Goal: Task Accomplishment & Management: Use online tool/utility

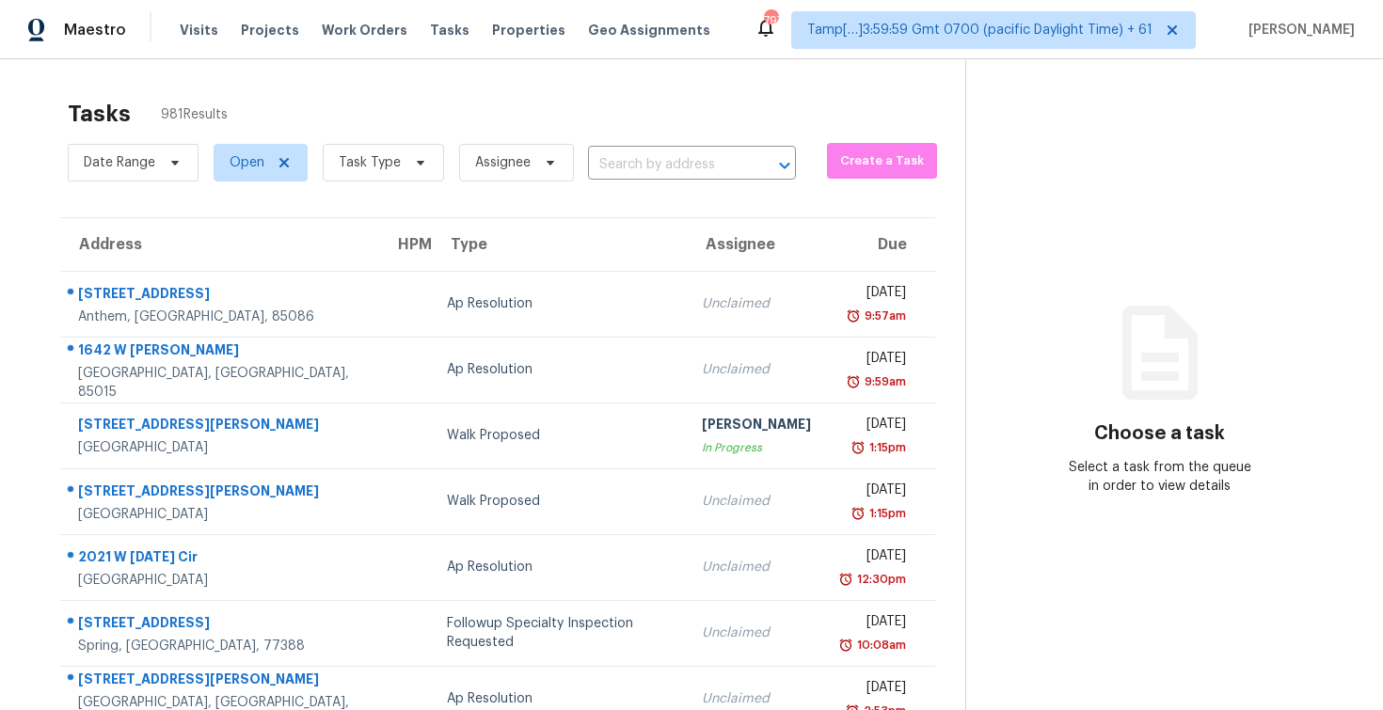
click at [674, 187] on section "Tasks 981 Results Date Range Open Task Type Assignee ​ Create a Task Address HP…" at bounding box center [497, 534] width 935 height 891
click at [658, 163] on input "text" at bounding box center [665, 165] width 155 height 29
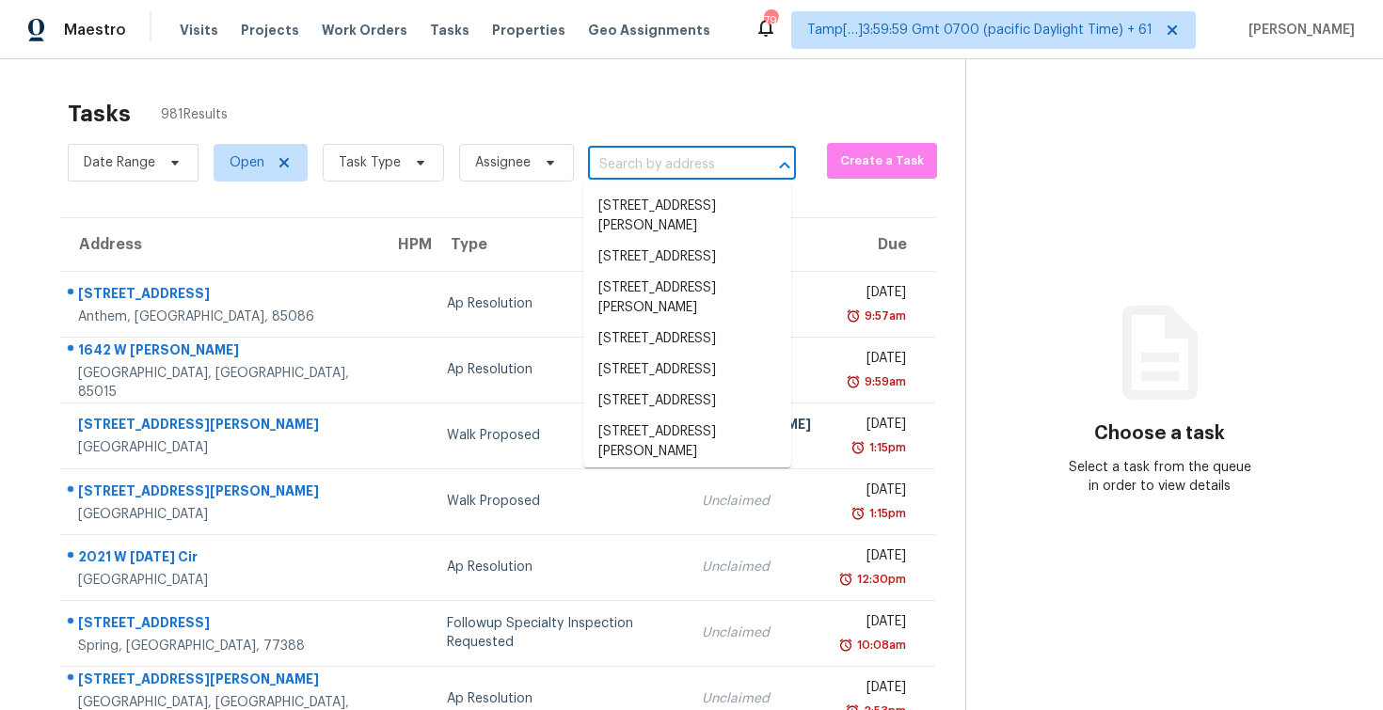
paste input "7320 Unity Ln N, Brooklyn Park, MN 55443"
type input "7320 Unity Ln N, Brooklyn Park, MN 55443"
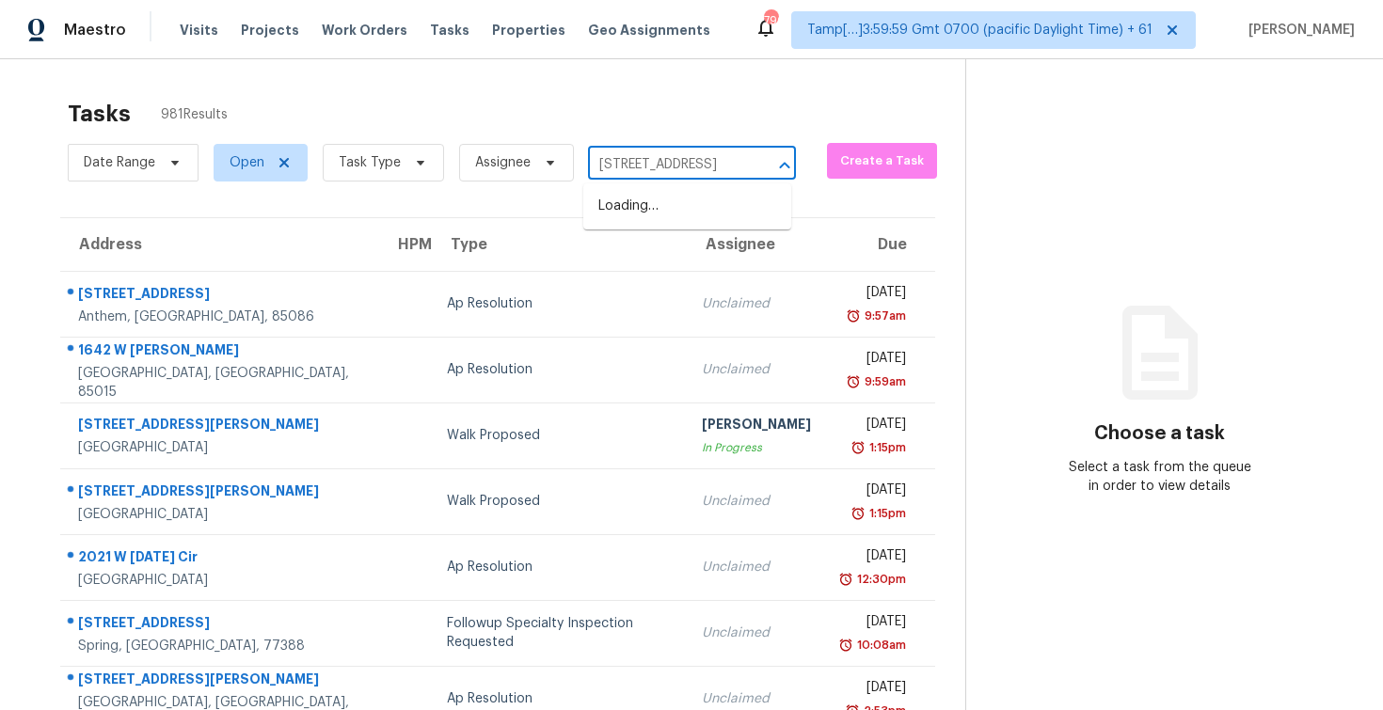
scroll to position [0, 116]
click at [678, 203] on li "7320 Unity Ln N, Brooklyn Park, MN 55443" at bounding box center [687, 206] width 208 height 31
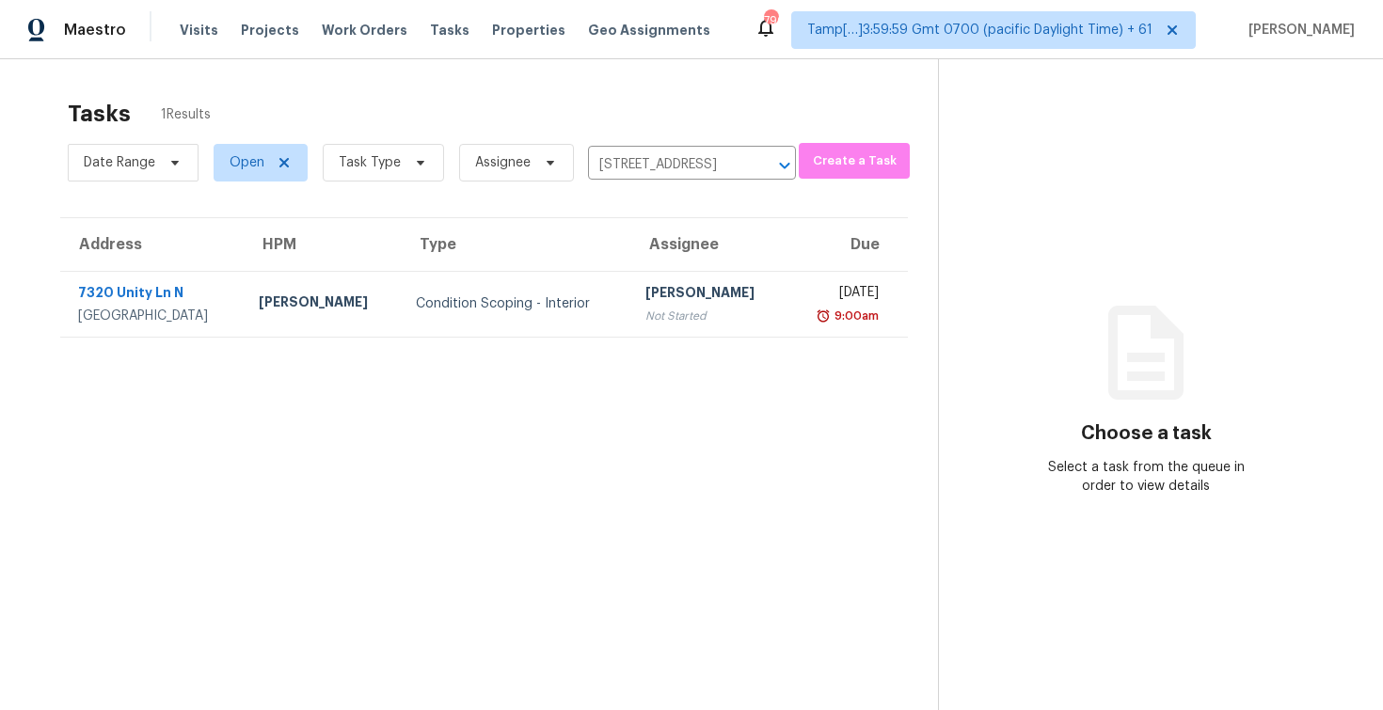
click at [706, 310] on div "Not Started" at bounding box center [708, 316] width 127 height 19
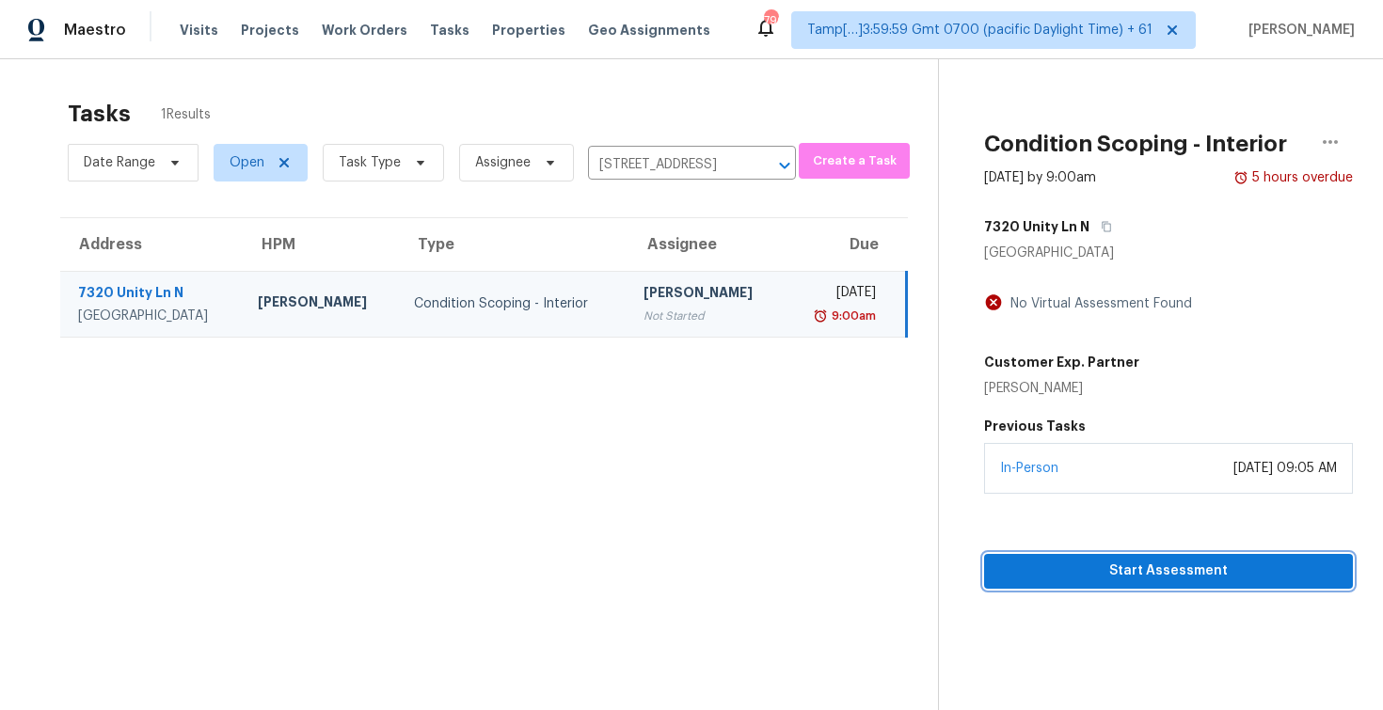
click at [1143, 566] on span "Start Assessment" at bounding box center [1168, 572] width 339 height 24
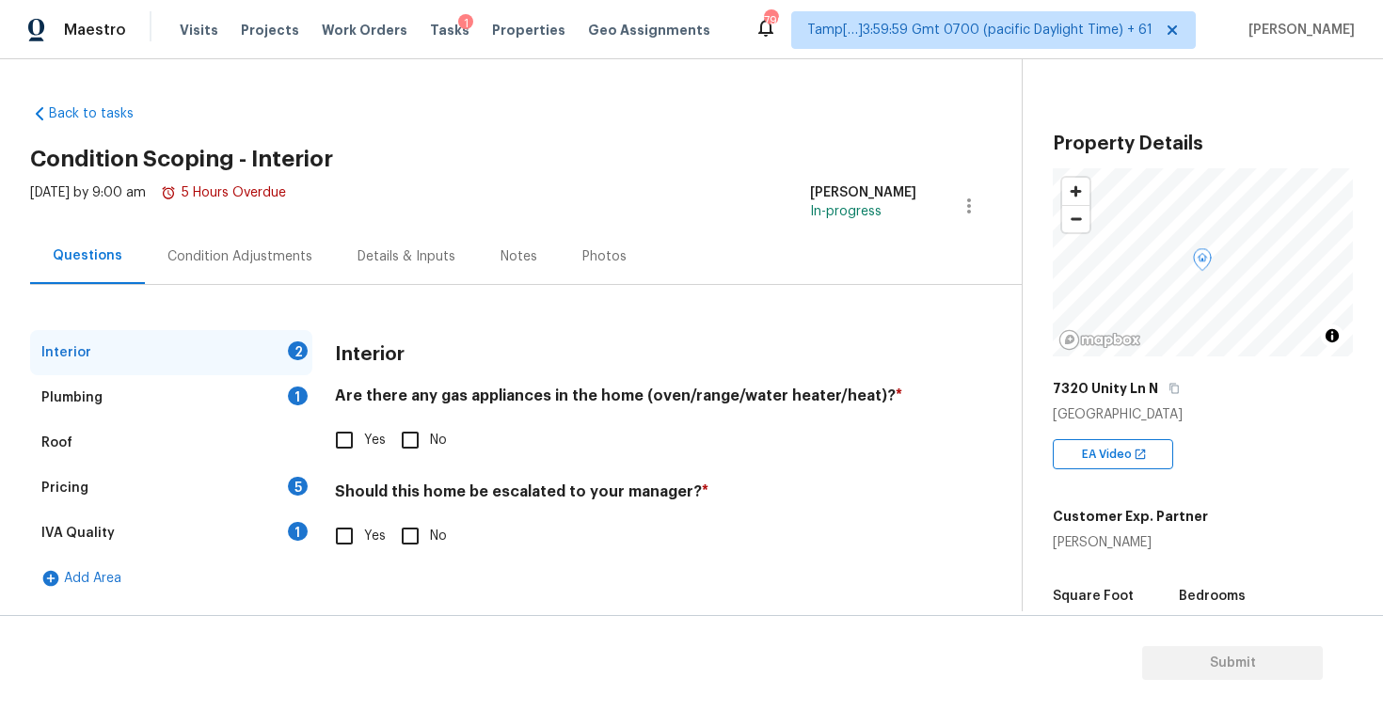
click at [267, 282] on div "Condition Adjustments" at bounding box center [240, 257] width 190 height 56
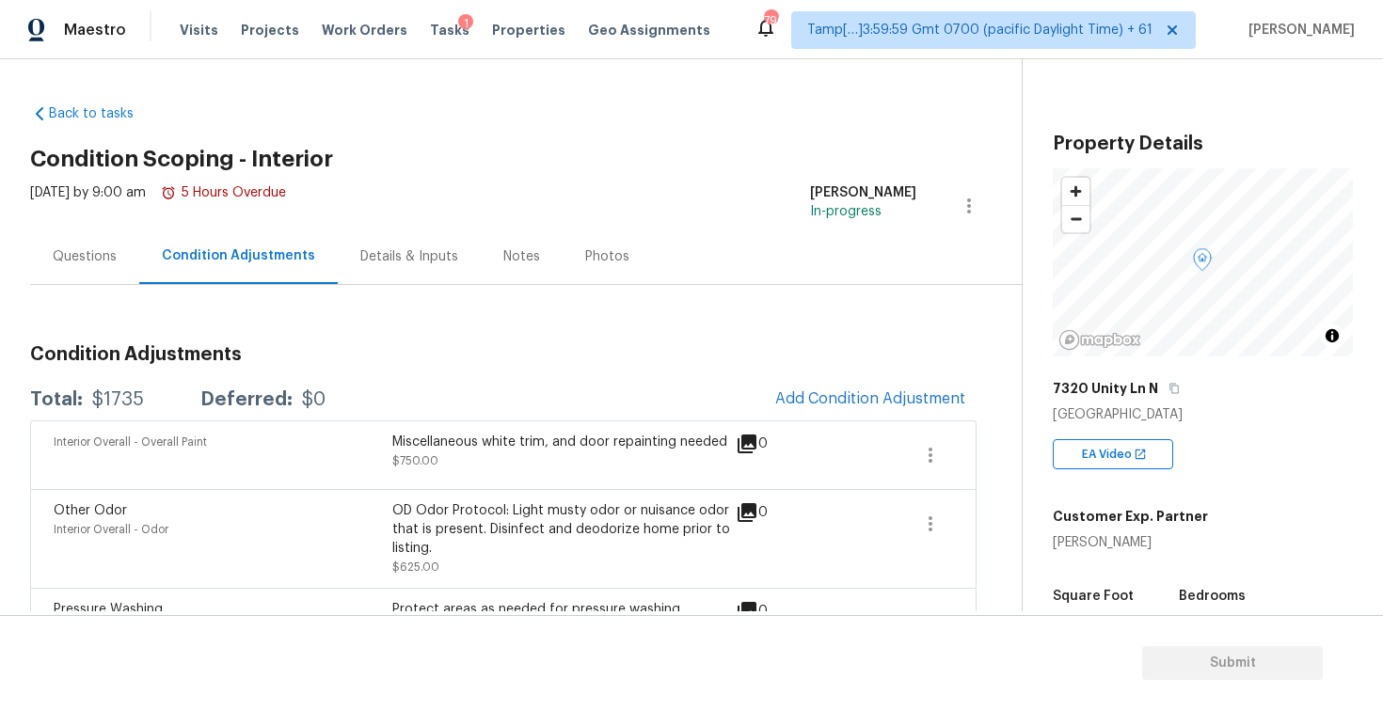
scroll to position [158, 0]
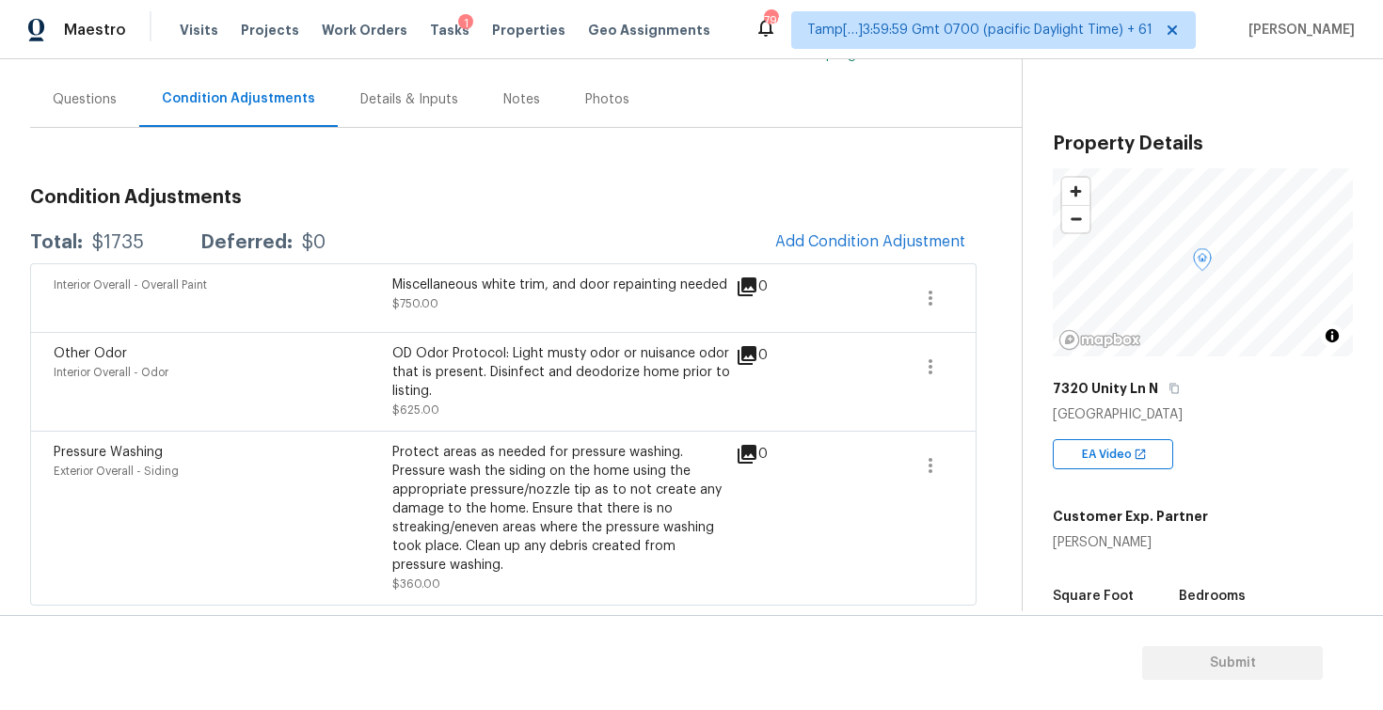
click at [612, 370] on div "OD Odor Protocol: Light musty odor or nuisance odor that is present. Disinfect …" at bounding box center [561, 372] width 339 height 56
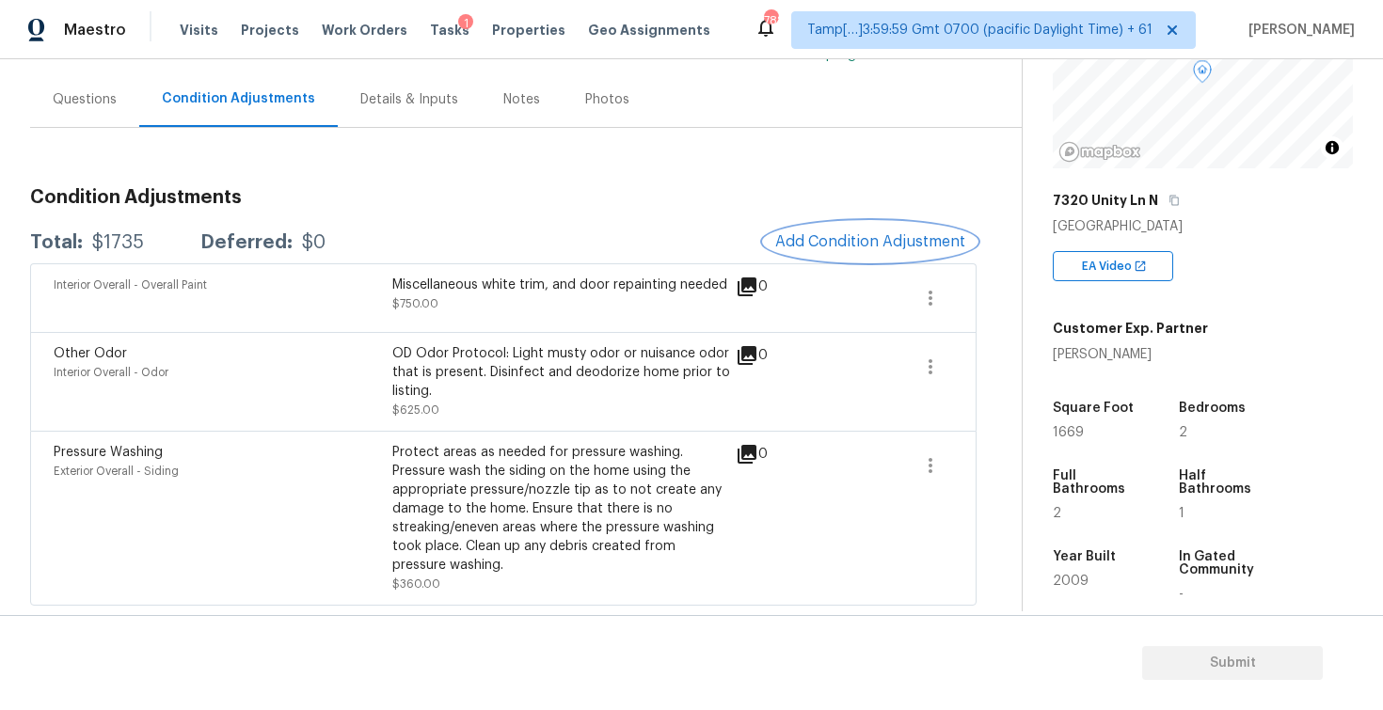
click at [842, 249] on button "Add Condition Adjustment" at bounding box center [870, 242] width 213 height 40
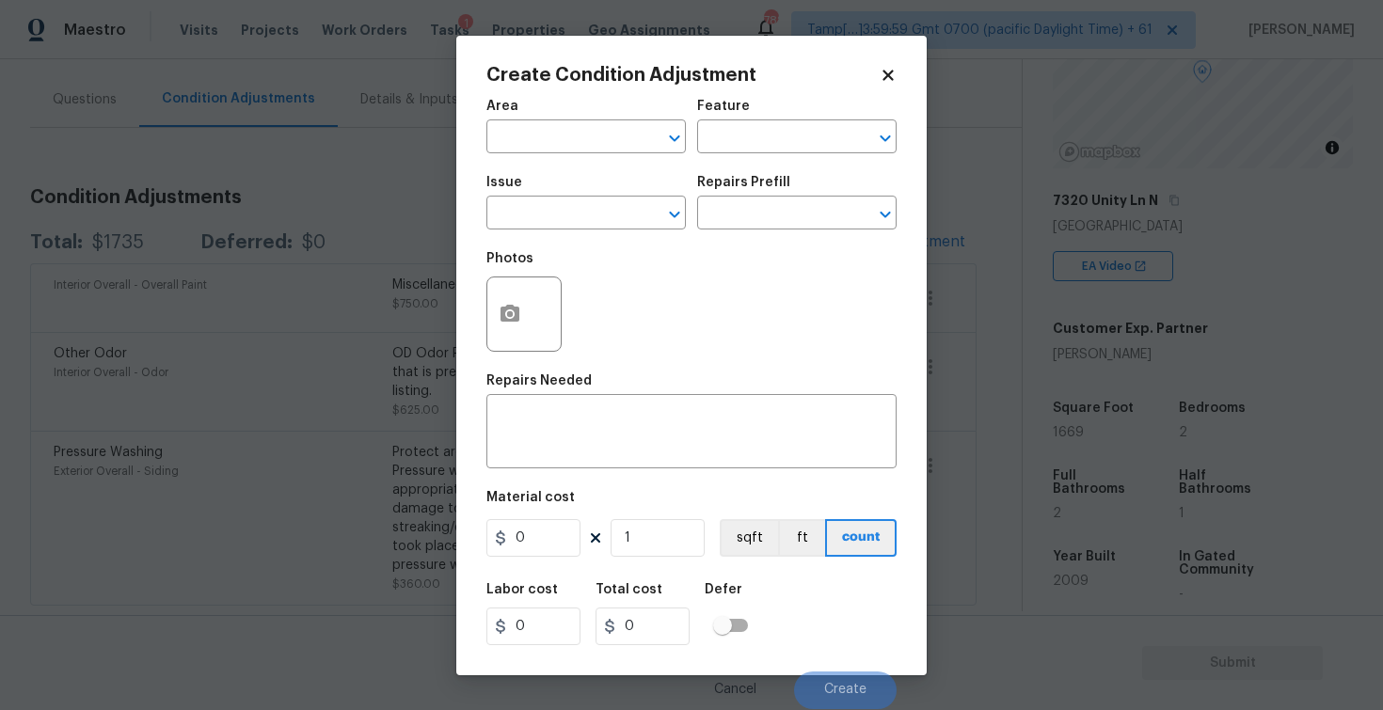
click at [600, 111] on div "Area" at bounding box center [585, 112] width 199 height 24
click at [604, 126] on input "text" at bounding box center [559, 138] width 147 height 29
click at [598, 202] on li "Interior Overall" at bounding box center [585, 211] width 199 height 31
type input "Interior Overall"
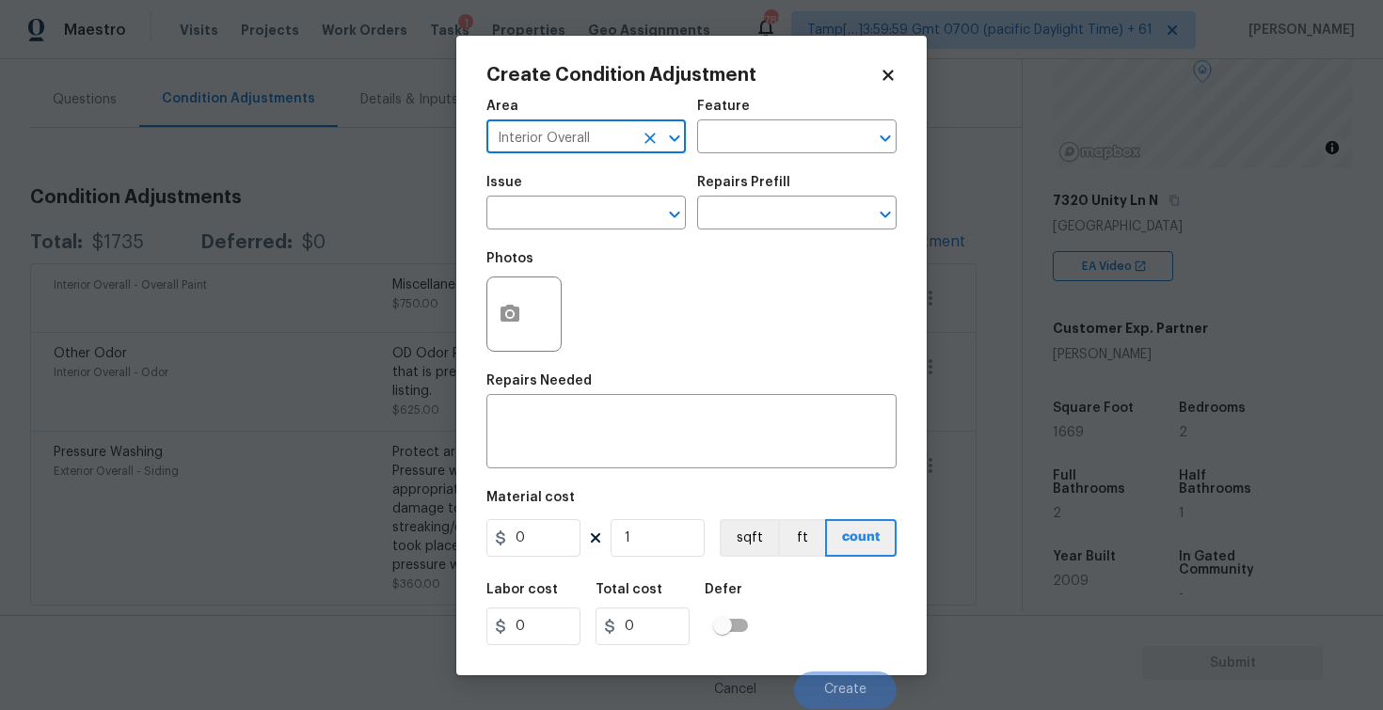
click at [598, 202] on input "text" at bounding box center [559, 214] width 147 height 29
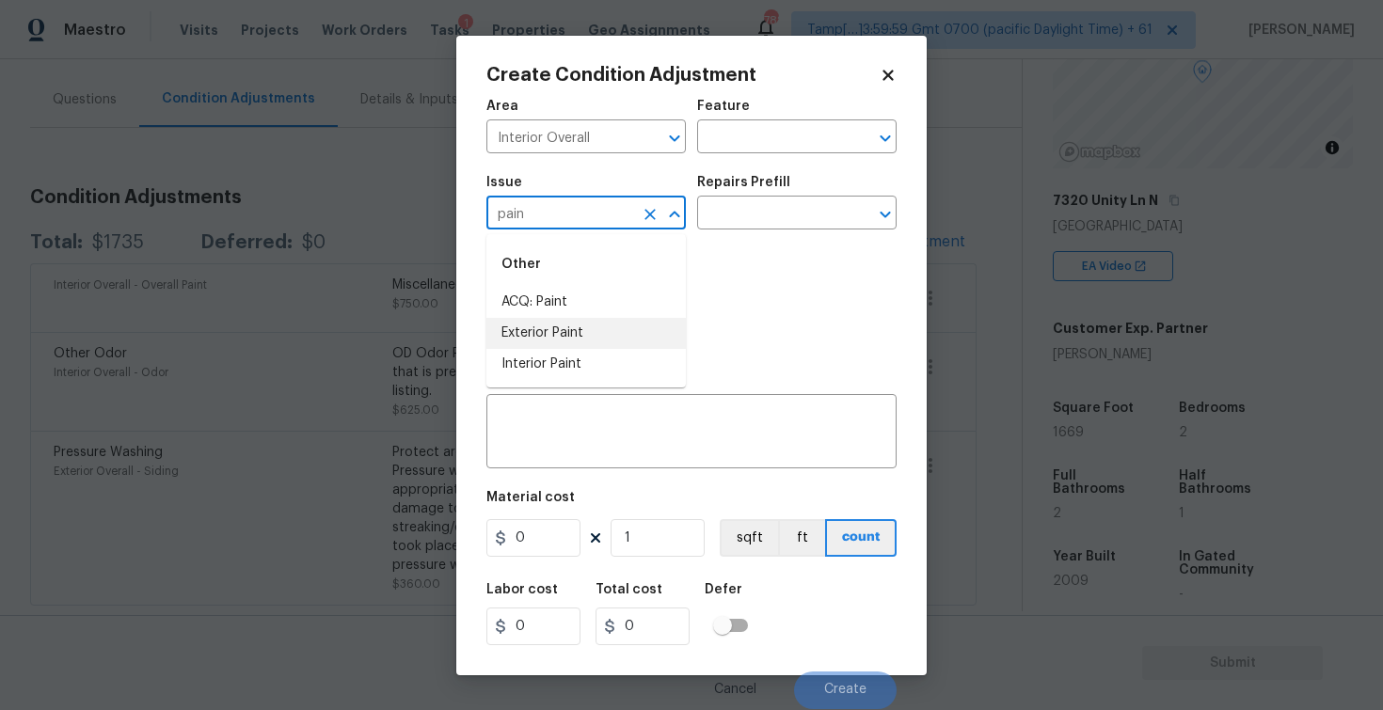
click at [579, 312] on li "ACQ: Paint" at bounding box center [585, 302] width 199 height 31
type input "ACQ: Paint"
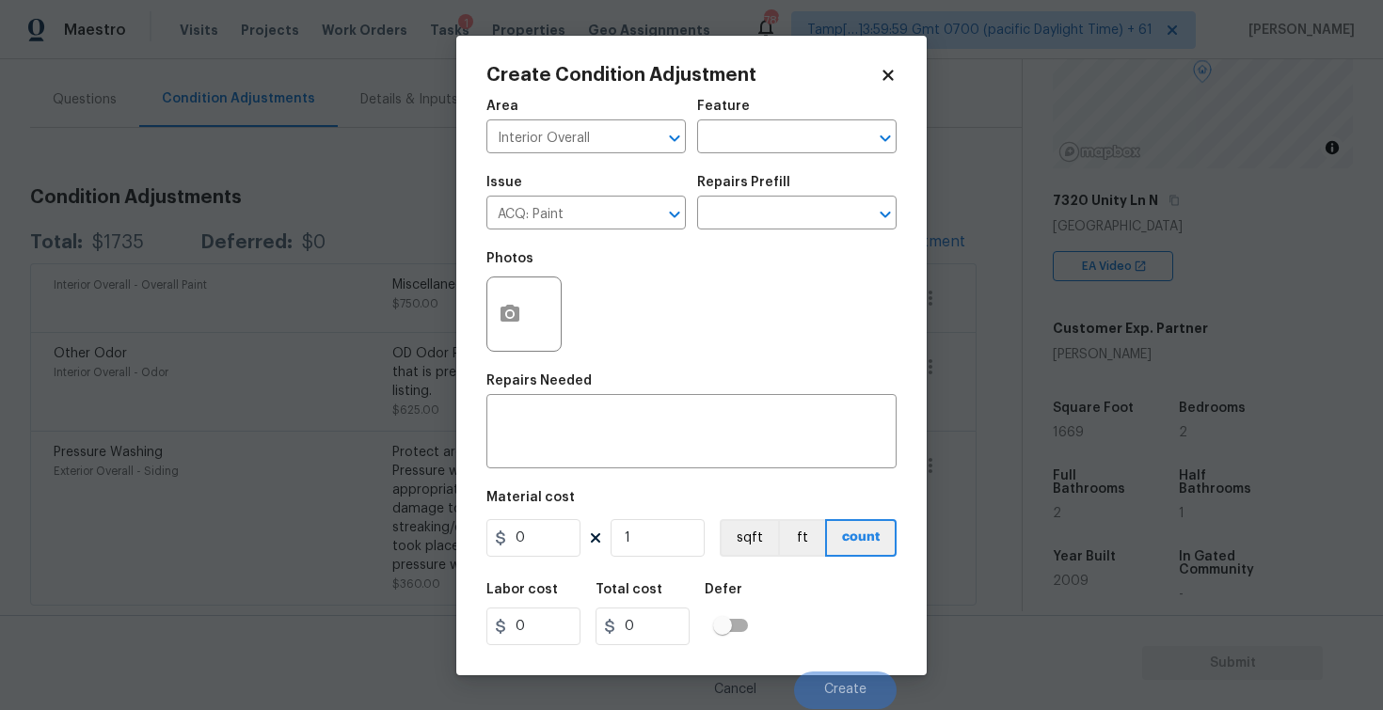
click at [722, 233] on div "Issue ACQ: Paint ​ Repairs Prefill ​" at bounding box center [691, 203] width 410 height 76
click at [733, 222] on input "text" at bounding box center [770, 214] width 147 height 29
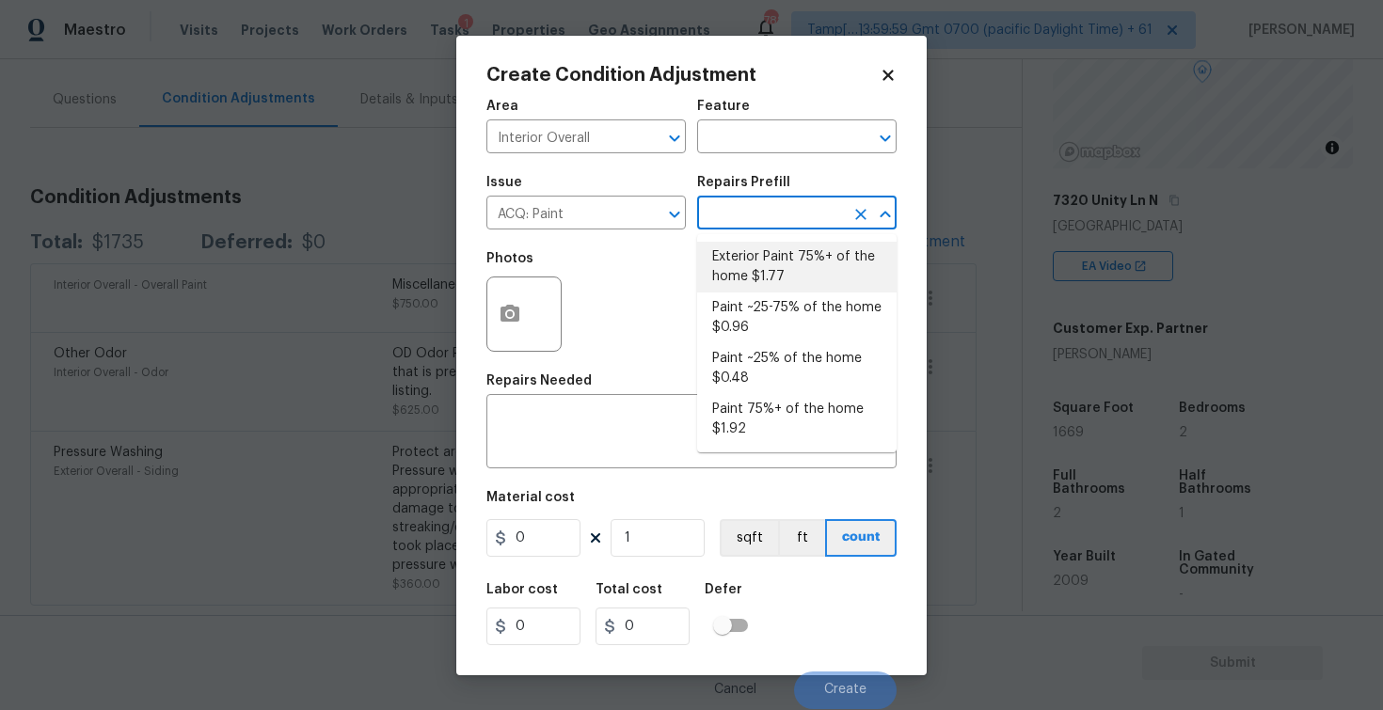
click at [759, 308] on li "Paint ~25-75% of the home $0.96" at bounding box center [796, 318] width 199 height 51
type input "Acquisition"
type textarea "Acquisition Scope: ~25 - 75% of the home needs interior paint"
type input "0.96"
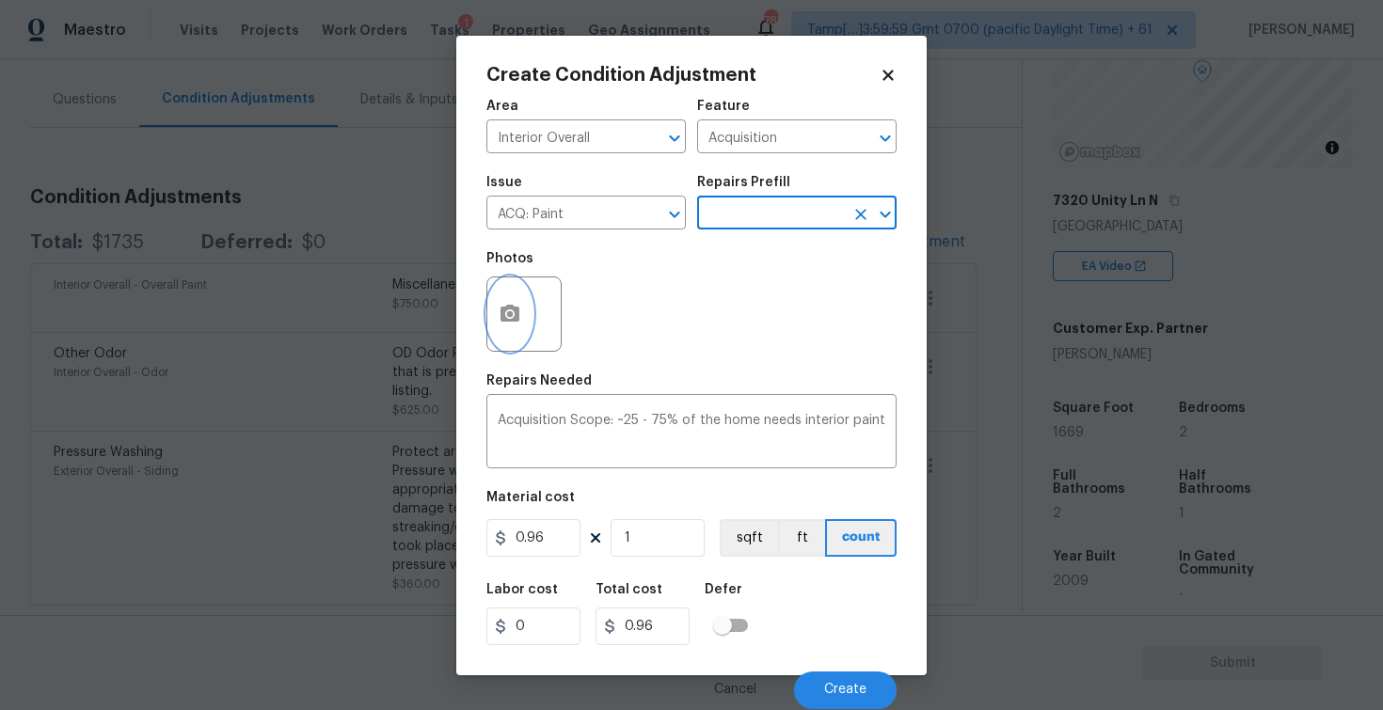
click at [516, 302] on button "button" at bounding box center [509, 314] width 45 height 73
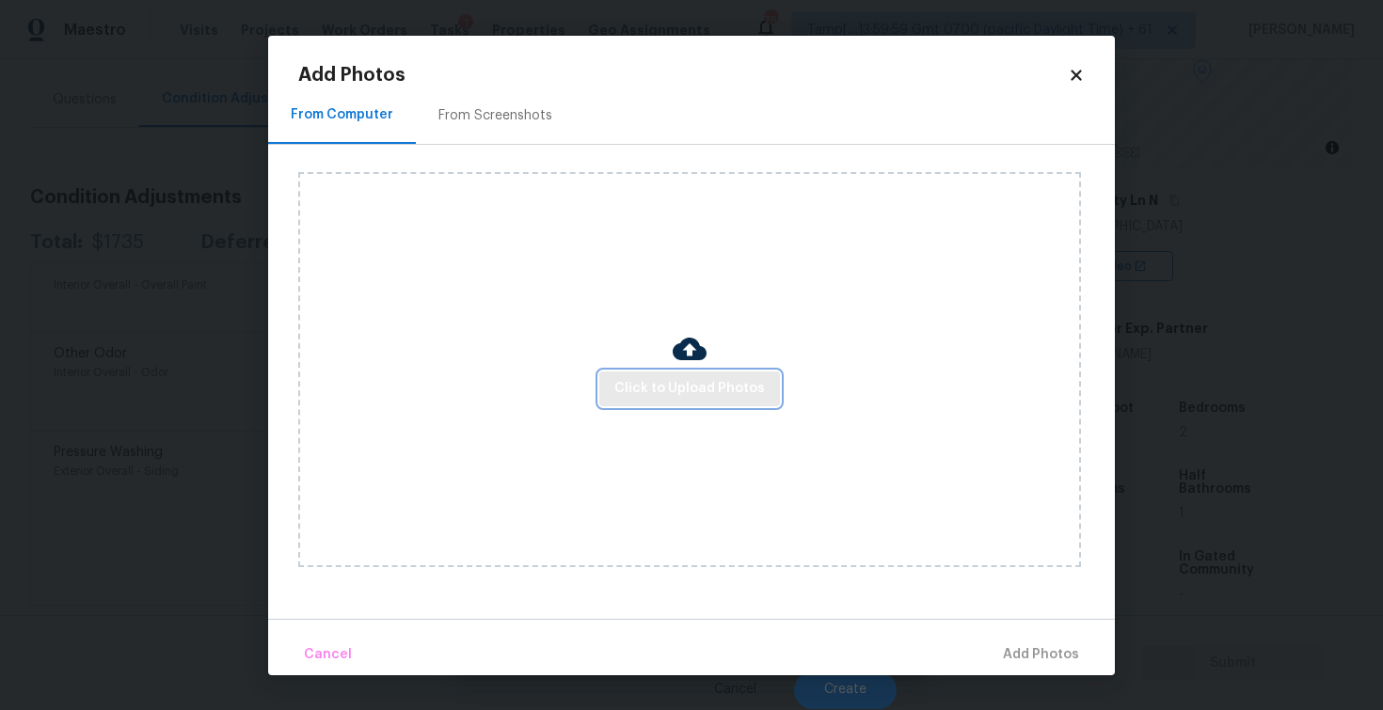
click at [641, 391] on span "Click to Upload Photos" at bounding box center [689, 389] width 151 height 24
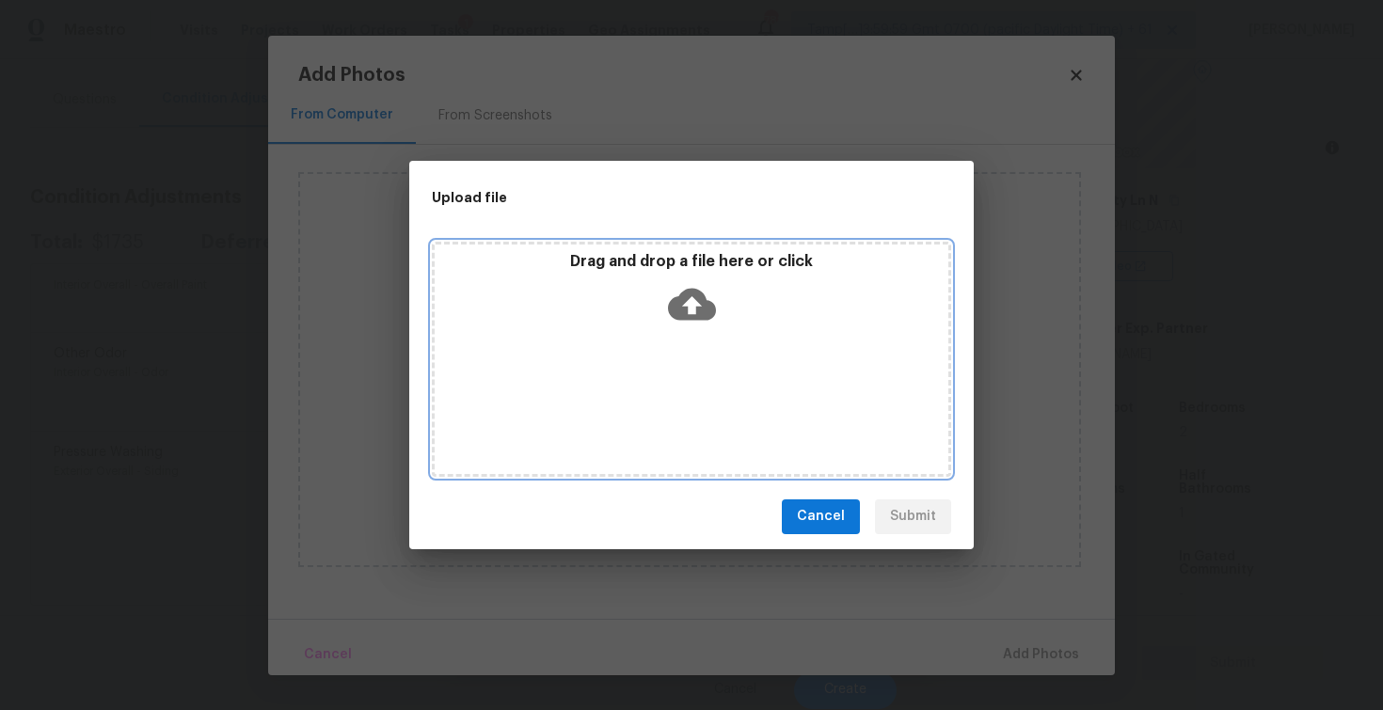
click at [660, 333] on div "Drag and drop a file here or click" at bounding box center [691, 359] width 519 height 235
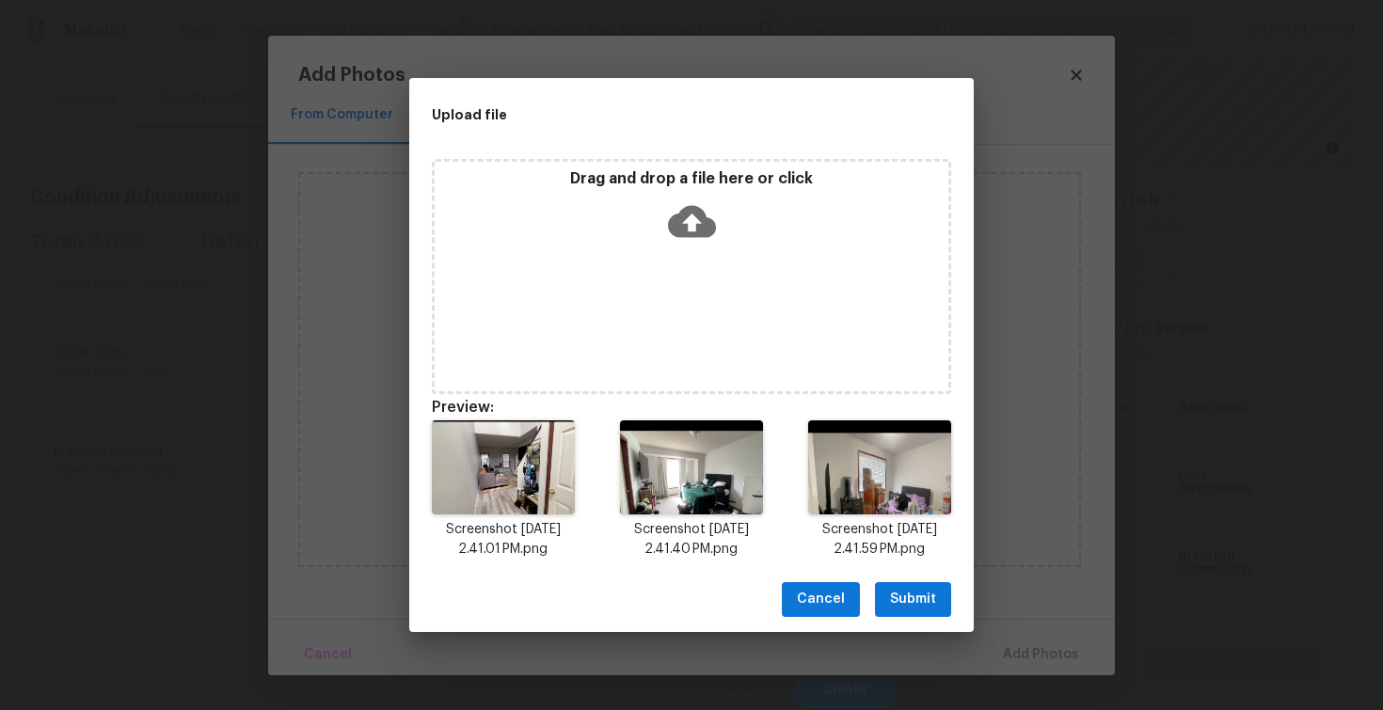
scroll to position [15, 0]
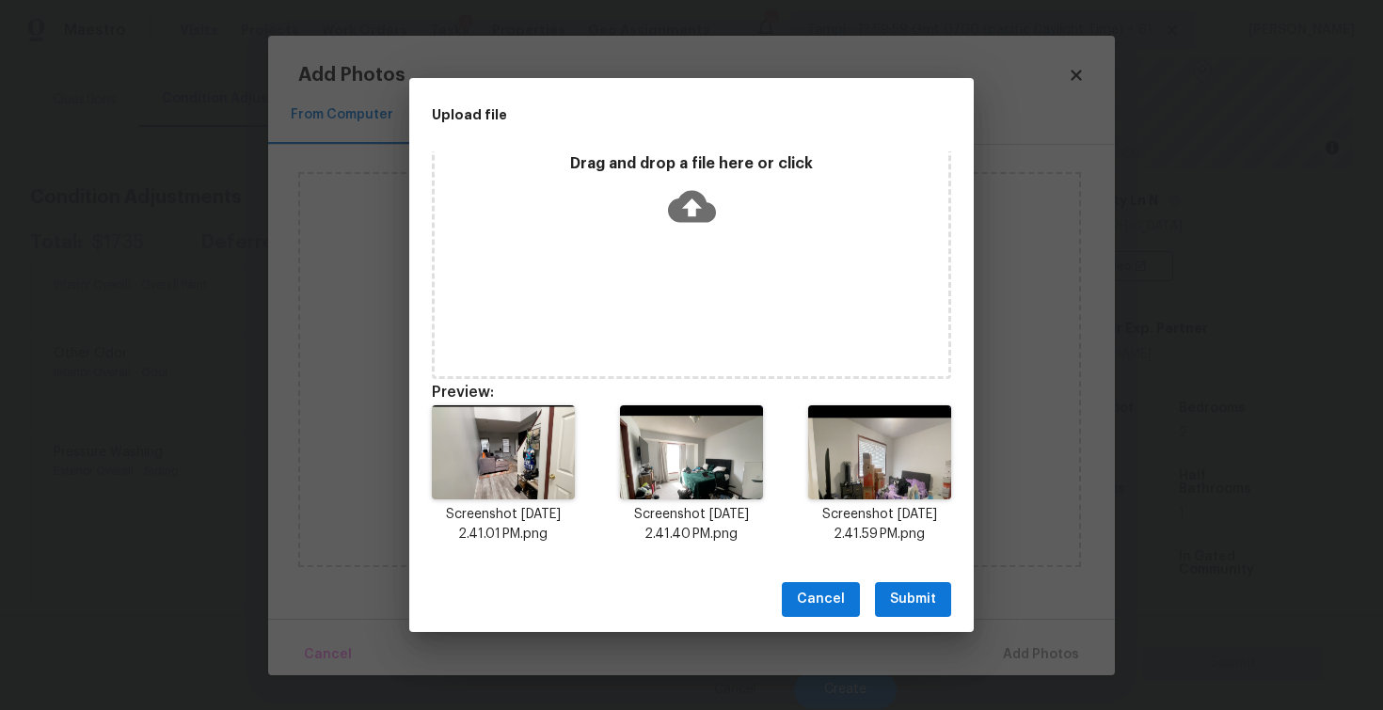
click at [918, 602] on span "Submit" at bounding box center [913, 600] width 46 height 24
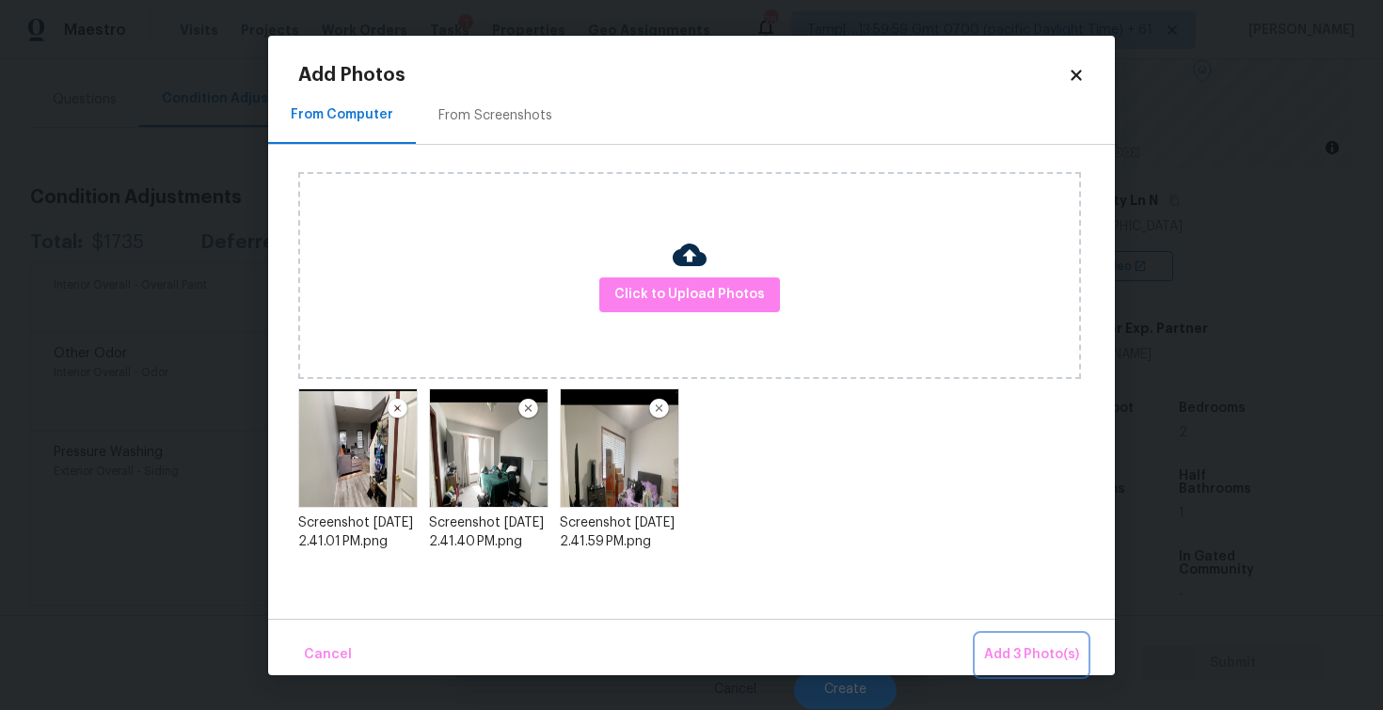
click at [1041, 645] on span "Add 3 Photo(s)" at bounding box center [1031, 655] width 95 height 24
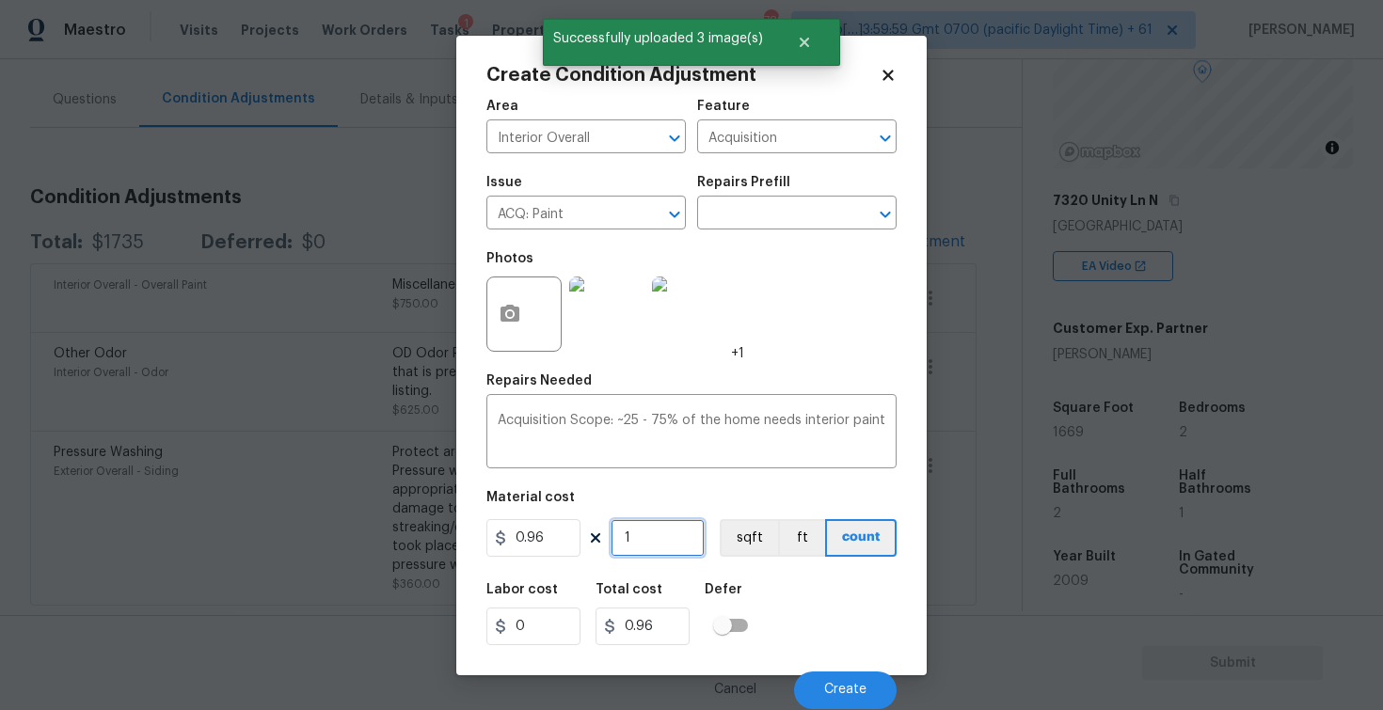
click at [654, 551] on input "1" at bounding box center [658, 538] width 94 height 38
type input "0"
paste input "1669"
type input "1669"
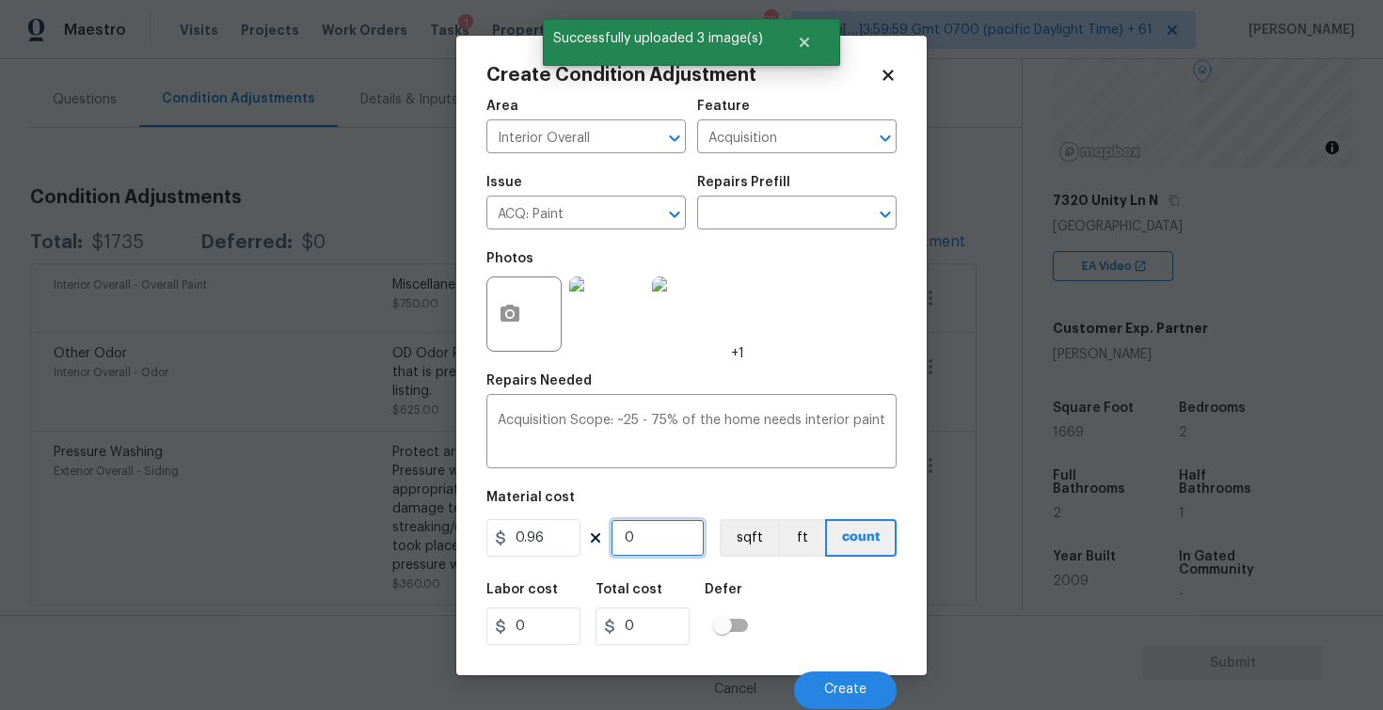
type input "1602.24"
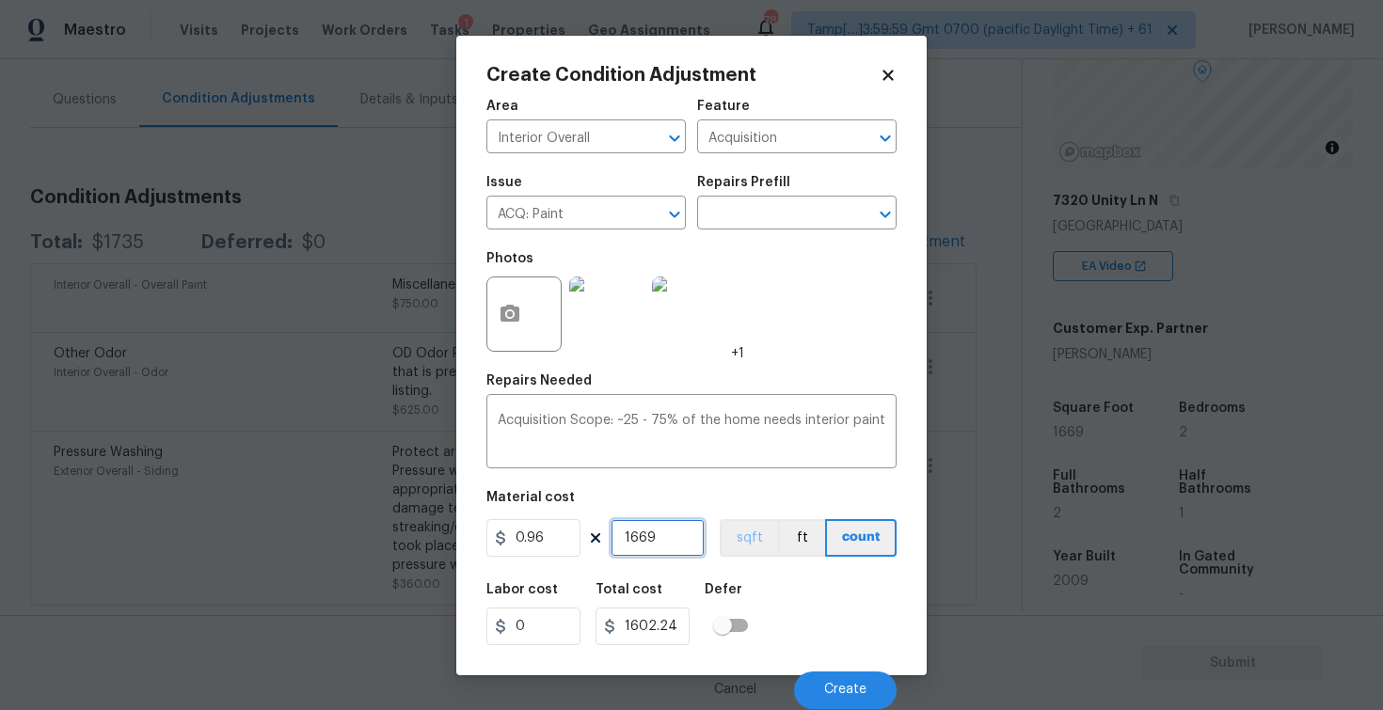
type input "1669"
click at [727, 552] on button "sqft" at bounding box center [749, 538] width 58 height 38
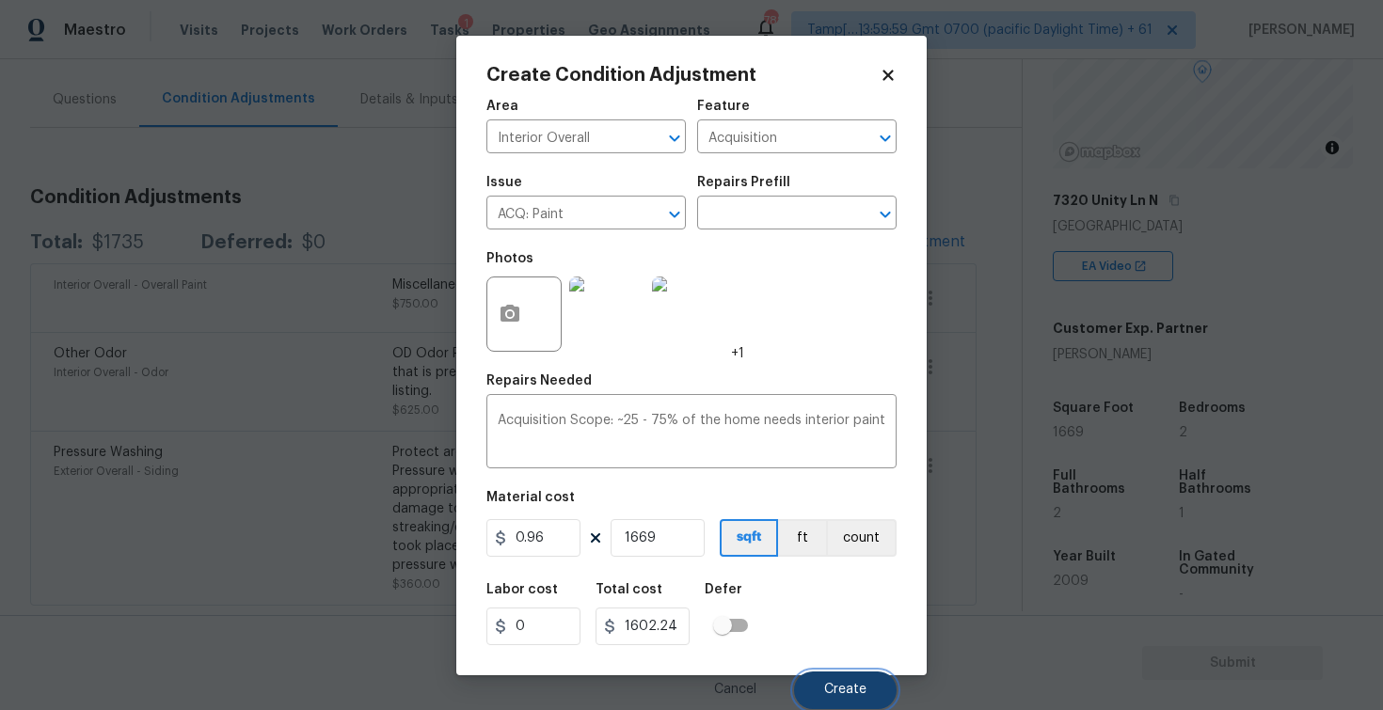
click at [839, 674] on button "Create" at bounding box center [845, 691] width 103 height 38
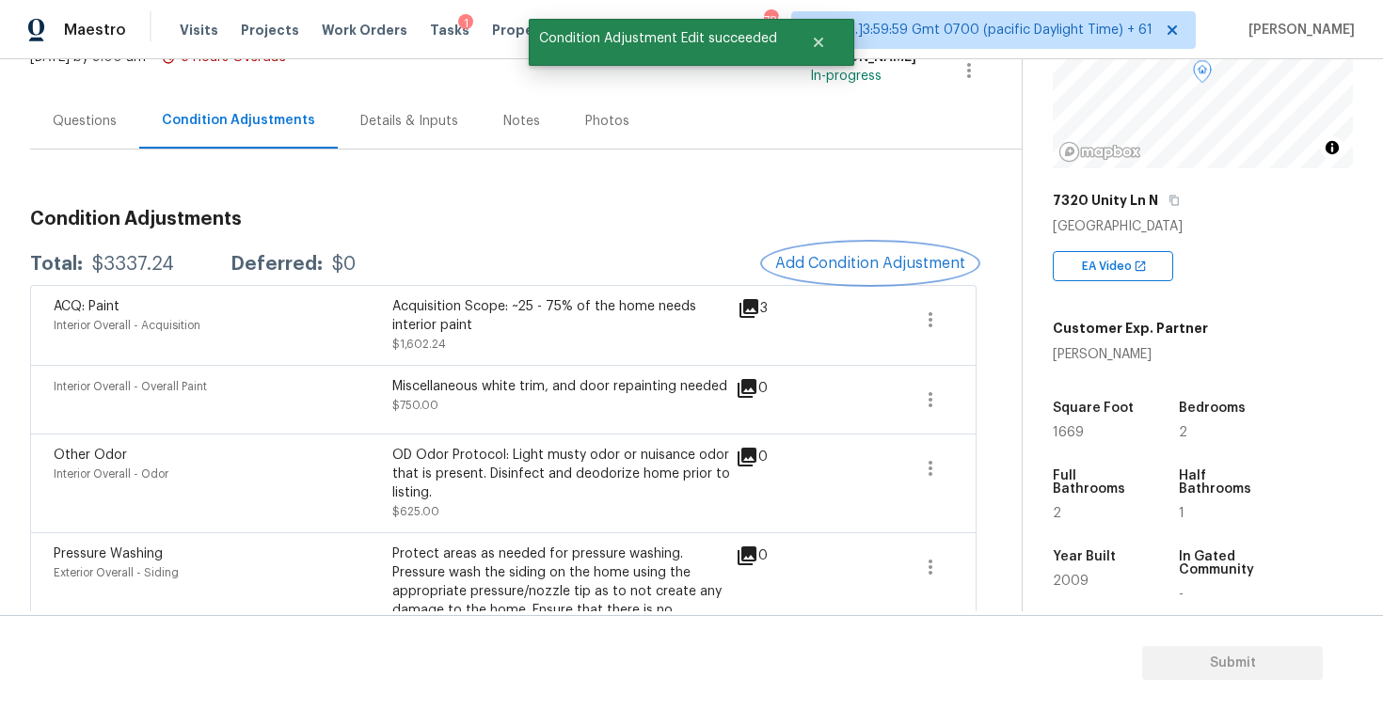
scroll to position [136, 0]
click at [822, 270] on span "Add Condition Adjustment" at bounding box center [870, 262] width 190 height 17
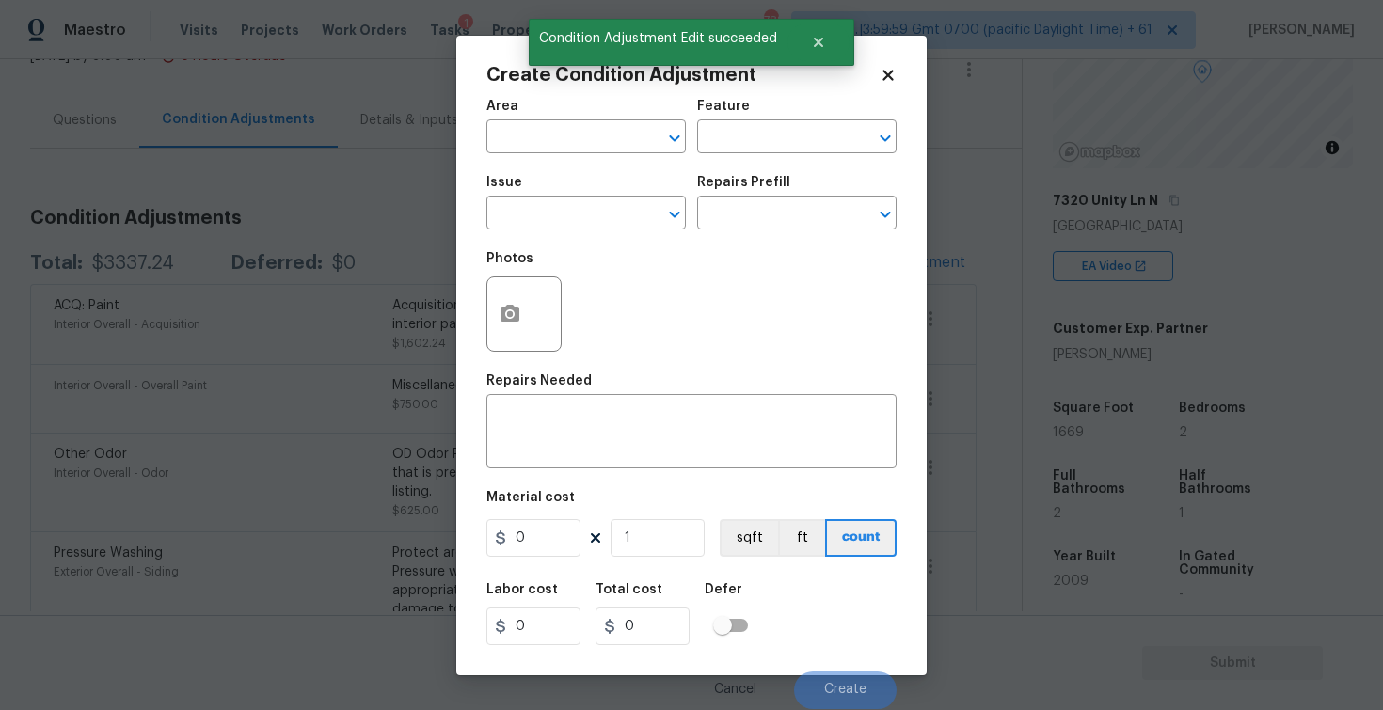
click at [592, 120] on div "Area" at bounding box center [585, 112] width 199 height 24
click at [592, 152] on body "Maestro Visits Projects Work Orders Tasks 1 Properties Geo Assignments 788 Tamp…" at bounding box center [691, 355] width 1383 height 710
click at [591, 213] on li "Interior Overall" at bounding box center [585, 211] width 199 height 31
type input "Interior Overall"
click at [591, 213] on input "text" at bounding box center [559, 214] width 147 height 29
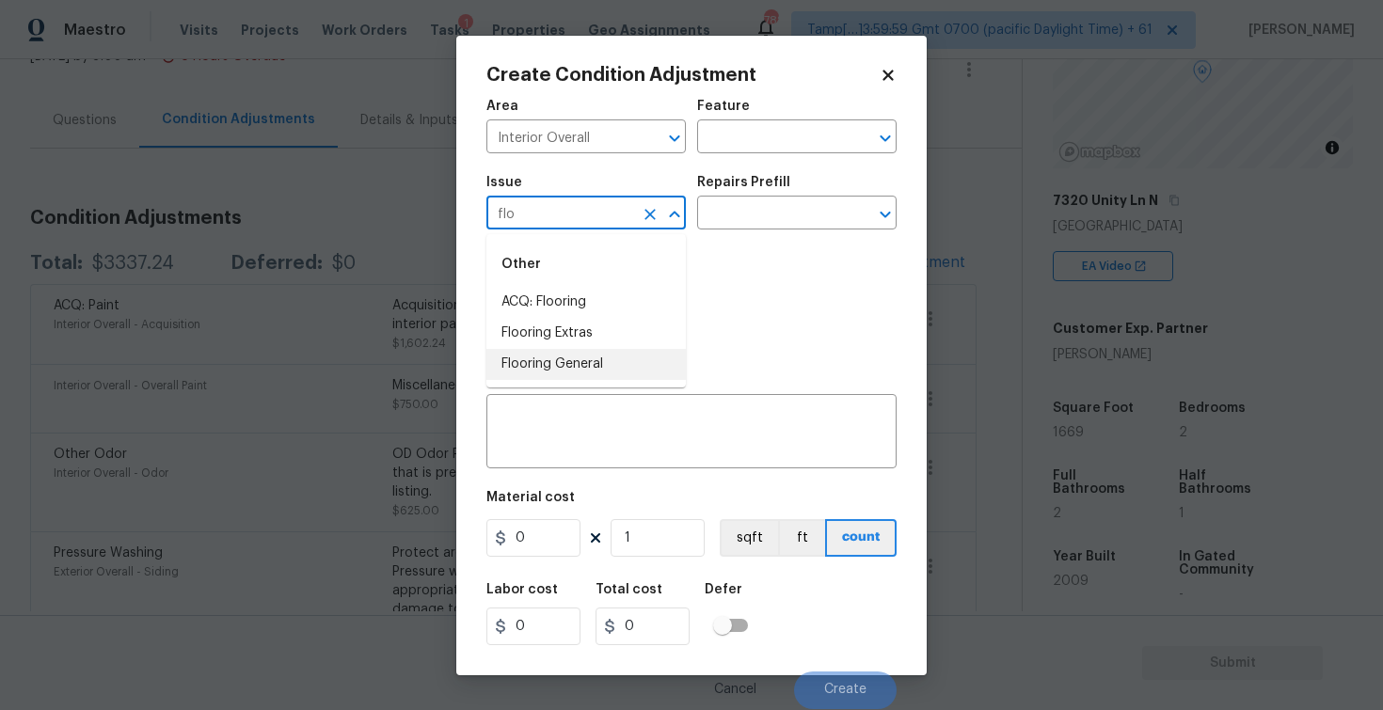
click at [576, 353] on li "Flooring General" at bounding box center [585, 364] width 199 height 31
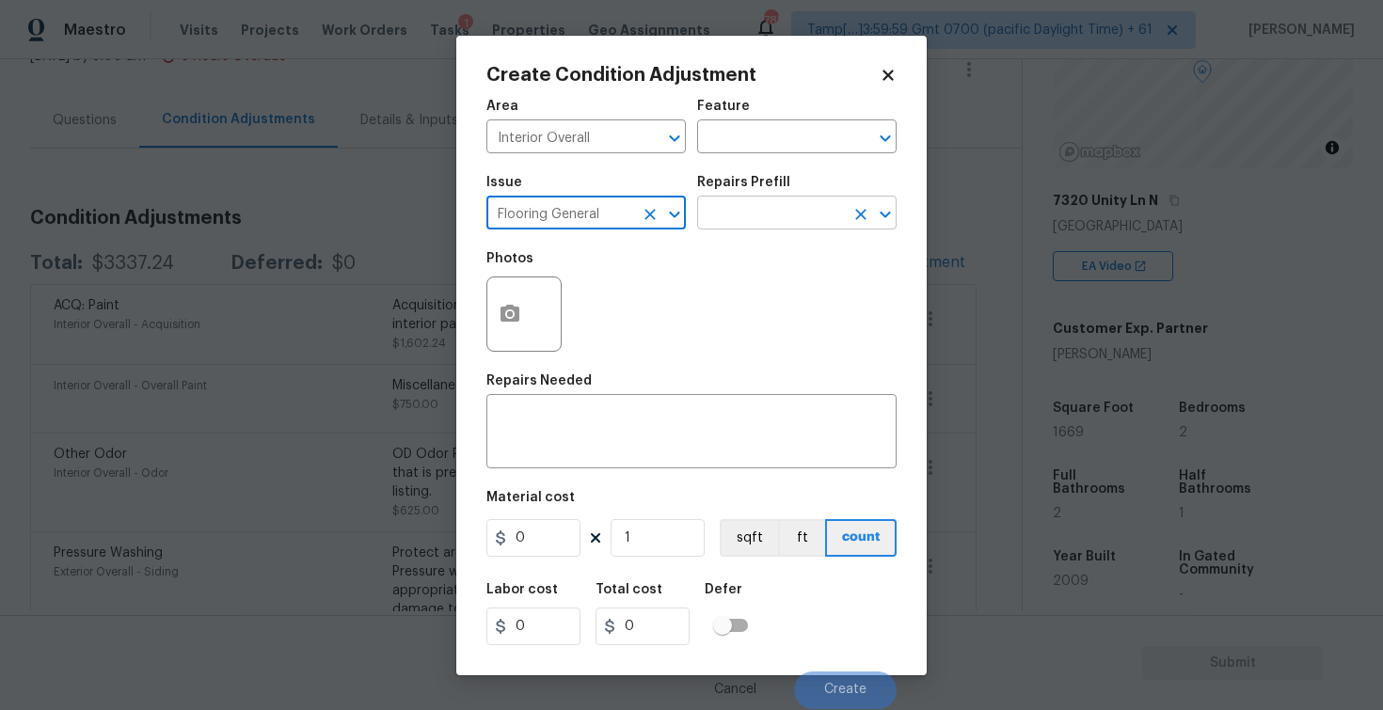
type input "Flooring General"
click at [737, 216] on input "text" at bounding box center [770, 214] width 147 height 29
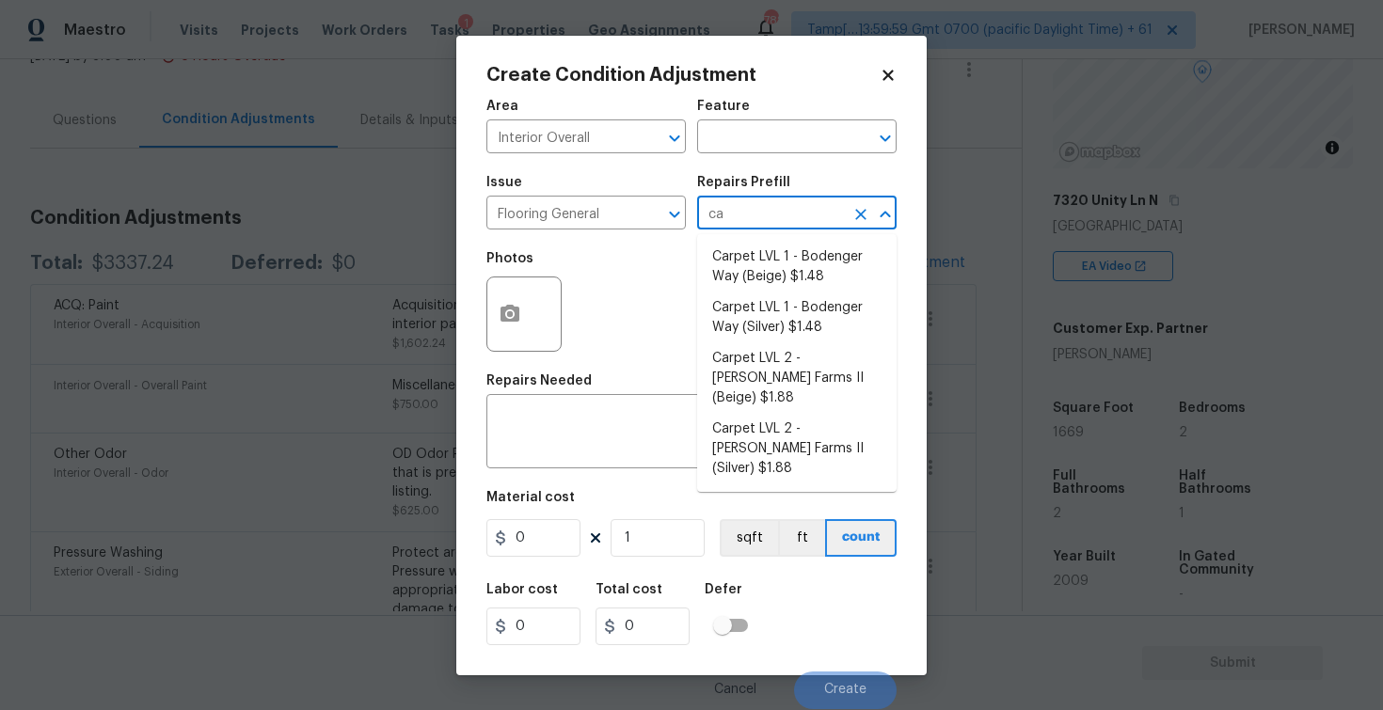
type input "car"
click at [751, 239] on ul "Carpet LVL 1 - Bodenger Way (Beige) $1.48 Carpet LVL 1 - Bodenger Way (Silver) …" at bounding box center [796, 363] width 199 height 258
click at [751, 250] on li "Carpet LVL 1 - Bodenger Way (Beige) $1.48" at bounding box center [796, 267] width 199 height 51
type input "Overall Flooring"
type textarea "Install new carpet. (Bodenger Way 749 Bird Bath, Beige) at all previously carpe…"
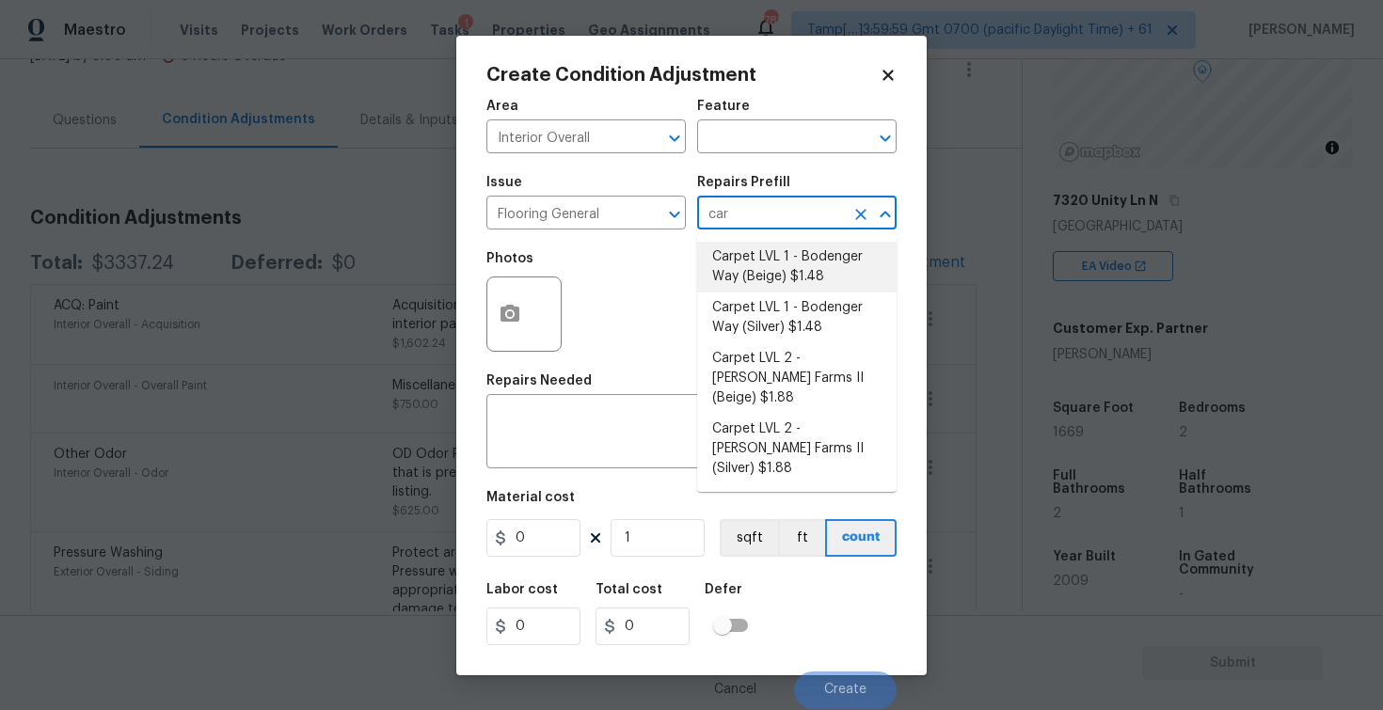
type input "1.48"
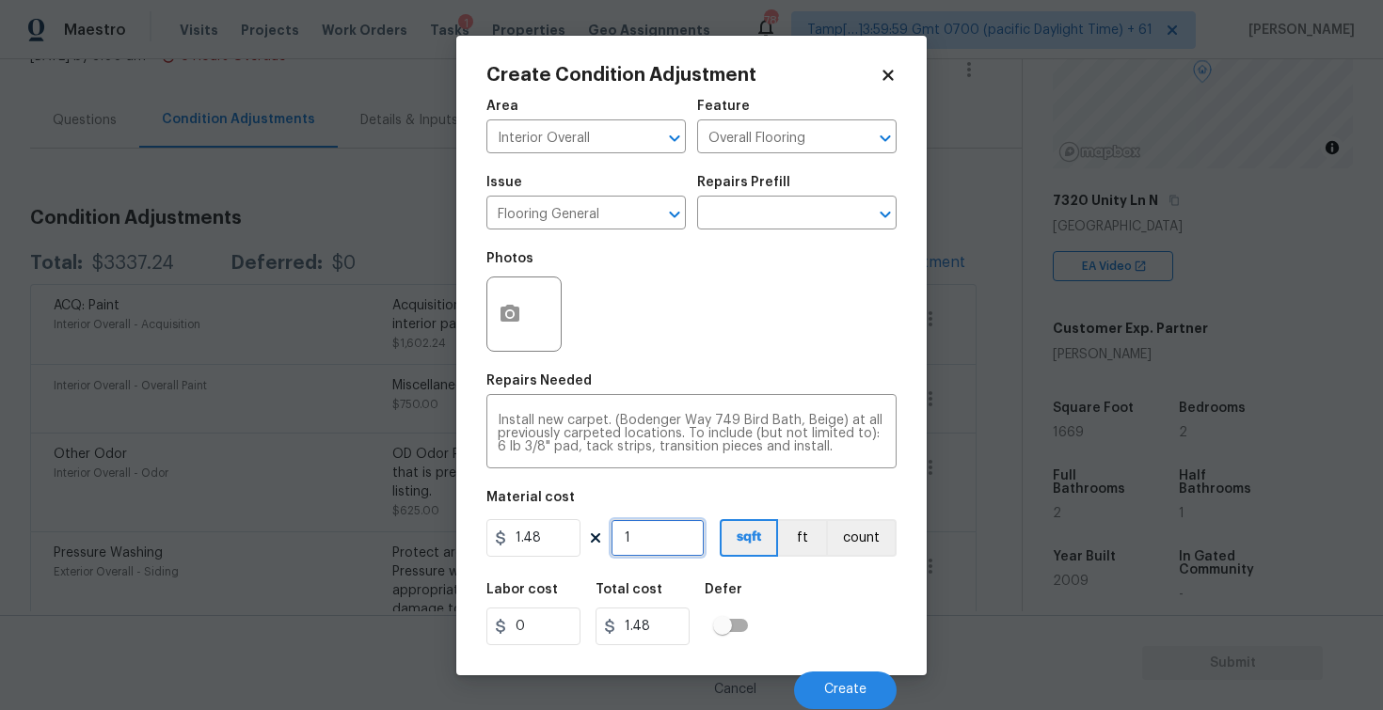
click at [648, 536] on input "1" at bounding box center [658, 538] width 94 height 38
type input "10"
type input "14.8"
type input "100"
type input "148"
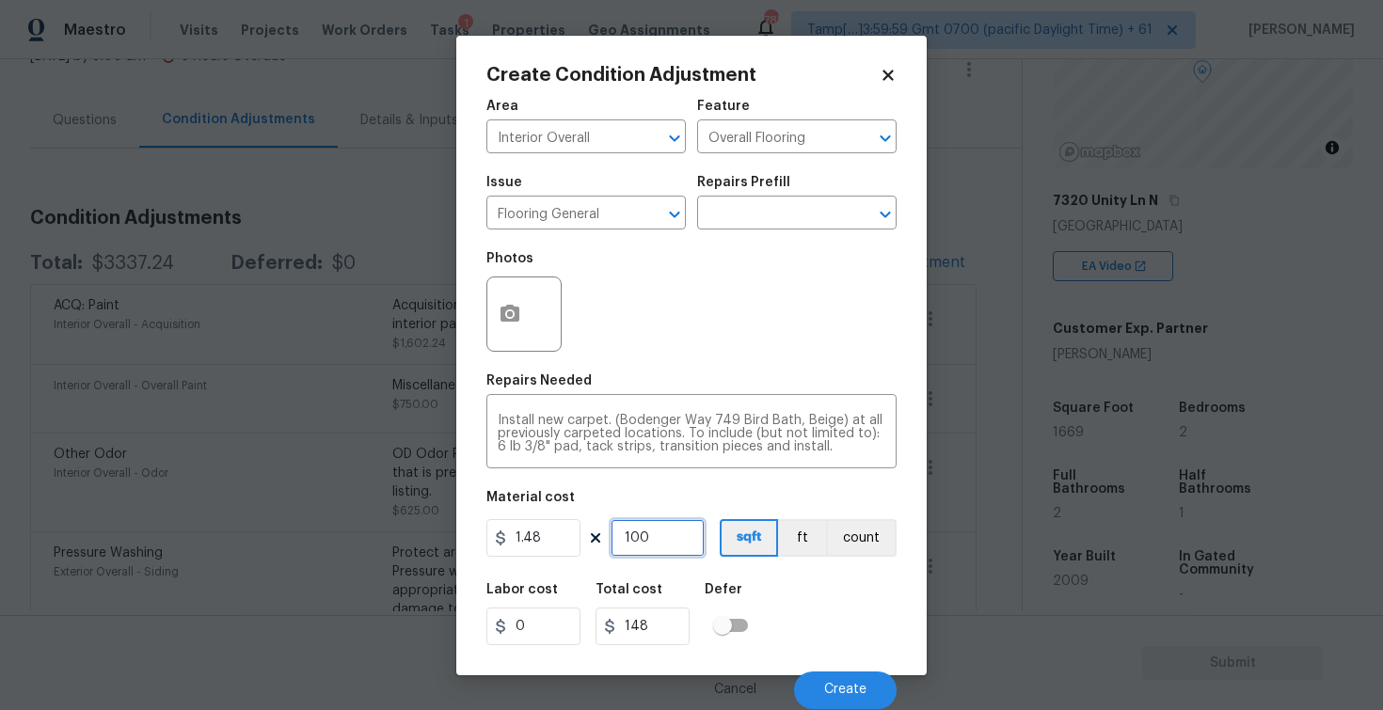
type input "1000"
type input "1480"
type input "1000"
click at [546, 299] on div at bounding box center [523, 314] width 75 height 75
click at [521, 293] on button "button" at bounding box center [509, 314] width 45 height 73
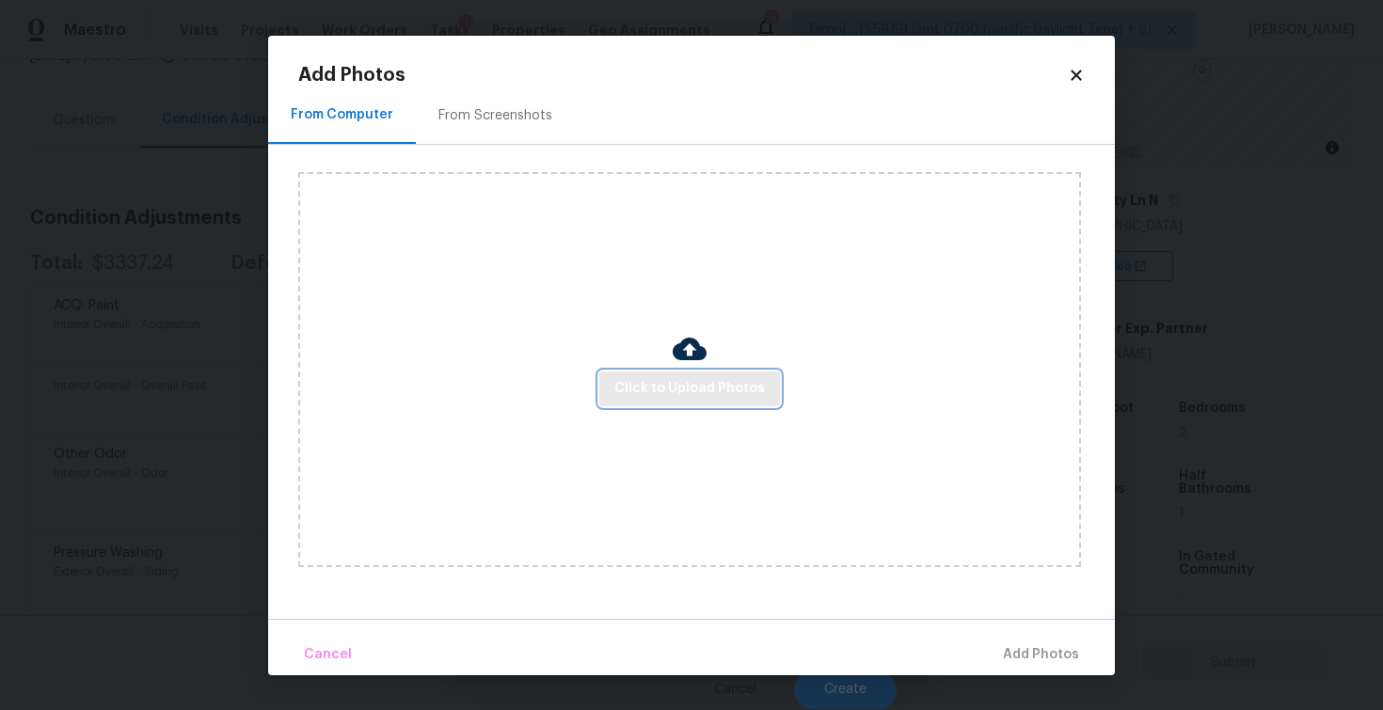
click at [681, 393] on span "Click to Upload Photos" at bounding box center [689, 389] width 151 height 24
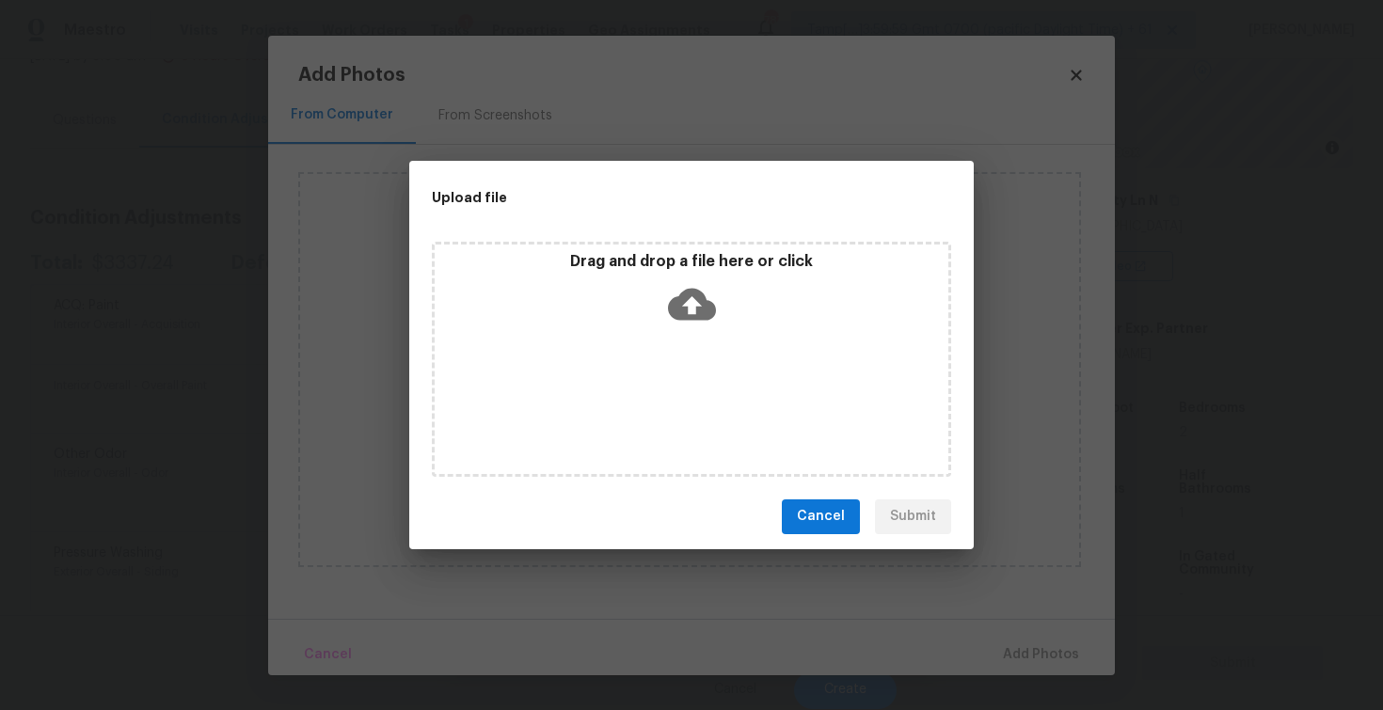
click at [684, 283] on icon at bounding box center [692, 304] width 48 height 48
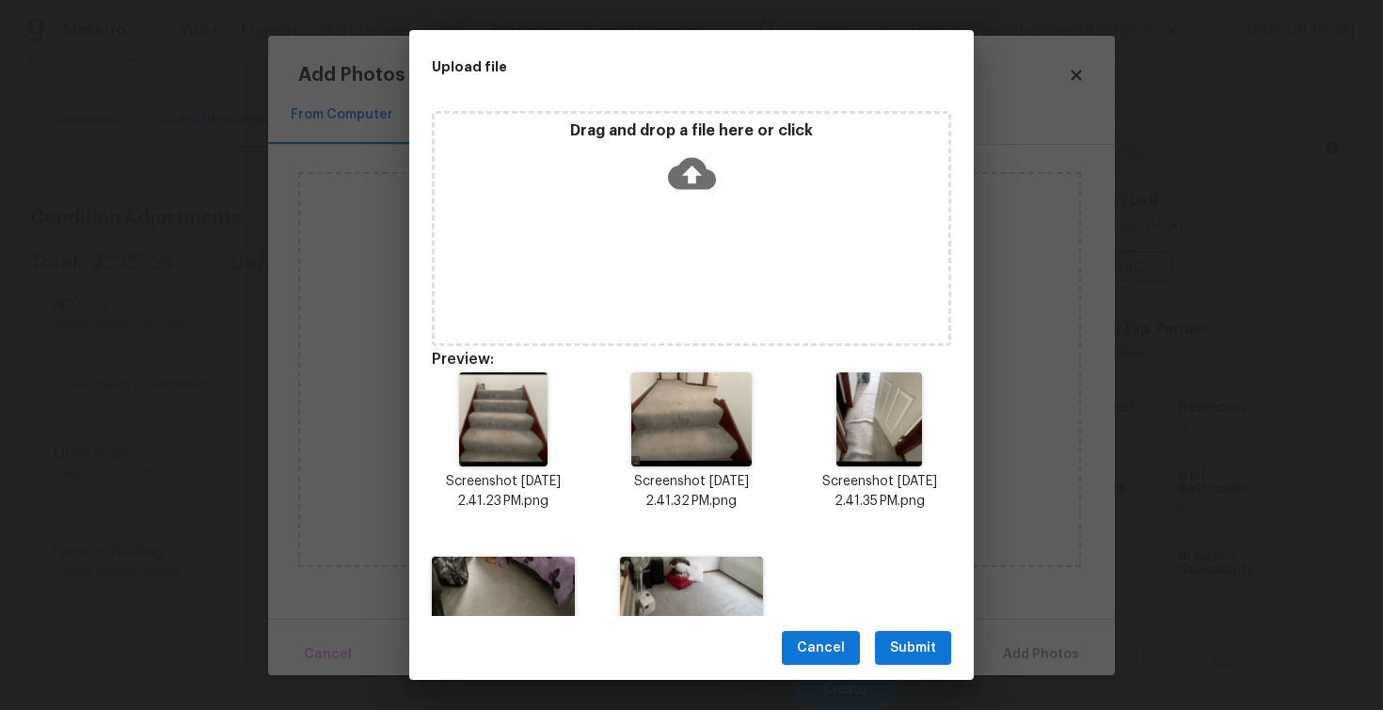
scroll to position [103, 0]
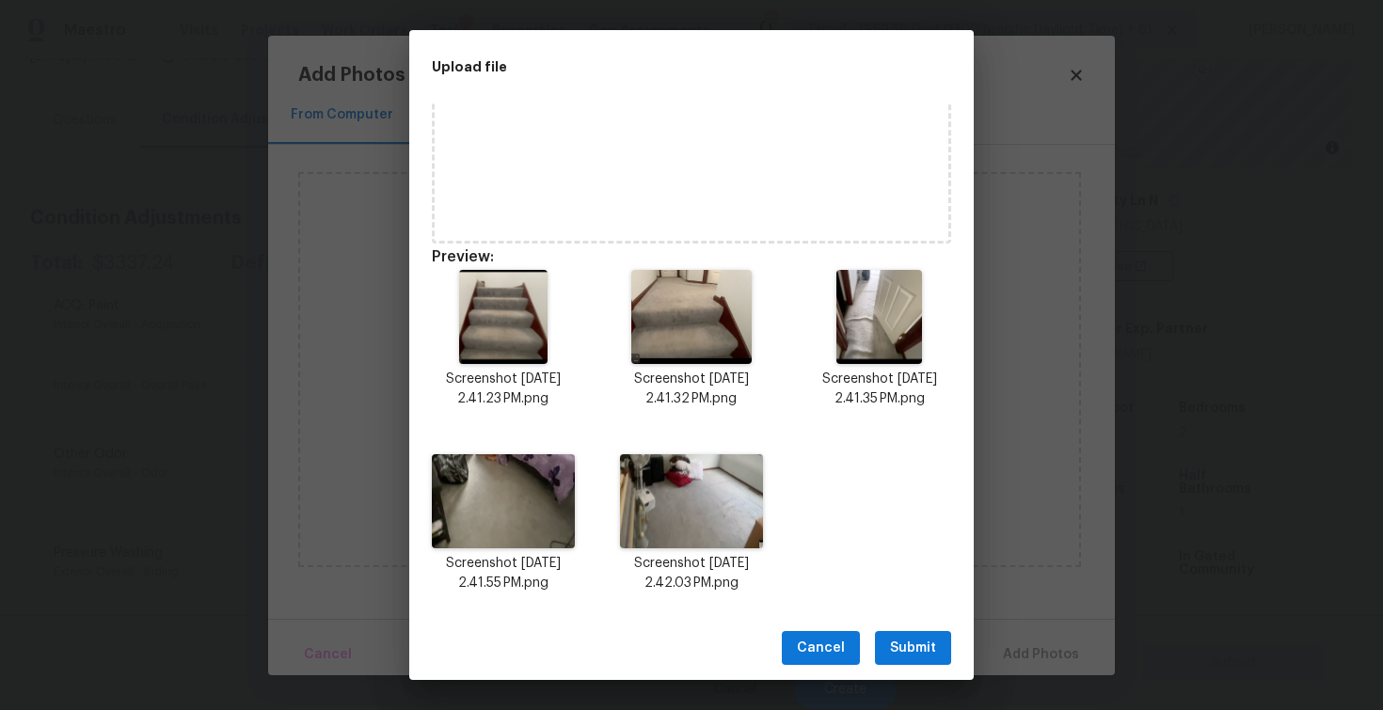
click at [904, 643] on span "Submit" at bounding box center [913, 649] width 46 height 24
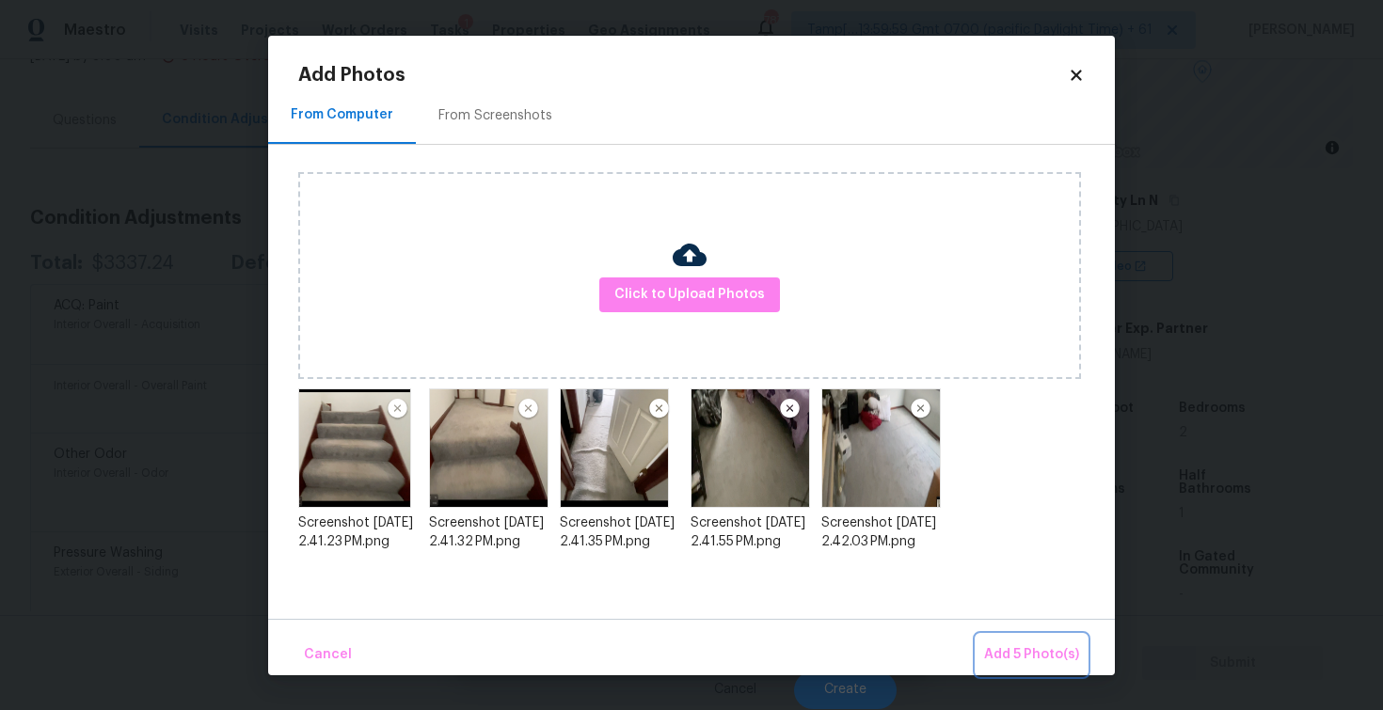
click at [1020, 650] on span "Add 5 Photo(s)" at bounding box center [1031, 655] width 95 height 24
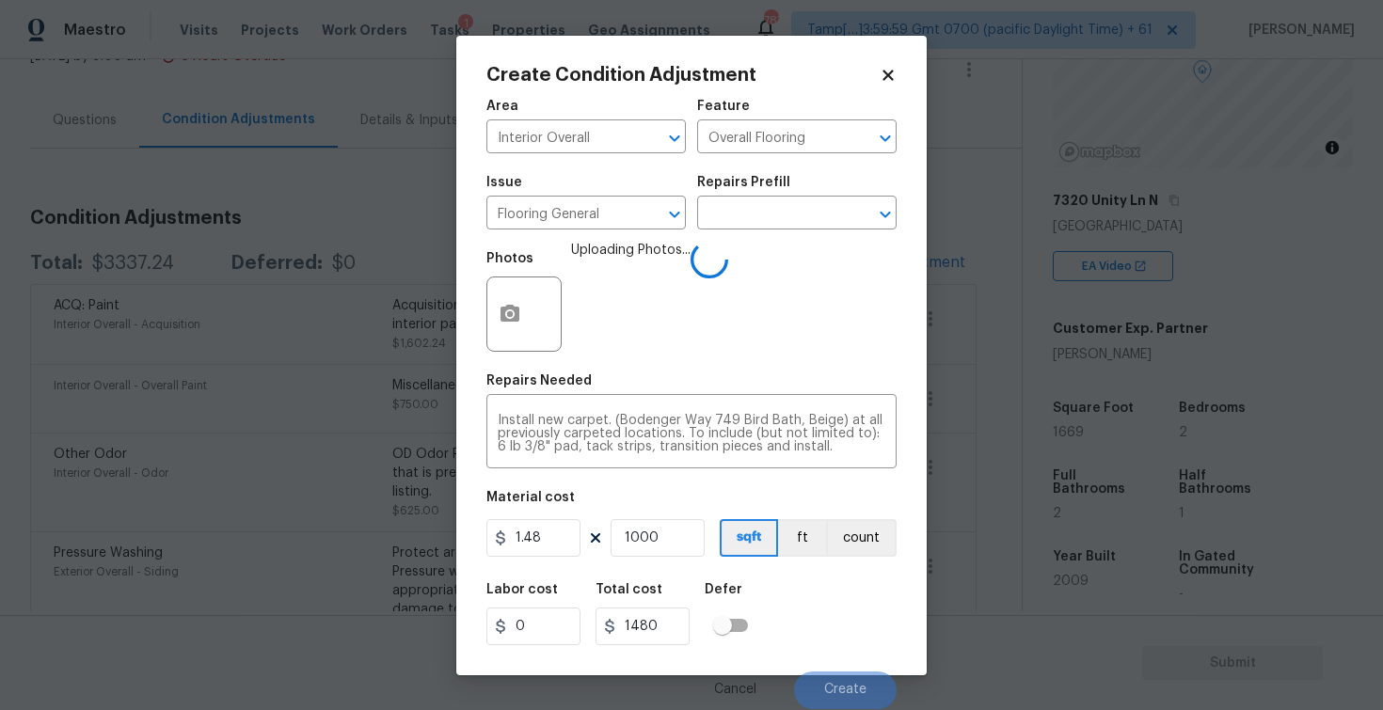
click at [794, 610] on div "Labor cost 0 Total cost 1480 Defer" at bounding box center [691, 614] width 410 height 85
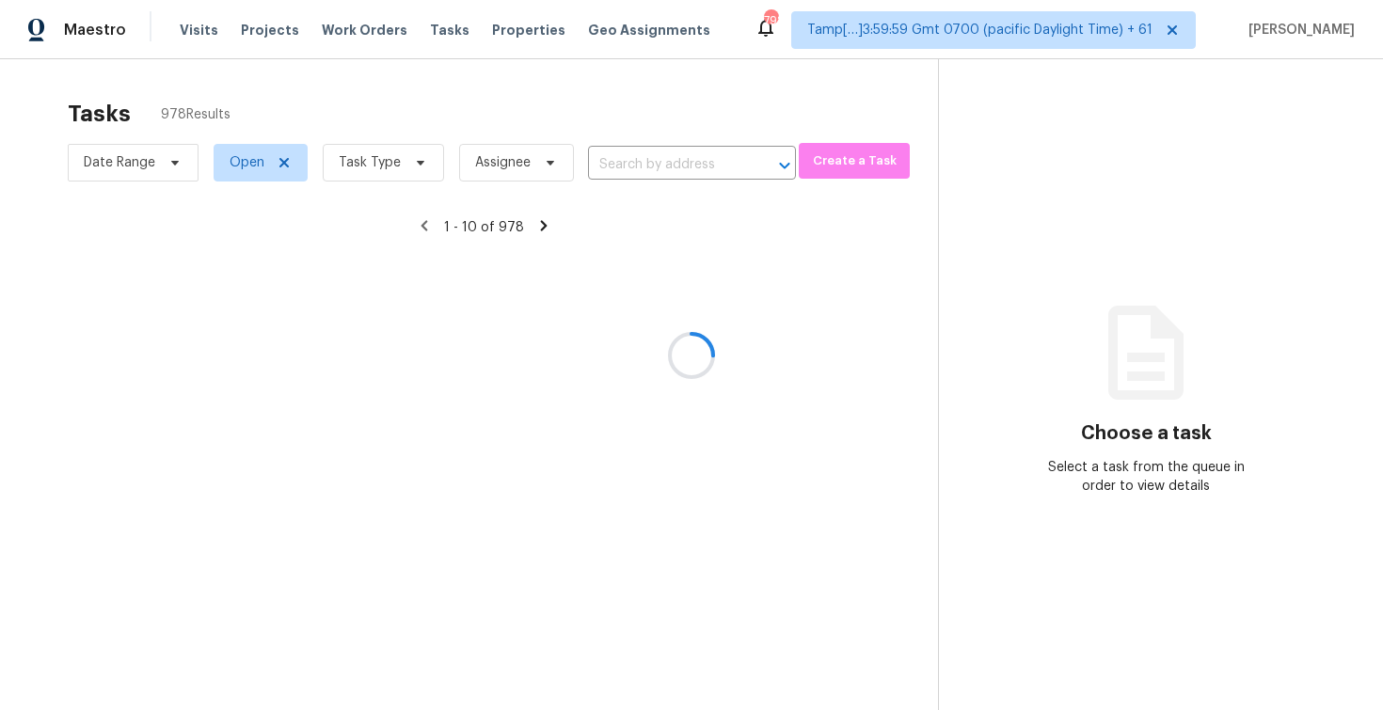
click at [206, 24] on div at bounding box center [691, 355] width 1383 height 710
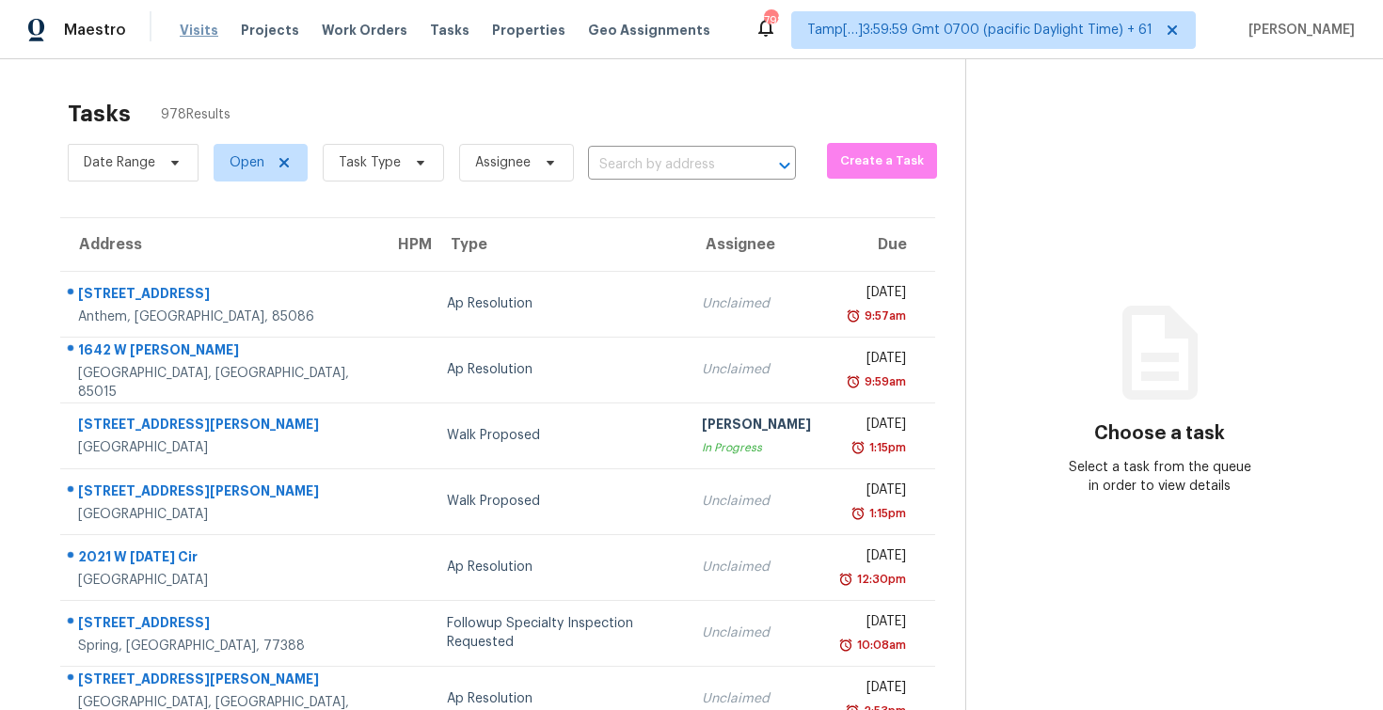
click at [193, 21] on span "Visits" at bounding box center [199, 30] width 39 height 19
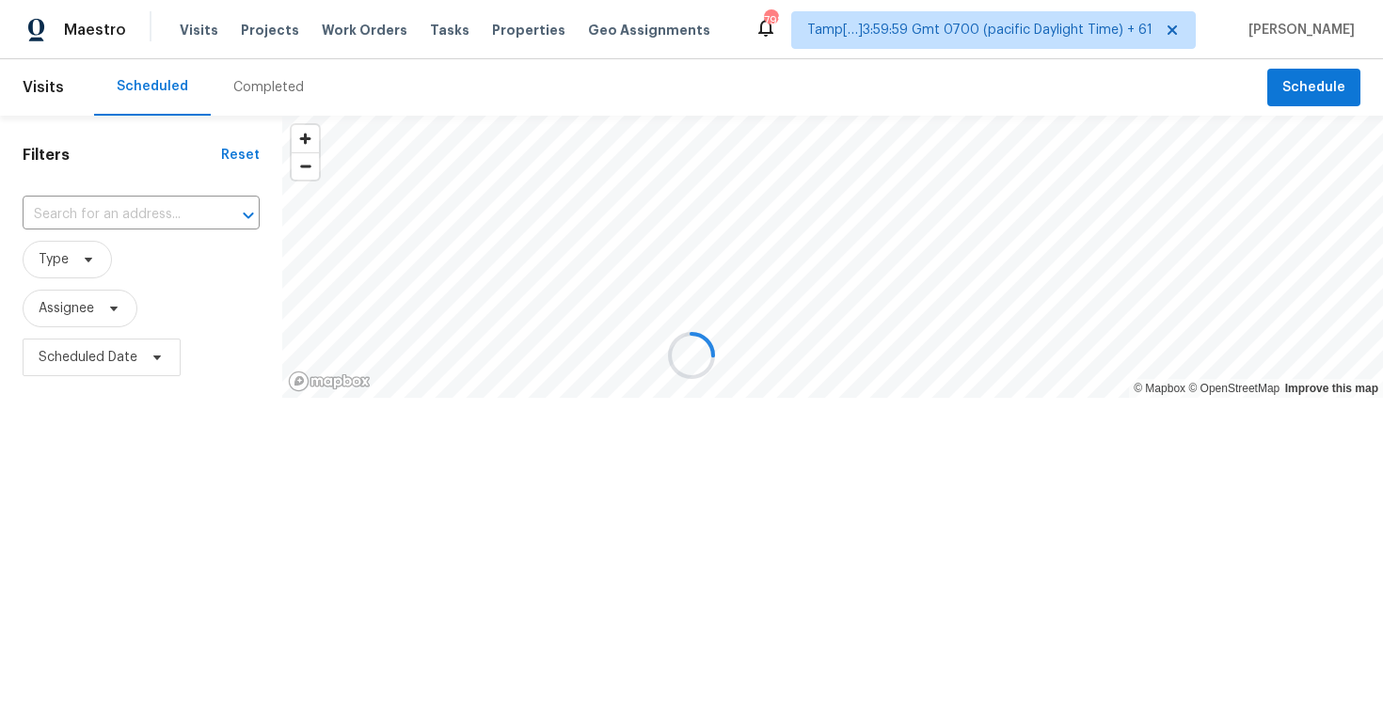
click at [245, 85] on div at bounding box center [691, 355] width 1383 height 710
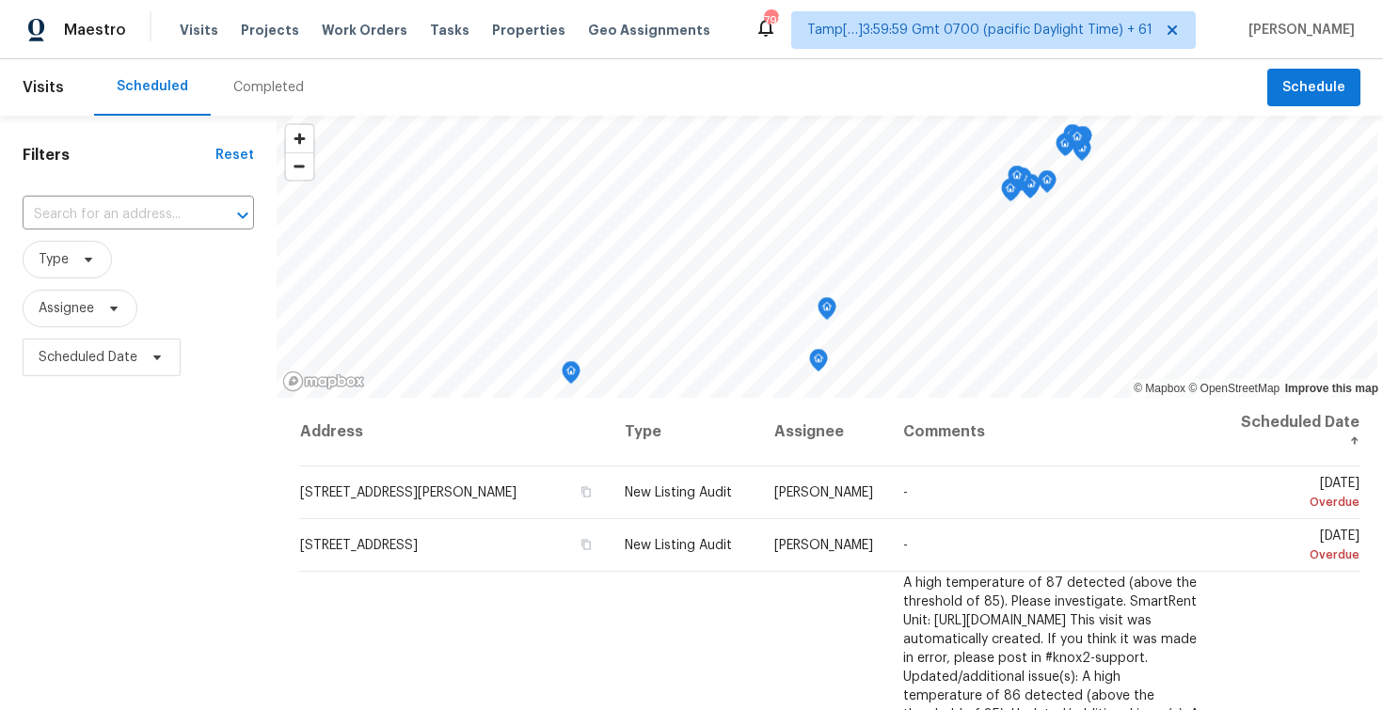
click at [245, 85] on div "Completed" at bounding box center [268, 87] width 71 height 19
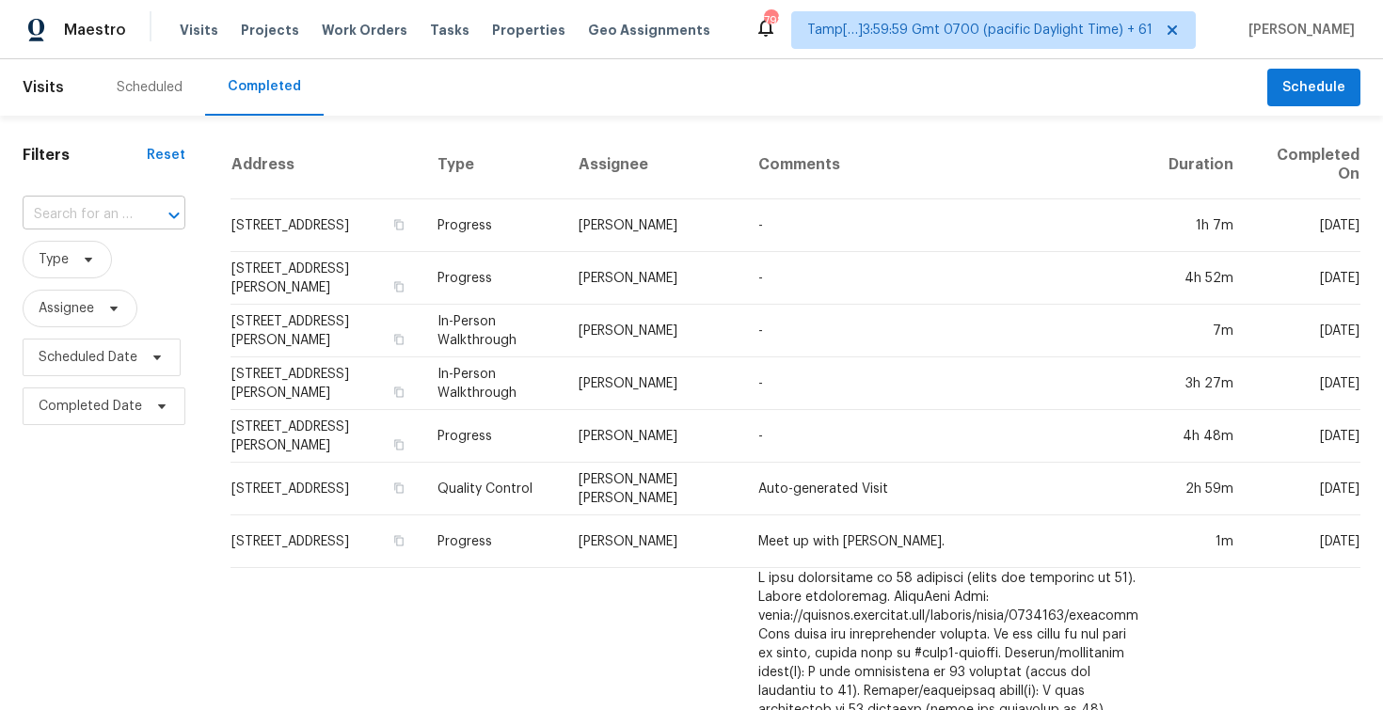
click at [66, 223] on input "text" at bounding box center [78, 214] width 110 height 29
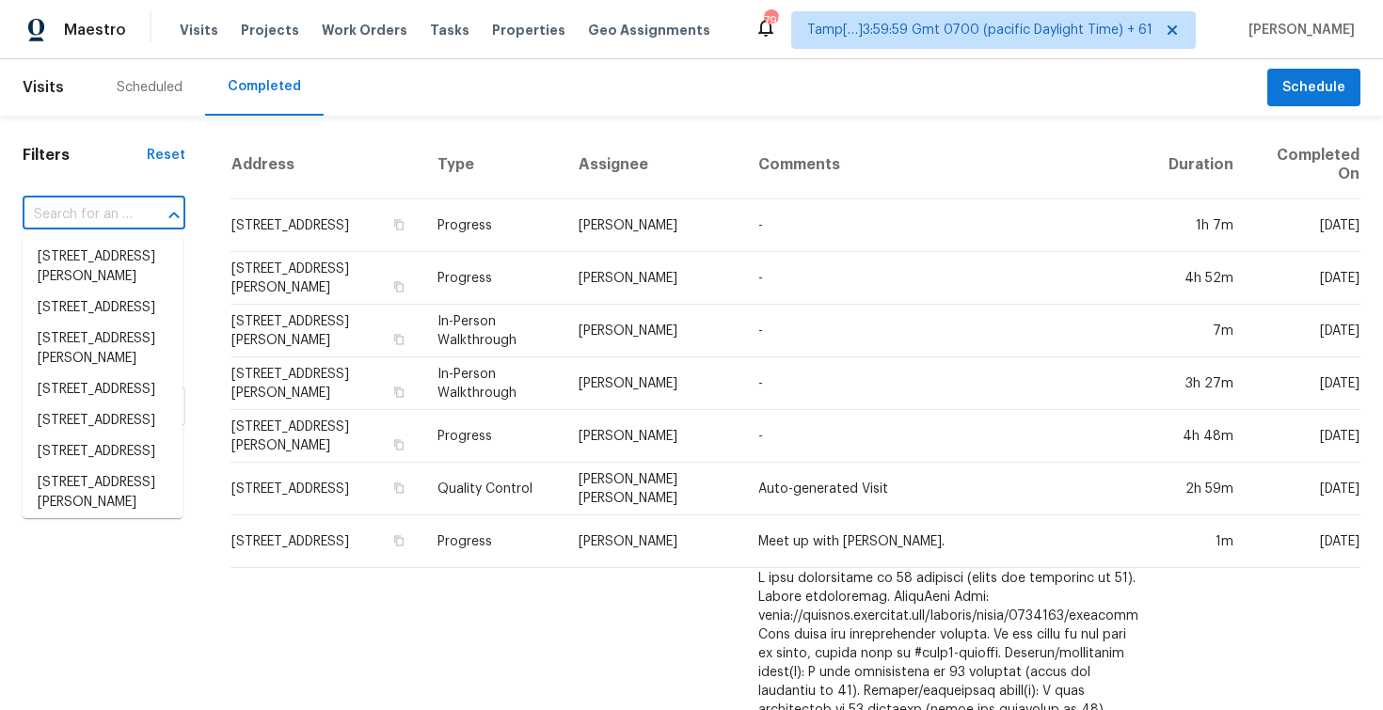
paste input "7320 Unity Ln N, Brooklyn Park, MN 55443"
type input "7320 Unity Ln N, Brooklyn Park, MN 55443"
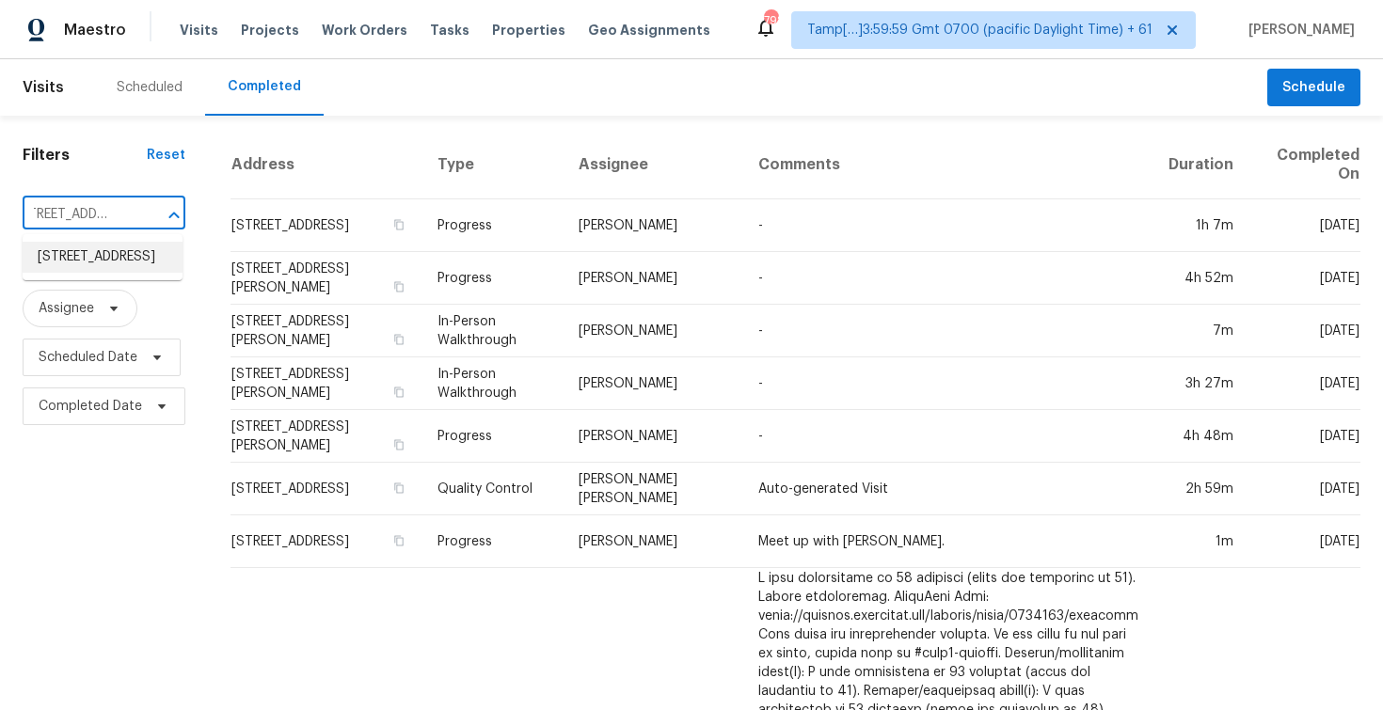
click at [111, 264] on li "7320 Unity Ln N, Brooklyn Park, MN 55443" at bounding box center [103, 257] width 160 height 31
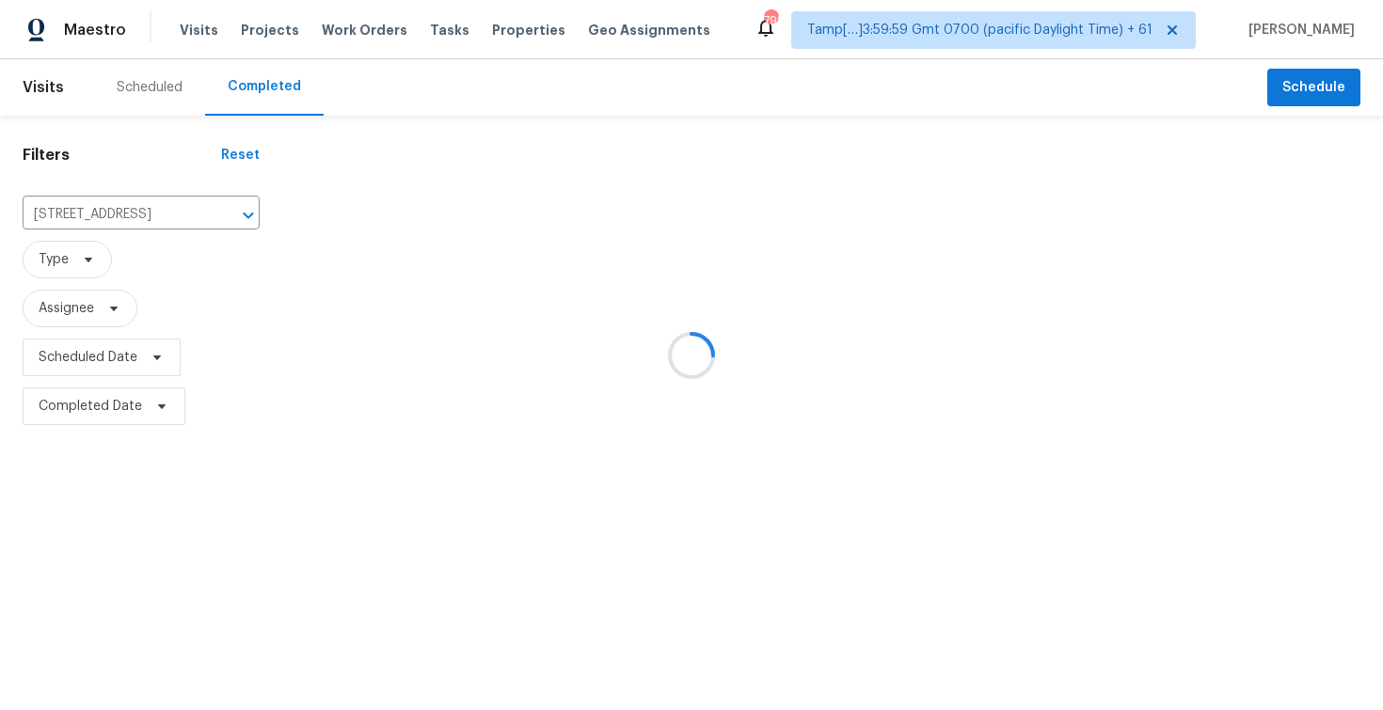
click at [372, 257] on div at bounding box center [832, 281] width 1101 height 300
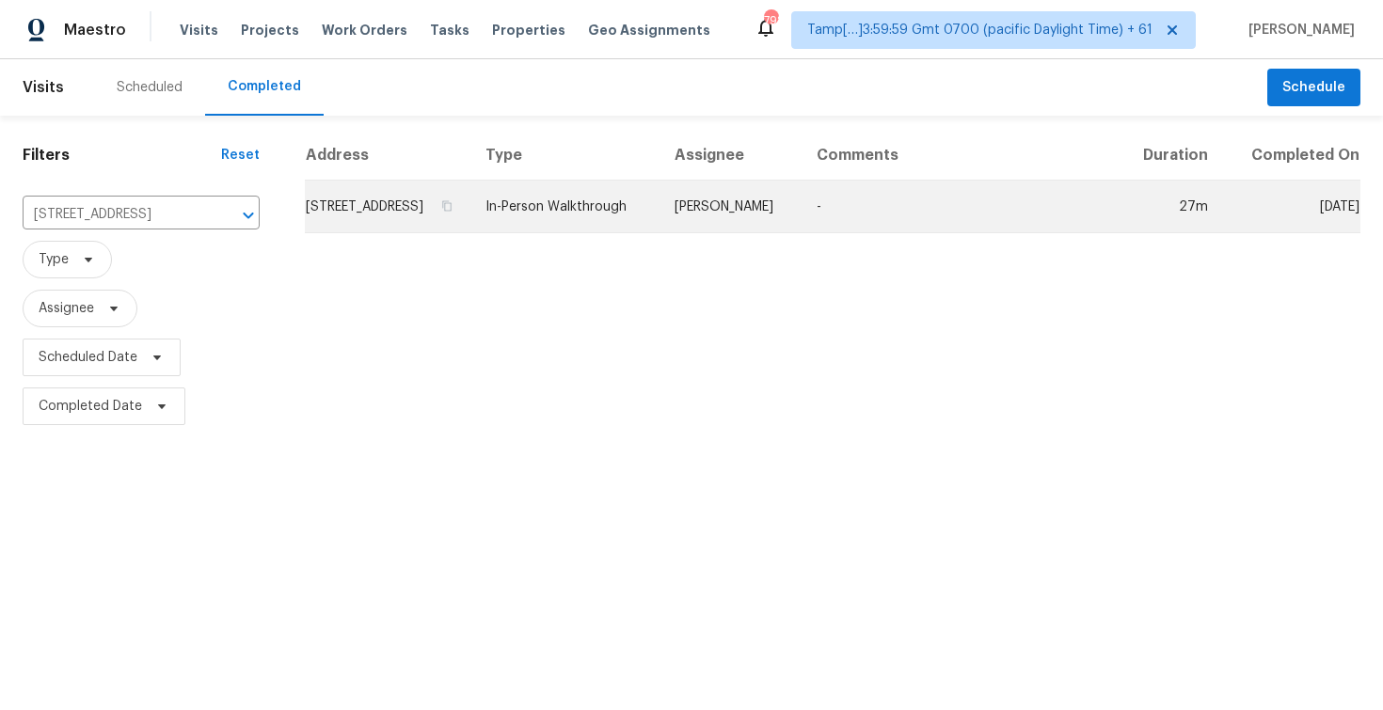
click at [389, 227] on td "7320 Unity Ln N, Brooklyn Park, MN 55443" at bounding box center [388, 207] width 166 height 53
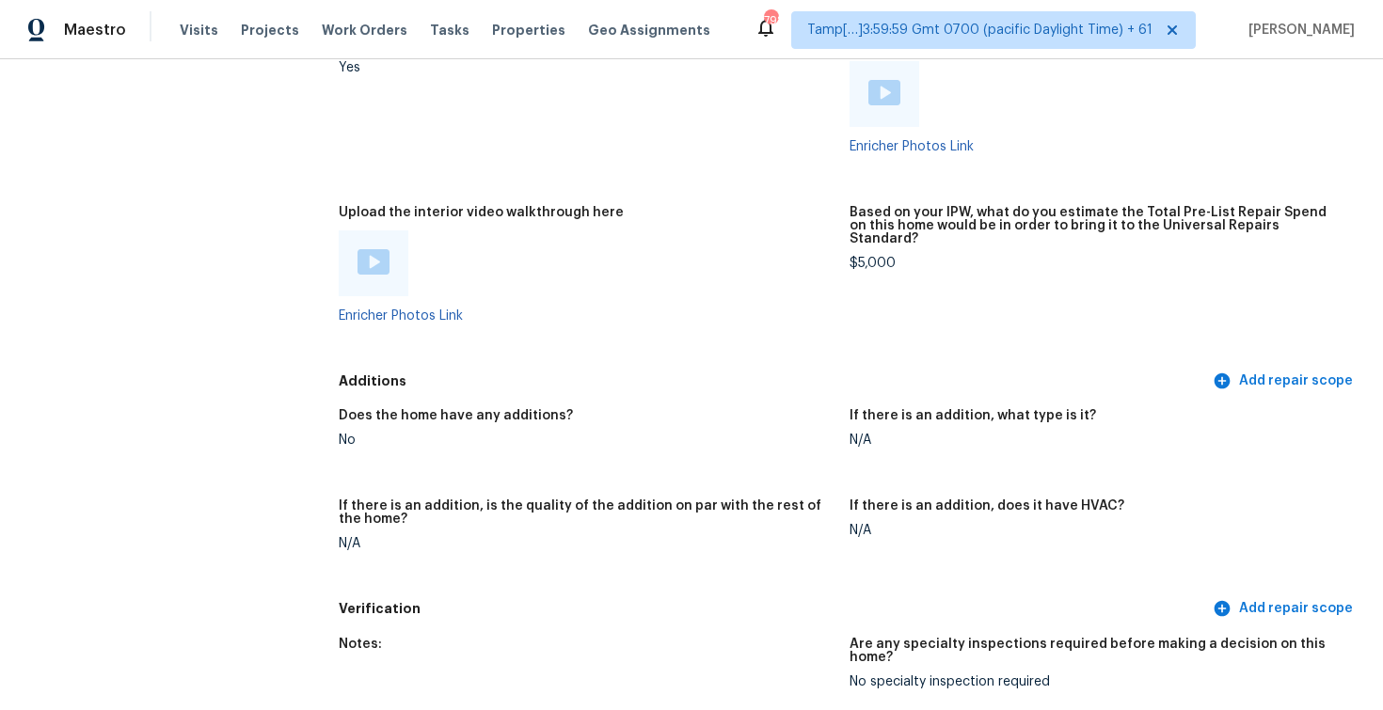
scroll to position [4100, 0]
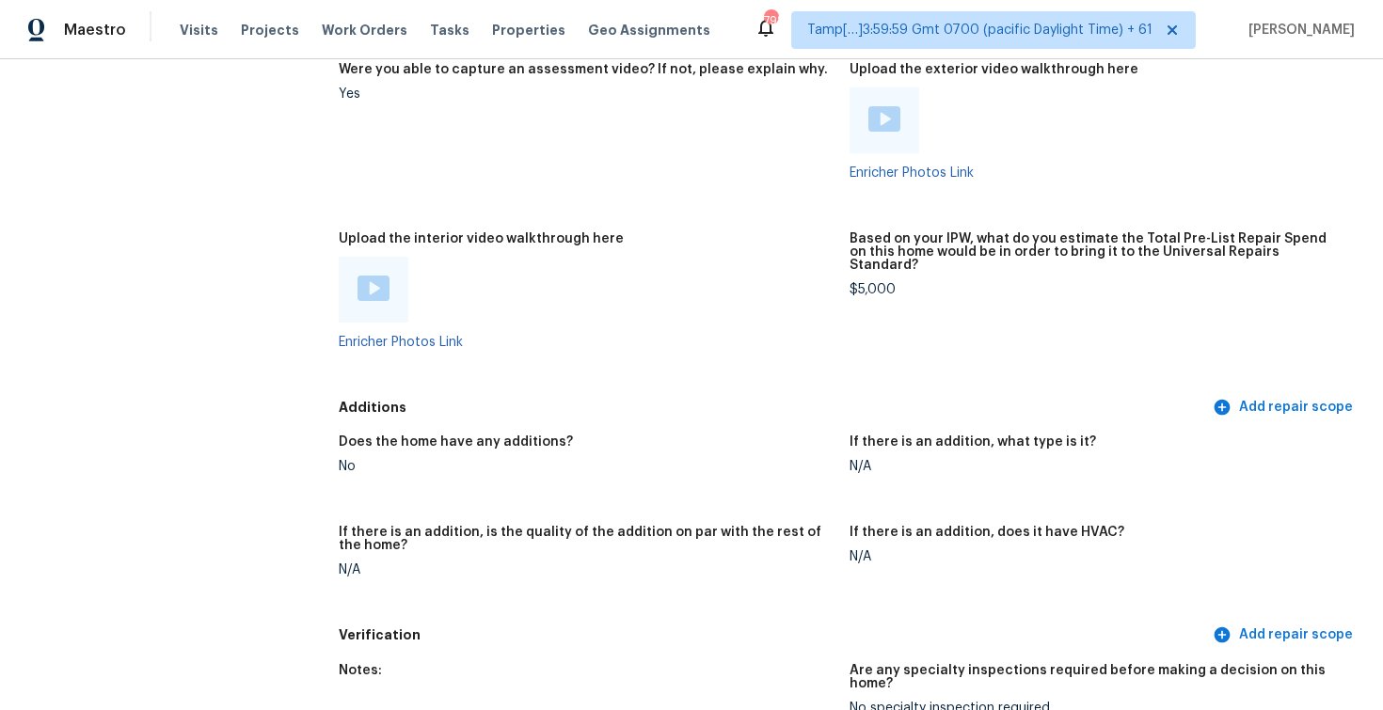
click at [381, 283] on img at bounding box center [373, 288] width 32 height 25
click at [586, 232] on h5 "Upload the interior video walkthrough here" at bounding box center [481, 238] width 285 height 13
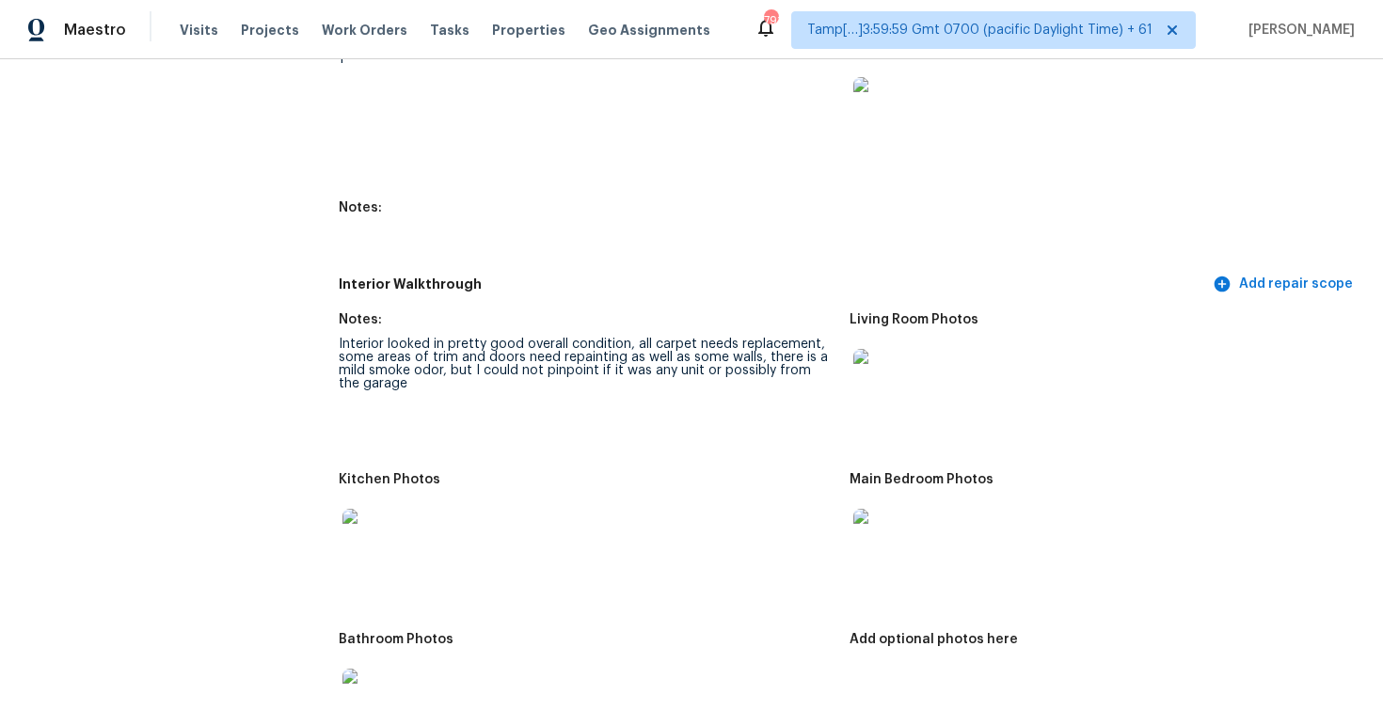
scroll to position [2383, 0]
click at [585, 341] on div "Interior looked in pretty good overall condition, all carpet needs replacement,…" at bounding box center [587, 363] width 496 height 53
click at [656, 341] on div "Interior looked in pretty good overall condition, all carpet needs replacement,…" at bounding box center [587, 363] width 496 height 53
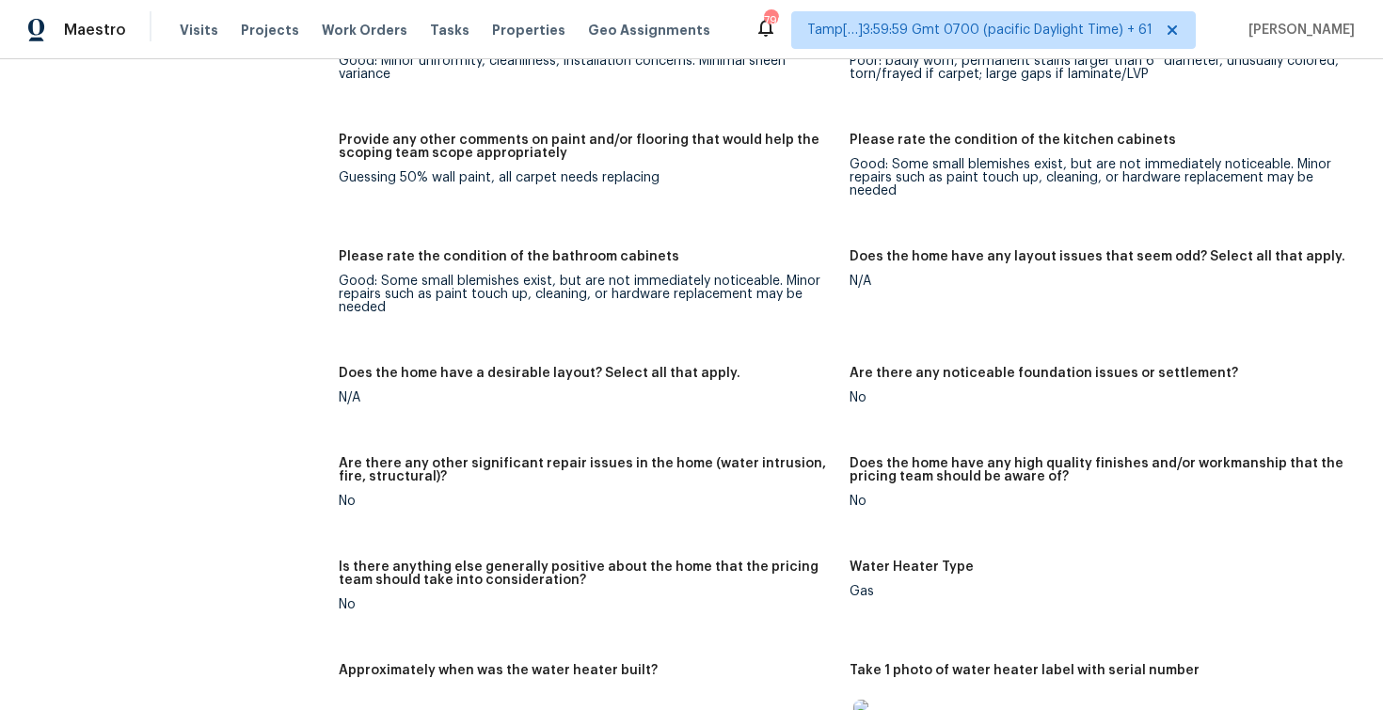
scroll to position [3091, 0]
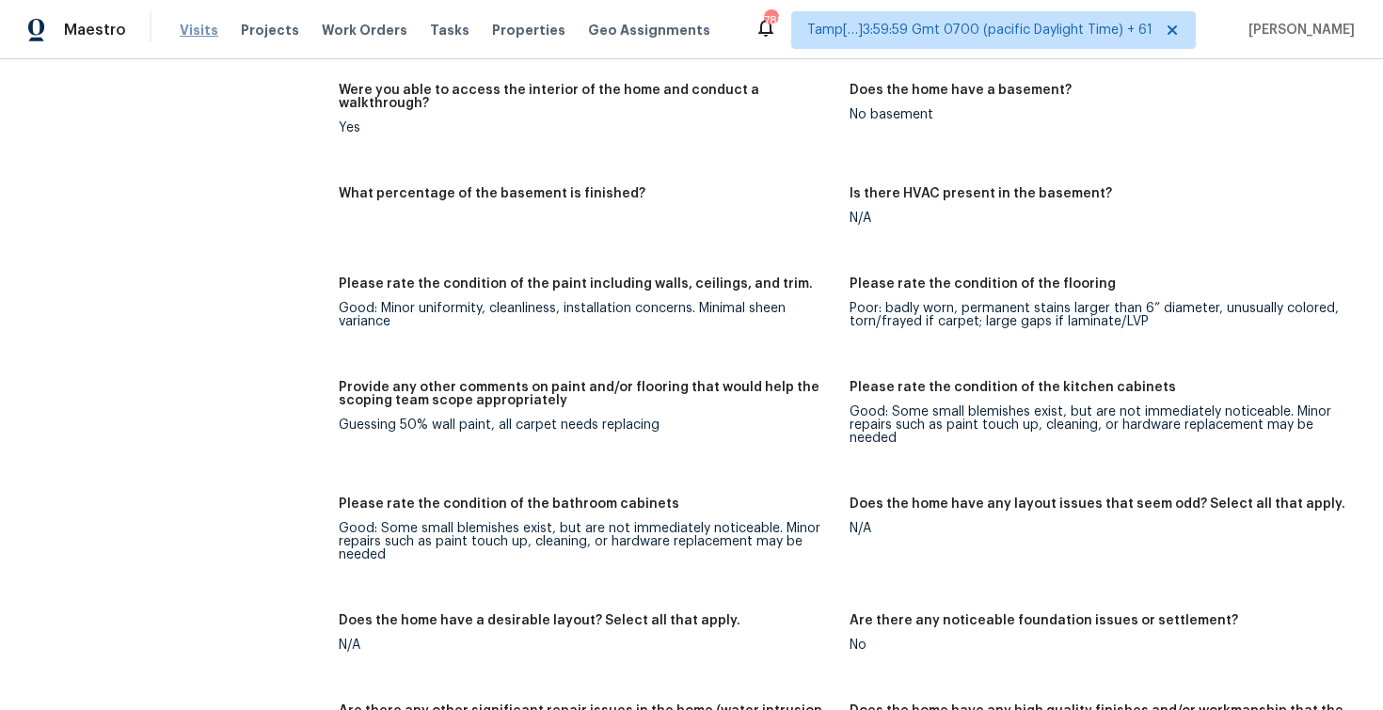
click at [191, 26] on span "Visits" at bounding box center [199, 30] width 39 height 19
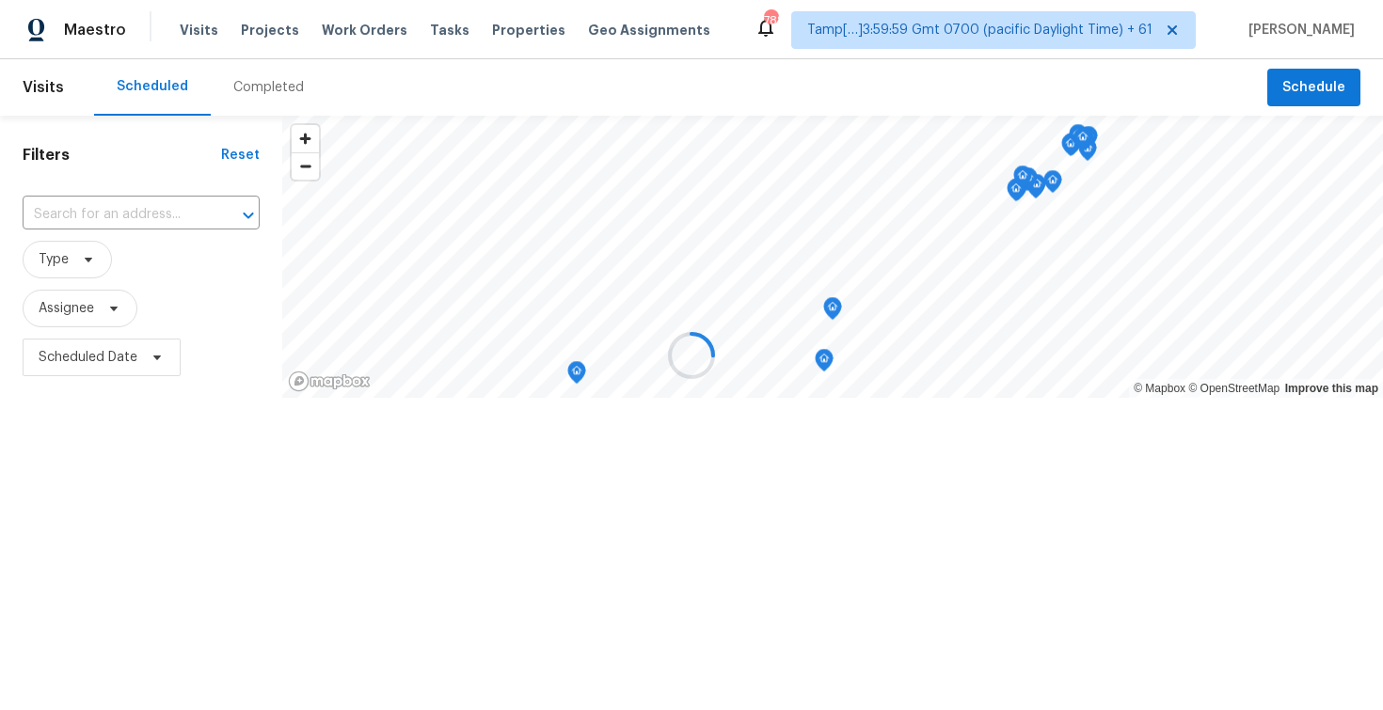
click at [247, 74] on div at bounding box center [691, 355] width 1383 height 710
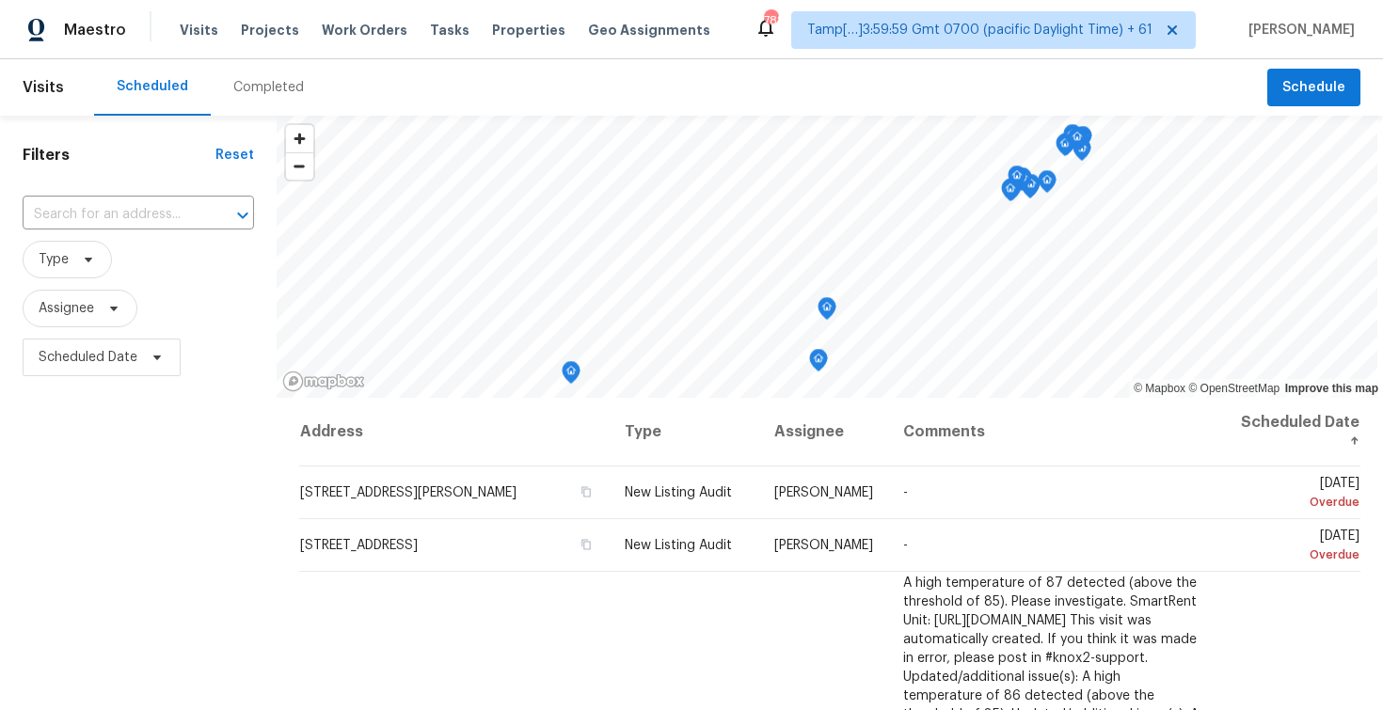
click at [265, 87] on div "Completed" at bounding box center [268, 87] width 71 height 19
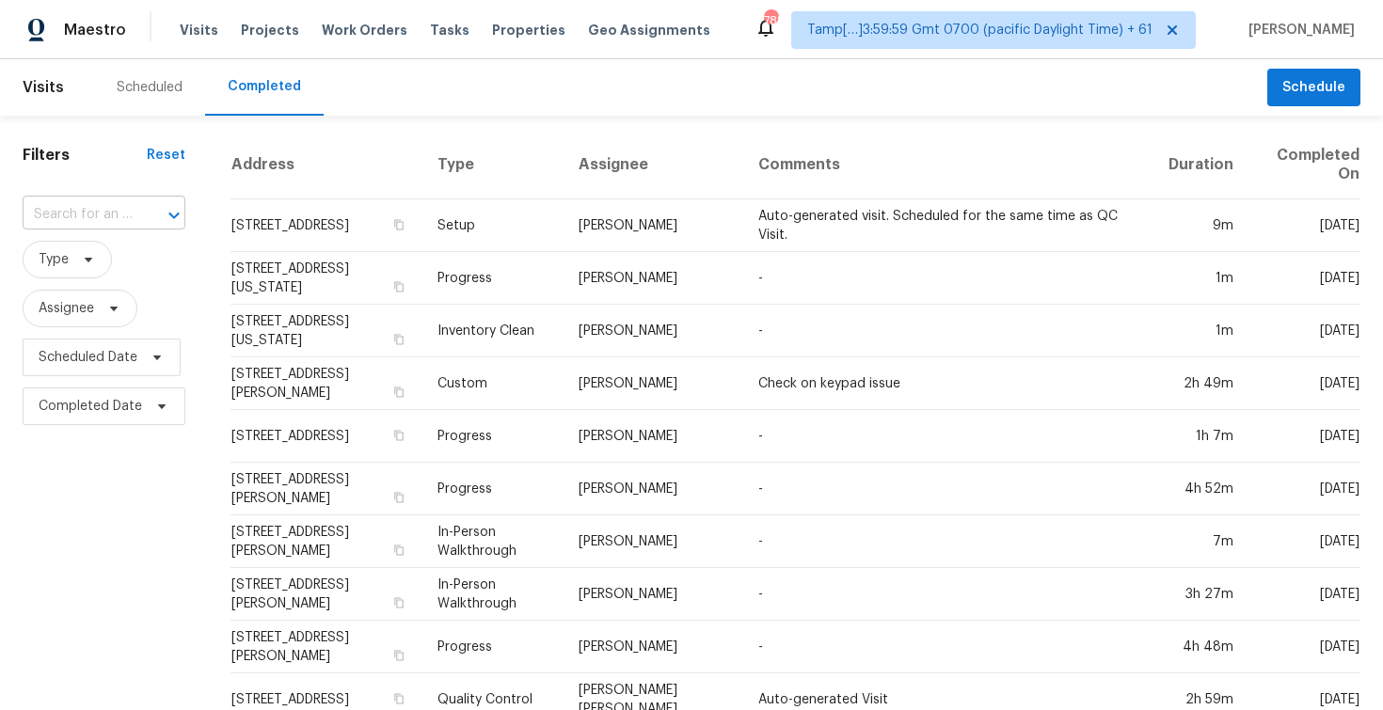
click at [136, 202] on div at bounding box center [160, 215] width 49 height 26
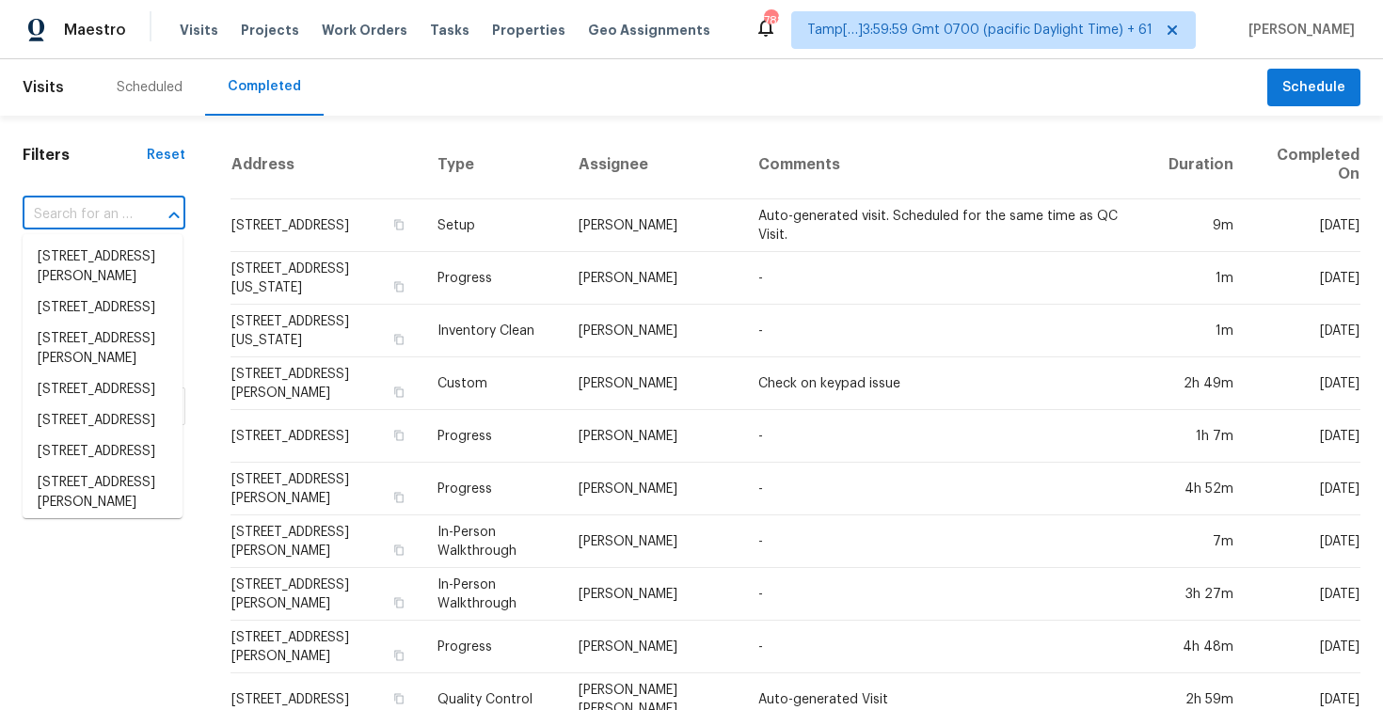
paste input "1709 Masonic Dr, Charlotte, NC 28205"
type input "1709 Masonic Dr, Charlotte, NC 28205"
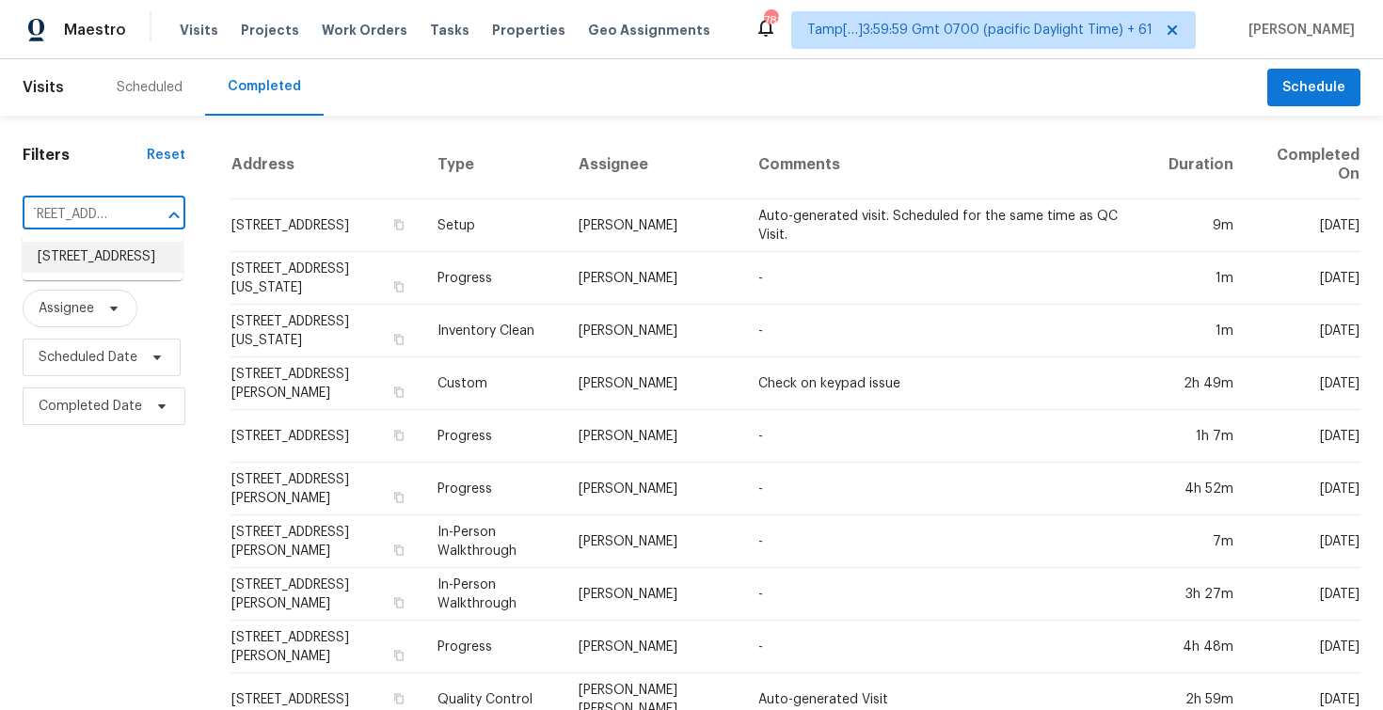
click at [144, 263] on li "1709 Masonic Dr, Charlotte, NC 28205" at bounding box center [103, 257] width 160 height 31
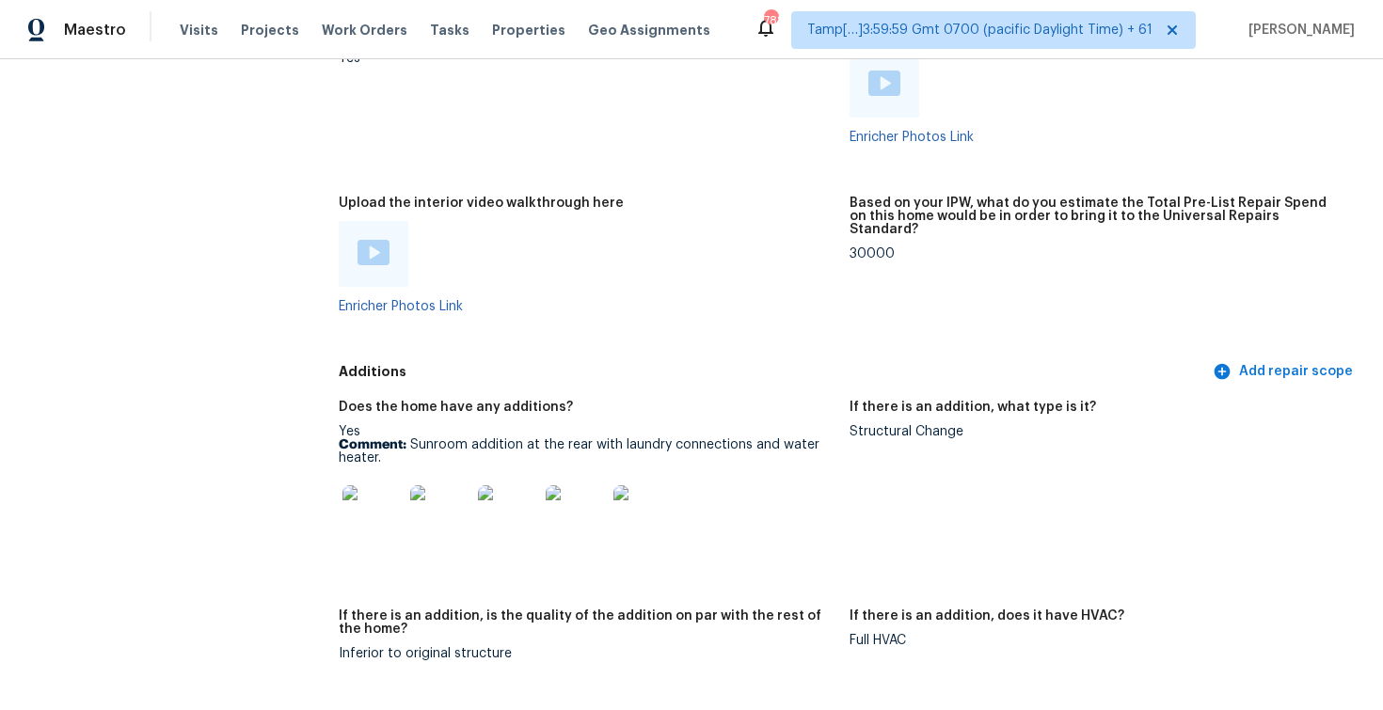
scroll to position [4192, 0]
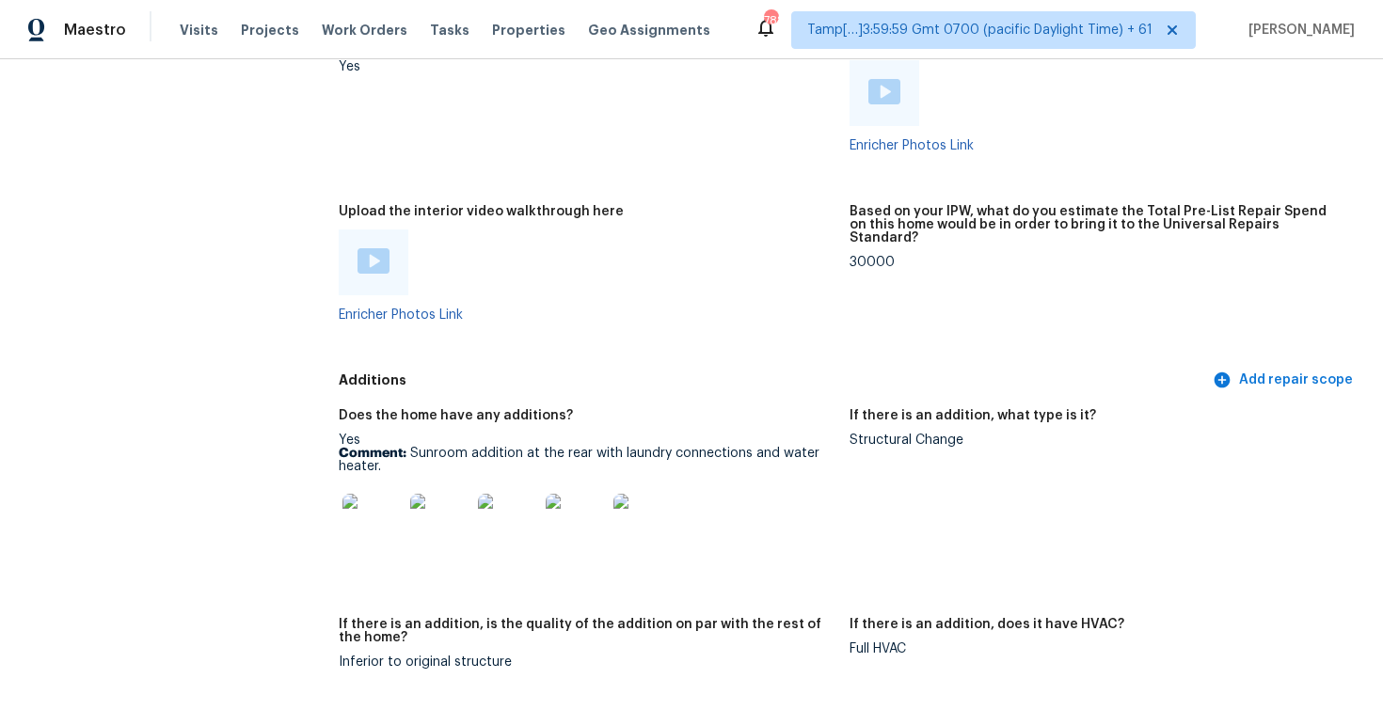
click at [366, 248] on img at bounding box center [373, 260] width 32 height 25
click at [516, 230] on div at bounding box center [587, 263] width 496 height 66
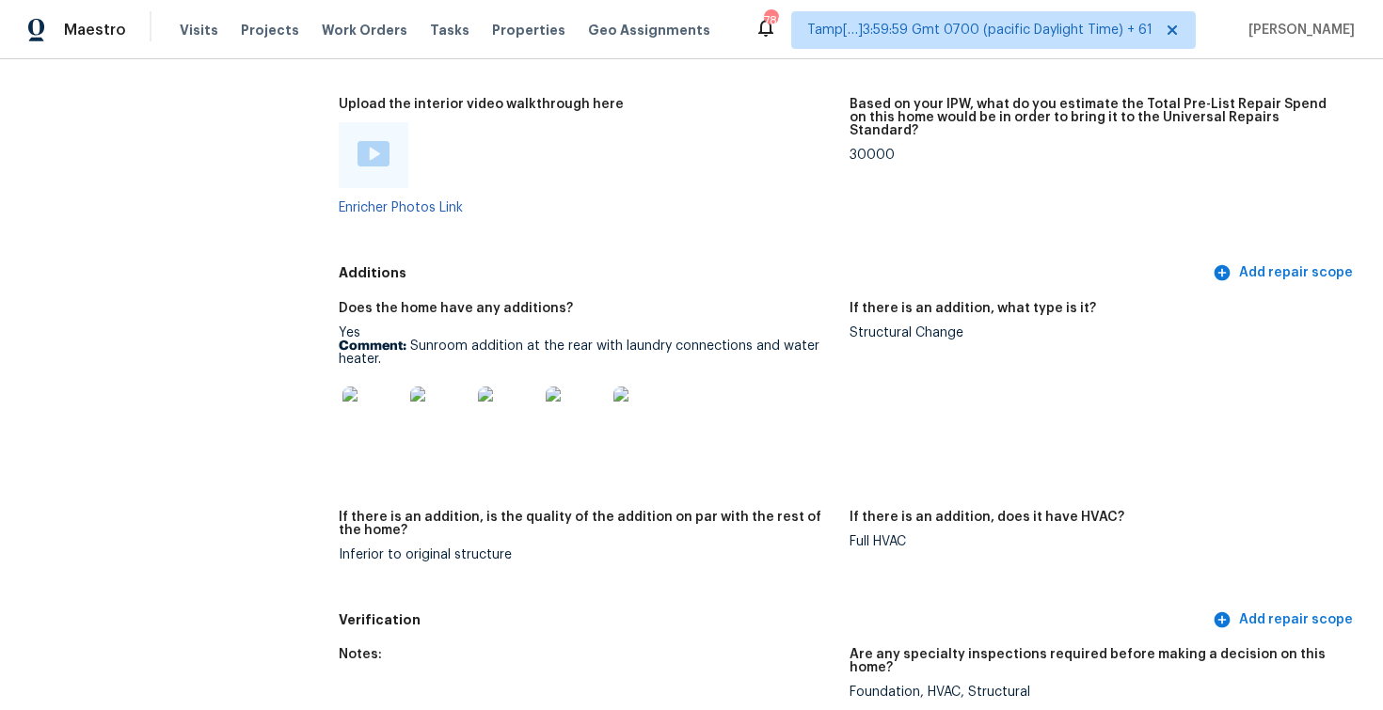
scroll to position [4300, 0]
click at [373, 403] on img at bounding box center [372, 416] width 60 height 60
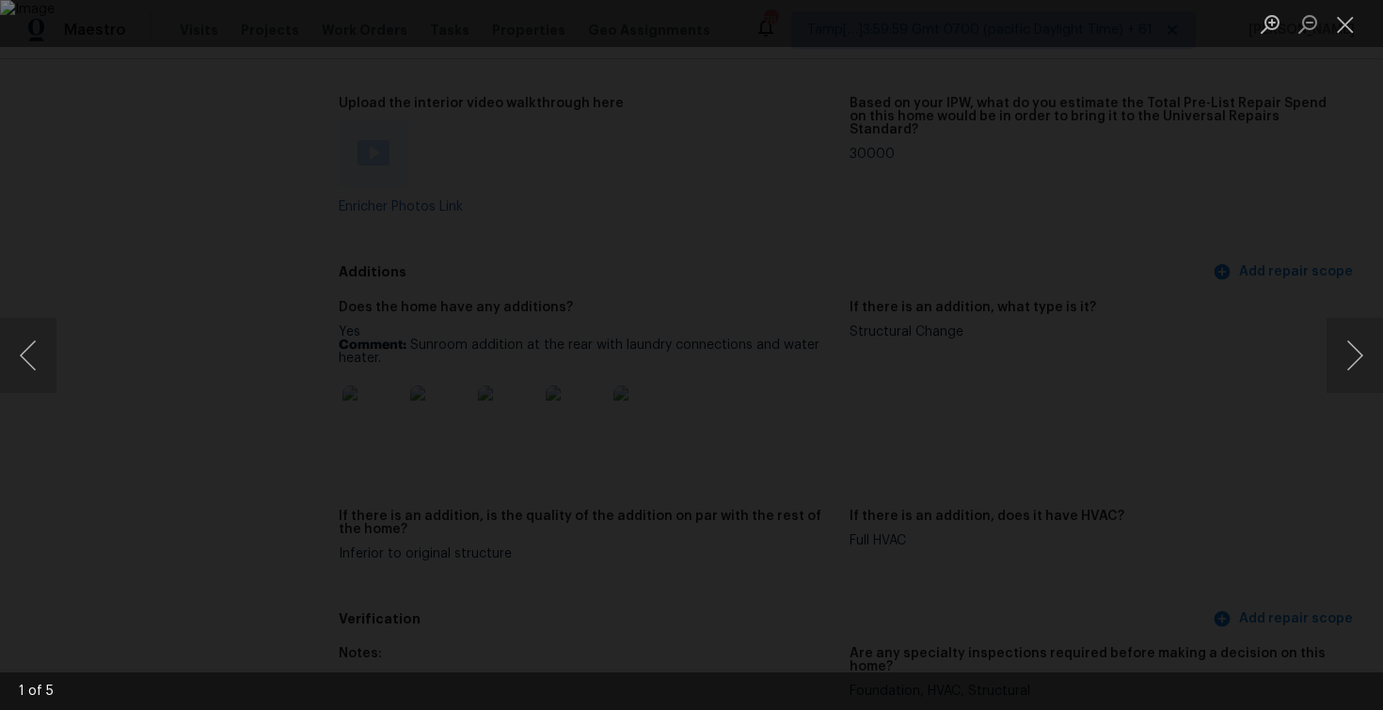
click at [1209, 452] on div "Lightbox" at bounding box center [691, 355] width 1383 height 710
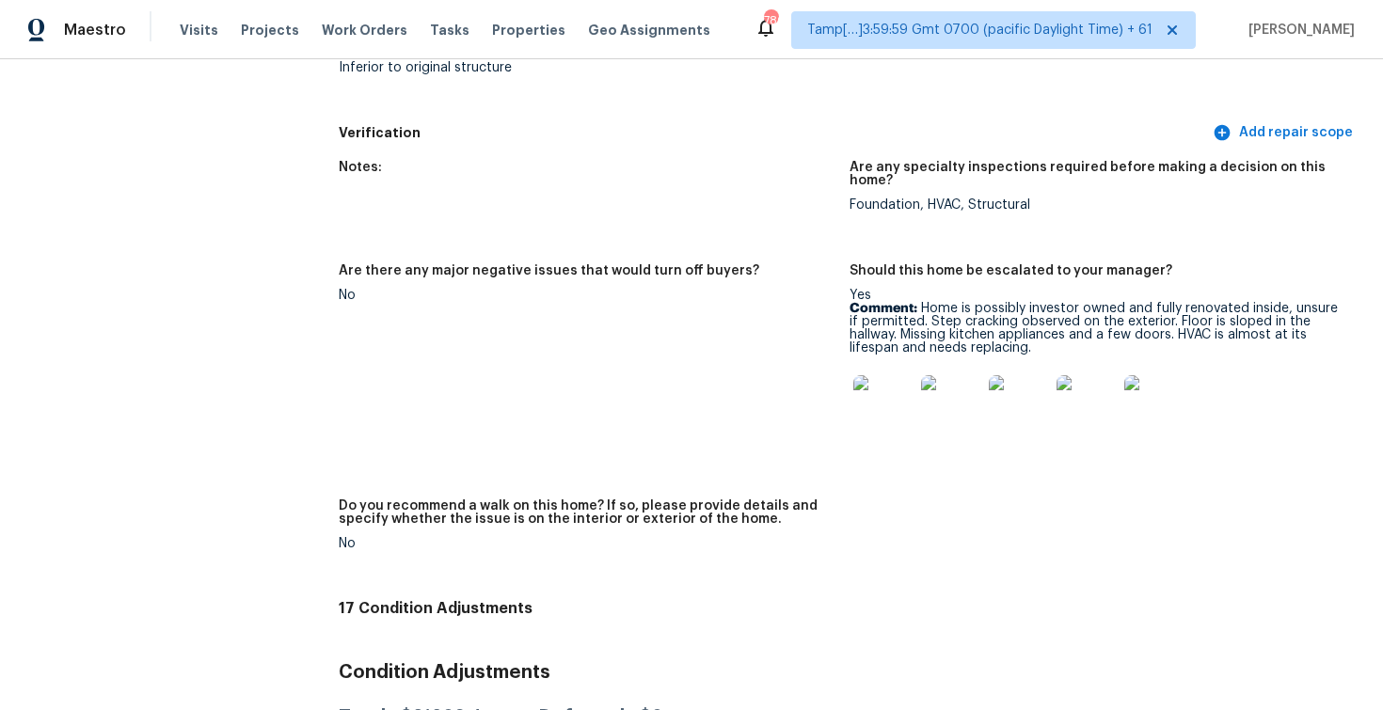
scroll to position [4787, 0]
click at [878, 374] on img at bounding box center [883, 404] width 60 height 60
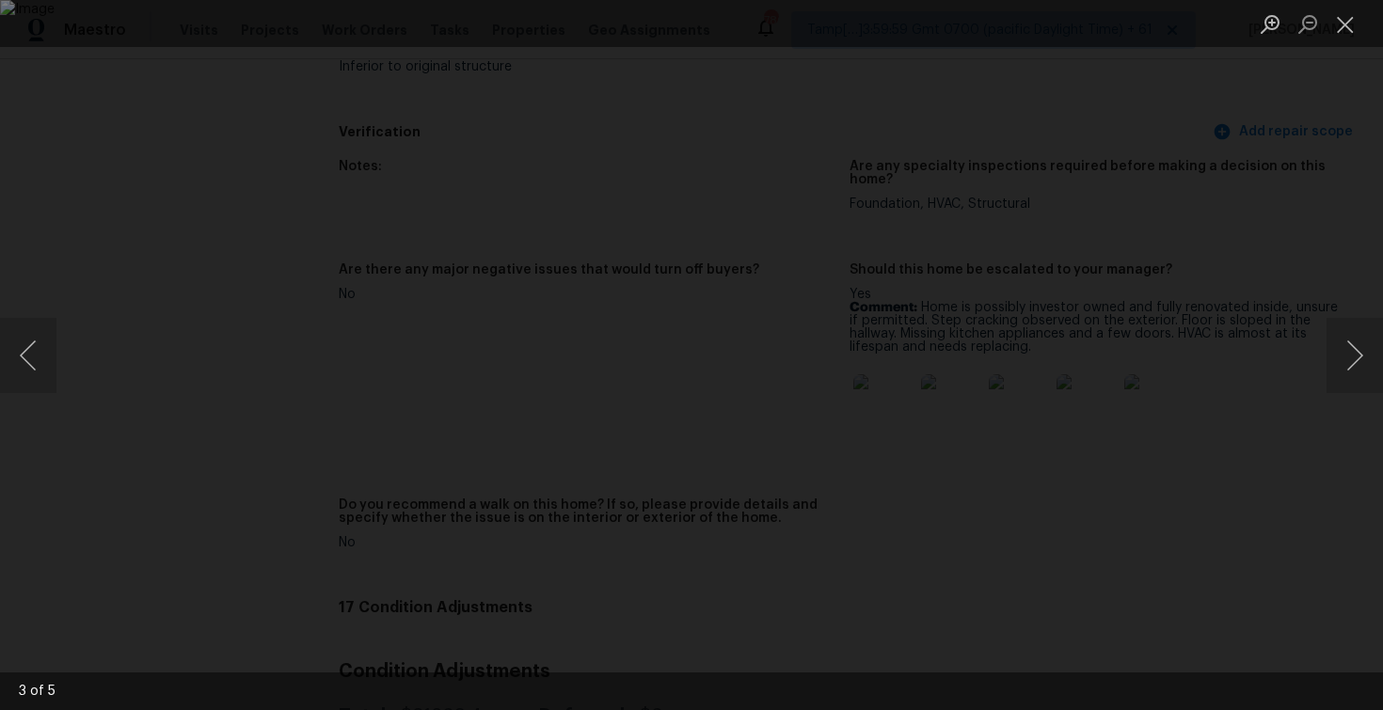
click at [1187, 183] on div "Lightbox" at bounding box center [691, 355] width 1383 height 710
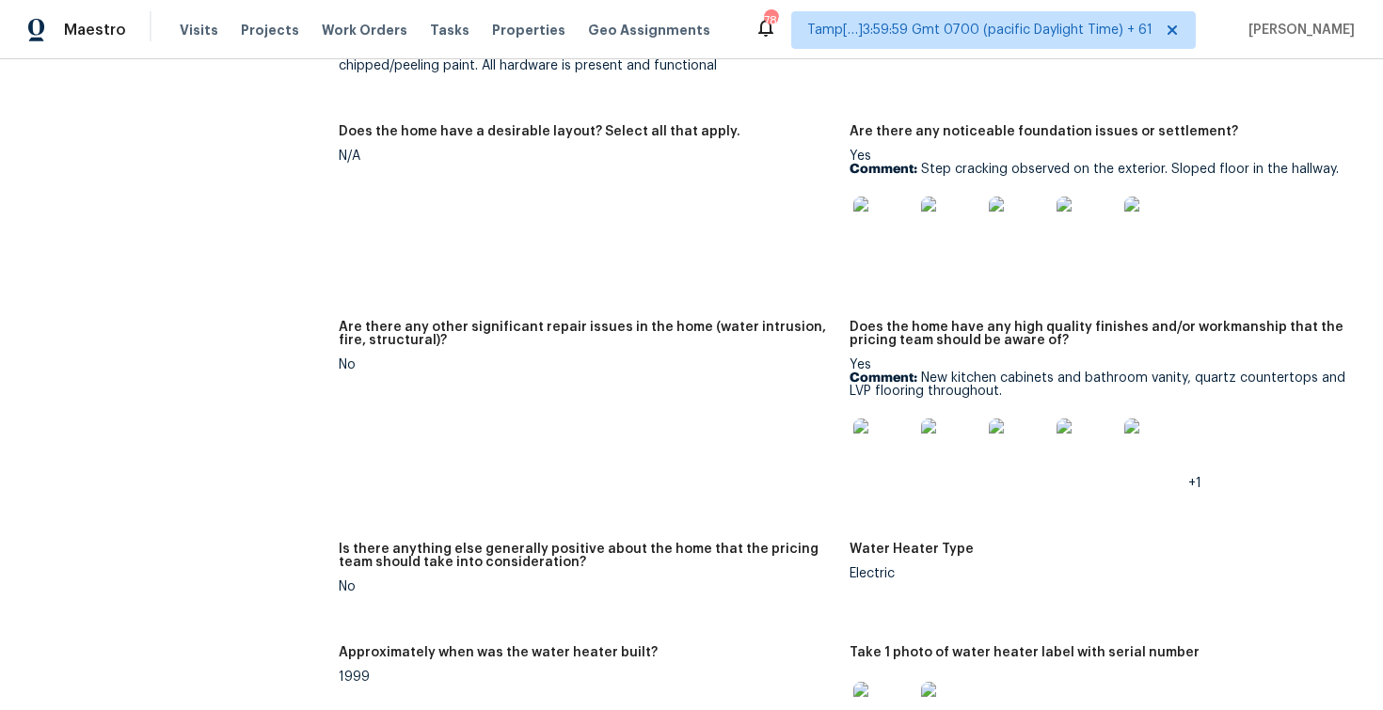
scroll to position [3416, 0]
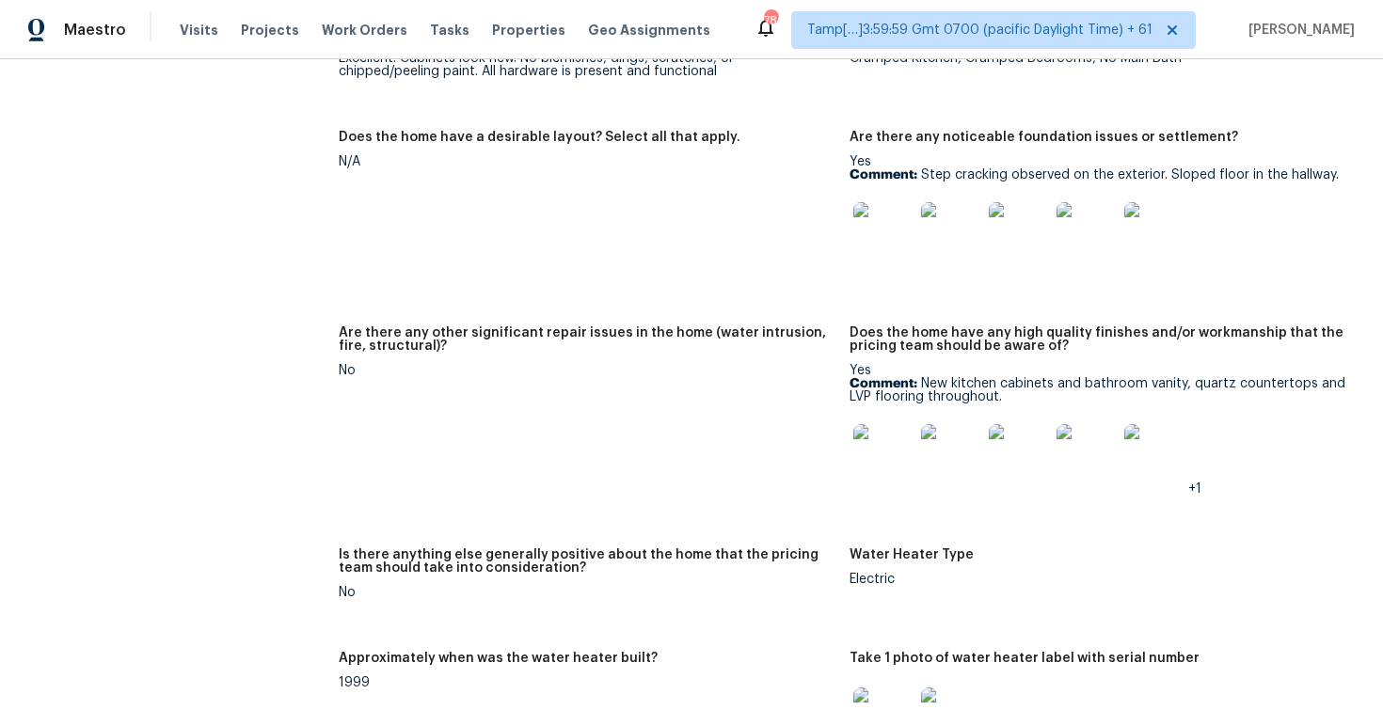
click at [896, 214] on img at bounding box center [883, 232] width 60 height 60
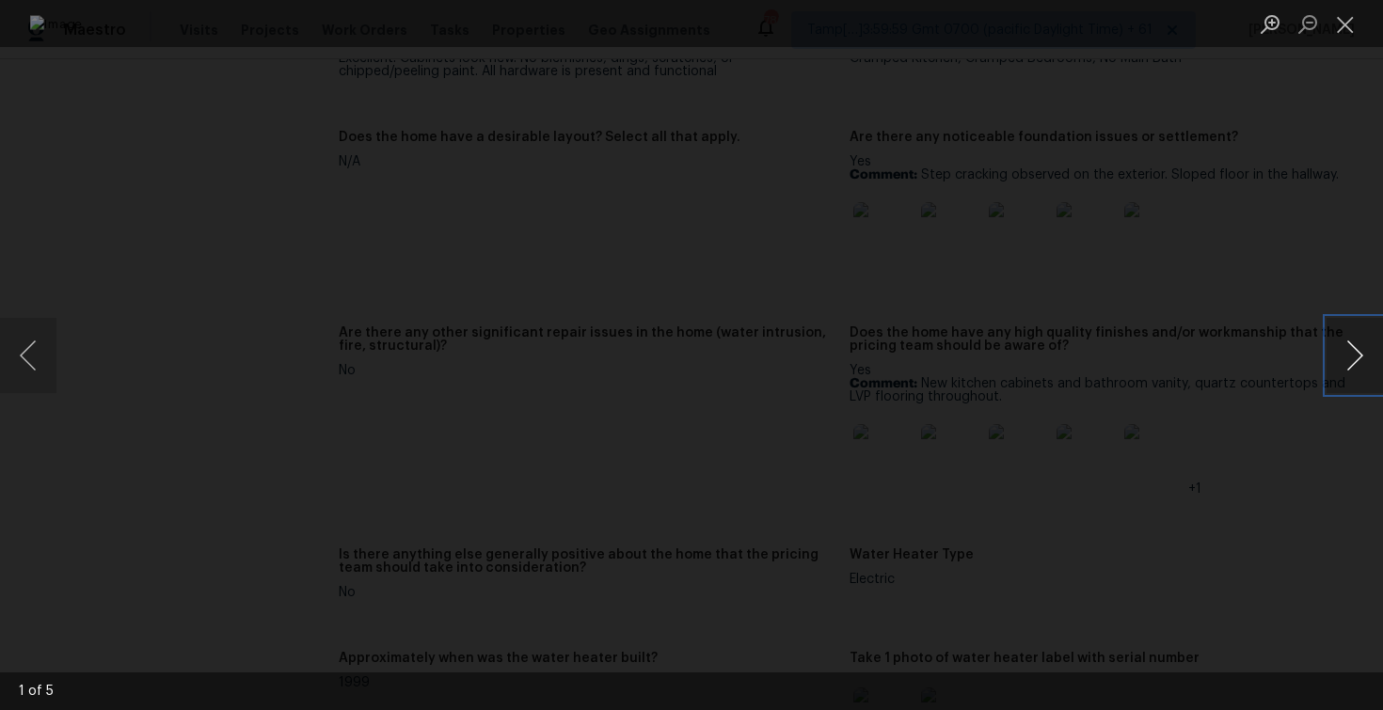
click at [1342, 381] on button "Next image" at bounding box center [1354, 355] width 56 height 75
click at [1327, 368] on button "Next image" at bounding box center [1354, 355] width 56 height 75
click at [1334, 353] on button "Next image" at bounding box center [1354, 355] width 56 height 75
click at [1342, 385] on button "Next image" at bounding box center [1354, 355] width 56 height 75
click at [1290, 297] on div "Lightbox" at bounding box center [691, 355] width 1383 height 710
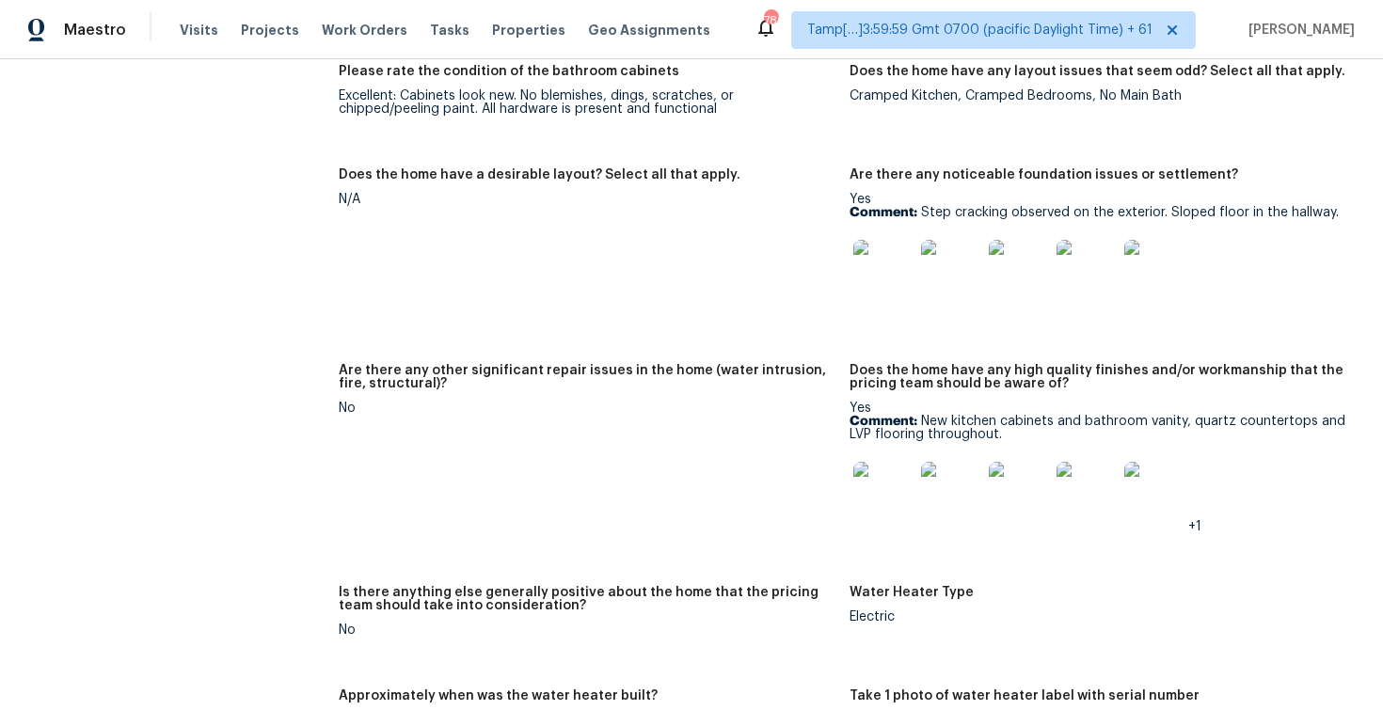
scroll to position [3373, 0]
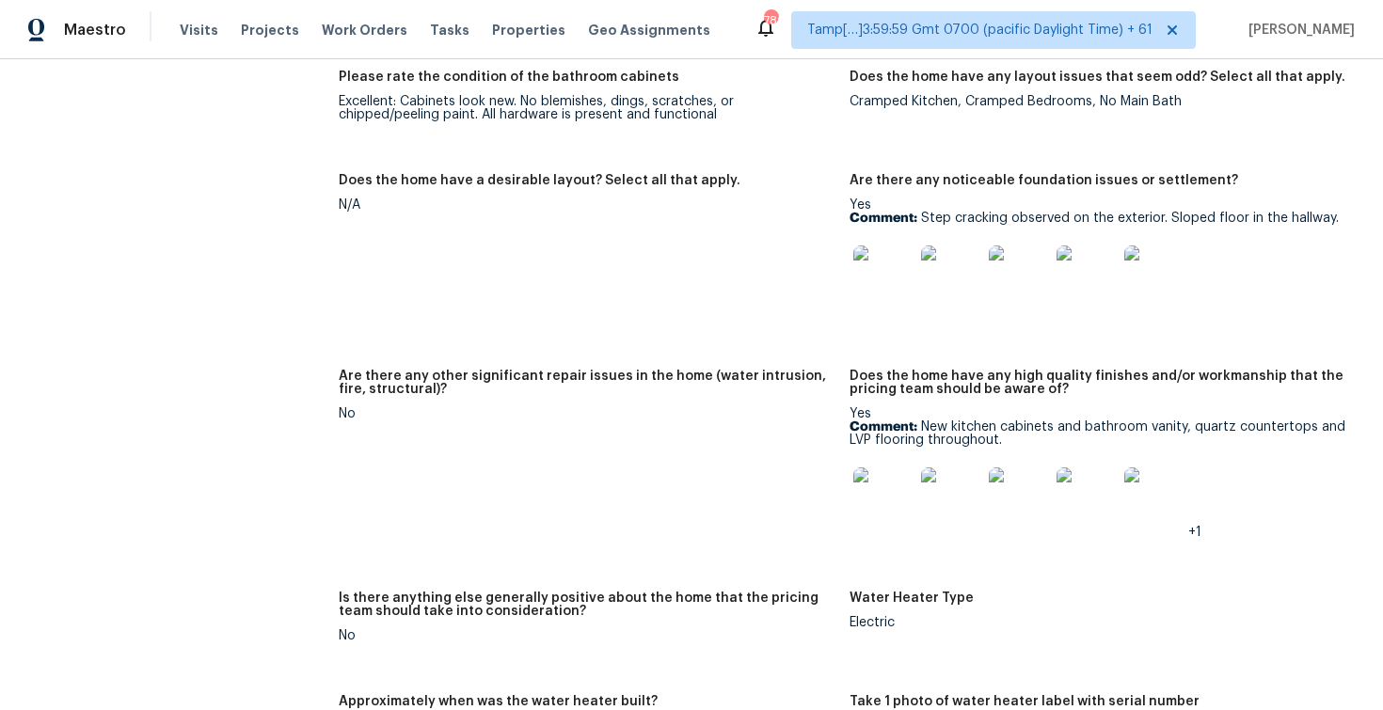
click at [992, 246] on img at bounding box center [1019, 276] width 60 height 60
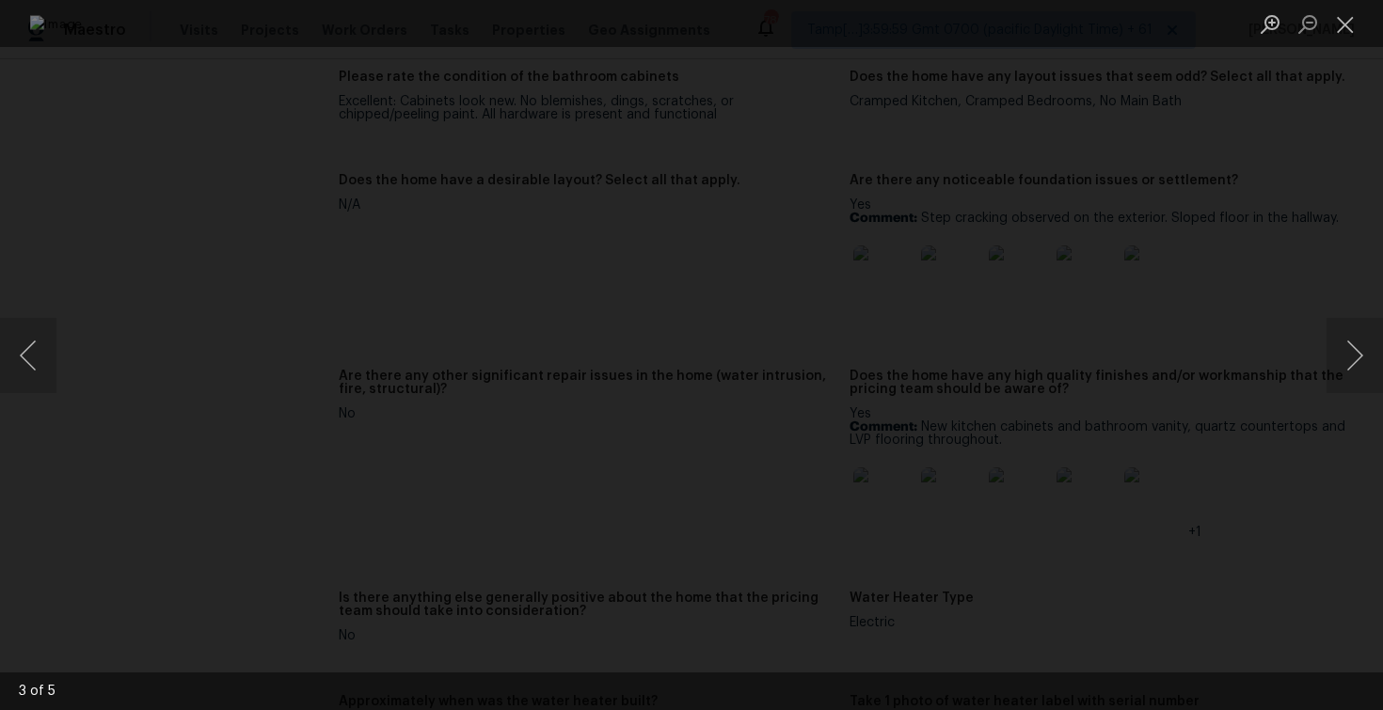
click at [1208, 582] on div "Lightbox" at bounding box center [691, 355] width 1383 height 710
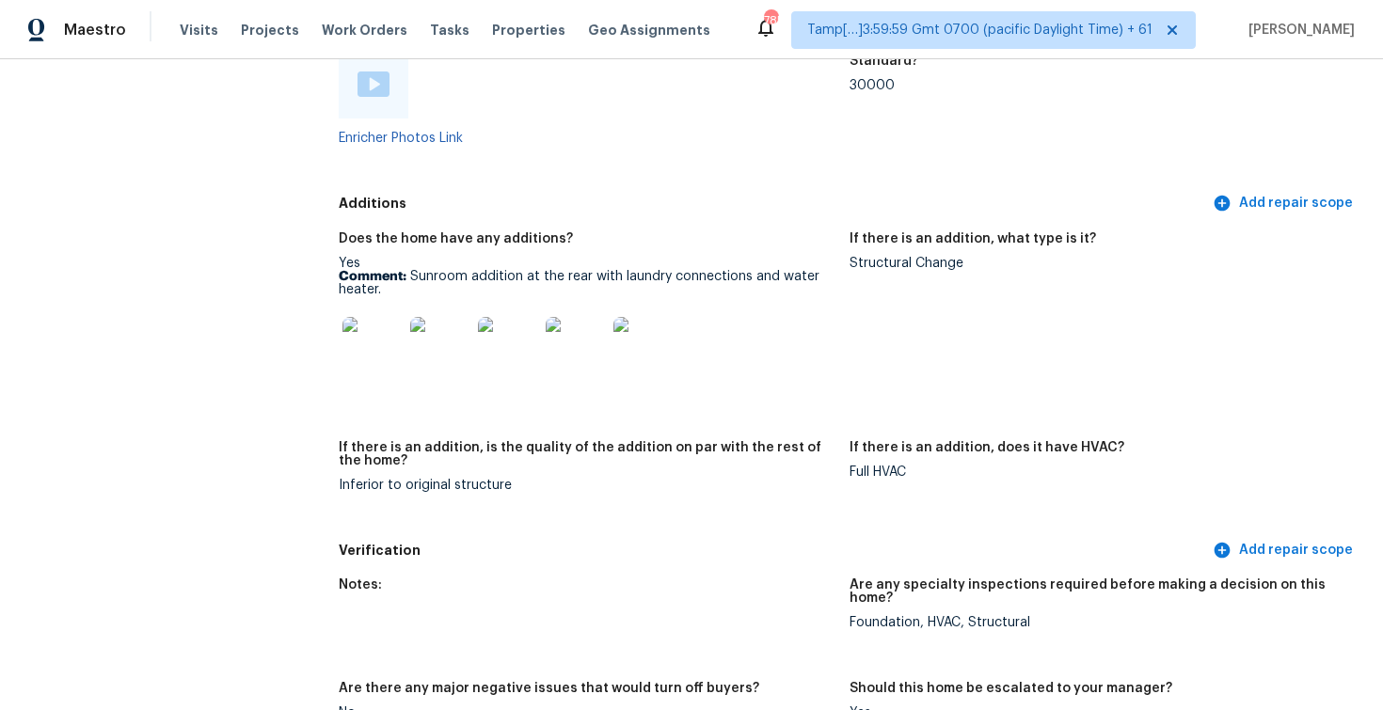
scroll to position [1145, 0]
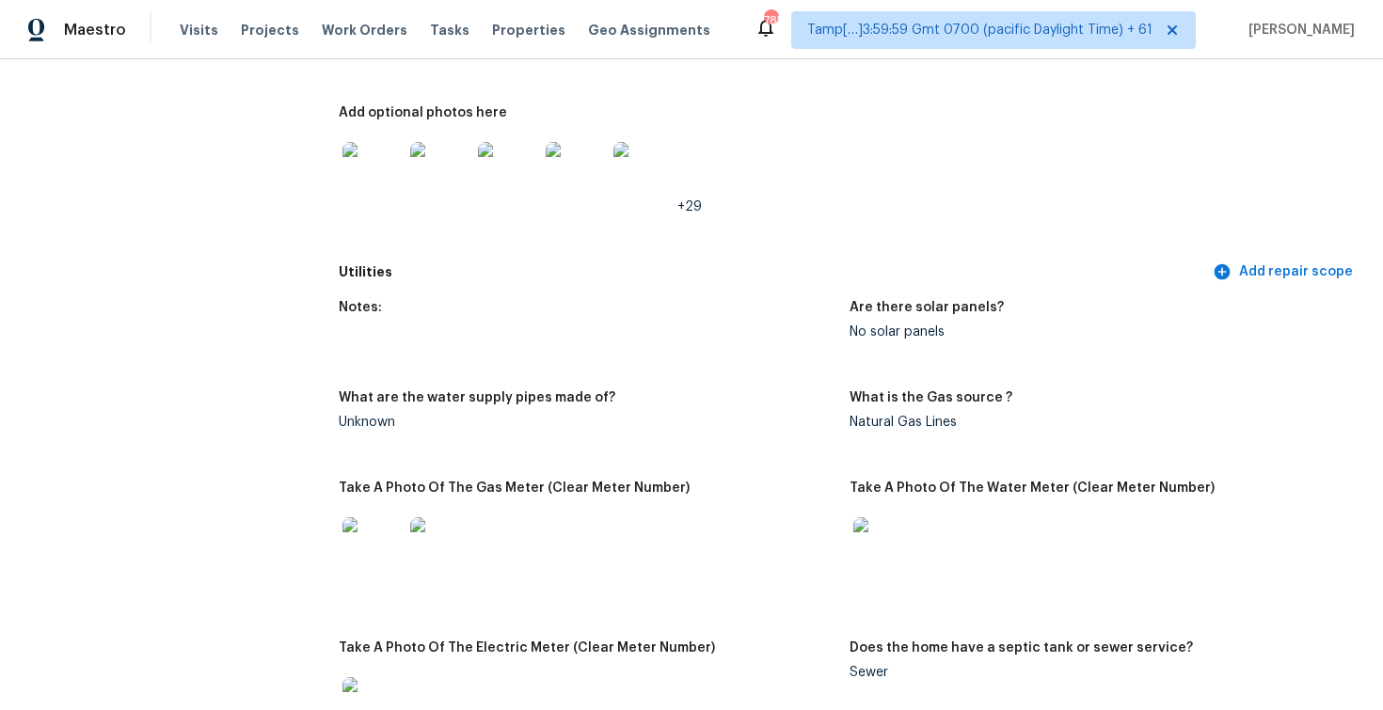
click at [740, 157] on div "+29" at bounding box center [587, 172] width 496 height 83
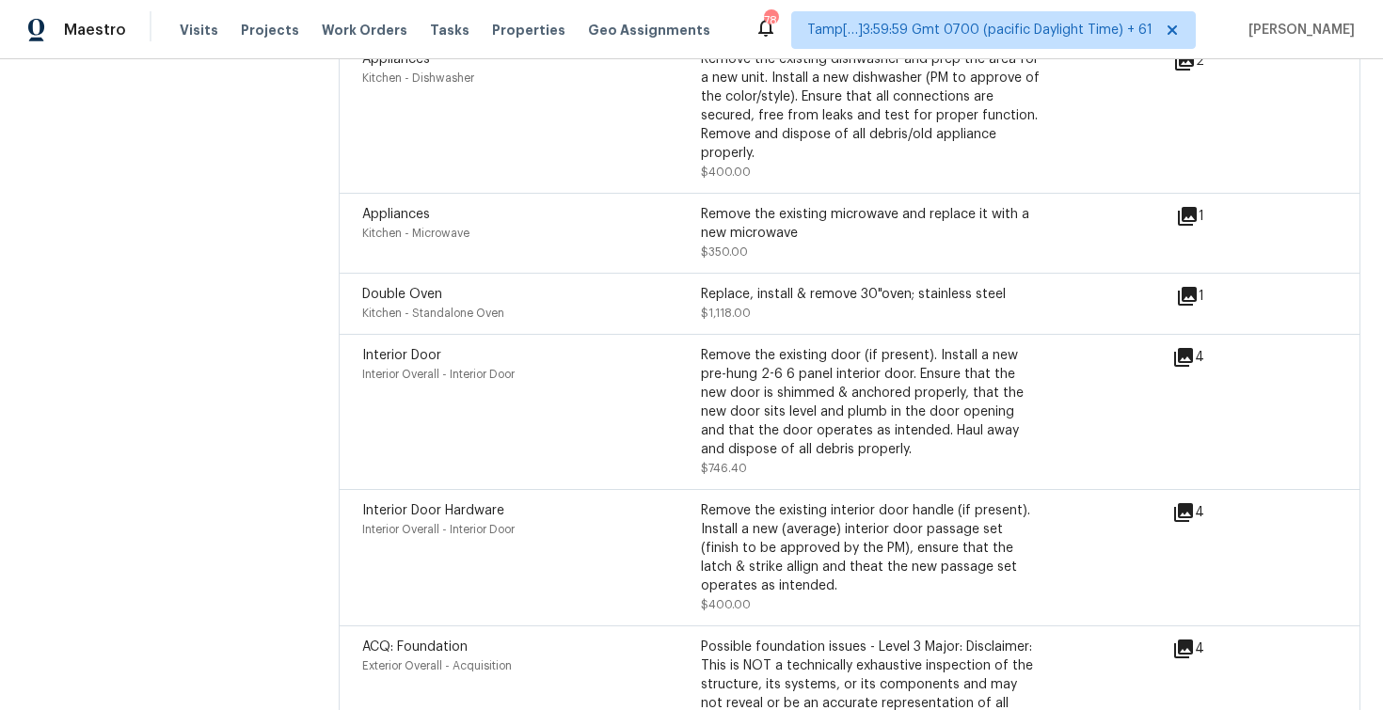
scroll to position [6828, 0]
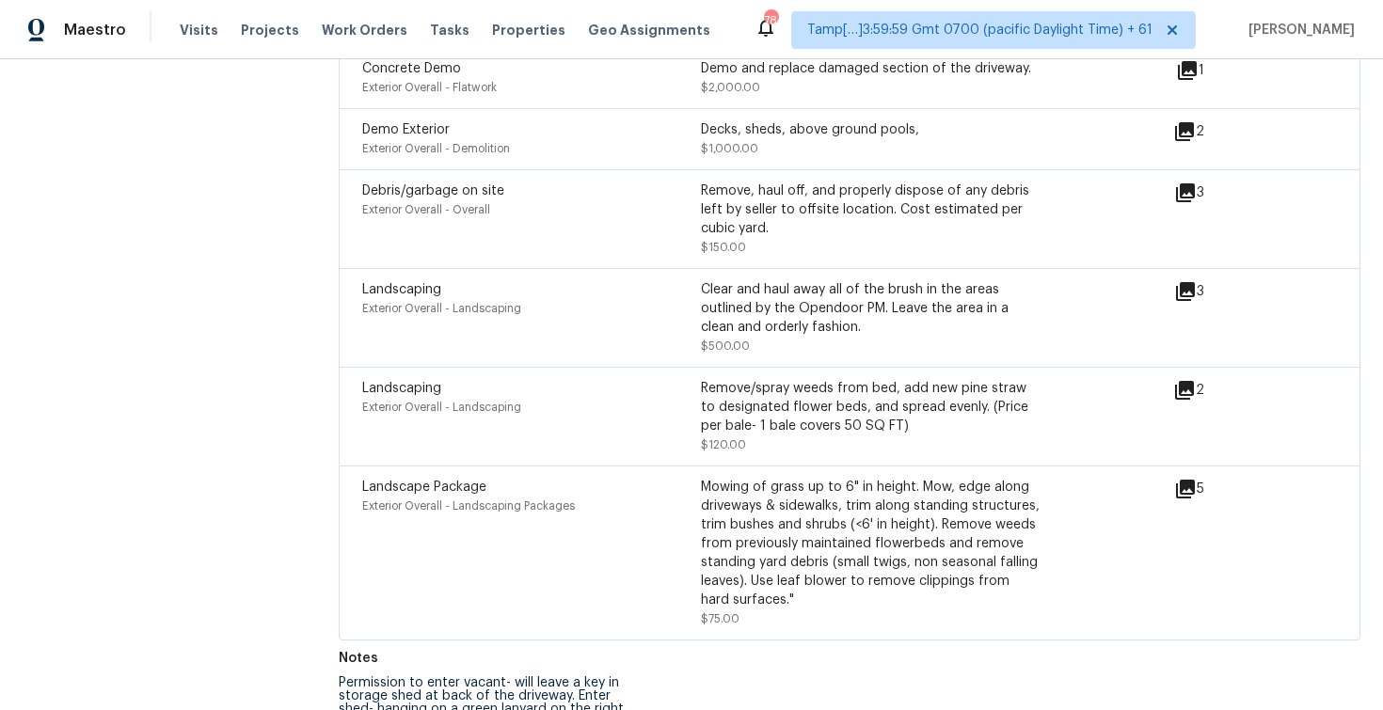
click at [602, 230] on div "Debris/garbage on site Exterior Overall - Overall Remove, haul off, and properl…" at bounding box center [850, 218] width 1022 height 99
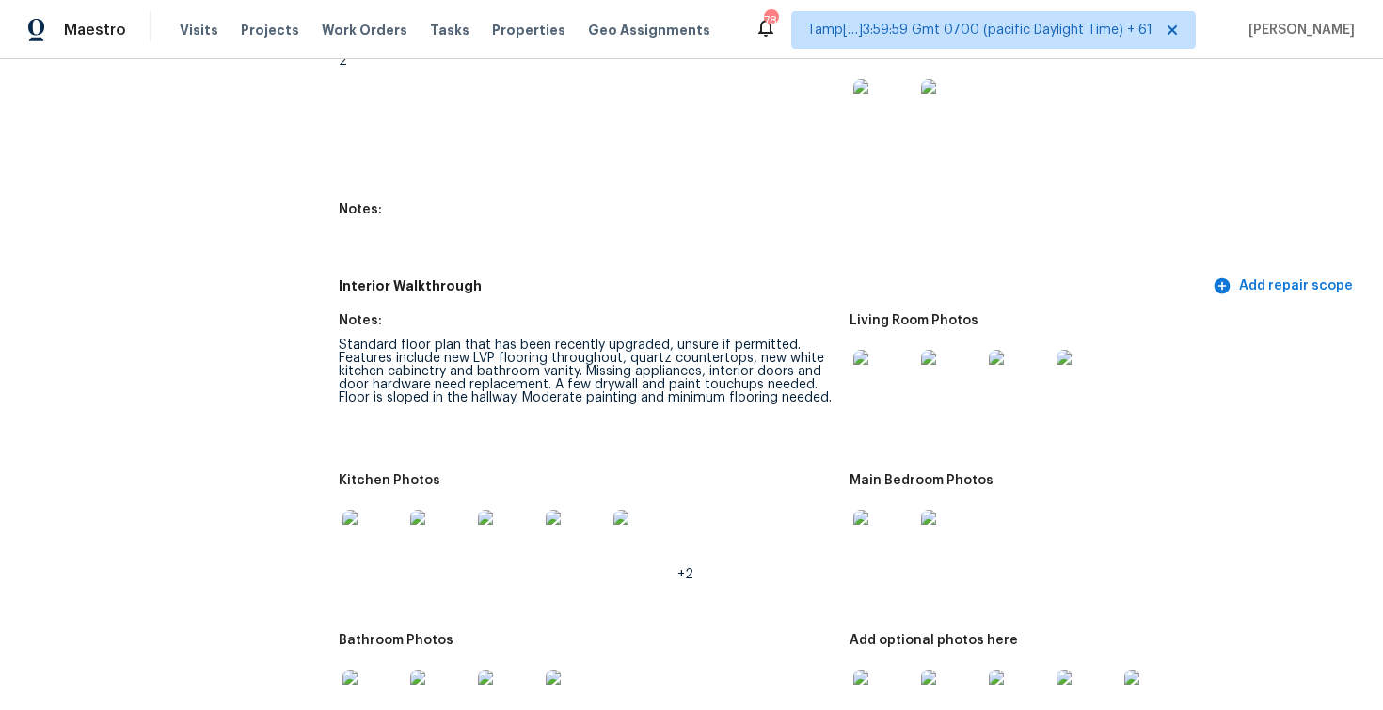
scroll to position [3181, 0]
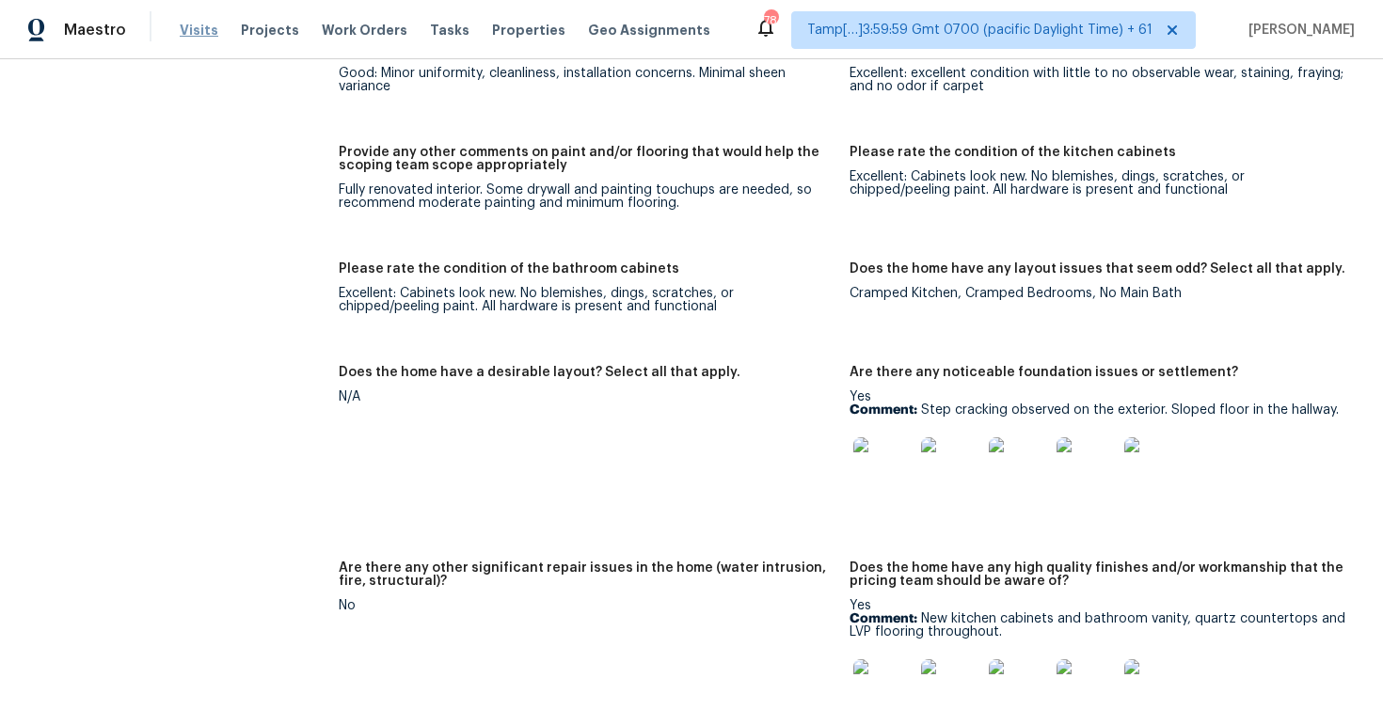
click at [203, 26] on span "Visits" at bounding box center [199, 30] width 39 height 19
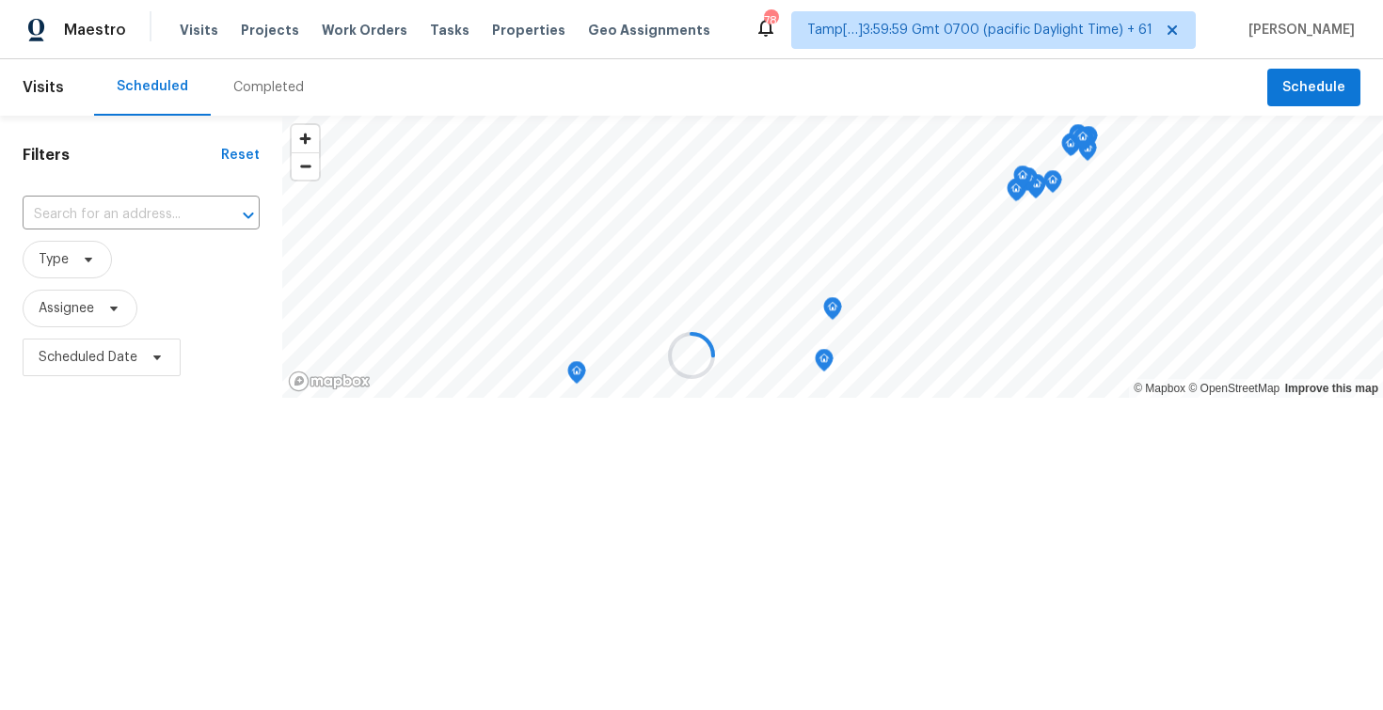
click at [232, 67] on div at bounding box center [691, 355] width 1383 height 710
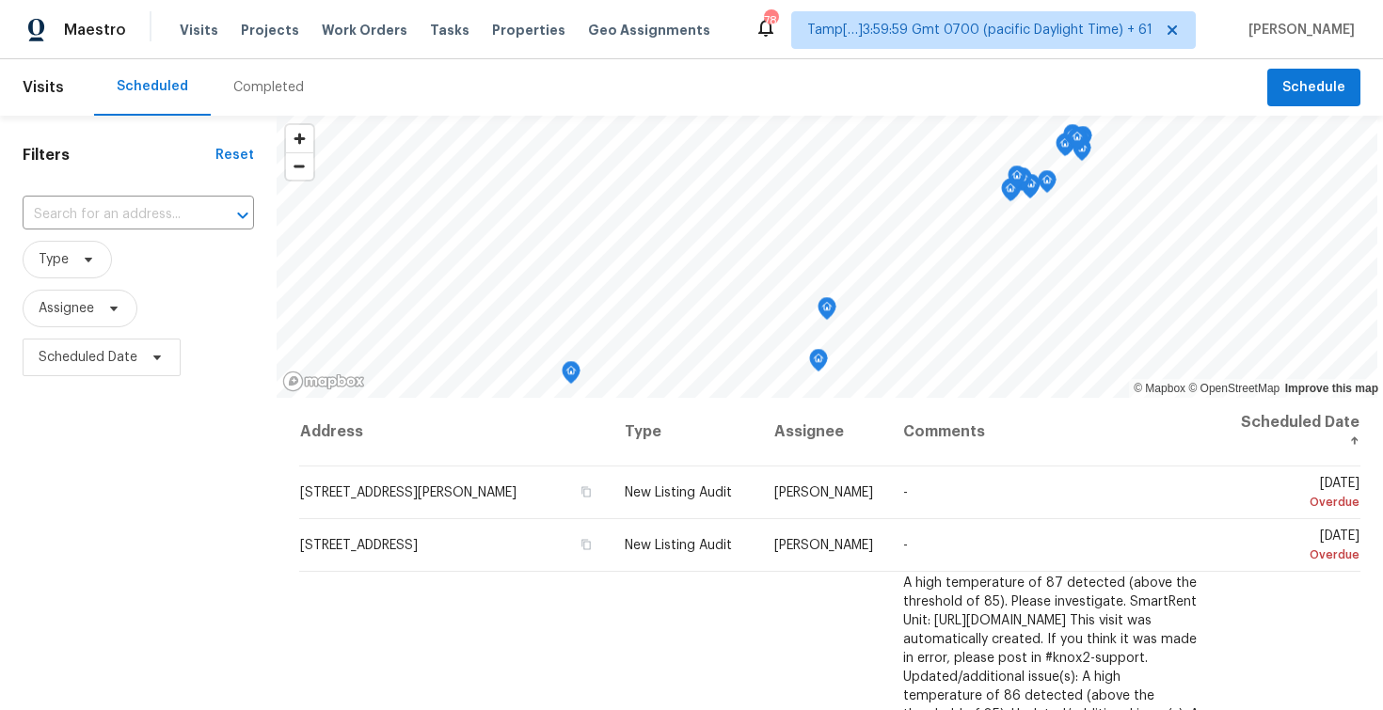
click at [244, 78] on div "Completed" at bounding box center [268, 87] width 71 height 19
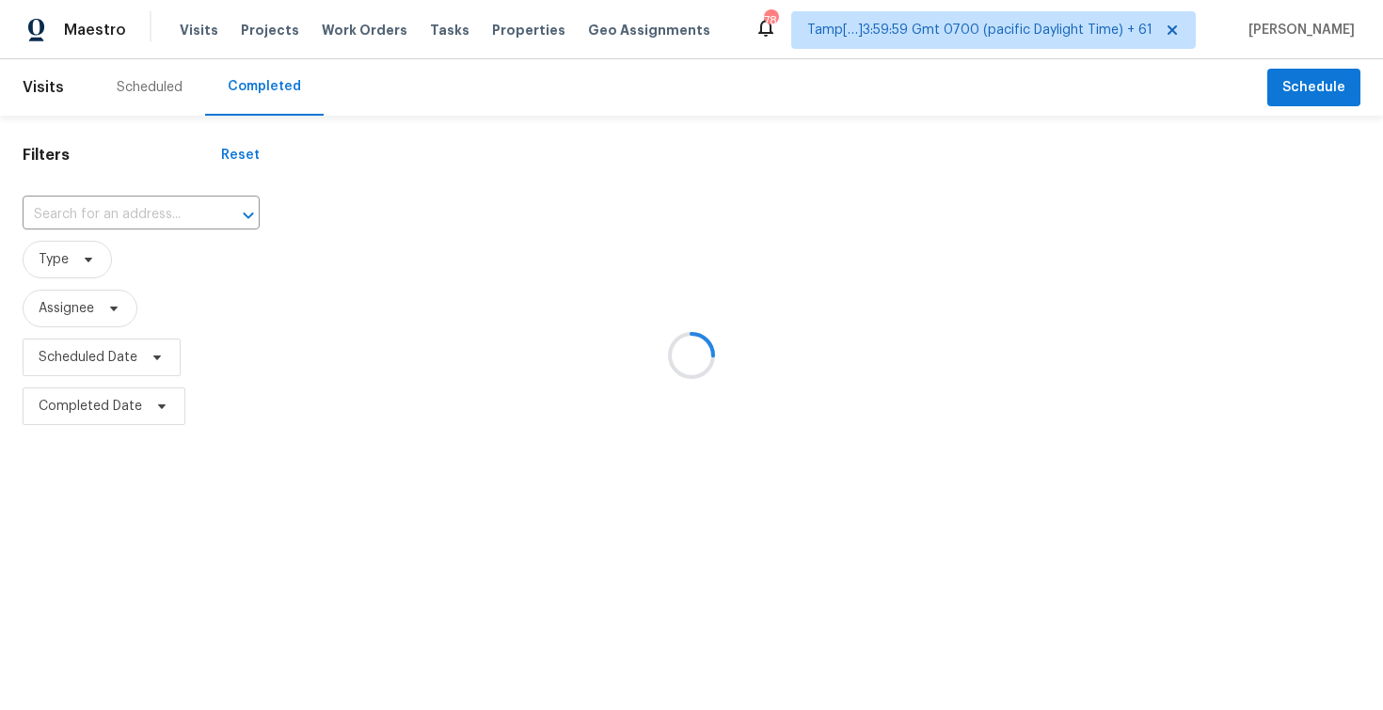
click at [188, 211] on div at bounding box center [691, 355] width 1383 height 710
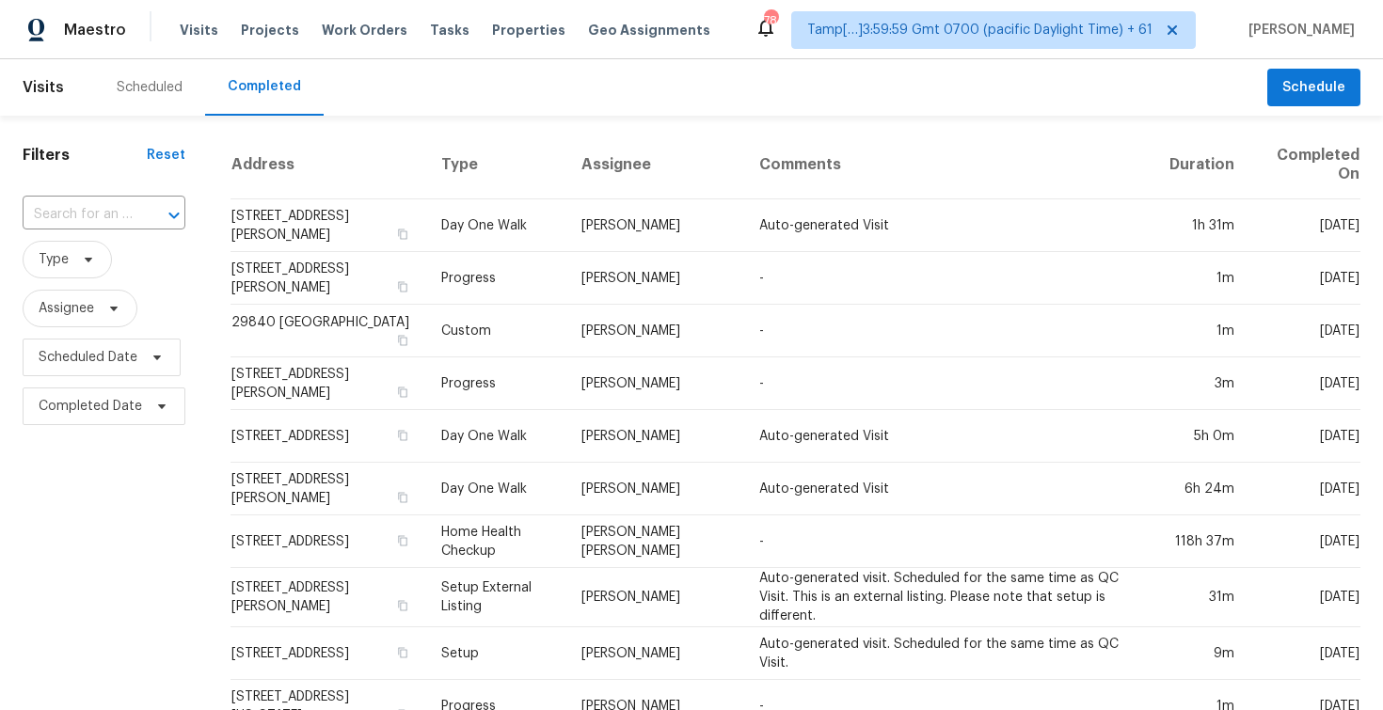
click at [145, 198] on div "​" at bounding box center [104, 215] width 163 height 40
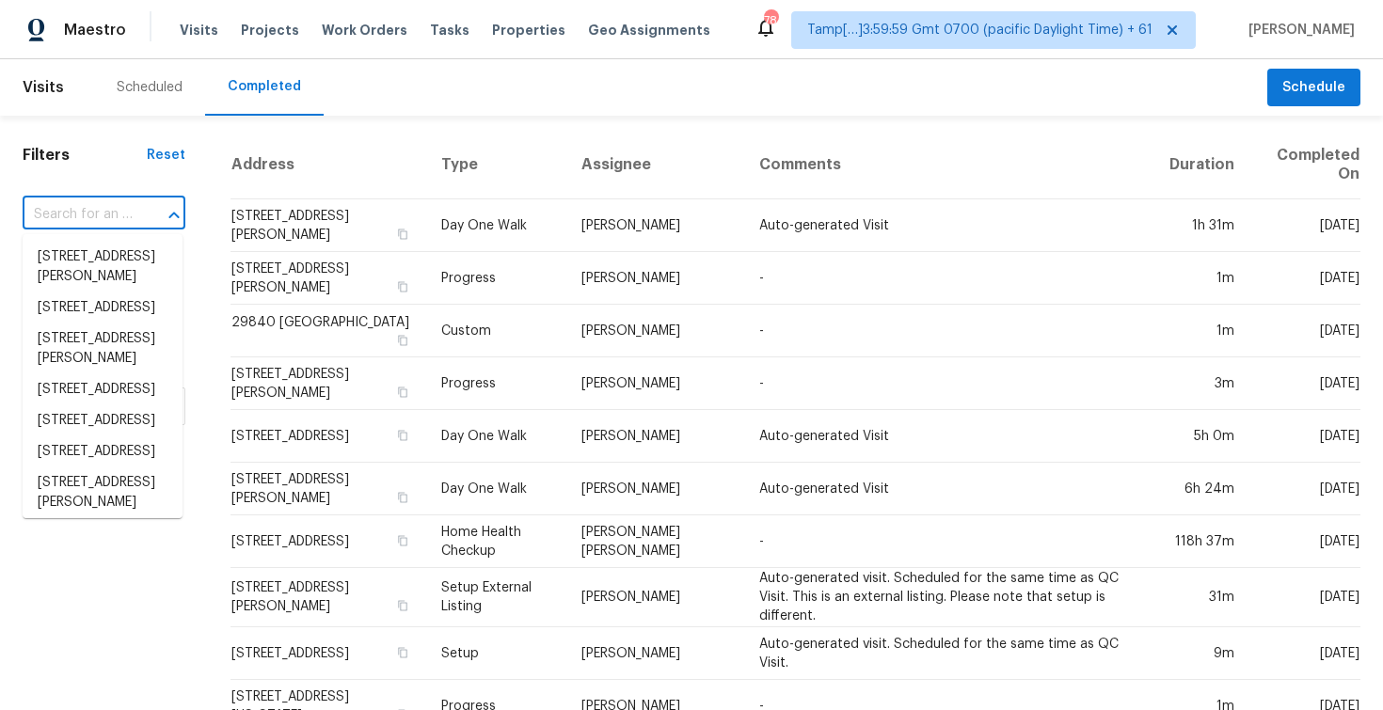
paste input "11455 E 11 Mile Rd, Warren, MI 48093"
type input "11455 E 11 Mile Rd, Warren, MI 48093"
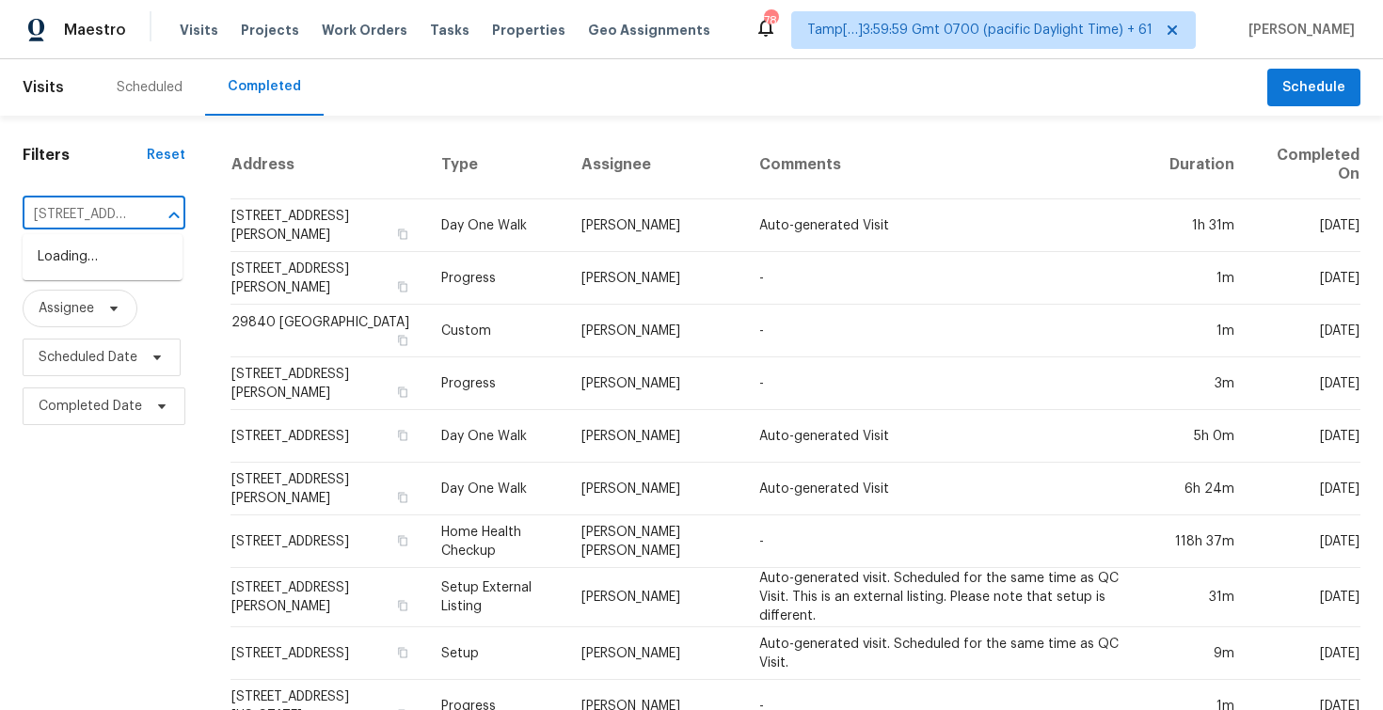
scroll to position [0, 128]
click at [161, 255] on li "11455 E 11 Mile Rd, Warren, MI 48093" at bounding box center [103, 267] width 160 height 51
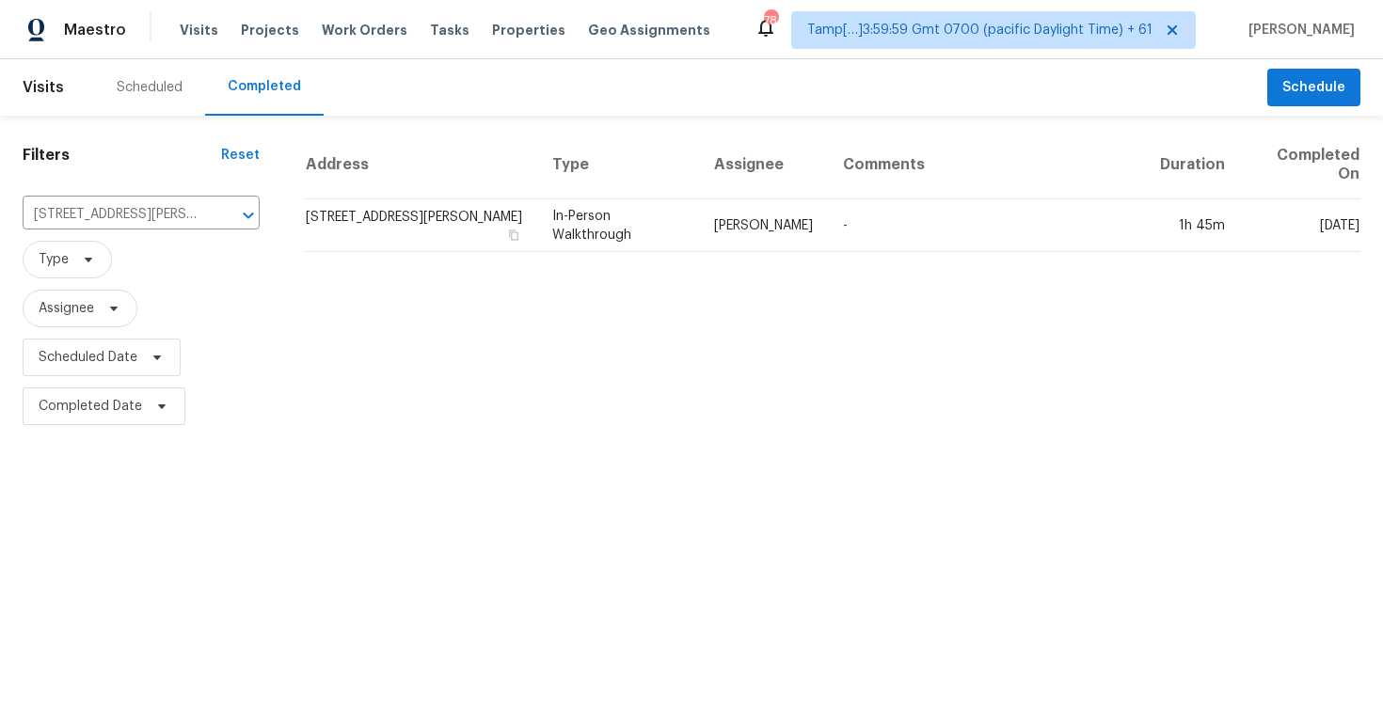
click at [434, 226] on td "11455 E 11 Mile Rd, Warren, MI 48093" at bounding box center [421, 225] width 232 height 53
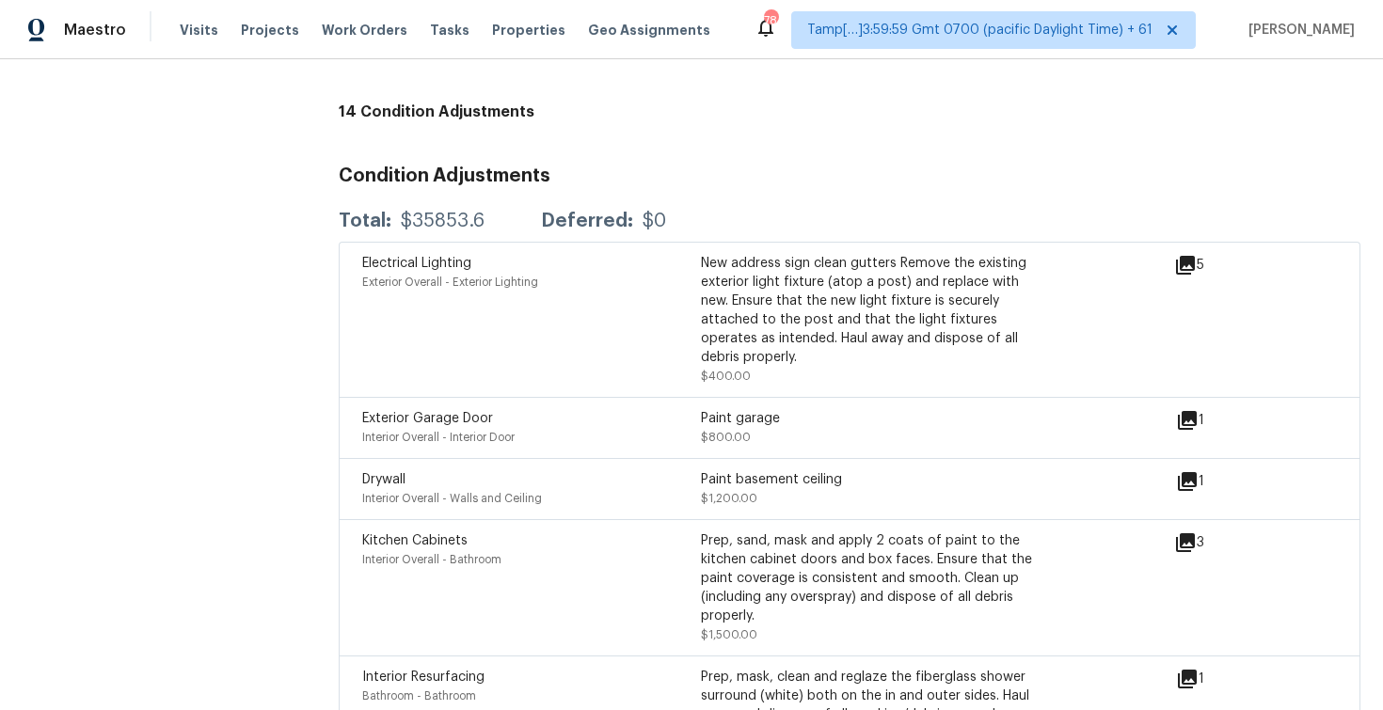
scroll to position [4725, 0]
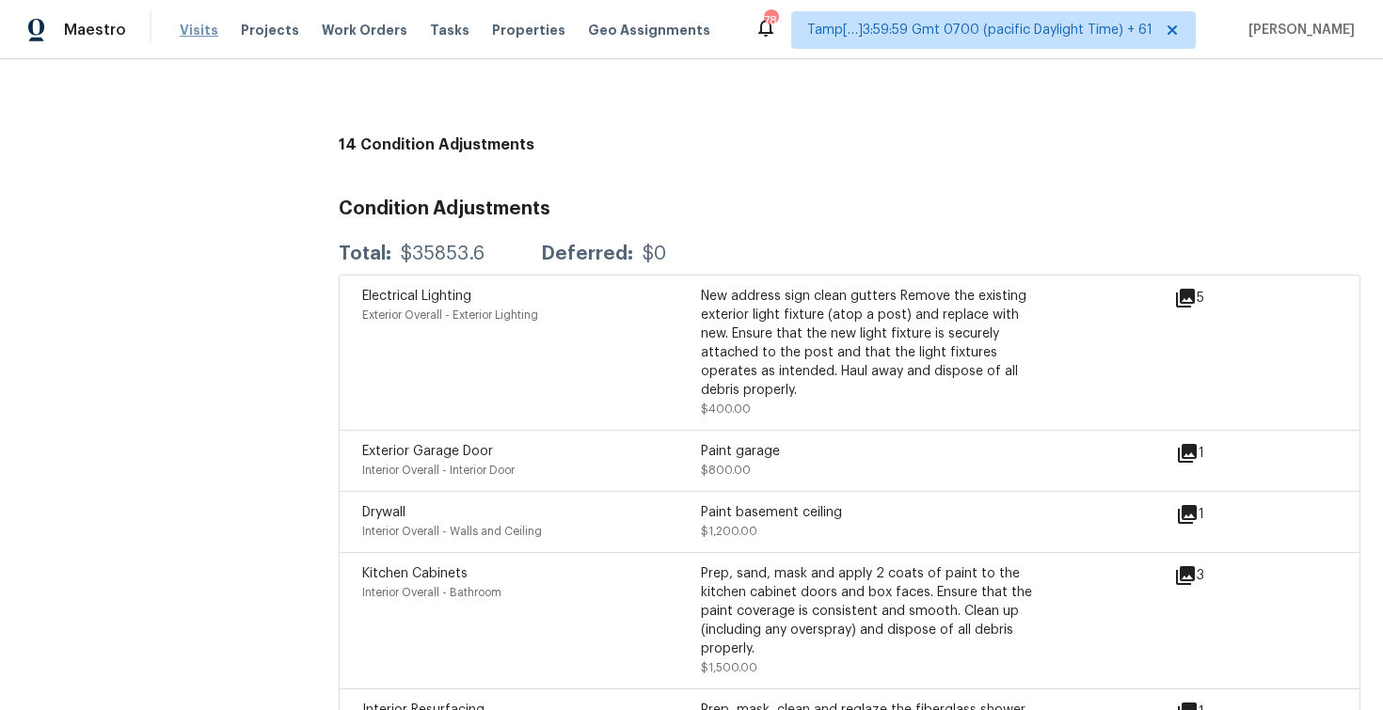
click at [180, 23] on span "Visits" at bounding box center [199, 30] width 39 height 19
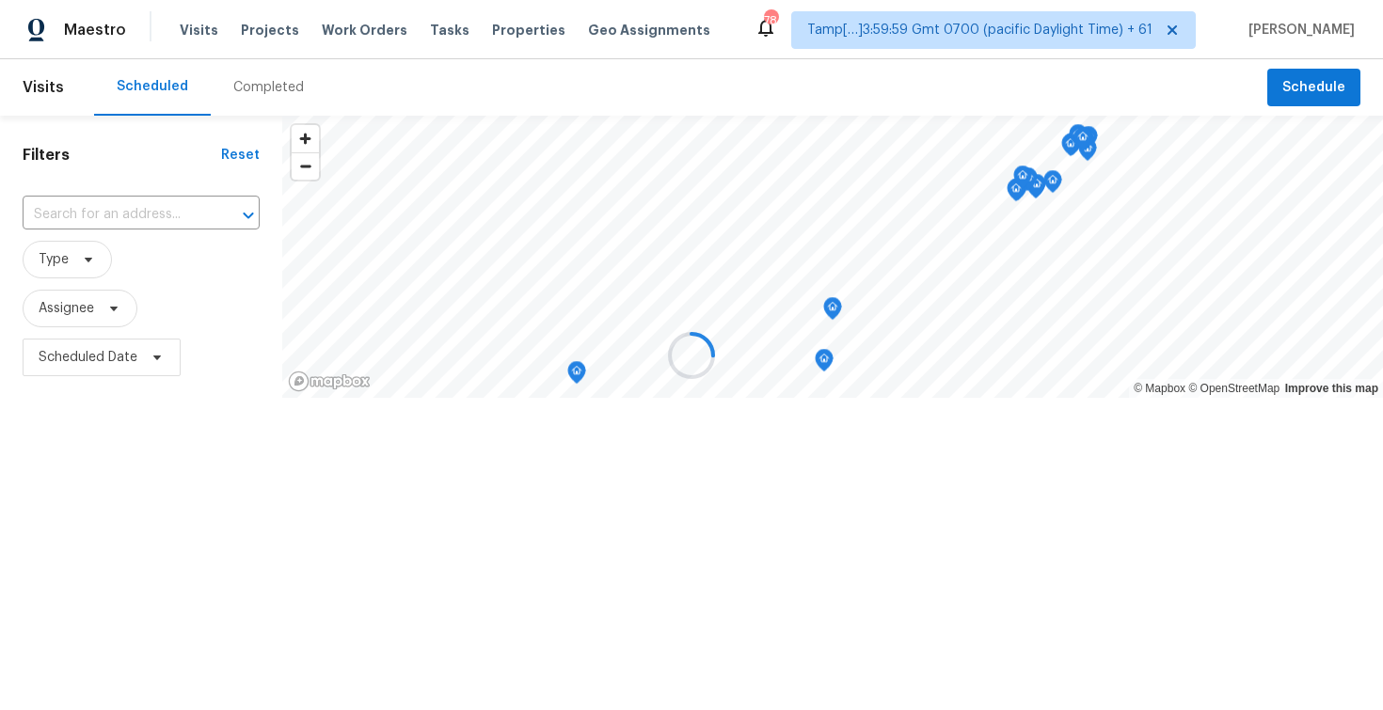
click at [279, 81] on div at bounding box center [691, 355] width 1383 height 710
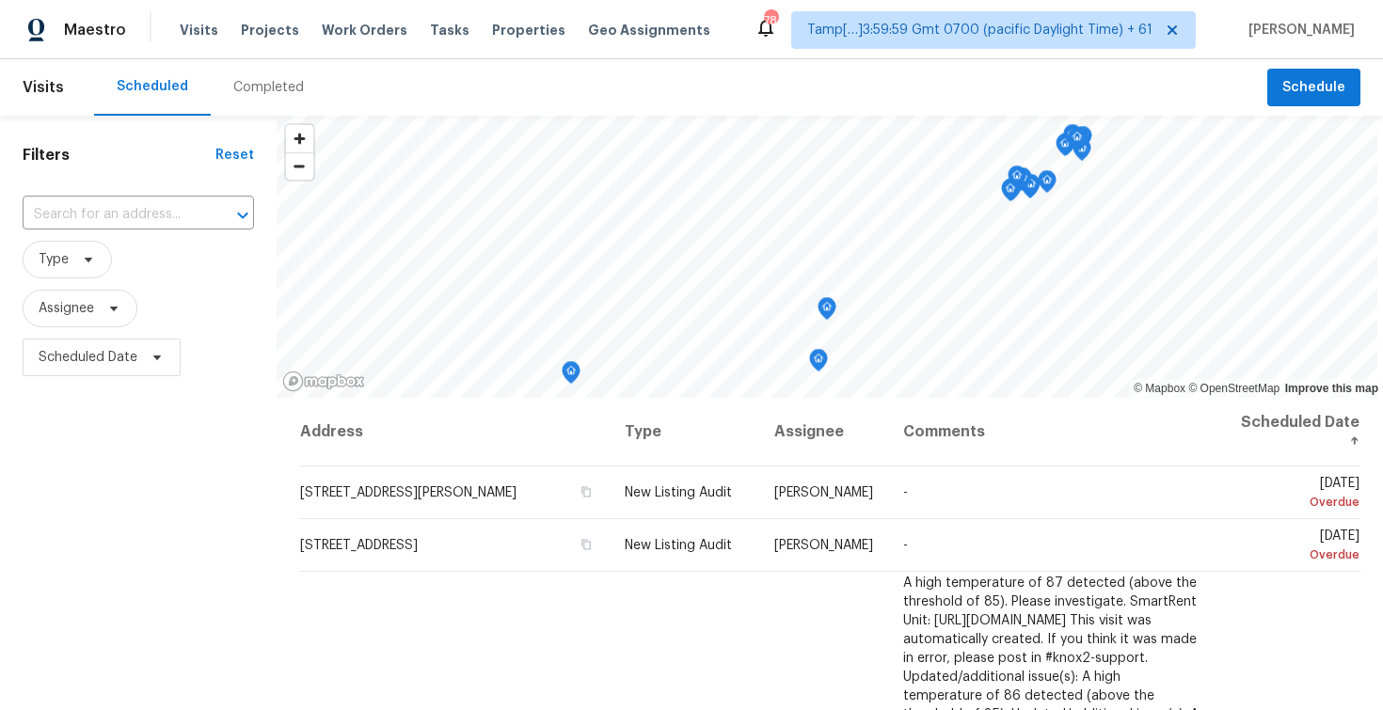
click at [279, 81] on div "Completed" at bounding box center [268, 87] width 71 height 19
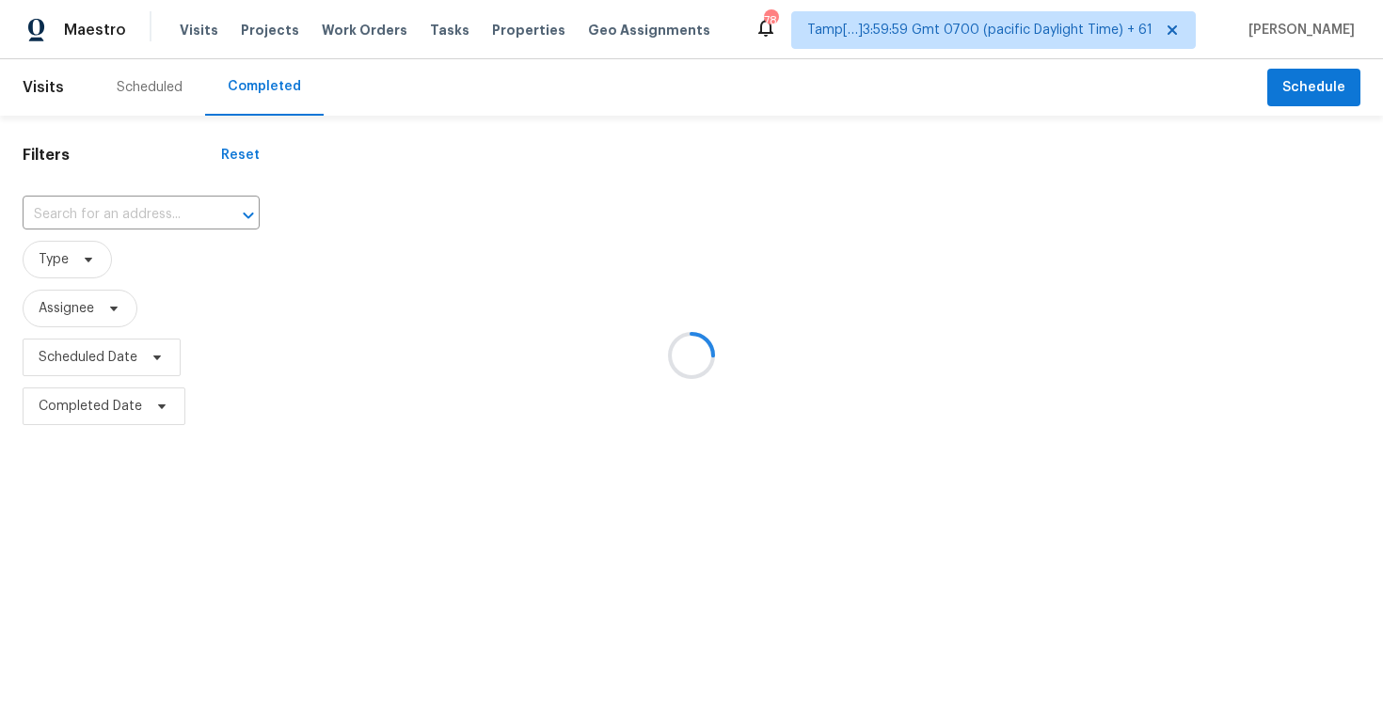
click at [279, 81] on div at bounding box center [691, 355] width 1383 height 710
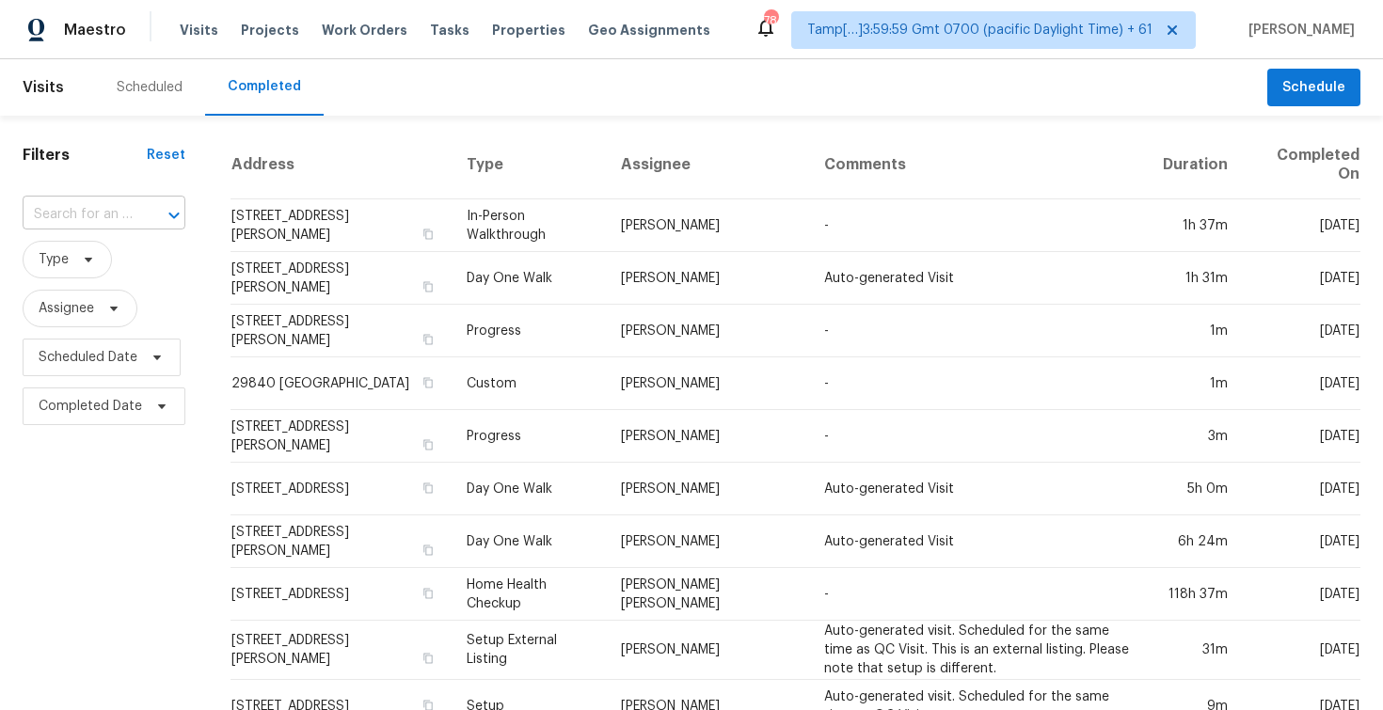
click at [109, 214] on input "text" at bounding box center [78, 214] width 110 height 29
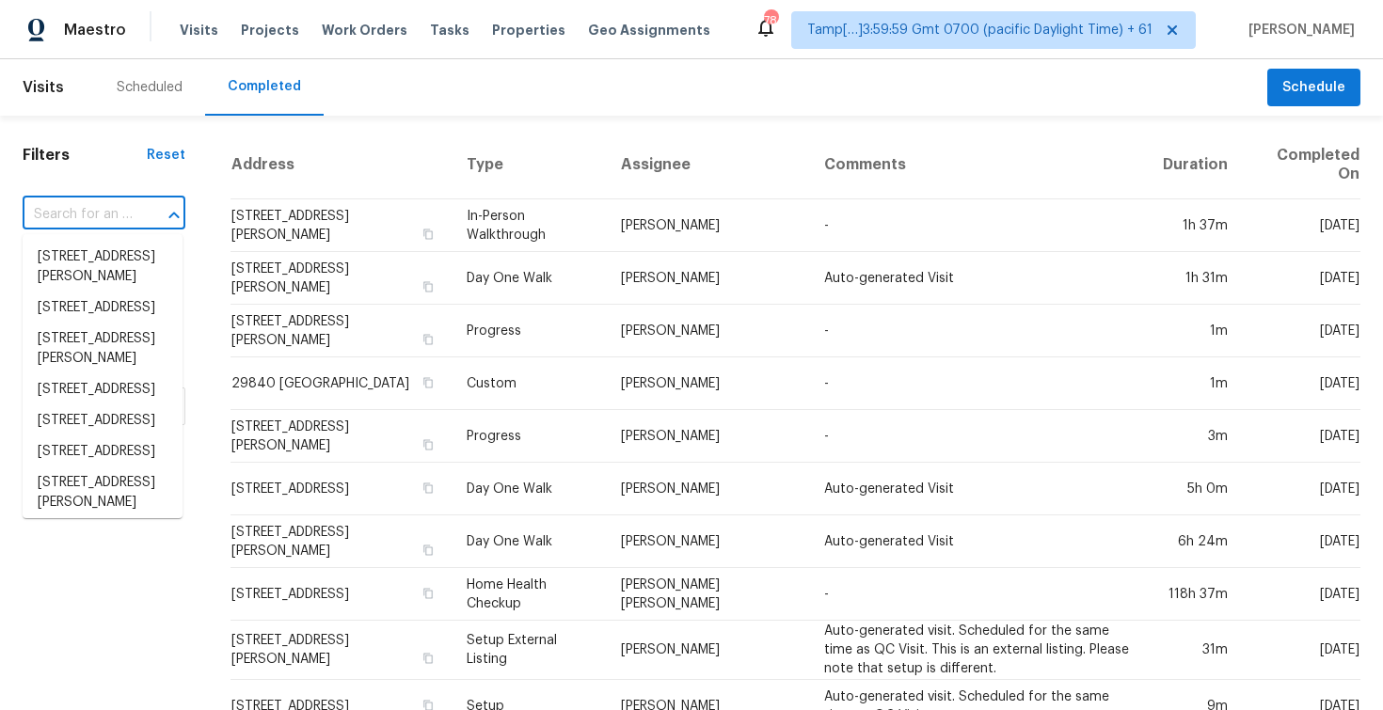
paste input "8015 Canterbury St, Leawood, KS 66206"
type input "8015 Canterbury St, Leawood, KS 66206"
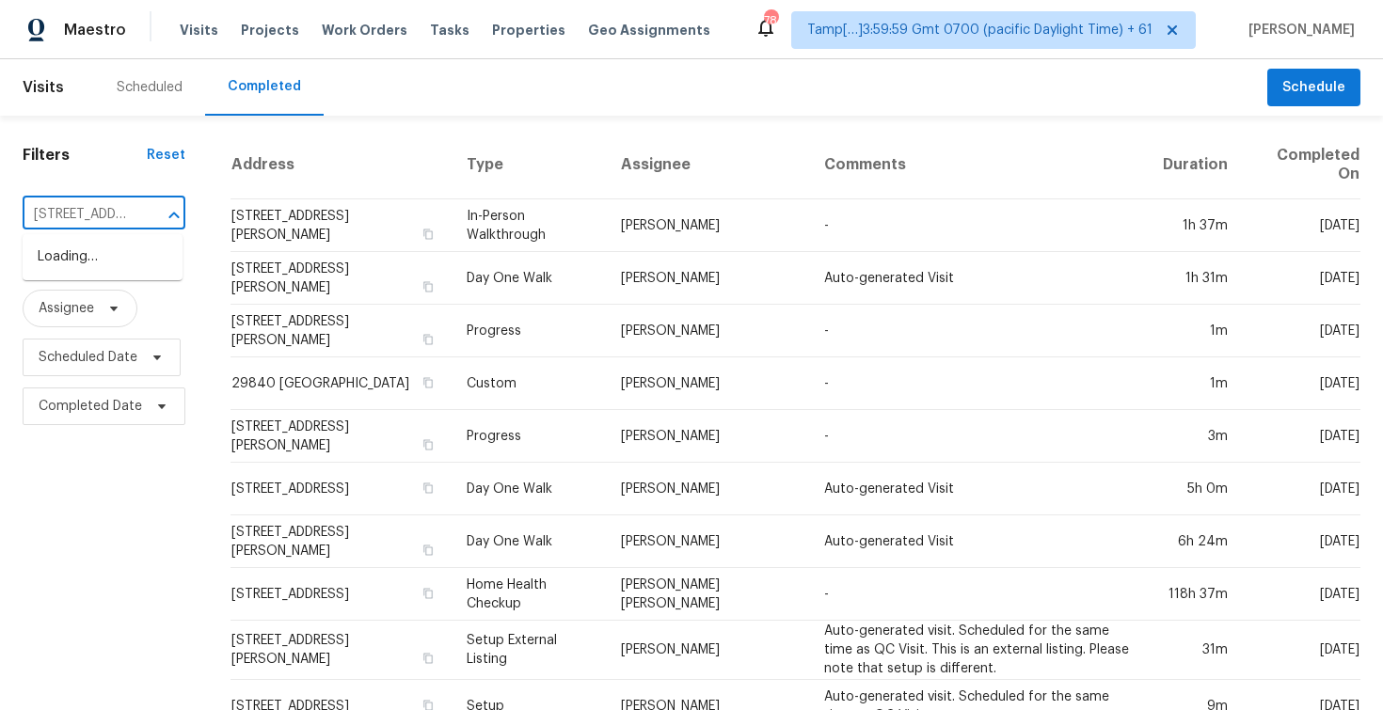
scroll to position [0, 153]
click at [131, 255] on li "8015 Canterbury St, Leawood, KS 66206" at bounding box center [103, 257] width 160 height 31
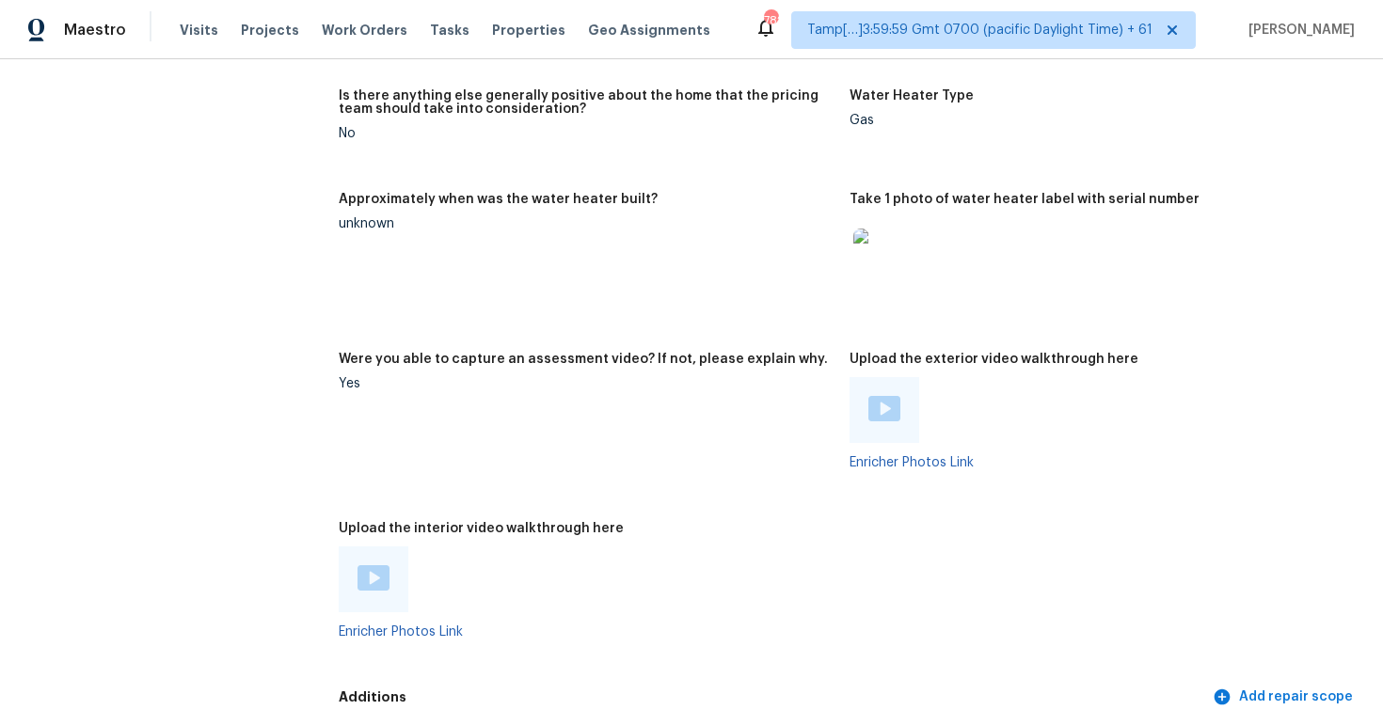
scroll to position [3767, 0]
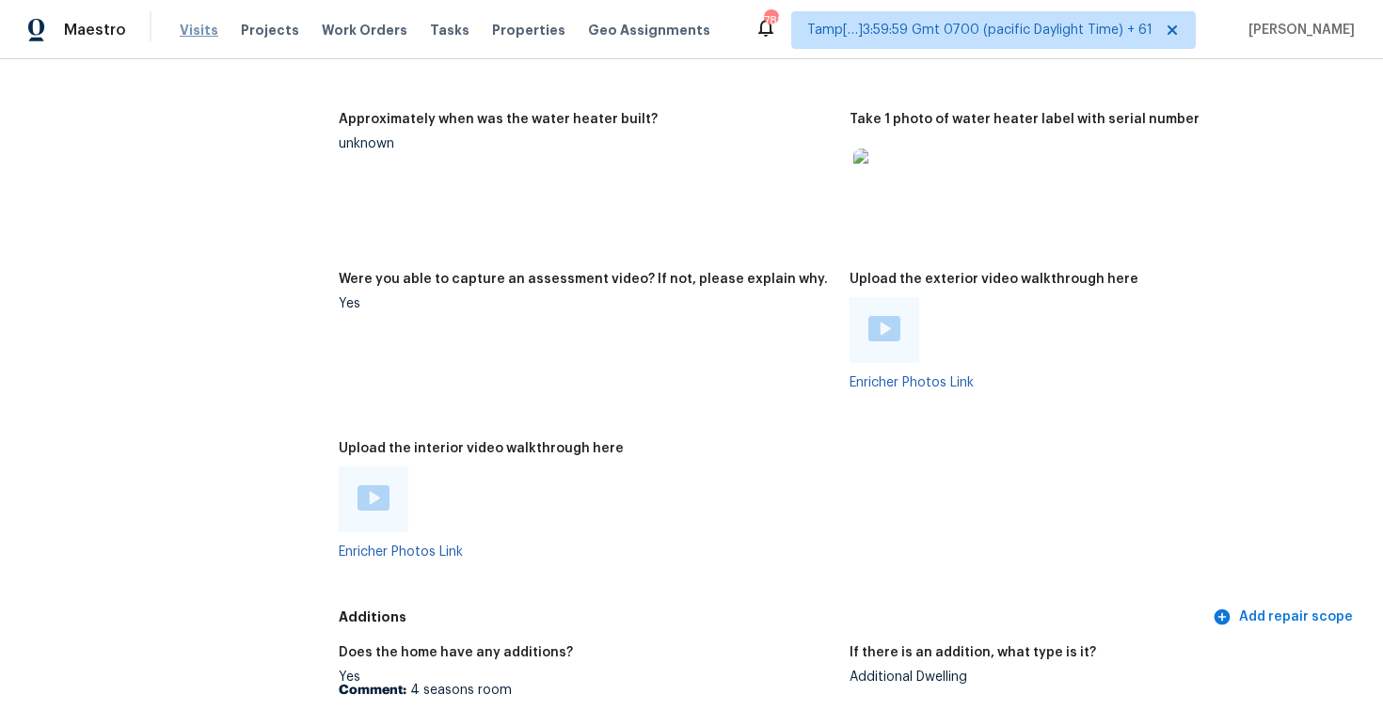
click at [192, 30] on span "Visits" at bounding box center [199, 30] width 39 height 19
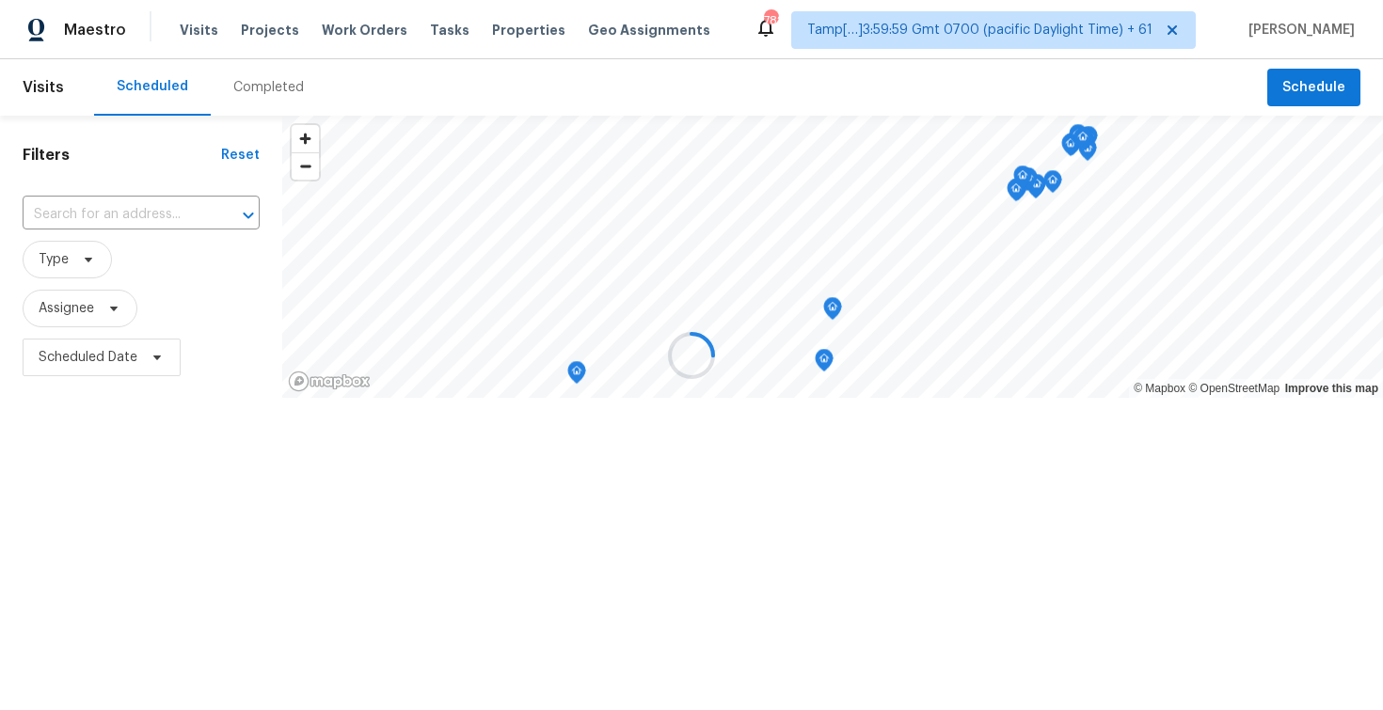
click at [278, 102] on div at bounding box center [691, 355] width 1383 height 710
click at [260, 79] on div "Completed" at bounding box center [268, 87] width 71 height 19
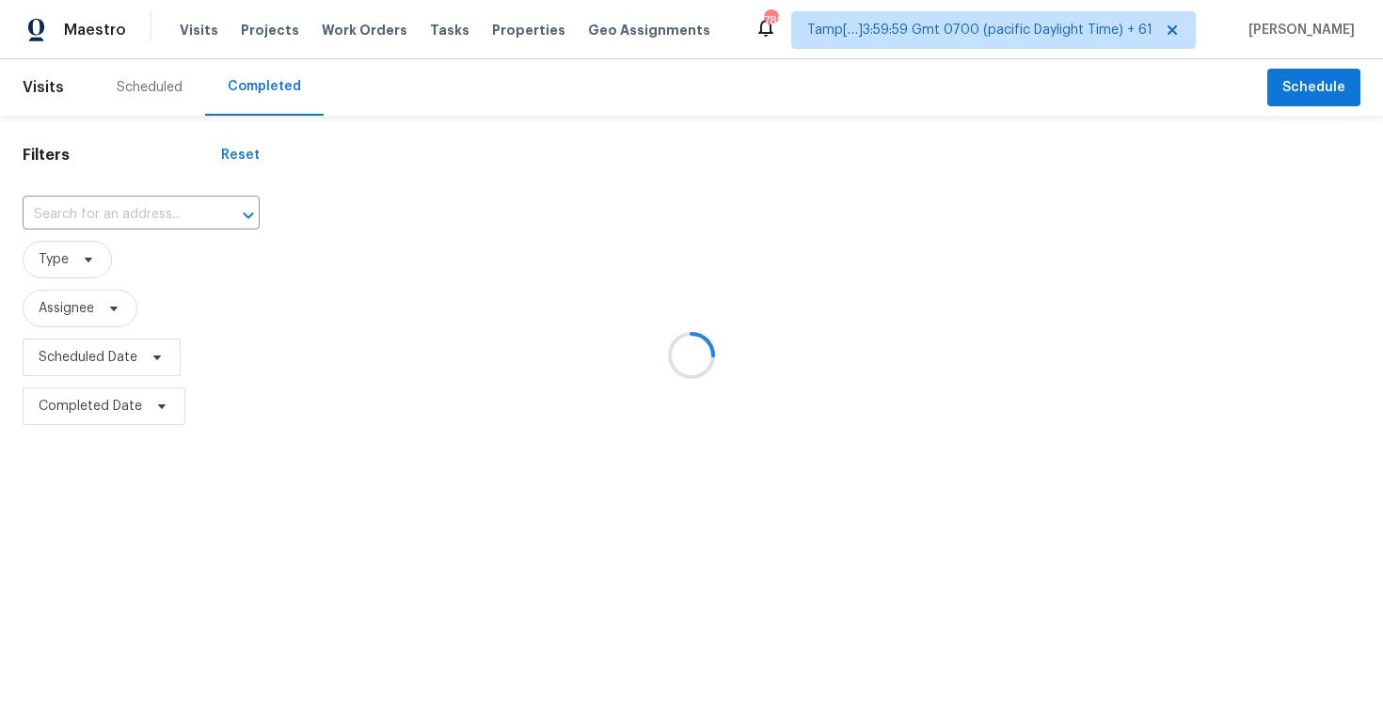
click at [171, 206] on div at bounding box center [691, 355] width 1383 height 710
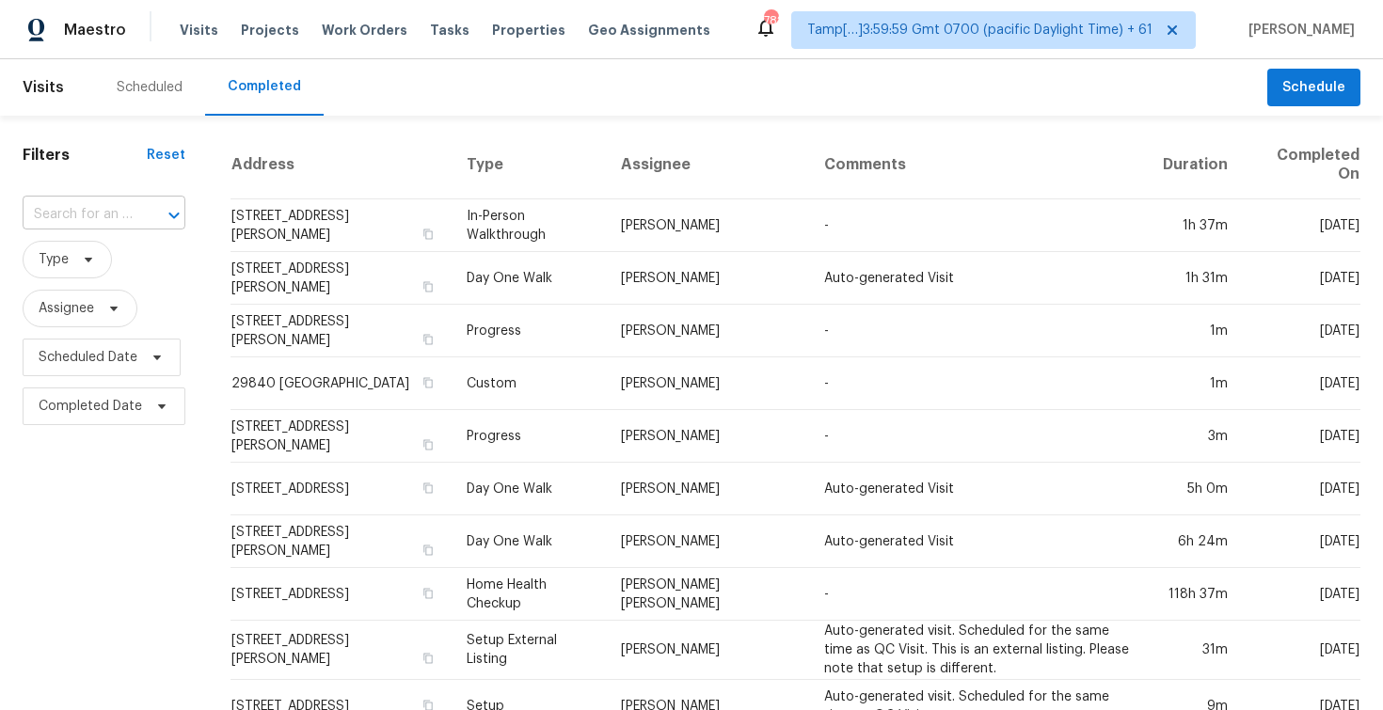
click at [109, 203] on input "text" at bounding box center [78, 214] width 110 height 29
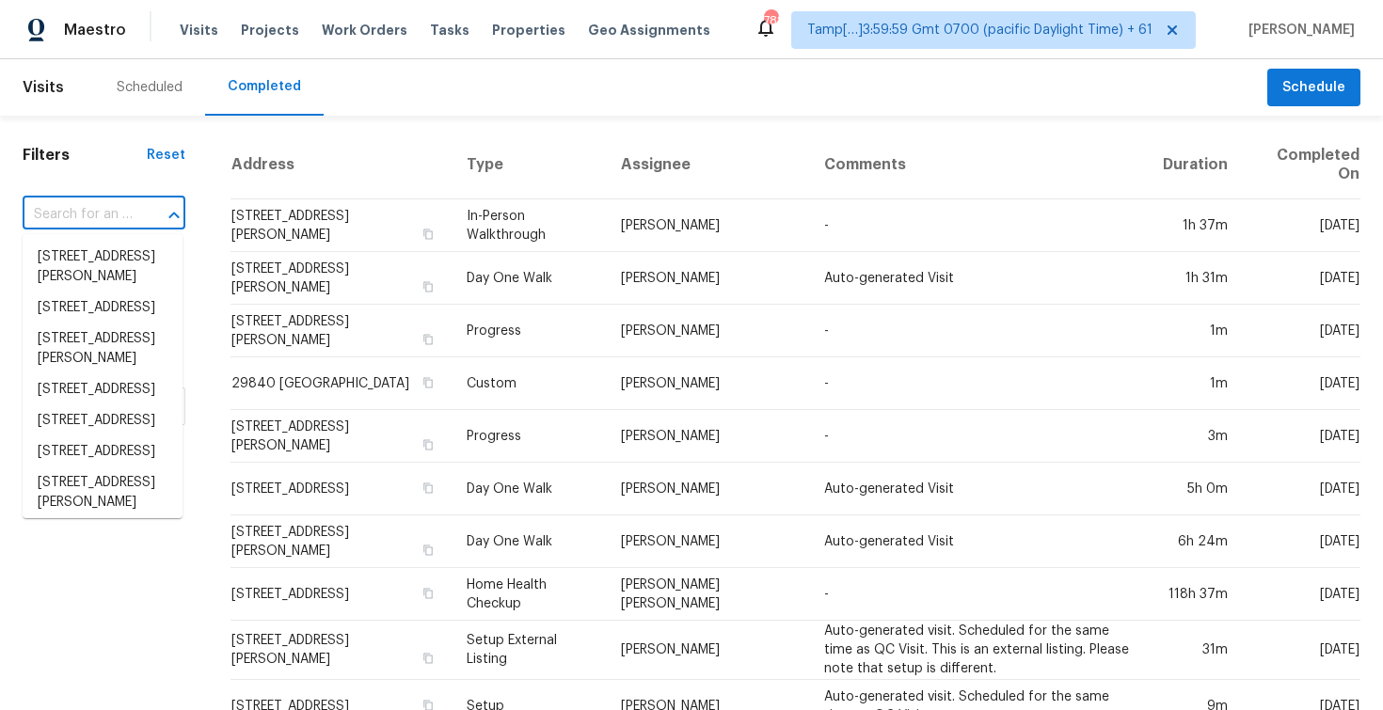
paste input "39 Barrowby Dr, Clayton, NC 27527"
type input "39 Barrowby Dr, Clayton, NC 27527"
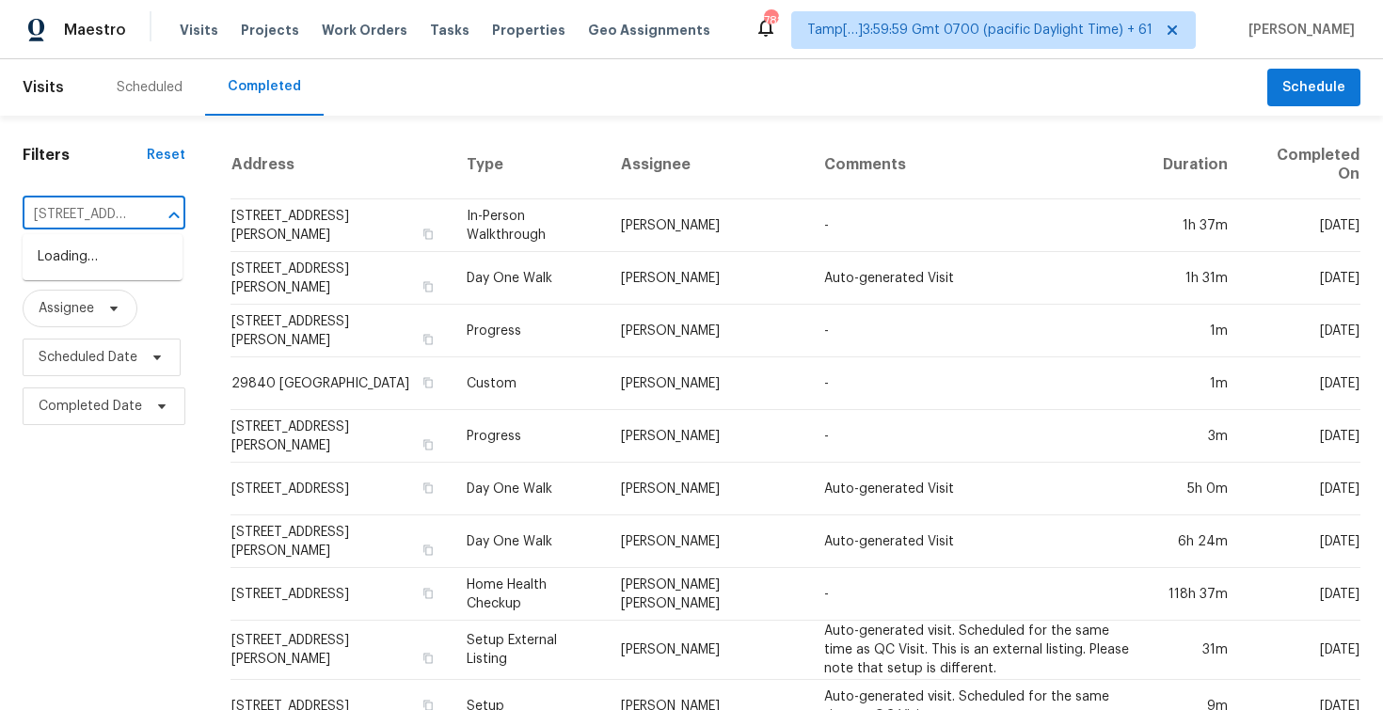
scroll to position [0, 119]
click at [123, 261] on li "39 Barrowby Dr, Clayton, NC 27527" at bounding box center [103, 267] width 160 height 51
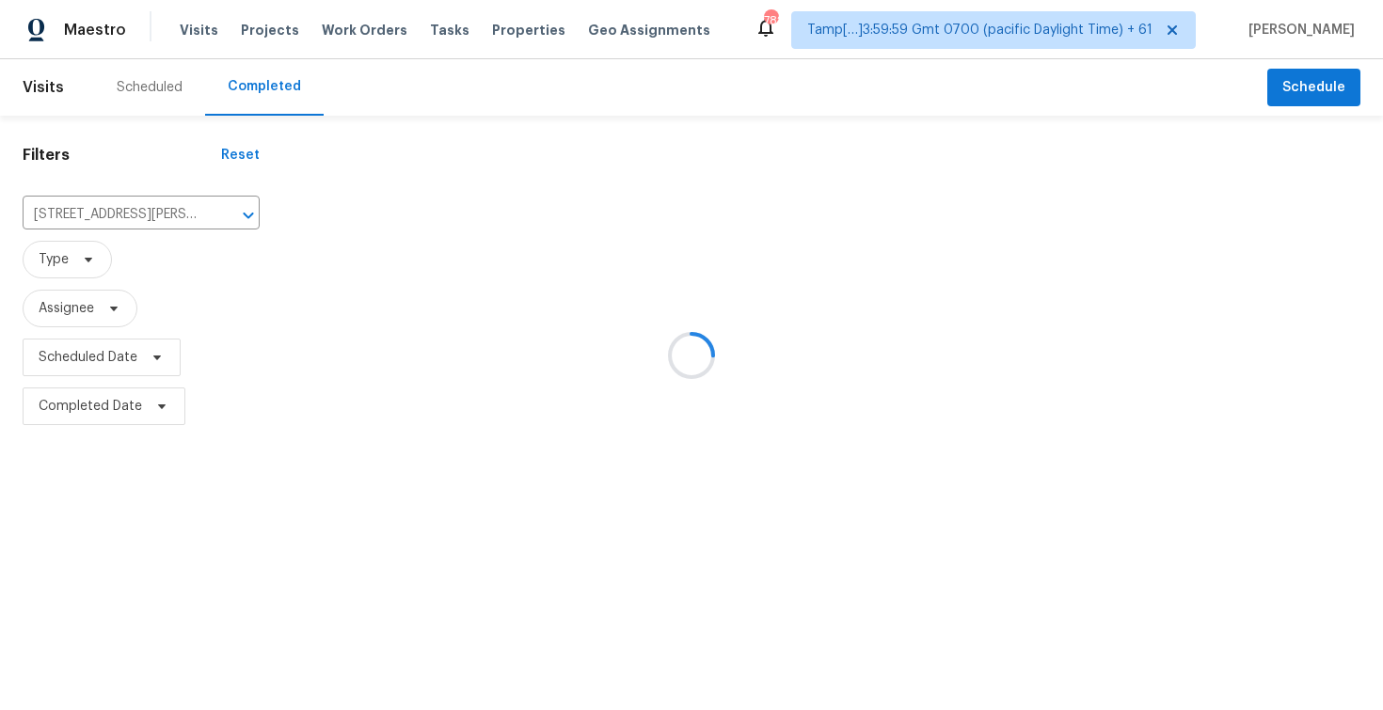
click at [373, 232] on div at bounding box center [691, 355] width 1383 height 710
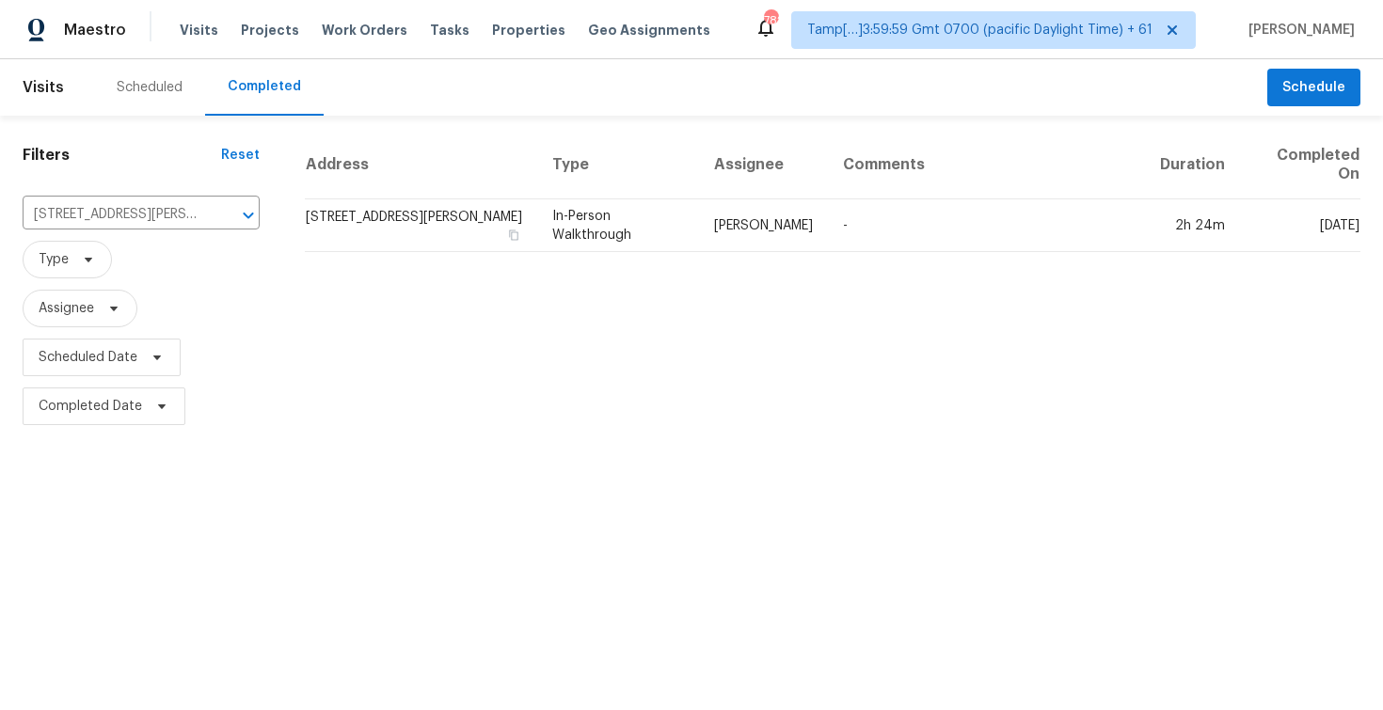
click at [373, 232] on td "39 Barrowby Dr, Clayton, NC 27527" at bounding box center [421, 225] width 232 height 53
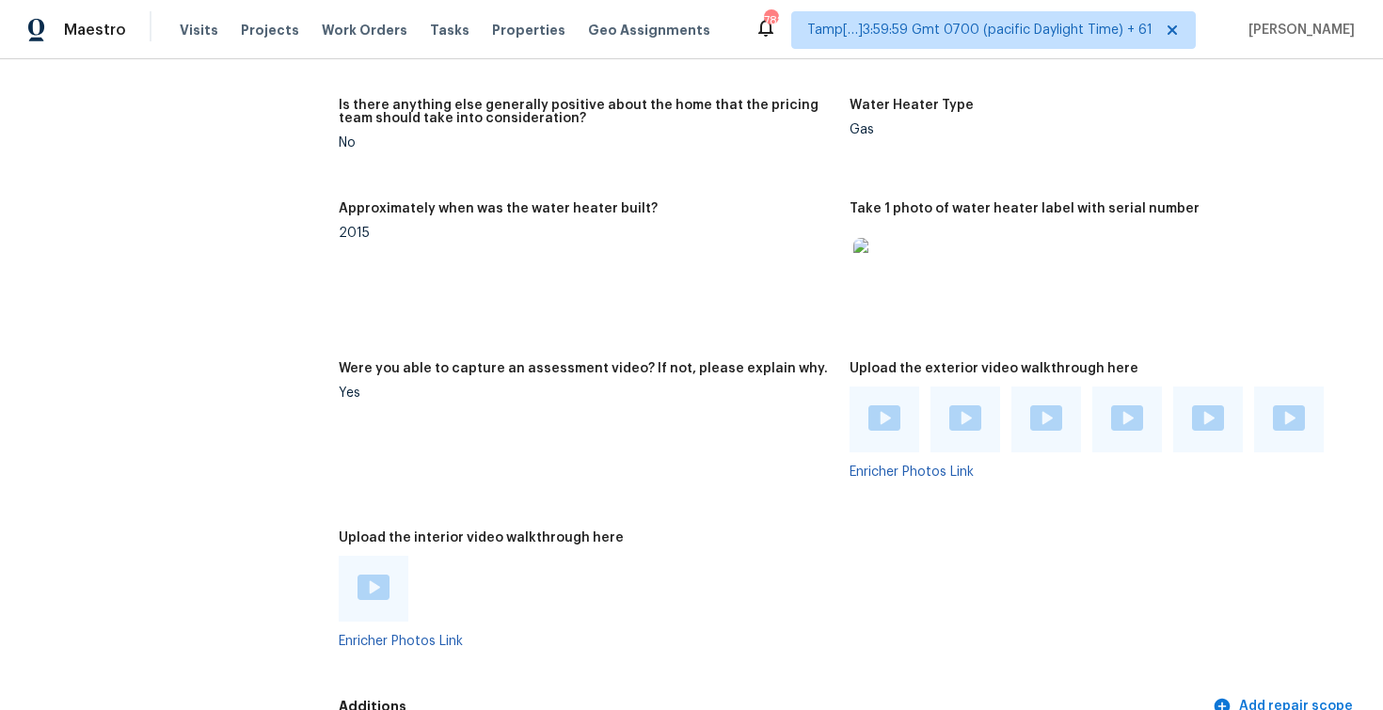
scroll to position [3445, 0]
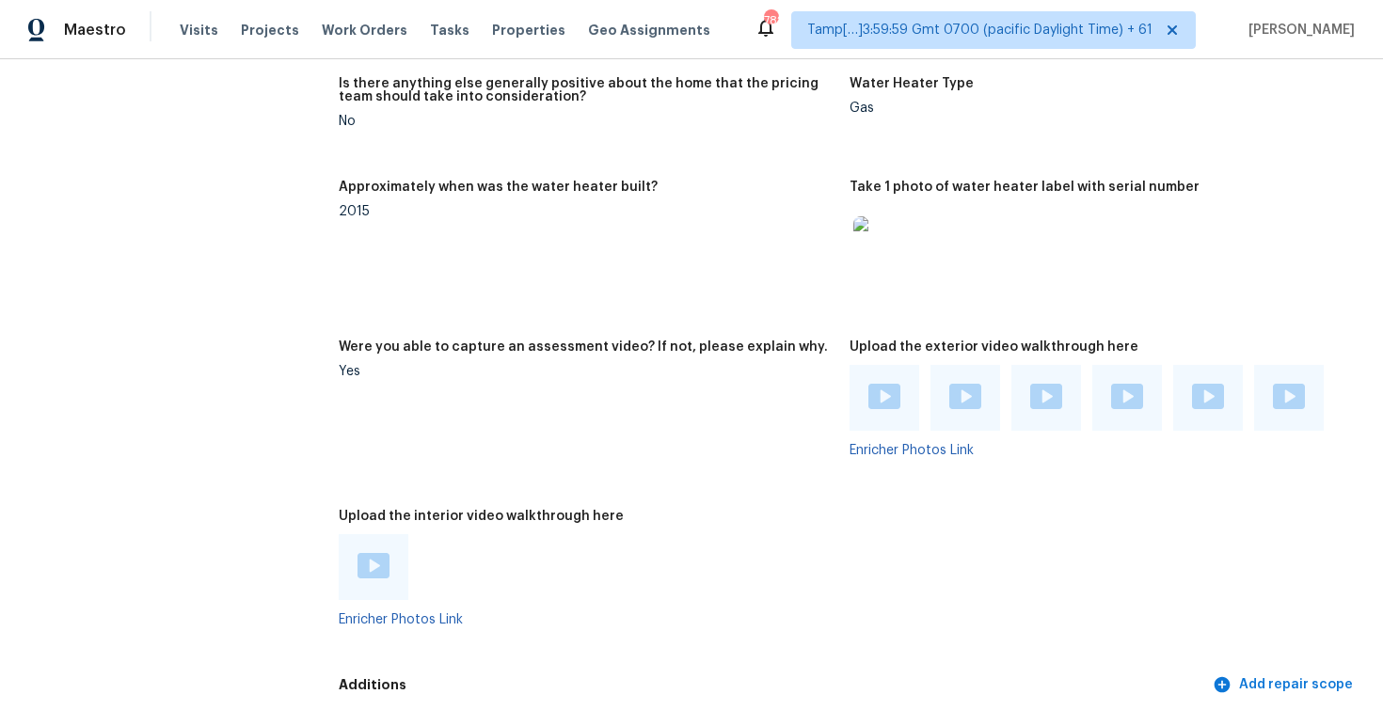
click at [364, 550] on div at bounding box center [374, 567] width 70 height 66
click at [370, 556] on img at bounding box center [373, 565] width 32 height 25
click at [1281, 404] on img at bounding box center [1289, 396] width 32 height 25
click at [1201, 392] on img at bounding box center [1208, 396] width 32 height 25
click at [1130, 396] on img at bounding box center [1127, 396] width 32 height 25
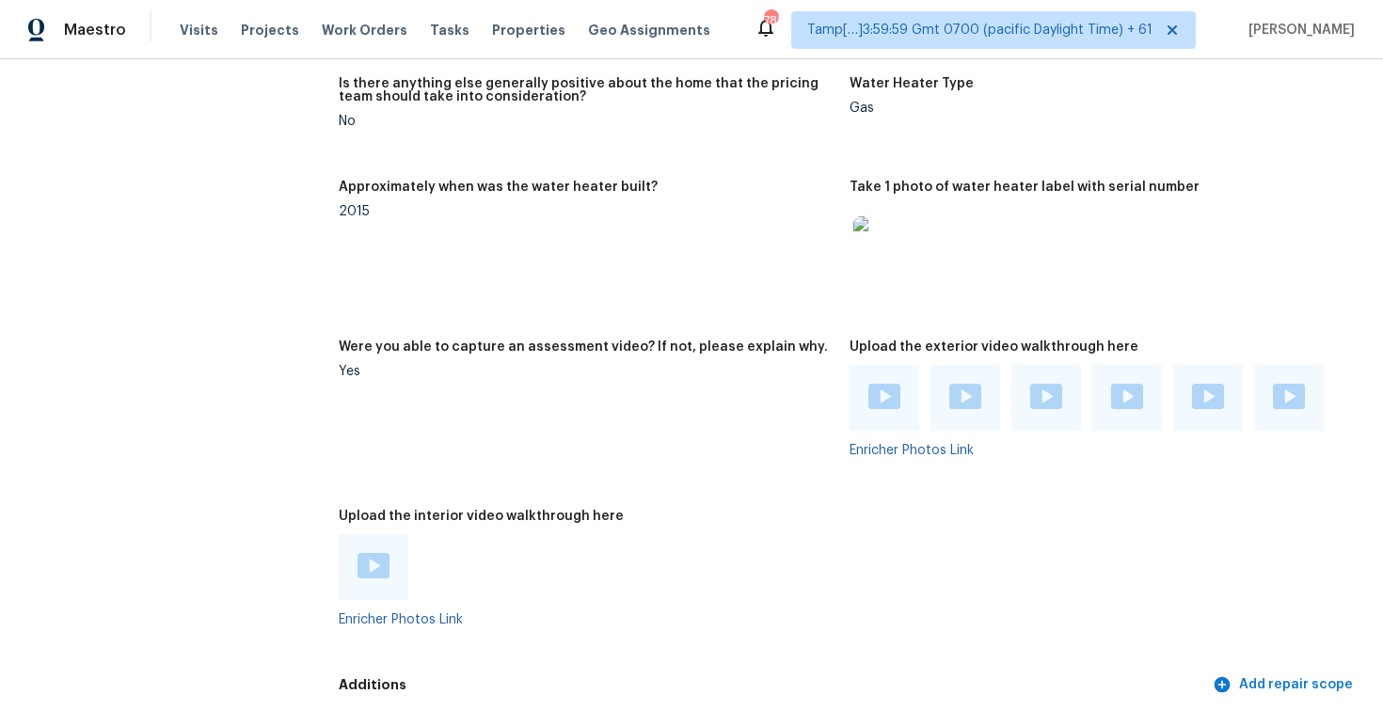
click at [1026, 408] on div at bounding box center [1046, 398] width 70 height 66
click at [1040, 394] on img at bounding box center [1046, 396] width 32 height 25
click at [971, 395] on img at bounding box center [965, 396] width 32 height 25
click at [873, 400] on img at bounding box center [884, 396] width 32 height 25
click at [587, 221] on figure "Approximately when was the water heater built? 2015" at bounding box center [594, 249] width 511 height 137
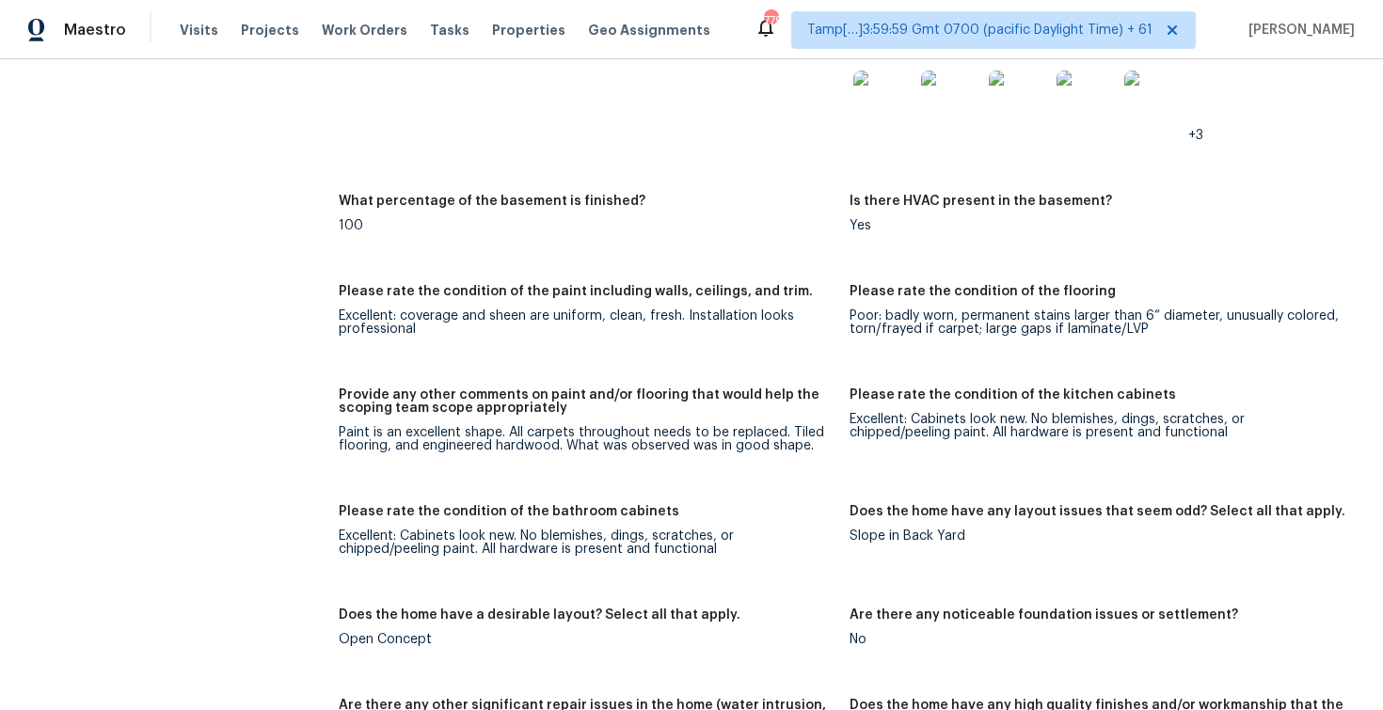
scroll to position [2721, 0]
click at [180, 30] on span "Visits" at bounding box center [199, 30] width 39 height 19
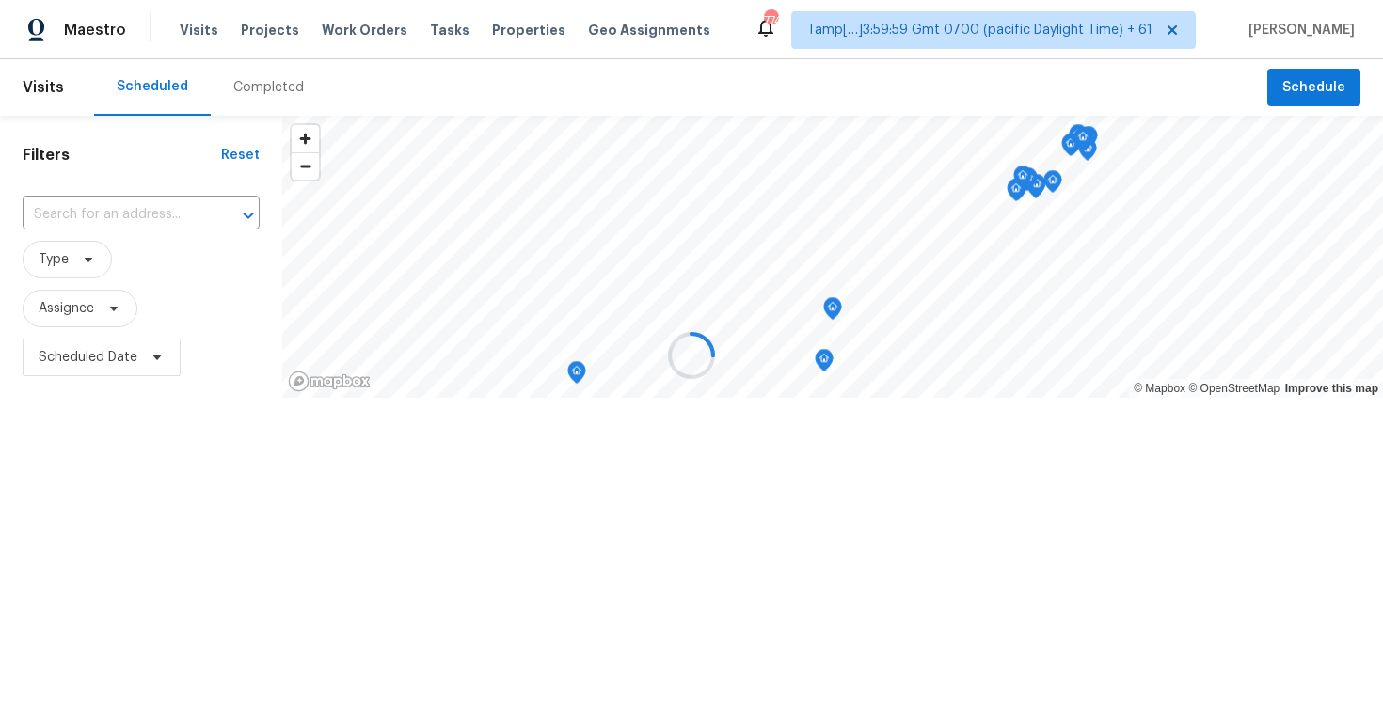
click at [247, 90] on div at bounding box center [691, 355] width 1383 height 710
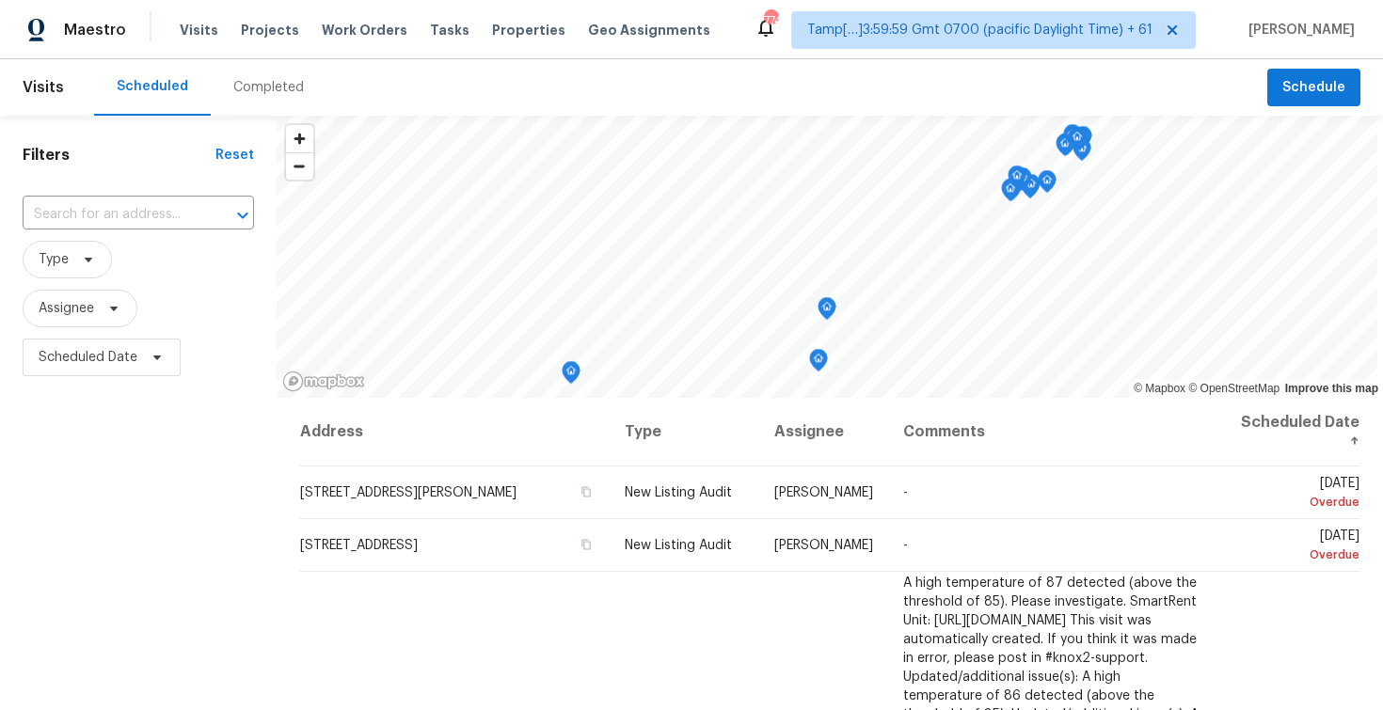
click at [247, 90] on div "Completed" at bounding box center [268, 87] width 71 height 19
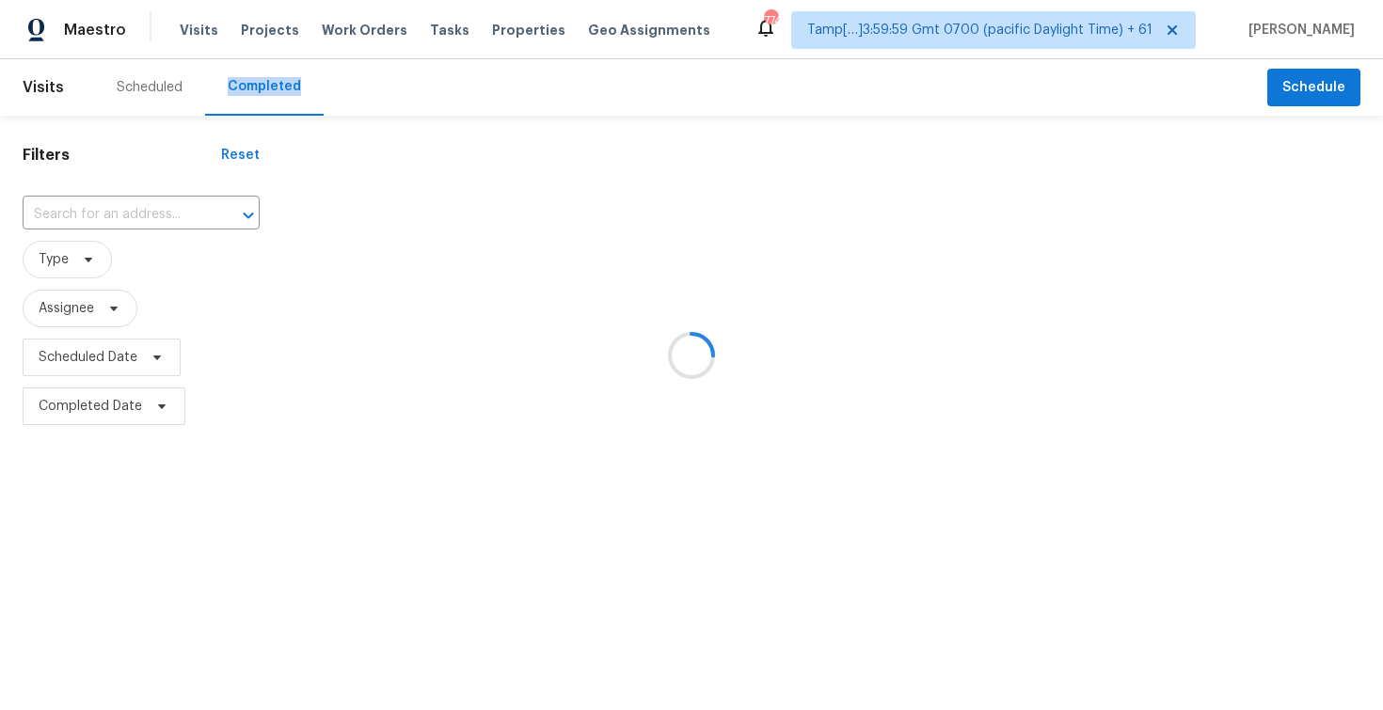
click at [191, 210] on div at bounding box center [691, 355] width 1383 height 710
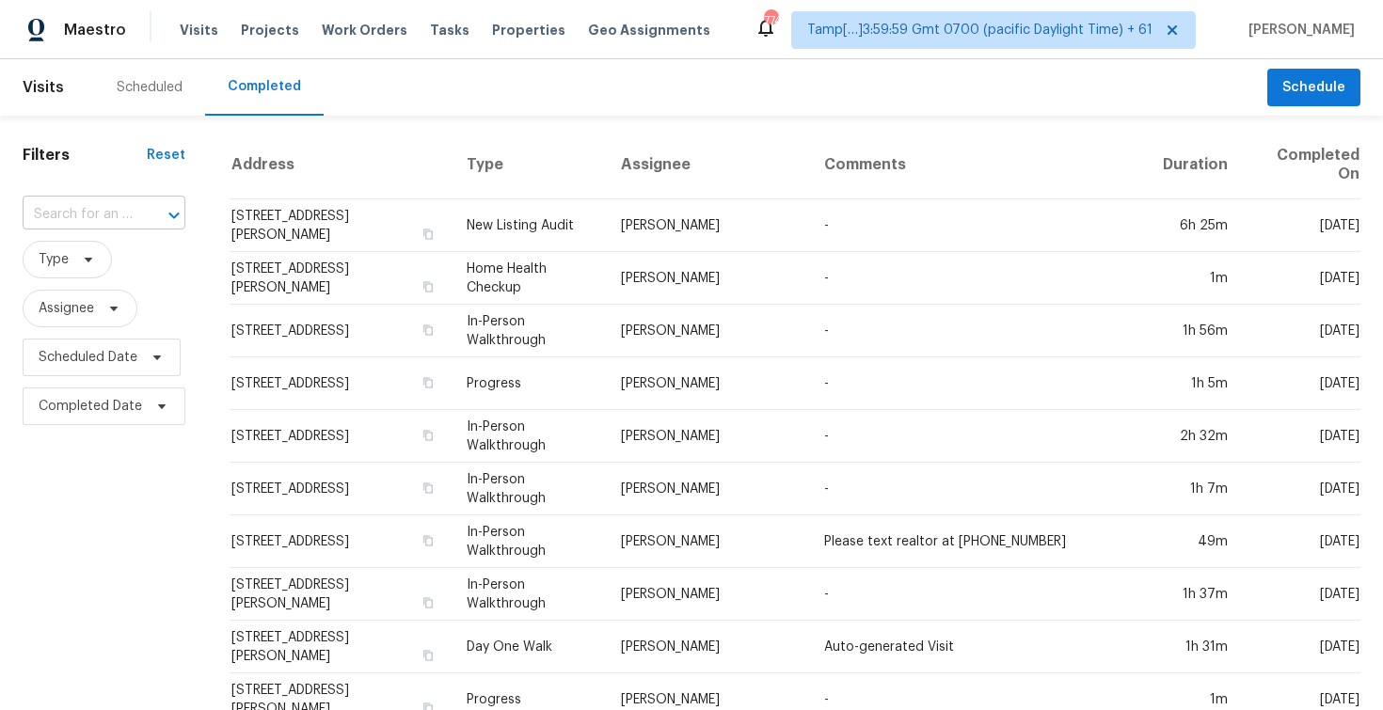
click at [119, 213] on input "text" at bounding box center [78, 214] width 110 height 29
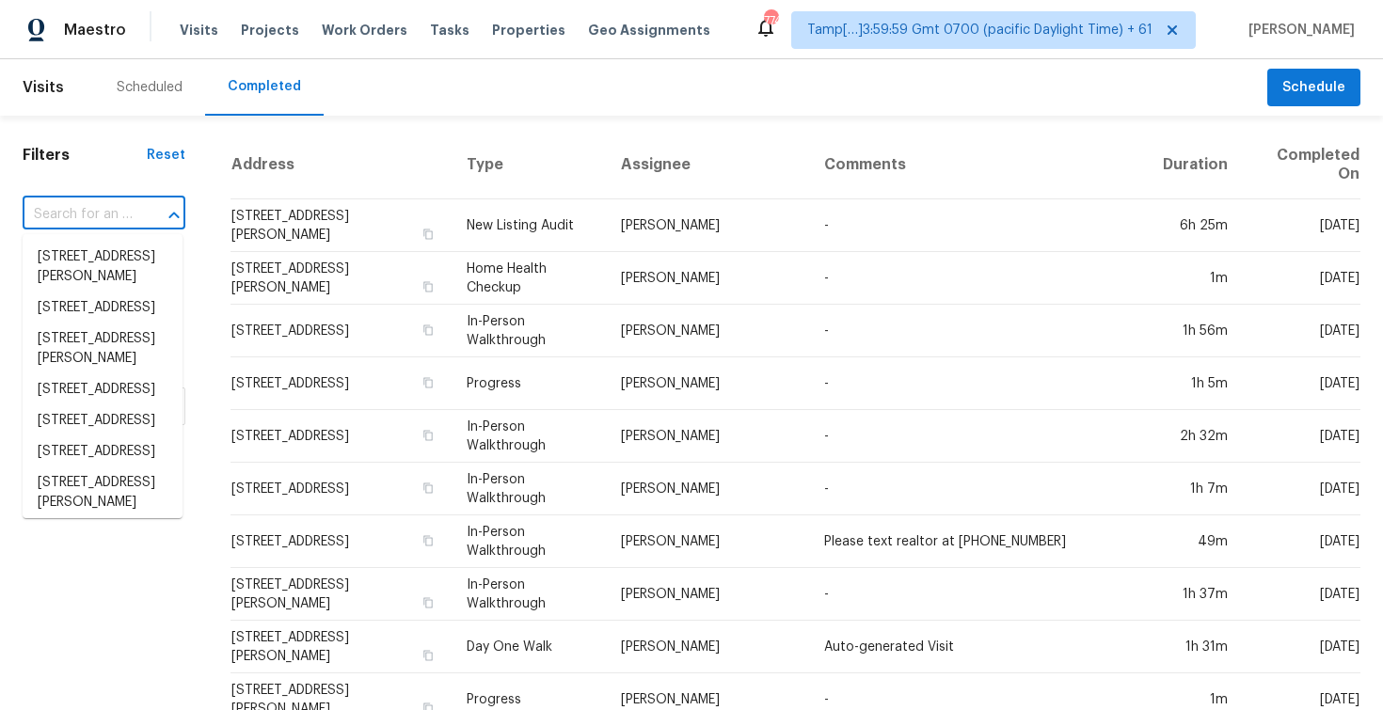
paste input "1007 Essex, Forney, TX 75126"
type input "1007 Essex, Forney, TX 75126"
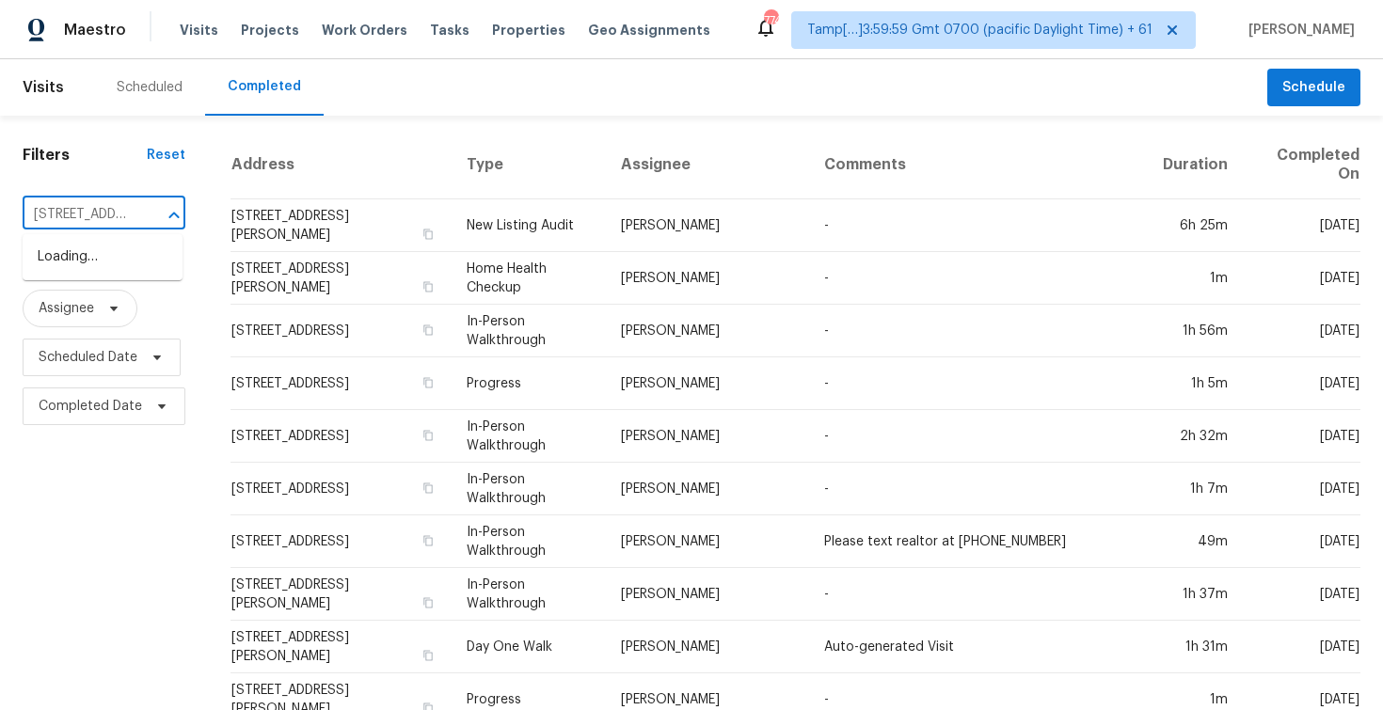
scroll to position [0, 81]
click at [139, 259] on li "1007 Essex, Forney, TX 75126" at bounding box center [103, 257] width 160 height 31
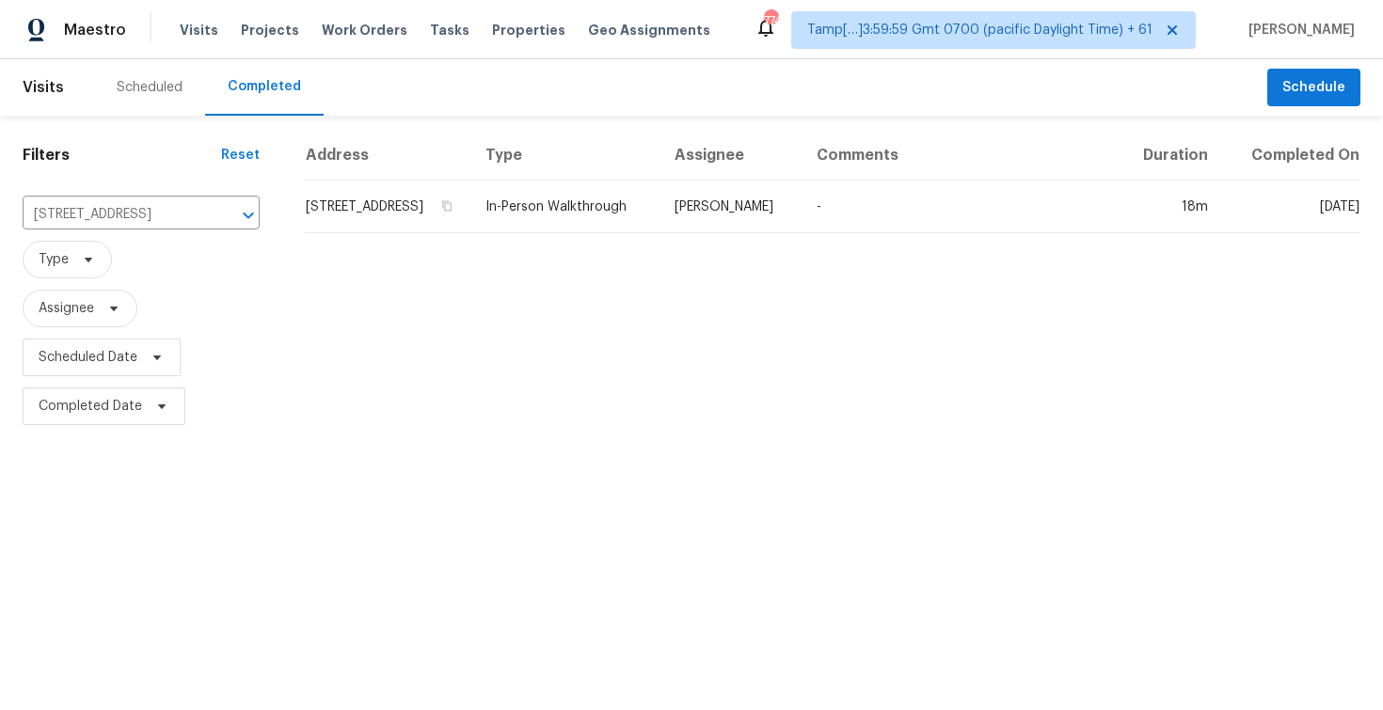
click at [331, 227] on td "1007 Essex, Forney, TX 75126" at bounding box center [388, 207] width 166 height 53
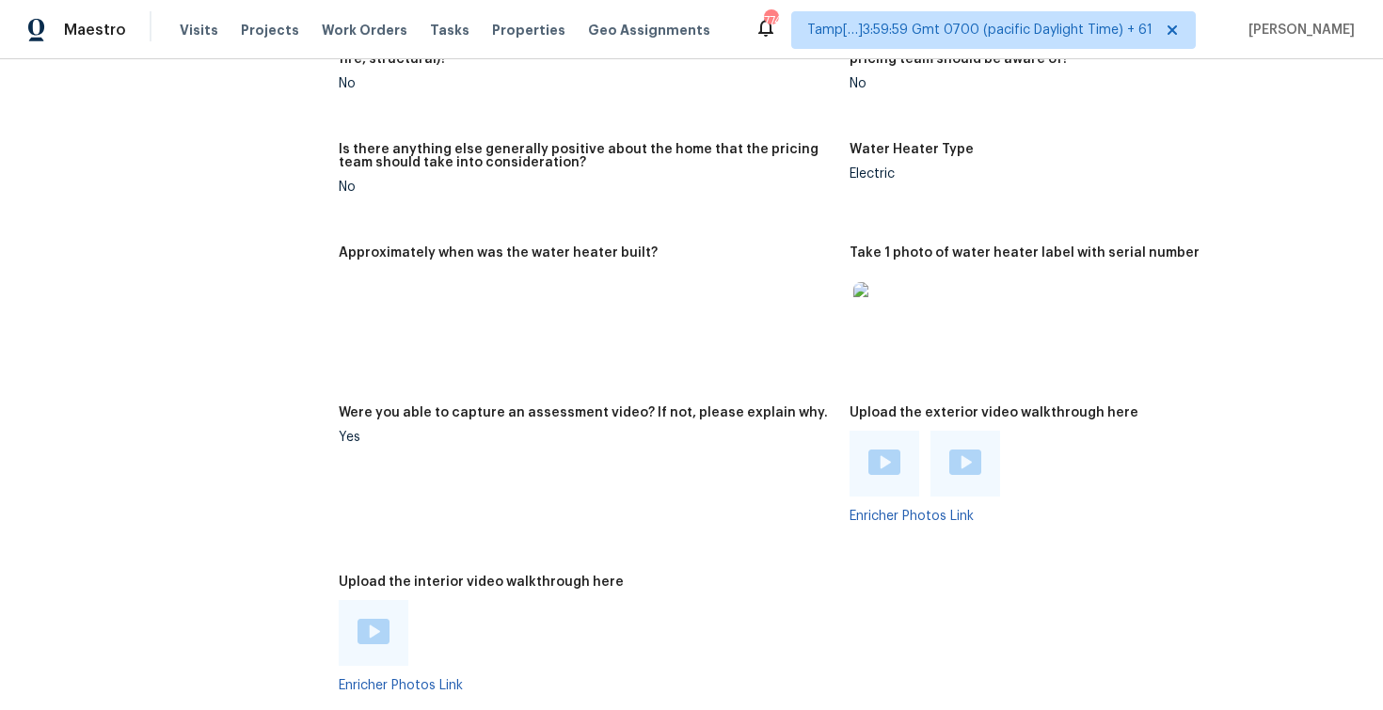
scroll to position [3267, 0]
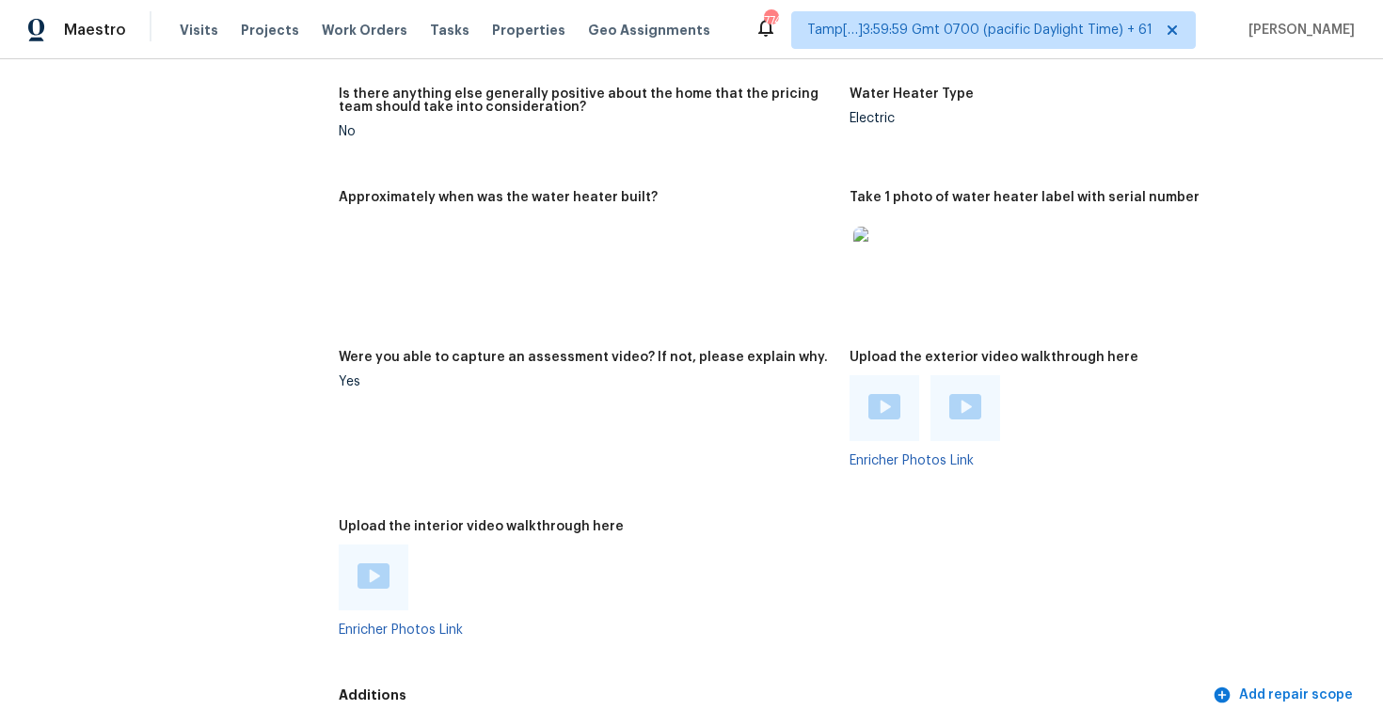
click at [370, 563] on img at bounding box center [373, 575] width 32 height 25
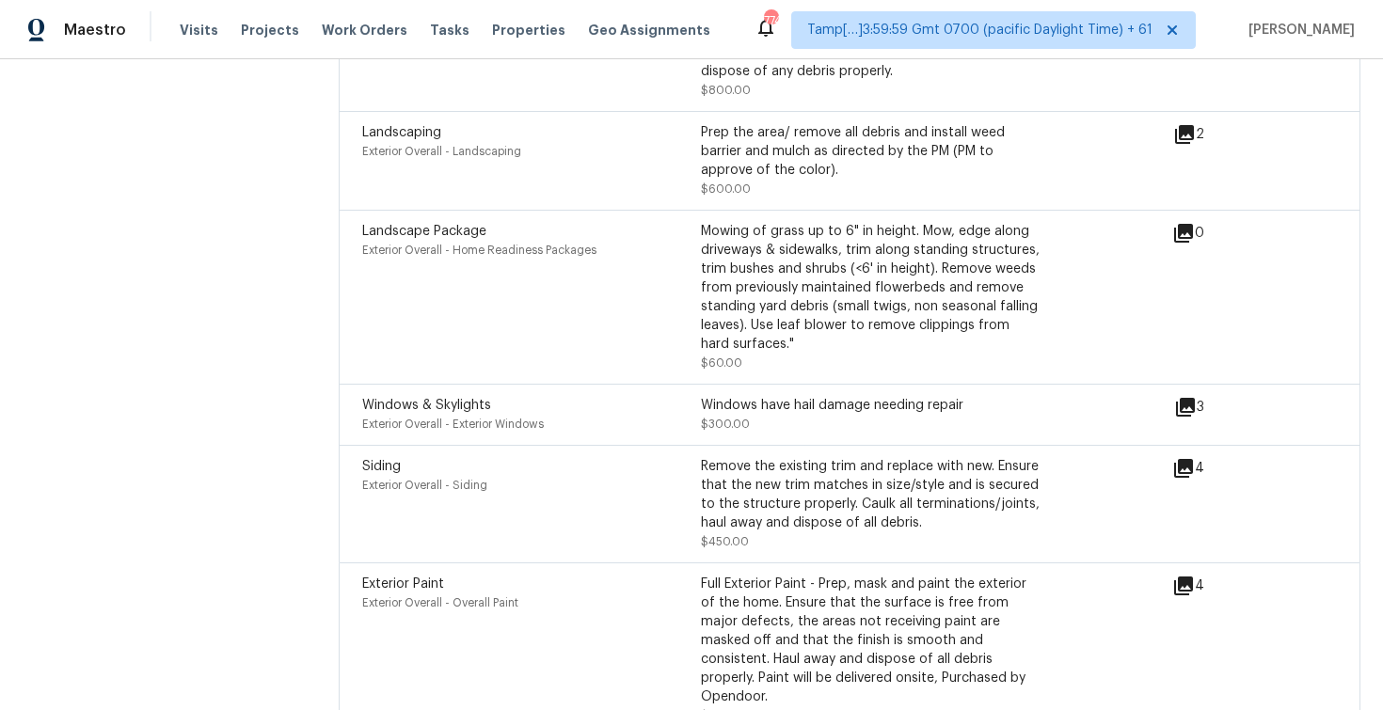
scroll to position [6396, 0]
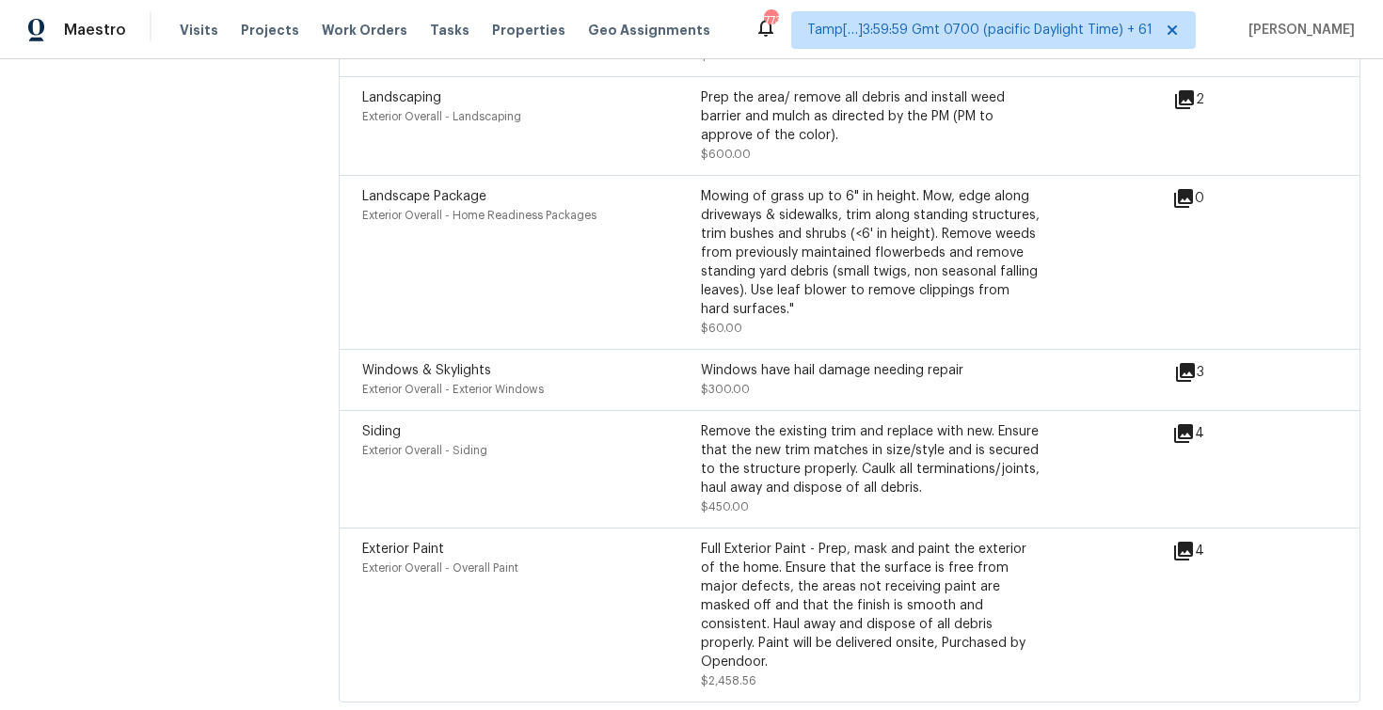
click at [576, 210] on span "Exterior Overall - Home Readiness Packages" at bounding box center [479, 215] width 234 height 11
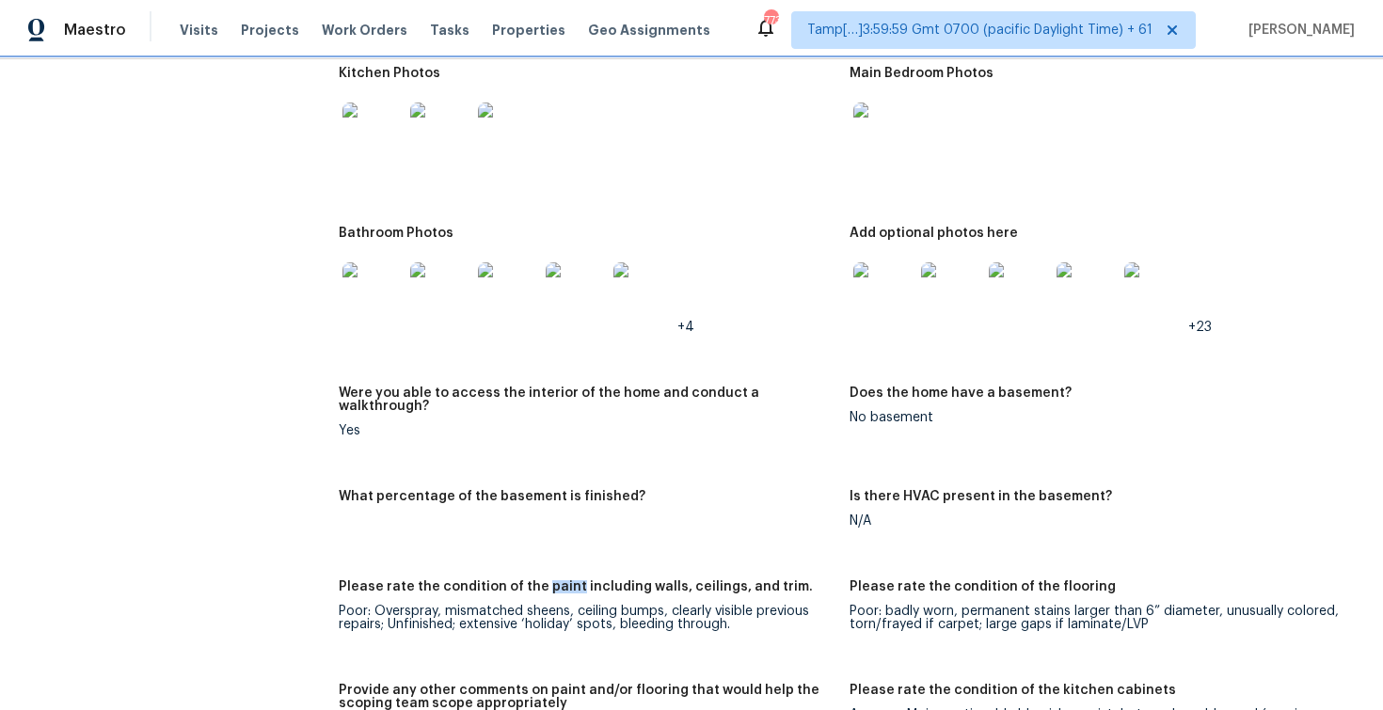
scroll to position [1958, 0]
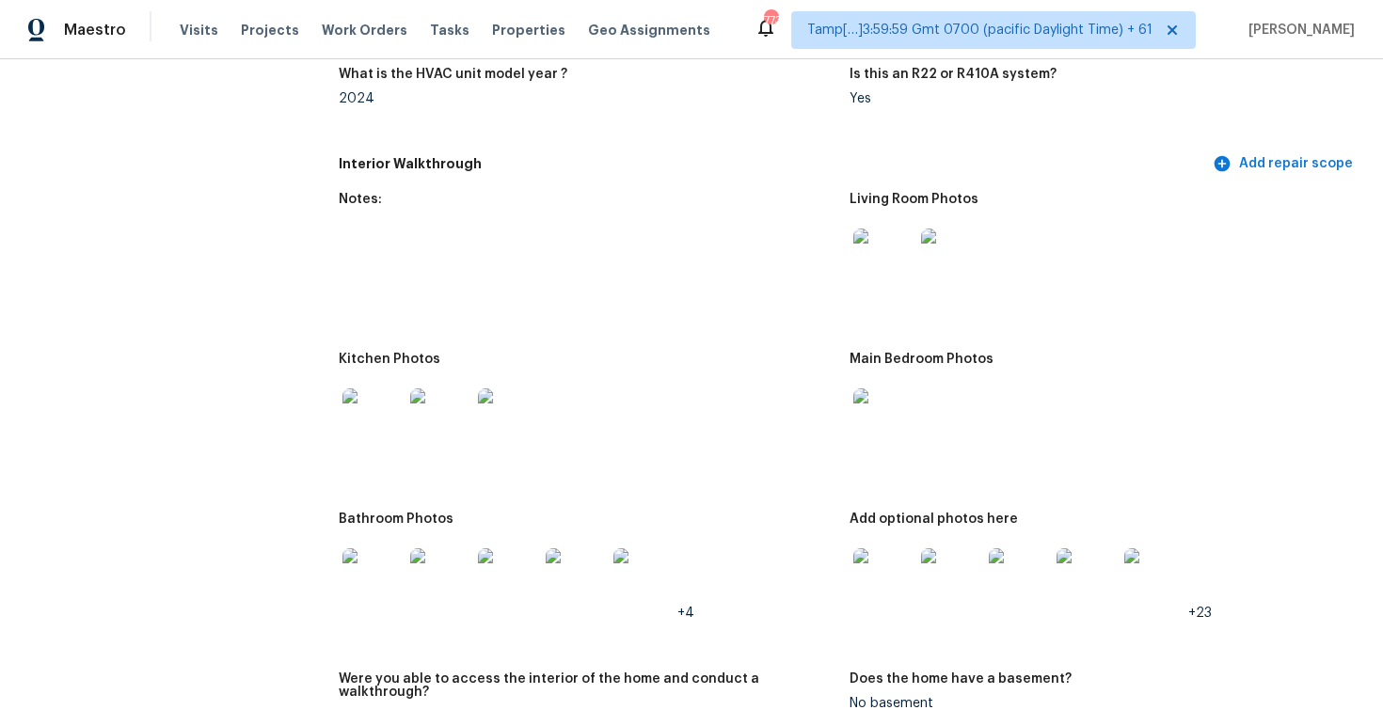
click at [516, 237] on figure "Notes:" at bounding box center [594, 261] width 511 height 137
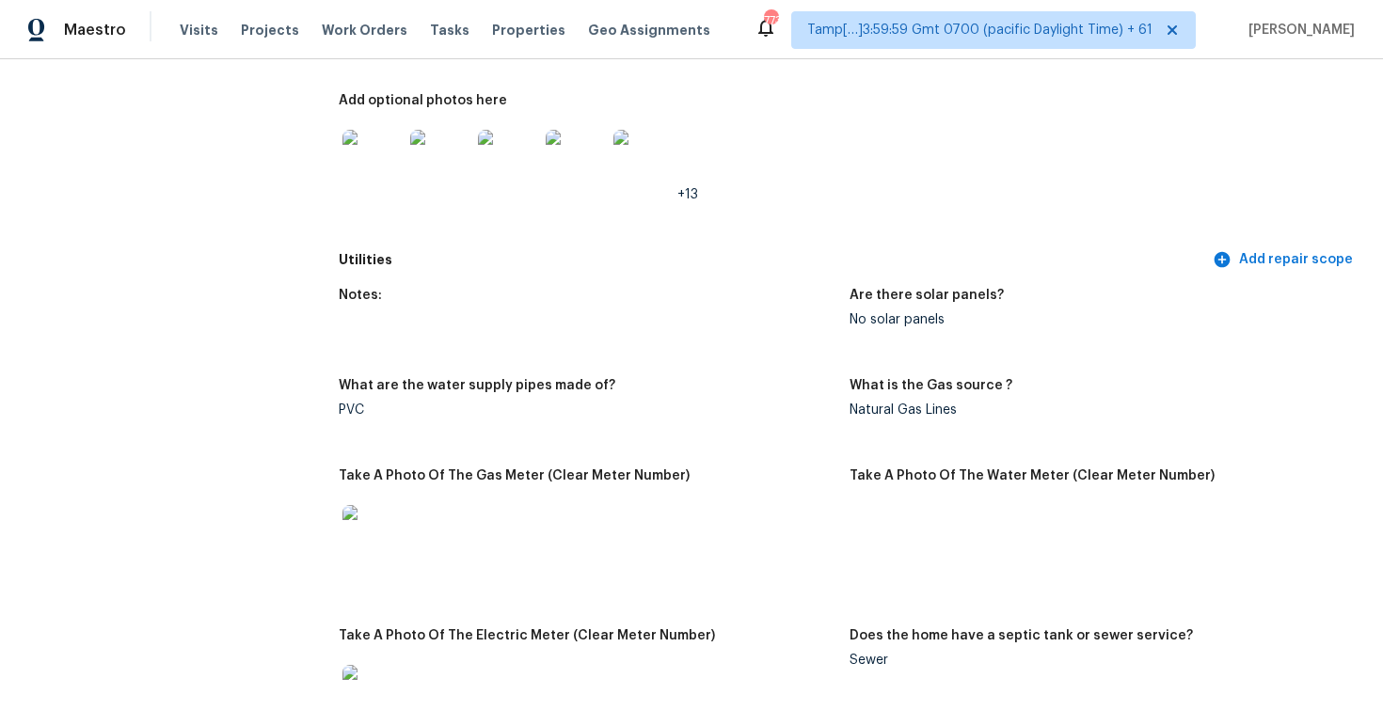
scroll to position [2652, 0]
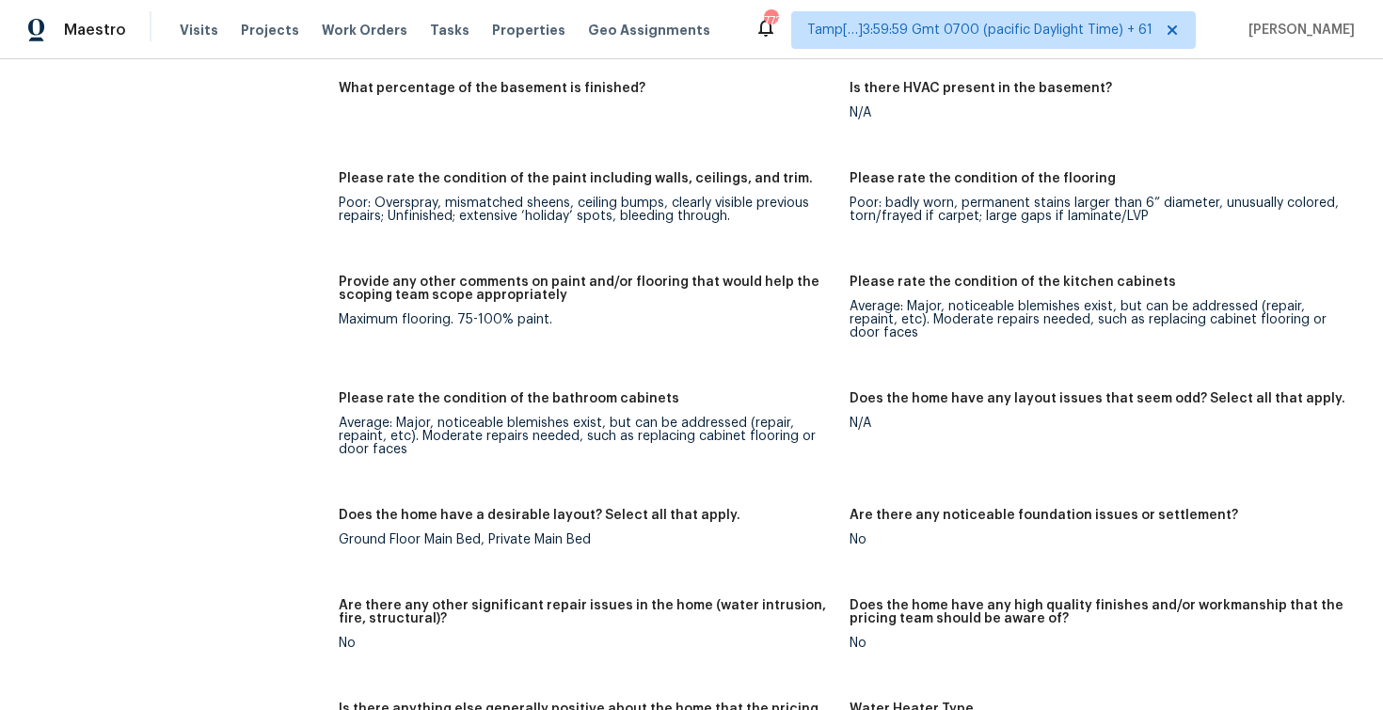
click at [609, 197] on div "Poor: Overspray, mismatched sheens, ceiling bumps, clearly visible previous rep…" at bounding box center [587, 210] width 496 height 26
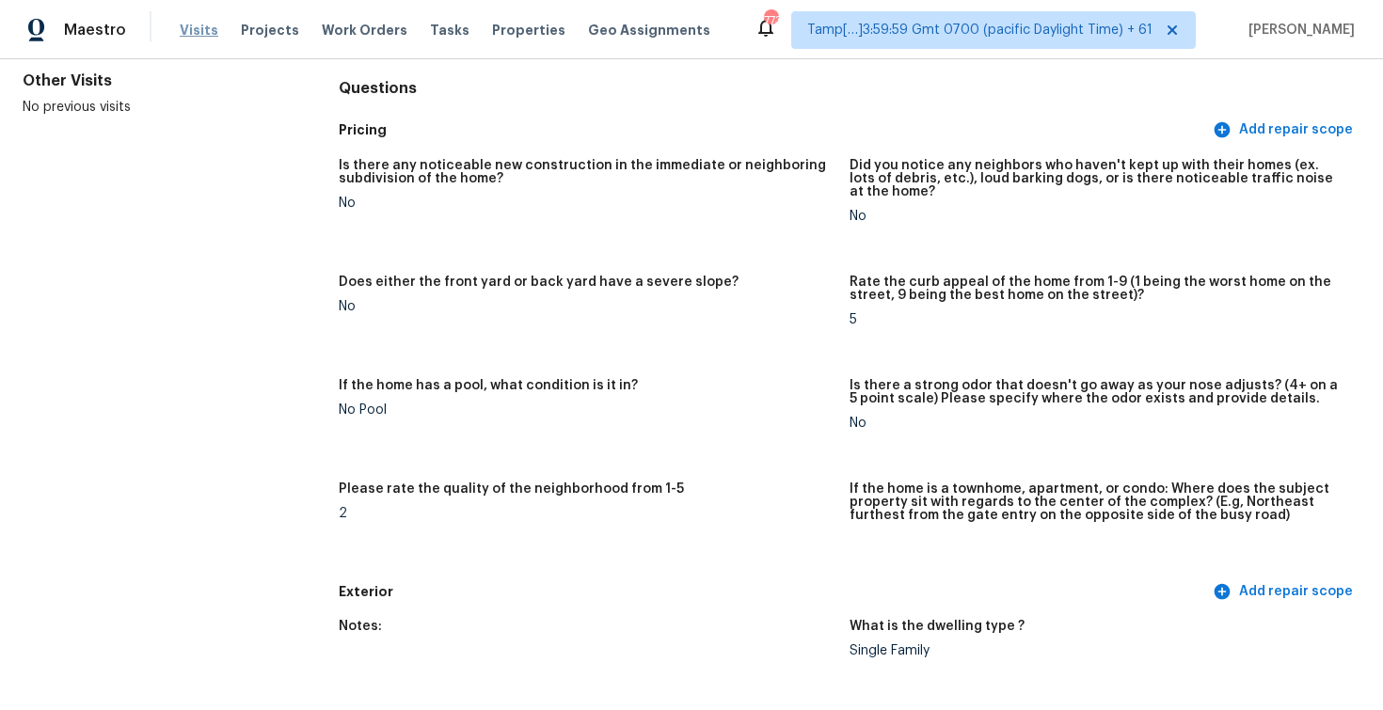
click at [187, 36] on span "Visits" at bounding box center [199, 30] width 39 height 19
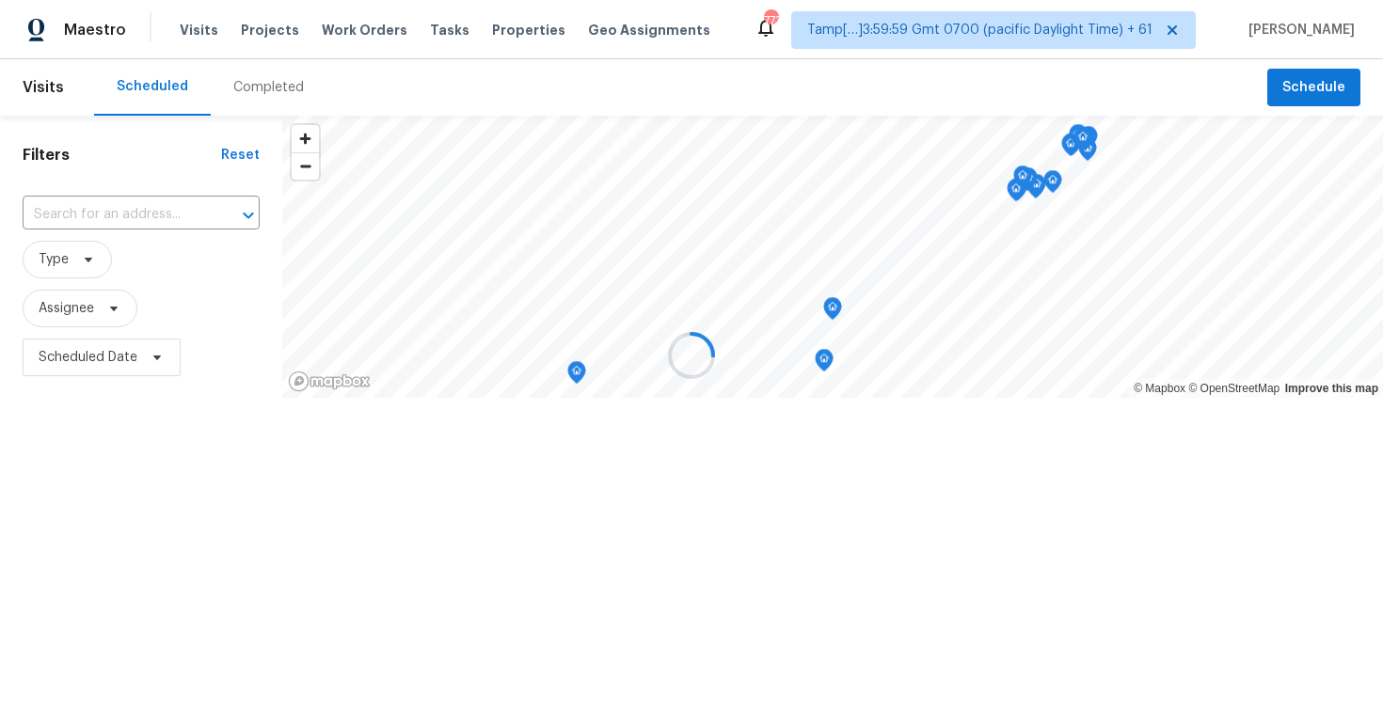
click at [275, 92] on div at bounding box center [691, 355] width 1383 height 710
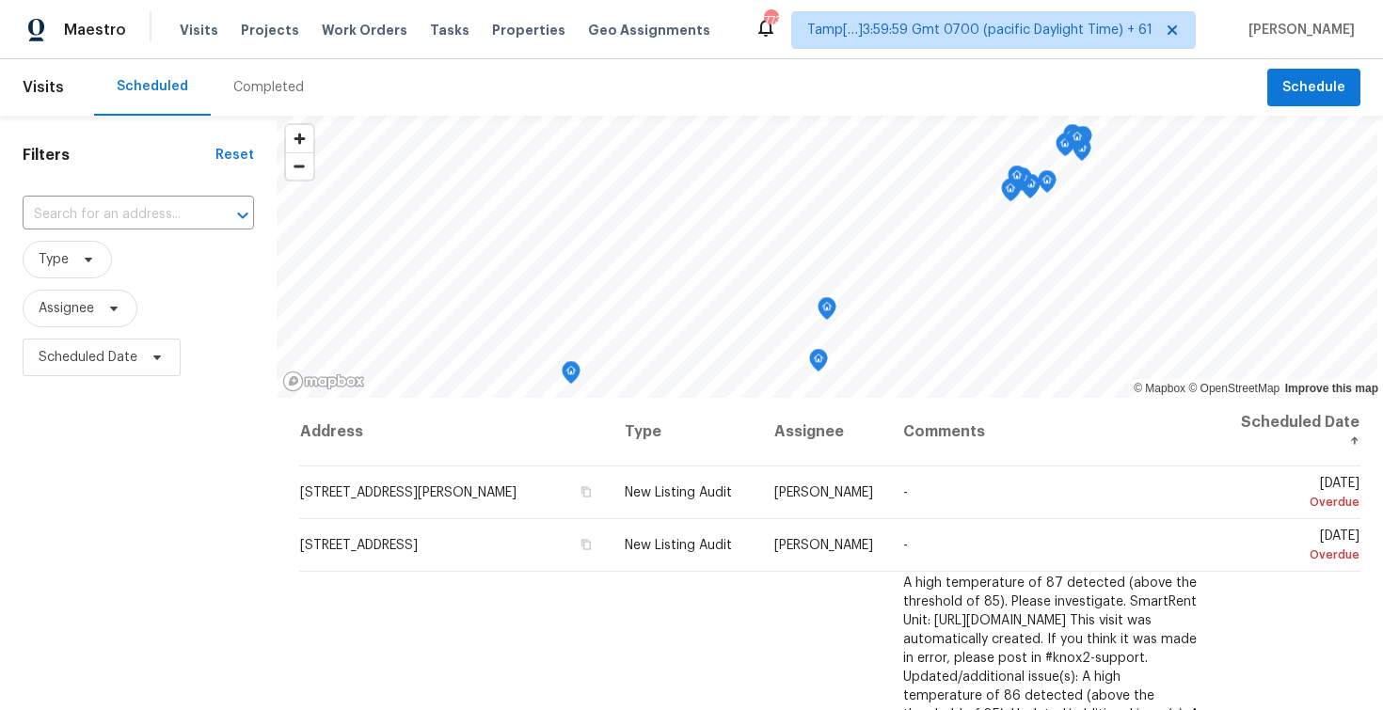
click at [275, 92] on div "Completed" at bounding box center [268, 87] width 71 height 19
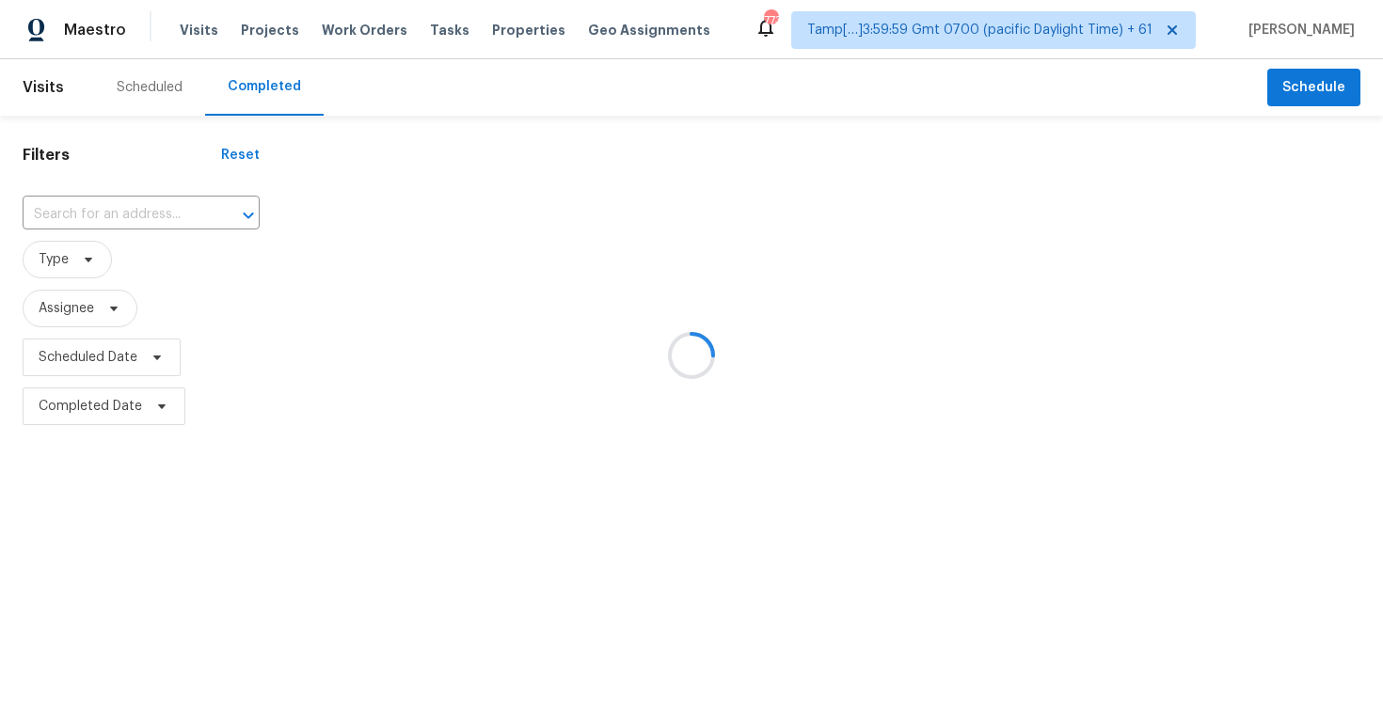
click at [189, 215] on div at bounding box center [691, 355] width 1383 height 710
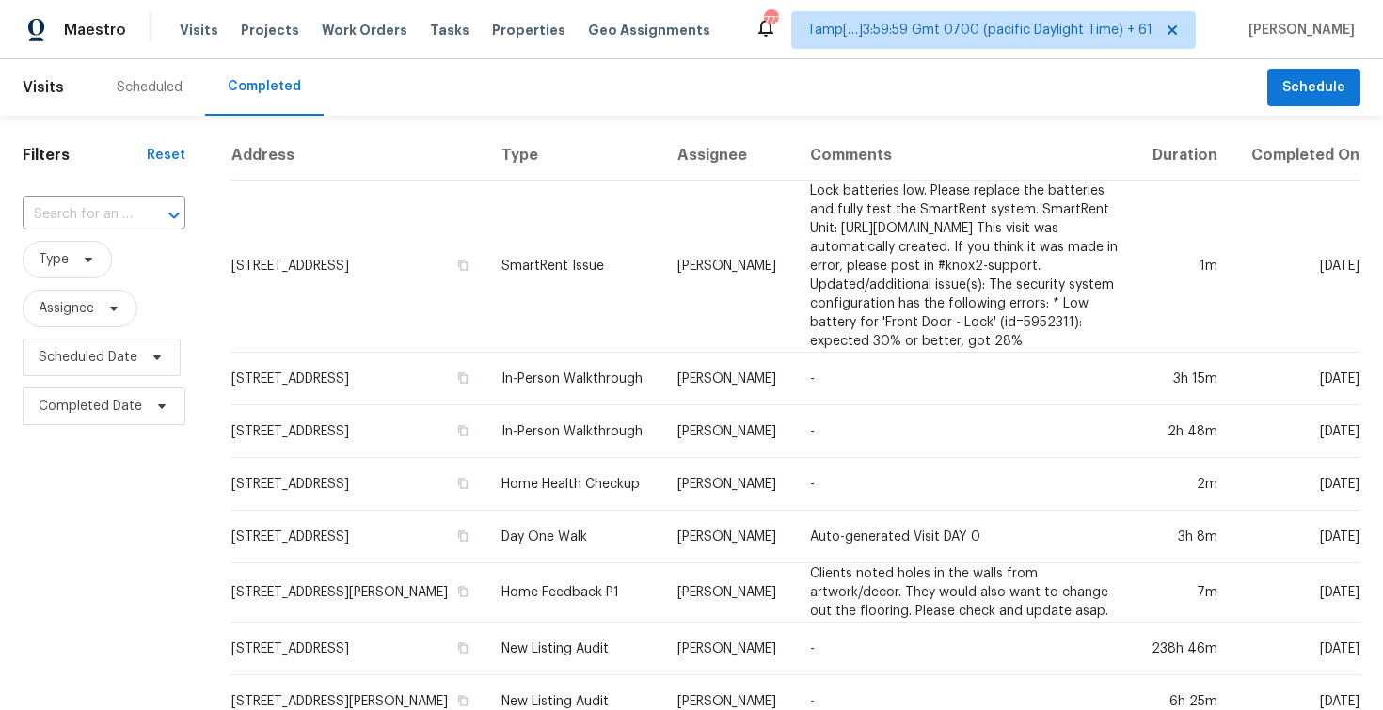
click at [119, 208] on input "text" at bounding box center [78, 214] width 110 height 29
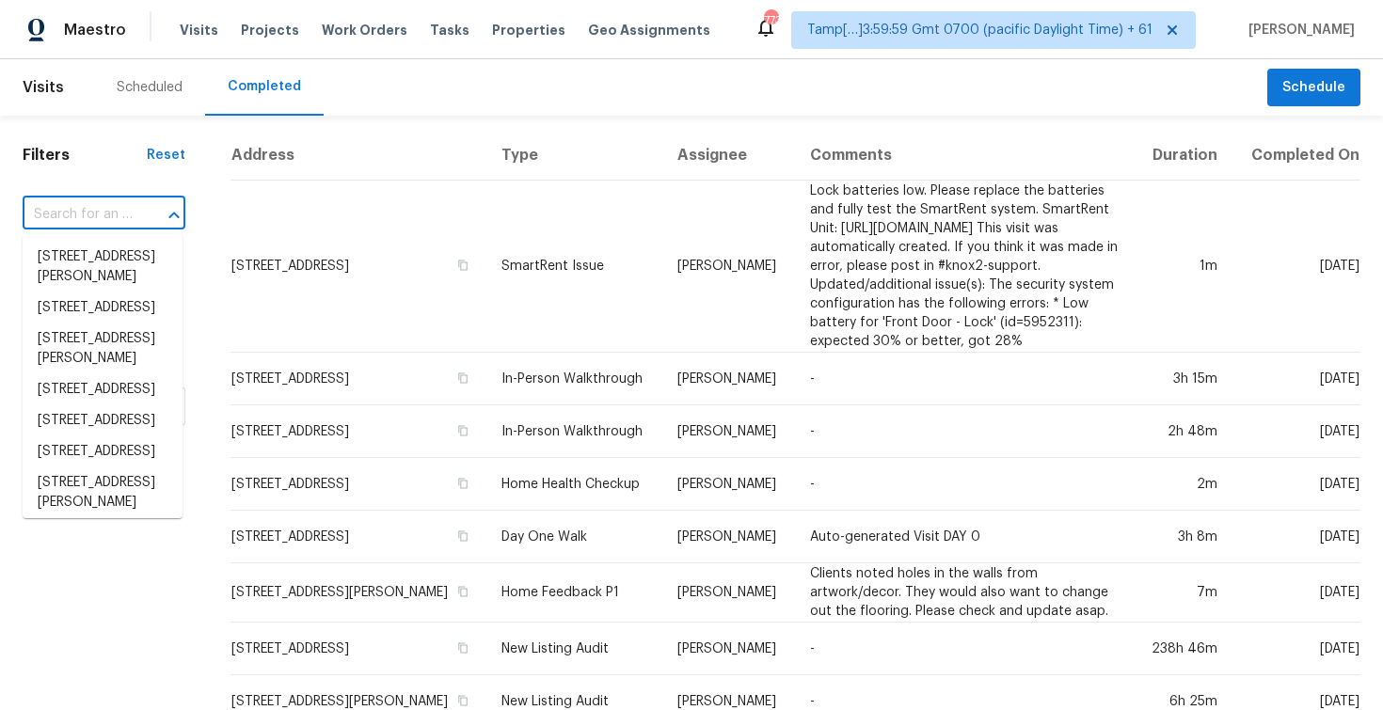
paste input "18315 SW Silvertip St, Beaverton, OR 97007"
type input "18315 SW Silvertip St, Beaverton, OR 97007"
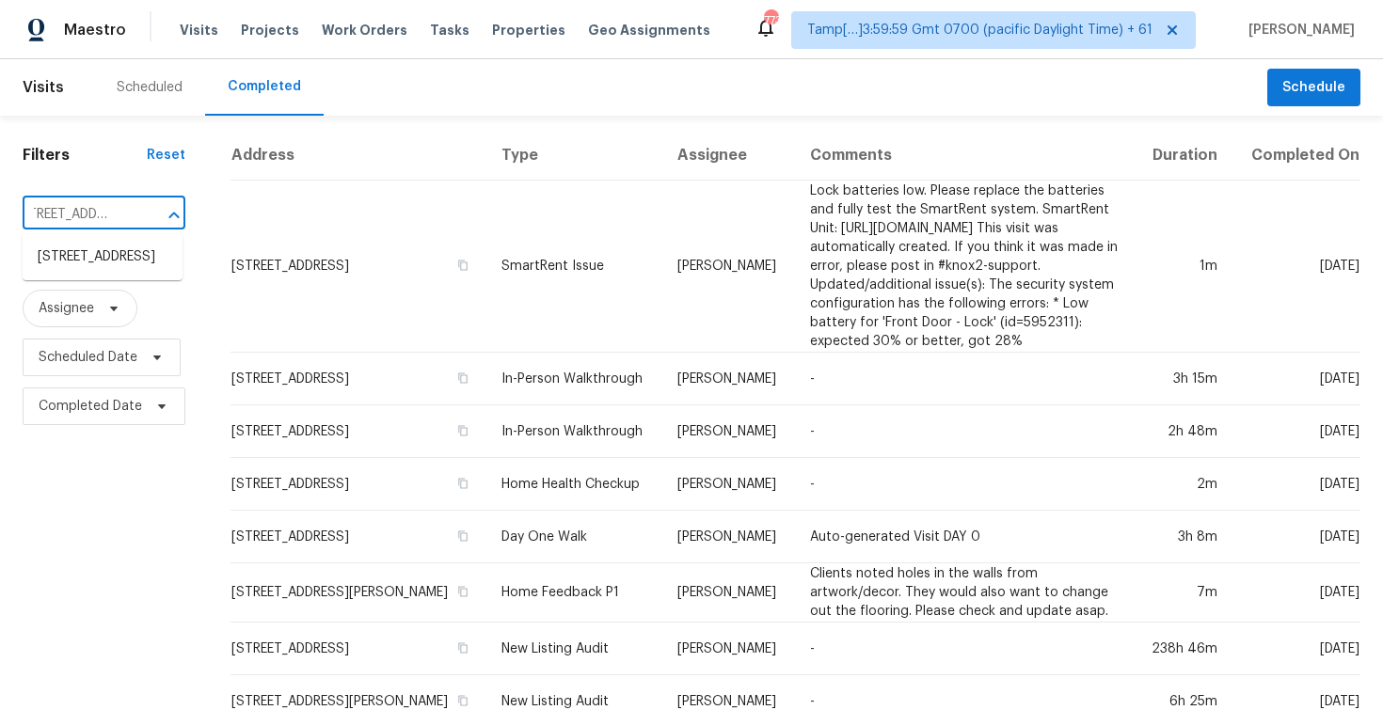
click at [134, 252] on li "18315 SW Silvertip St, Beaverton, OR 97007" at bounding box center [103, 257] width 160 height 31
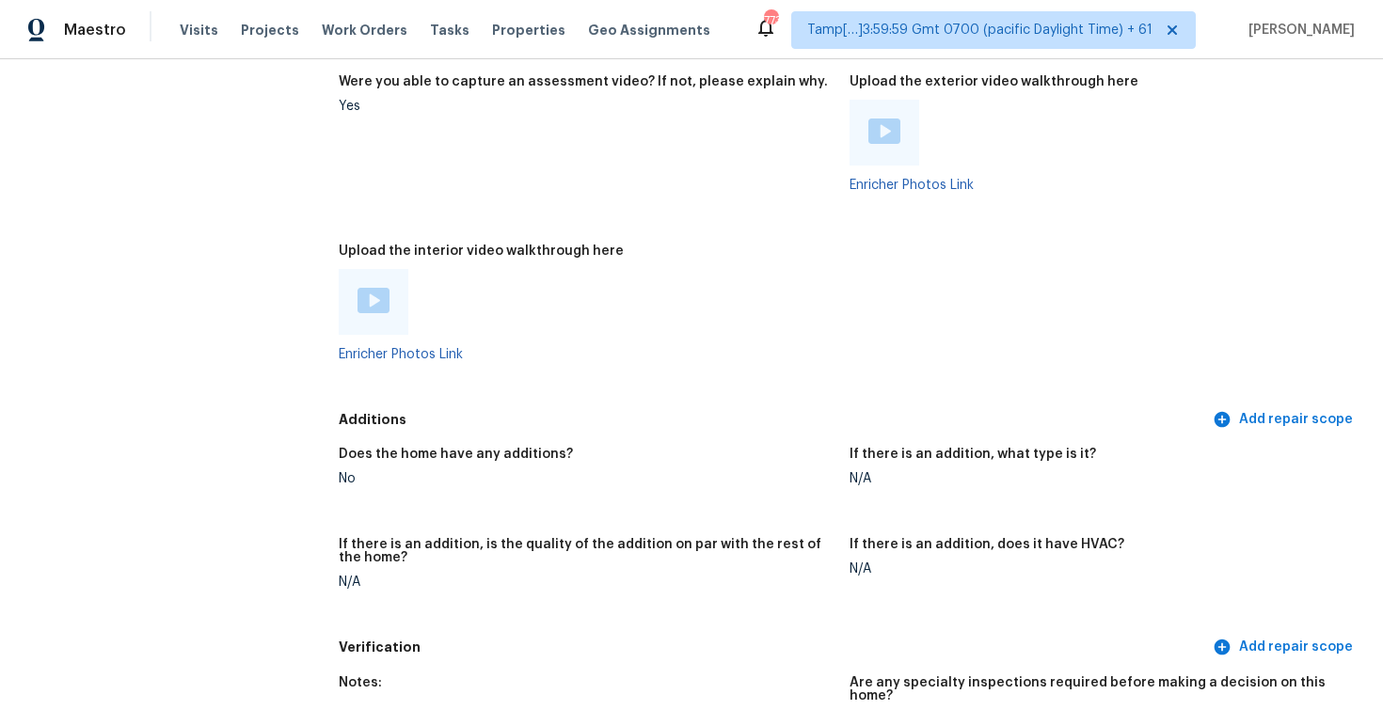
scroll to position [3470, 0]
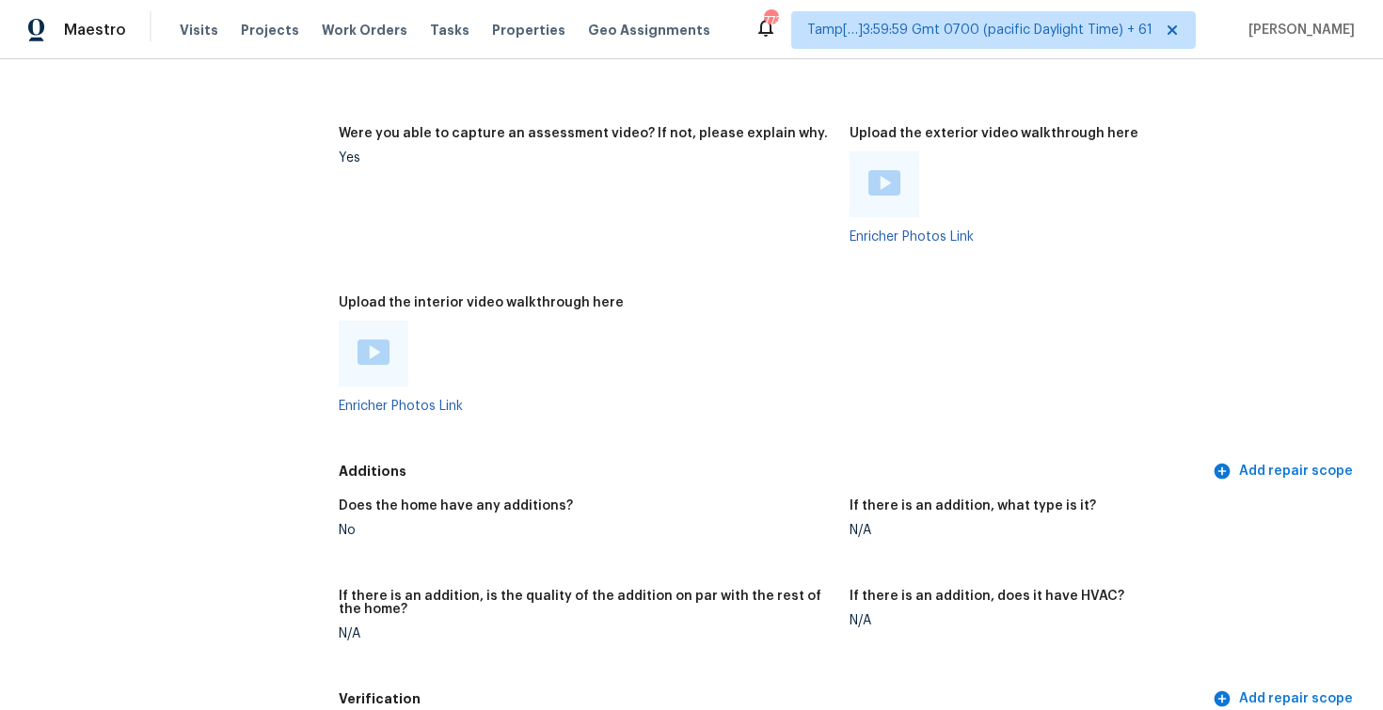
click at [371, 340] on img at bounding box center [373, 352] width 32 height 25
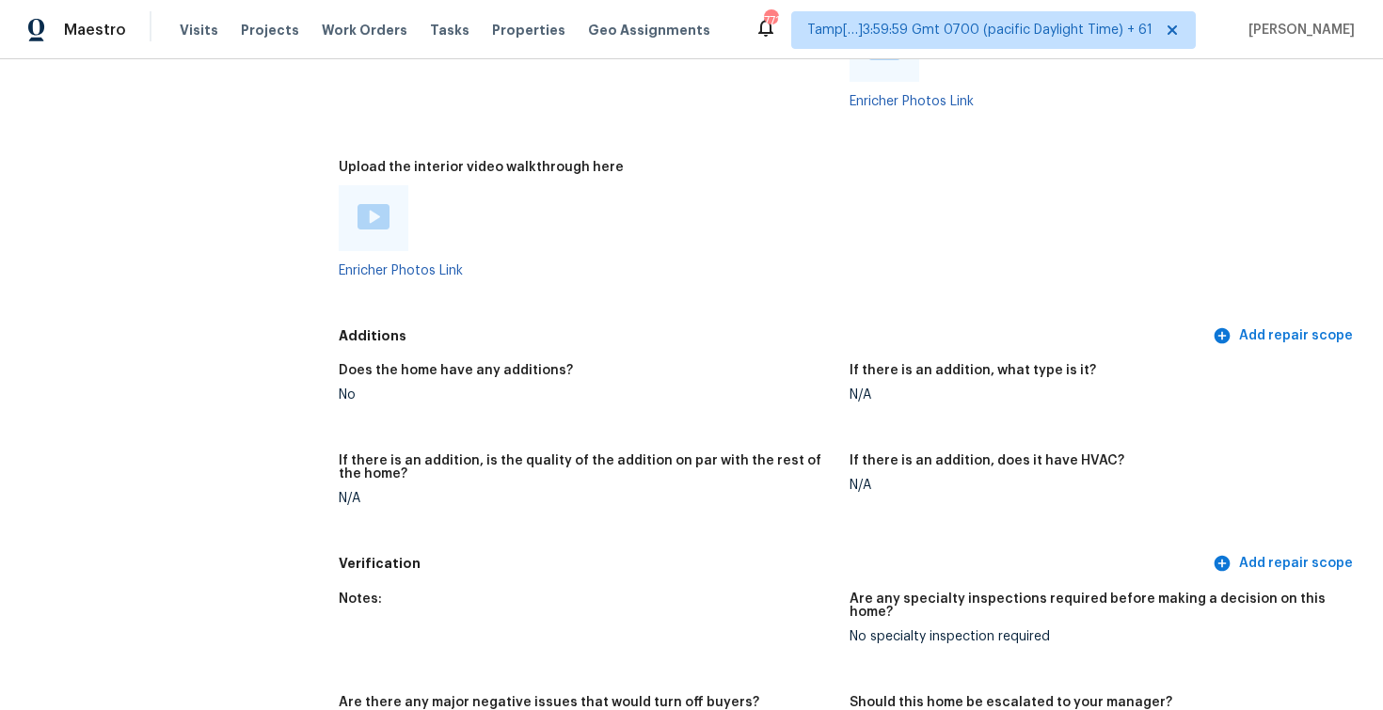
click at [617, 208] on div at bounding box center [587, 218] width 496 height 66
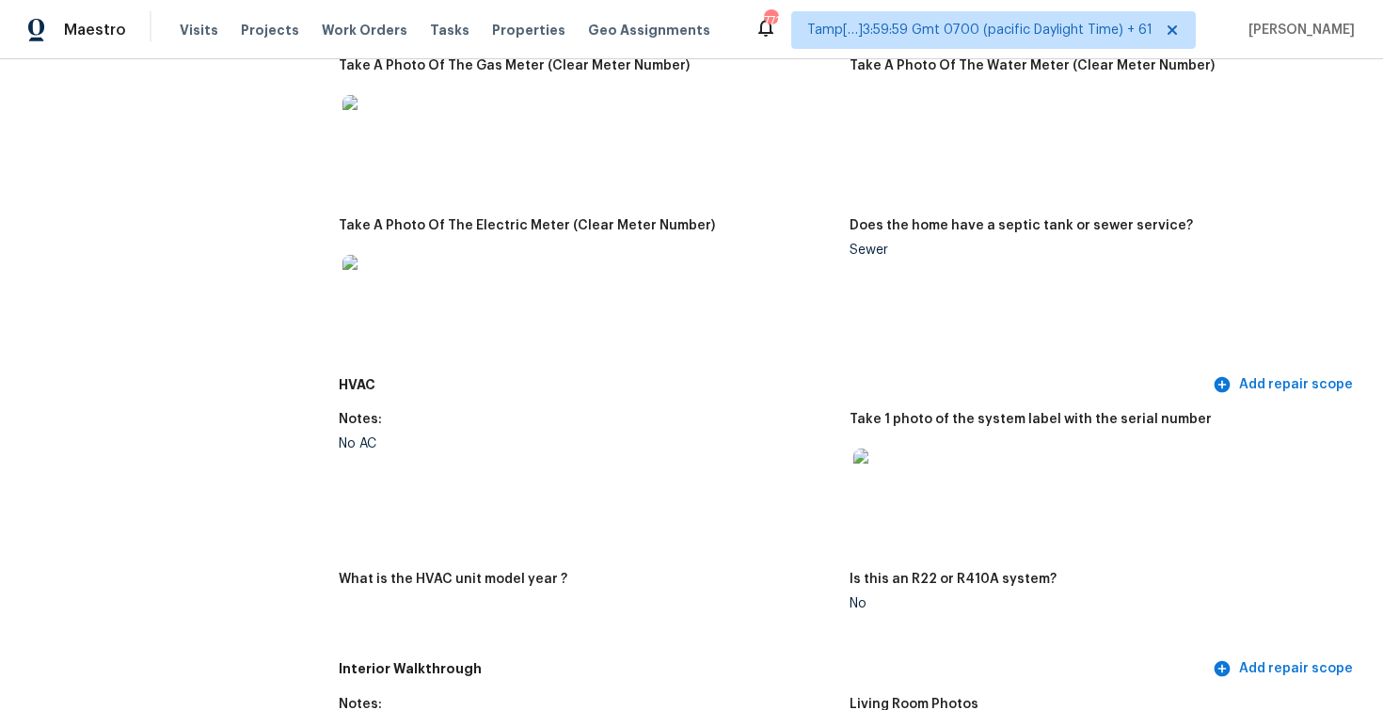
scroll to position [1597, 0]
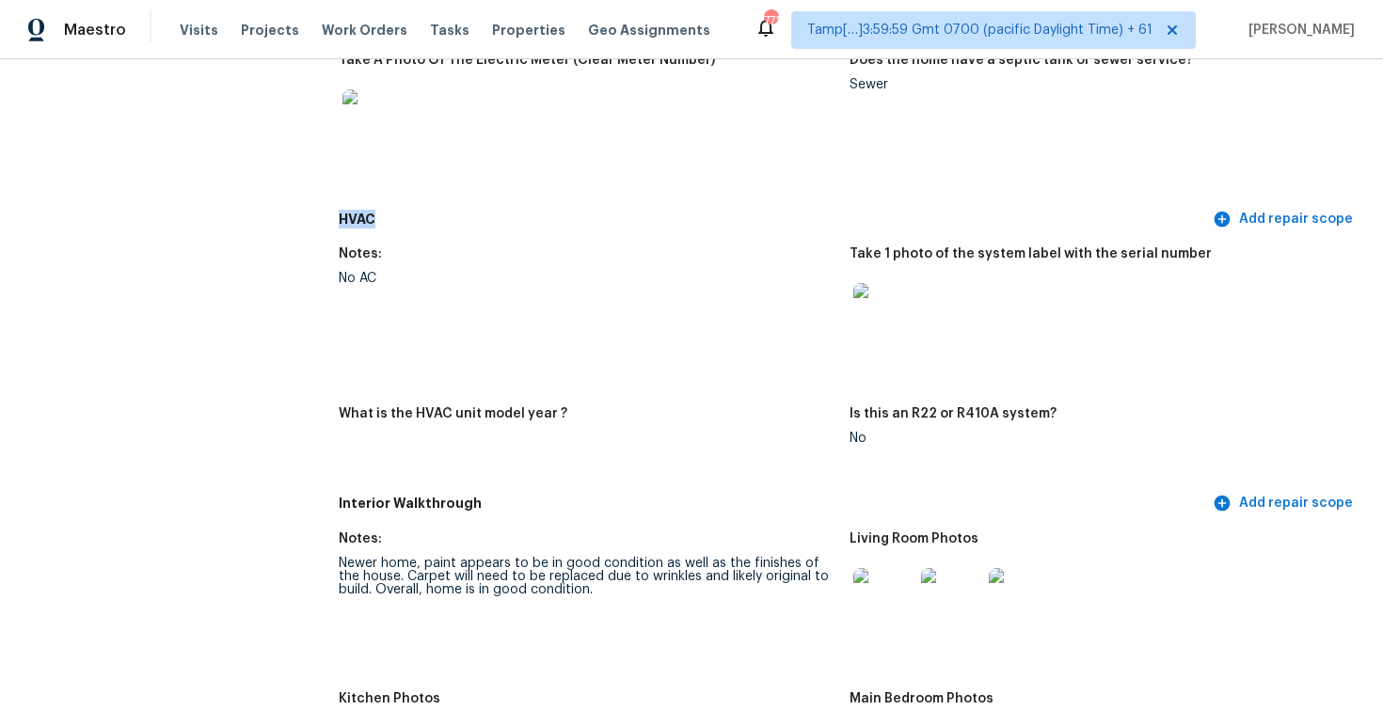
click at [762, 267] on div "Notes:" at bounding box center [587, 259] width 496 height 24
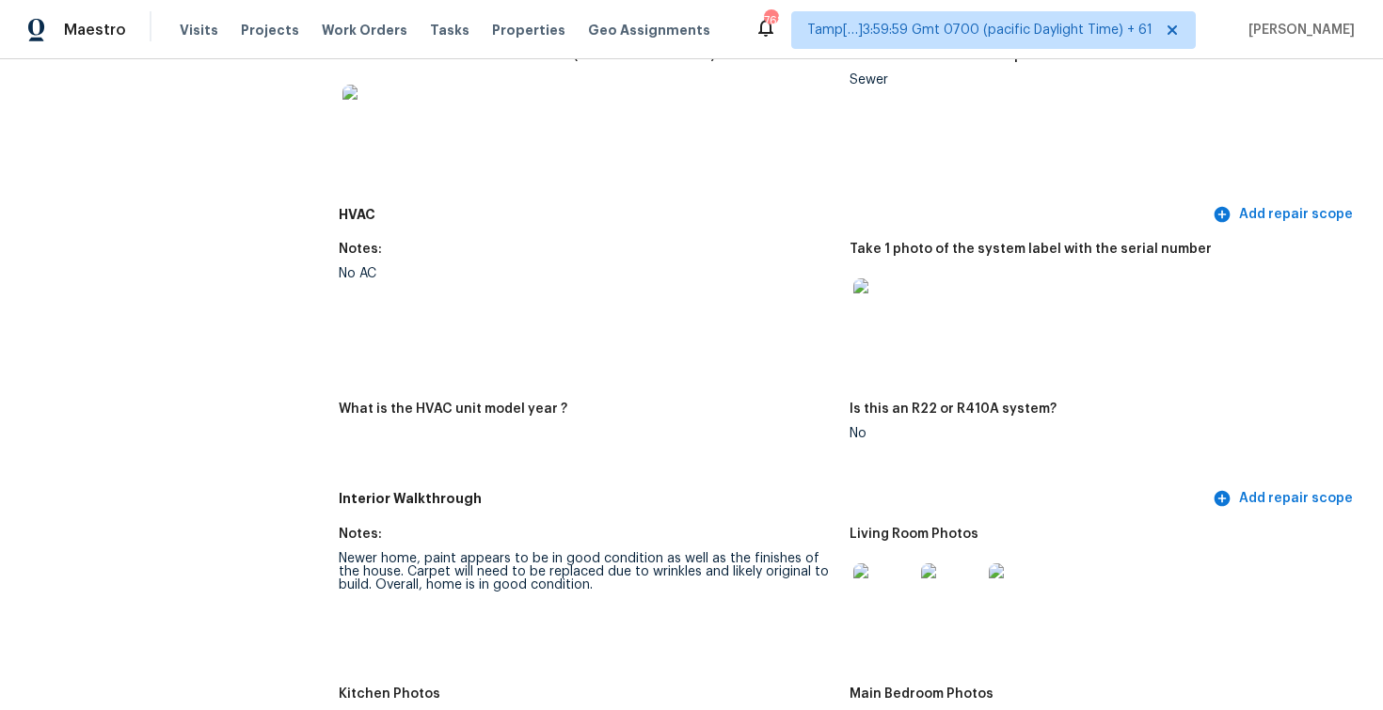
scroll to position [1610, 0]
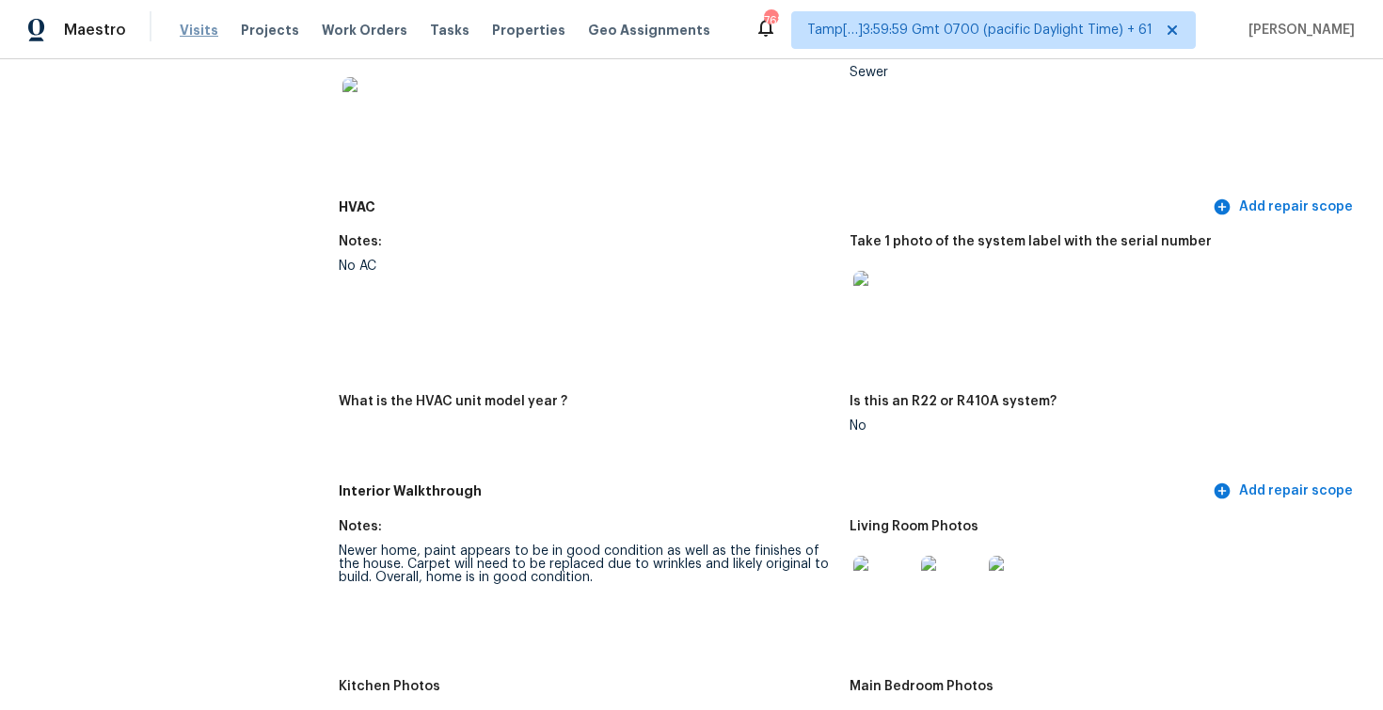
click at [196, 31] on span "Visits" at bounding box center [199, 30] width 39 height 19
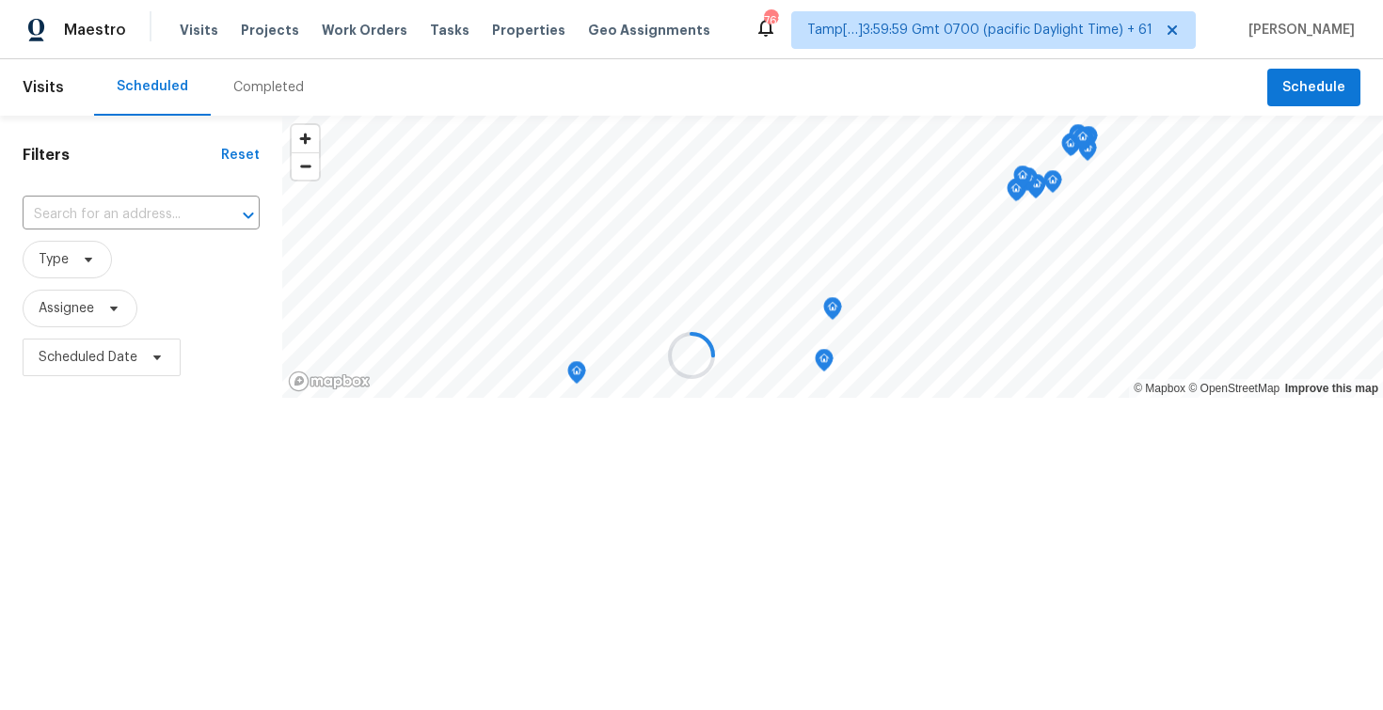
click at [269, 75] on div at bounding box center [691, 355] width 1383 height 710
click at [272, 83] on div at bounding box center [691, 355] width 1383 height 710
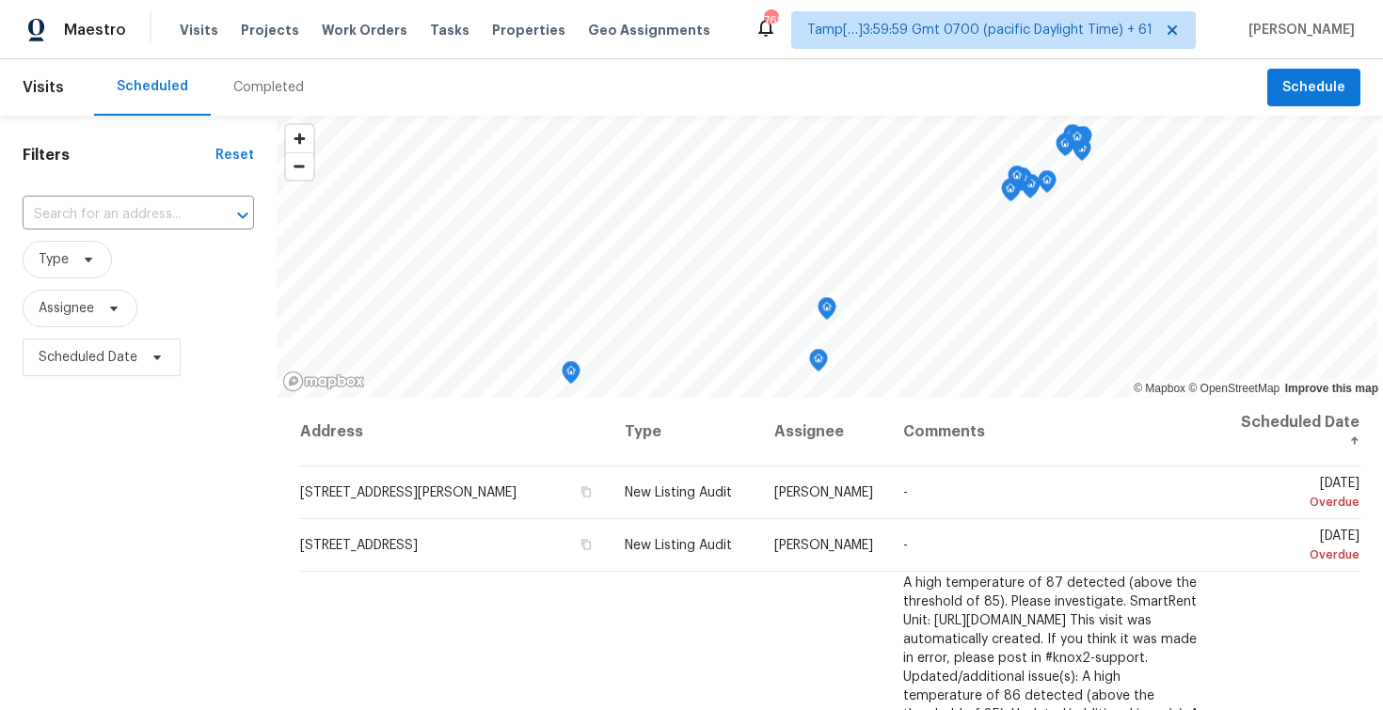
click at [272, 83] on div "Completed" at bounding box center [268, 87] width 71 height 19
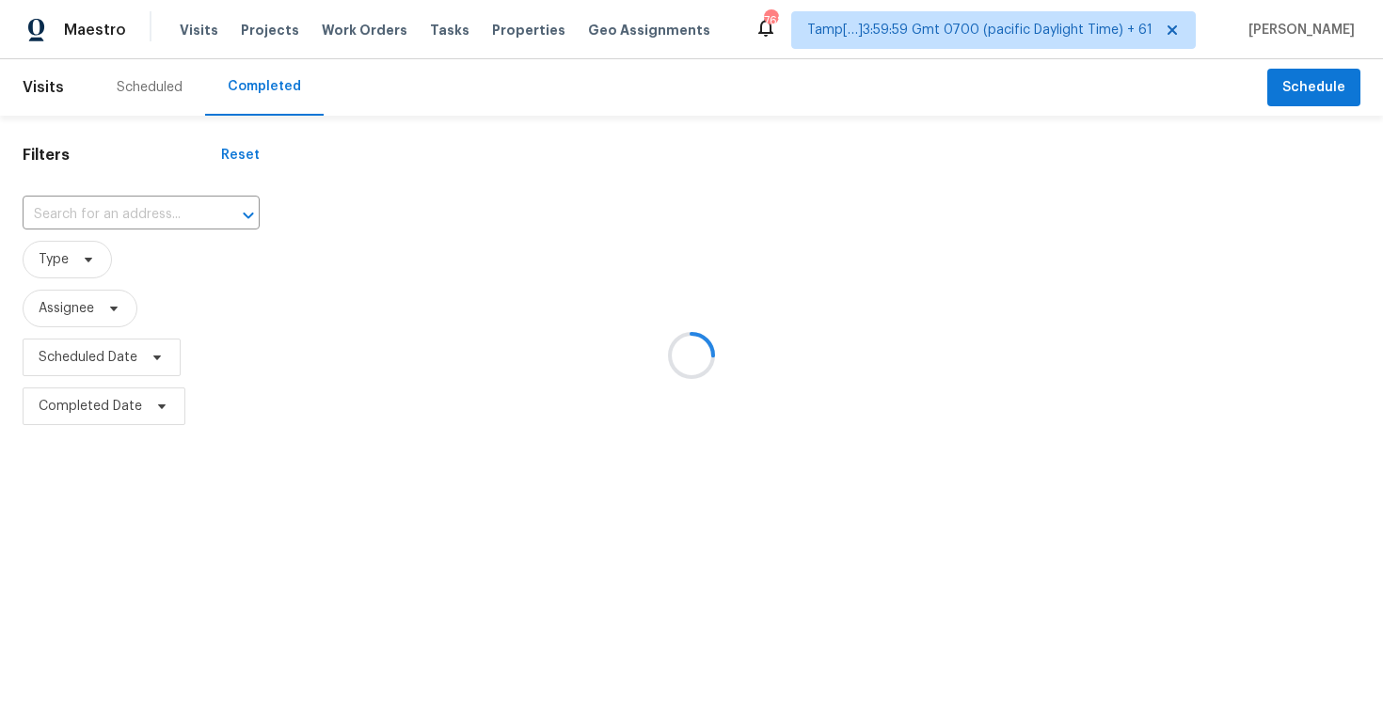
click at [123, 212] on div at bounding box center [691, 355] width 1383 height 710
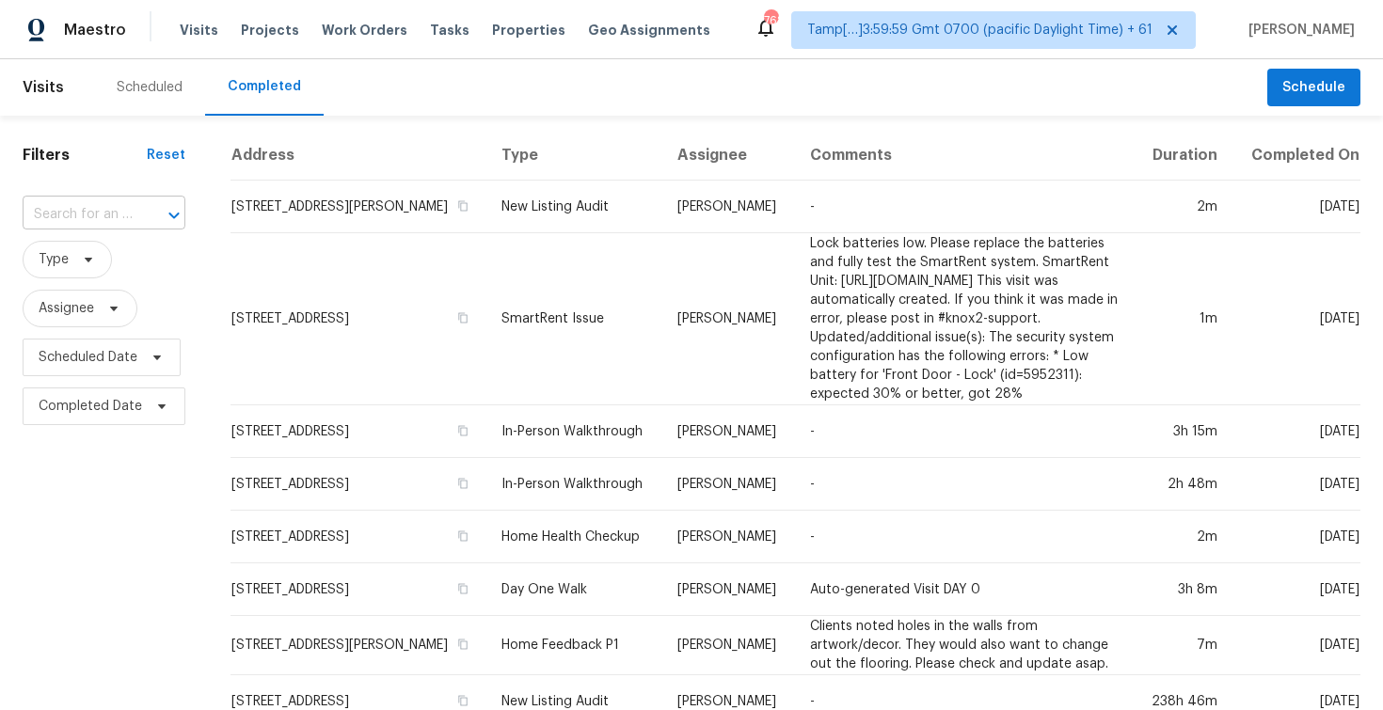
click at [83, 216] on input "text" at bounding box center [78, 214] width 110 height 29
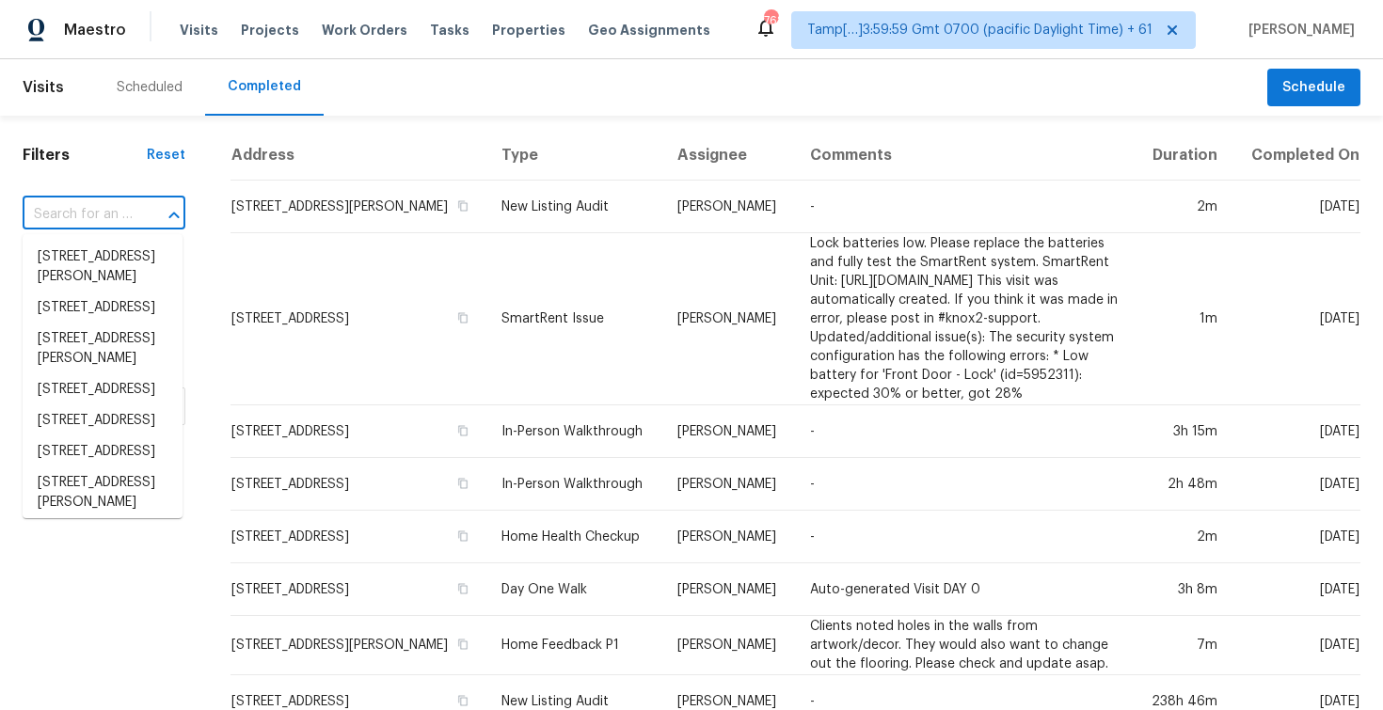
paste input "8313 Eucalyptus Ave, Waxhaw, NC 28173"
type input "8313 Eucalyptus Ave, Waxhaw, NC 28173"
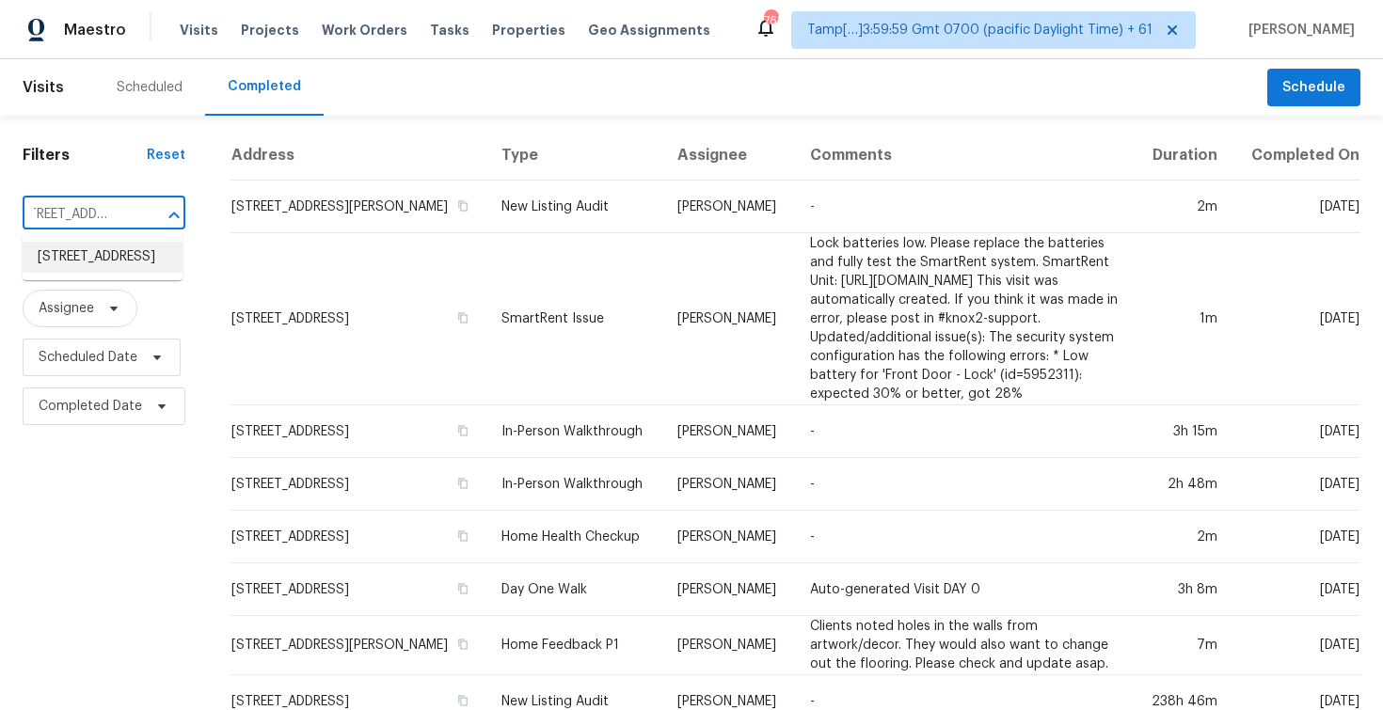
click at [162, 273] on li "8313 Eucalyptus Ave, Waxhaw, NC 28173" at bounding box center [103, 257] width 160 height 31
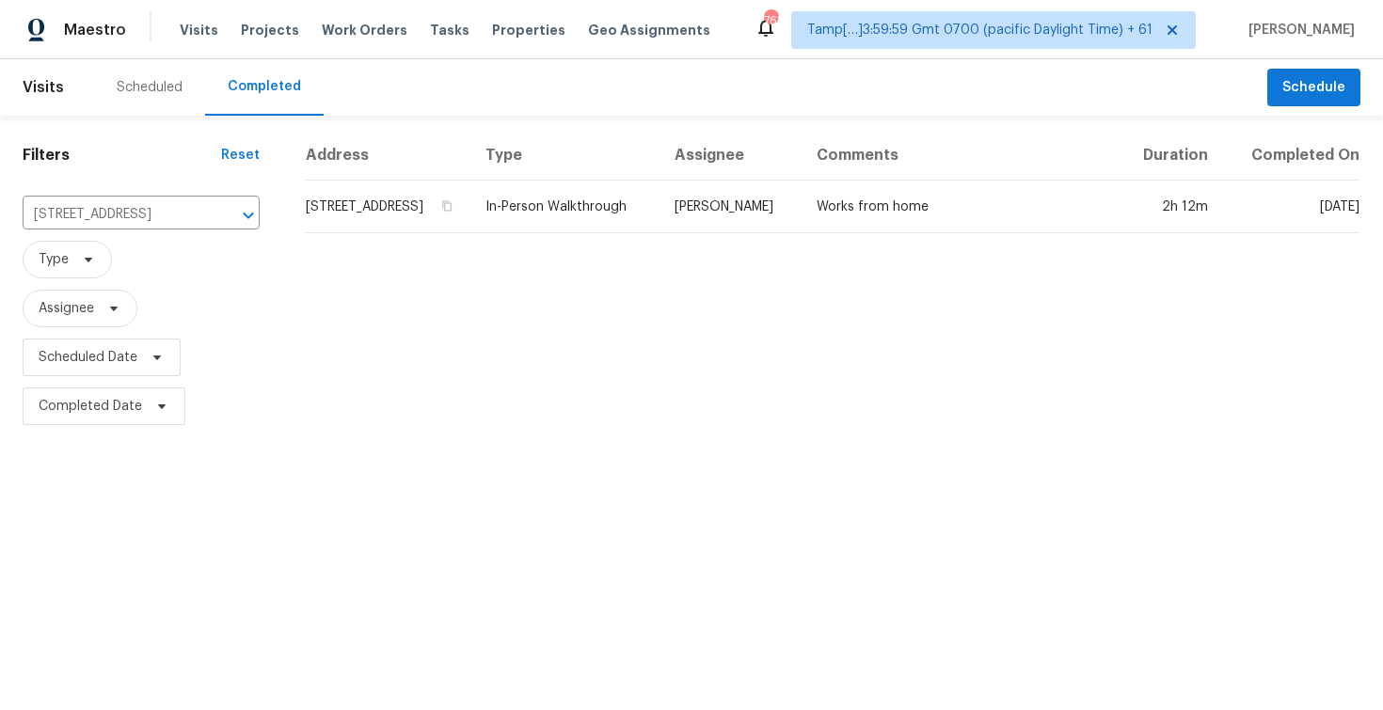
click at [388, 233] on td "8313 Eucalyptus Ave, Waxhaw, NC 28173" at bounding box center [388, 207] width 166 height 53
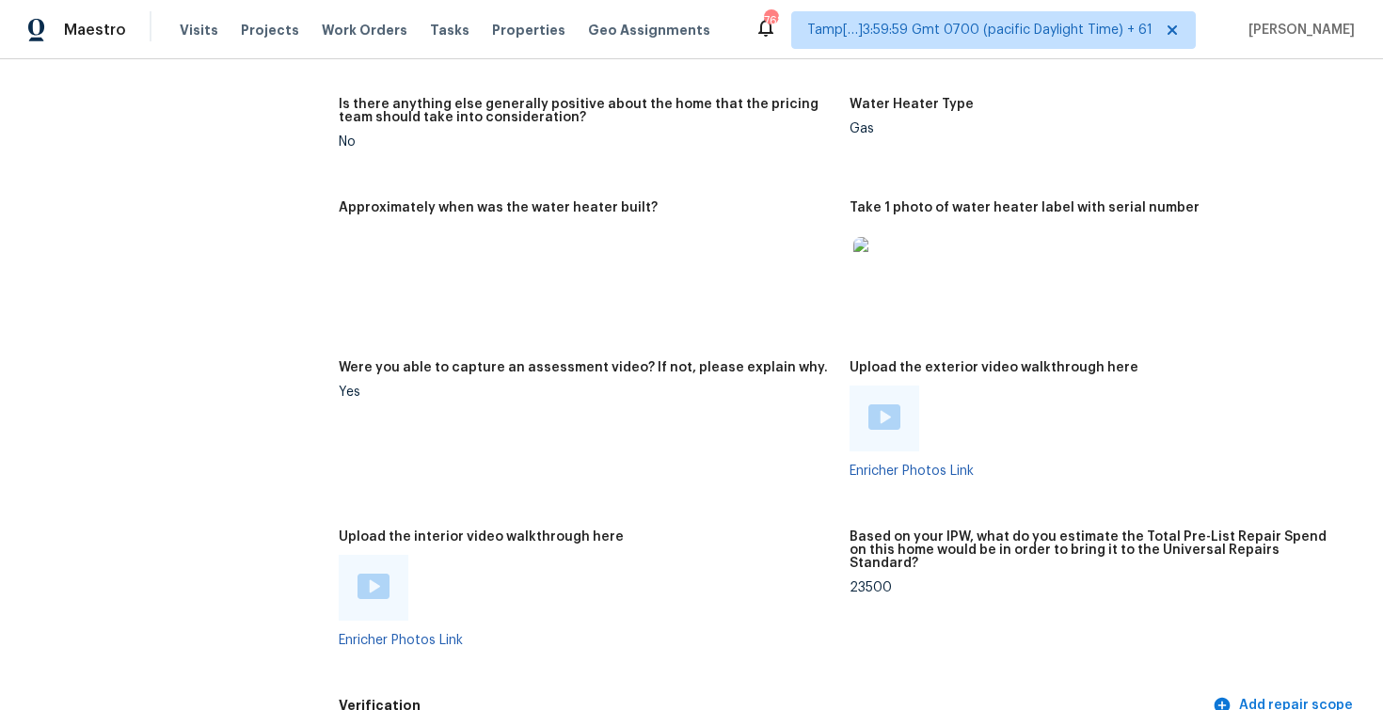
scroll to position [3336, 0]
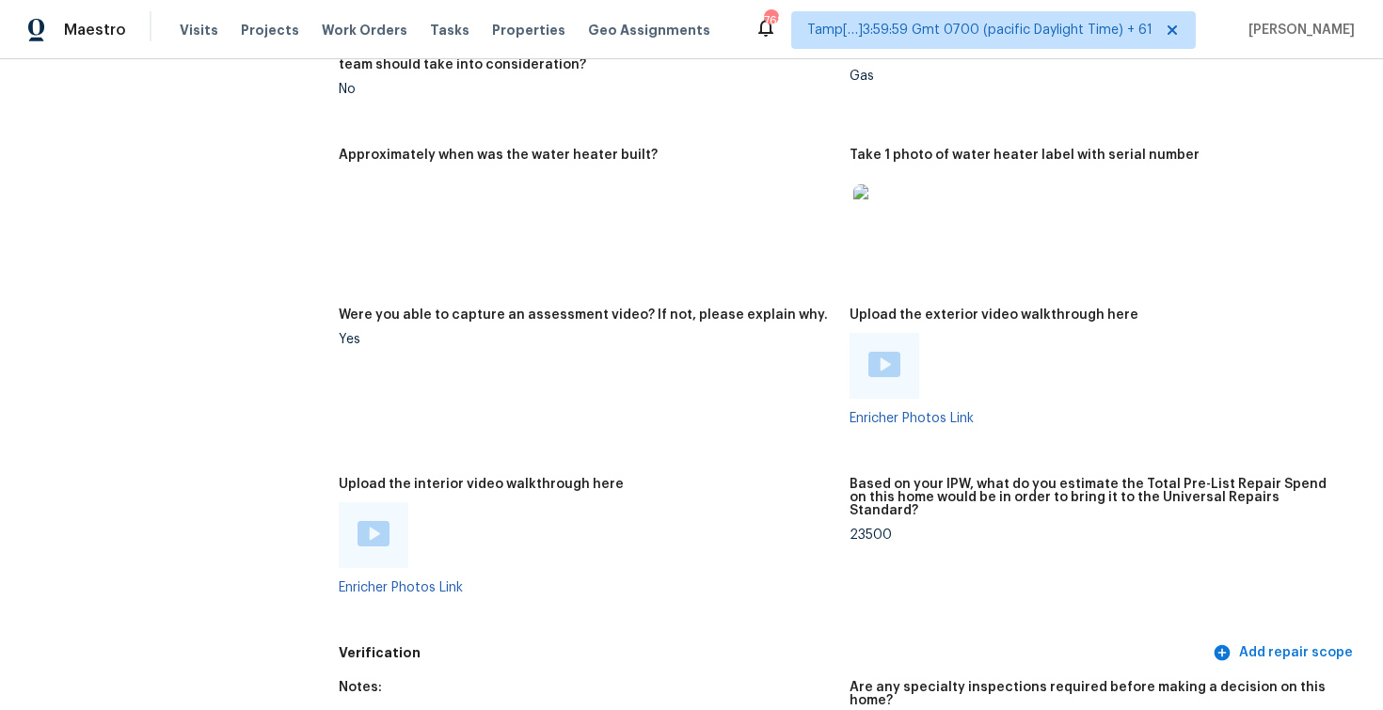
click at [370, 521] on img at bounding box center [373, 533] width 32 height 25
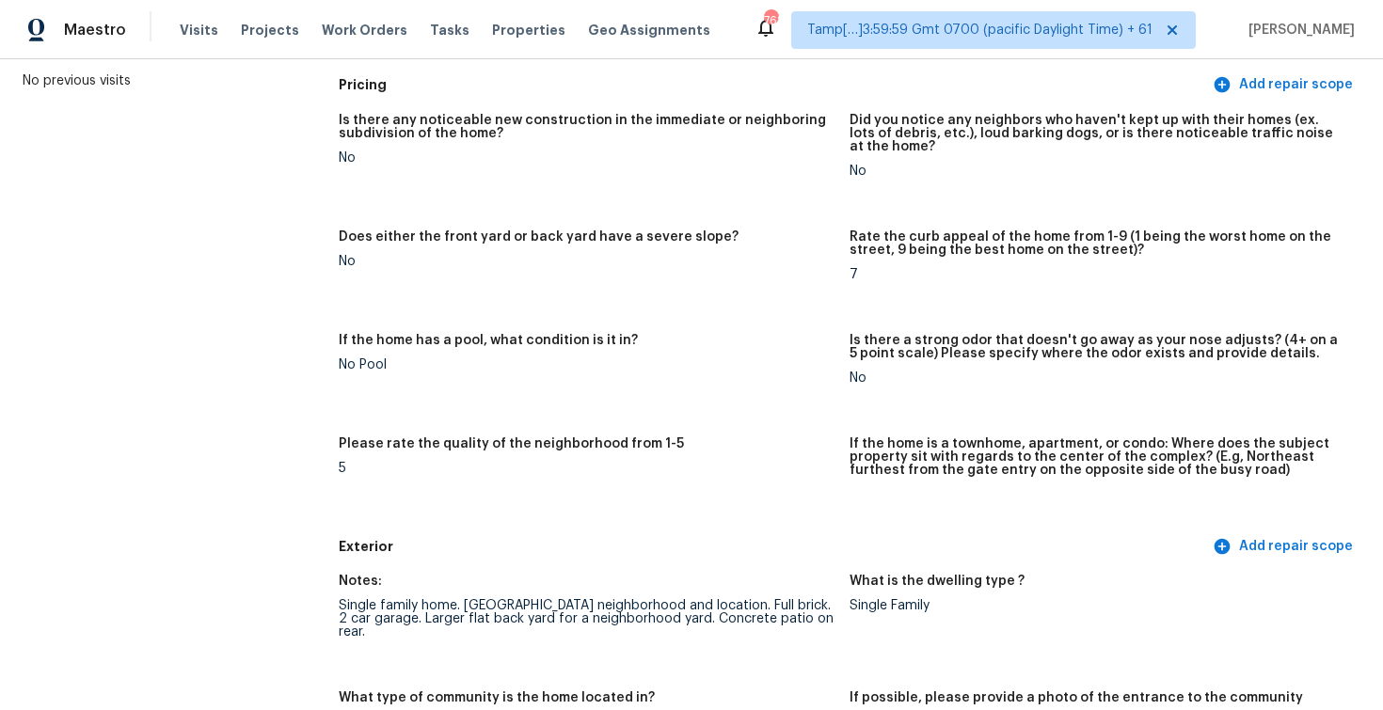
scroll to position [224, 0]
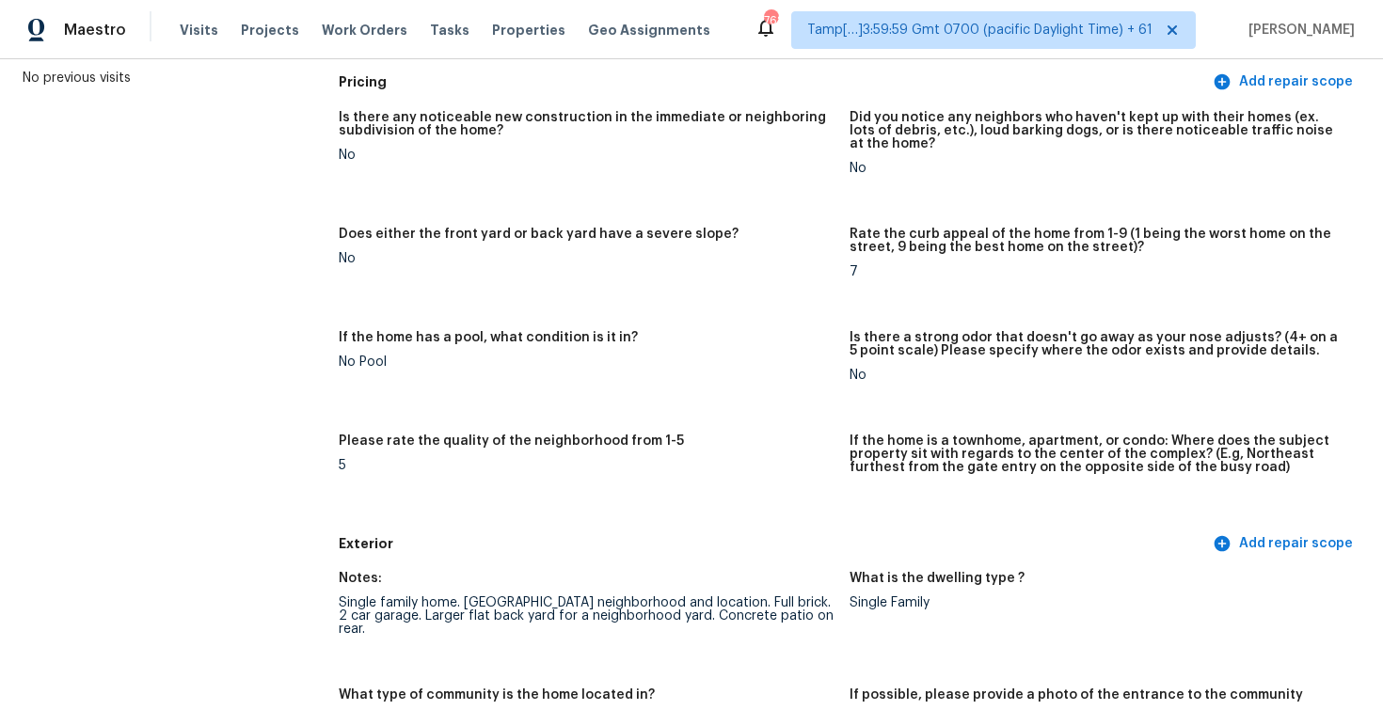
click at [538, 160] on div "No" at bounding box center [587, 155] width 496 height 13
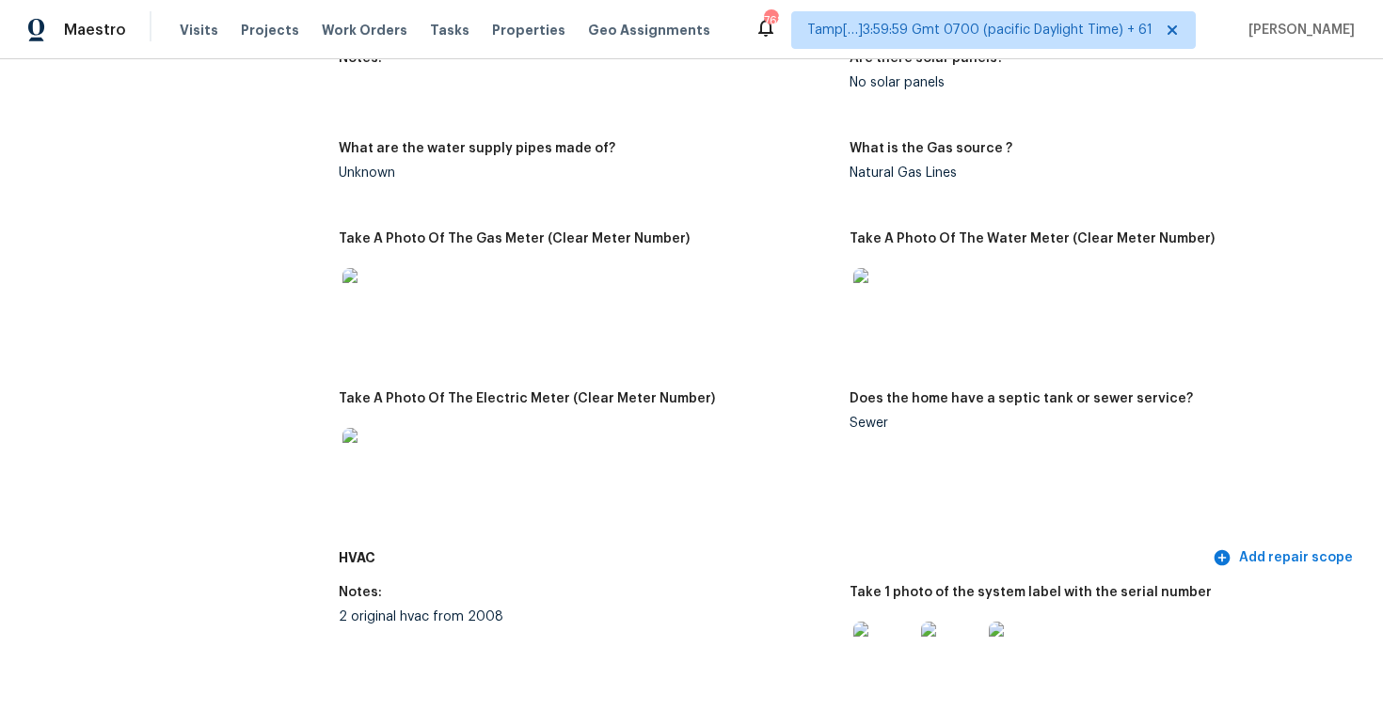
scroll to position [1822, 0]
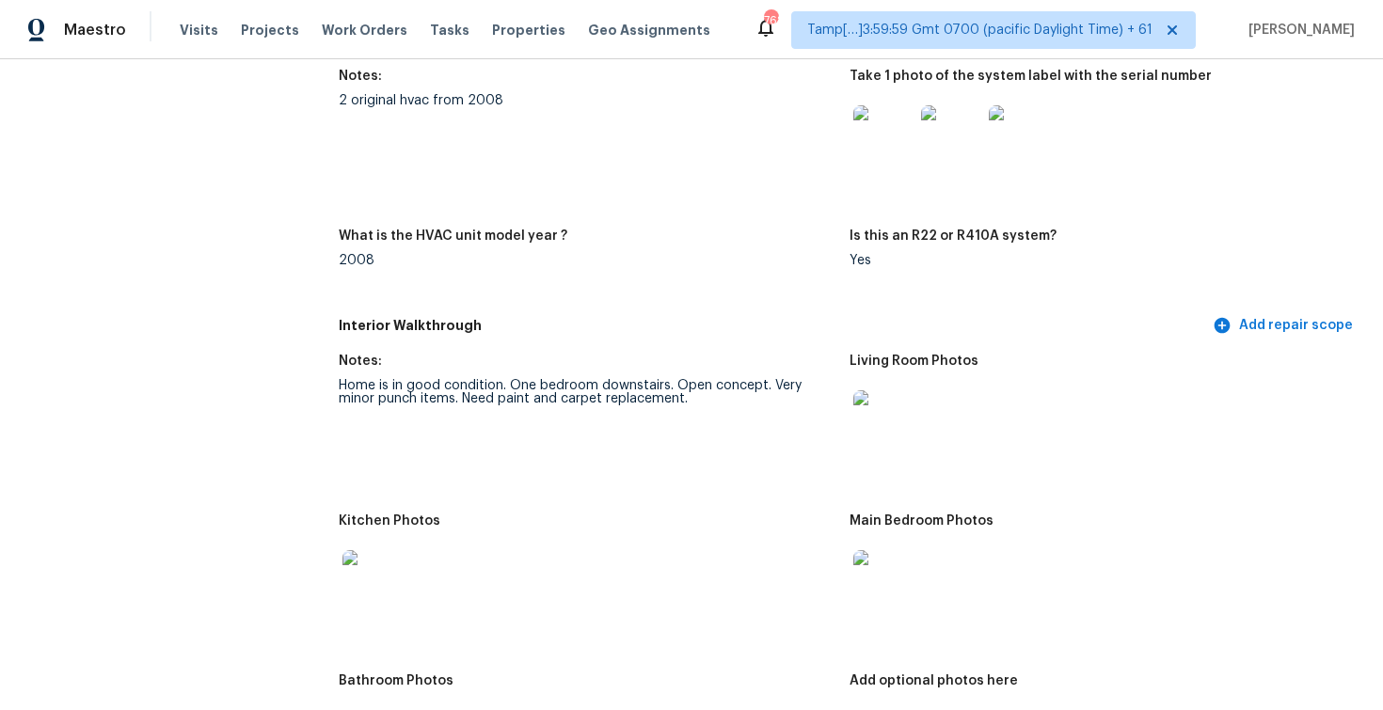
click at [450, 398] on figure "Notes: Home is in good condition. One bedroom downstairs. Open concept. Very mi…" at bounding box center [594, 423] width 511 height 137
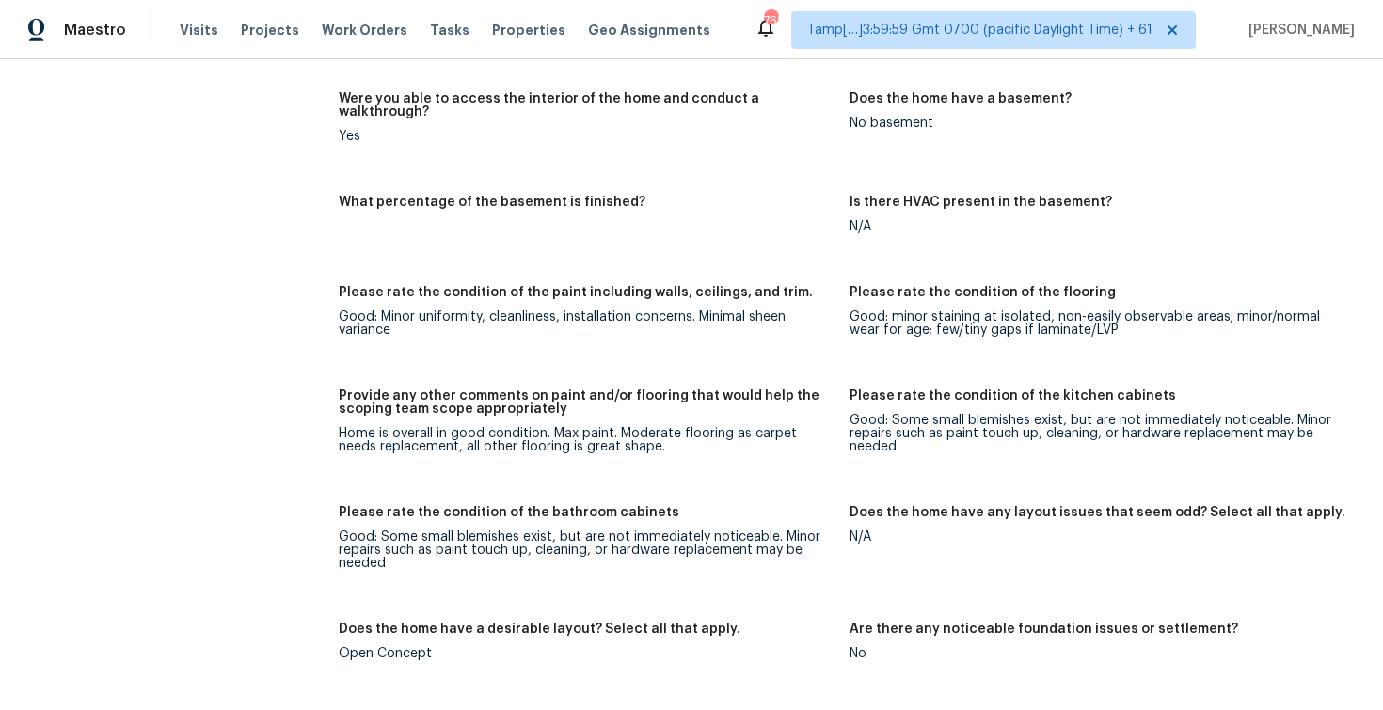
scroll to position [2538, 0]
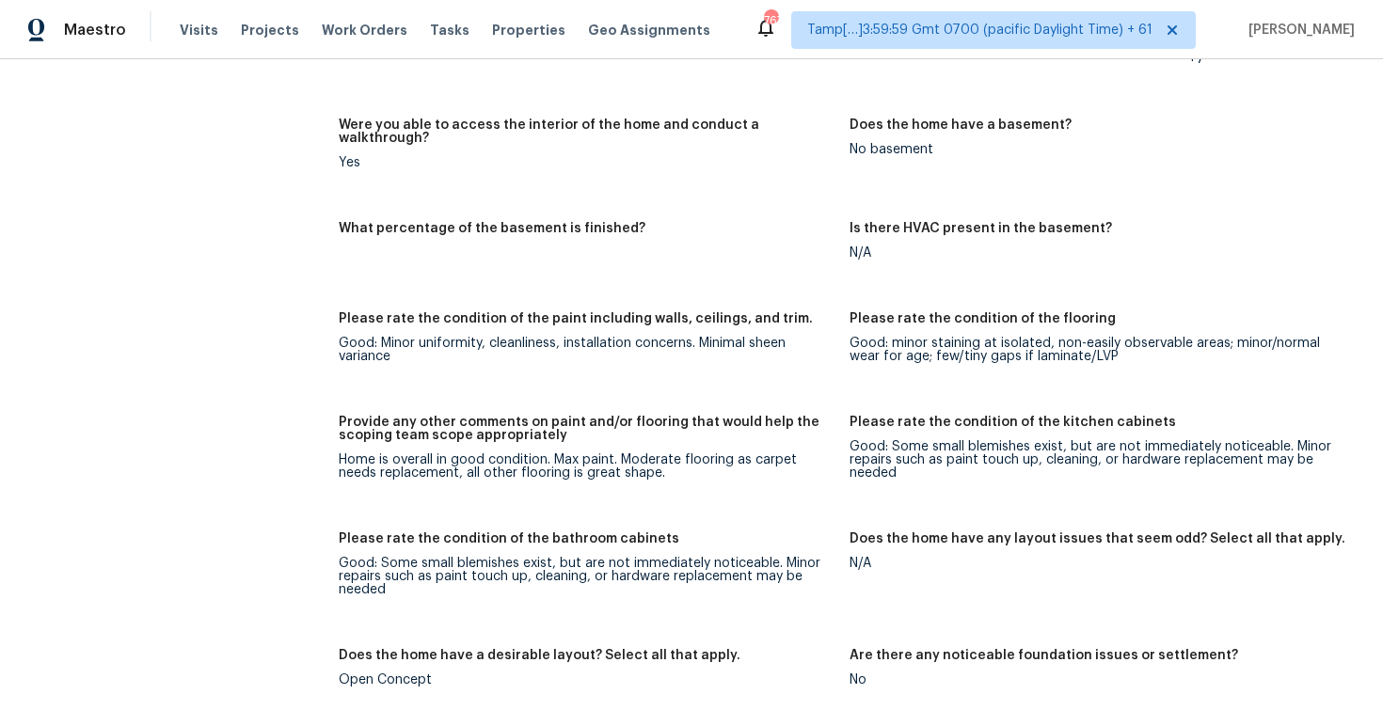
click at [566, 235] on figure "What percentage of the basement is finished?" at bounding box center [594, 256] width 511 height 68
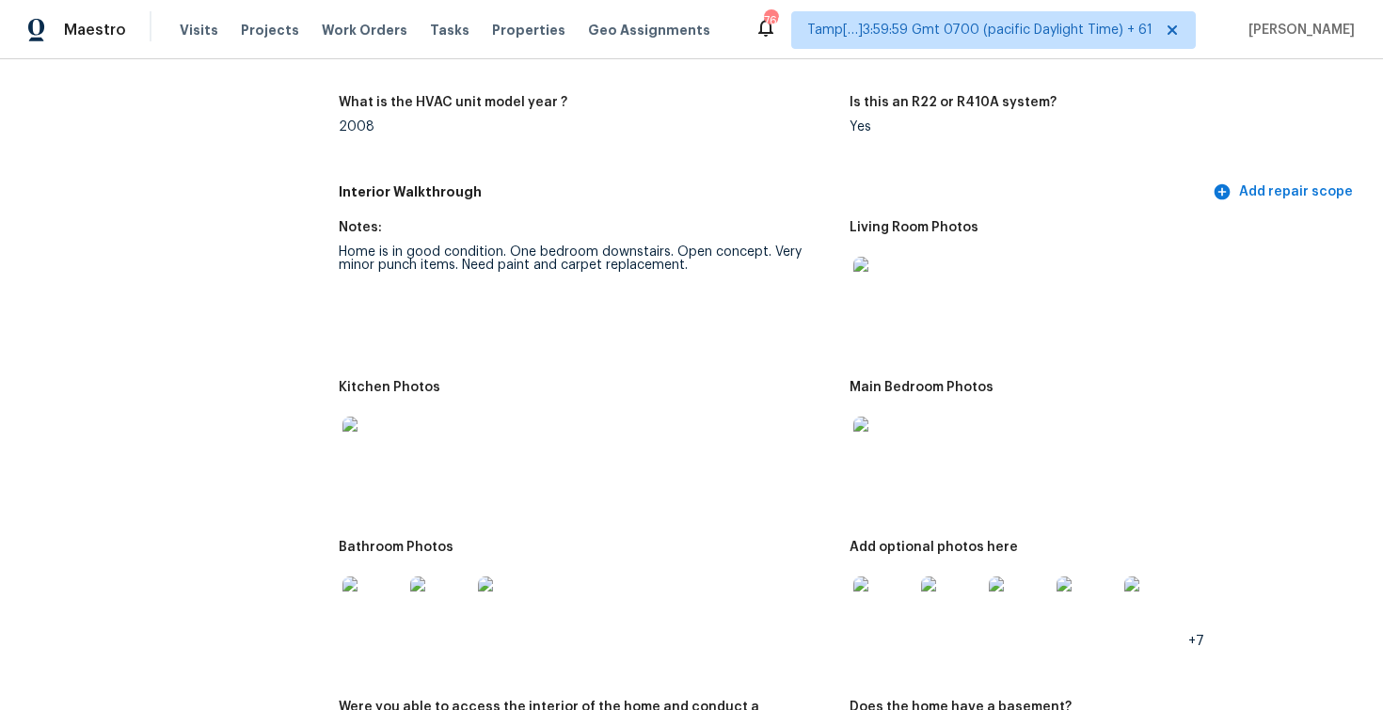
scroll to position [1930, 0]
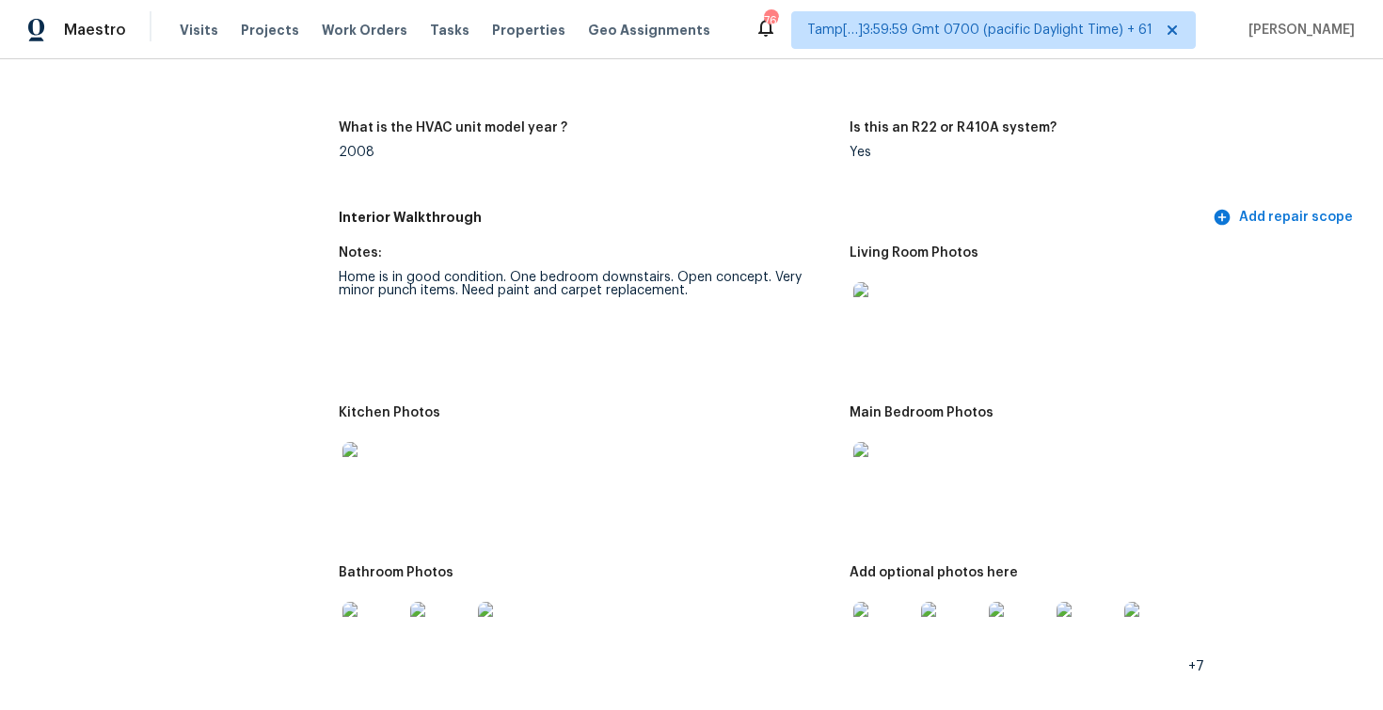
click at [559, 459] on div at bounding box center [587, 472] width 496 height 83
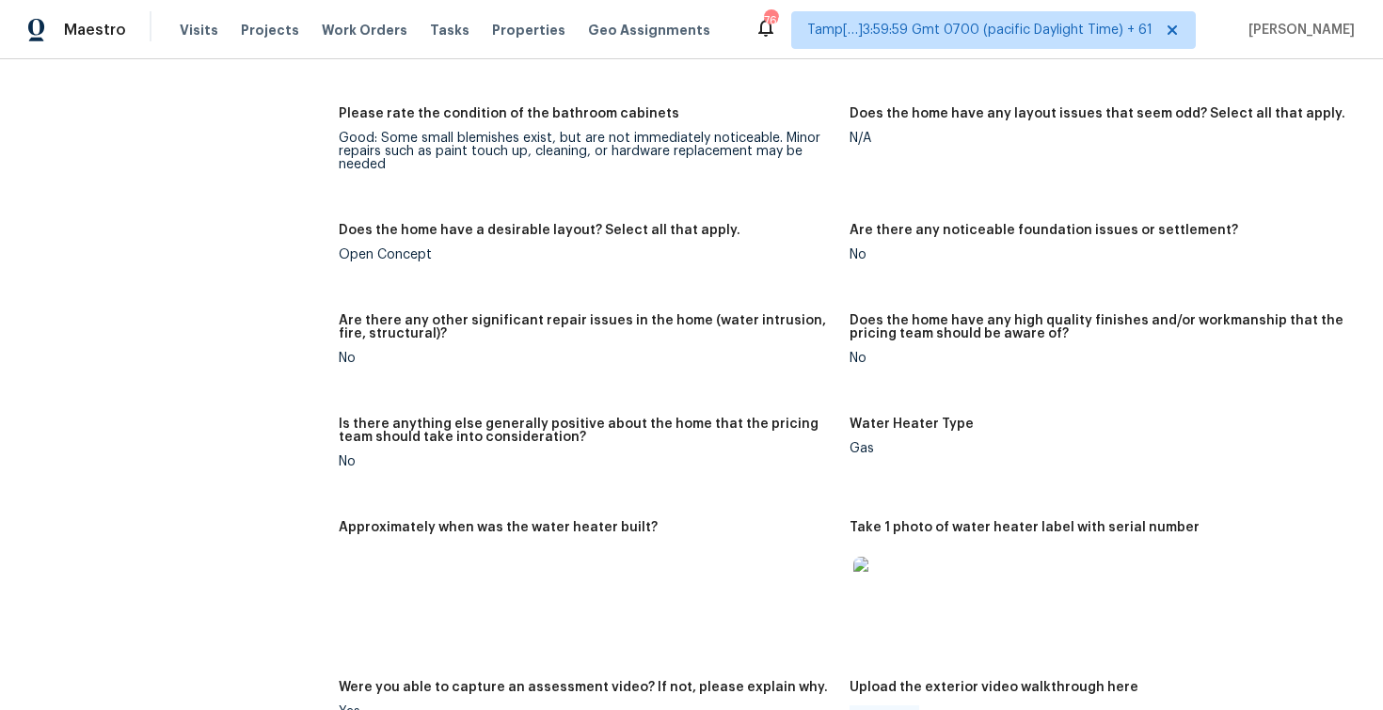
scroll to position [2589, 0]
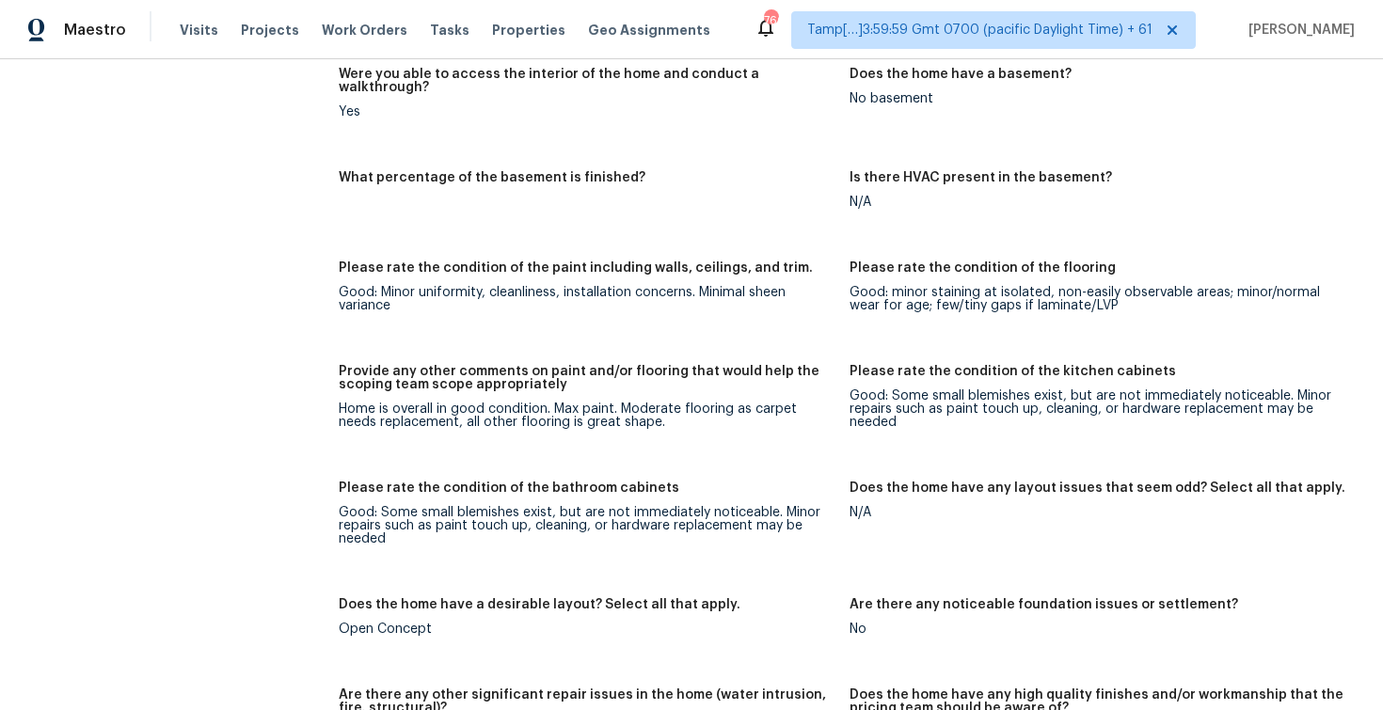
click at [190, 45] on div "Visits Projects Work Orders Tasks Properties Geo Assignments" at bounding box center [456, 30] width 553 height 38
click at [189, 21] on span "Visits" at bounding box center [199, 30] width 39 height 19
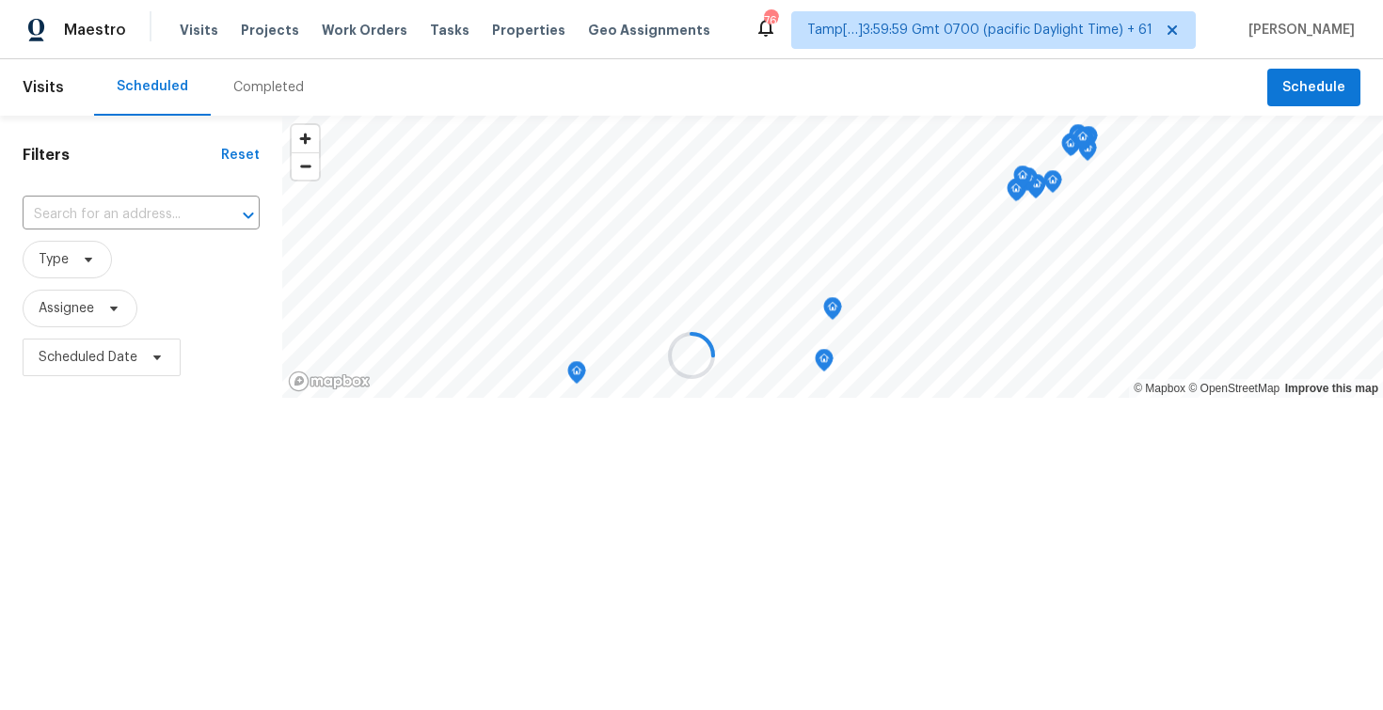
click at [243, 75] on div at bounding box center [691, 355] width 1383 height 710
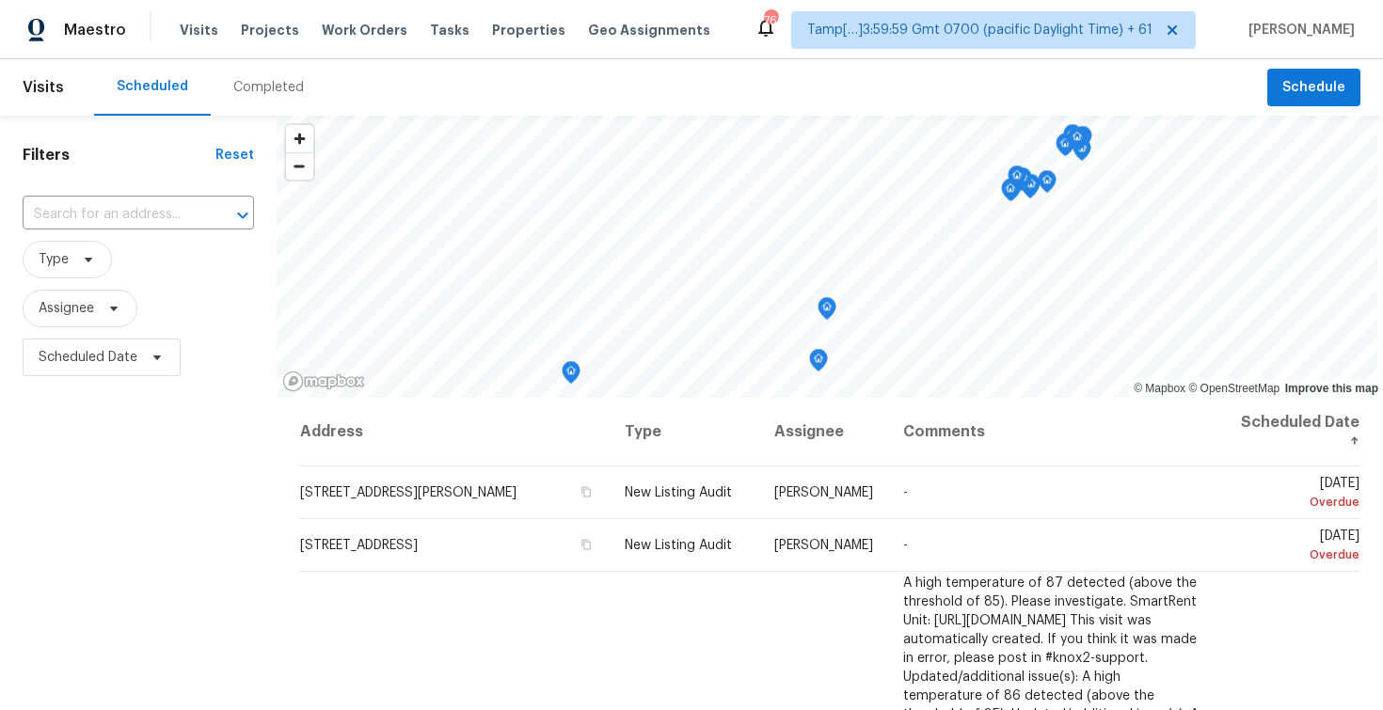
click at [262, 85] on div "Completed" at bounding box center [268, 87] width 71 height 19
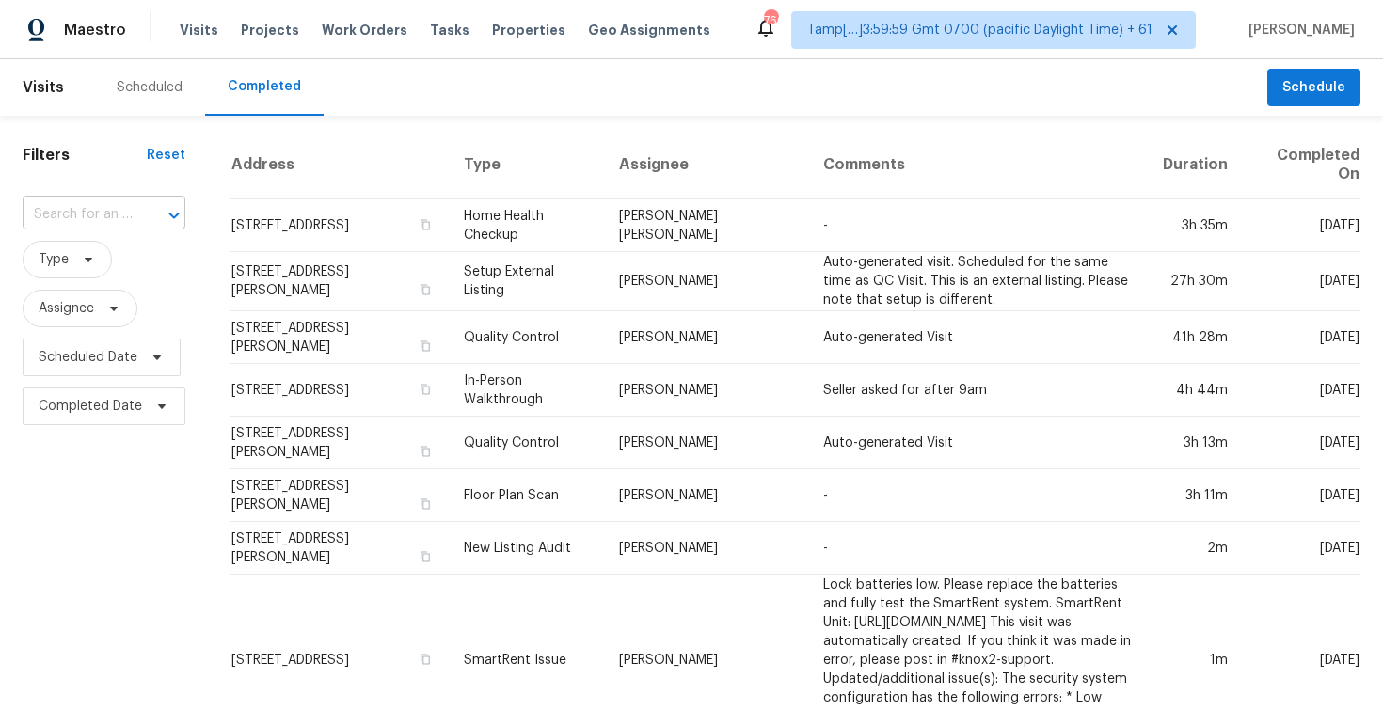
click at [132, 229] on div "​" at bounding box center [104, 214] width 163 height 29
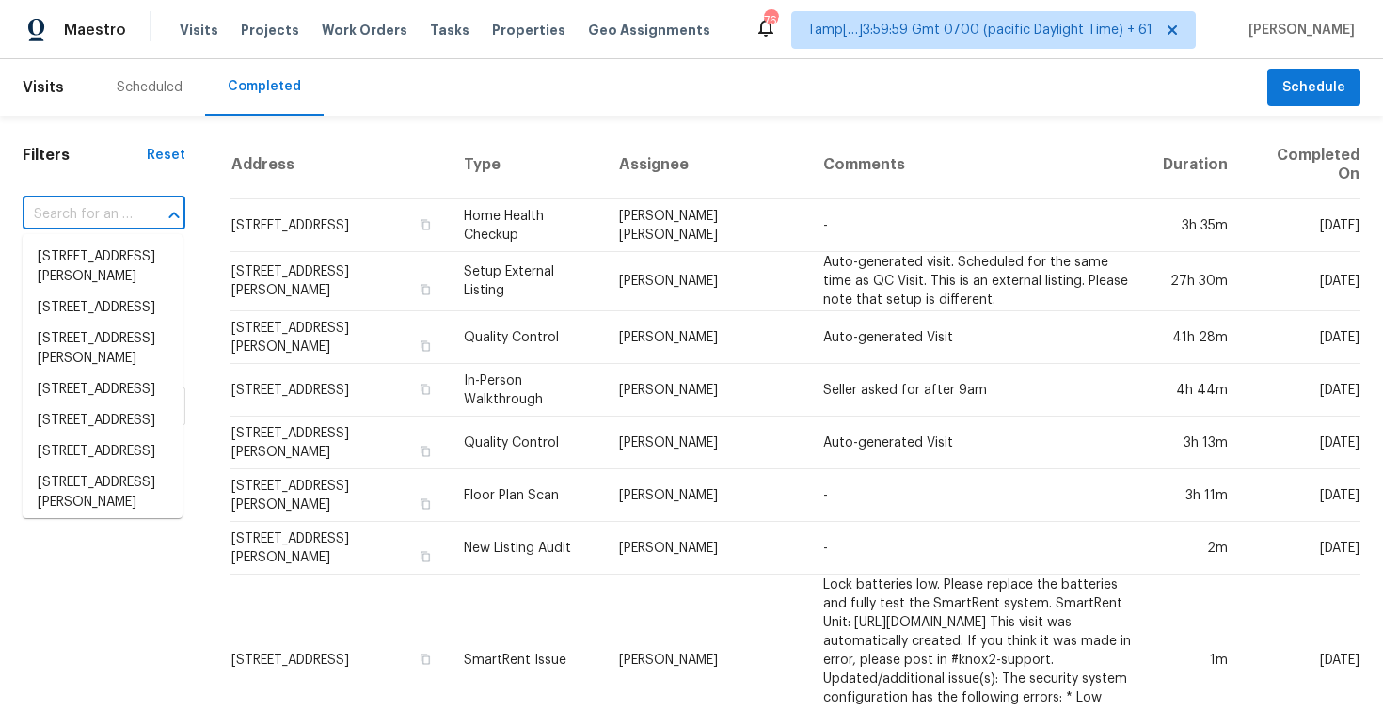
paste input "4311 Marlborough Dr, Houston, TX 77092"
type input "4311 Marlborough Dr, Houston, TX 77092"
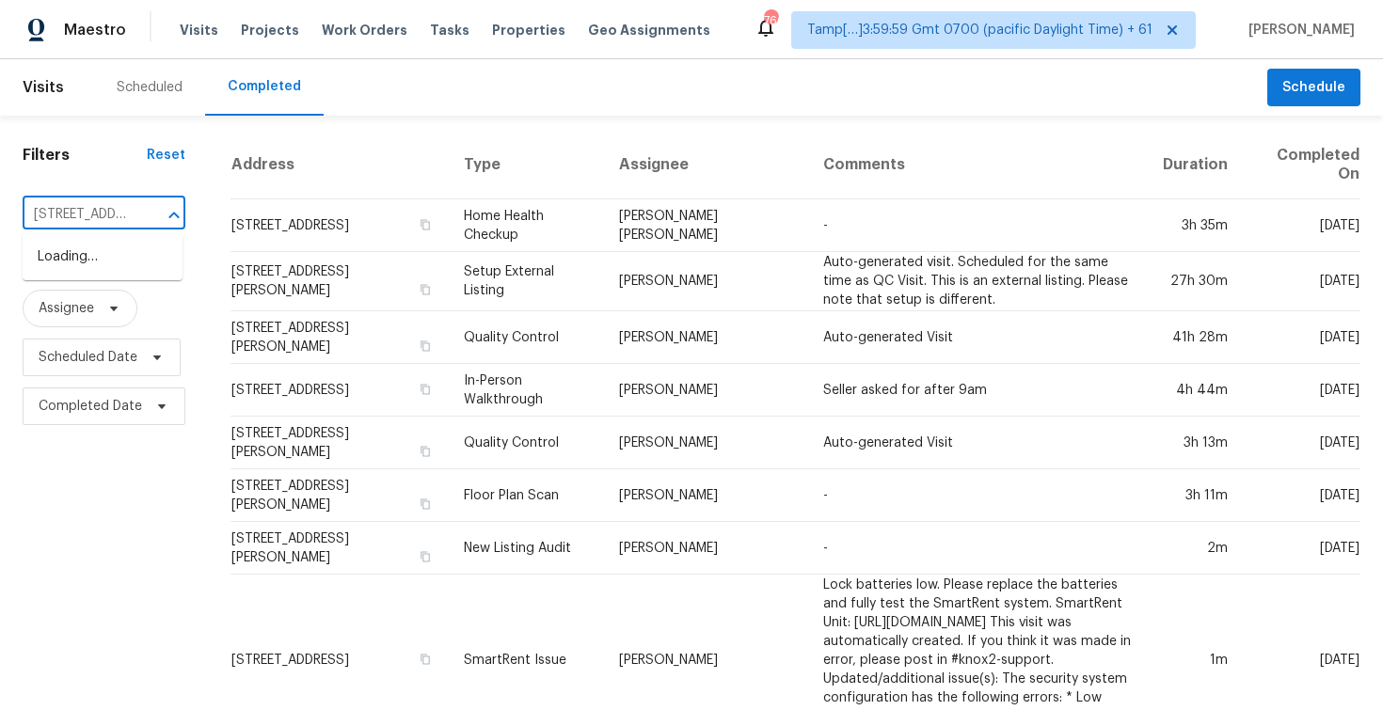
scroll to position [0, 153]
click at [166, 273] on li "4311 Marlborough Dr, Houston, TX 77092" at bounding box center [103, 257] width 160 height 31
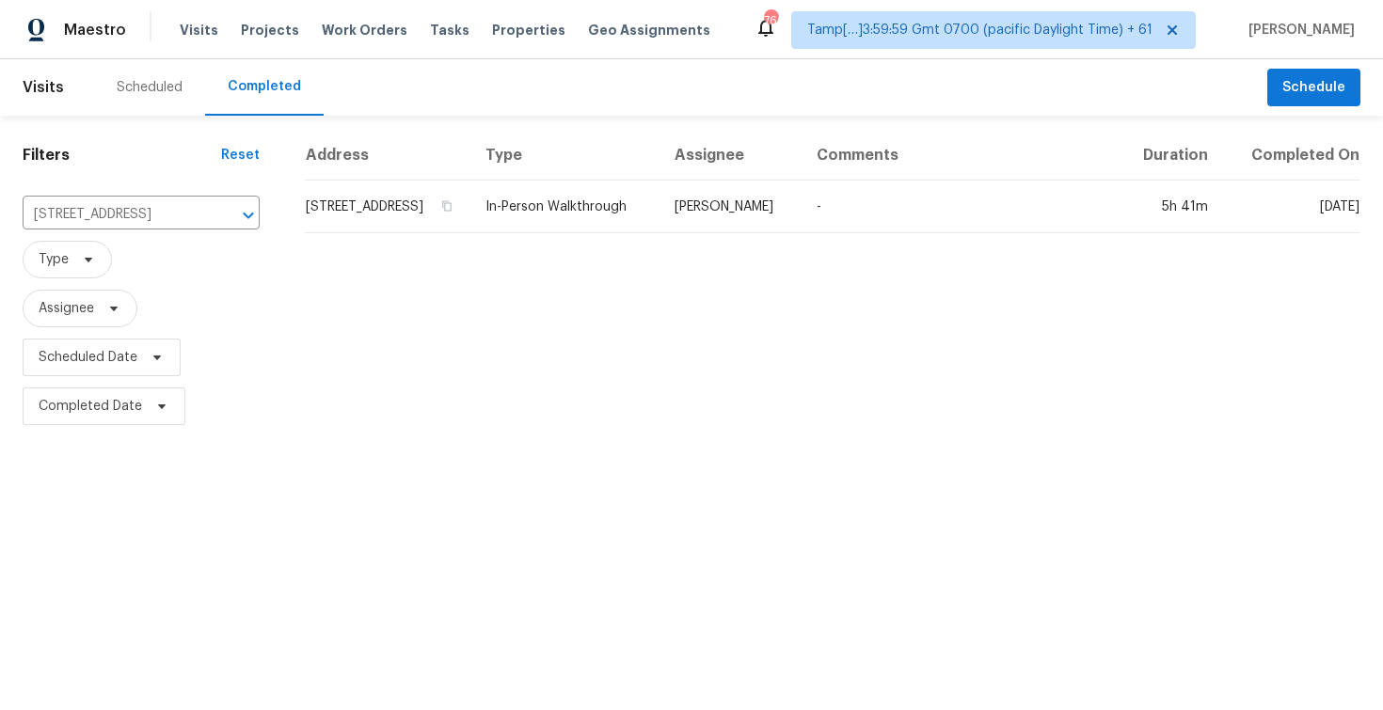
click at [436, 233] on td "4311 Marlborough Dr, Houston, TX 77092" at bounding box center [388, 207] width 166 height 53
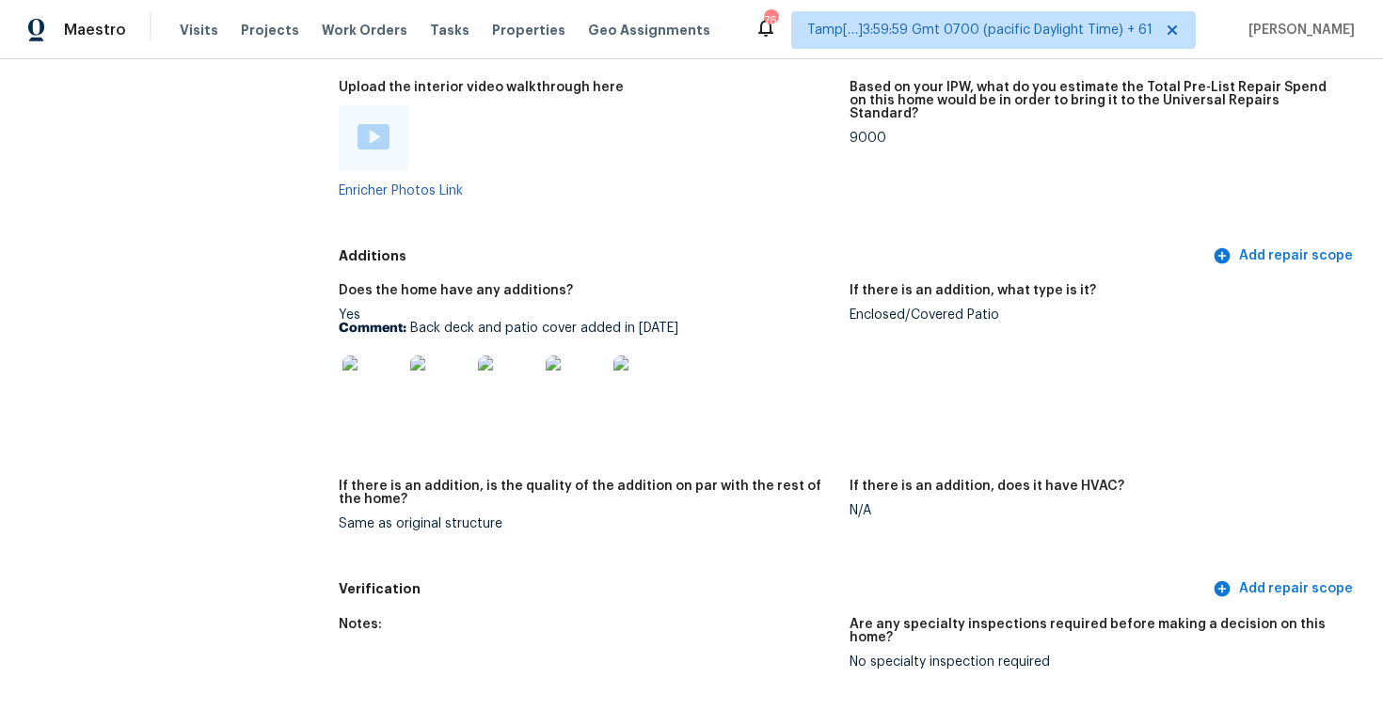
scroll to position [3716, 0]
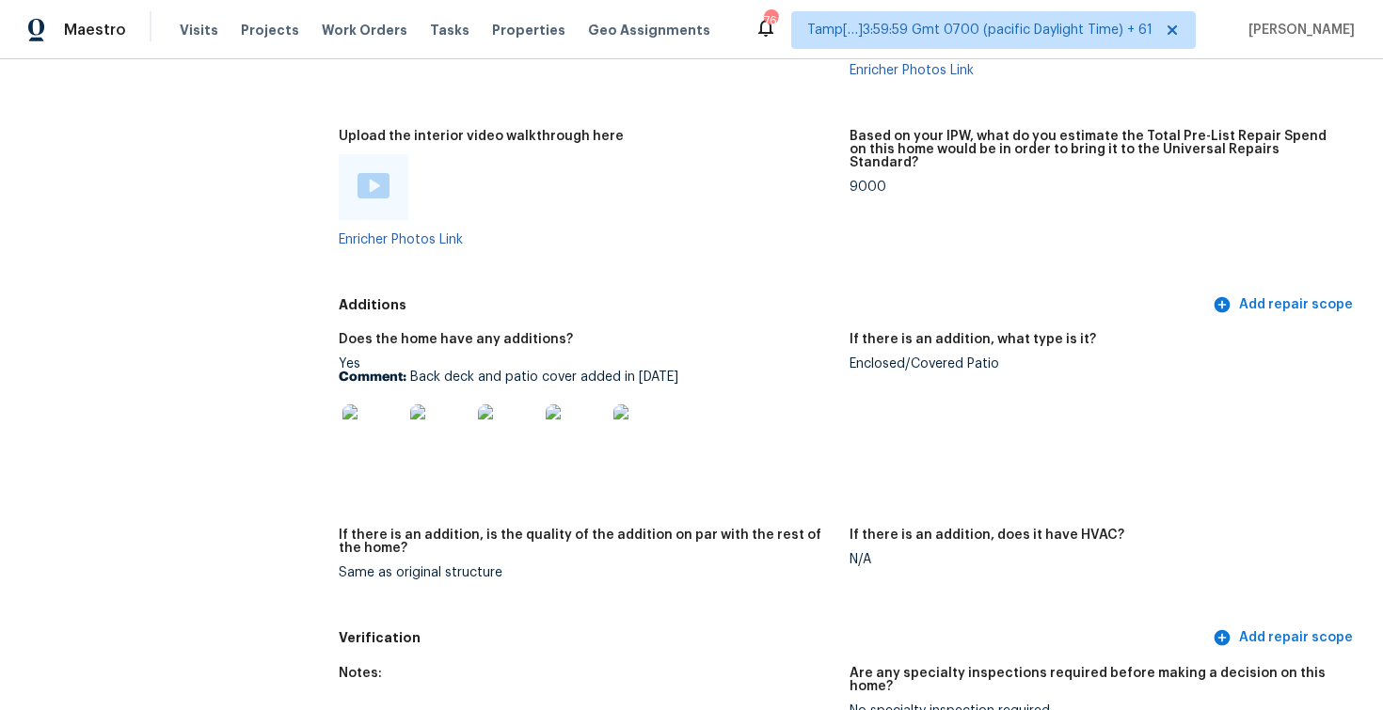
click at [189, 18] on div "Visits Projects Work Orders Tasks Properties Geo Assignments" at bounding box center [456, 30] width 553 height 38
click at [201, 39] on span "Visits" at bounding box center [199, 30] width 39 height 19
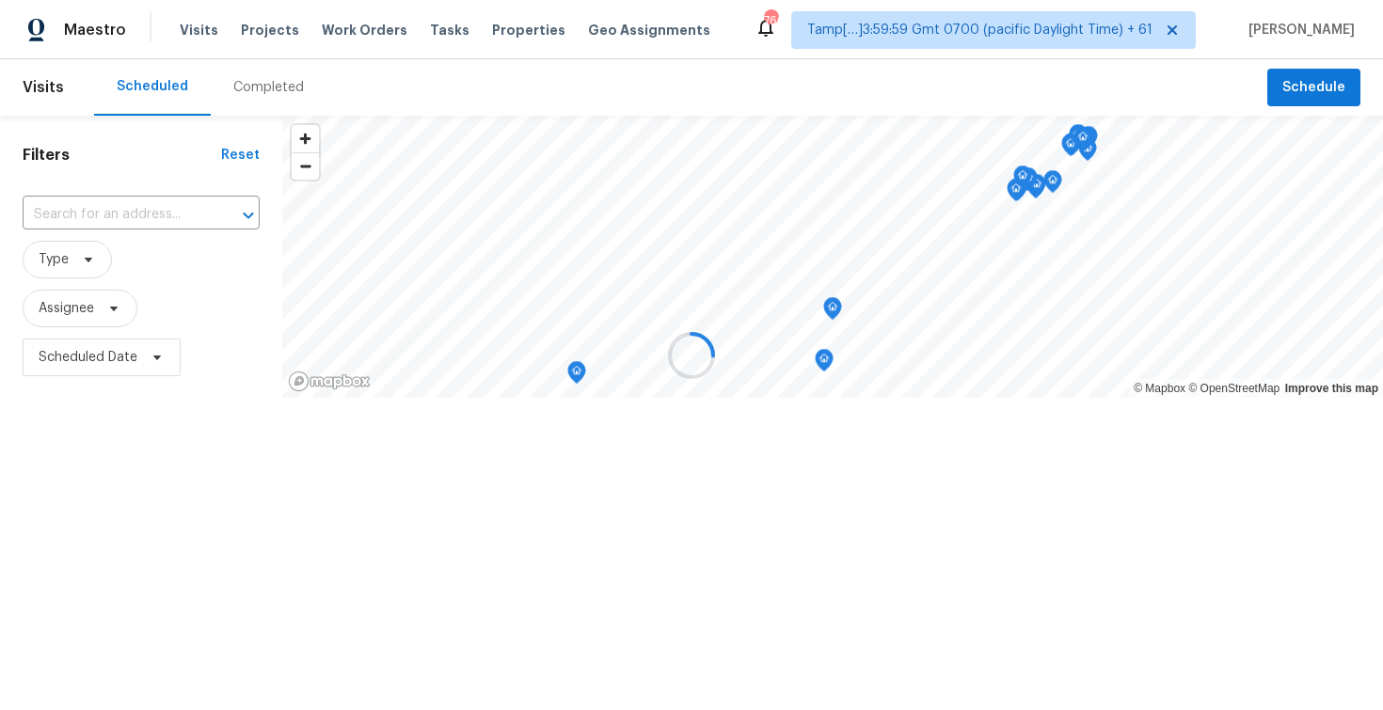
click at [269, 101] on div at bounding box center [691, 355] width 1383 height 710
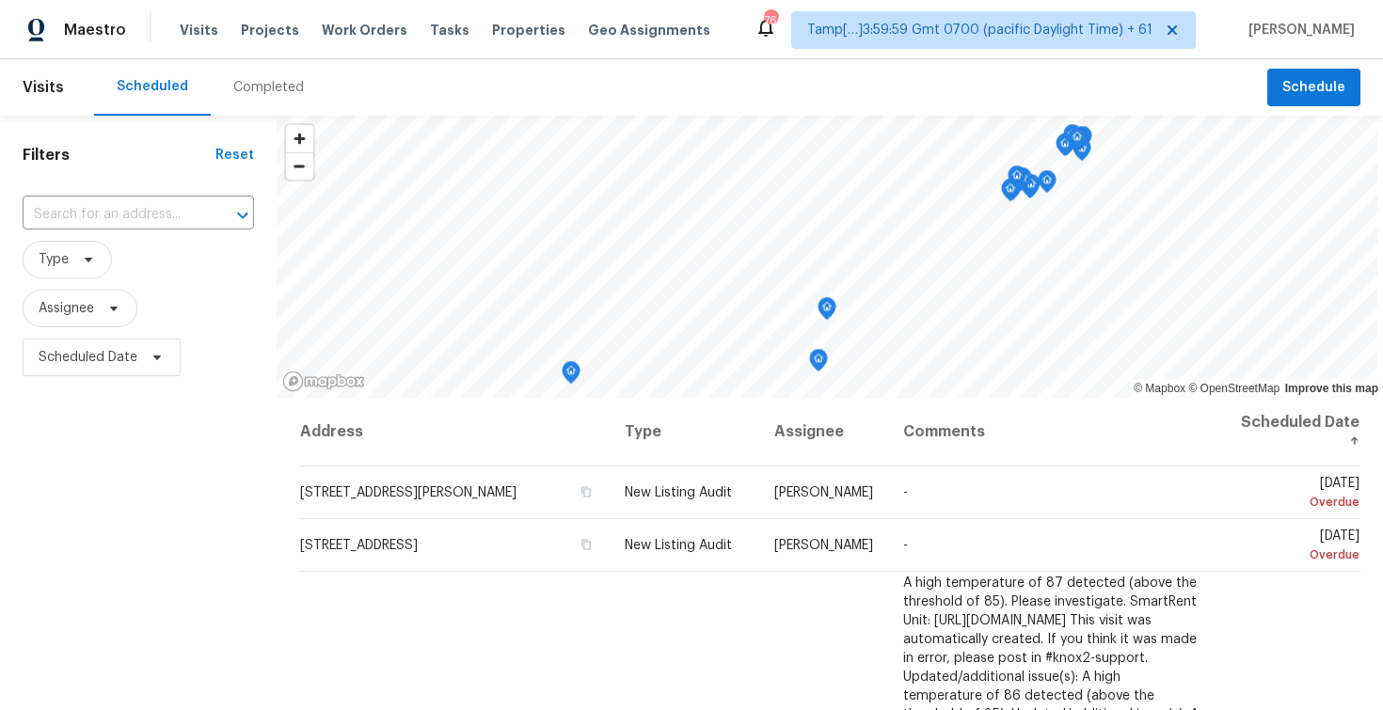
click at [269, 101] on div "Completed" at bounding box center [269, 87] width 116 height 56
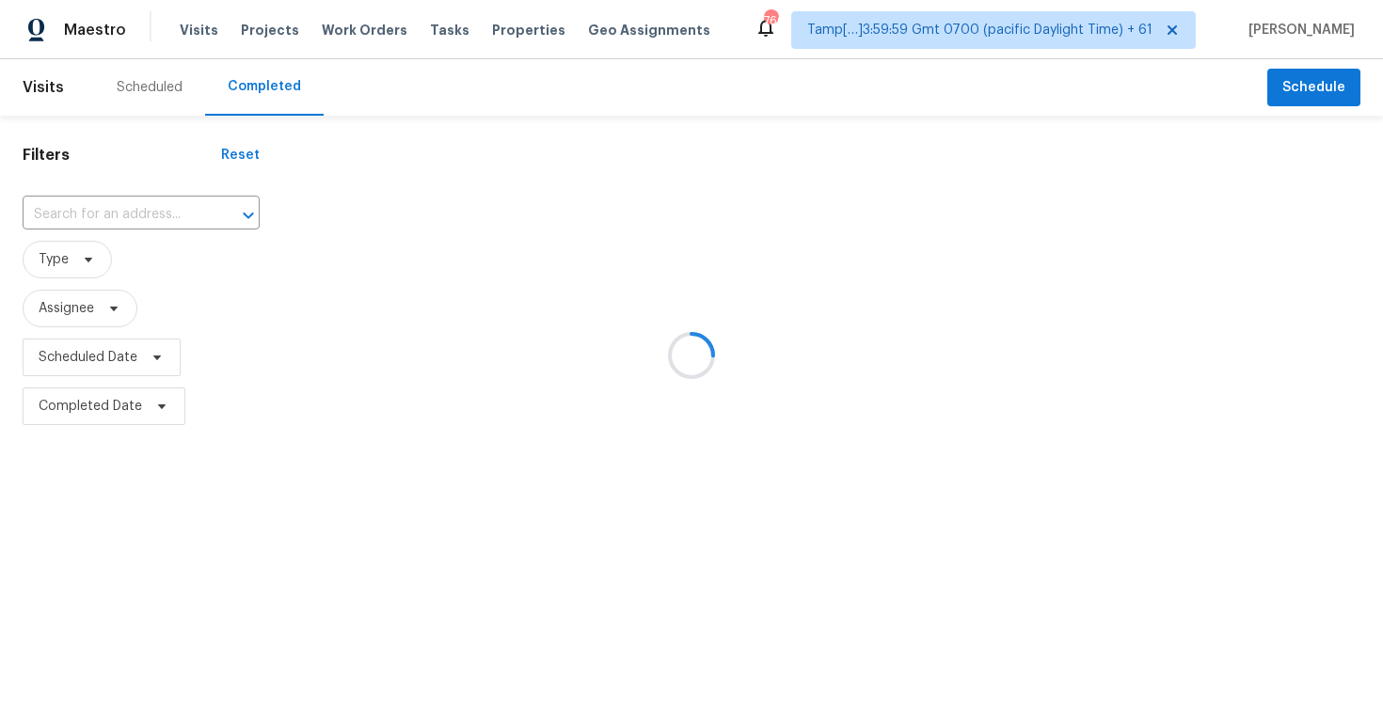
click at [114, 212] on div at bounding box center [691, 355] width 1383 height 710
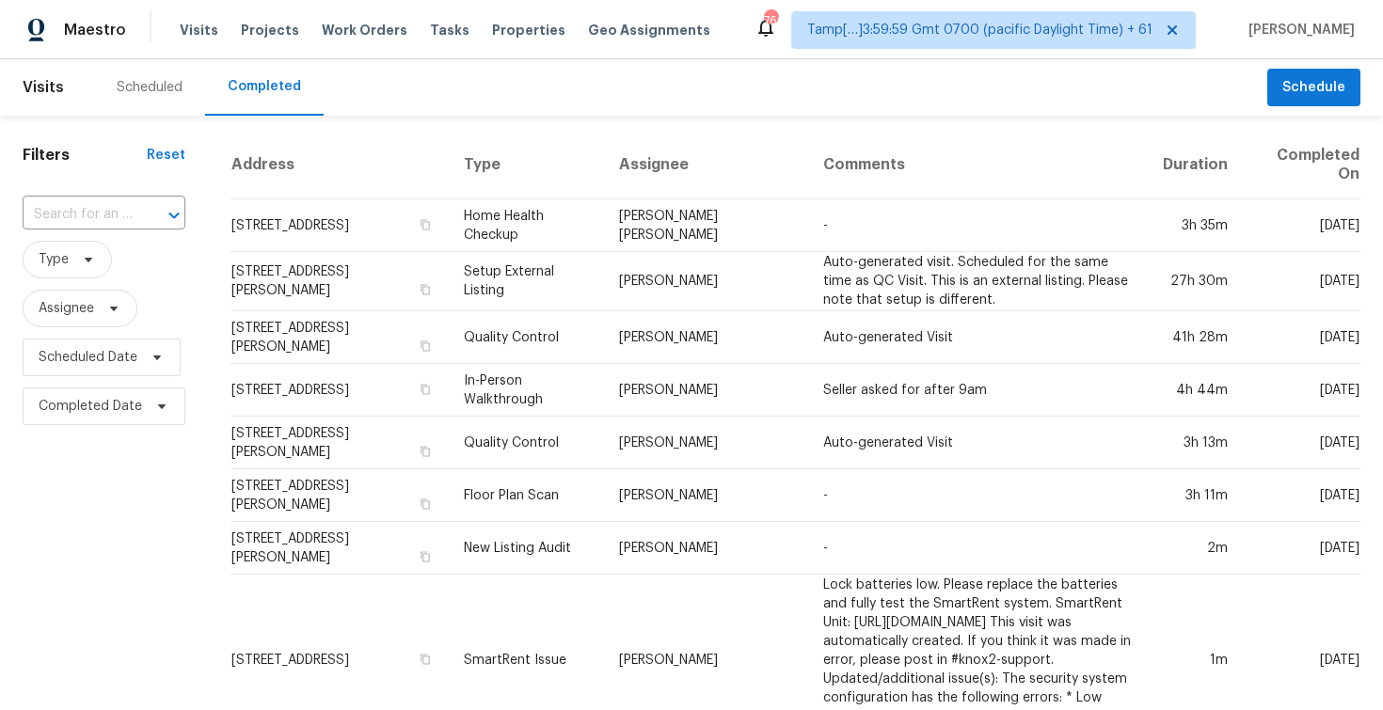
click at [114, 212] on input "text" at bounding box center [78, 214] width 110 height 29
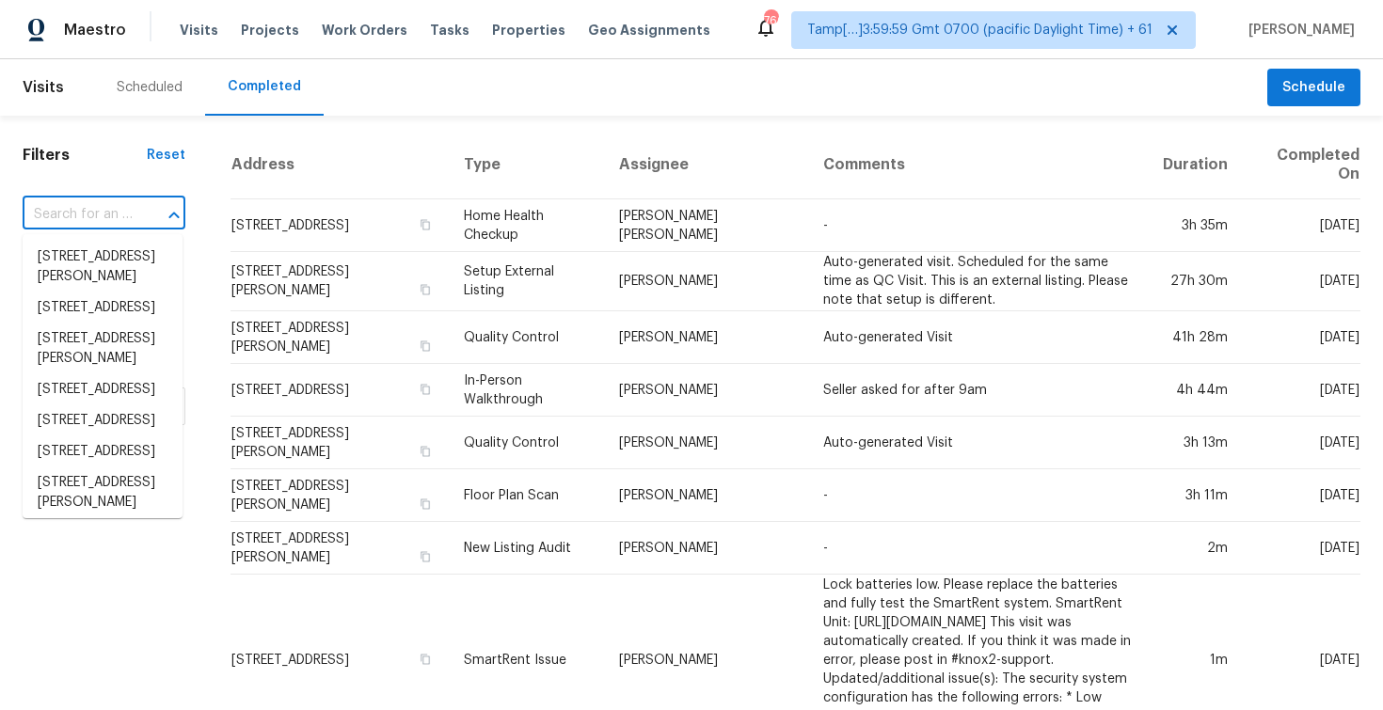
paste input "1852 Ellie Ave, Fayetteville, NC 28314"
type input "1852 Ellie Ave, Fayetteville, NC 28314"
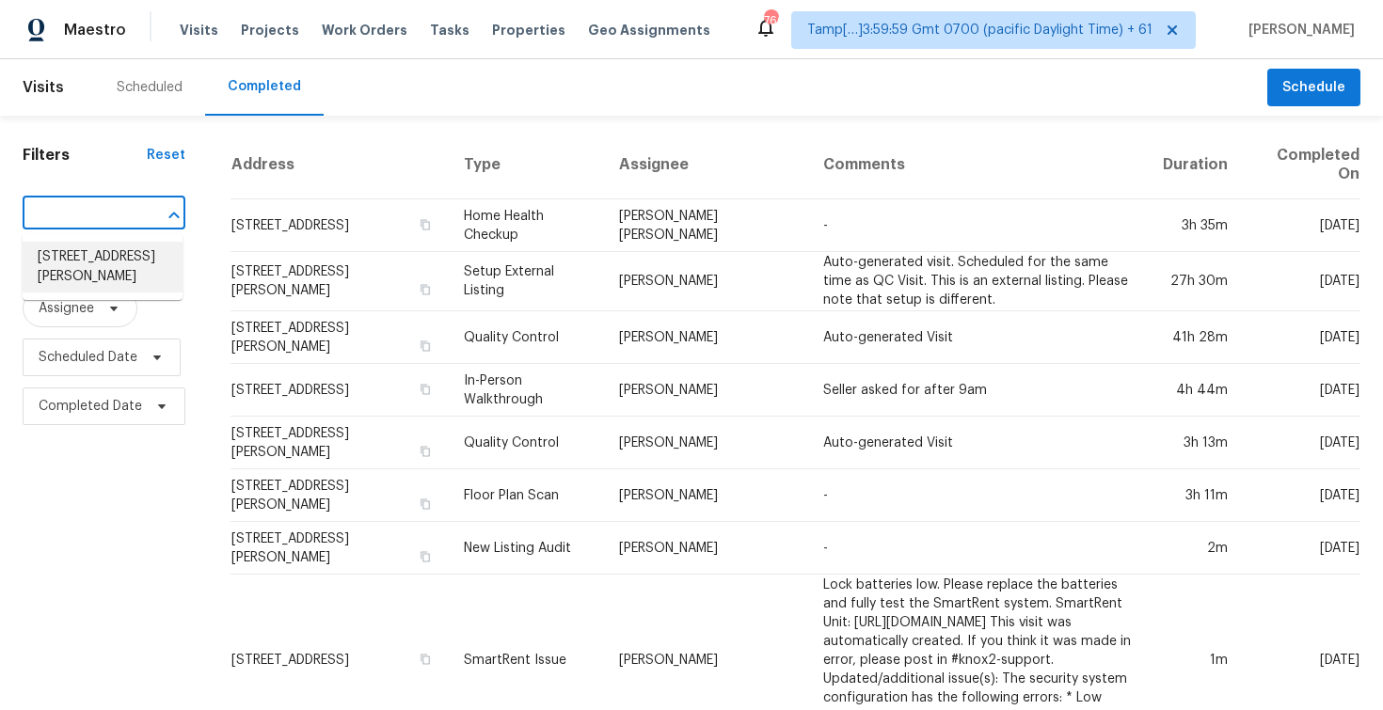
click at [126, 263] on li "1852 Ellie Ave, Fayetteville, NC 28314" at bounding box center [103, 267] width 160 height 51
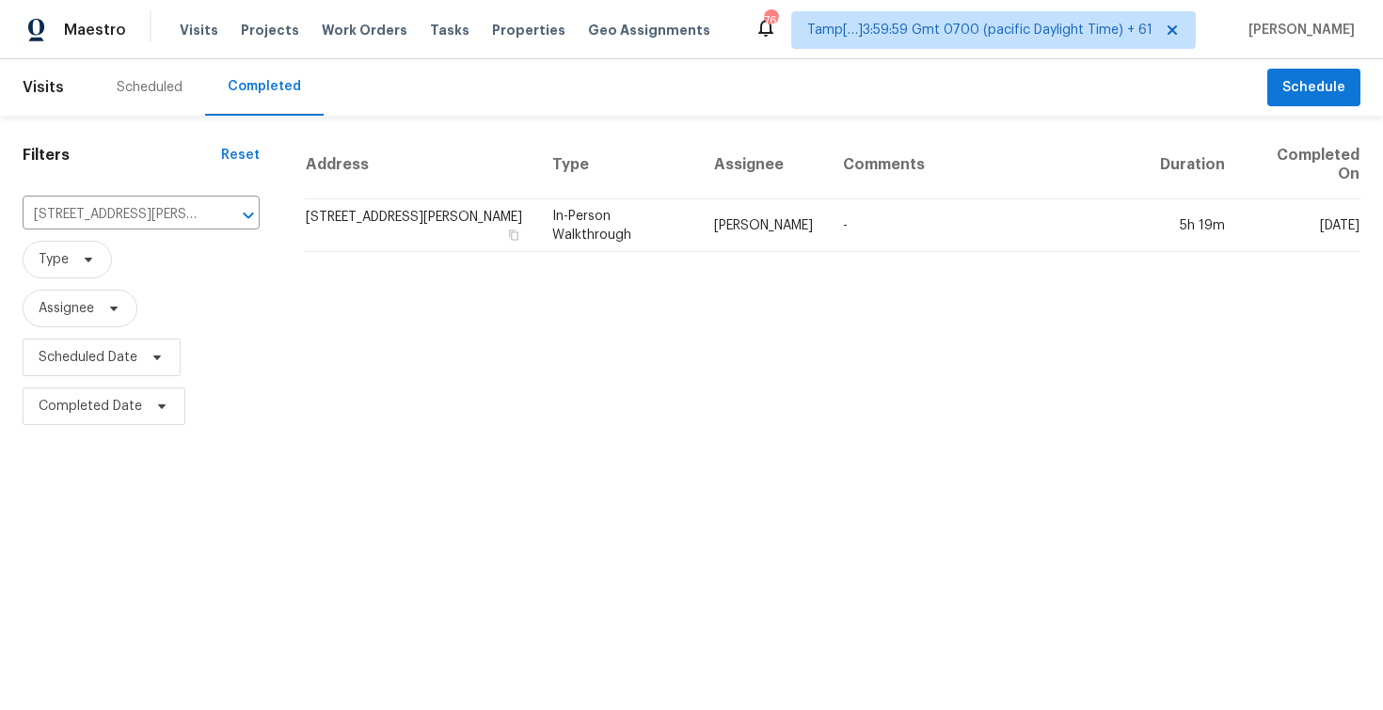
click at [373, 251] on td "1852 Ellie Ave, Fayetteville, NC 28314" at bounding box center [421, 225] width 232 height 53
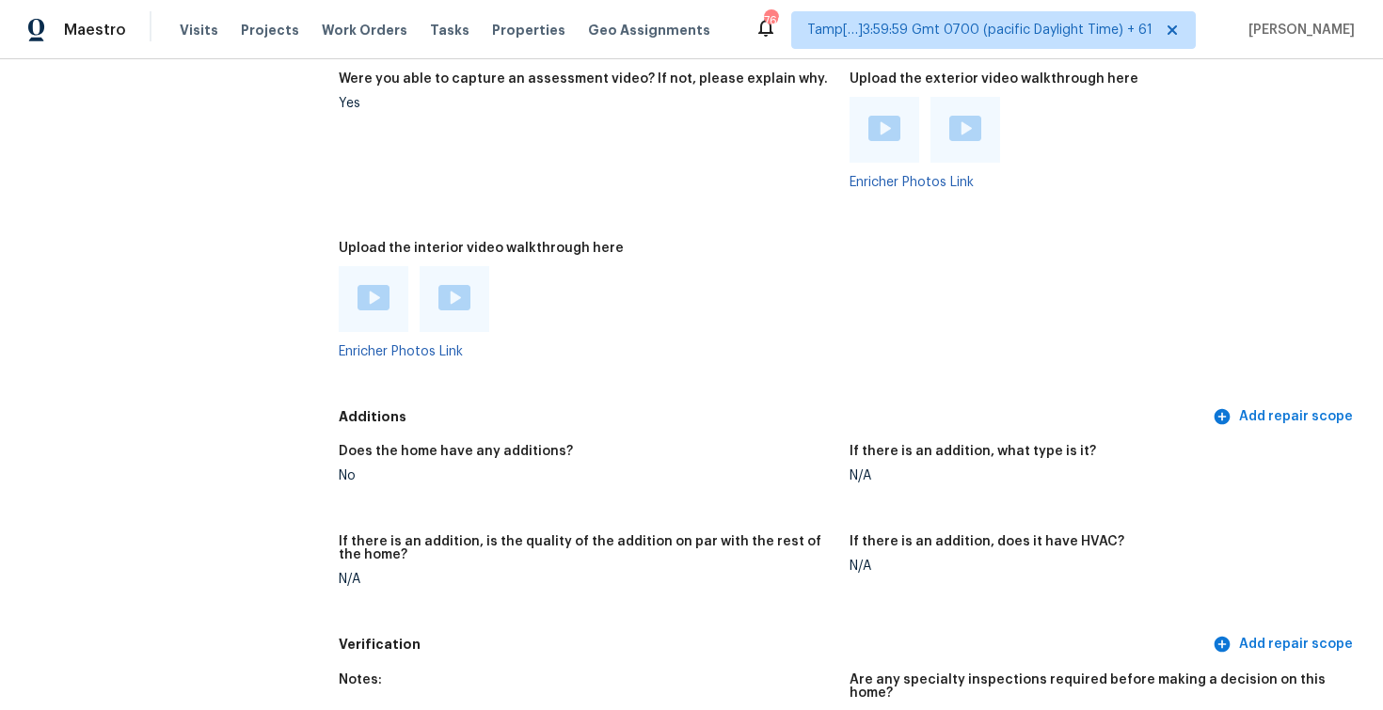
scroll to position [4012, 0]
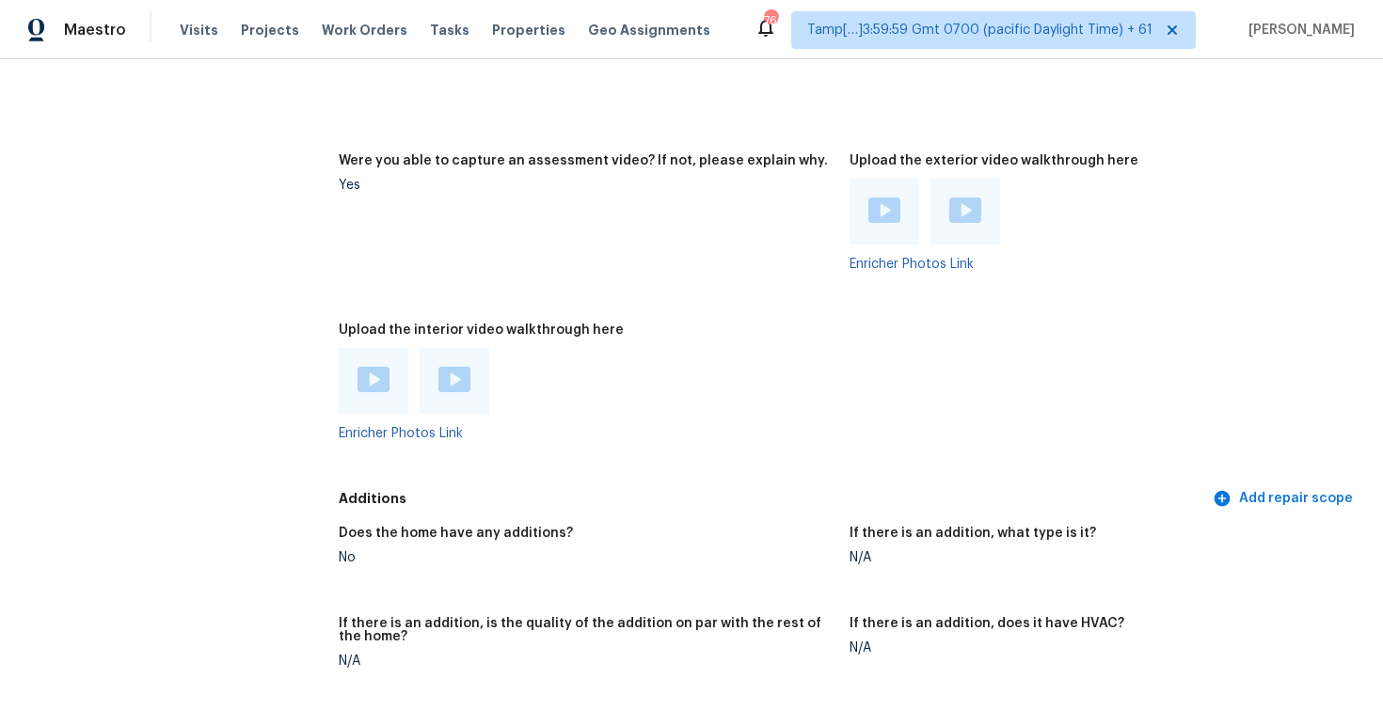
click at [455, 367] on img at bounding box center [454, 379] width 32 height 25
click at [393, 352] on div at bounding box center [374, 381] width 70 height 66
click at [376, 351] on div at bounding box center [374, 381] width 70 height 66
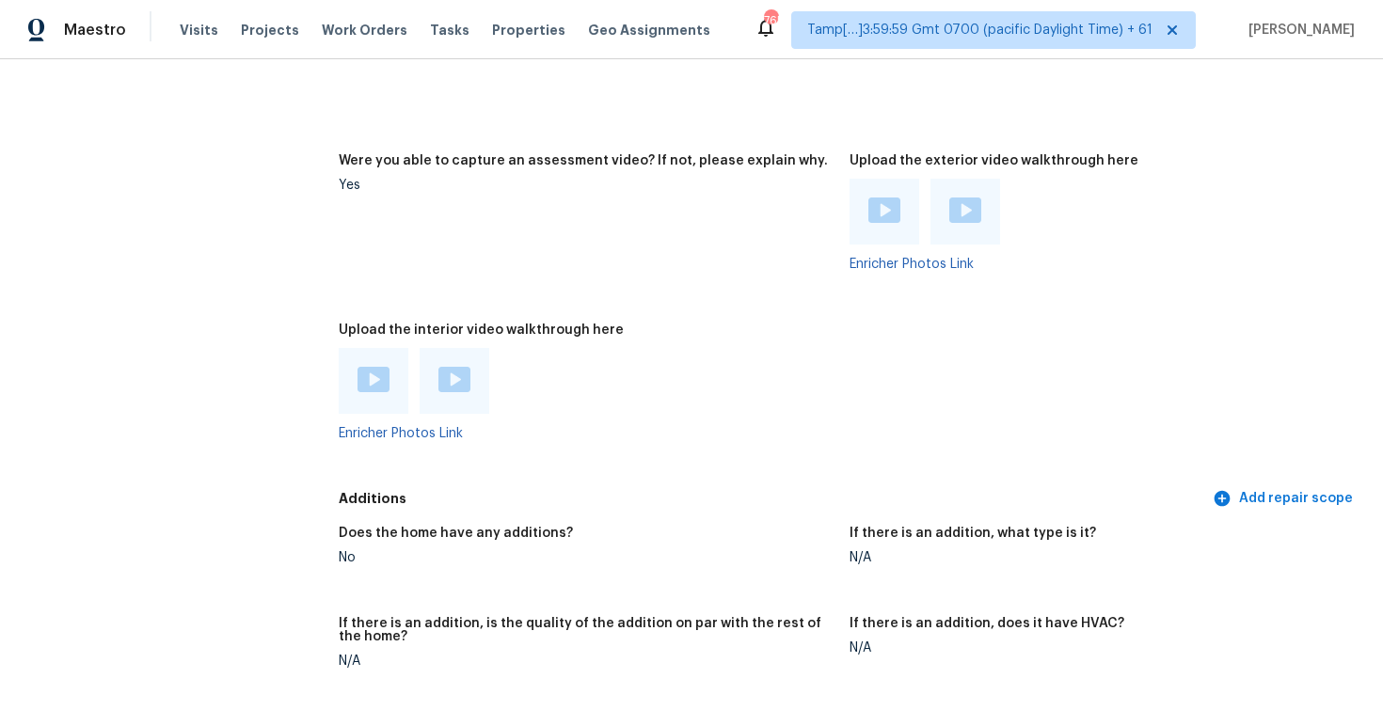
click at [382, 395] on div at bounding box center [374, 381] width 70 height 66
click at [374, 376] on img at bounding box center [373, 379] width 32 height 25
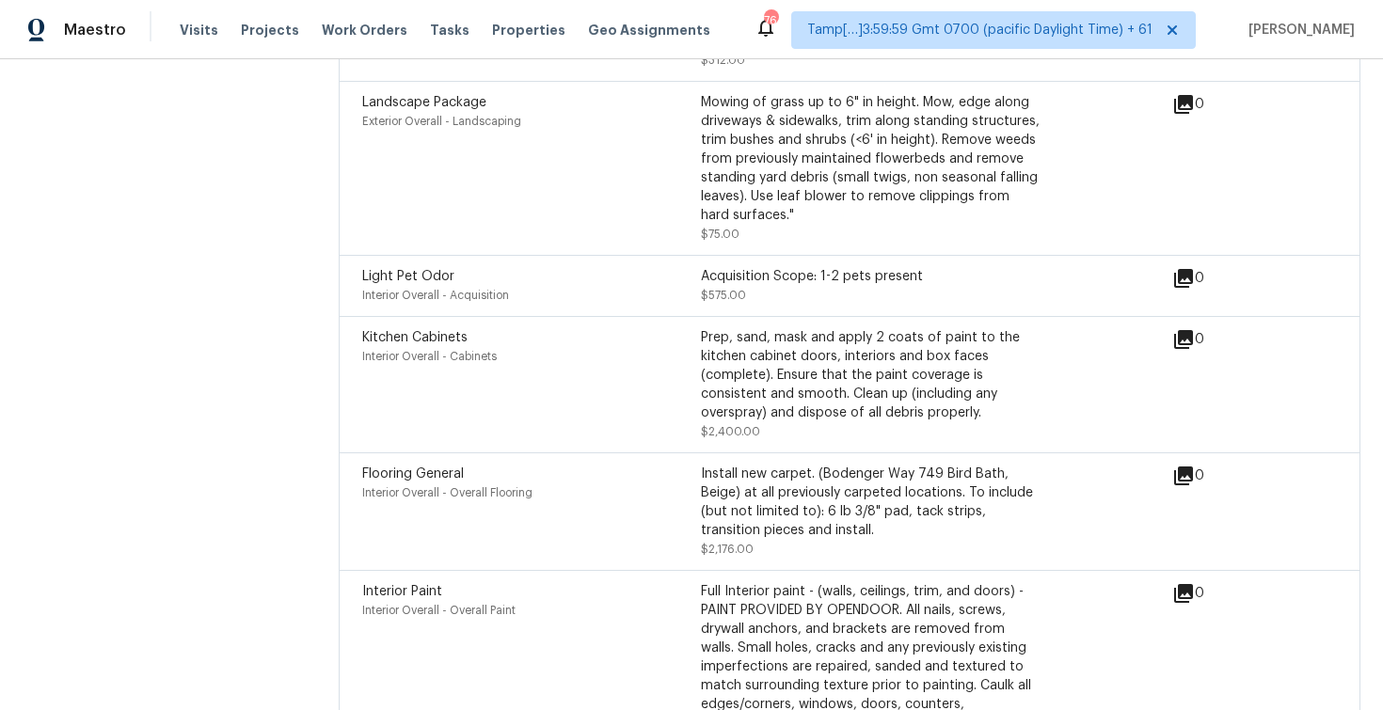
scroll to position [6918, 0]
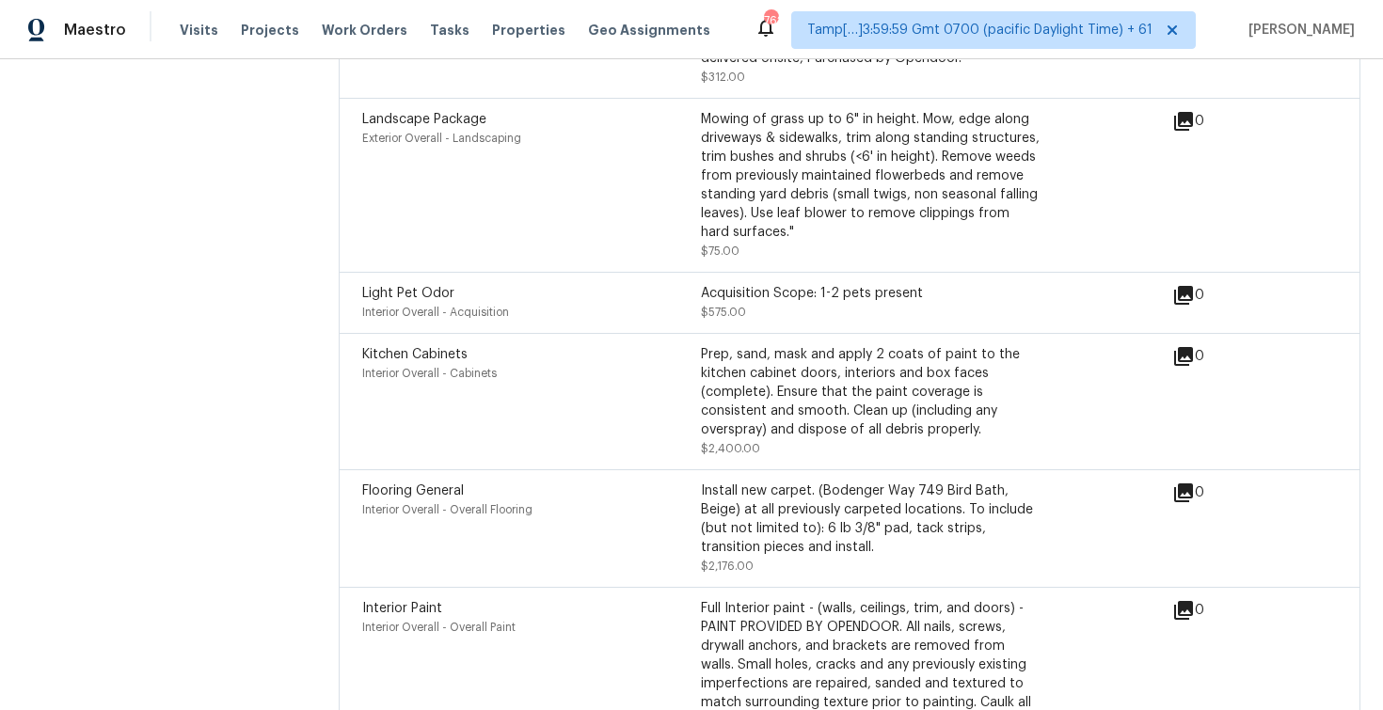
click at [573, 333] on div "Kitchen Cabinets Interior Overall - Cabinets Prep, sand, mask and apply 2 coats…" at bounding box center [850, 401] width 1022 height 136
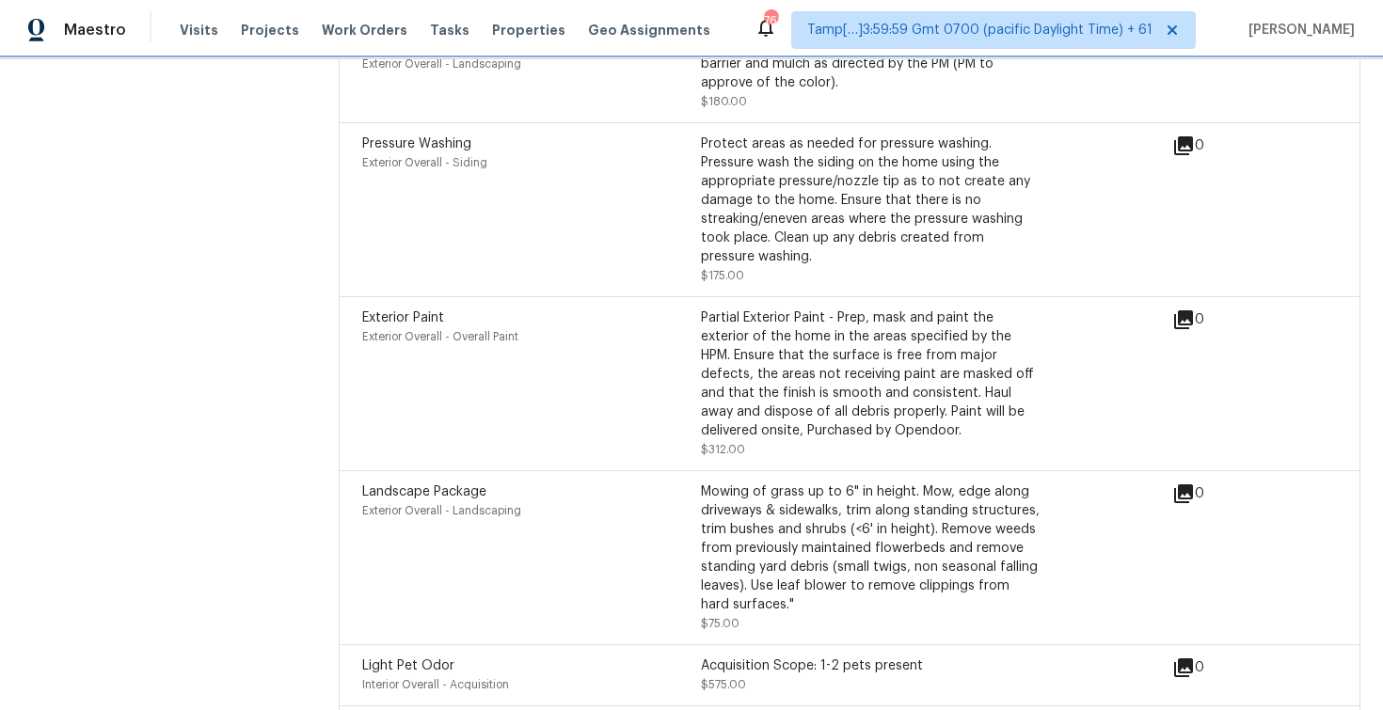
scroll to position [6548, 0]
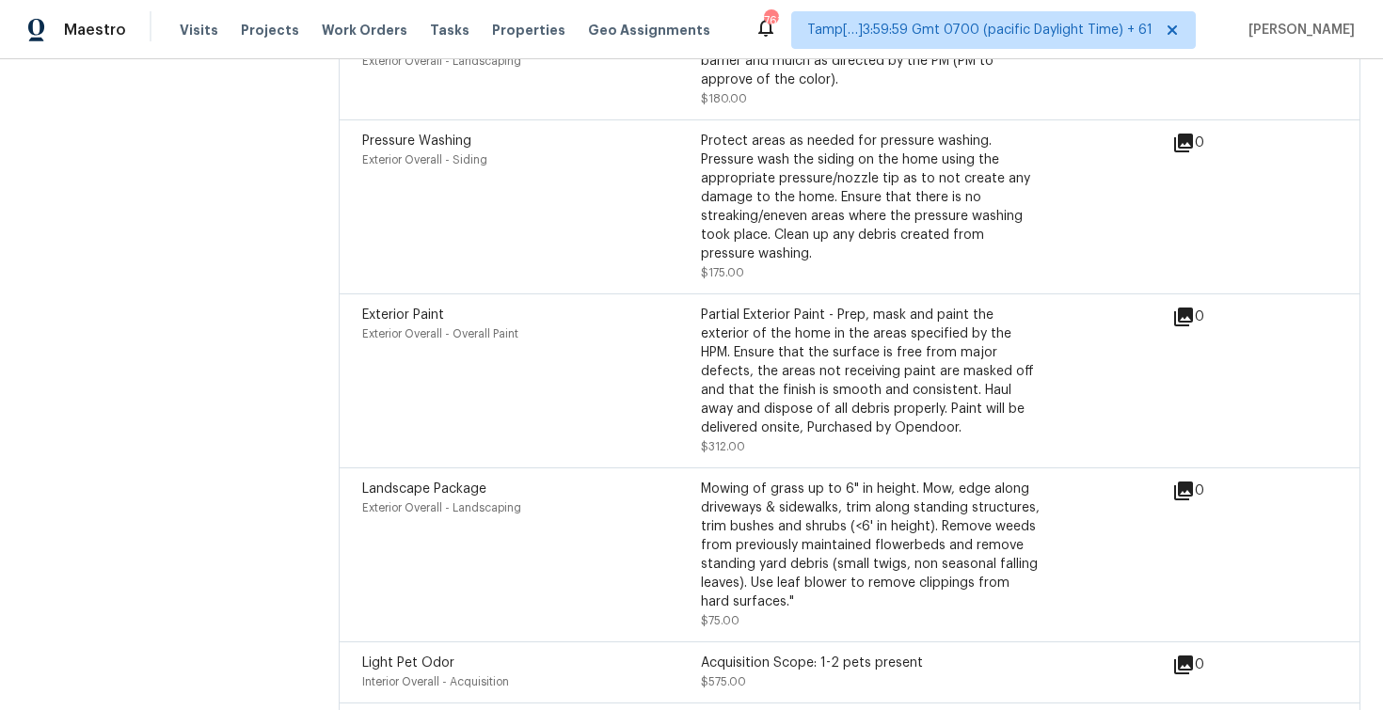
click at [644, 325] on div "Exterior Overall - Overall Paint" at bounding box center [531, 334] width 339 height 19
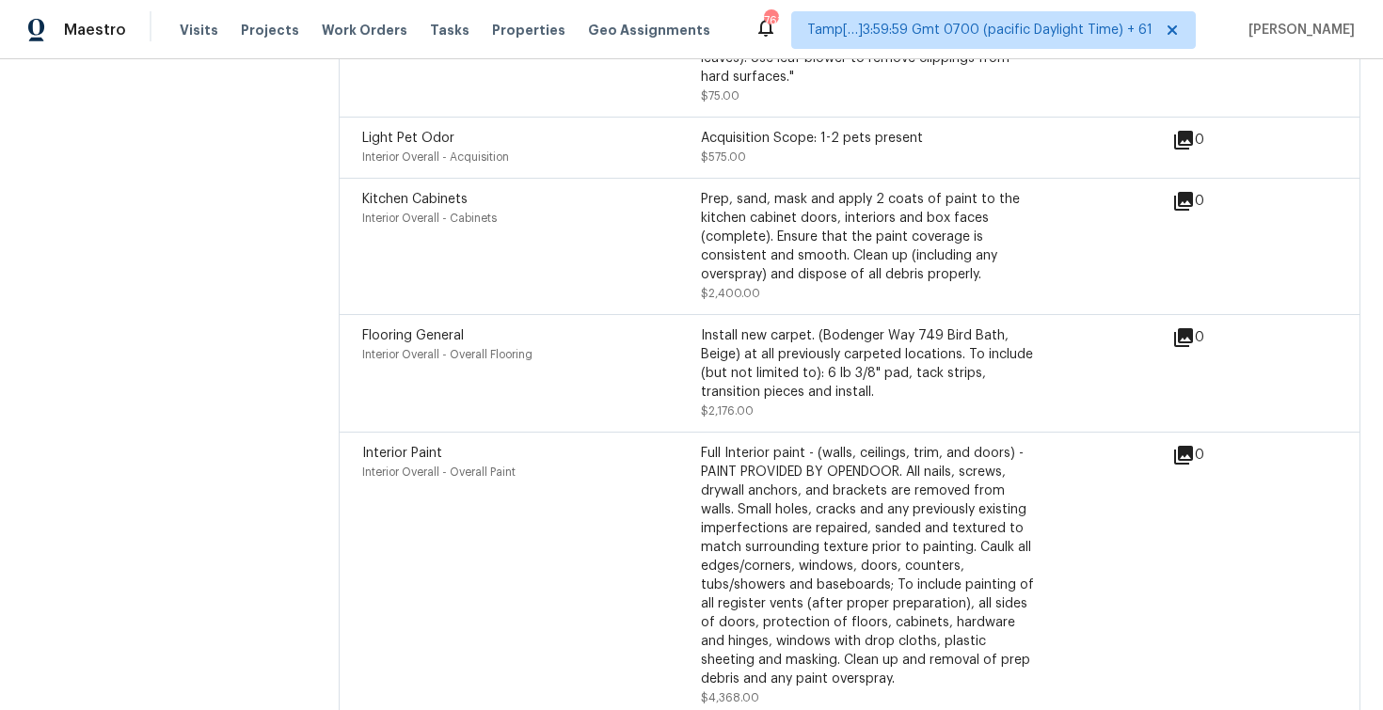
scroll to position [7039, 0]
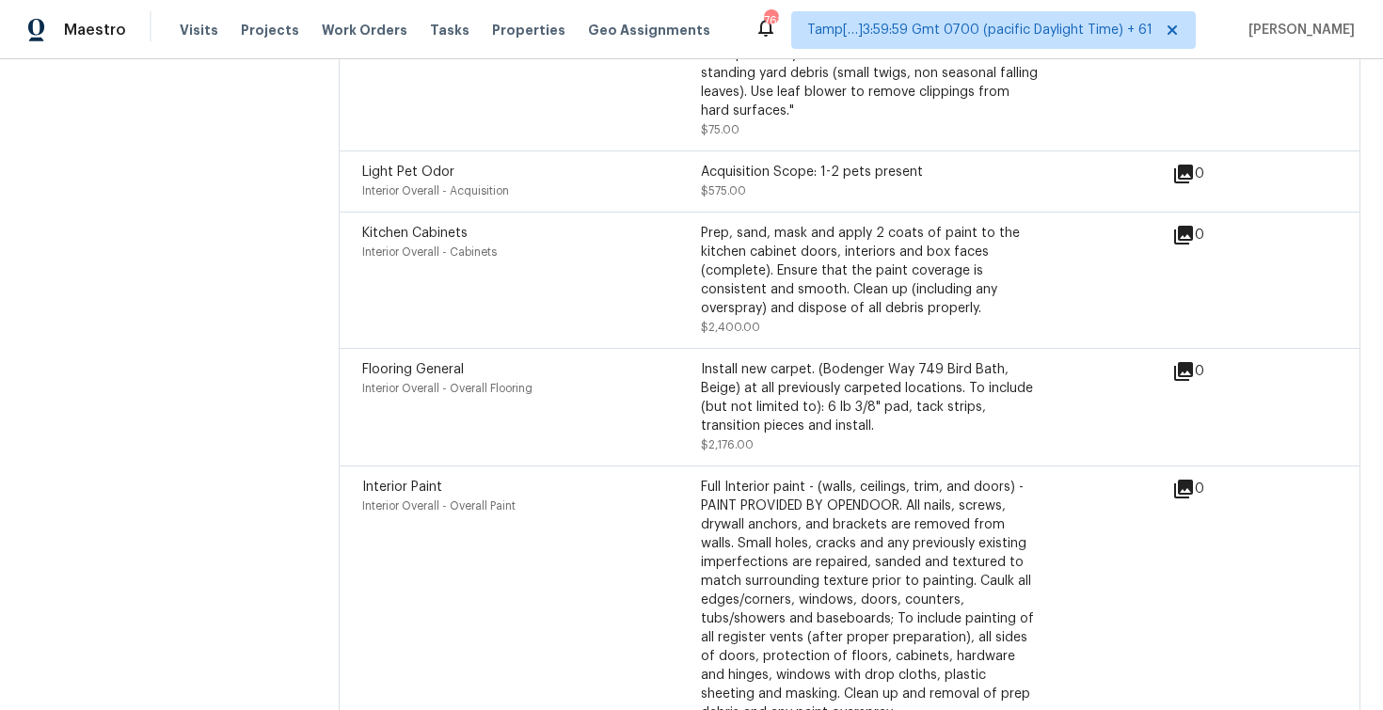
click at [600, 224] on div "Kitchen Cabinets" at bounding box center [531, 233] width 339 height 19
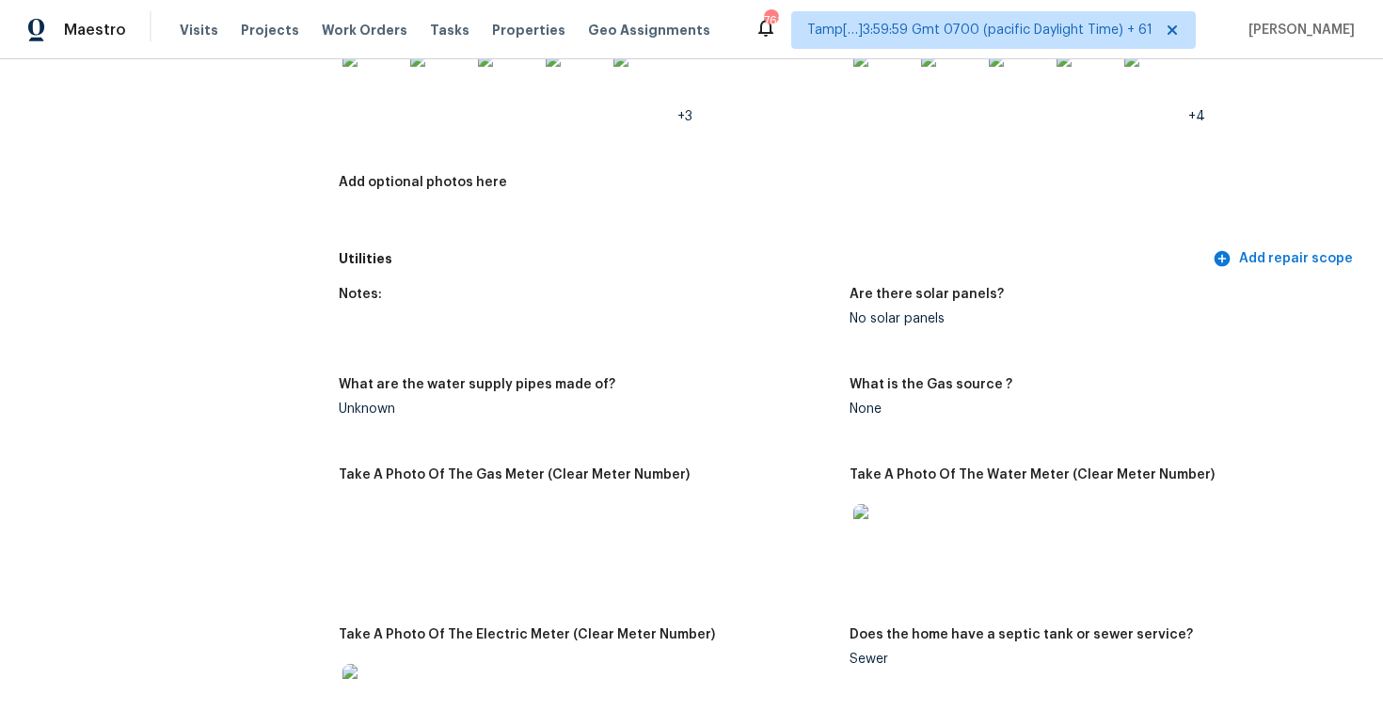
click at [569, 198] on div "Add optional photos here" at bounding box center [587, 188] width 496 height 24
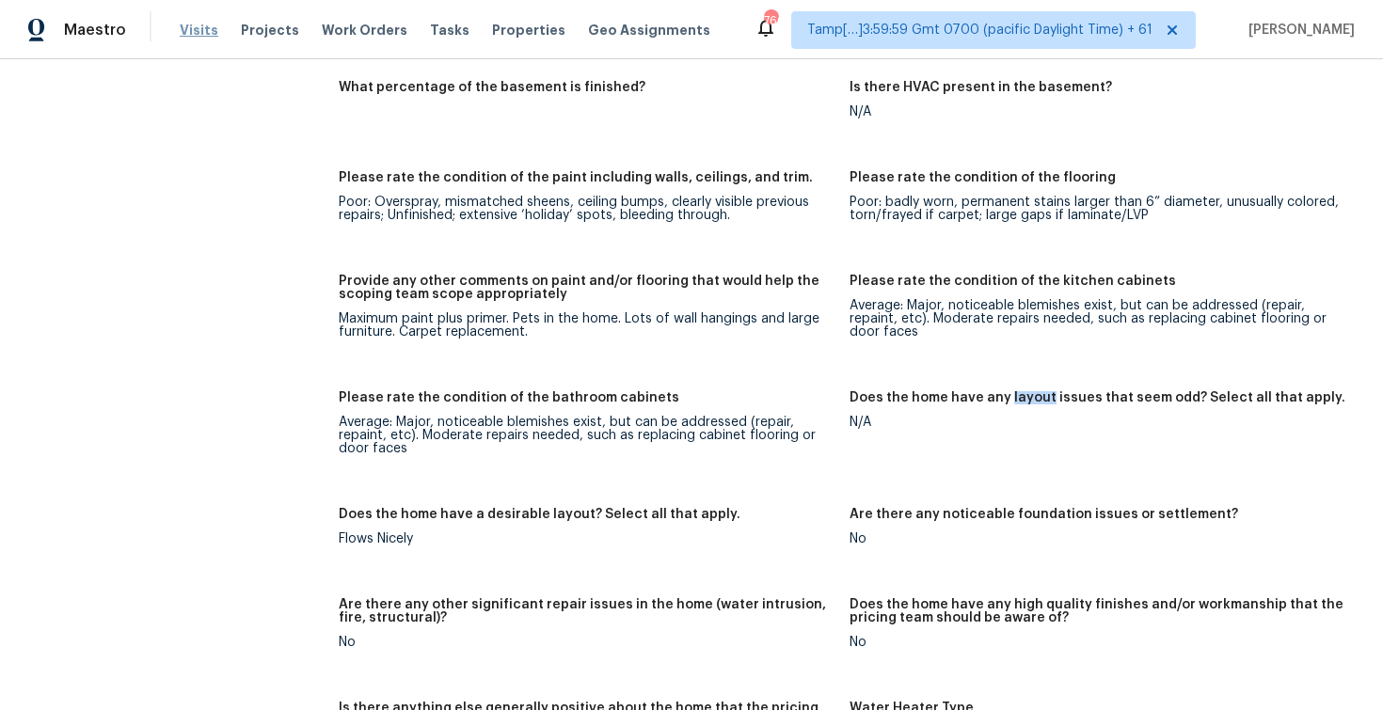
click at [192, 28] on span "Visits" at bounding box center [199, 30] width 39 height 19
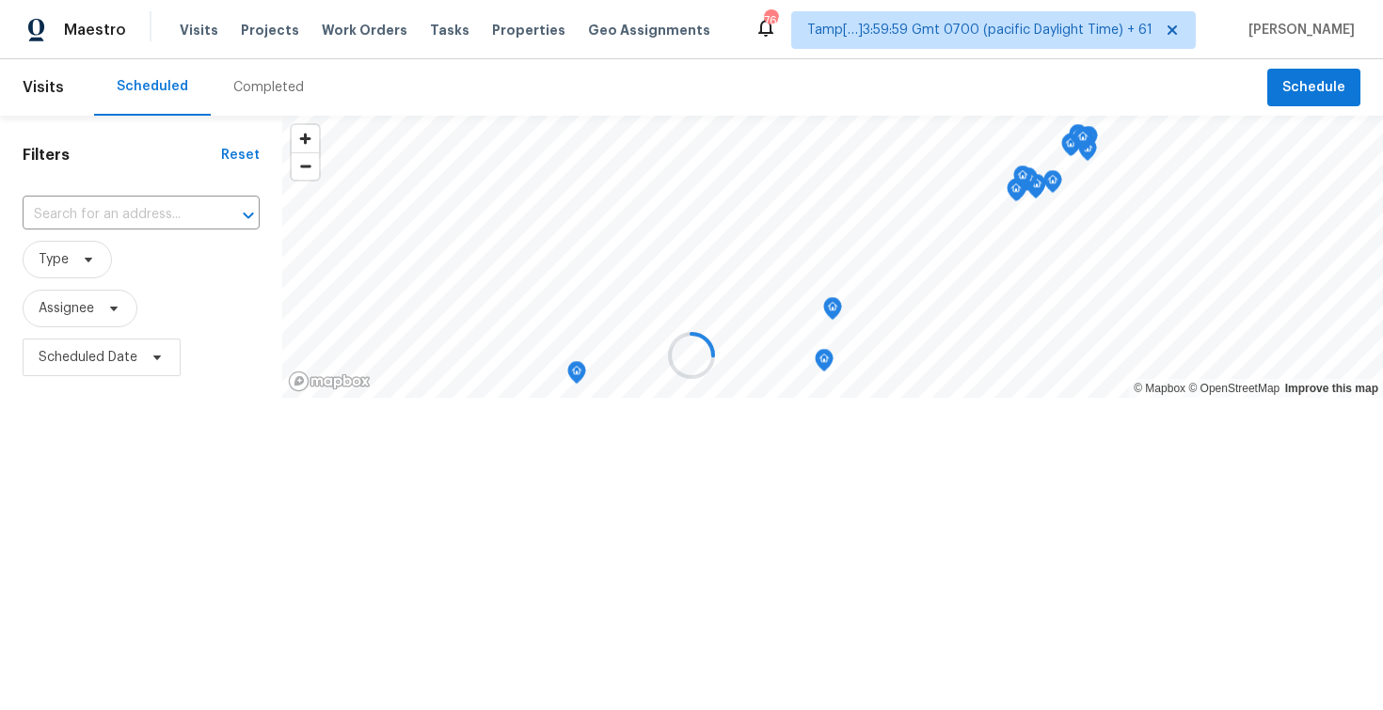
click at [264, 77] on div at bounding box center [691, 355] width 1383 height 710
click at [267, 85] on div at bounding box center [691, 355] width 1383 height 710
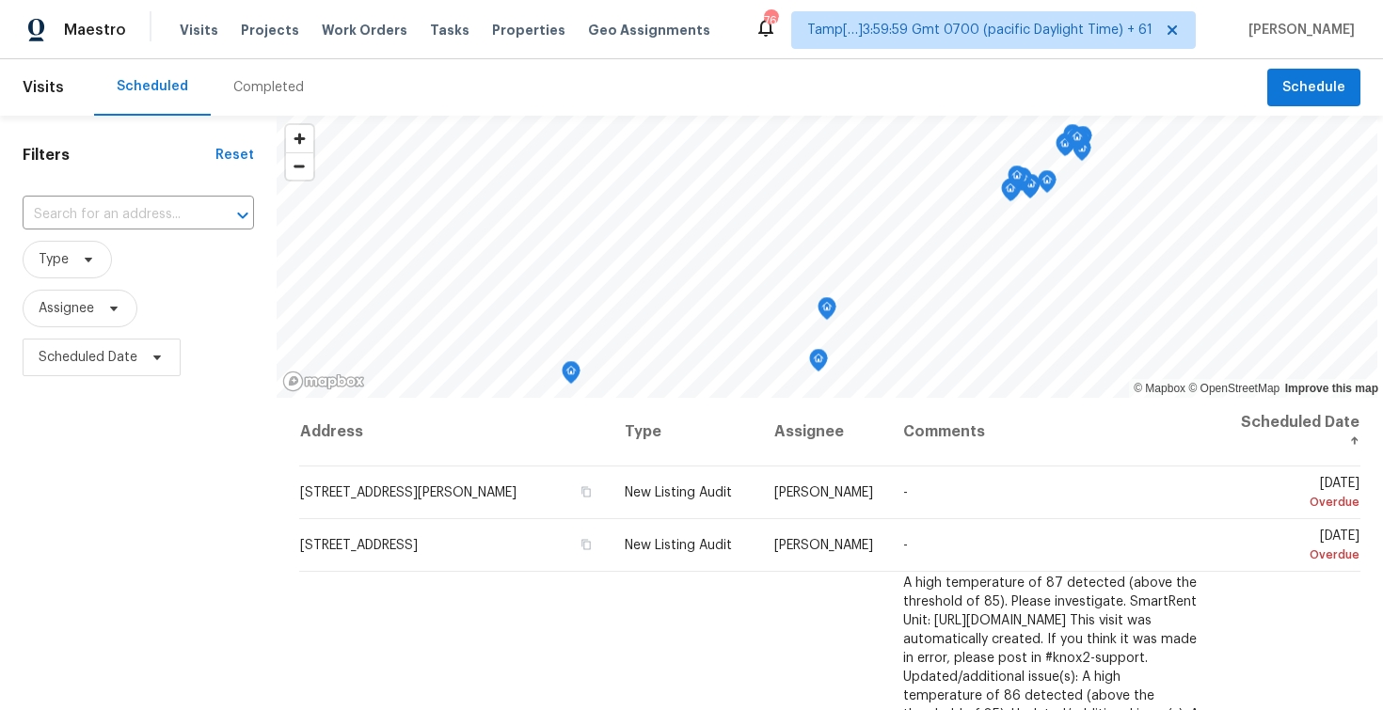
click at [267, 85] on div "Completed" at bounding box center [268, 87] width 71 height 19
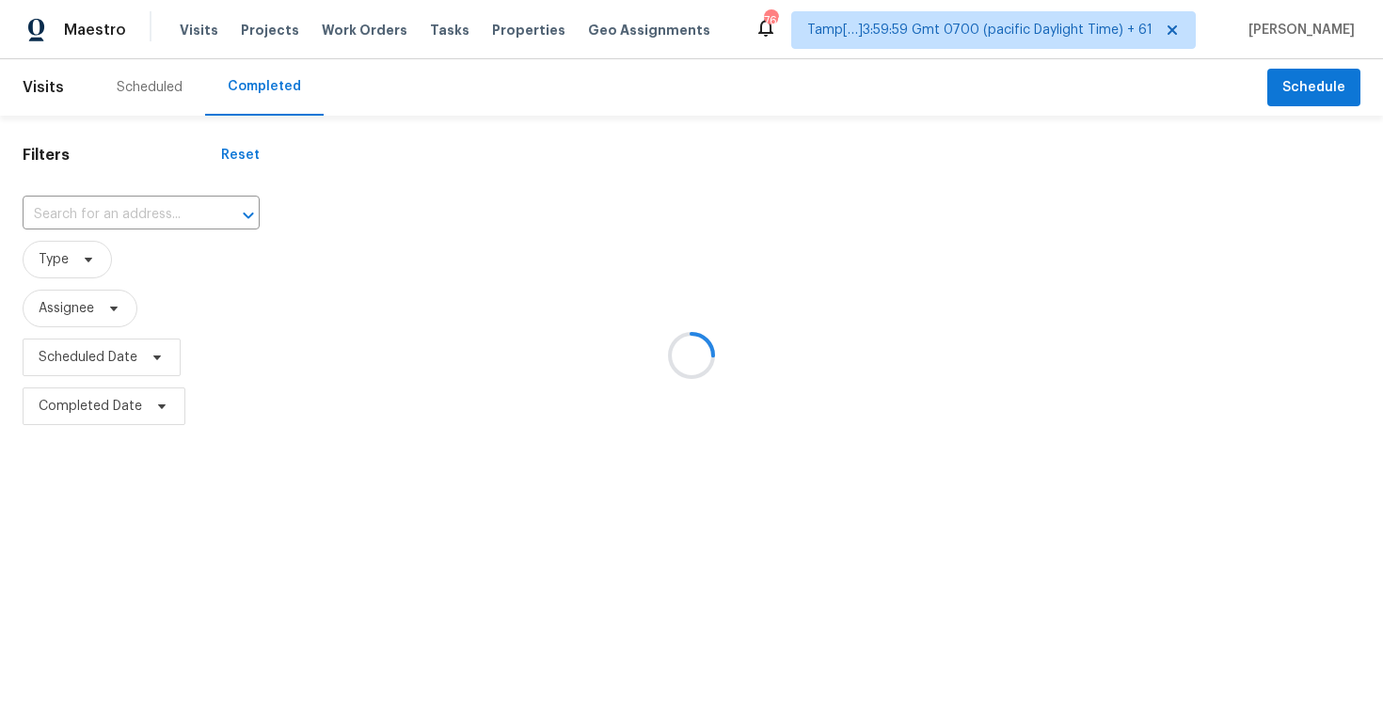
click at [150, 207] on div at bounding box center [691, 355] width 1383 height 710
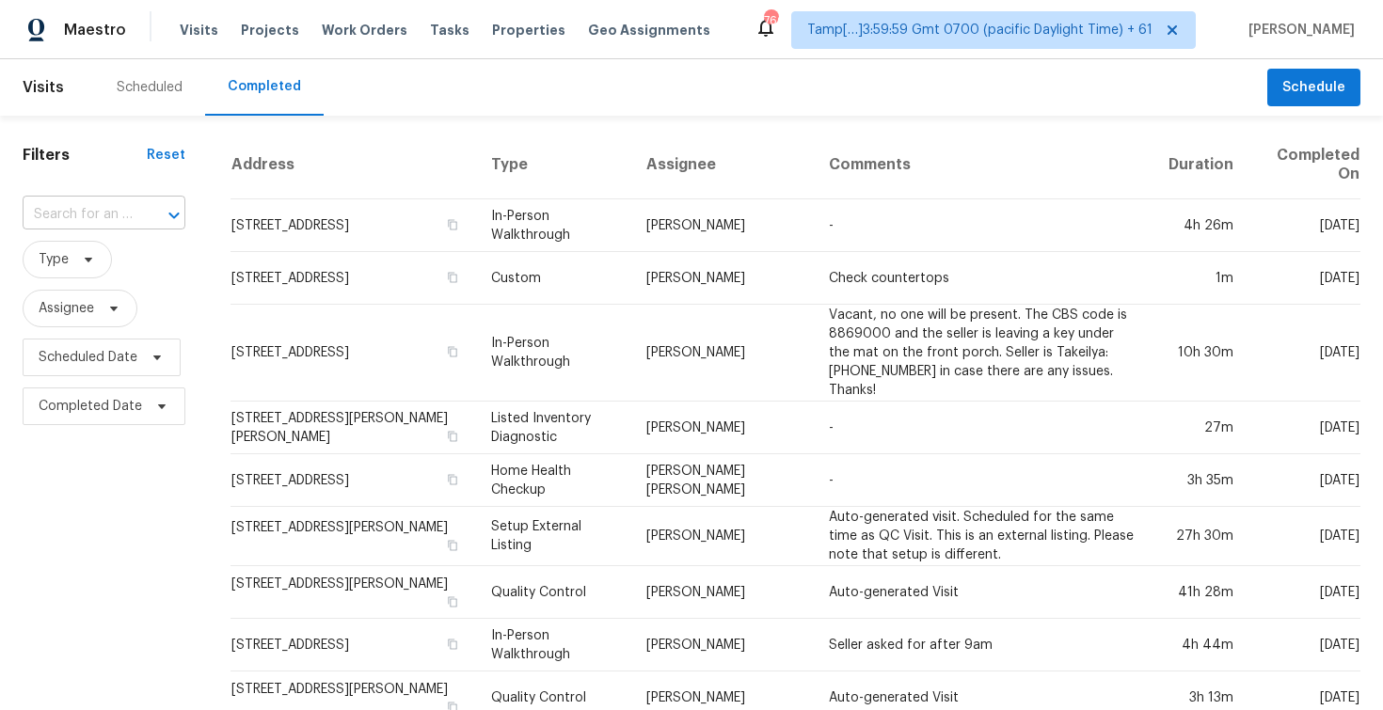
click at [150, 212] on div at bounding box center [160, 215] width 49 height 26
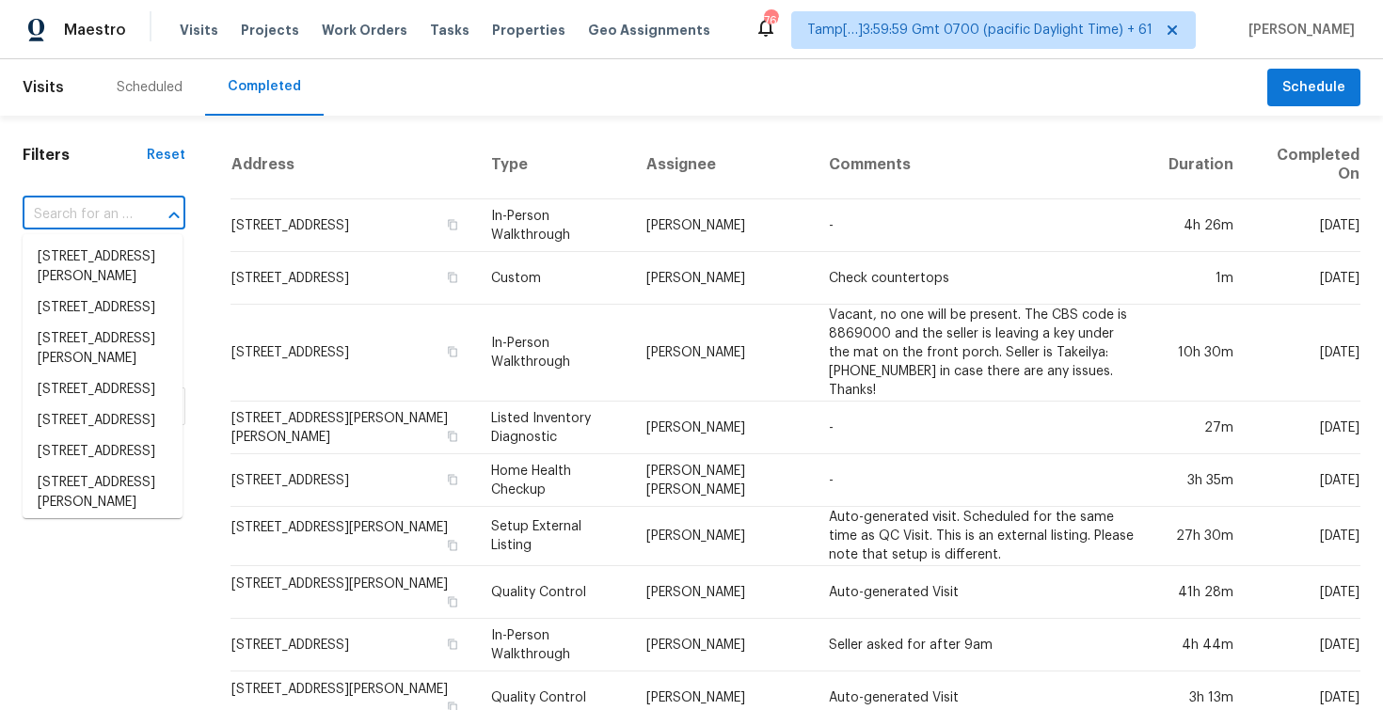
paste input "506 Green Valley Cv, Pflugerville, TX 78660"
type input "506 Green Valley Cv, Pflugerville, TX 78660"
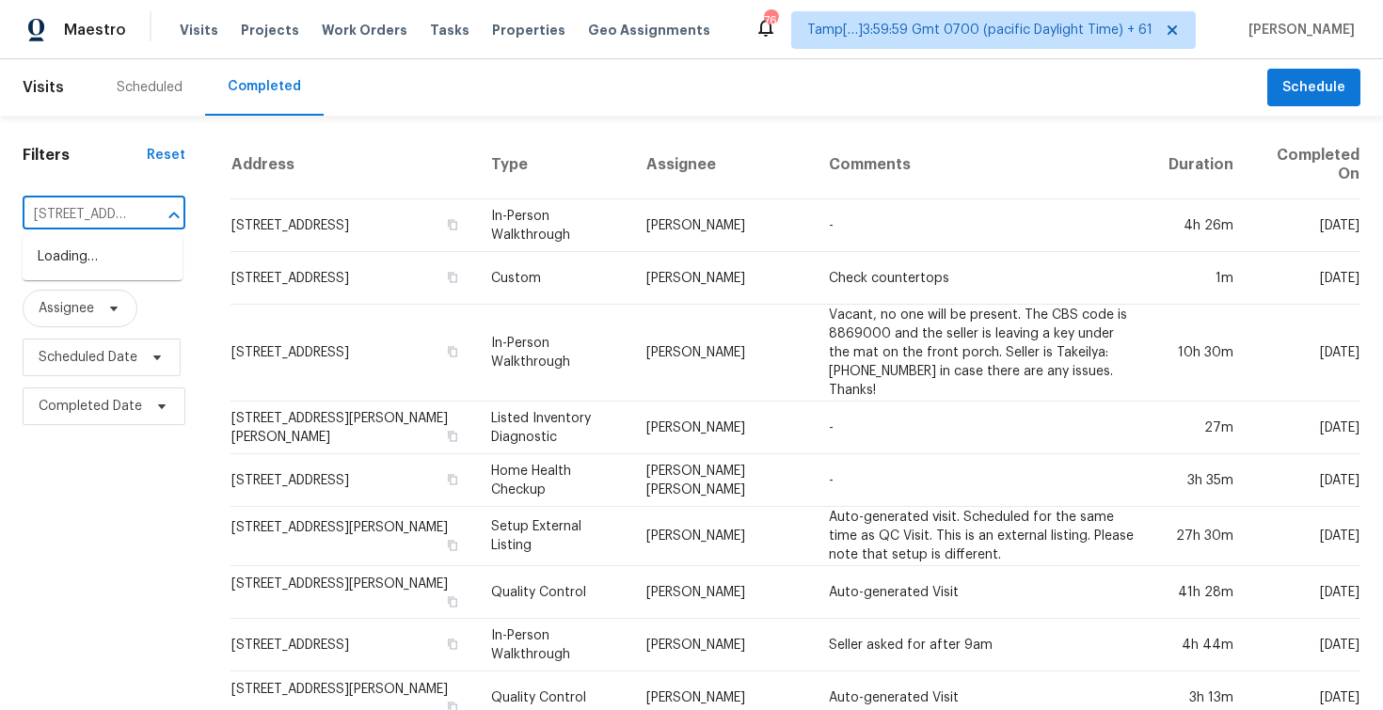
scroll to position [0, 170]
click at [151, 255] on li "506 Green Valley Cv, Pflugerville, TX 78660" at bounding box center [103, 257] width 160 height 31
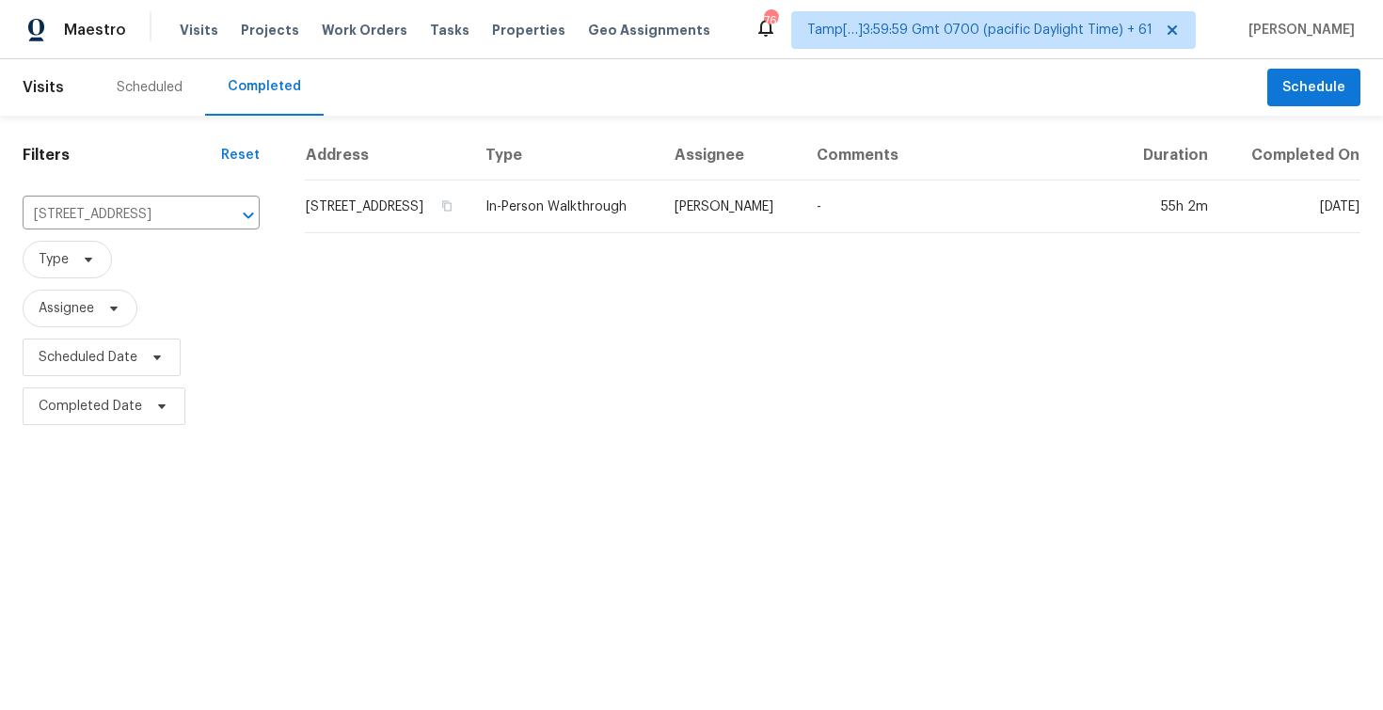
click at [401, 223] on td "506 Green Valley Cv, Pflugerville, TX 78660" at bounding box center [388, 207] width 166 height 53
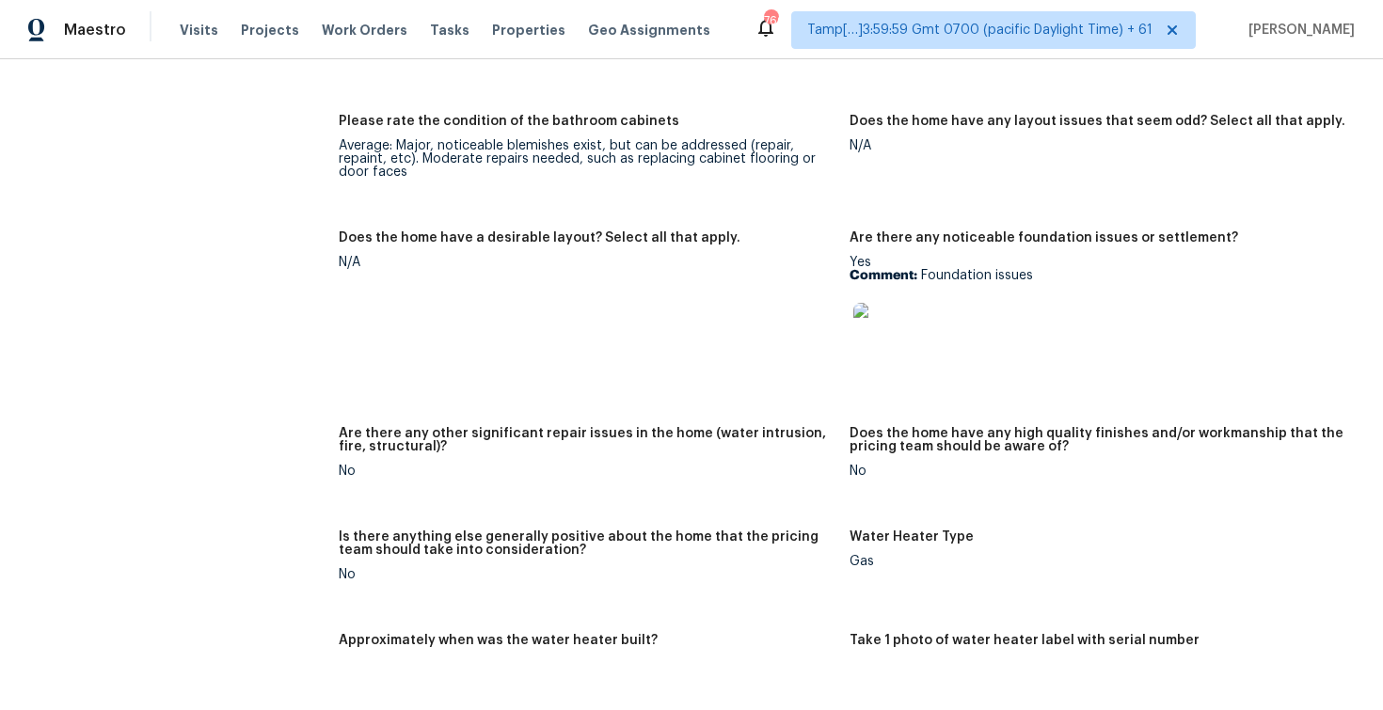
scroll to position [2598, 0]
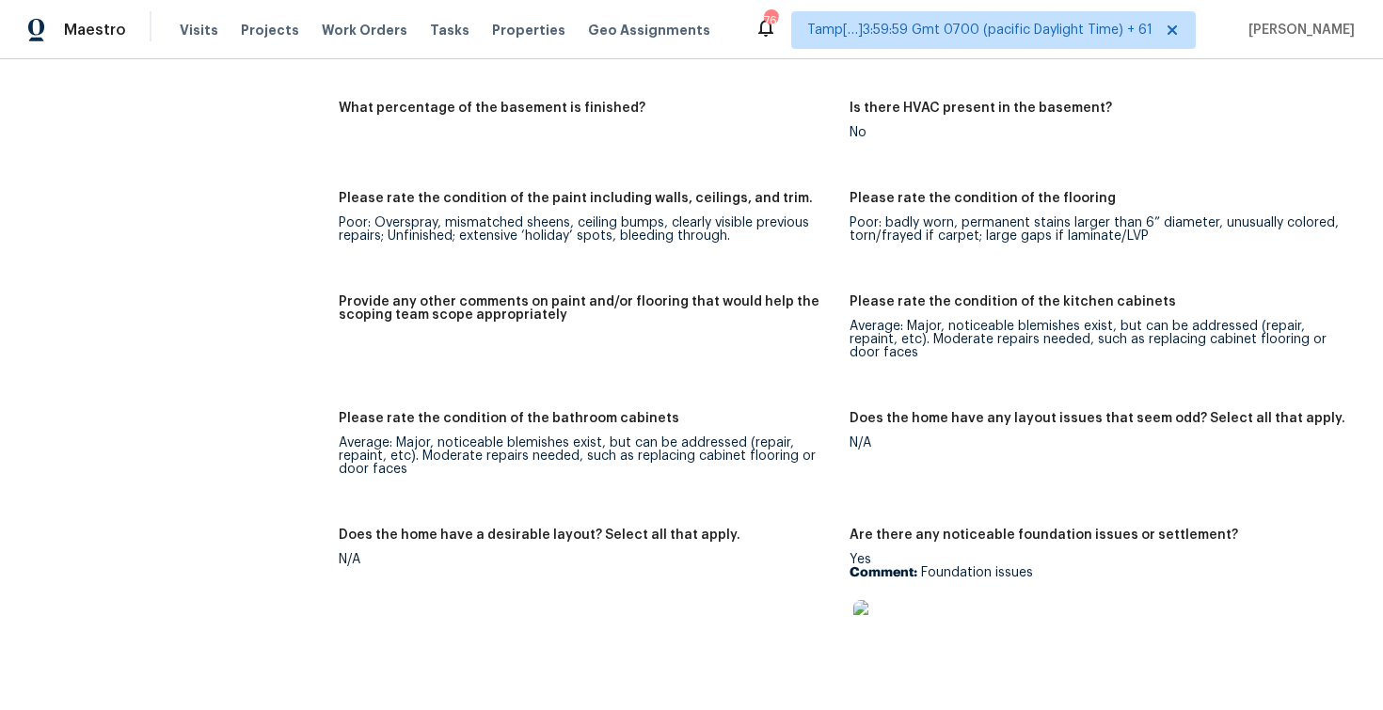
click at [893, 600] on img at bounding box center [883, 630] width 60 height 60
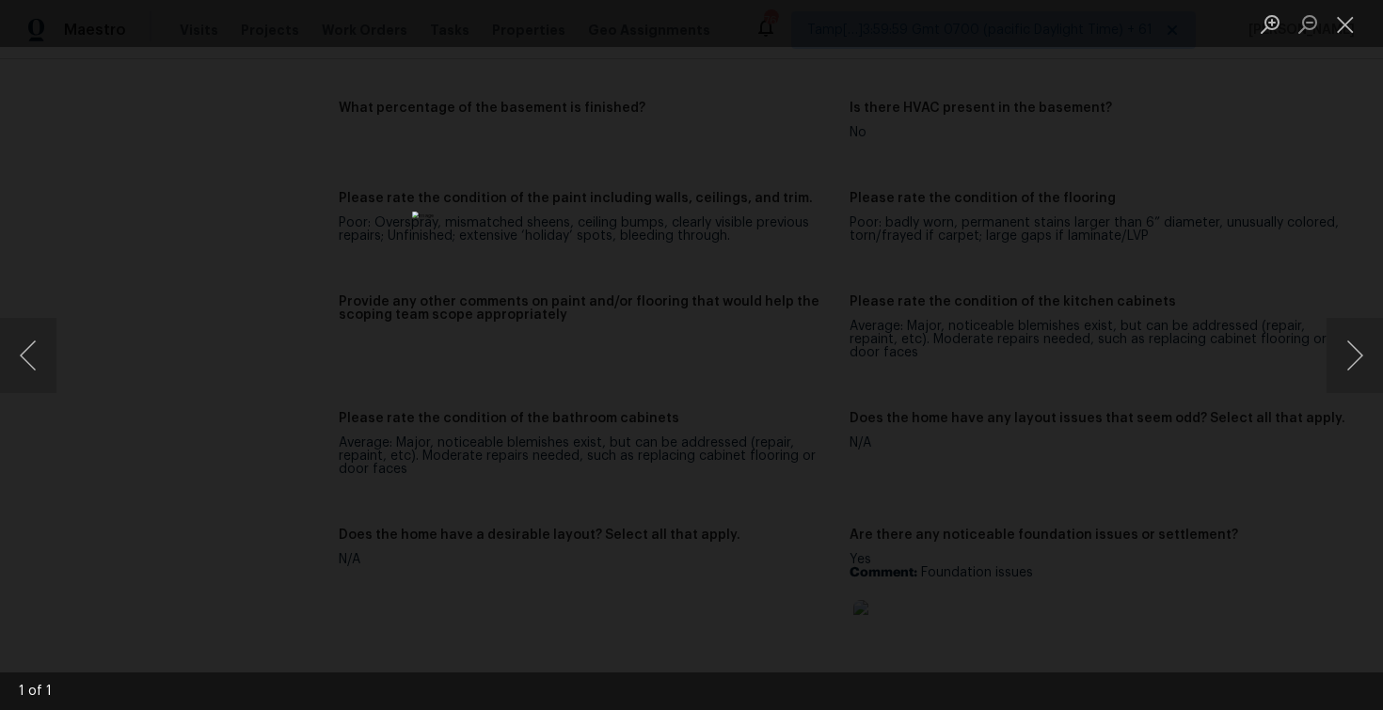
click at [962, 409] on div "Lightbox" at bounding box center [691, 355] width 1383 height 710
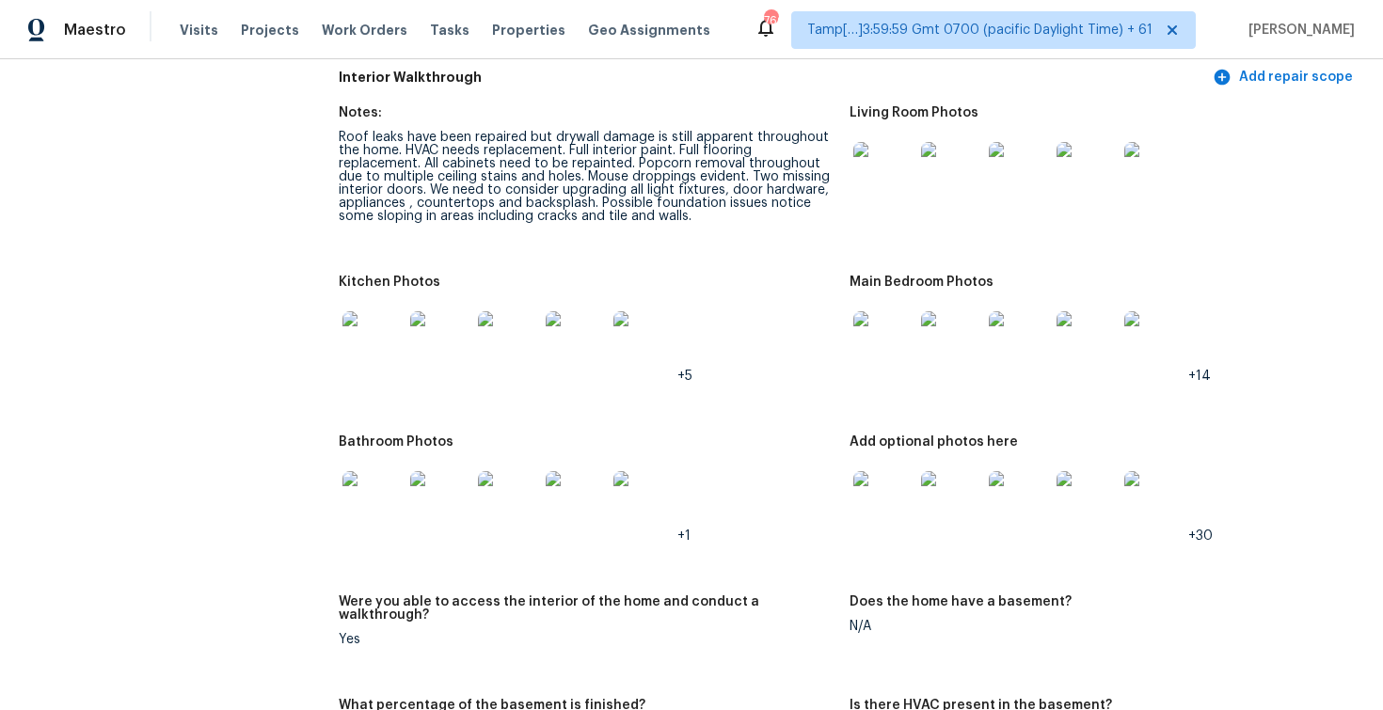
scroll to position [1983, 0]
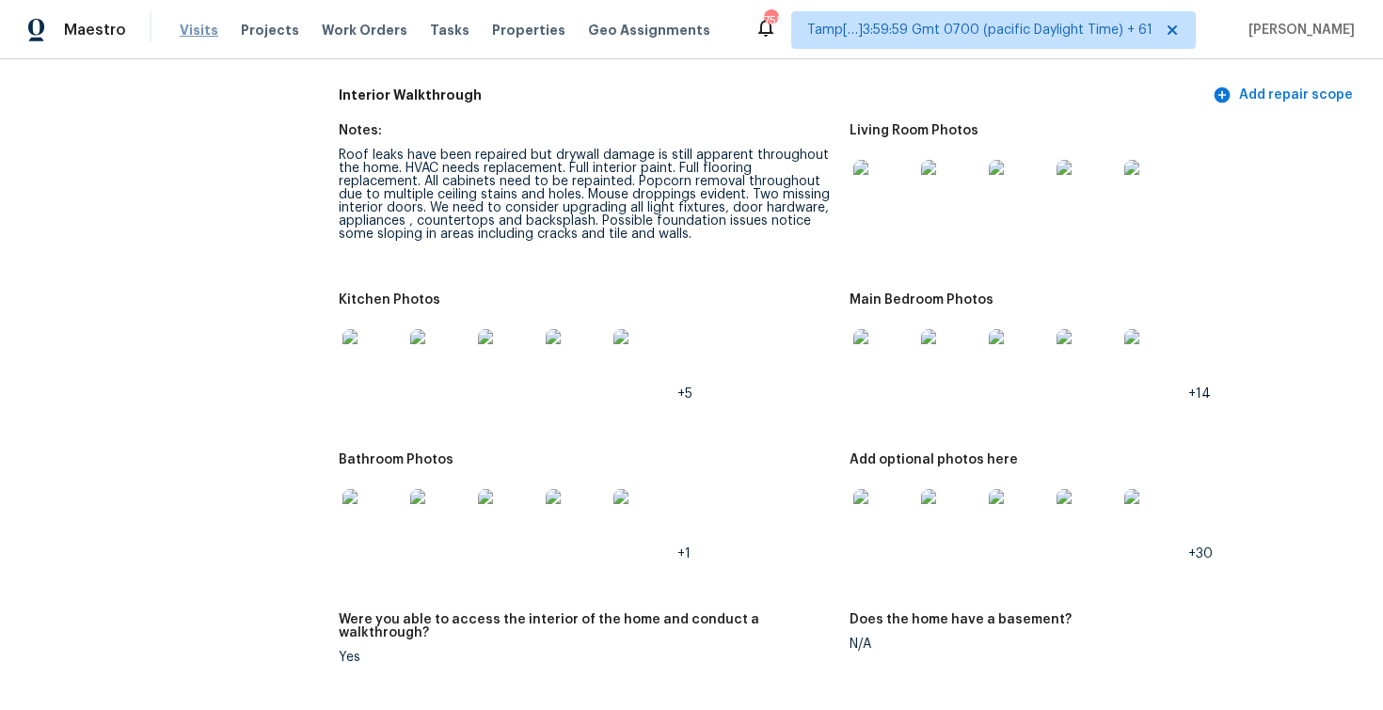
click at [184, 31] on span "Visits" at bounding box center [199, 30] width 39 height 19
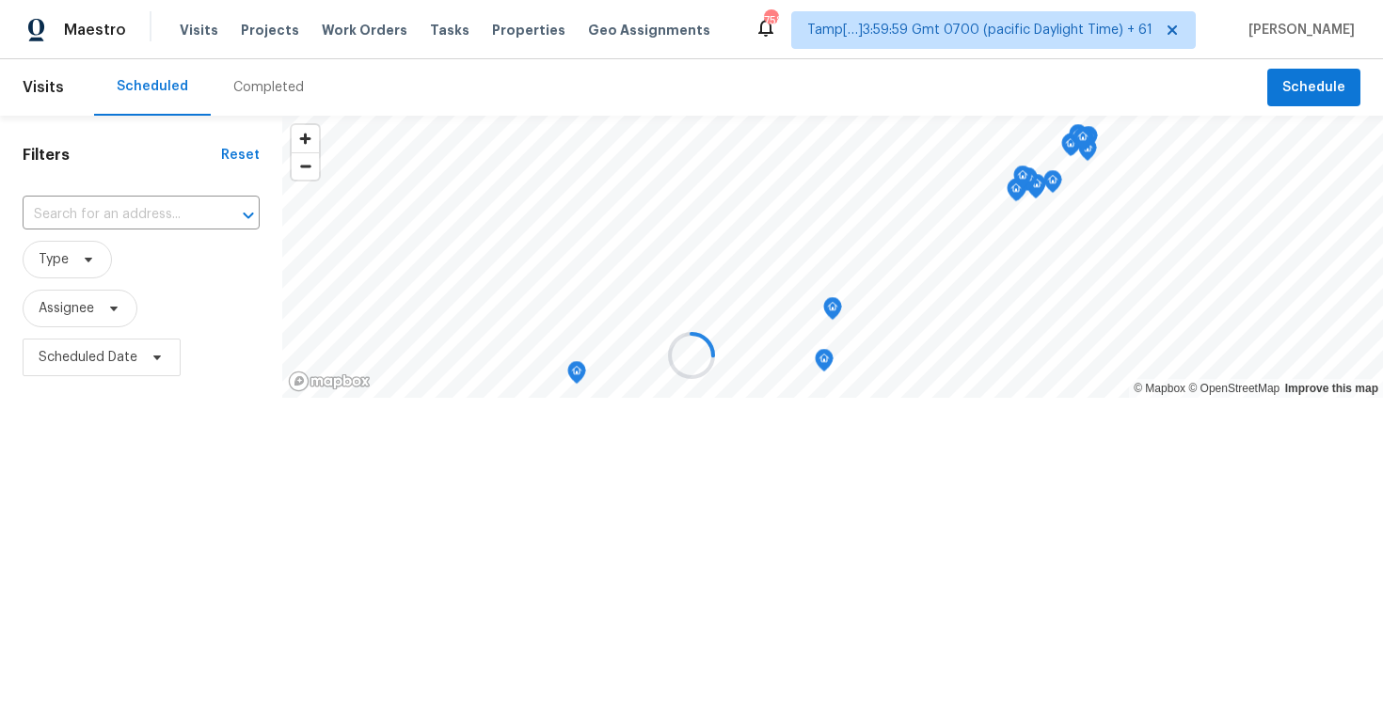
click at [287, 87] on div at bounding box center [691, 355] width 1383 height 710
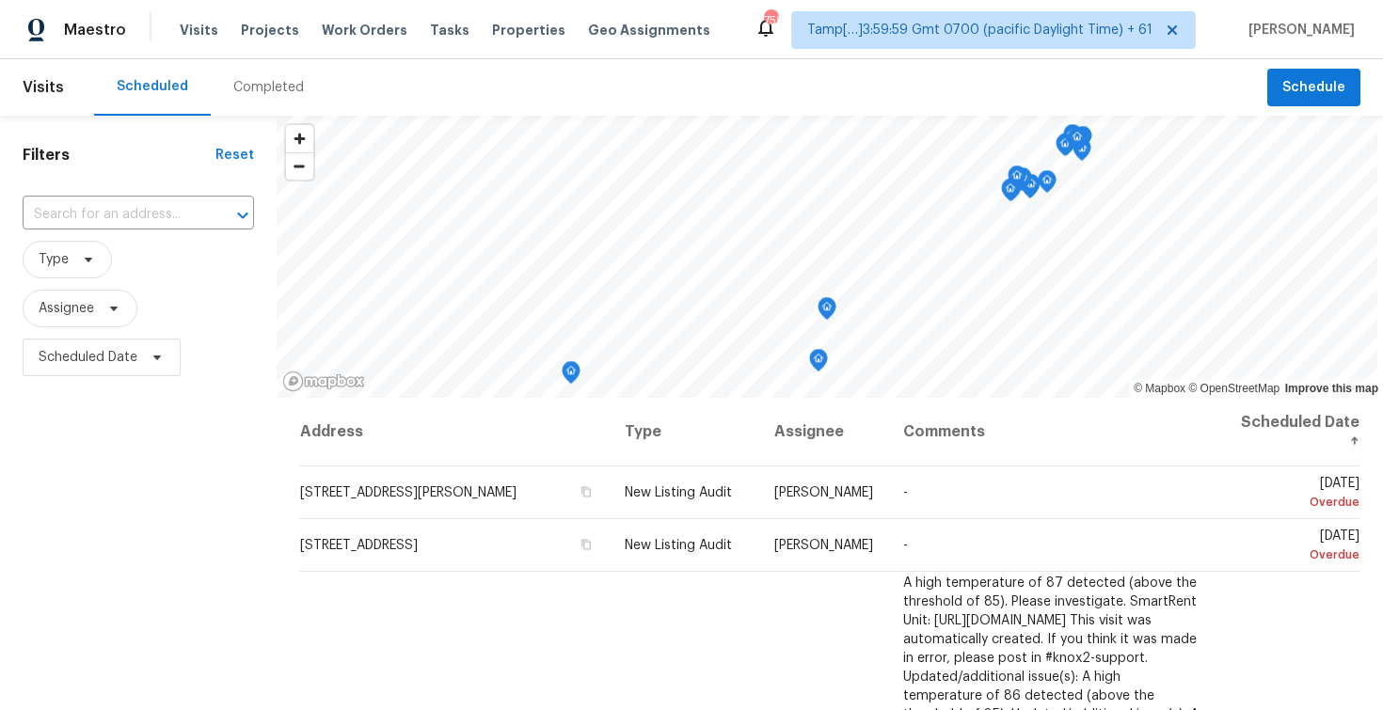
click at [287, 87] on div "Completed" at bounding box center [268, 87] width 71 height 19
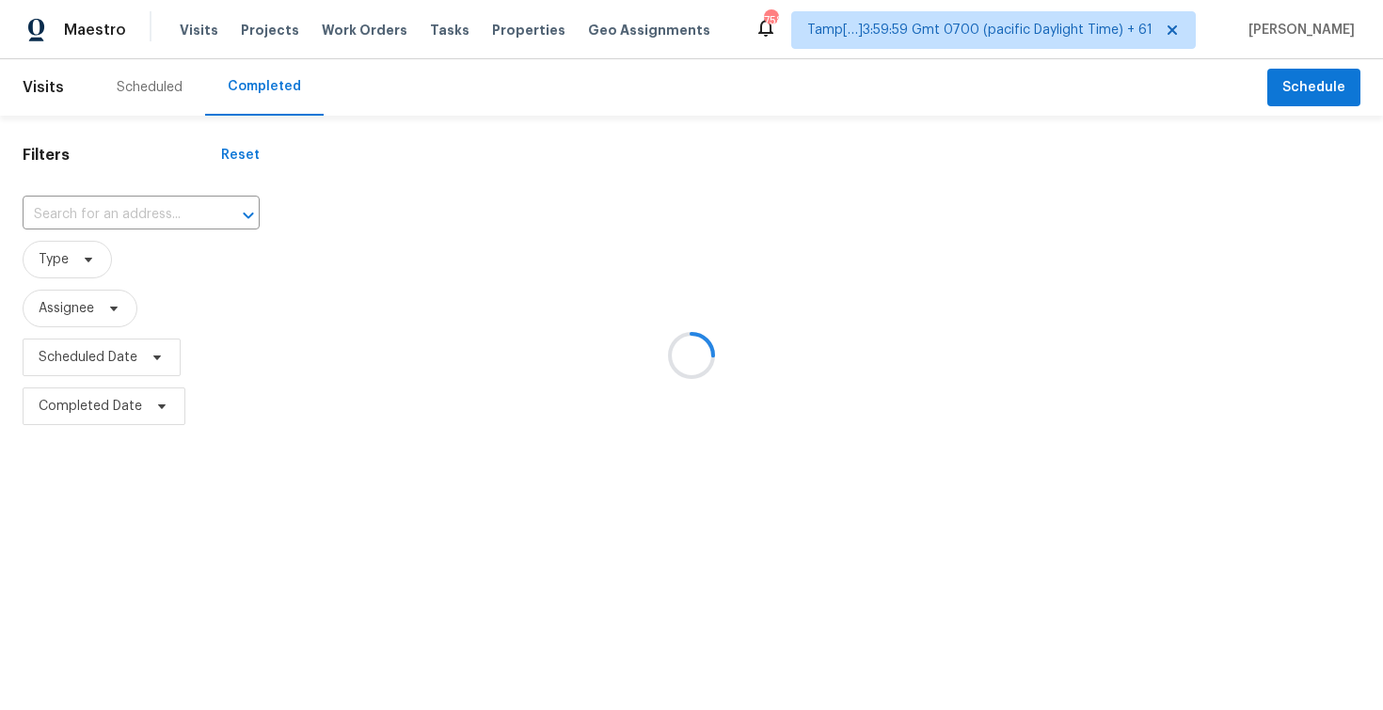
click at [287, 87] on div at bounding box center [691, 355] width 1383 height 710
click at [179, 208] on div at bounding box center [691, 355] width 1383 height 710
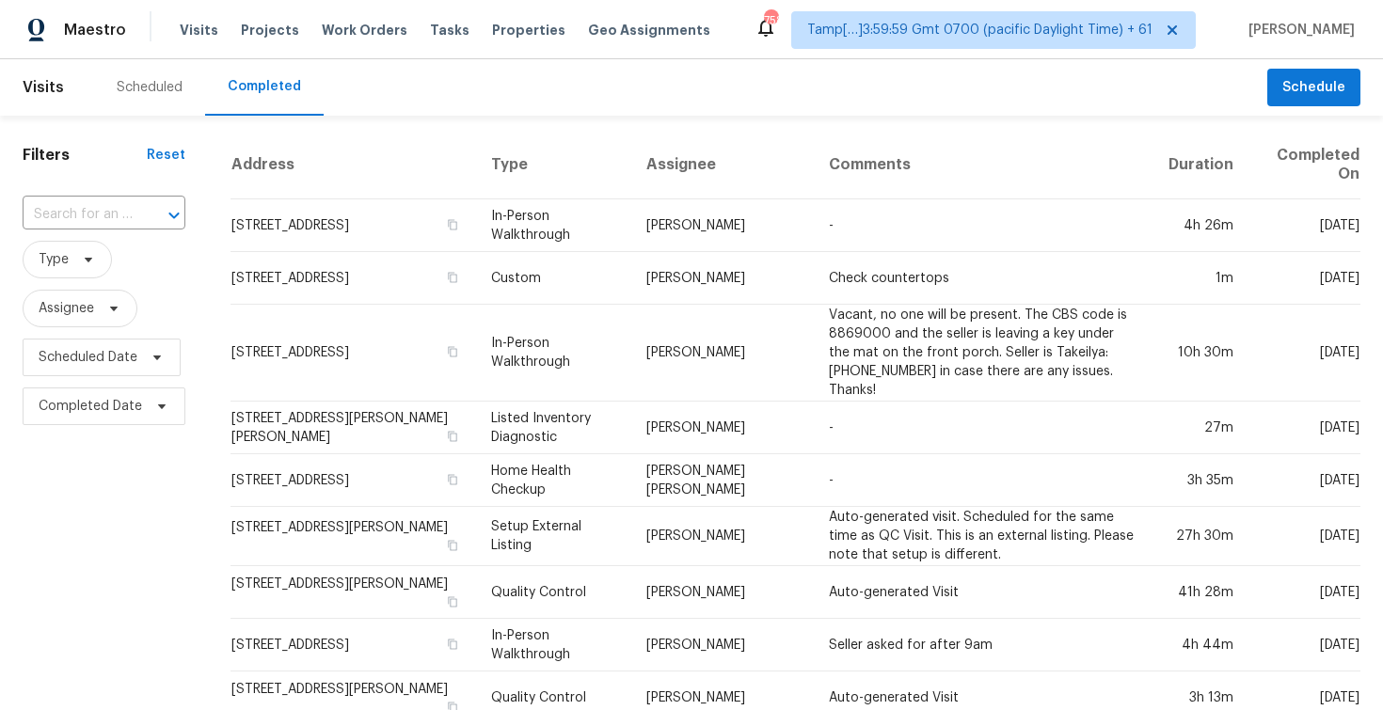
click at [180, 208] on icon "Open" at bounding box center [174, 215] width 23 height 23
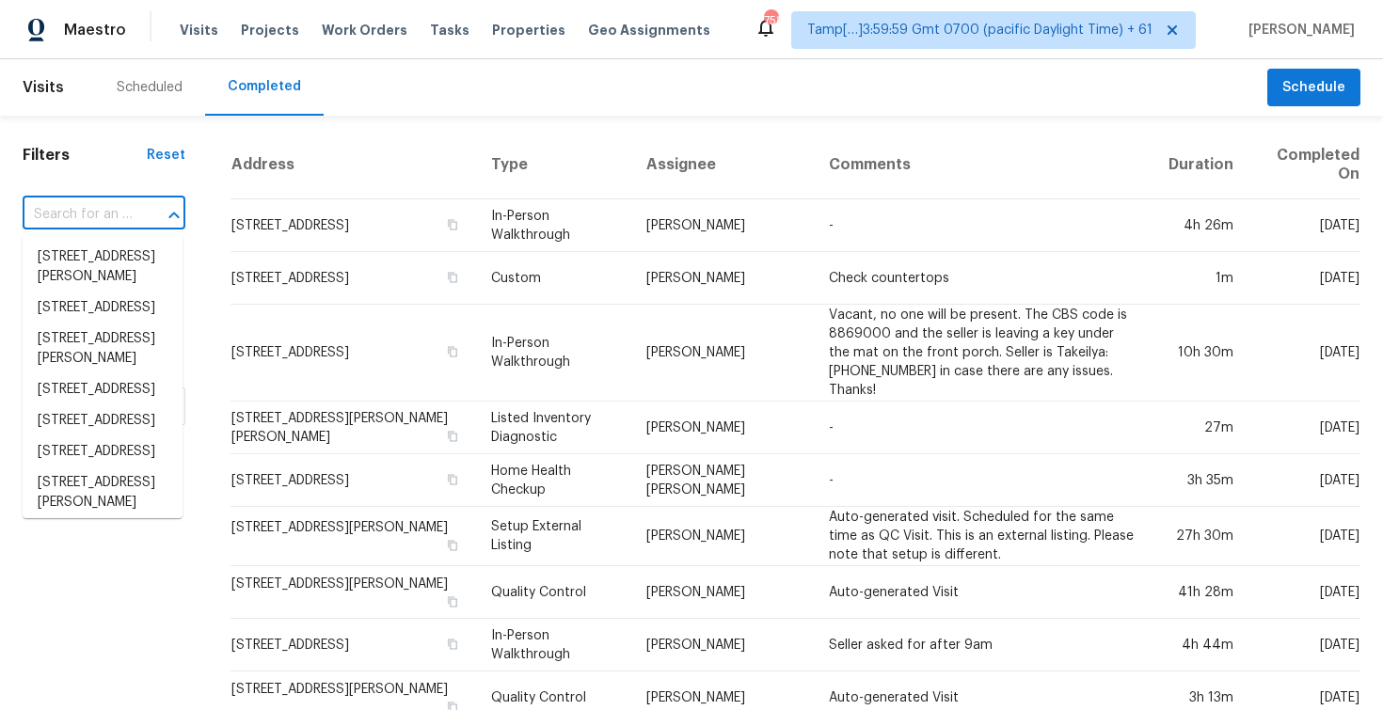
paste input "7520 Breane Dr, Trussville, AL 35173"
type input "7520 Breane Dr, Trussville, AL 35173"
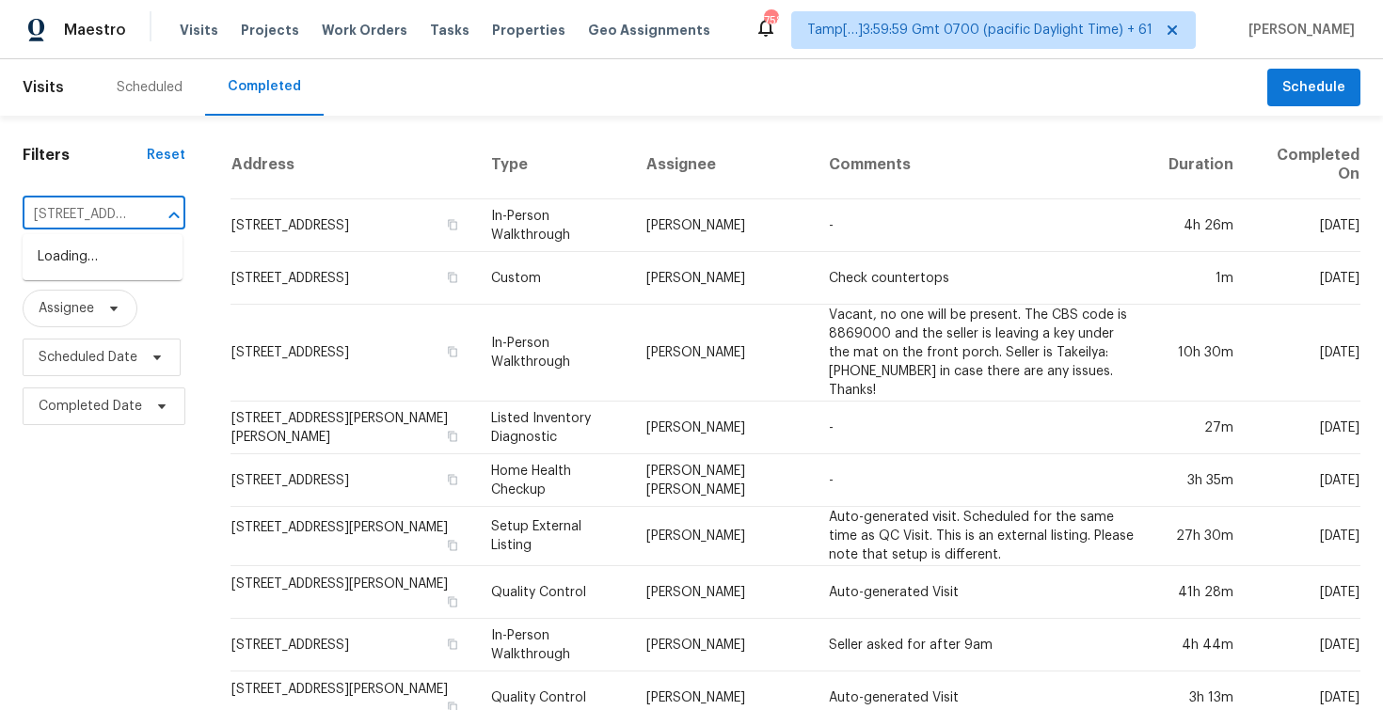
scroll to position [0, 123]
click at [121, 253] on li "7520 Breane Dr, Trussville, AL 35173" at bounding box center [103, 257] width 160 height 31
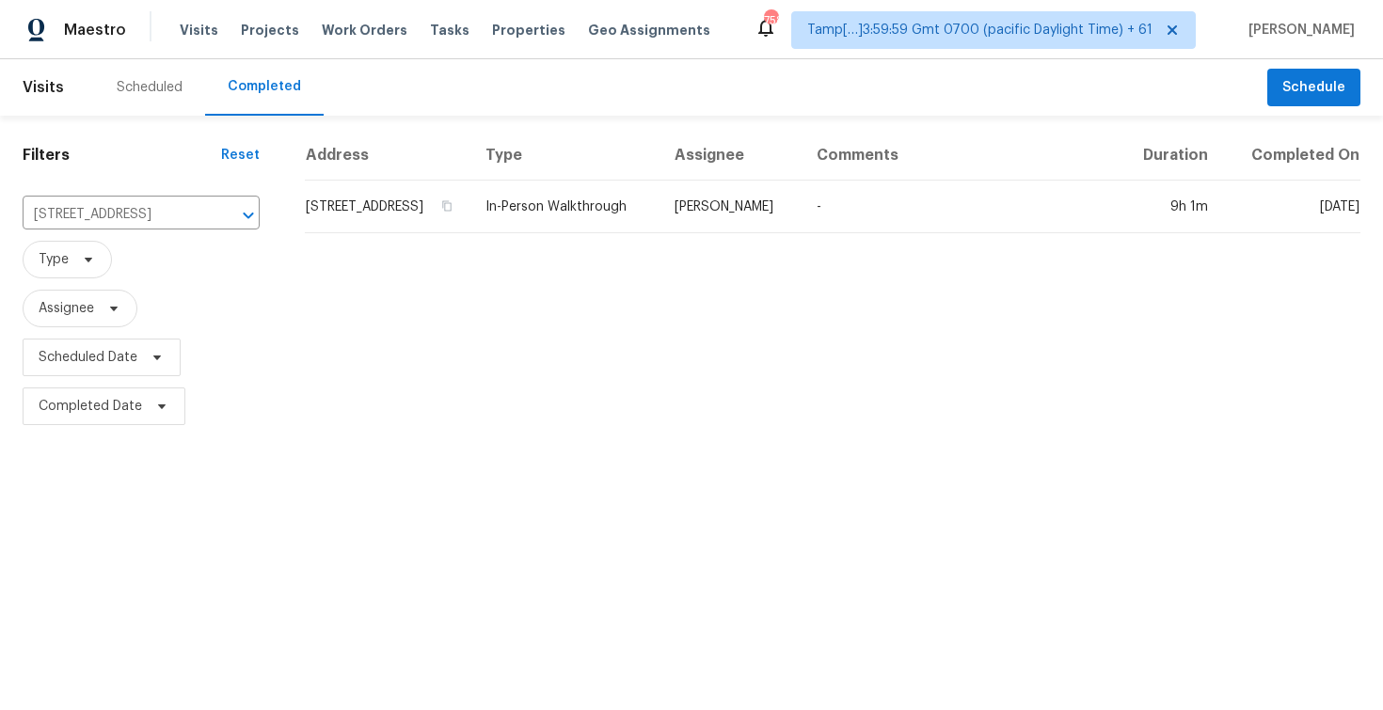
click at [303, 233] on div "Address Type Assignee Comments Duration Completed On 7520 Breane Dr, Trussville…" at bounding box center [832, 281] width 1101 height 300
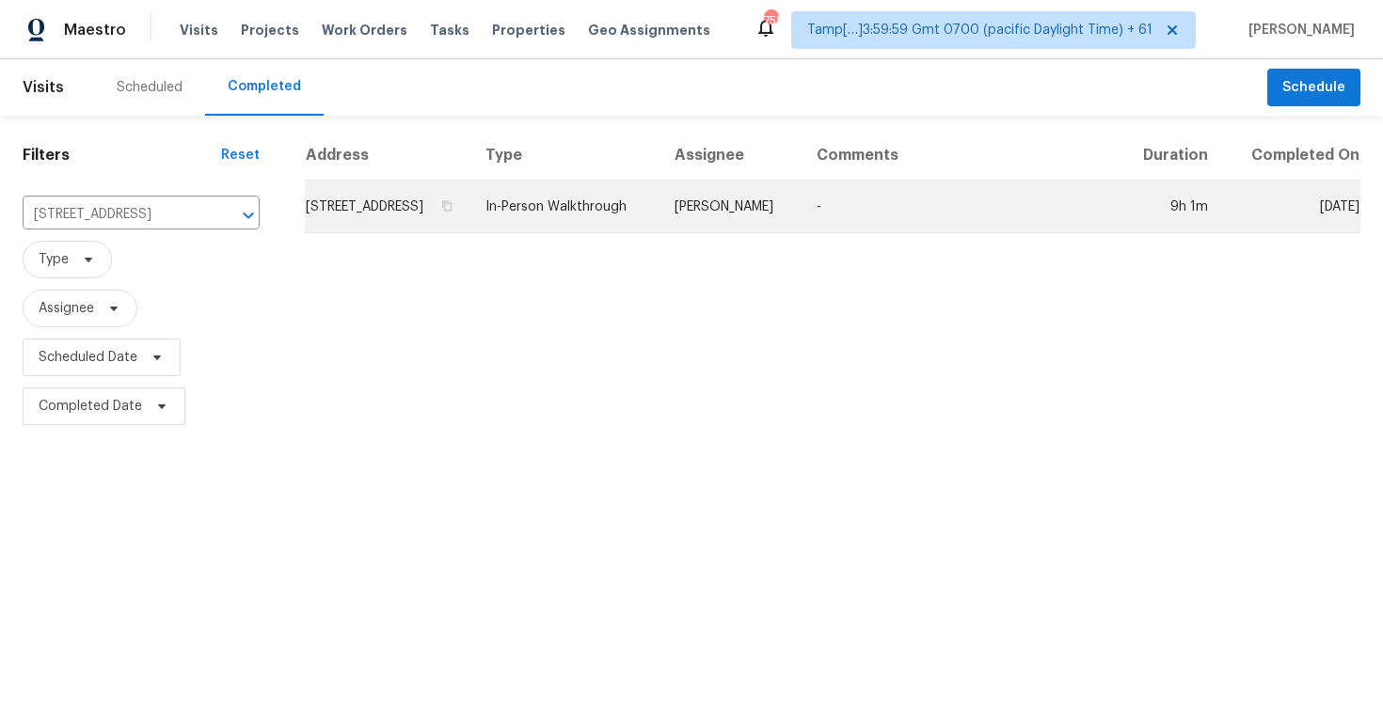
click at [353, 215] on td "7520 Breane Dr, Trussville, AL 35173" at bounding box center [388, 207] width 166 height 53
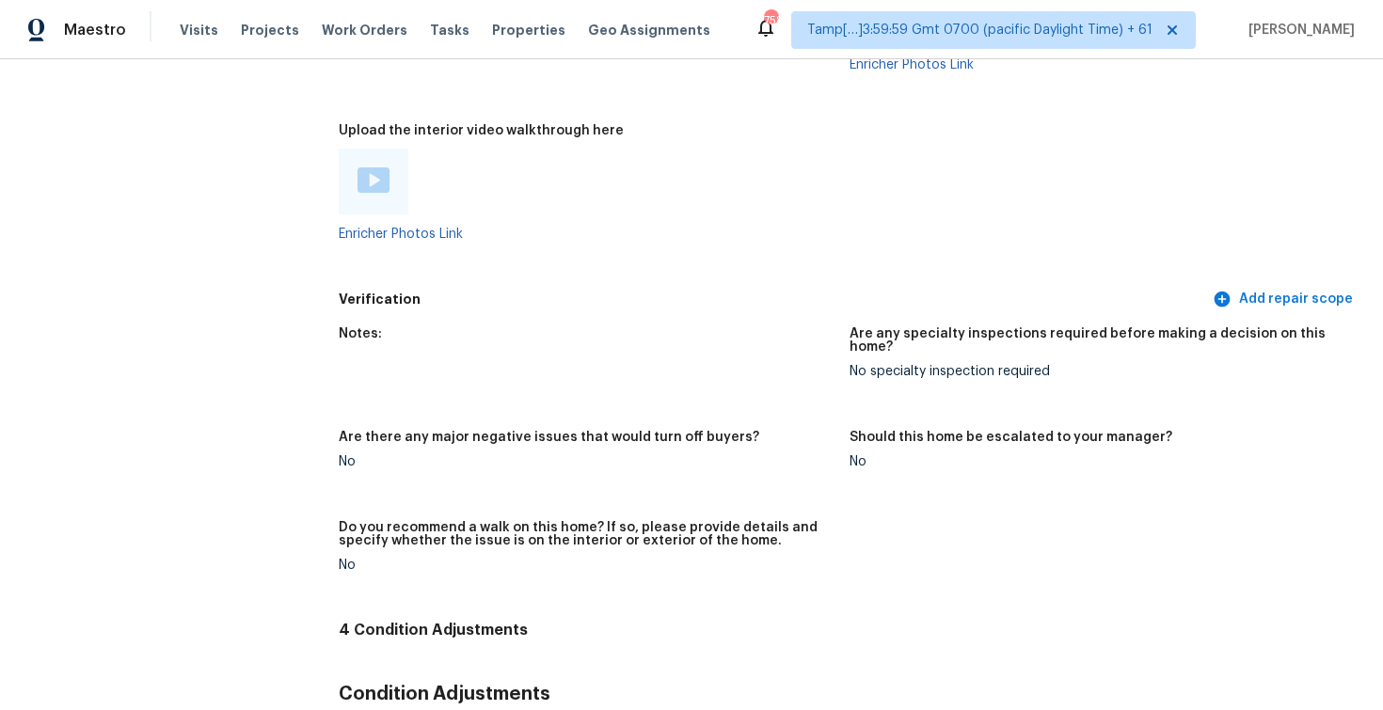
scroll to position [4271, 0]
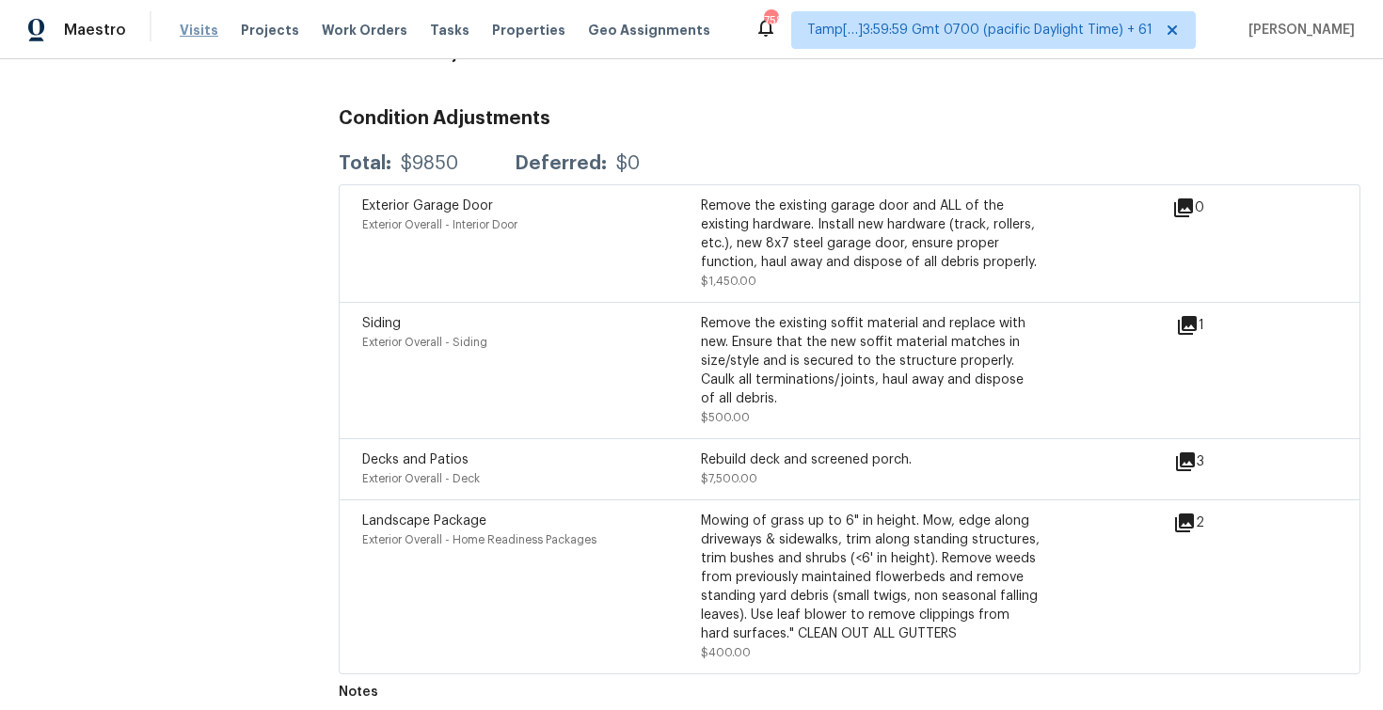
click at [200, 29] on span "Visits" at bounding box center [199, 30] width 39 height 19
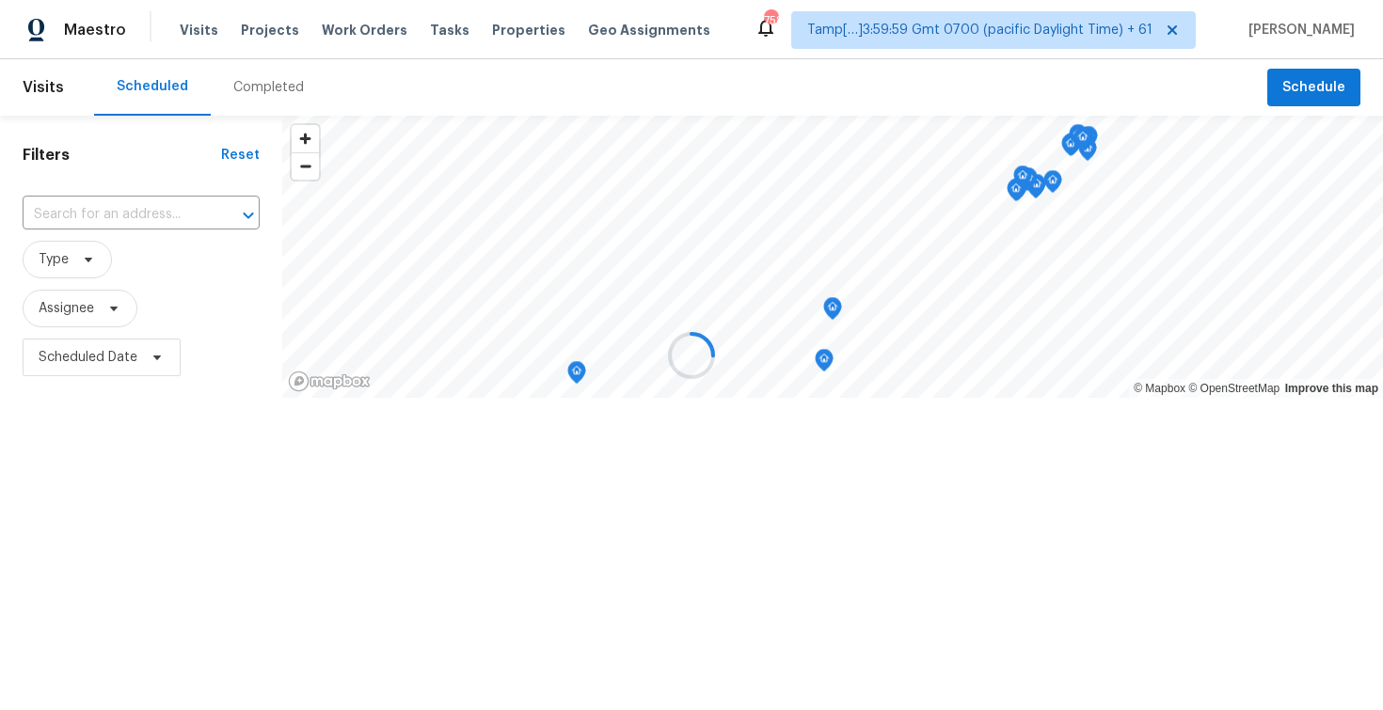
click at [287, 76] on div at bounding box center [691, 355] width 1383 height 710
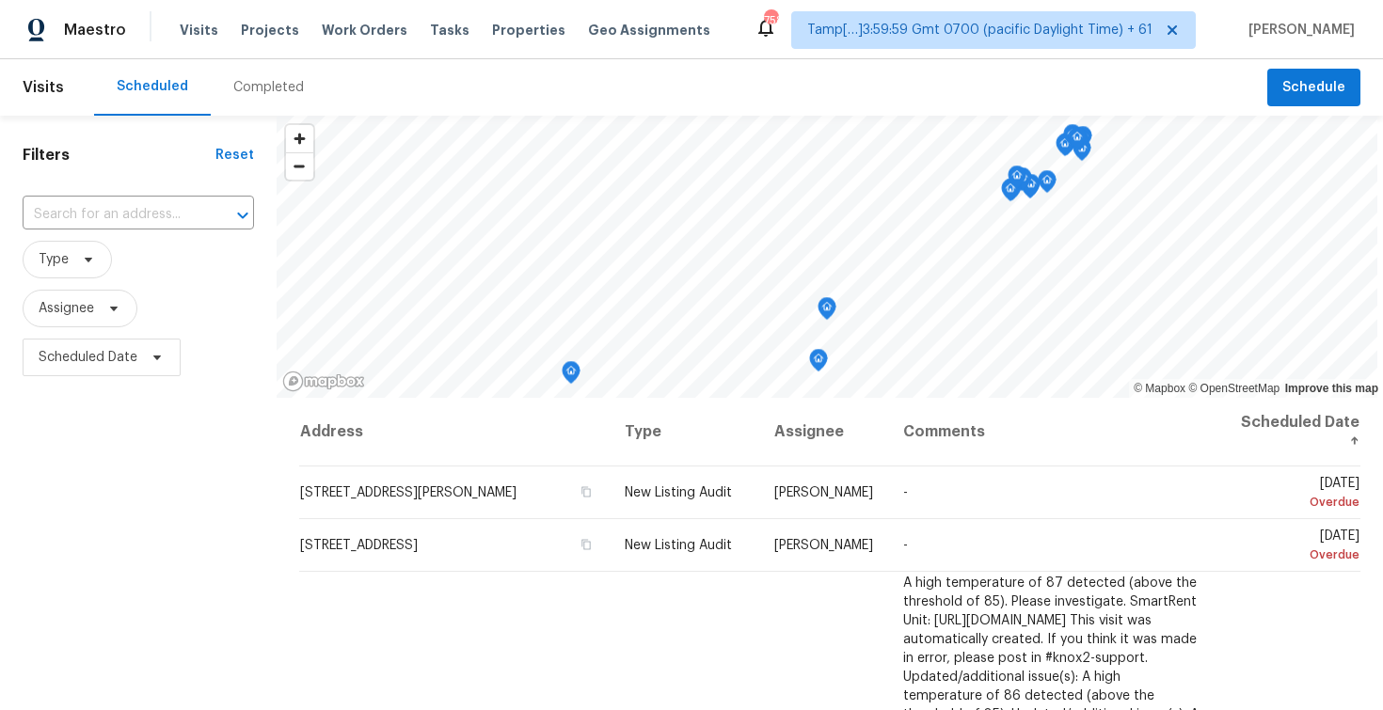
click at [289, 87] on div "Completed" at bounding box center [268, 87] width 71 height 19
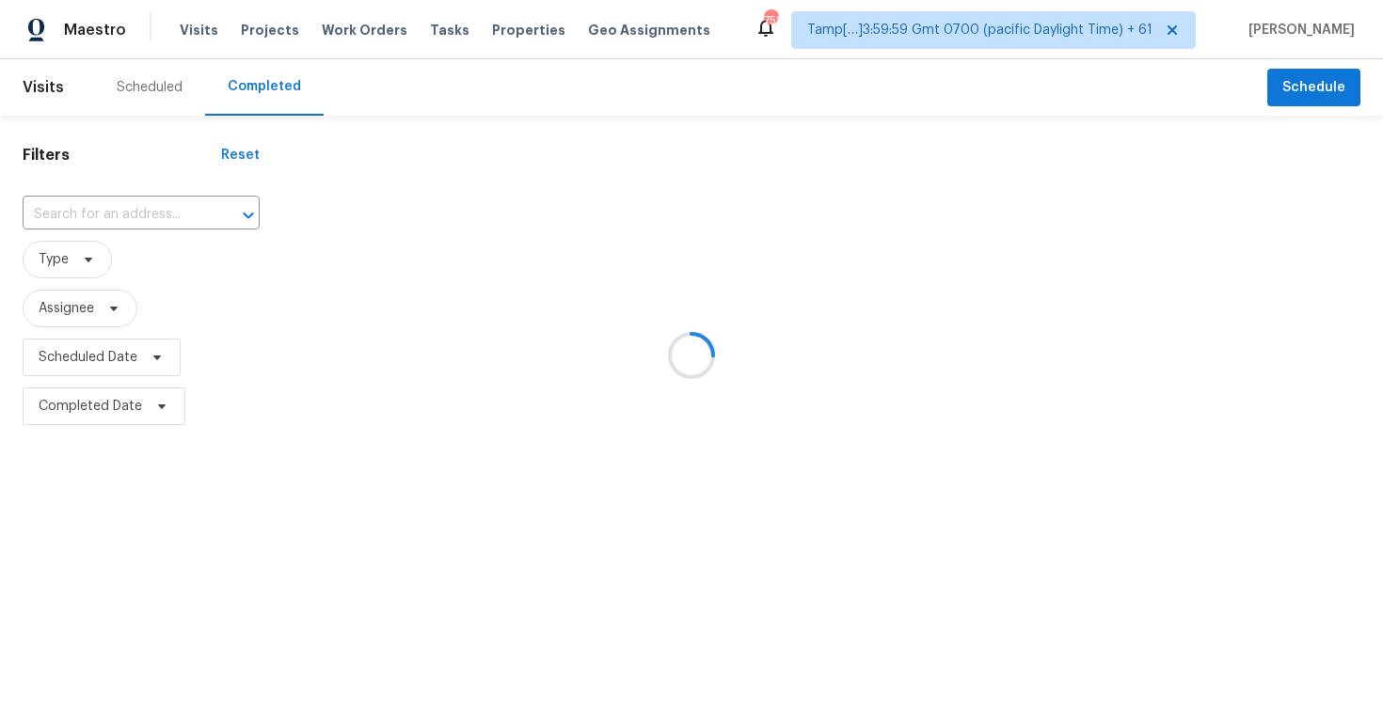
click at [92, 240] on div at bounding box center [691, 355] width 1383 height 710
click at [103, 216] on div at bounding box center [691, 355] width 1383 height 710
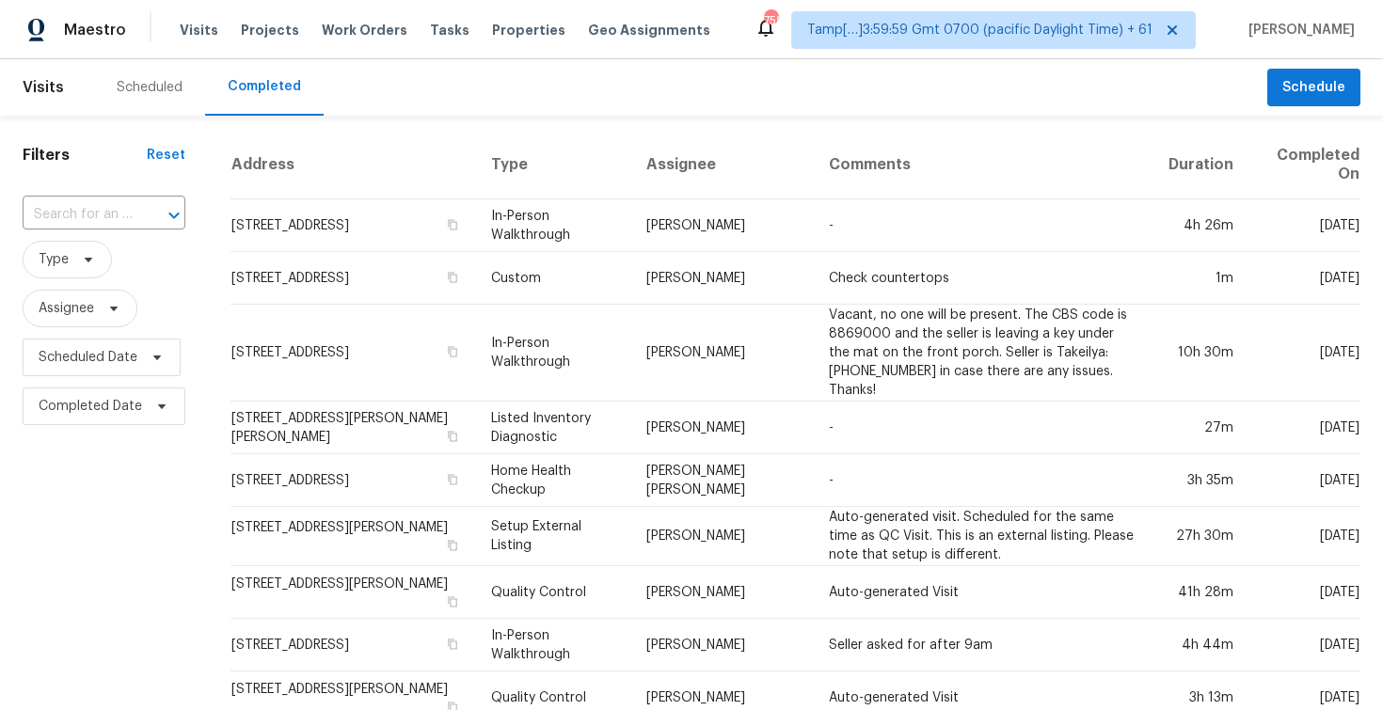
click at [103, 216] on input "text" at bounding box center [78, 214] width 110 height 29
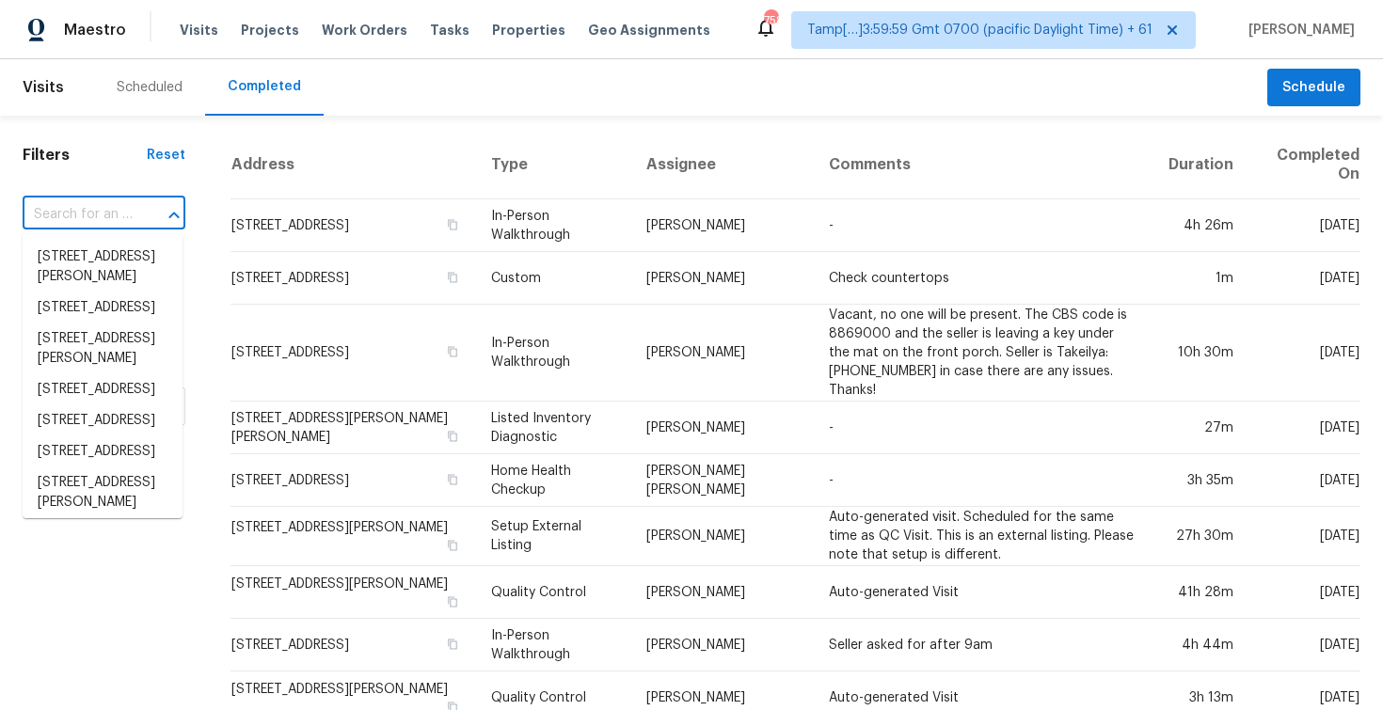
paste input "1636 Ridge Haven Rd, Waxhaw, NC 28173"
type input "1636 Ridge Haven Rd, Waxhaw, NC 28173"
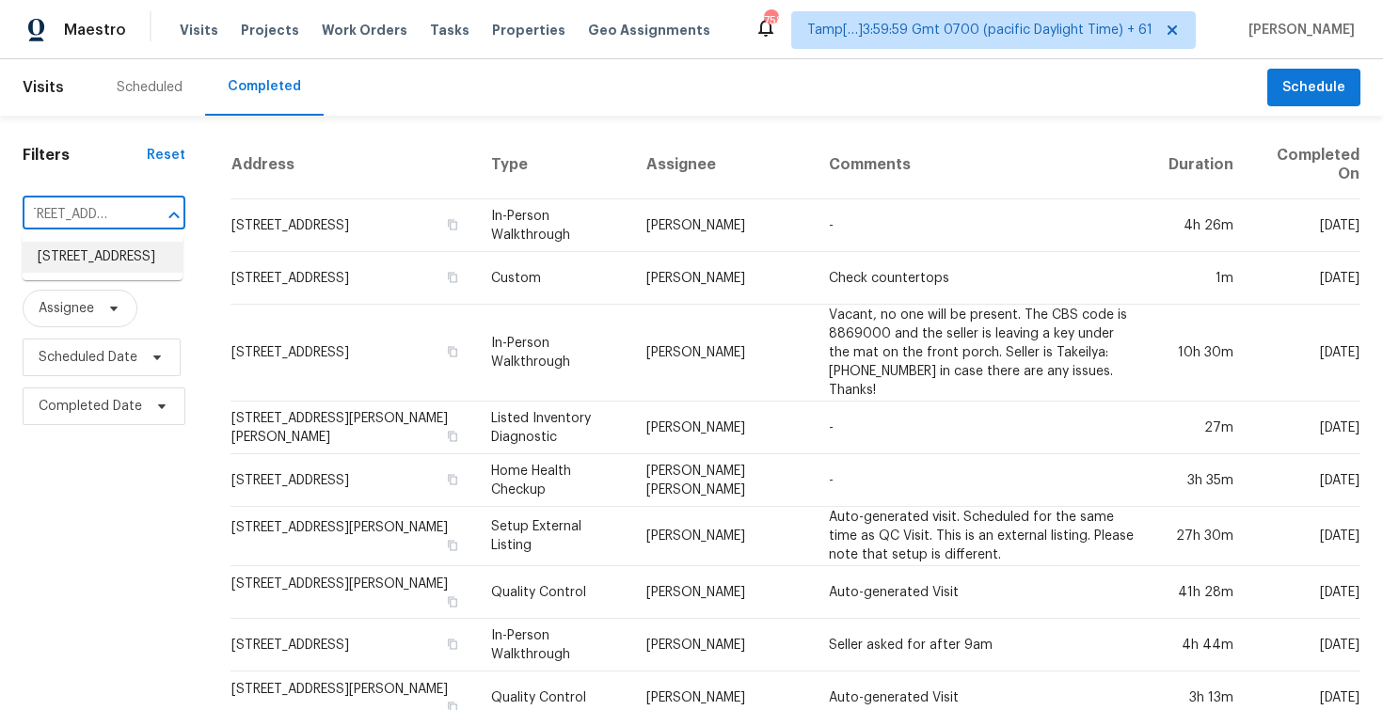
click at [151, 267] on li "1636 Ridge Haven Rd, Waxhaw, NC 28173" at bounding box center [103, 257] width 160 height 31
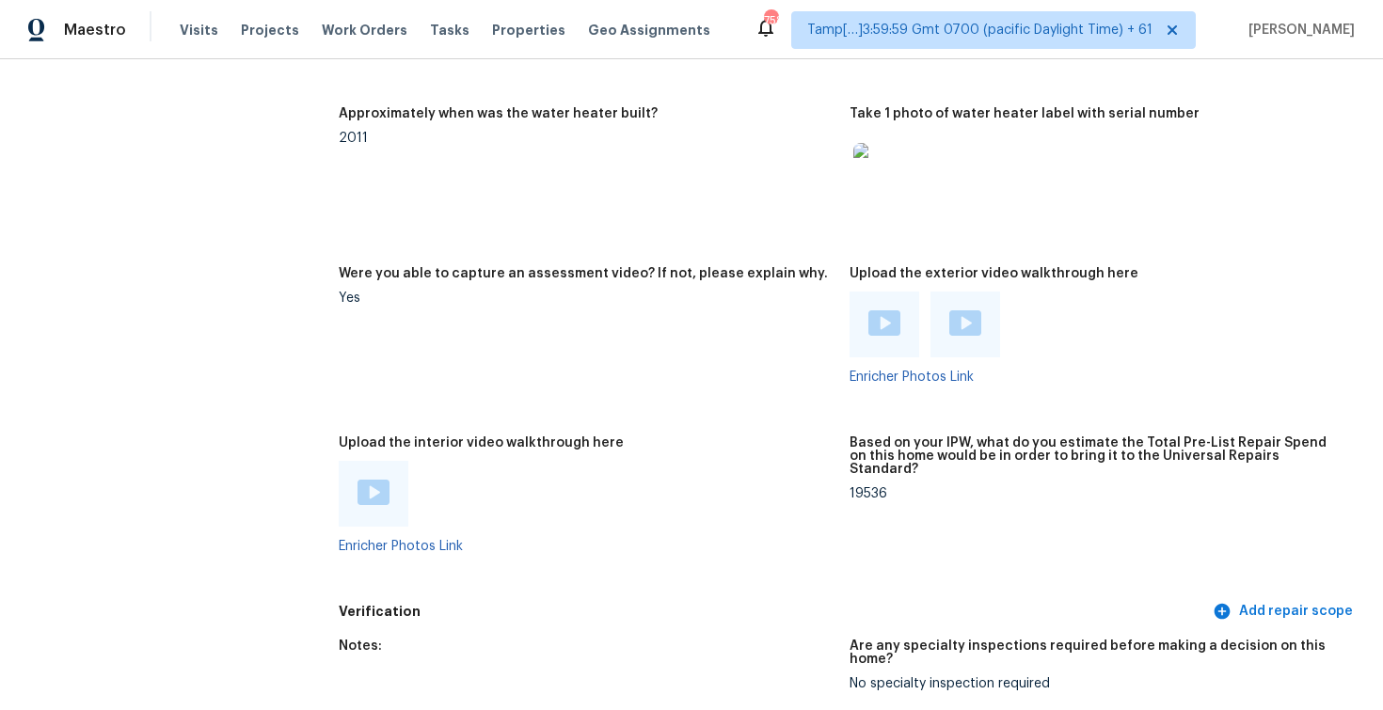
scroll to position [3956, 0]
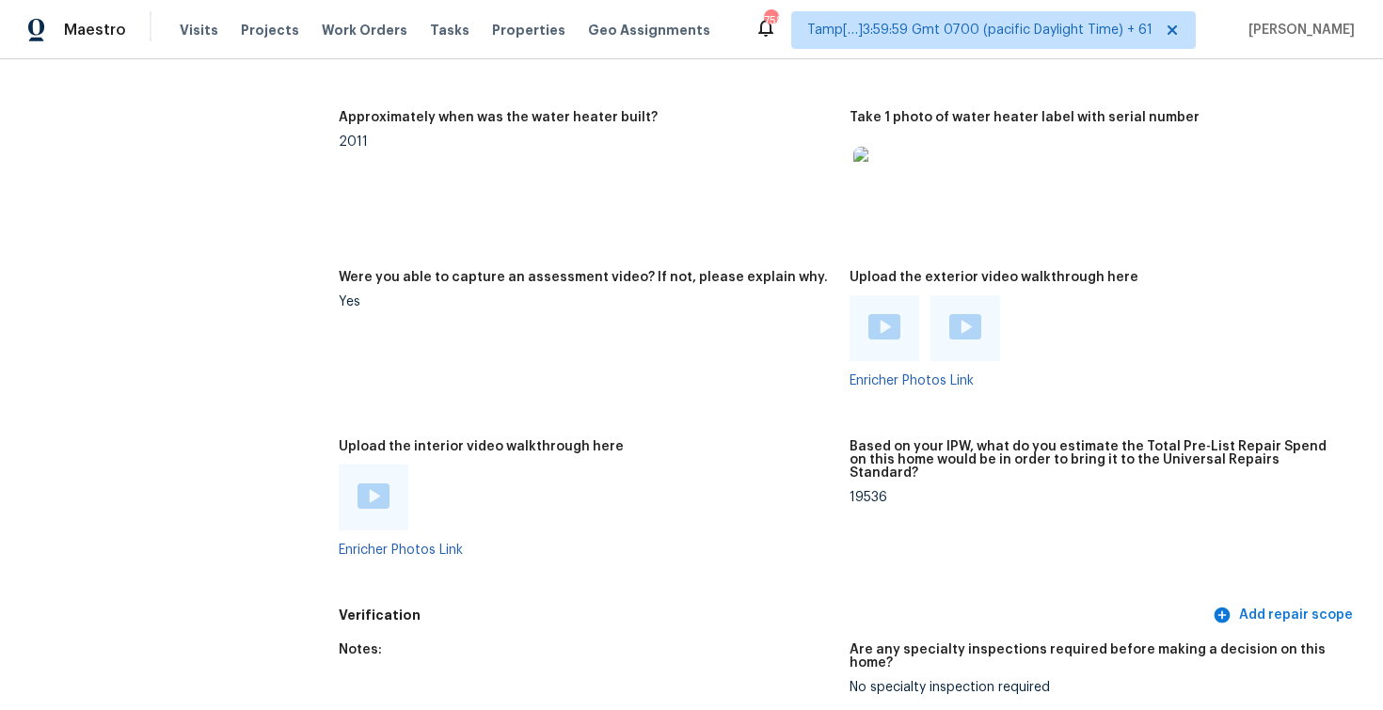
click at [386, 484] on img at bounding box center [373, 496] width 32 height 25
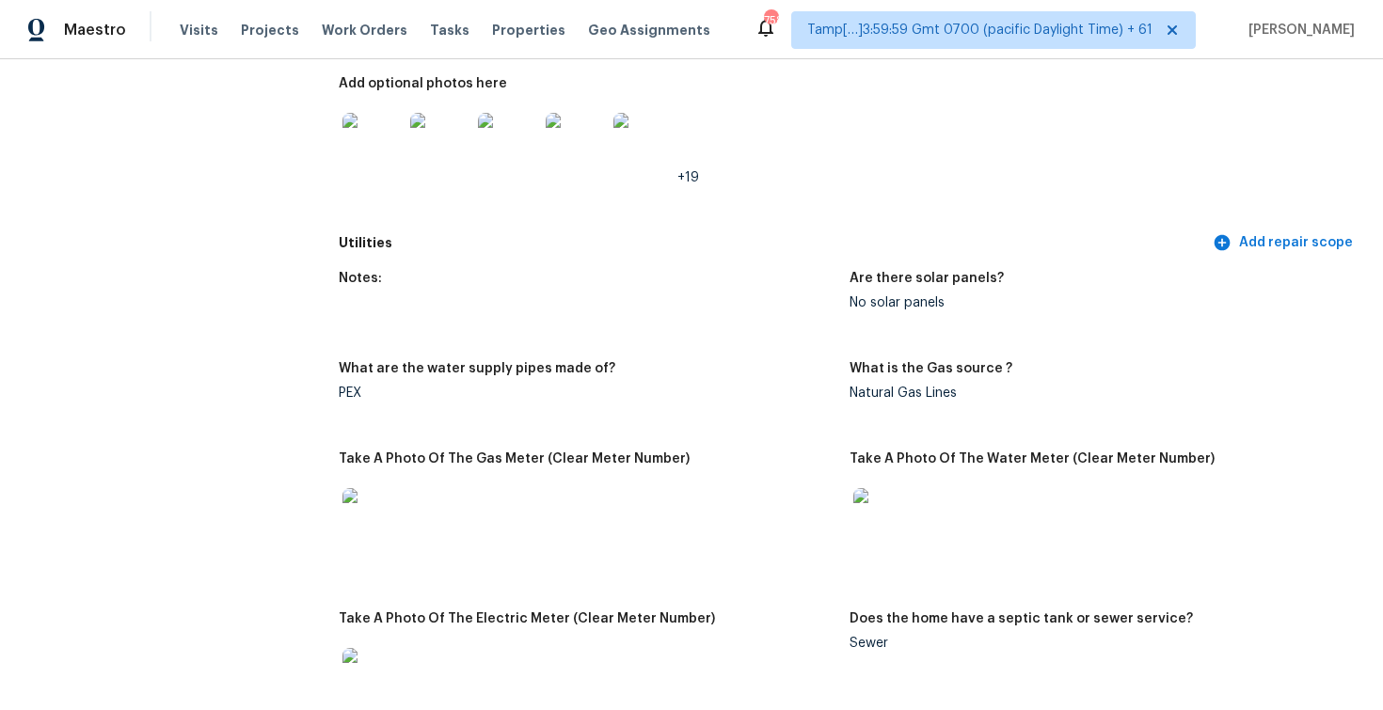
scroll to position [1094, 0]
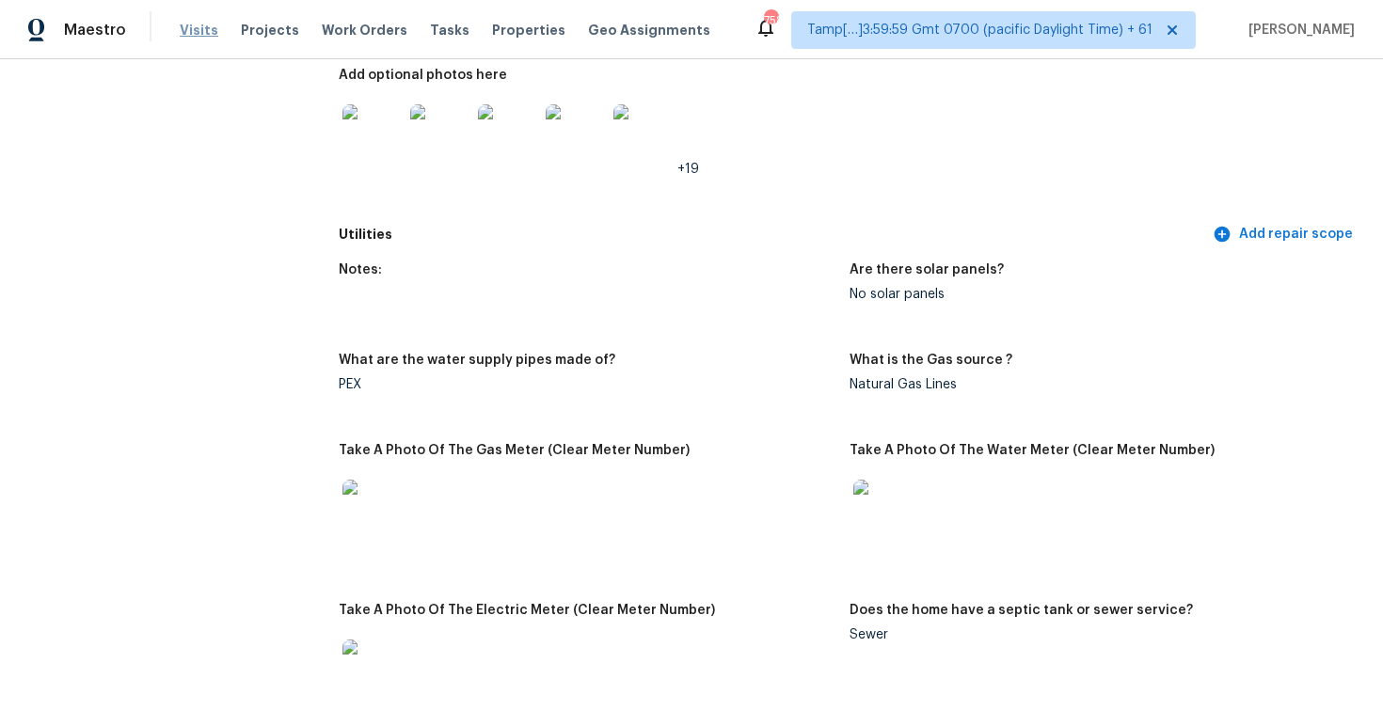
click at [190, 23] on span "Visits" at bounding box center [199, 30] width 39 height 19
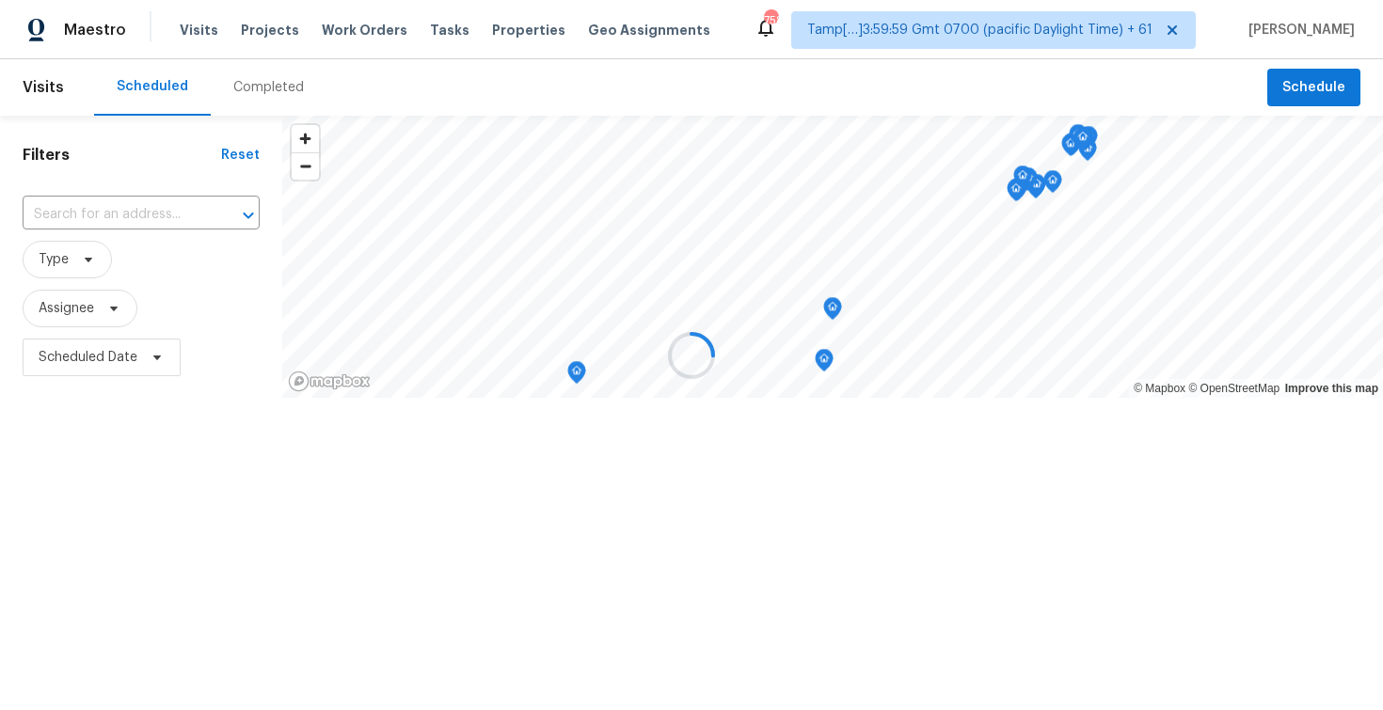
click at [239, 97] on div at bounding box center [691, 355] width 1383 height 710
click at [257, 91] on div at bounding box center [691, 355] width 1383 height 710
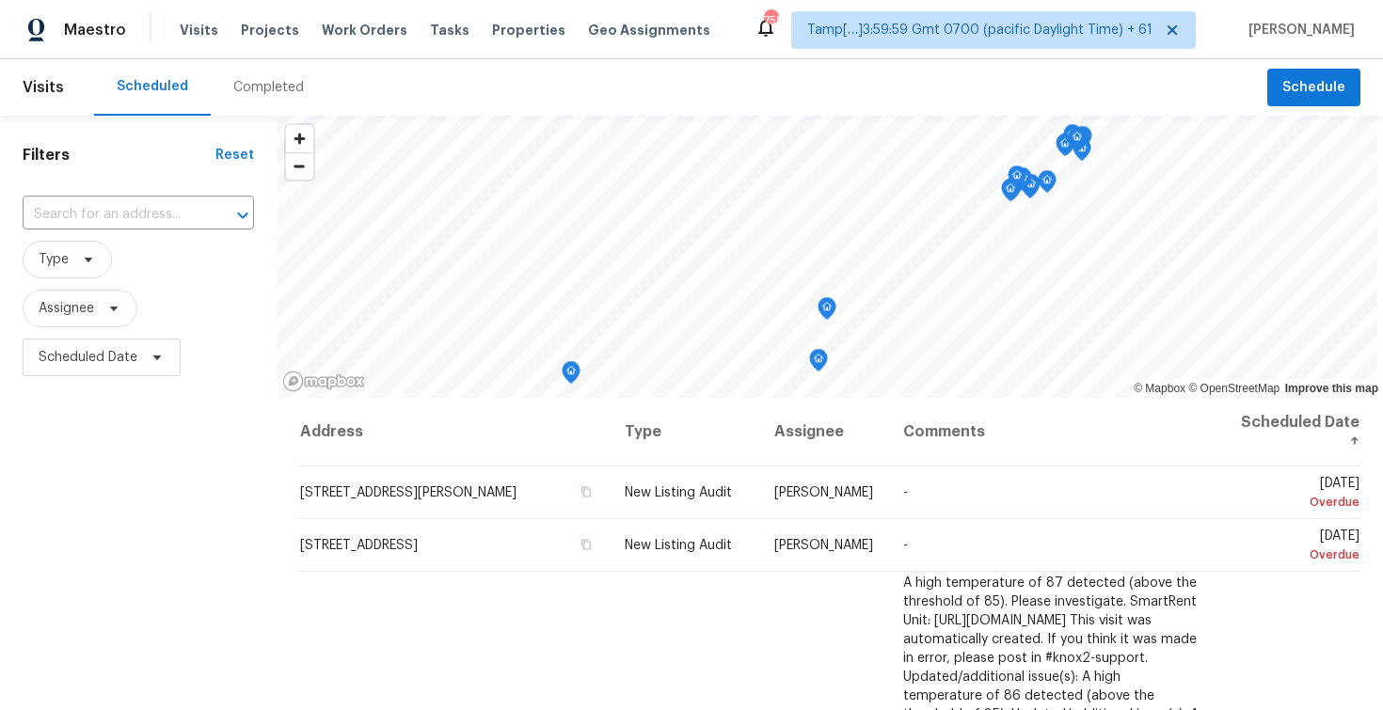
click at [257, 91] on div "Completed" at bounding box center [268, 87] width 71 height 19
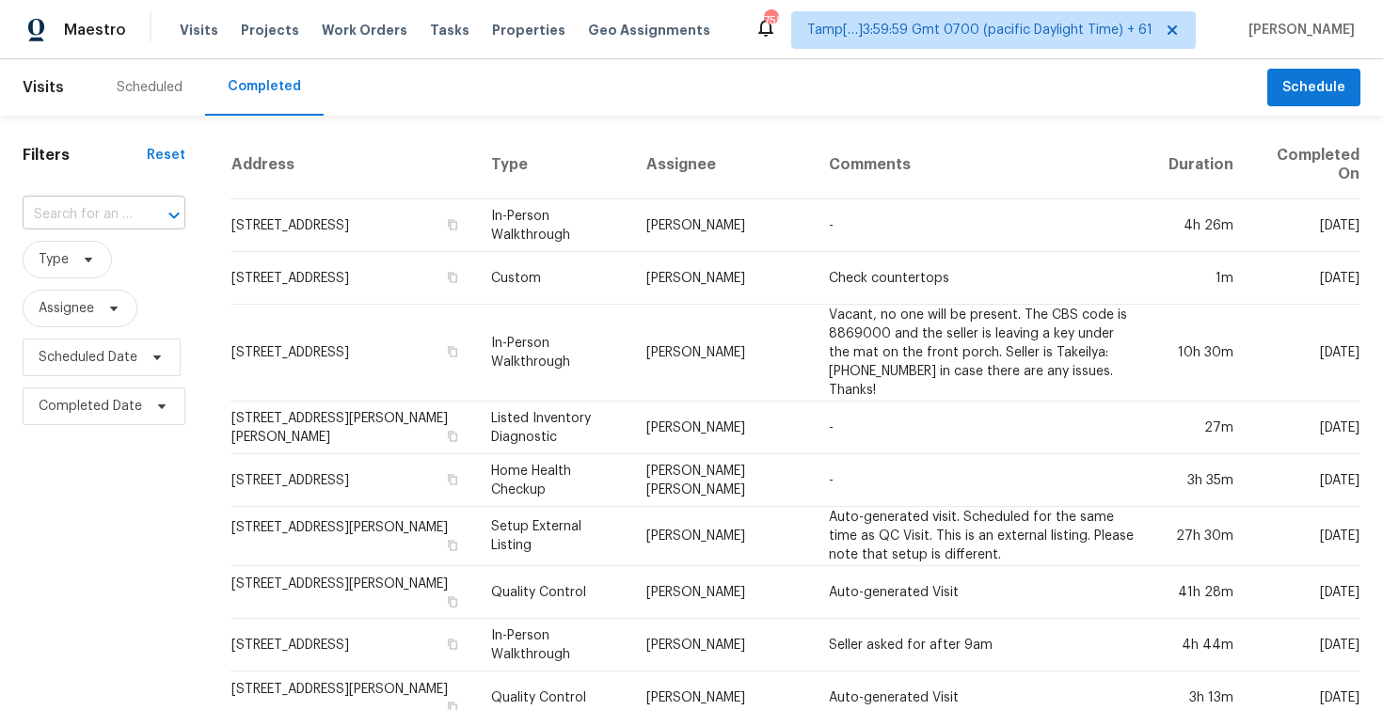
click at [91, 203] on input "text" at bounding box center [78, 214] width 110 height 29
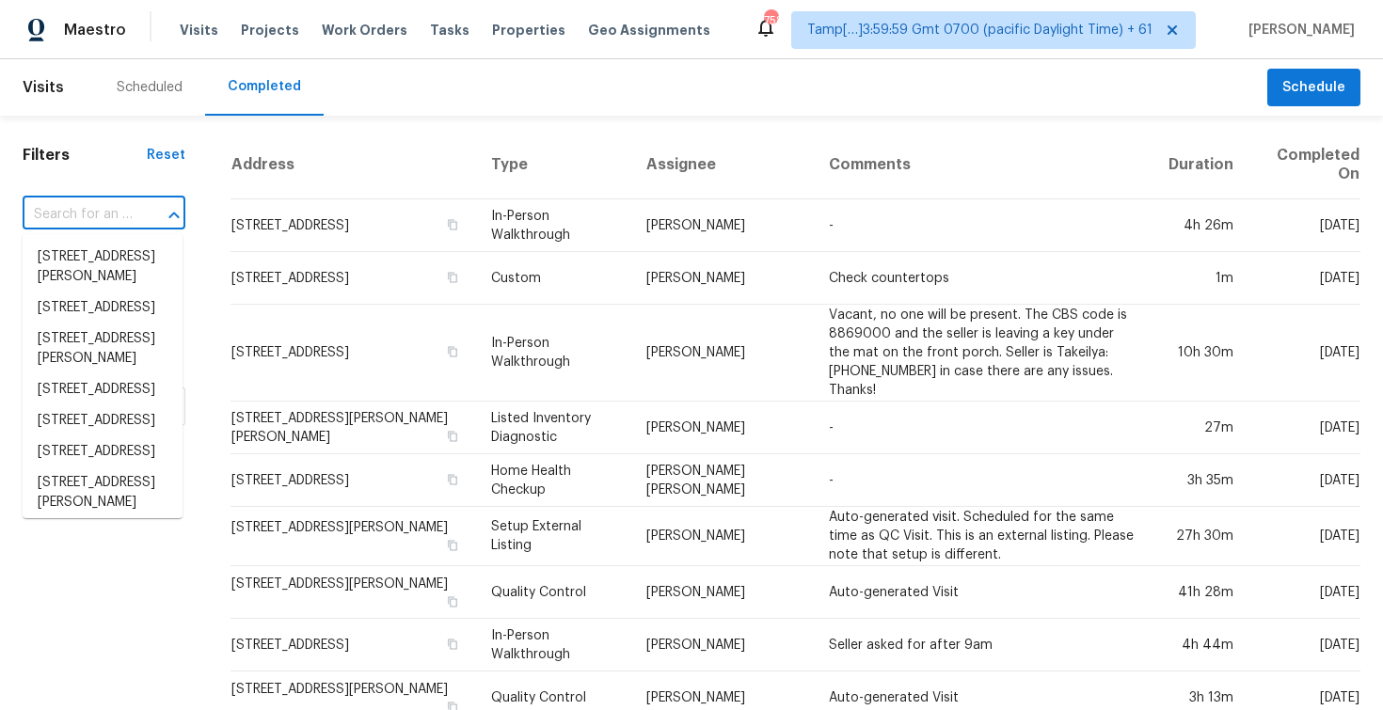
paste input "4870 Summerhill Rd, Las Vegas, NV 89121"
type input "4870 Summerhill Rd, Las Vegas, NV 89121"
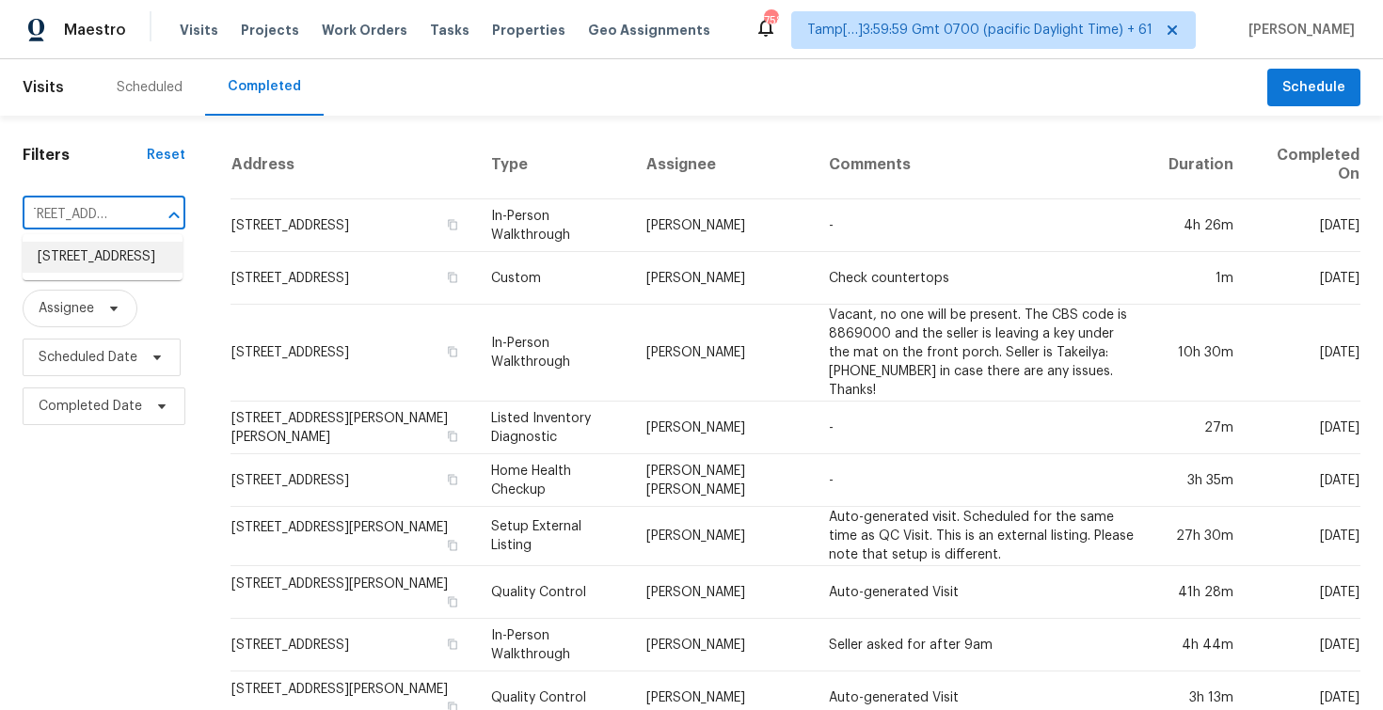
click at [129, 255] on li "4870 Summerhill Rd, Las Vegas, NV 89121" at bounding box center [103, 257] width 160 height 31
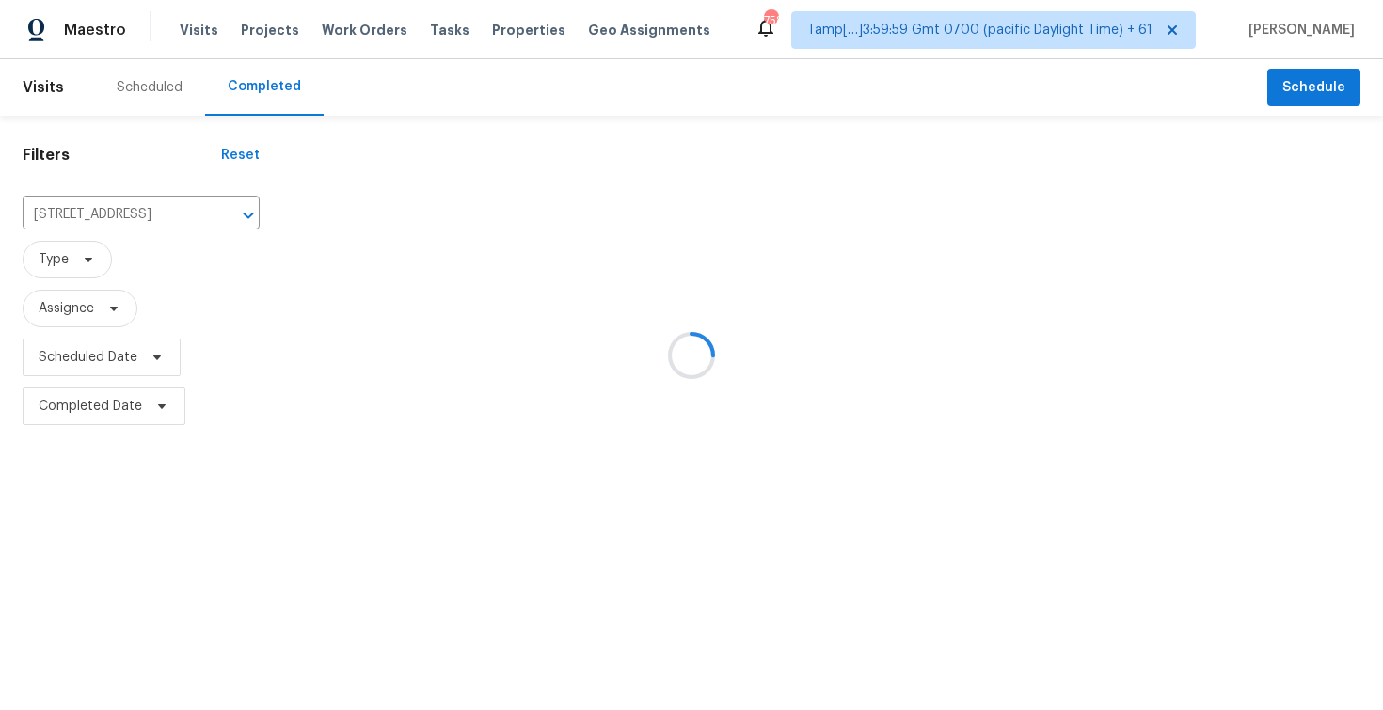
click at [324, 214] on div at bounding box center [691, 355] width 1383 height 710
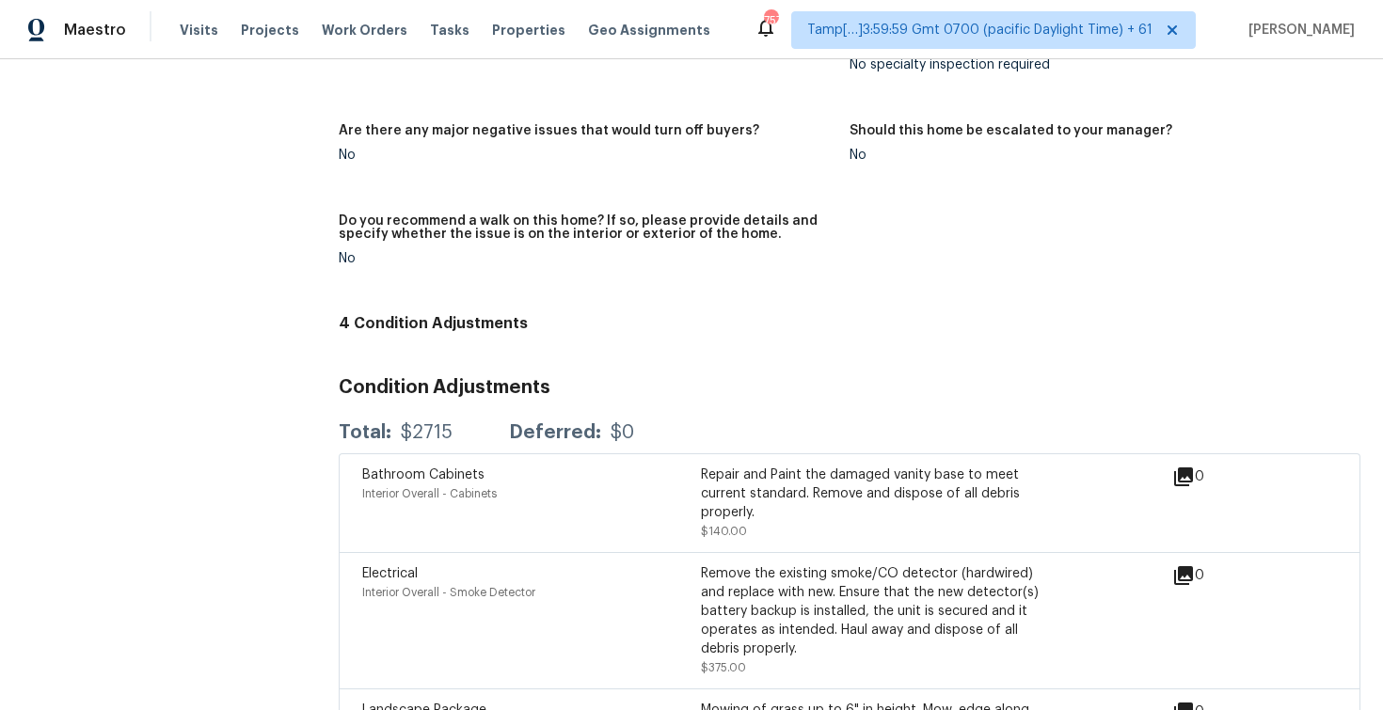
scroll to position [4293, 0]
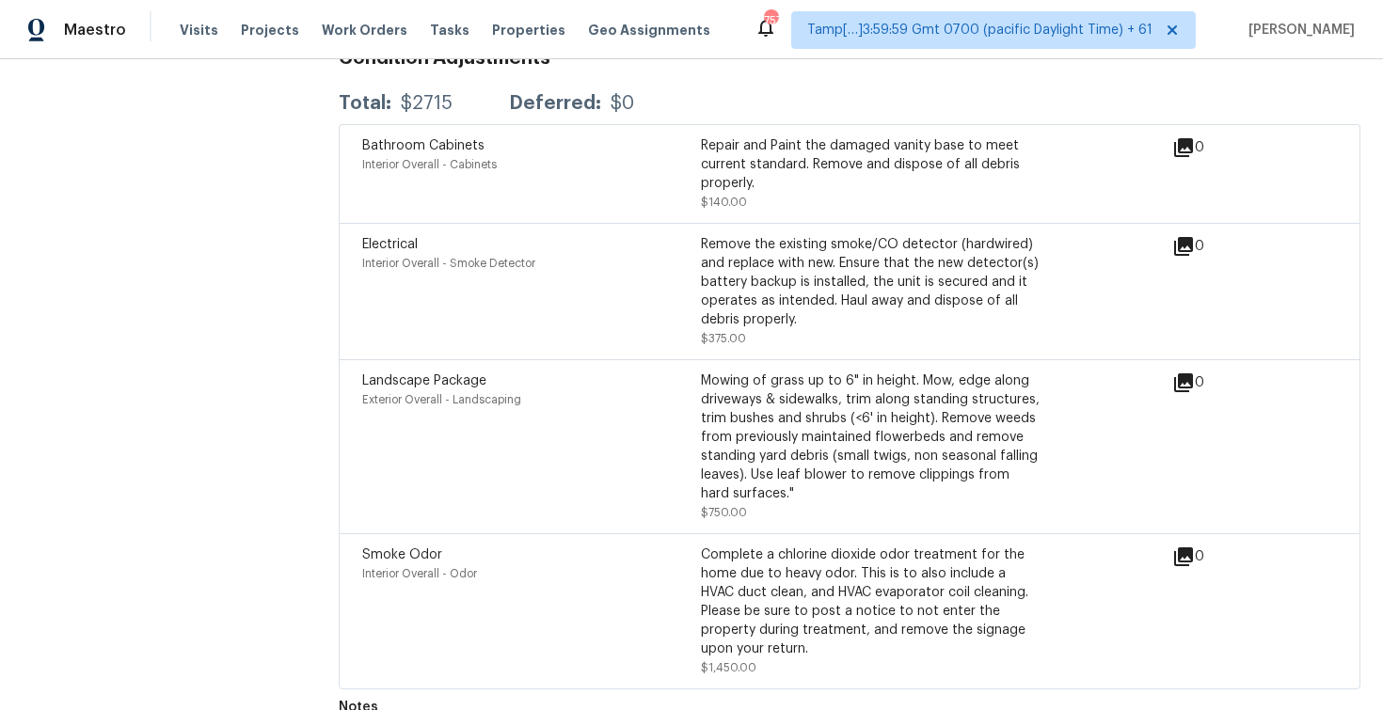
click at [520, 564] on div "Interior Overall - Odor" at bounding box center [531, 573] width 339 height 19
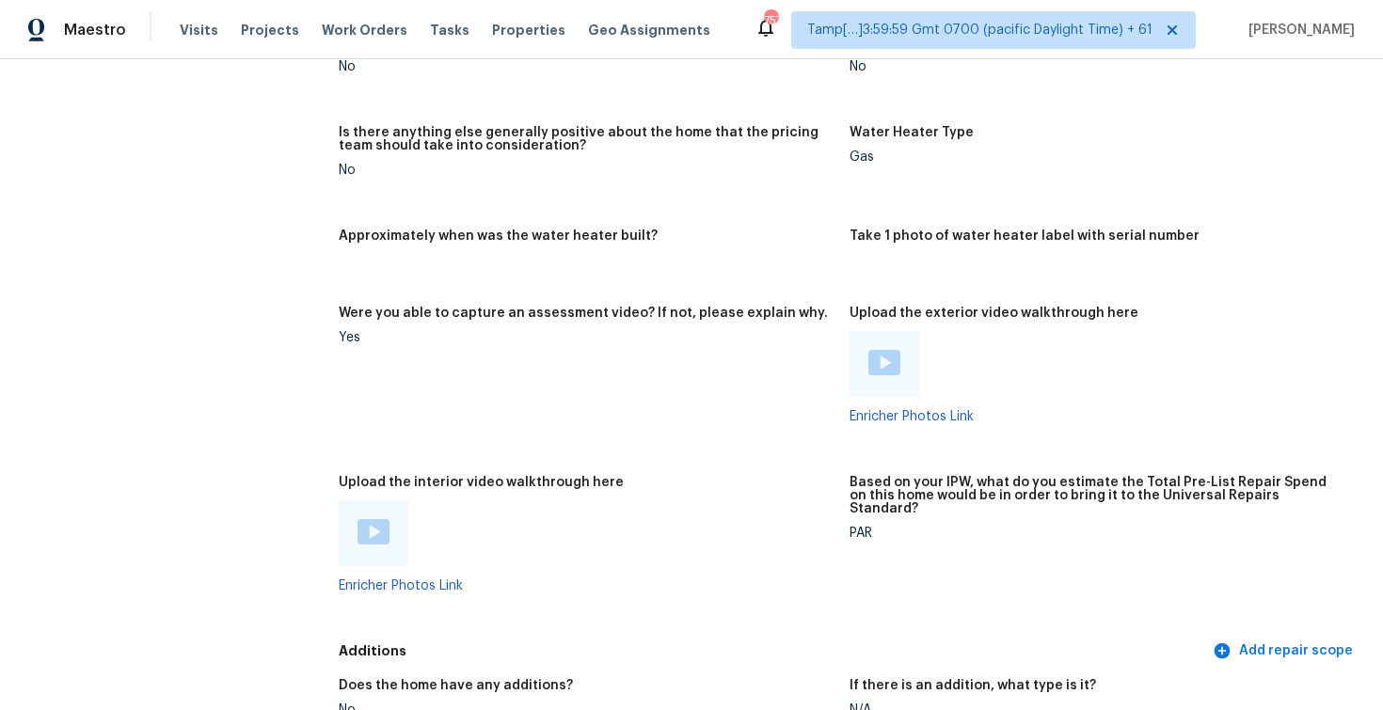
scroll to position [3072, 0]
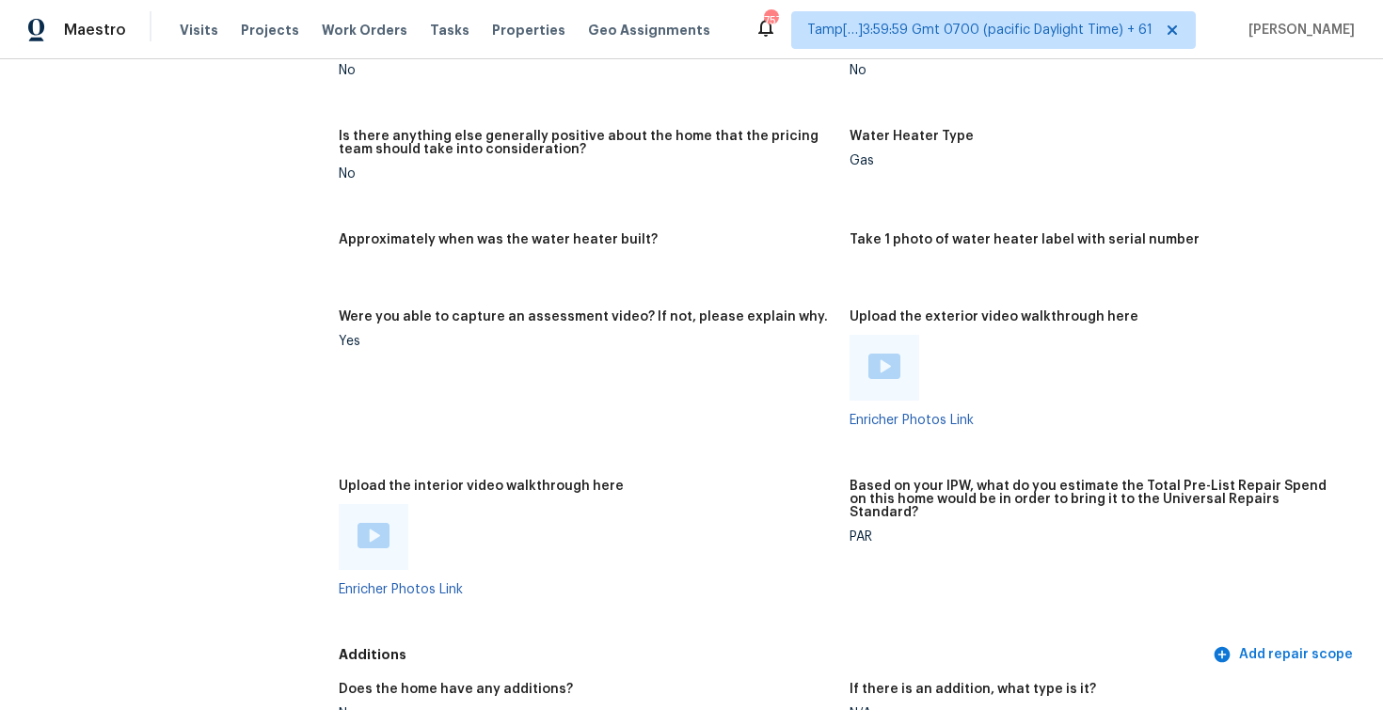
click at [369, 523] on img at bounding box center [373, 535] width 32 height 25
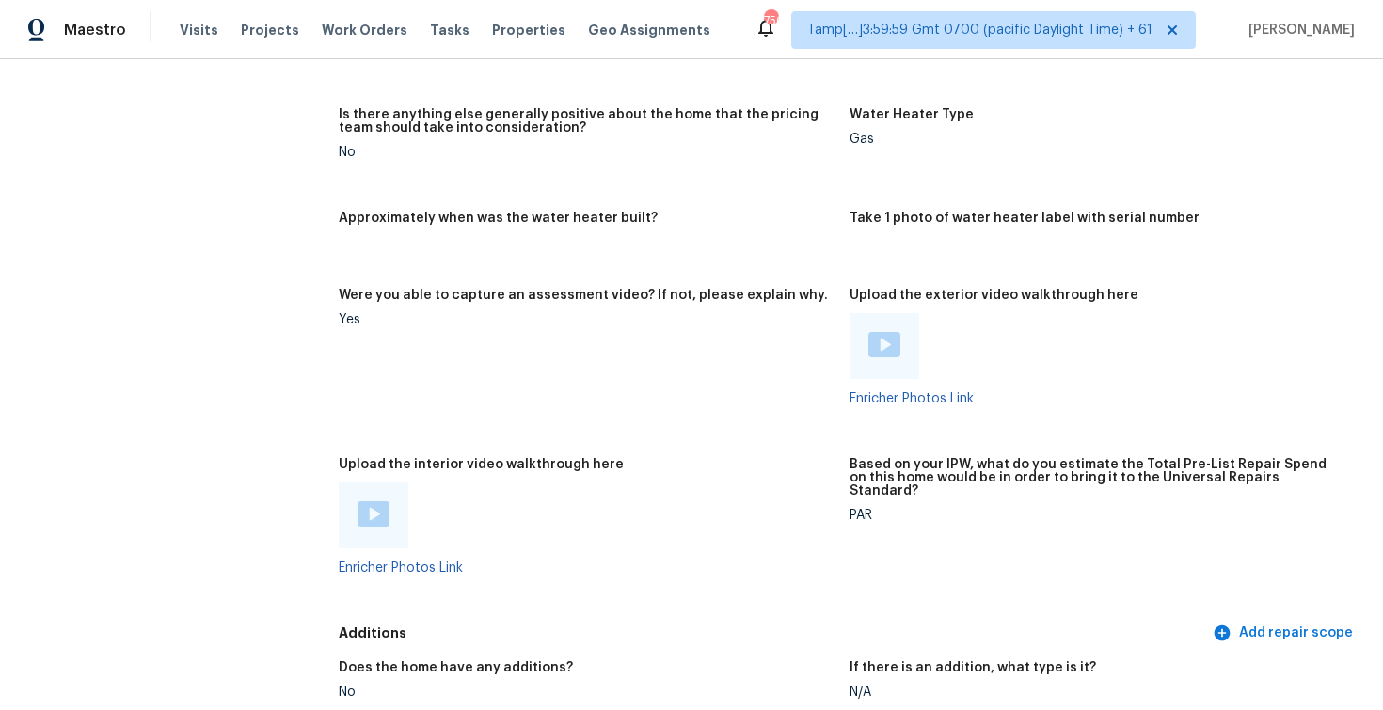
scroll to position [4293, 0]
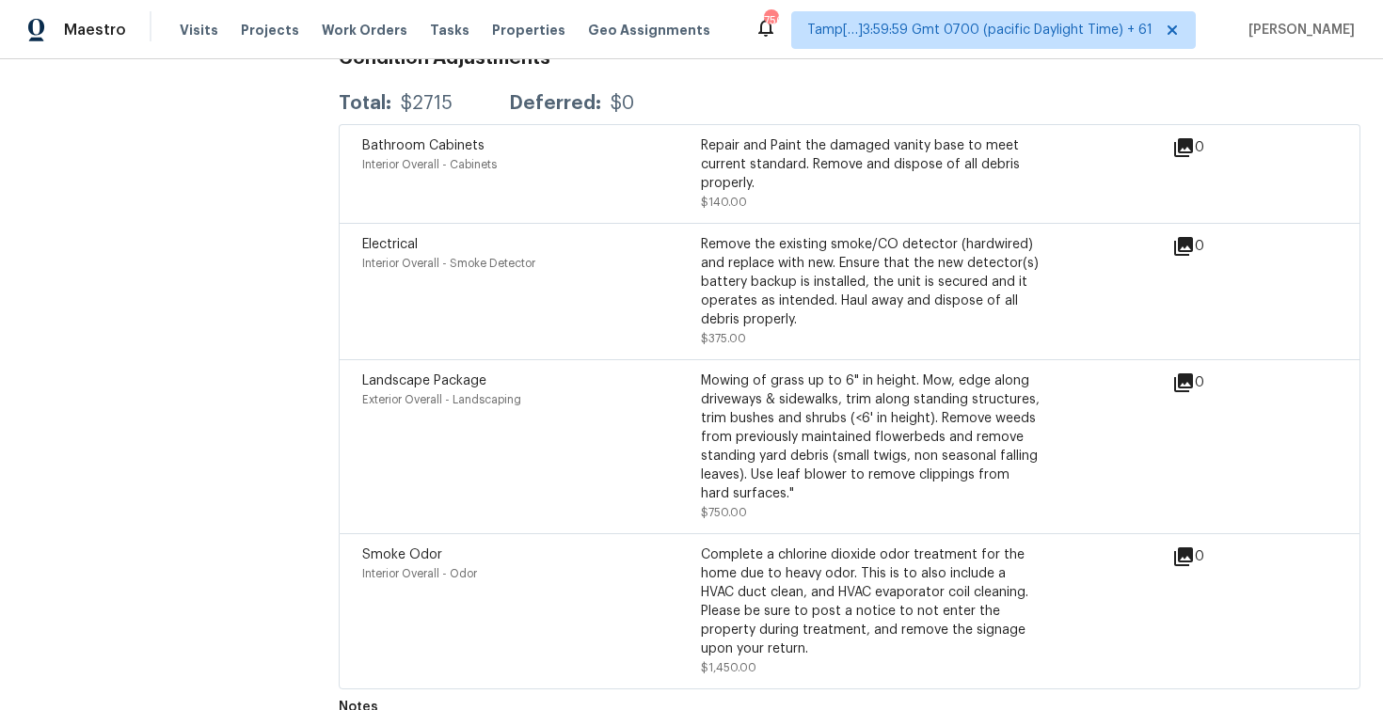
click at [619, 546] on div "Smoke Odor" at bounding box center [531, 555] width 339 height 19
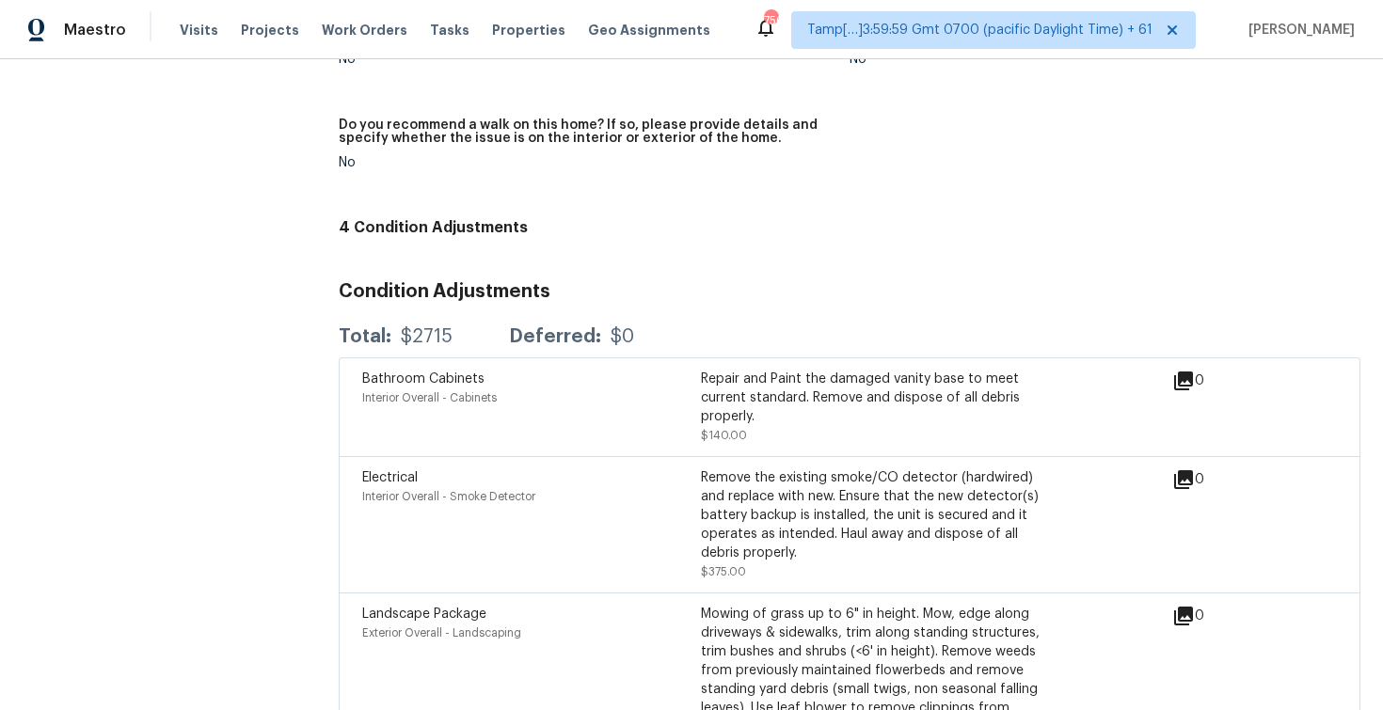
scroll to position [3894, 0]
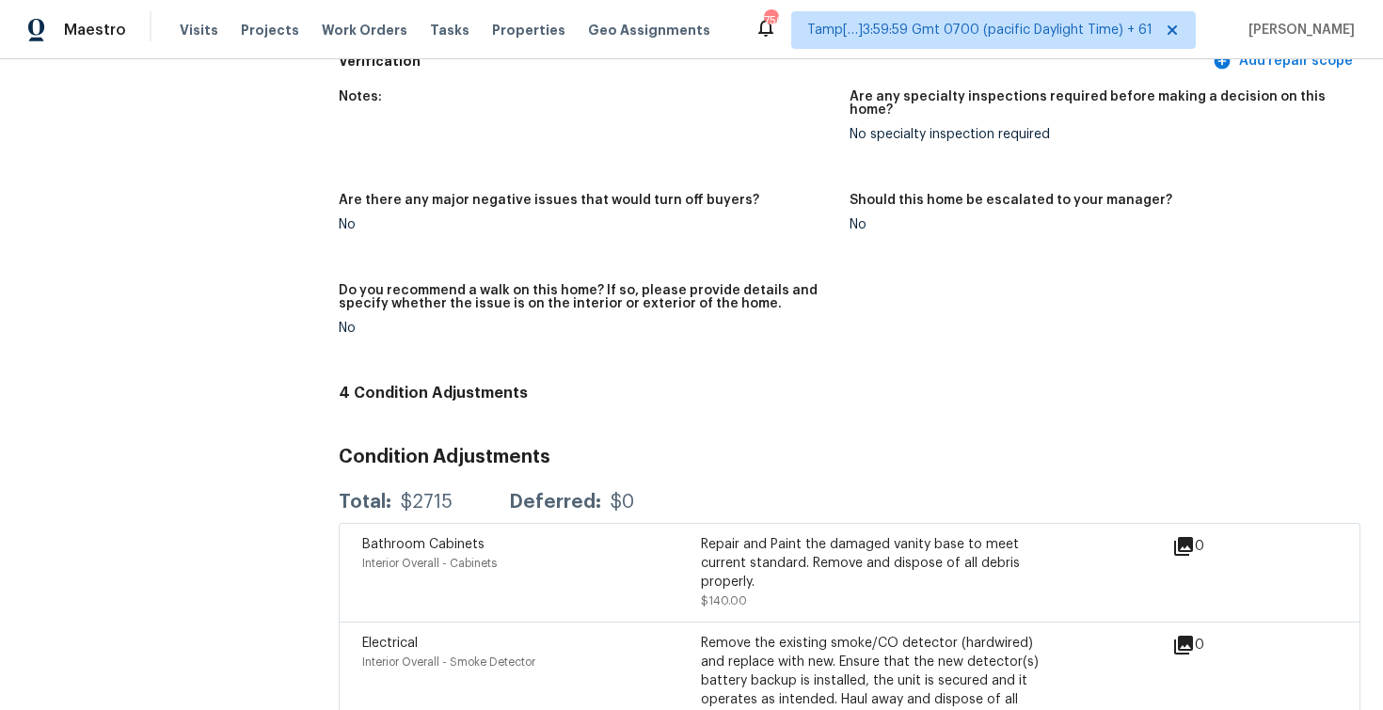
click at [608, 204] on figure "Are there any major negative issues that would turn off buyers? No" at bounding box center [594, 228] width 511 height 68
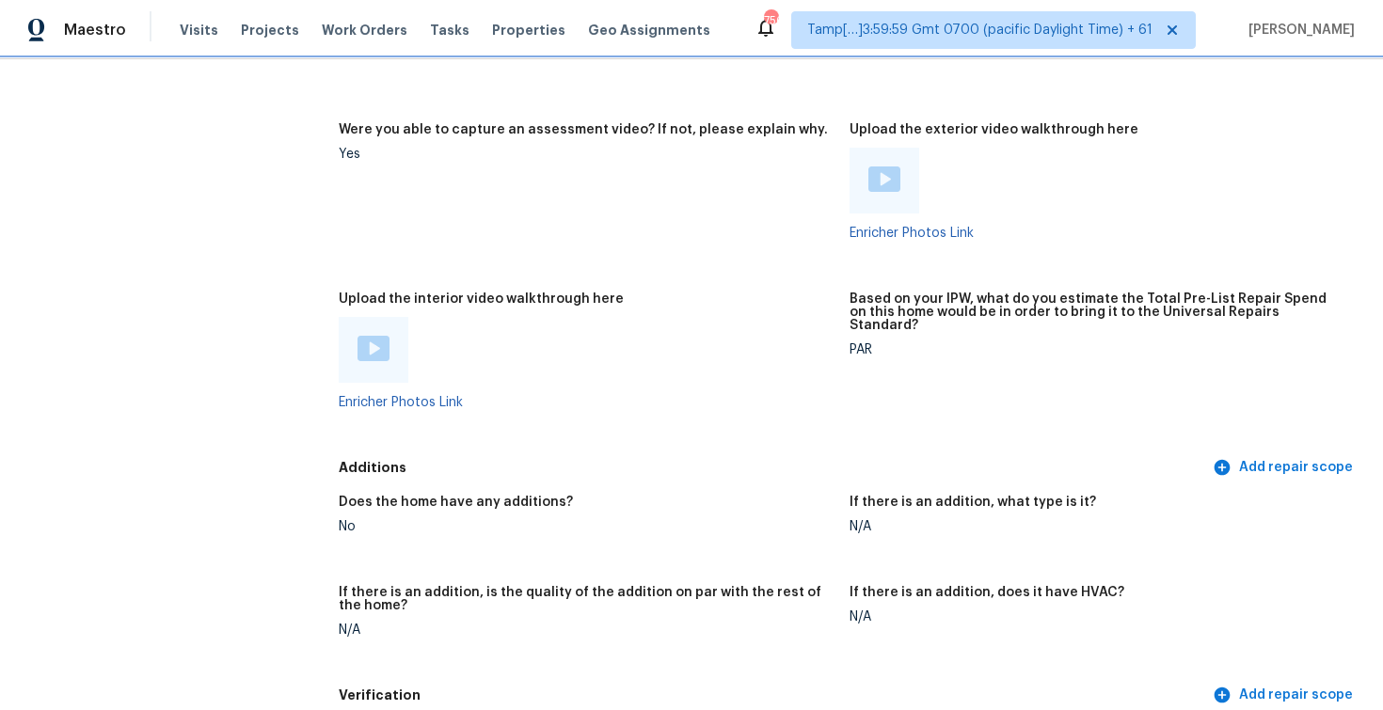
scroll to position [4293, 0]
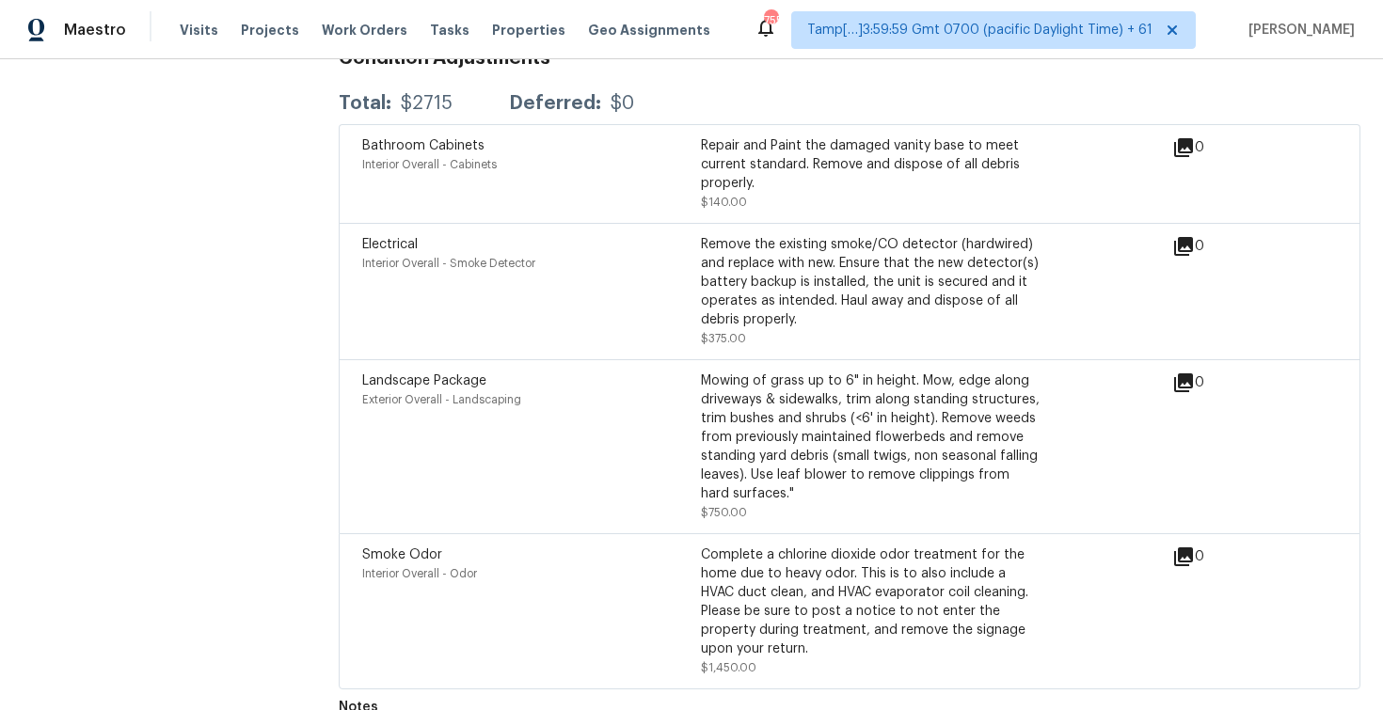
click at [568, 235] on div "Electrical" at bounding box center [531, 244] width 339 height 19
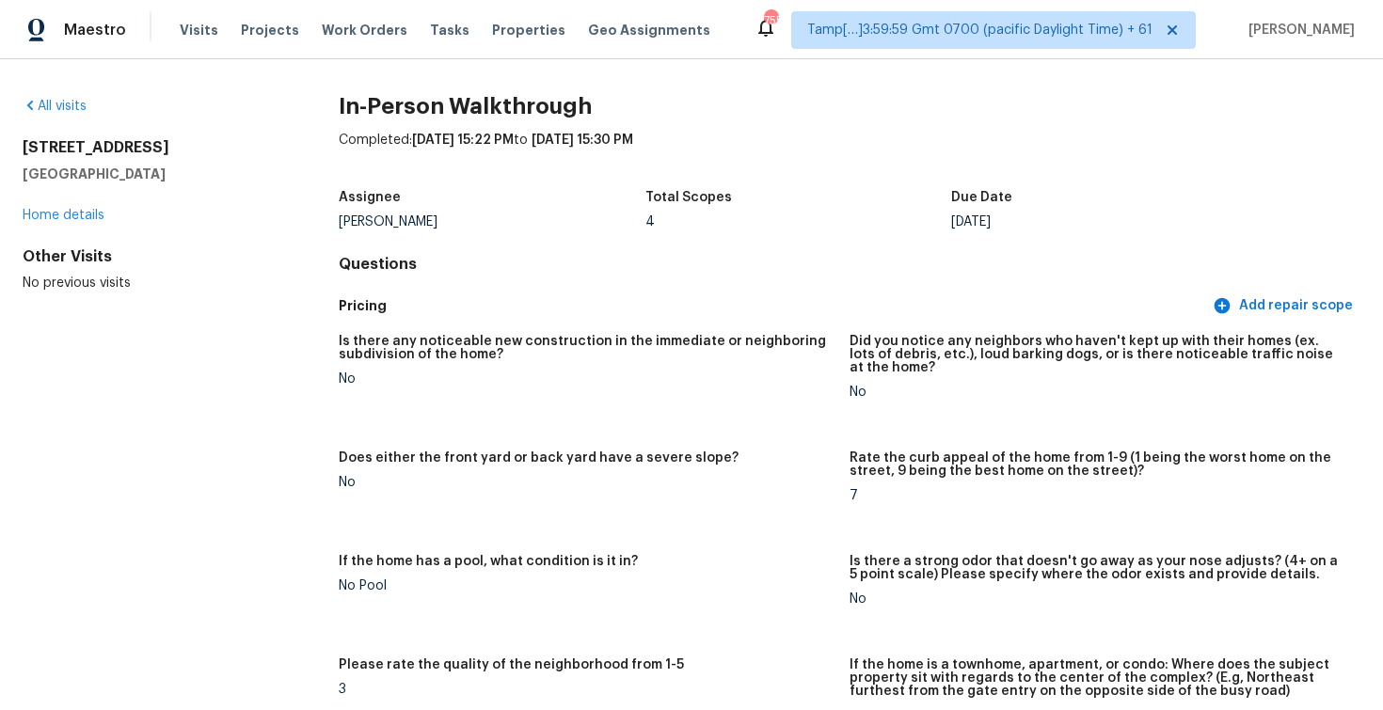
scroll to position [2513, 0]
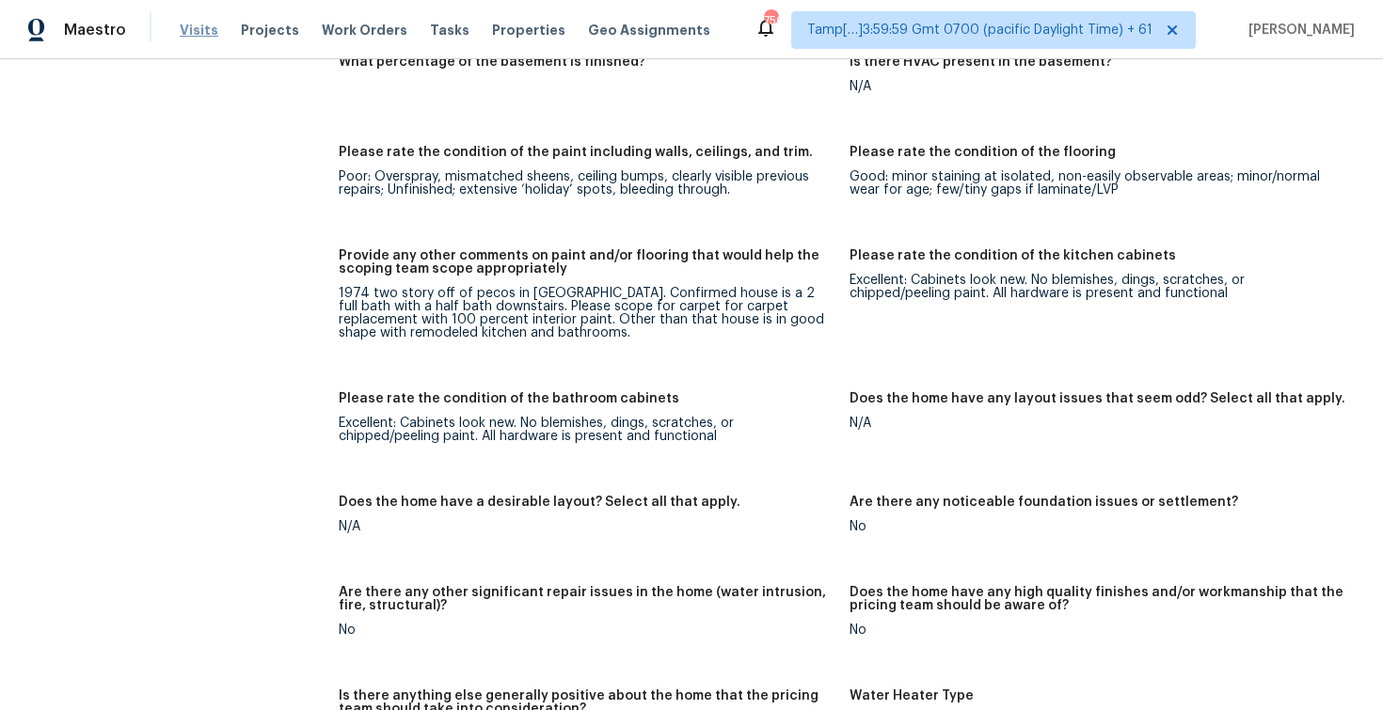
click at [193, 24] on span "Visits" at bounding box center [199, 30] width 39 height 19
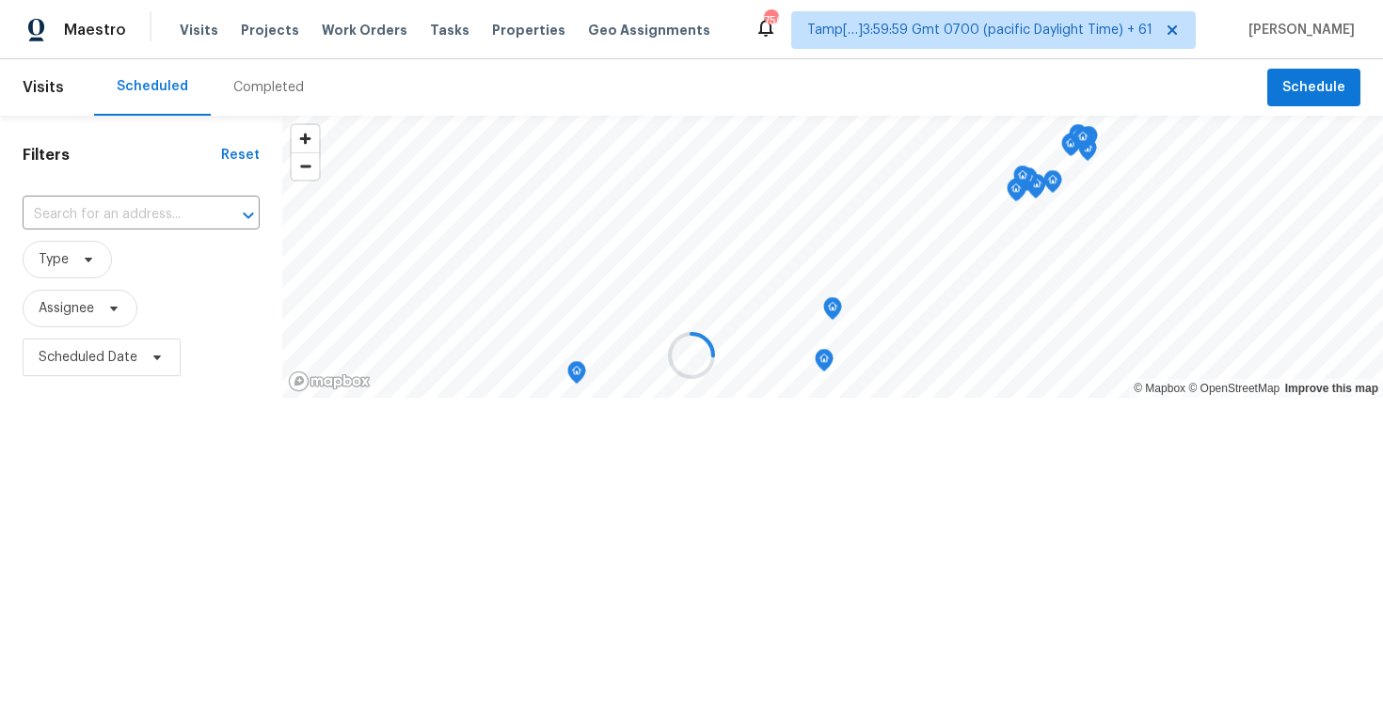
click at [247, 79] on div at bounding box center [691, 355] width 1383 height 710
click at [295, 92] on div at bounding box center [691, 355] width 1383 height 710
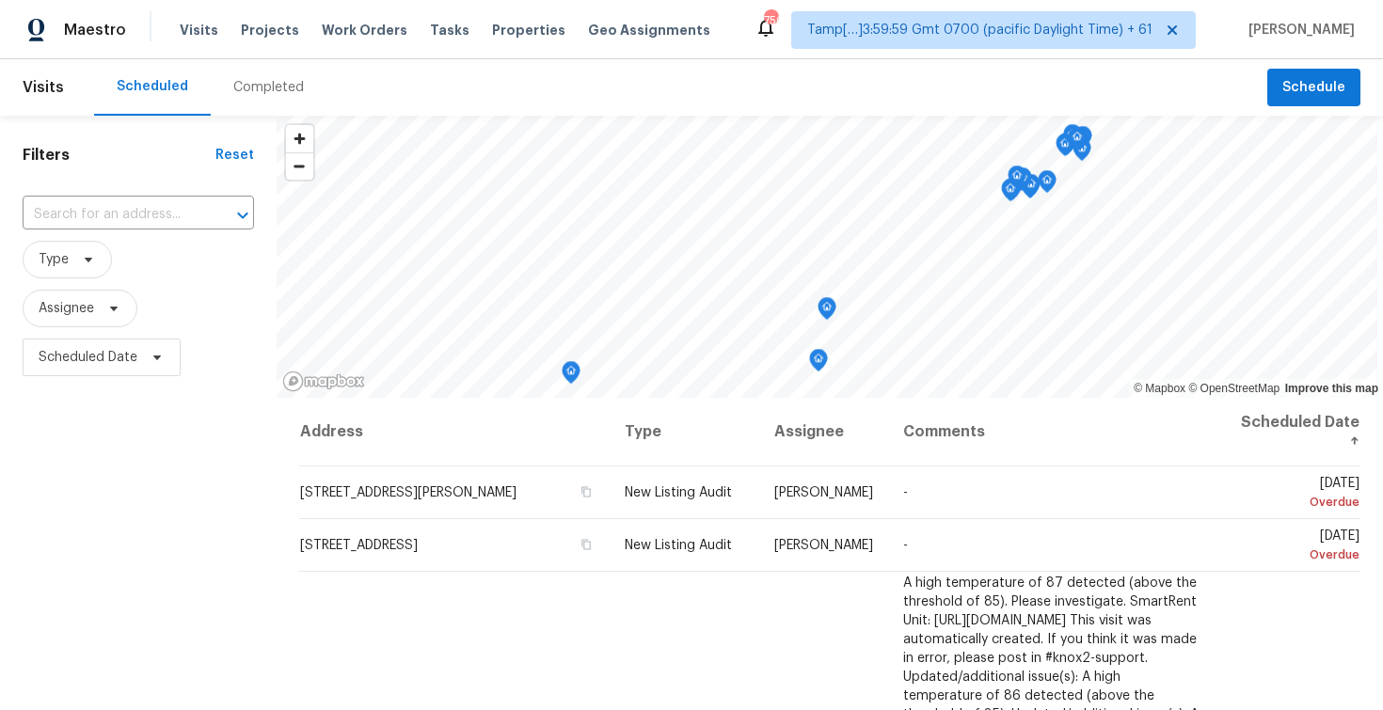
click at [295, 92] on div "Completed" at bounding box center [269, 87] width 116 height 56
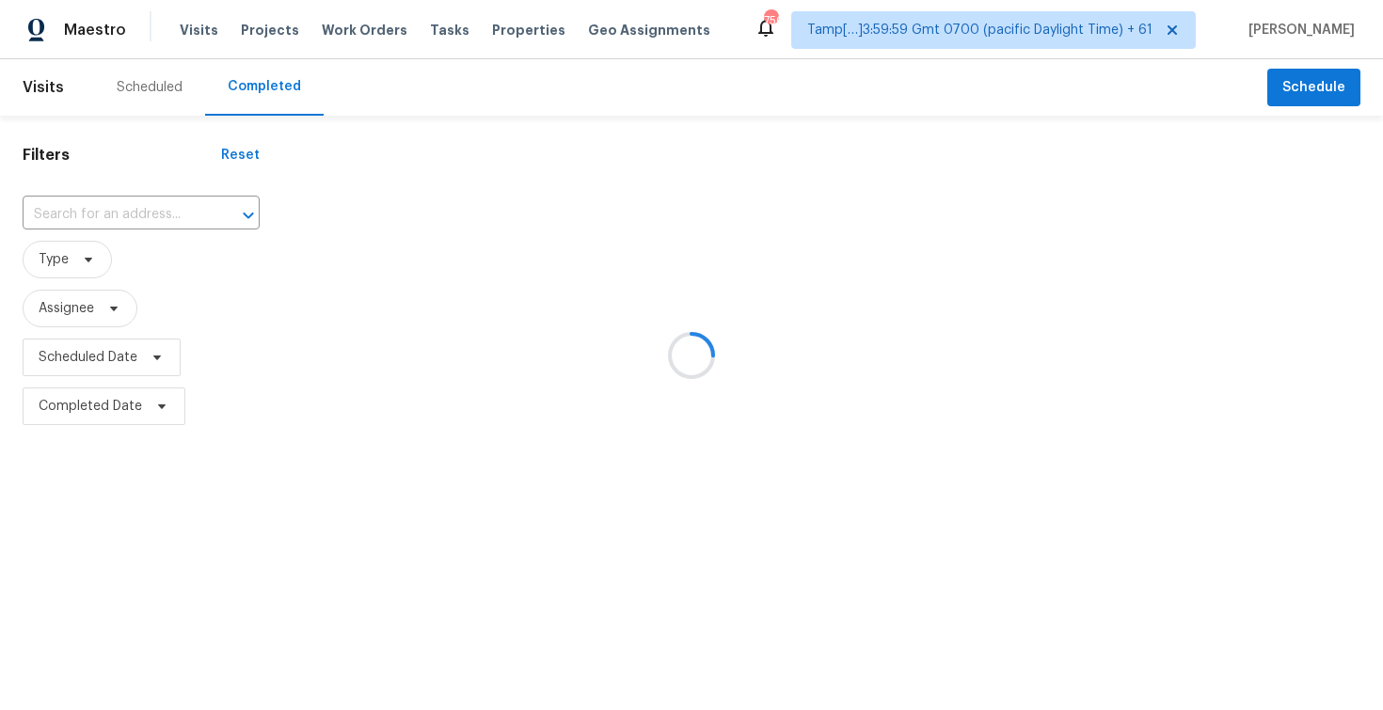
click at [295, 92] on div at bounding box center [691, 355] width 1383 height 710
click at [154, 226] on div at bounding box center [691, 355] width 1383 height 710
click at [122, 205] on div at bounding box center [691, 355] width 1383 height 710
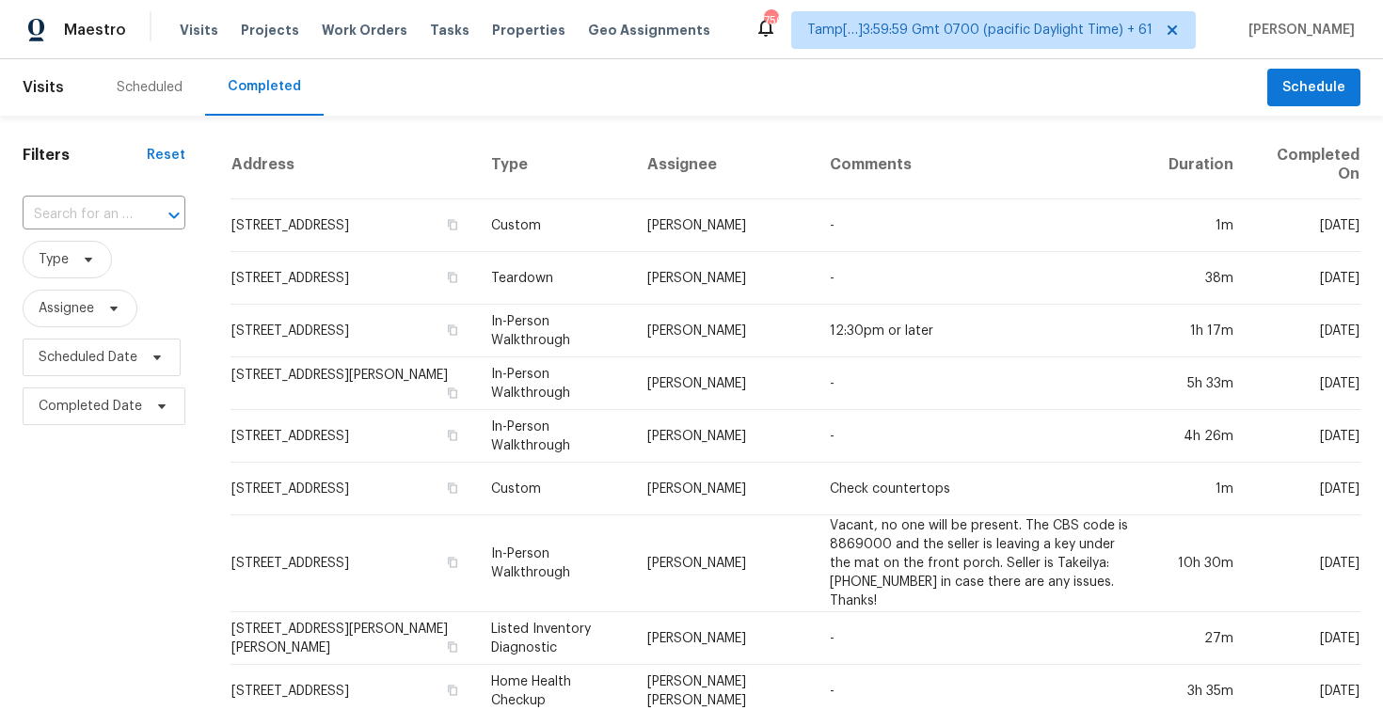
click at [122, 205] on input "text" at bounding box center [78, 214] width 110 height 29
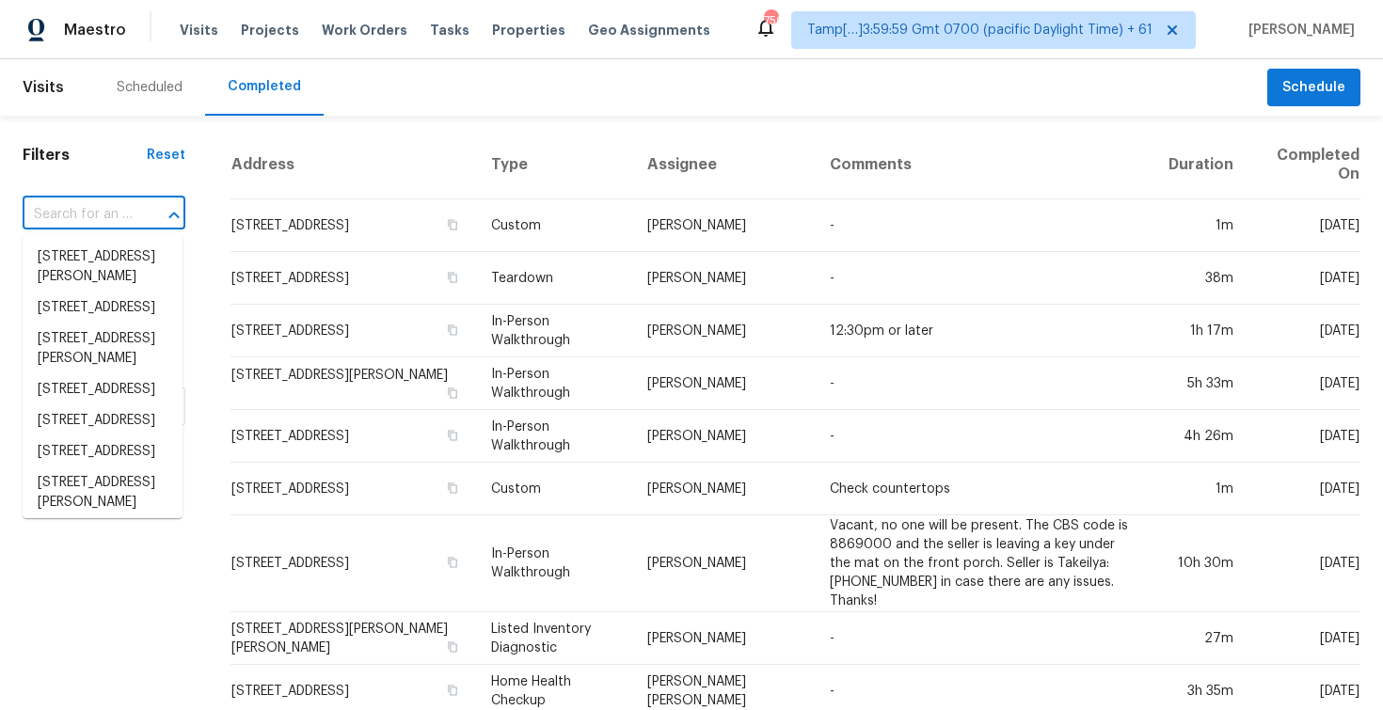
paste input "645 W 9th St Apt 301, Los Angeles, CA 90015"
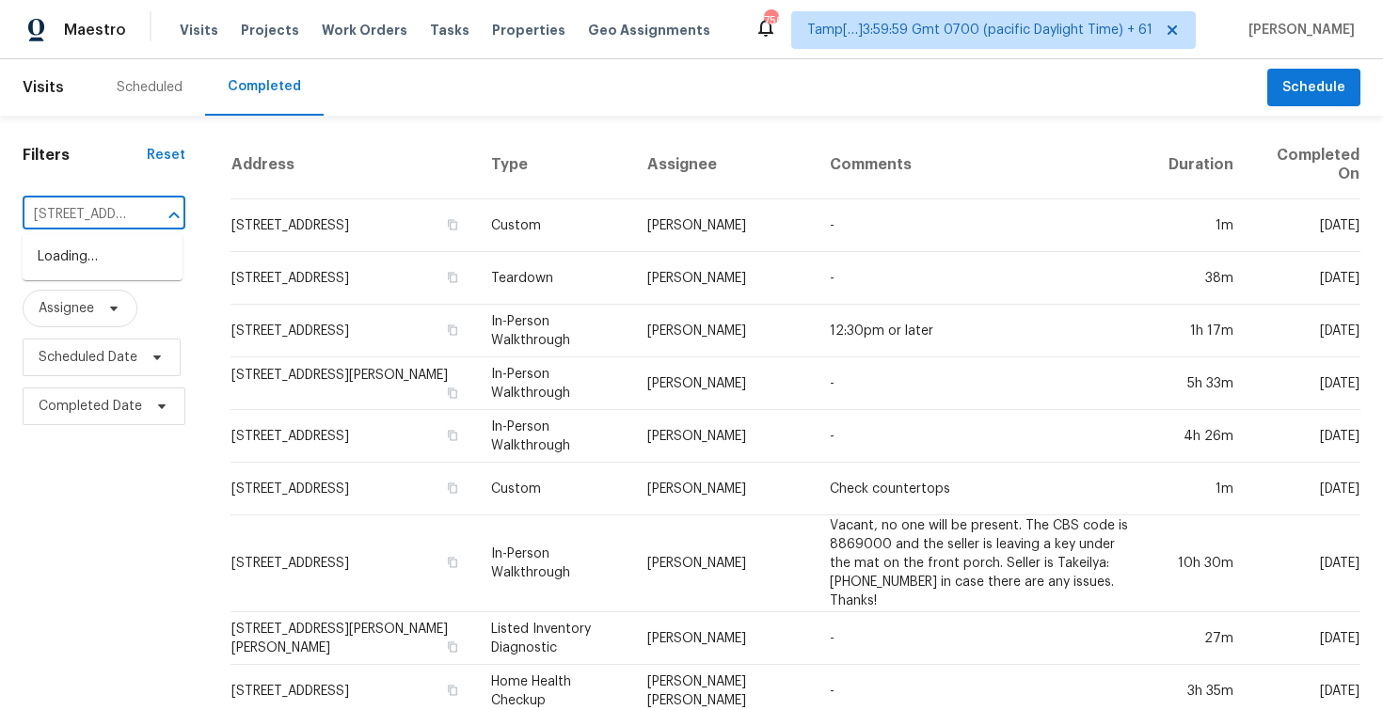
scroll to position [0, 183]
type input "645 W 9th St Apt 301, Los Angeles, CA 90015"
click at [110, 226] on input "text" at bounding box center [78, 214] width 110 height 29
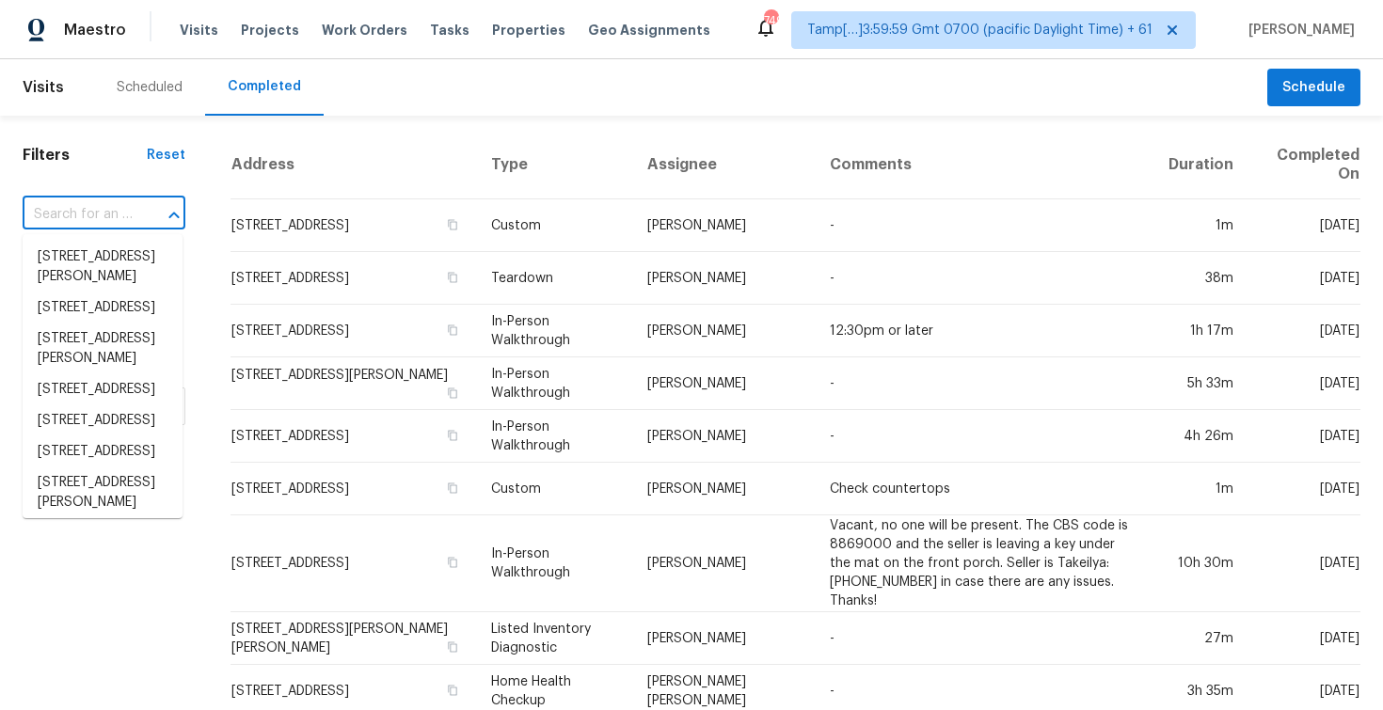
paste input "645 W 9th St Apt 301, Los Angeles, CA 90015"
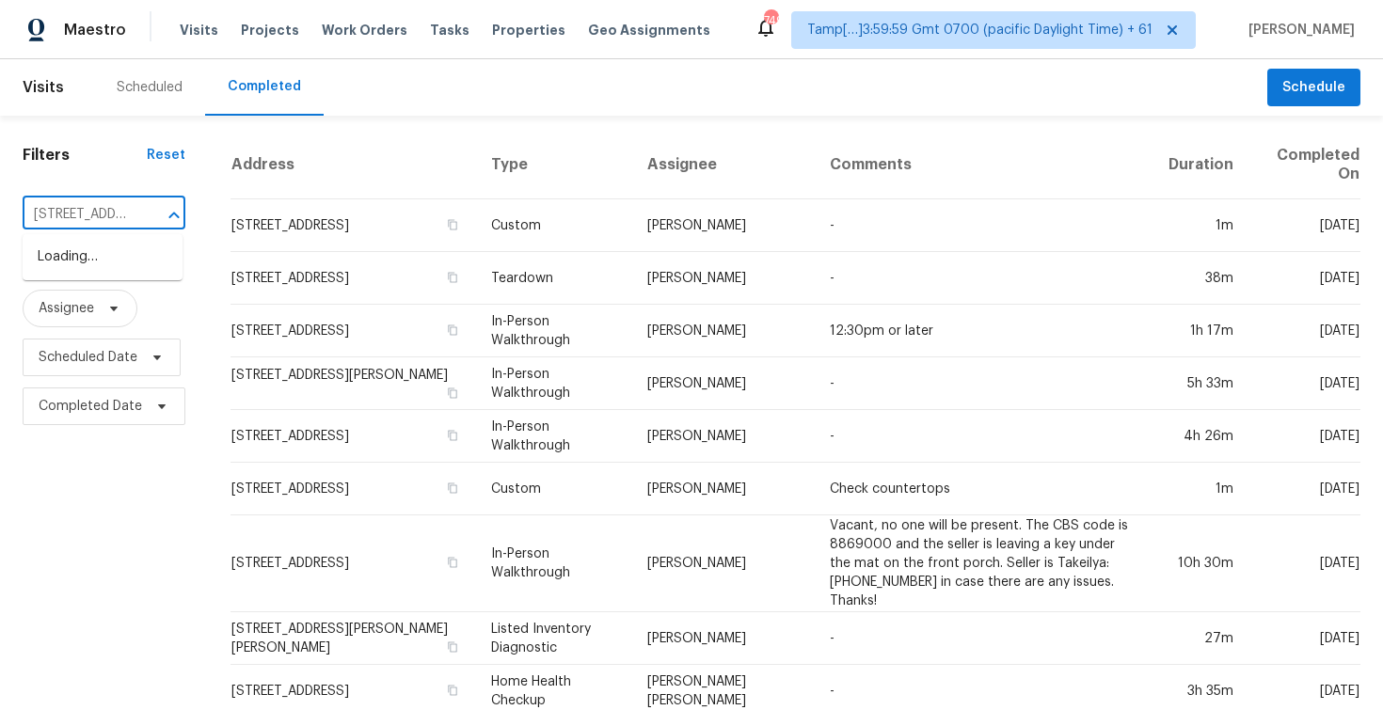
type input "645 W 9th St"
click at [105, 304] on li "645 W 9th St Apt 301, Los Angeles, CA 90015" at bounding box center [103, 288] width 160 height 31
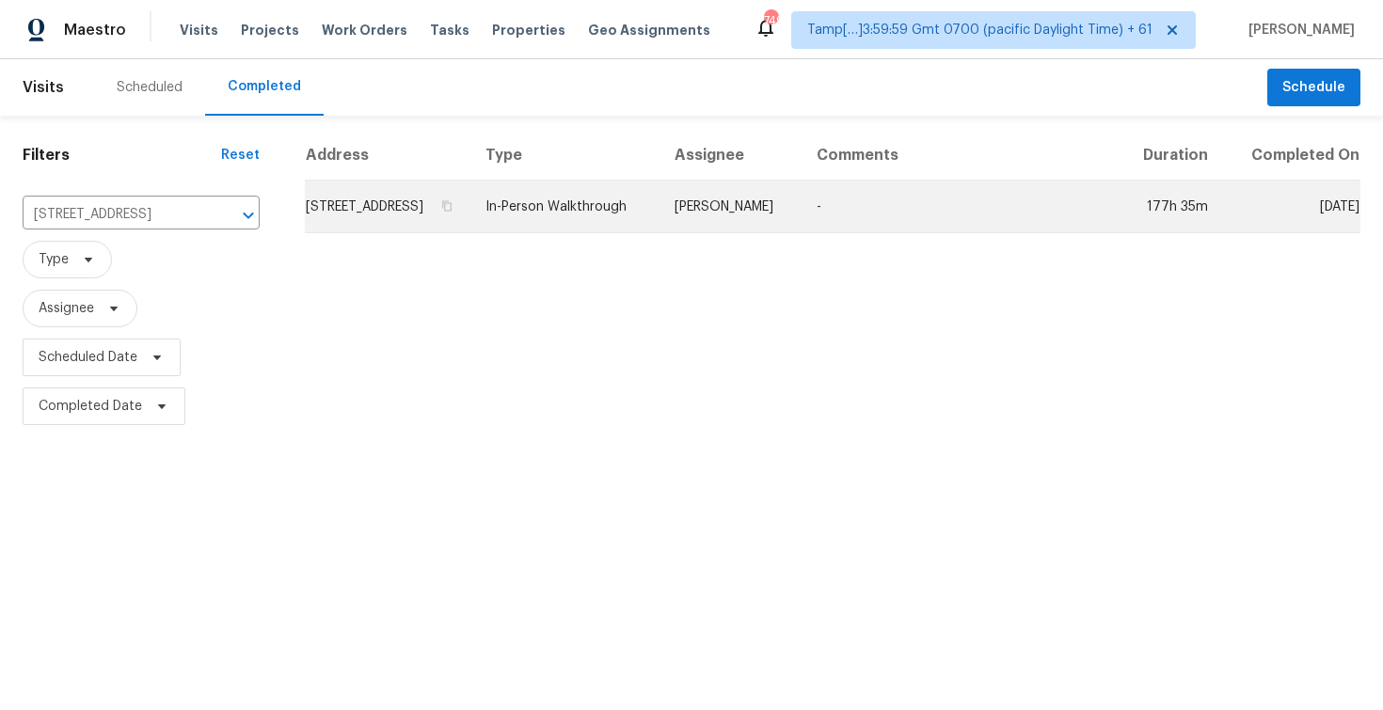
click at [446, 233] on td "645 W 9th St Apt 301, Los Angeles, CA 90015" at bounding box center [388, 207] width 166 height 53
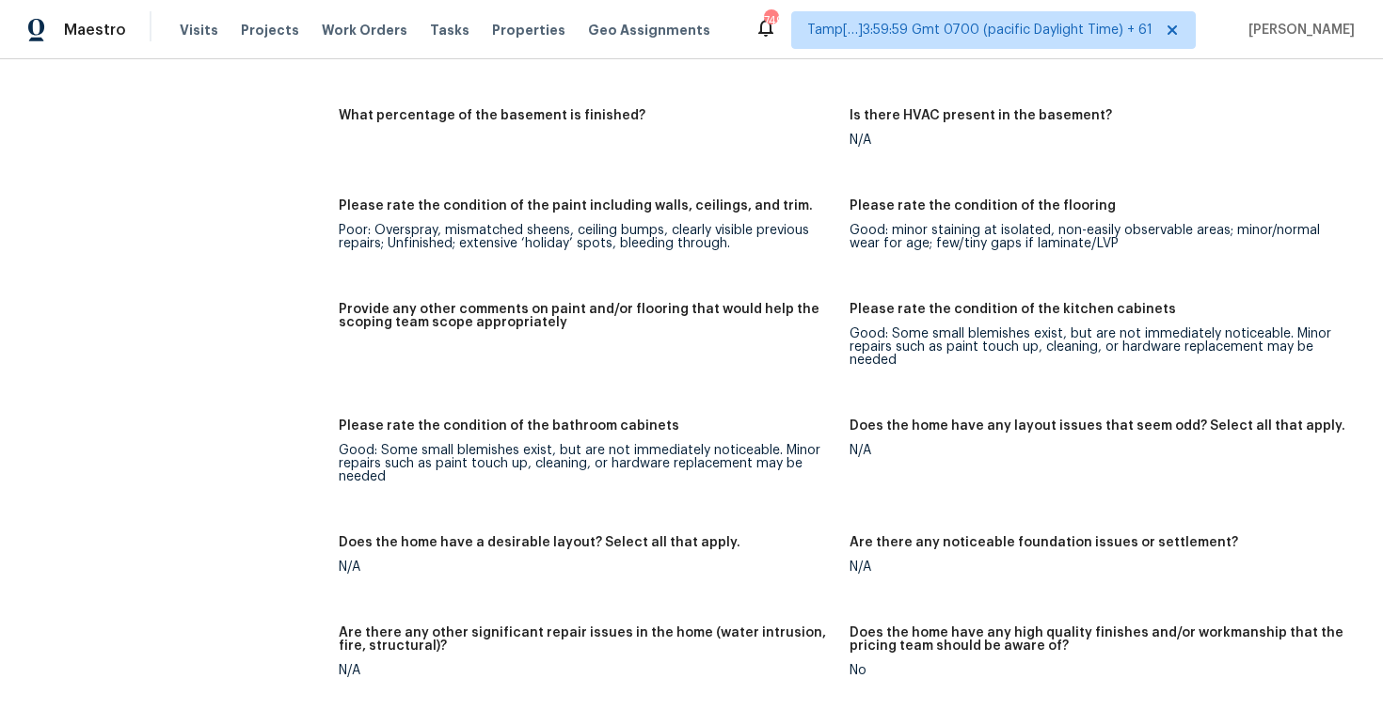
scroll to position [2627, 0]
click at [196, 24] on span "Visits" at bounding box center [199, 30] width 39 height 19
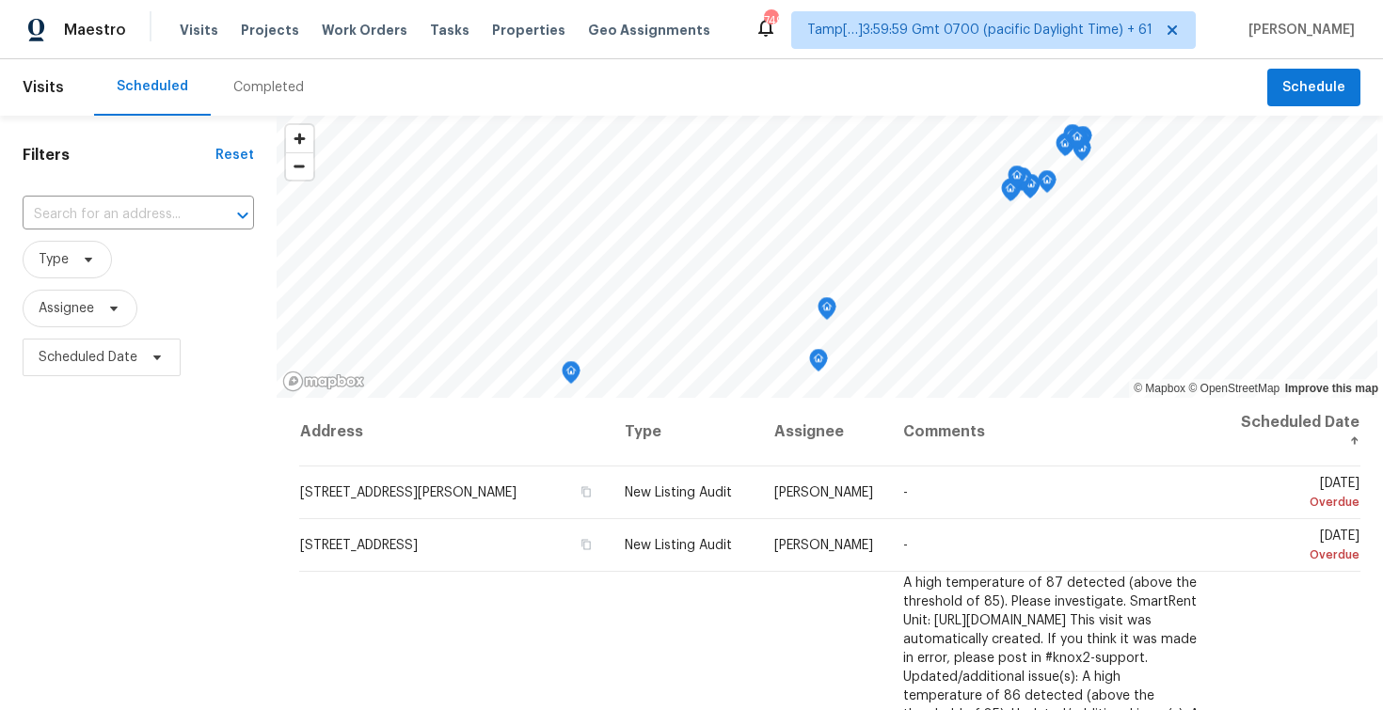
click at [273, 66] on div "Completed" at bounding box center [269, 87] width 116 height 56
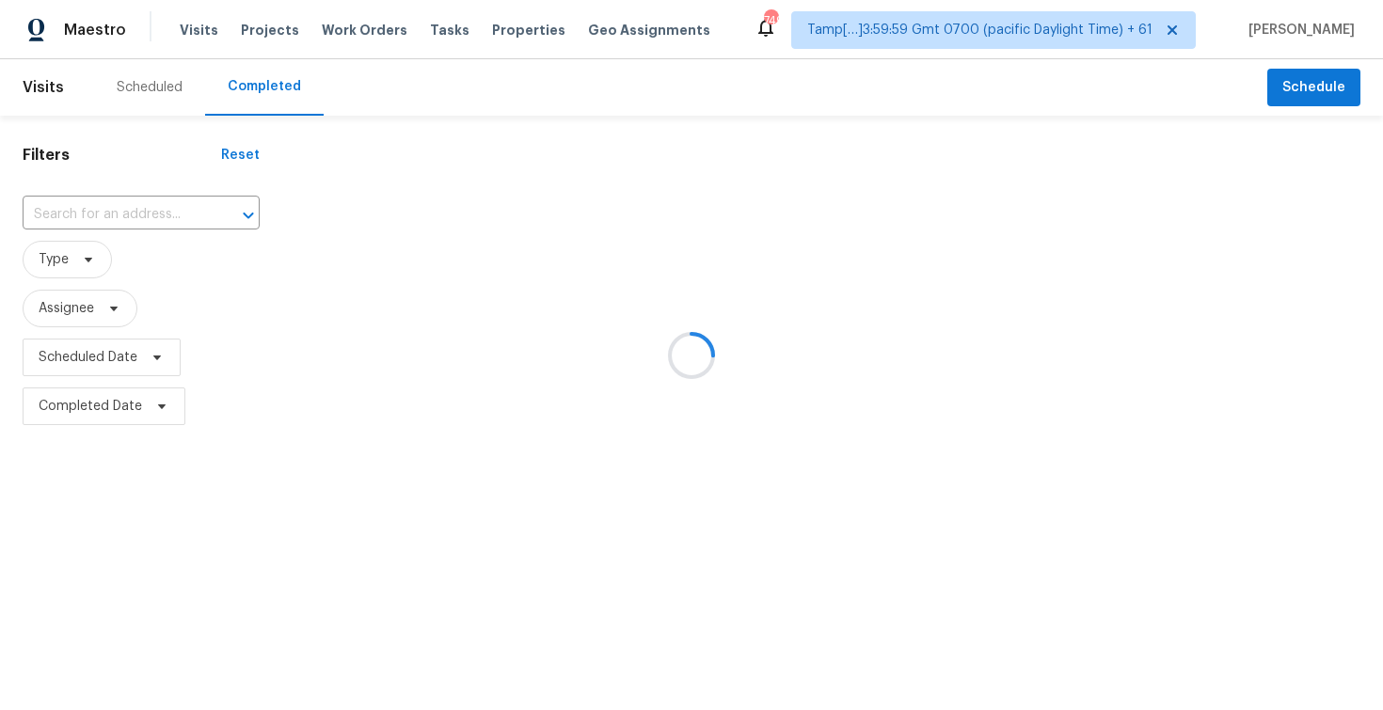
click at [157, 195] on div at bounding box center [691, 355] width 1383 height 710
click at [157, 209] on div at bounding box center [691, 355] width 1383 height 710
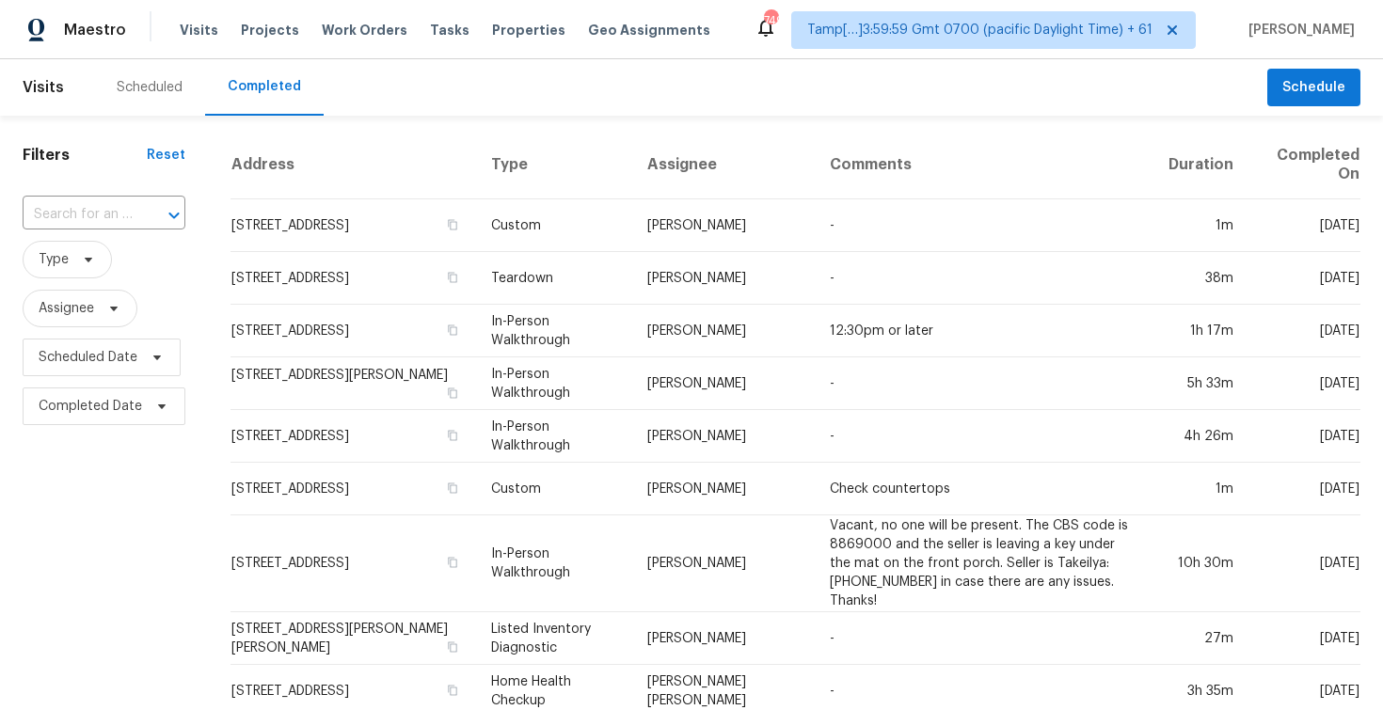
click at [157, 209] on div at bounding box center [160, 215] width 49 height 26
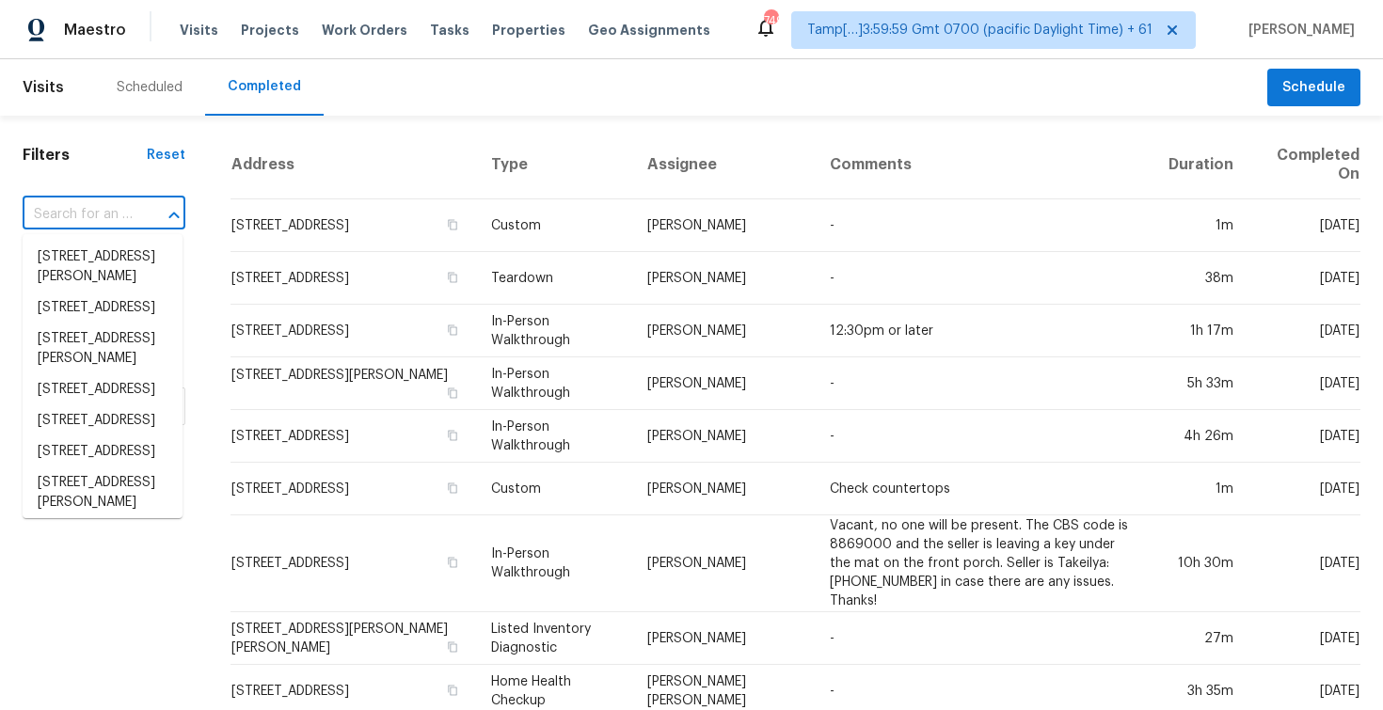
paste input "413 Doyle Ave, Redlands, CA 92374"
type input "413 Doyle Ave, Redlands, CA 92374"
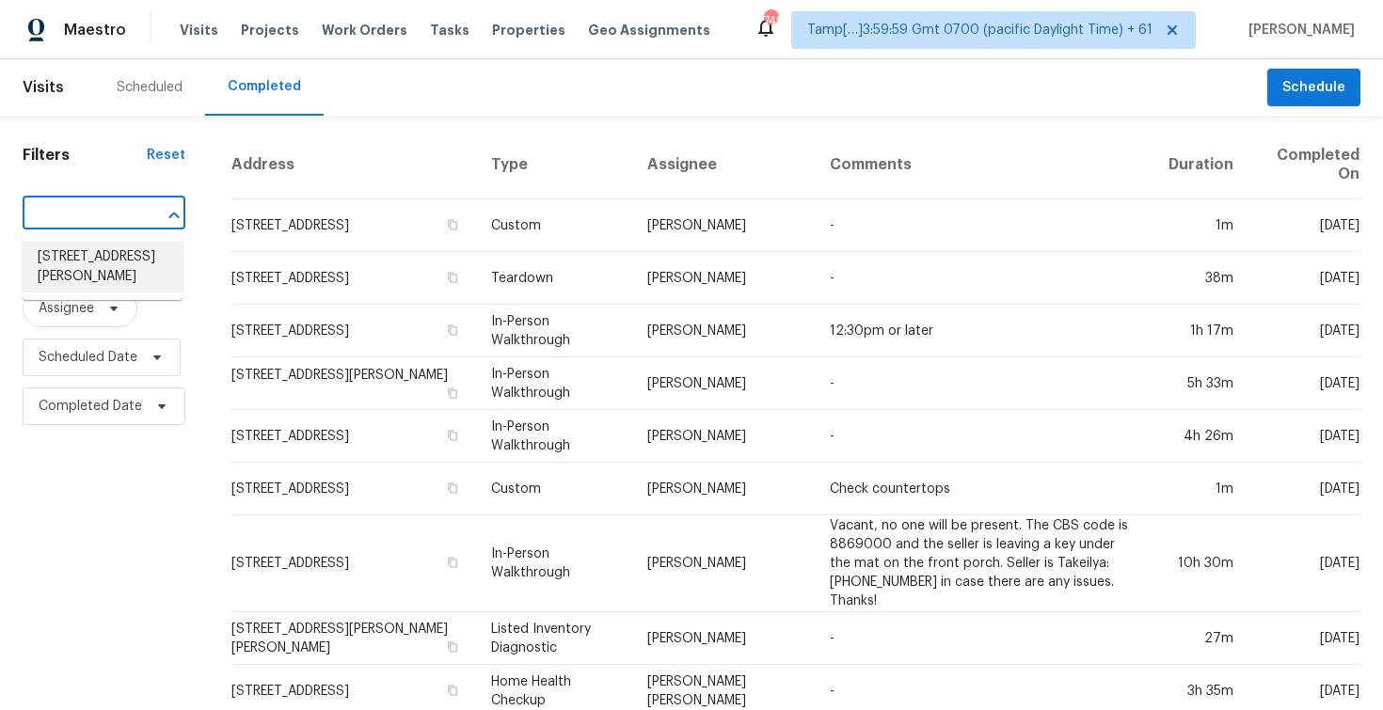
click at [169, 258] on li "413 Doyle Ave, Redlands, CA 92374" at bounding box center [103, 267] width 160 height 51
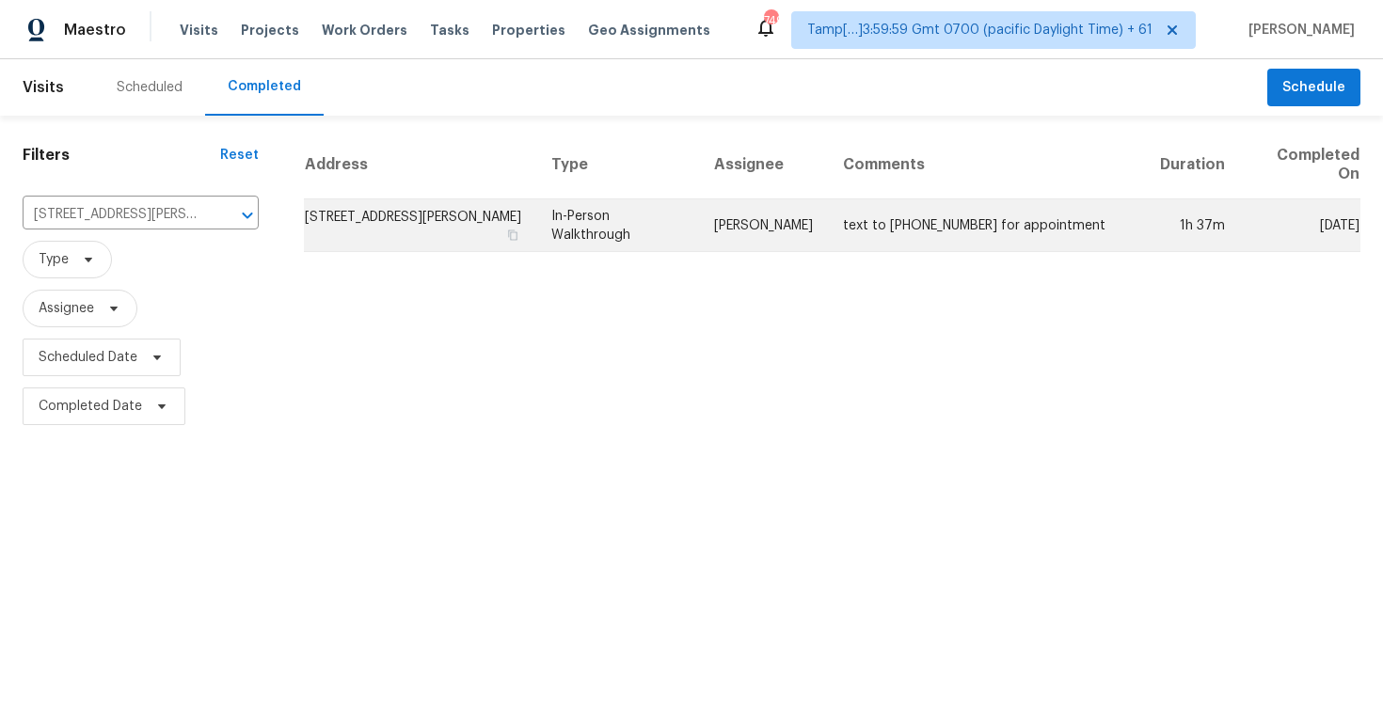
click at [358, 234] on td "413 Doyle Ave, Redlands, CA 92374" at bounding box center [420, 225] width 232 height 53
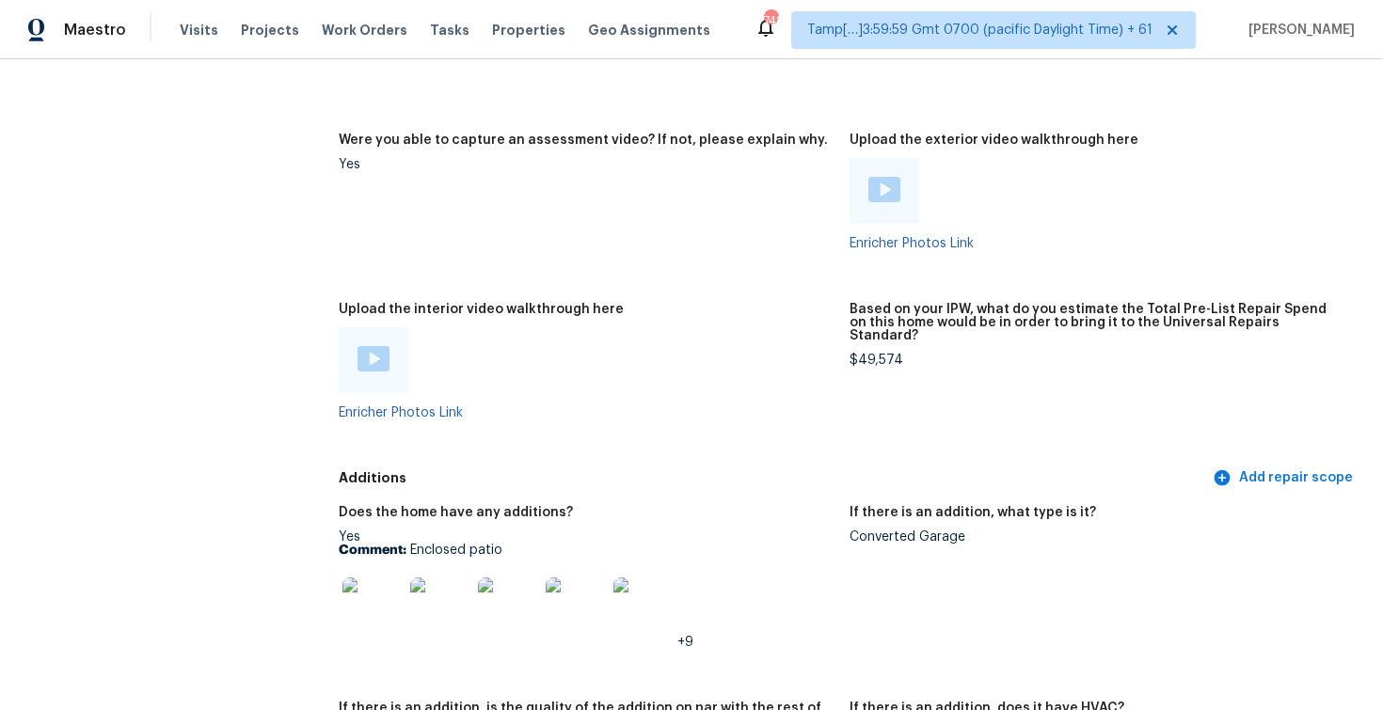
scroll to position [3336, 0]
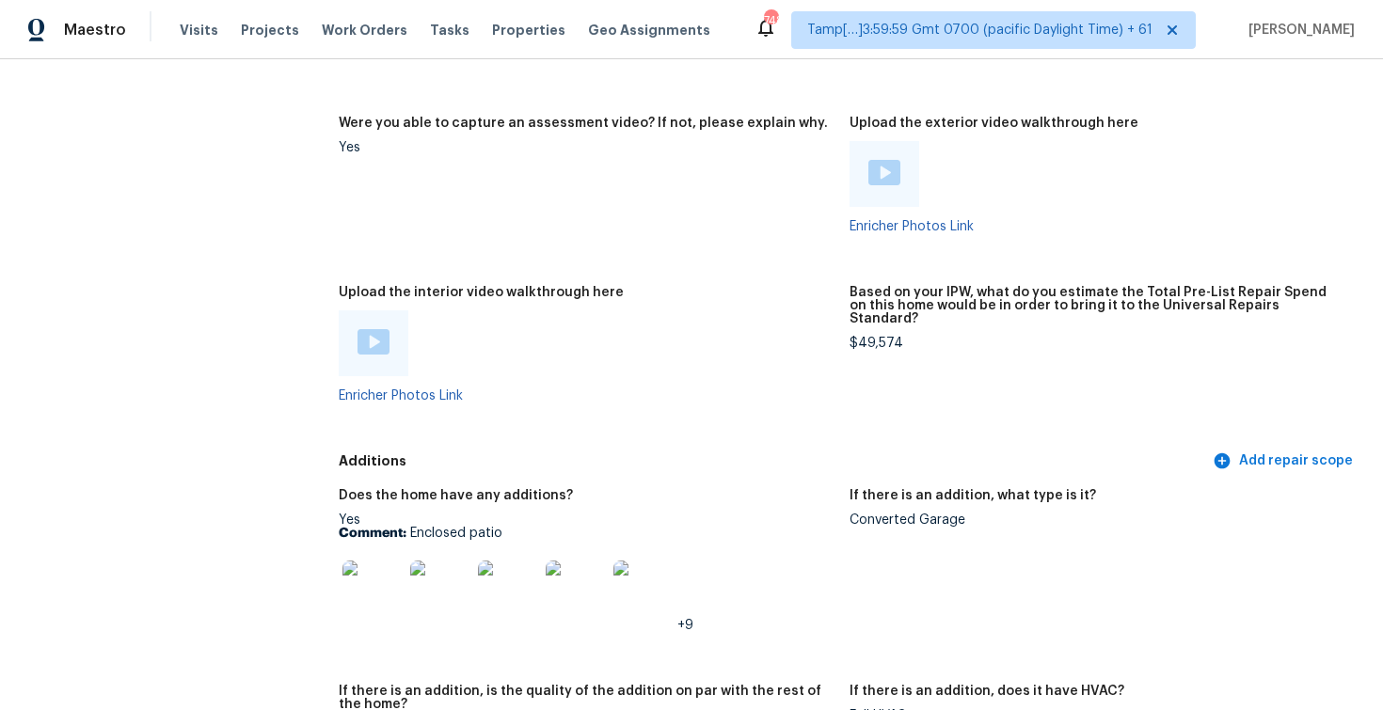
click at [382, 314] on div at bounding box center [374, 343] width 70 height 66
click at [382, 329] on img at bounding box center [373, 341] width 32 height 25
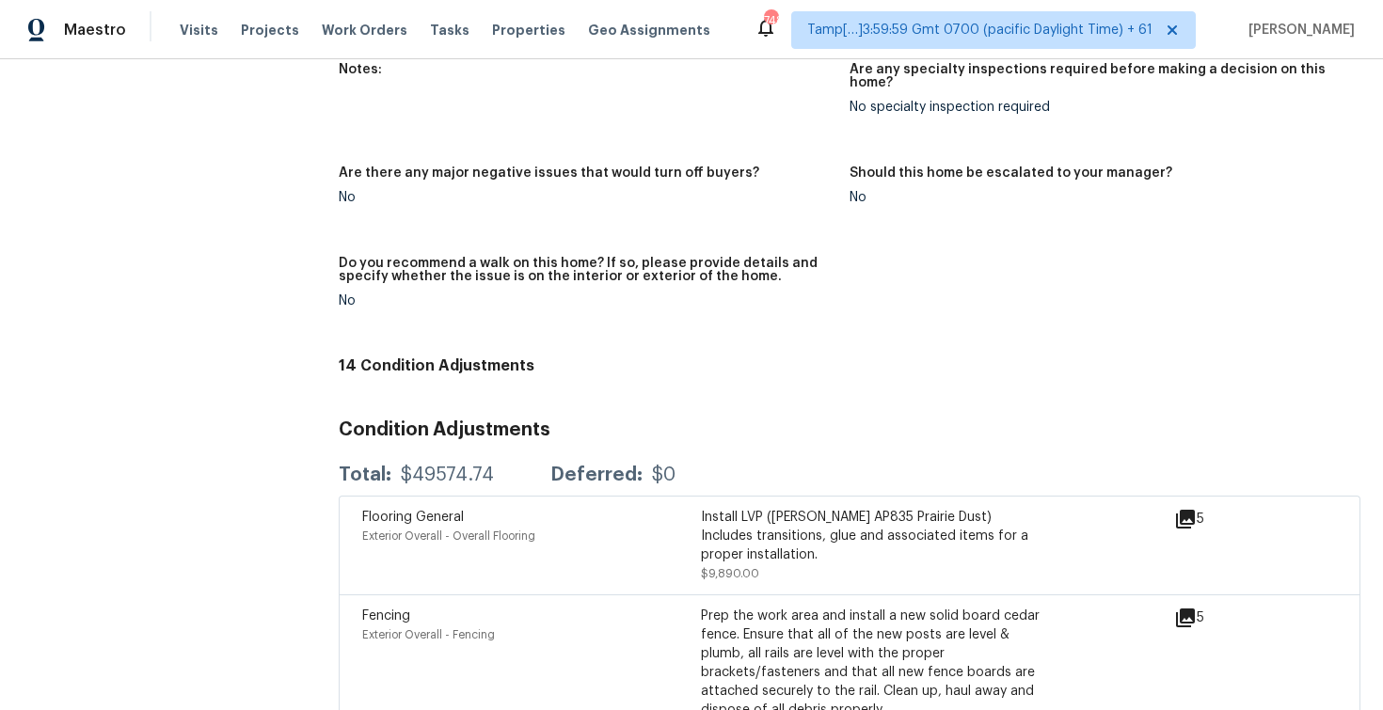
scroll to position [4070, 0]
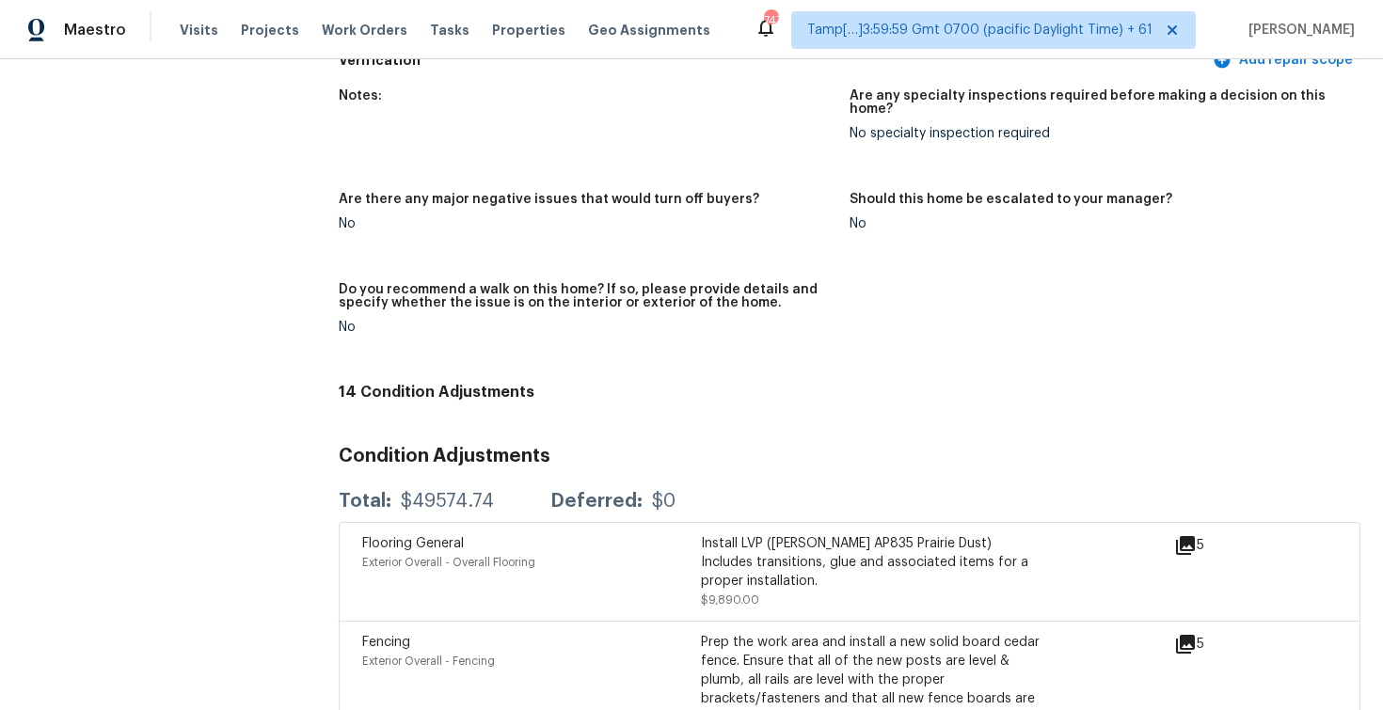
click at [611, 238] on div "Notes: Are any specialty inspections required before making a decision on this …" at bounding box center [850, 226] width 1022 height 297
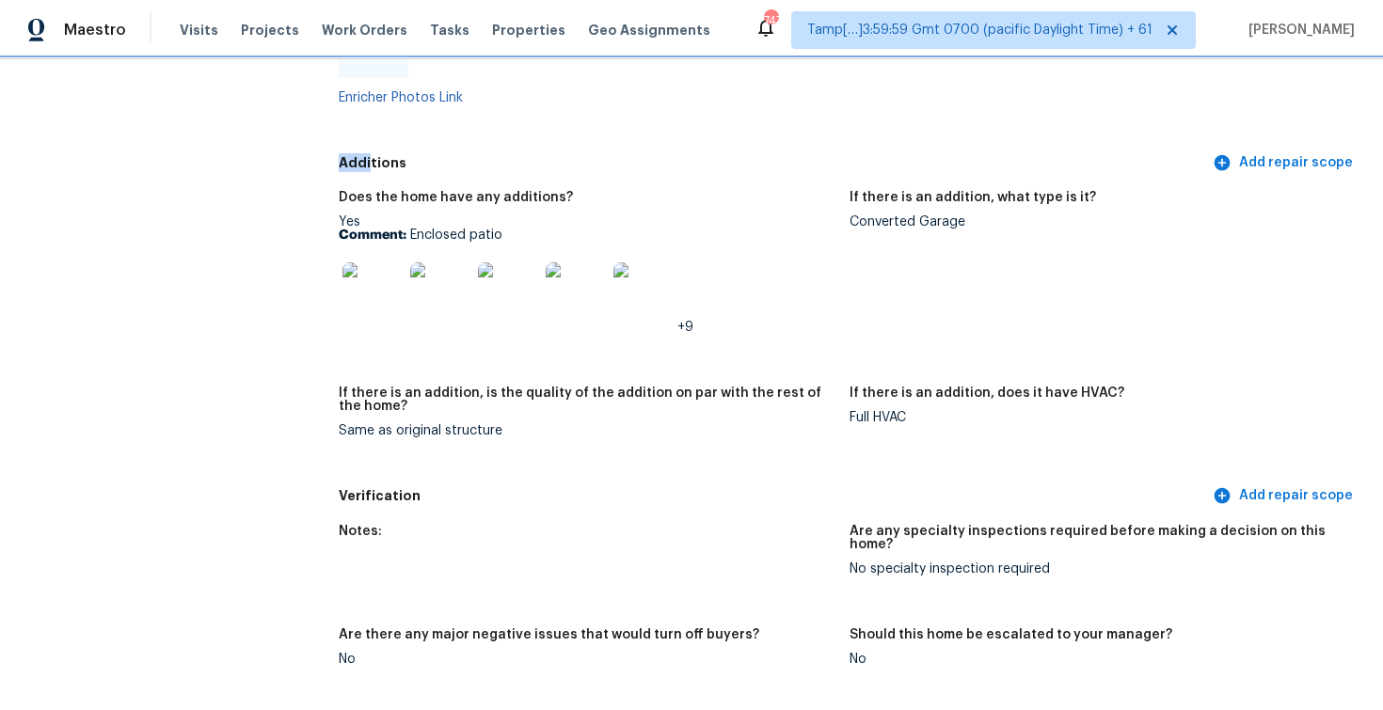
scroll to position [3731, 0]
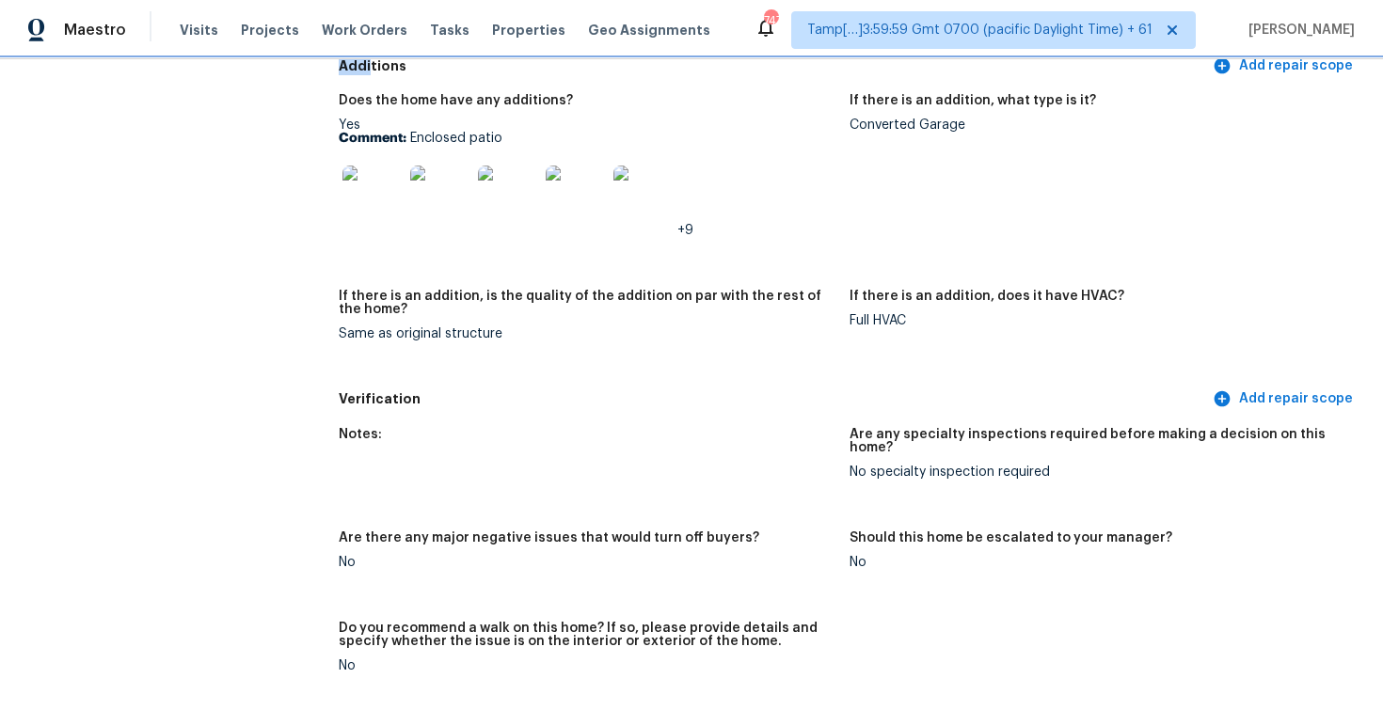
click at [387, 195] on img at bounding box center [372, 196] width 60 height 60
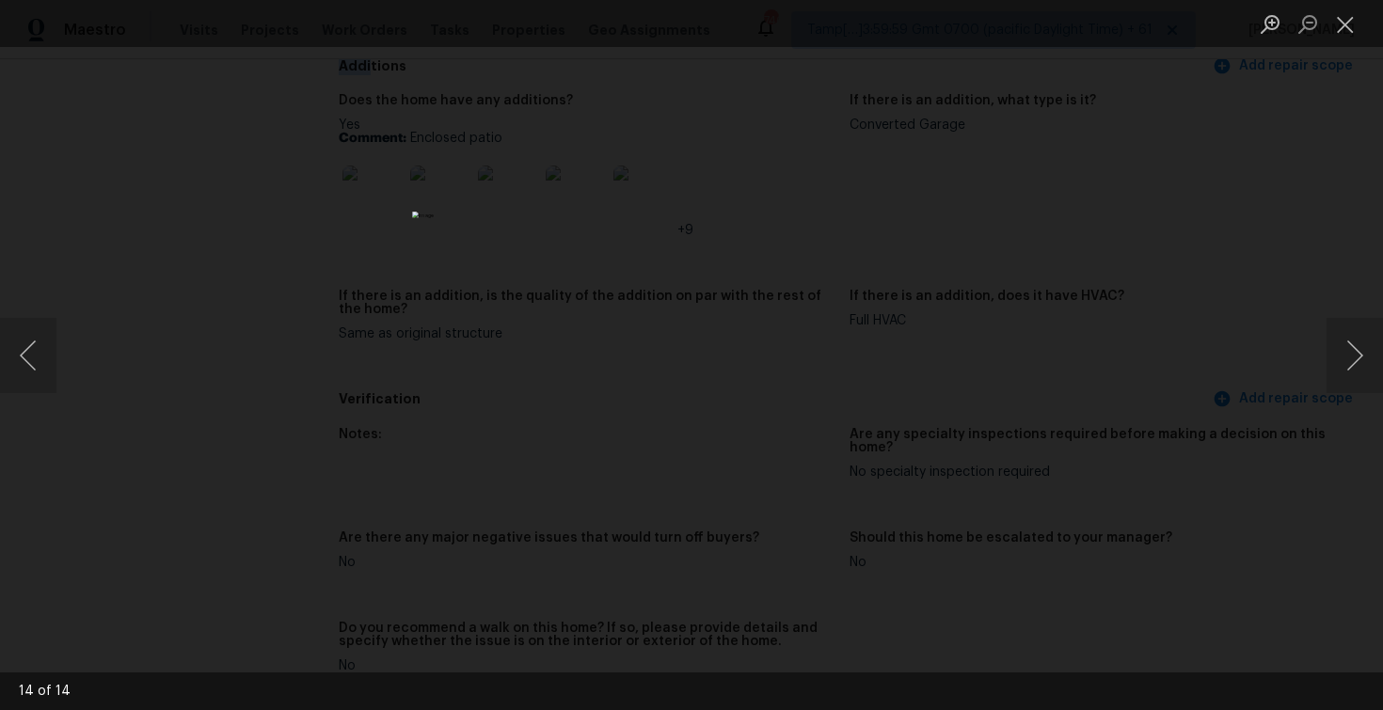
click at [1020, 503] on div "Lightbox" at bounding box center [691, 355] width 1383 height 710
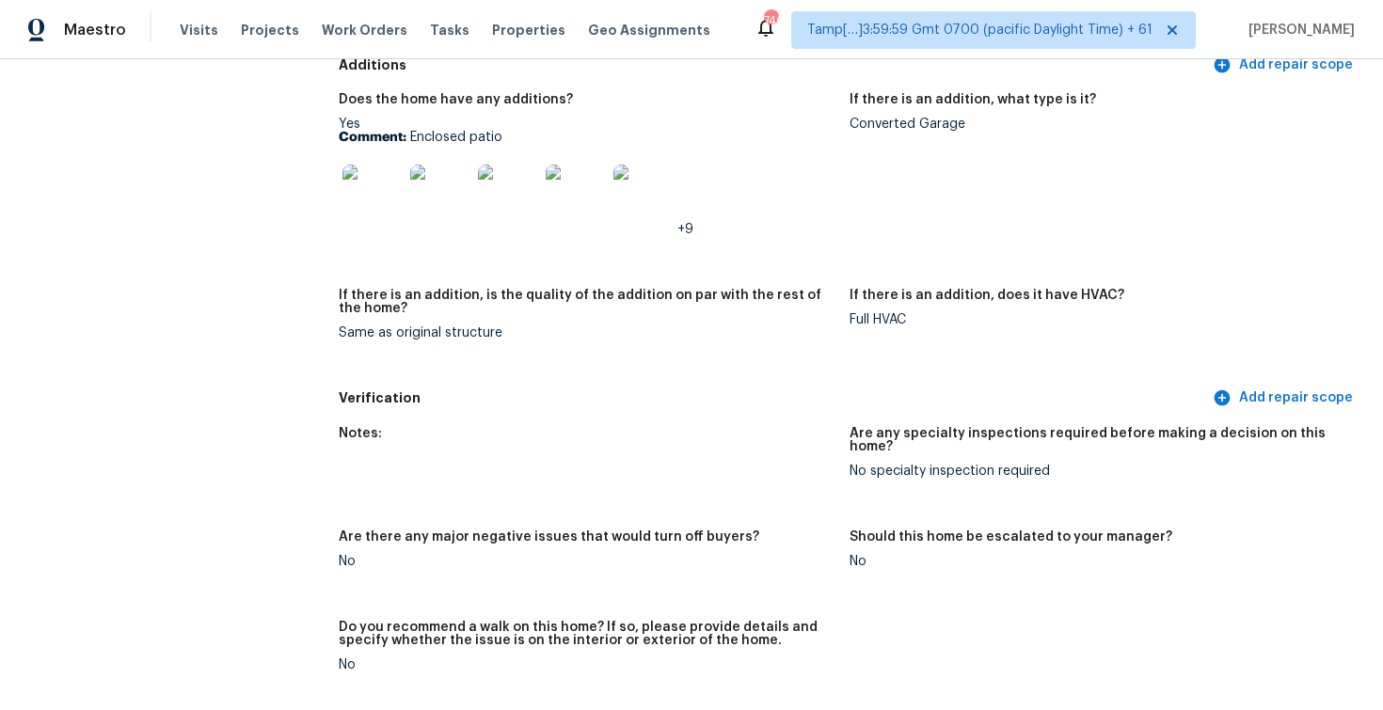
scroll to position [3650, 0]
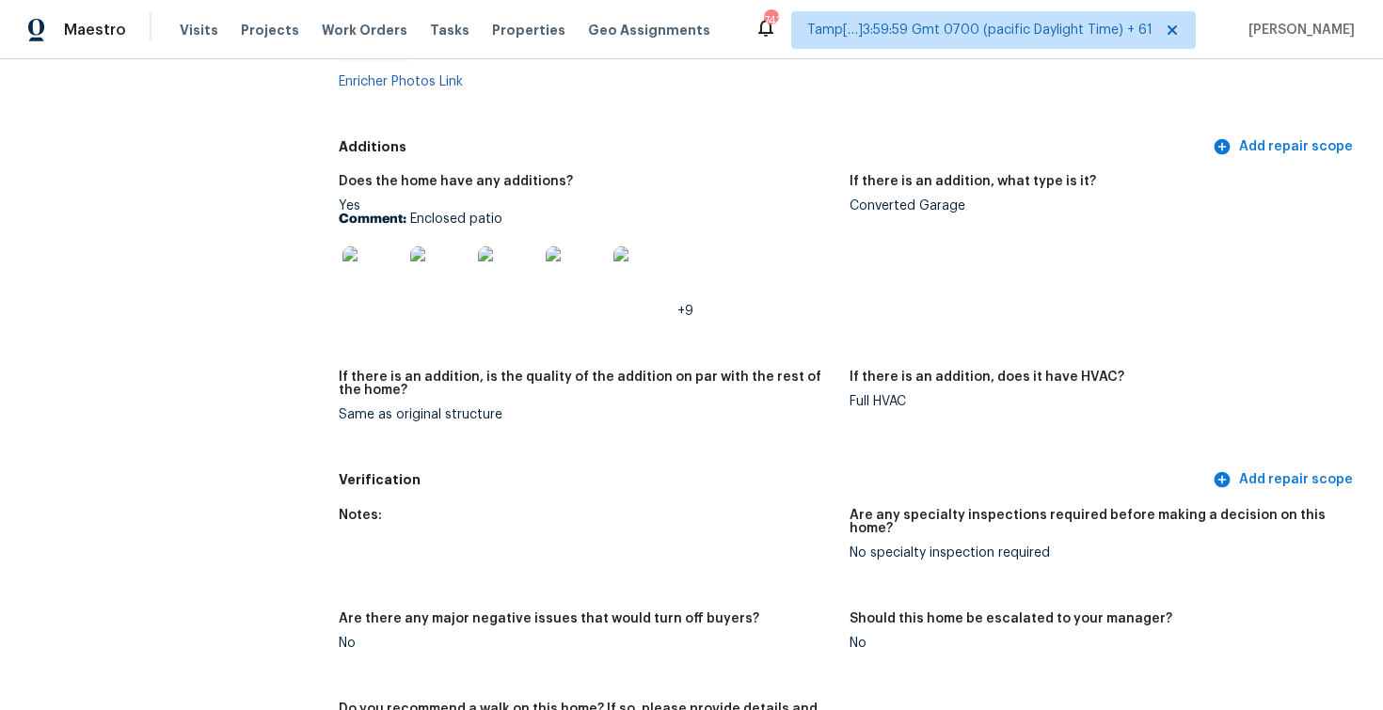
click at [559, 164] on div "Does the home have any additions? Yes Comment: Enclosed patio +9 If there is an…" at bounding box center [850, 313] width 1022 height 299
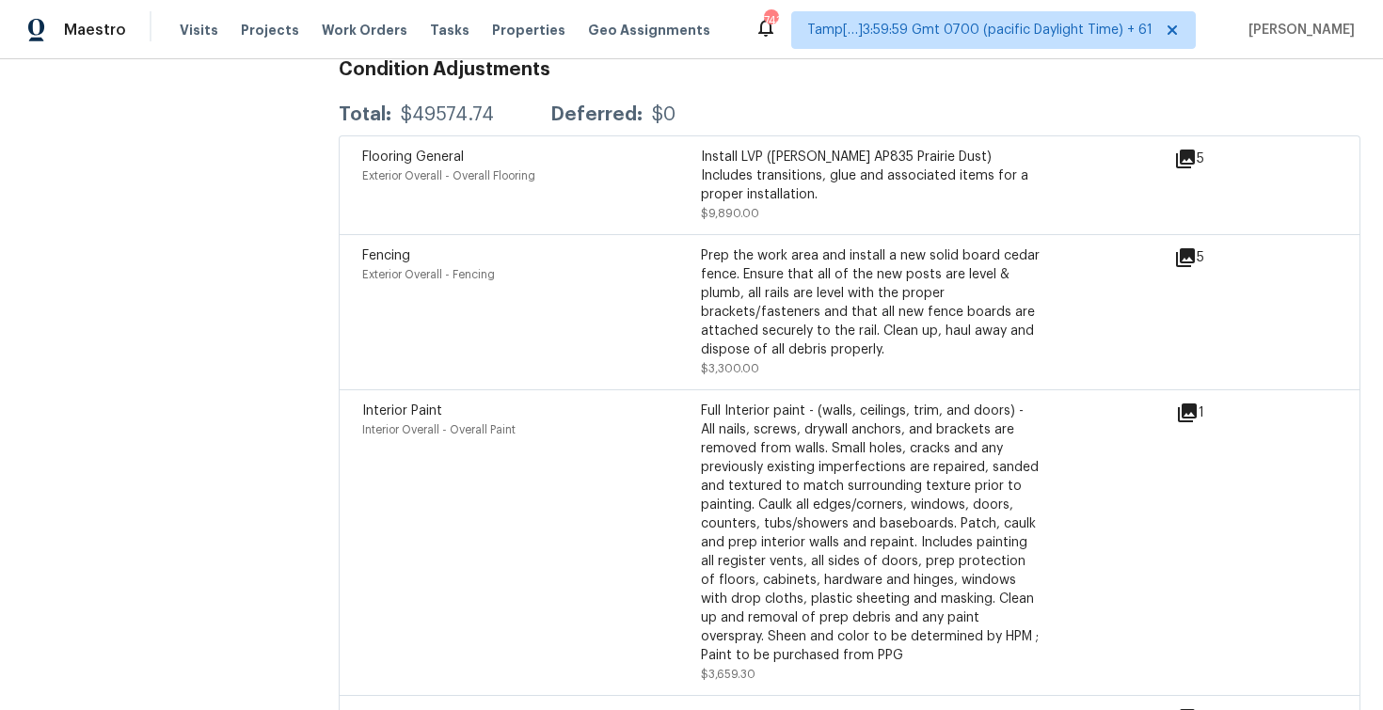
scroll to position [4918, 0]
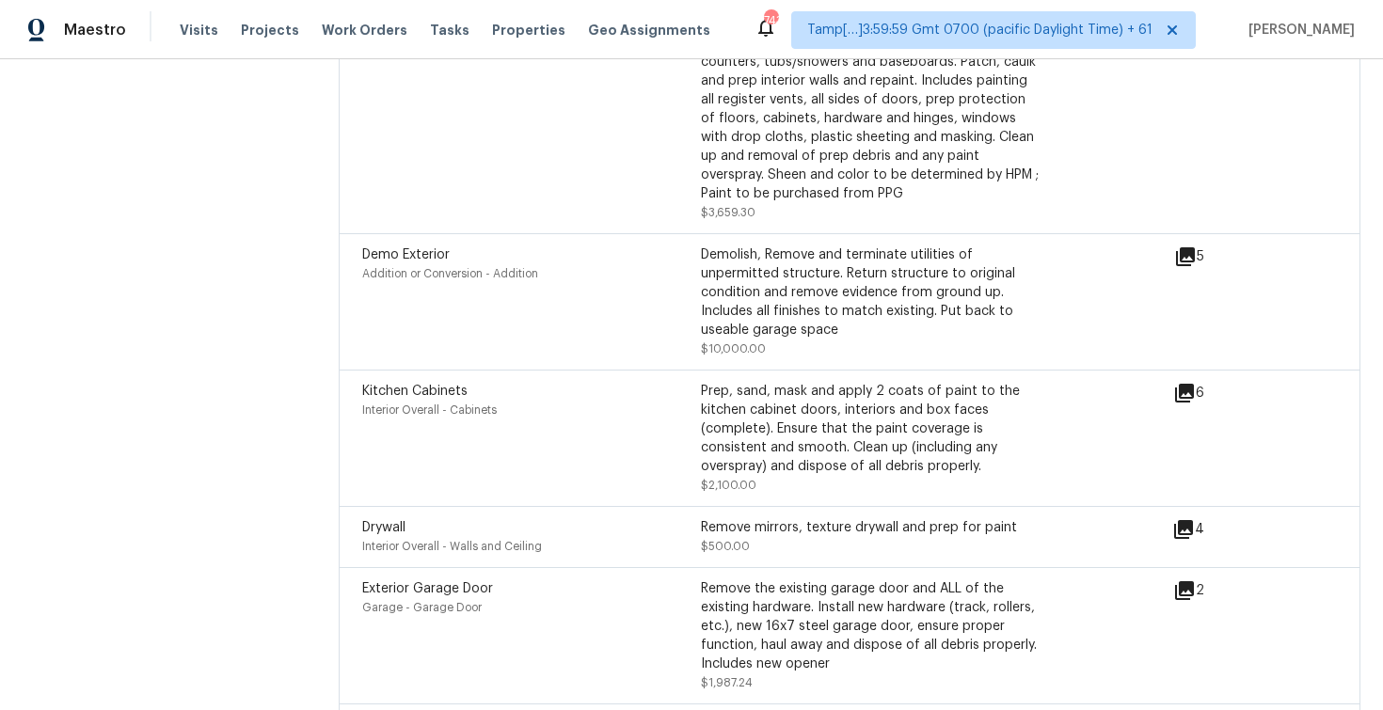
click at [1183, 579] on icon at bounding box center [1184, 590] width 23 height 23
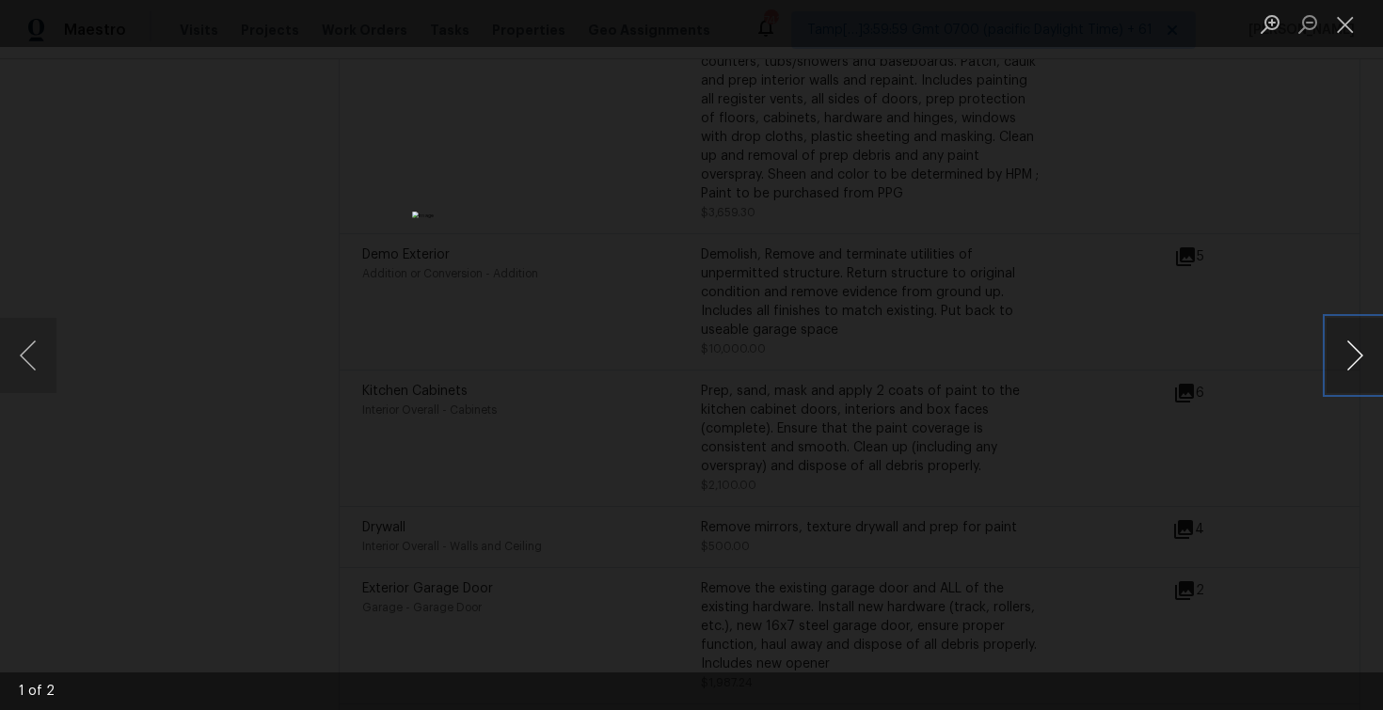
click at [1338, 357] on button "Next image" at bounding box center [1354, 355] width 56 height 75
click at [1288, 286] on div "Lightbox" at bounding box center [691, 355] width 1383 height 710
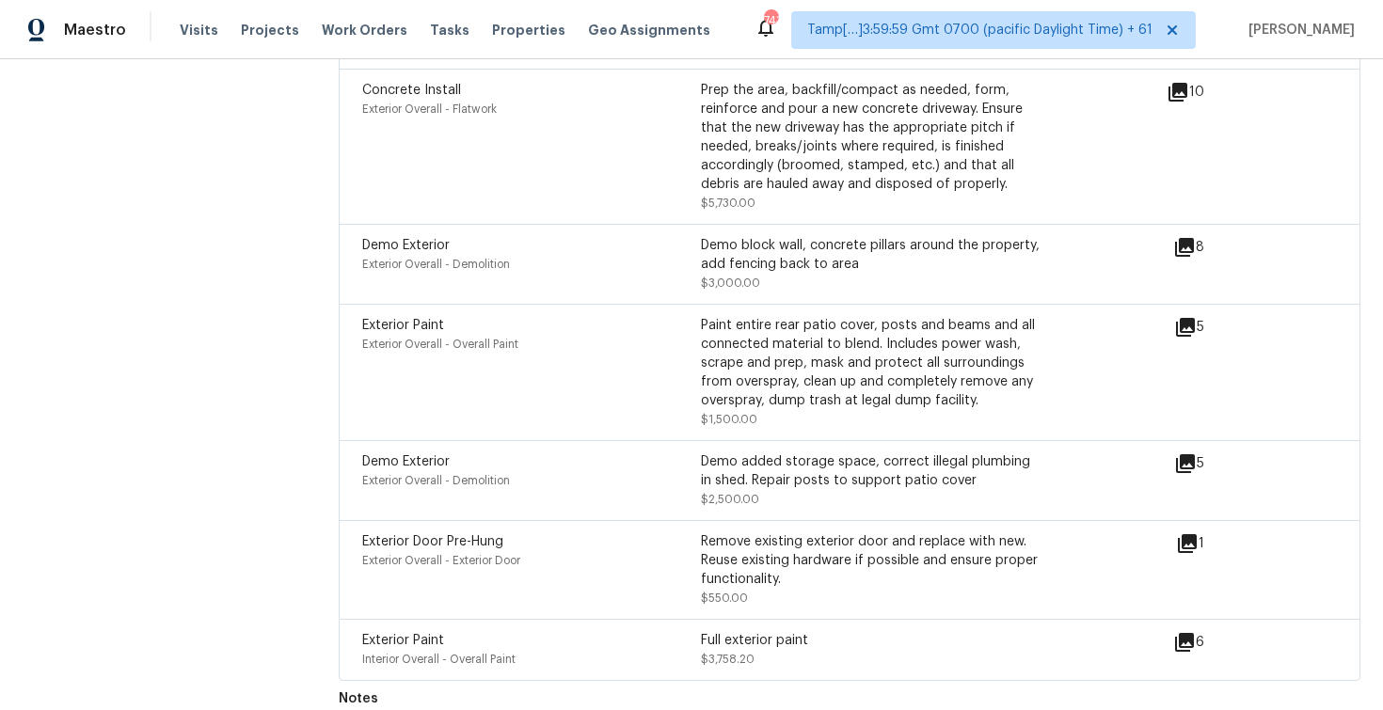
scroll to position [5662, 0]
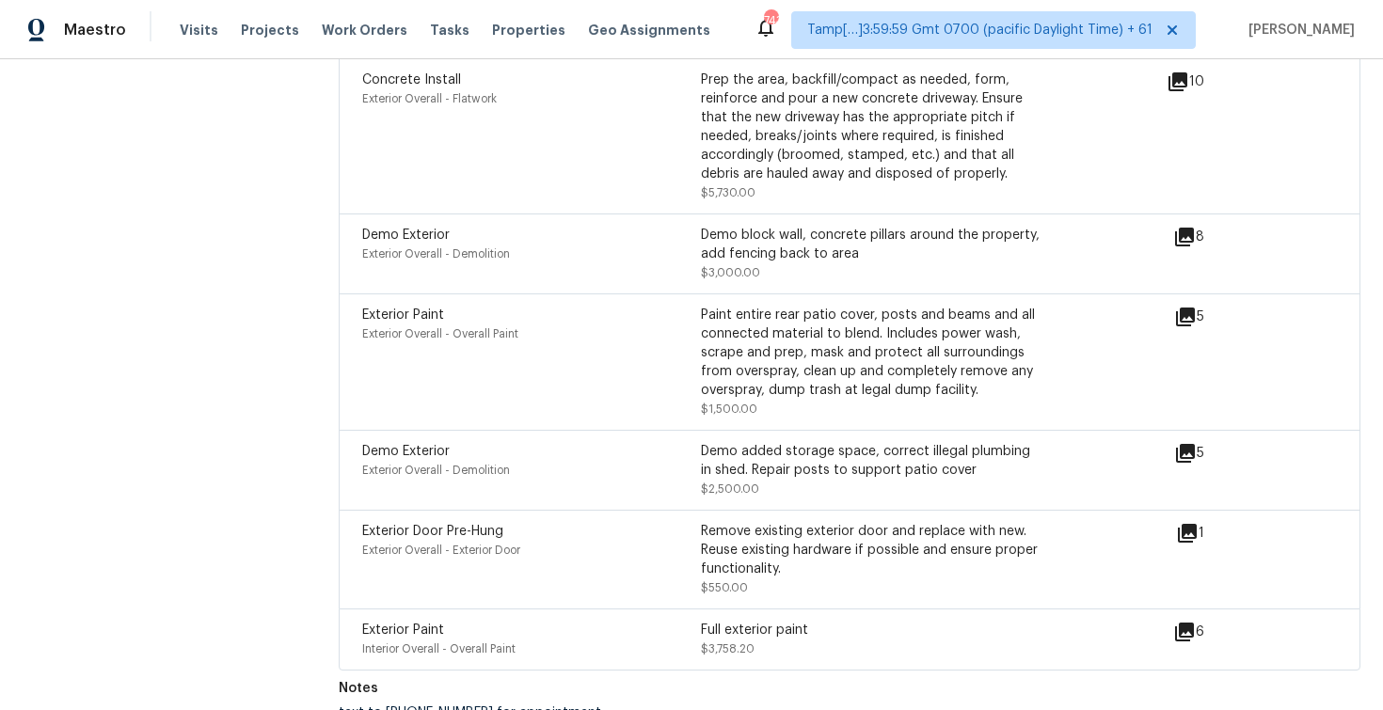
click at [1184, 524] on icon at bounding box center [1187, 533] width 19 height 19
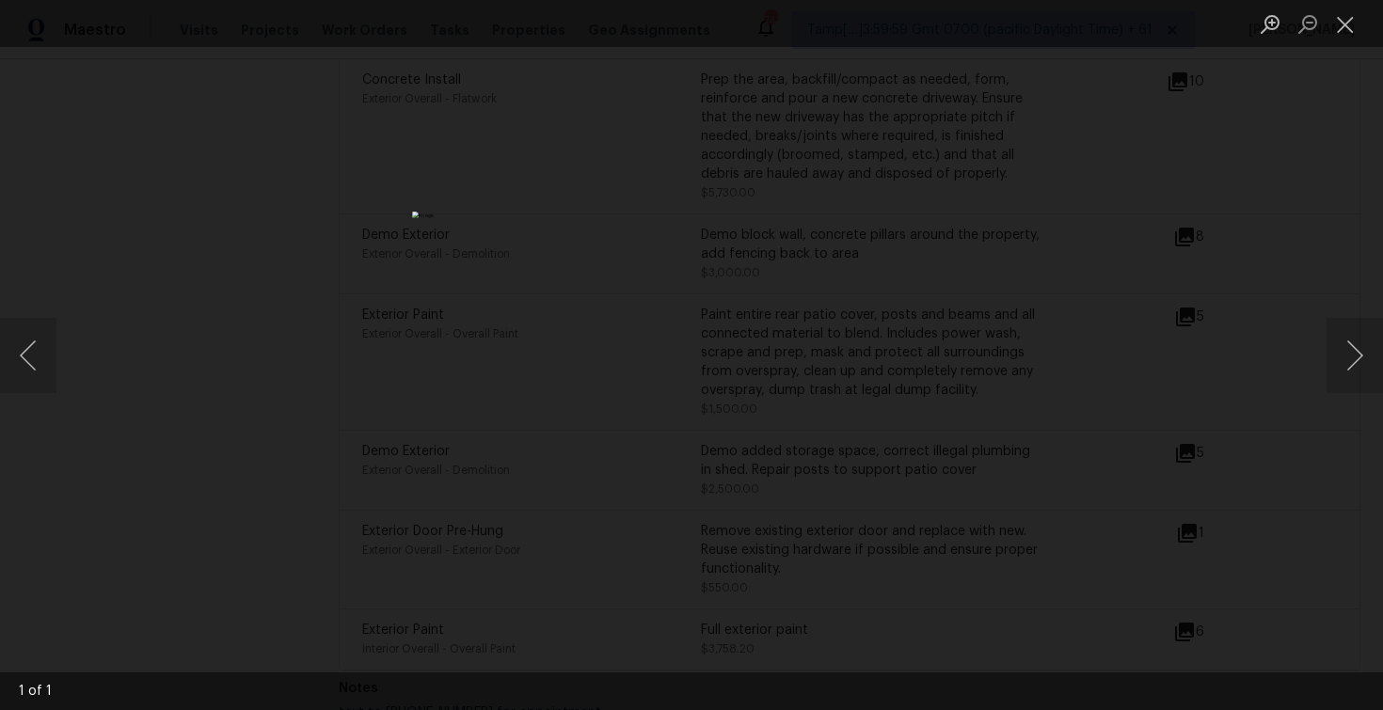
click at [1297, 283] on div "Lightbox" at bounding box center [691, 355] width 1383 height 710
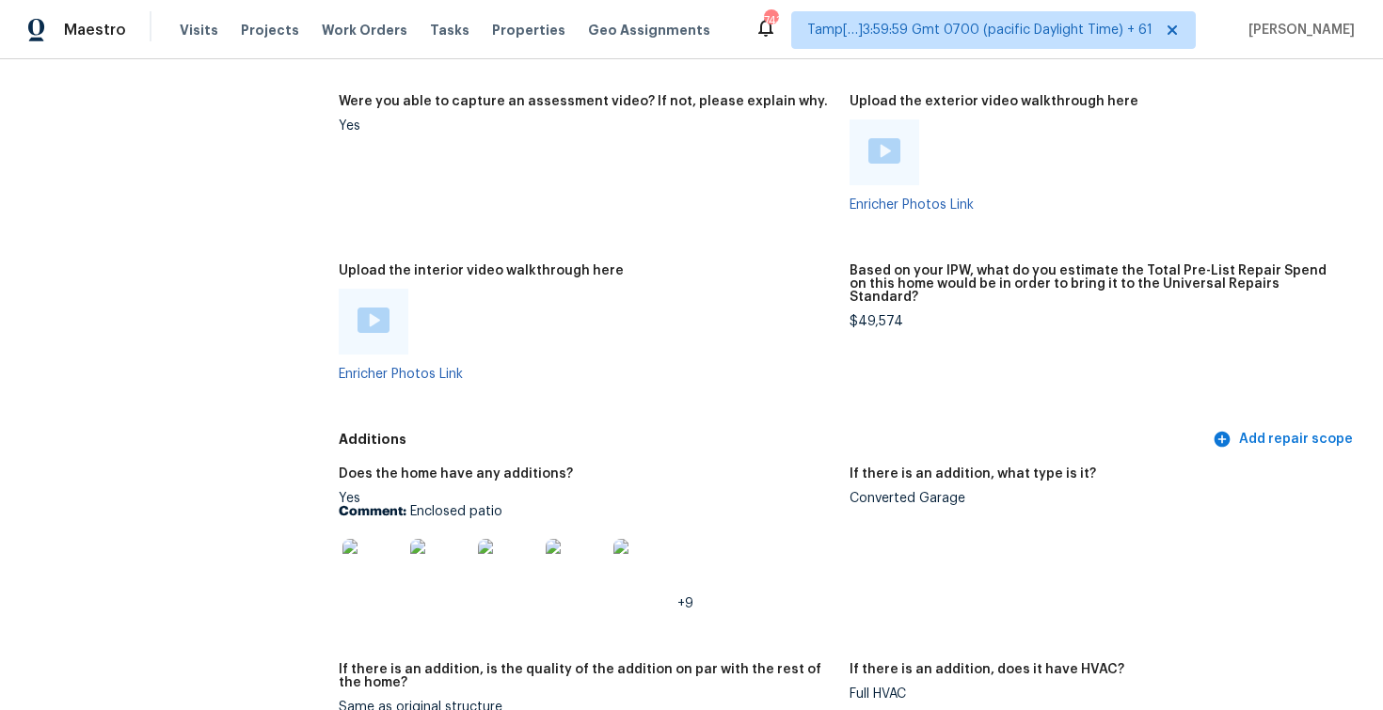
scroll to position [3518, 0]
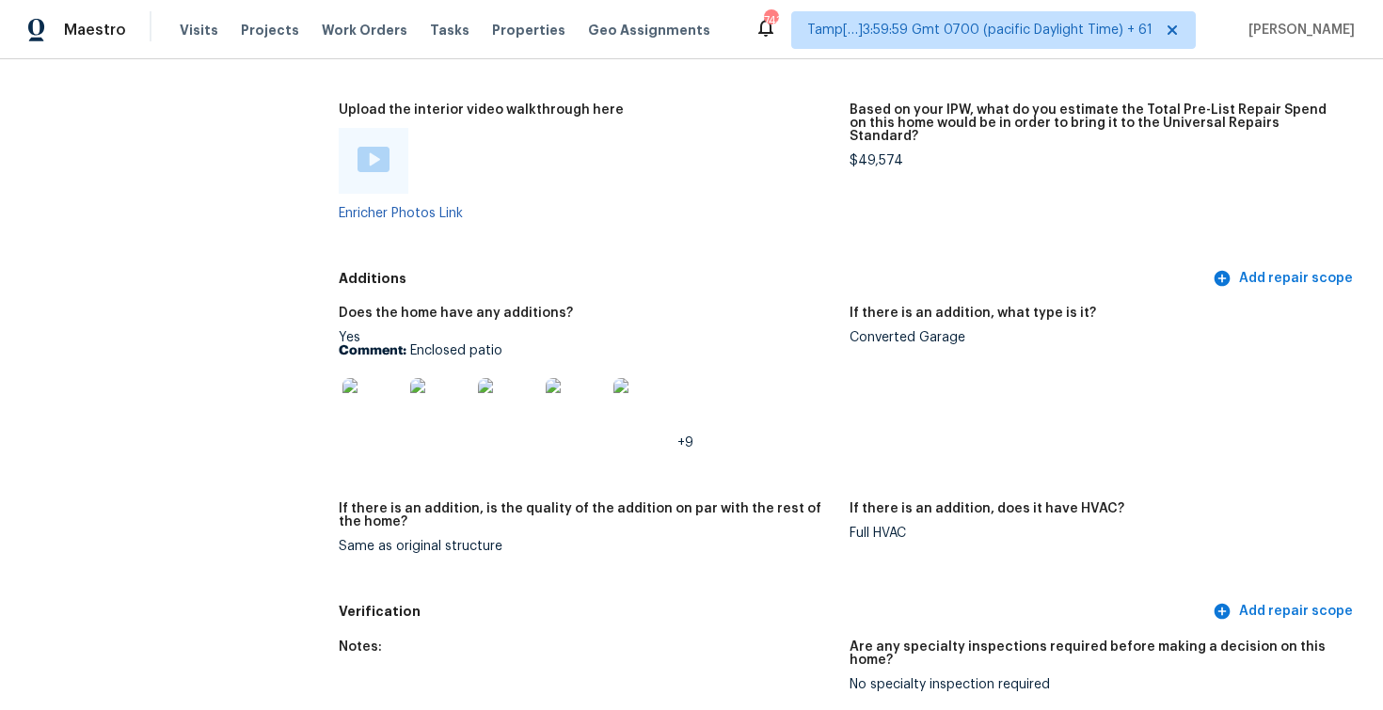
click at [423, 389] on img at bounding box center [440, 408] width 60 height 60
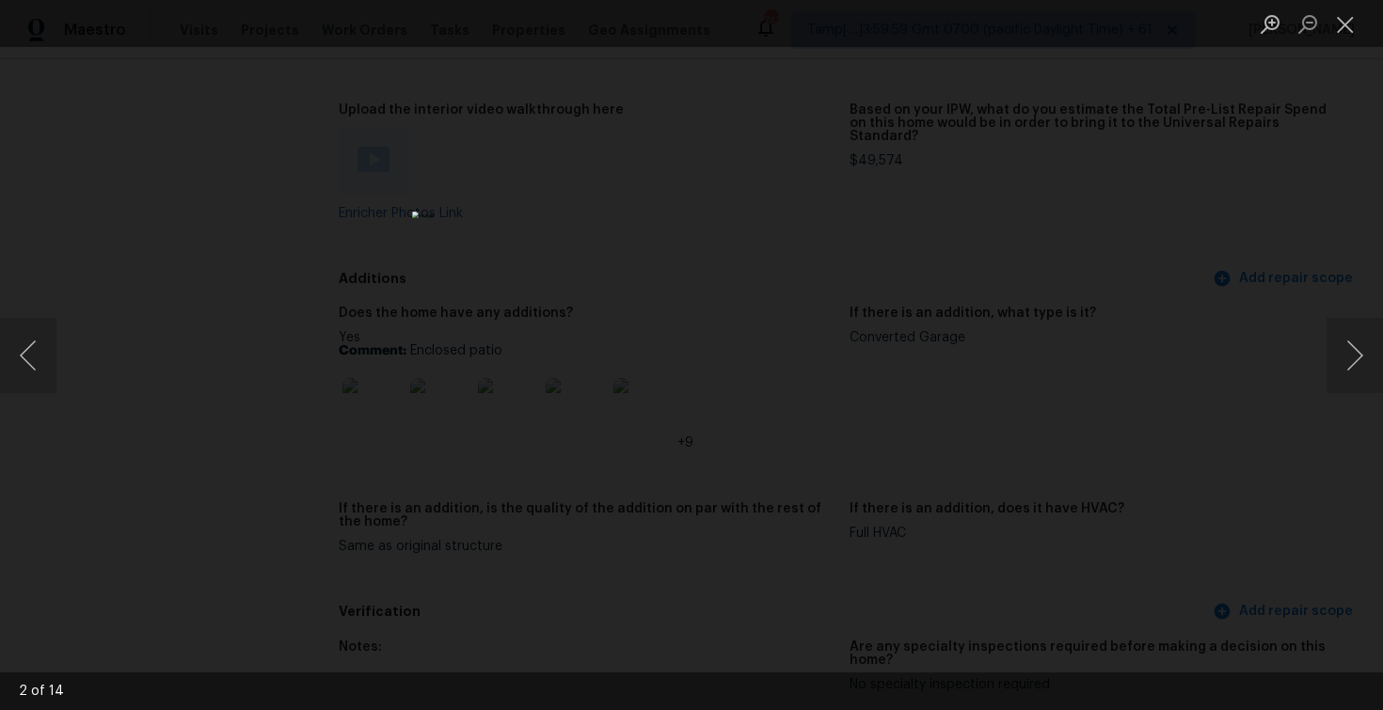
click at [992, 253] on div "Lightbox" at bounding box center [691, 355] width 1383 height 710
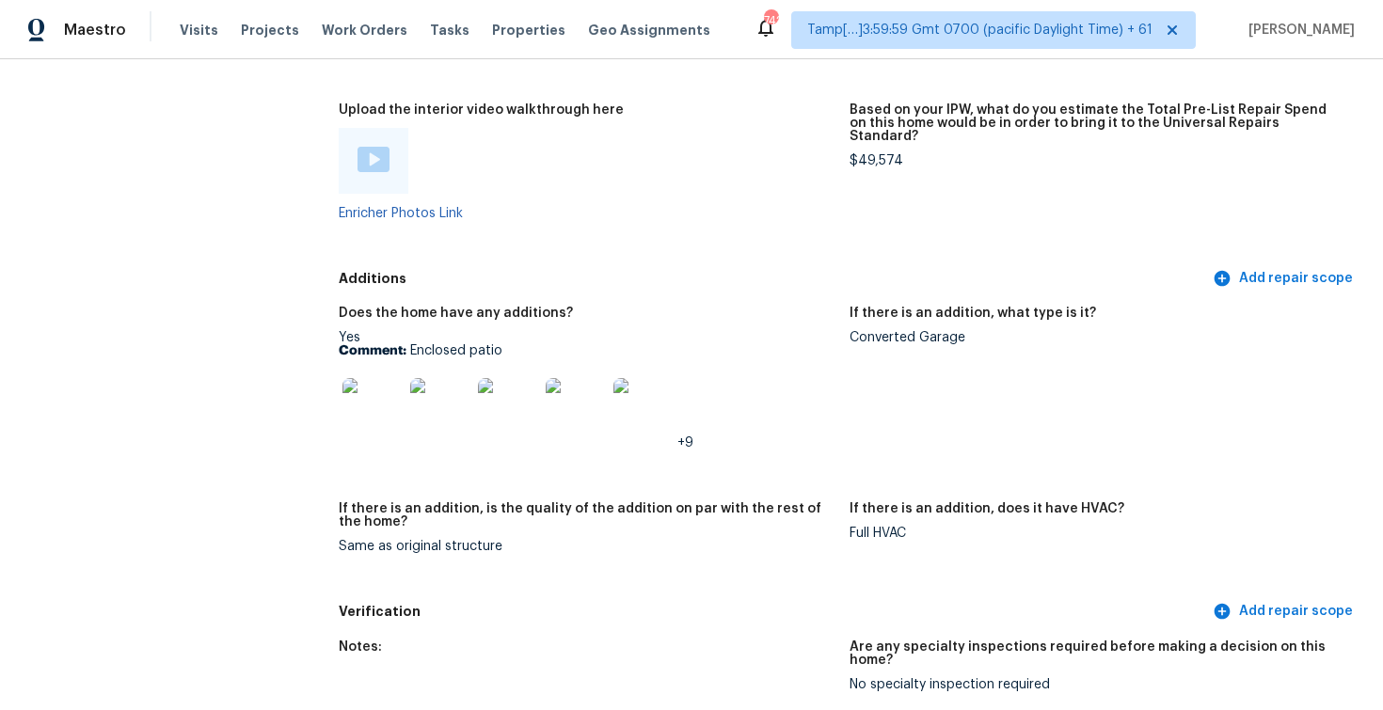
scroll to position [2486, 0]
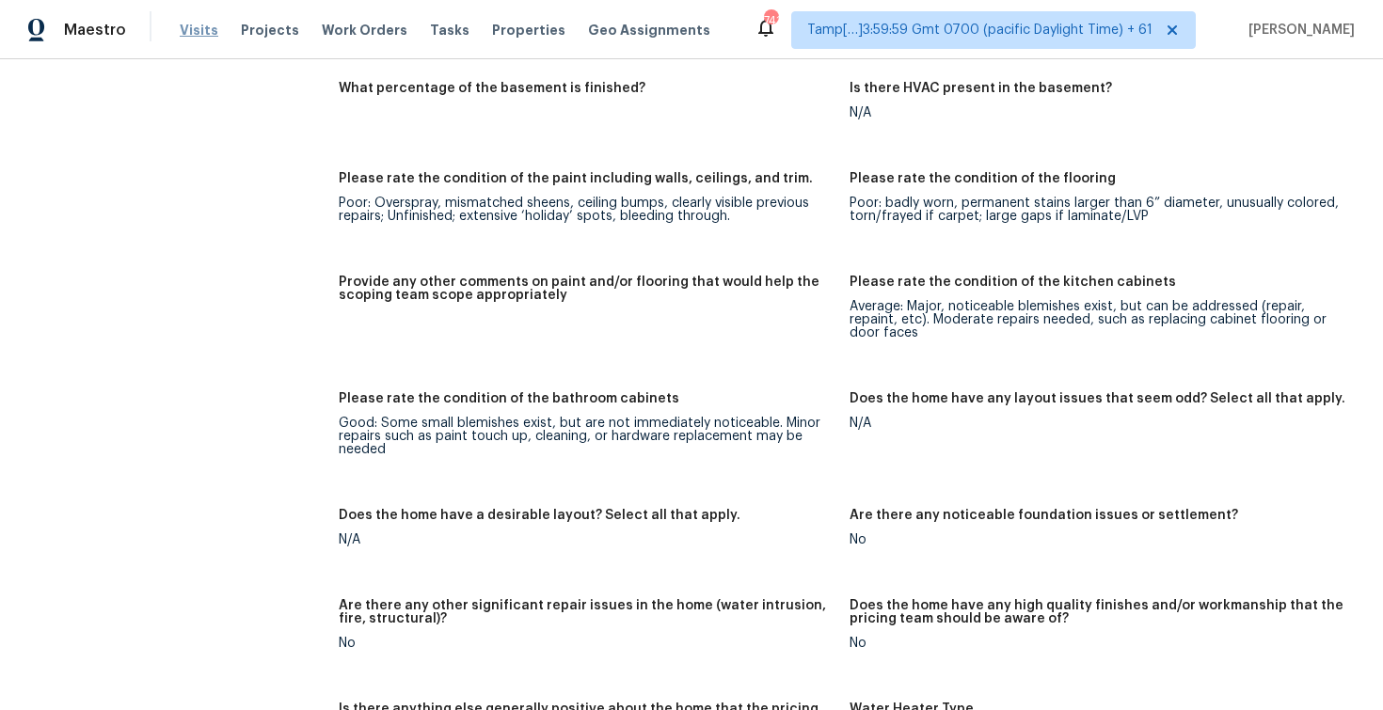
click at [183, 34] on span "Visits" at bounding box center [199, 30] width 39 height 19
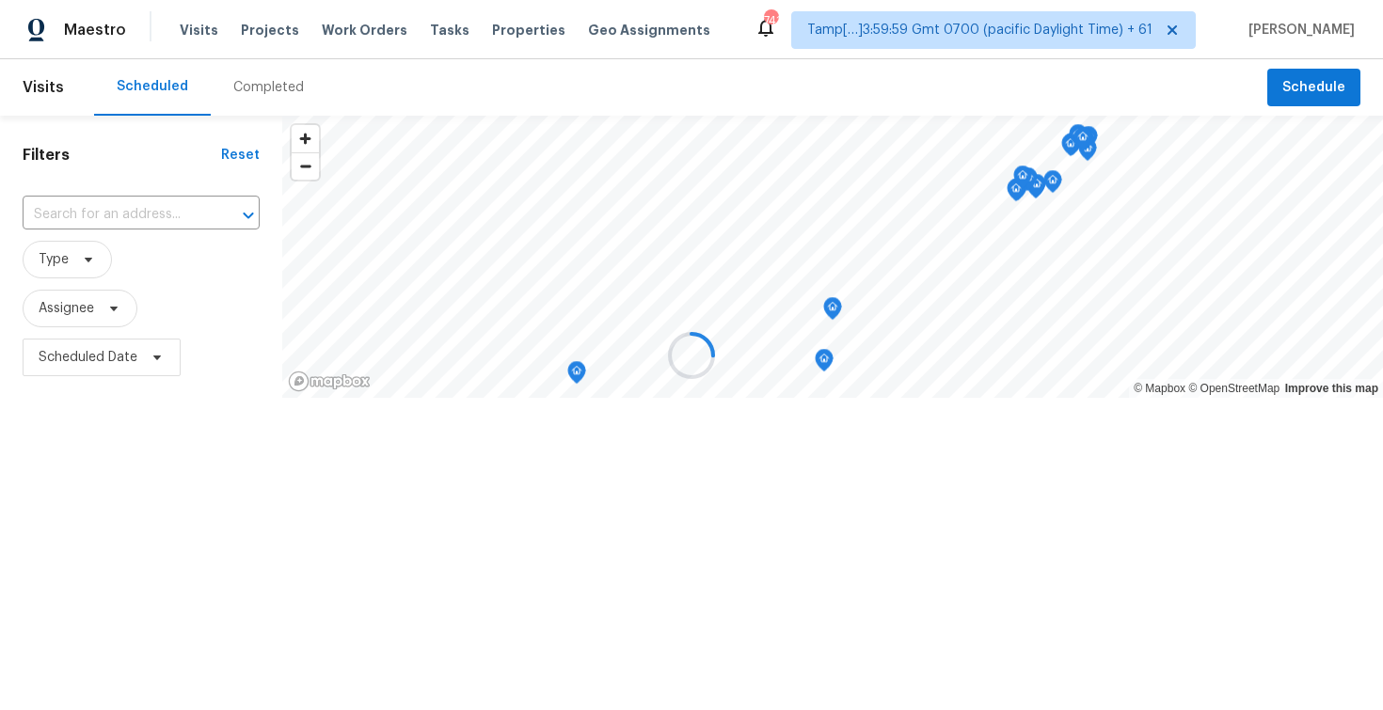
click at [288, 87] on div at bounding box center [691, 355] width 1383 height 710
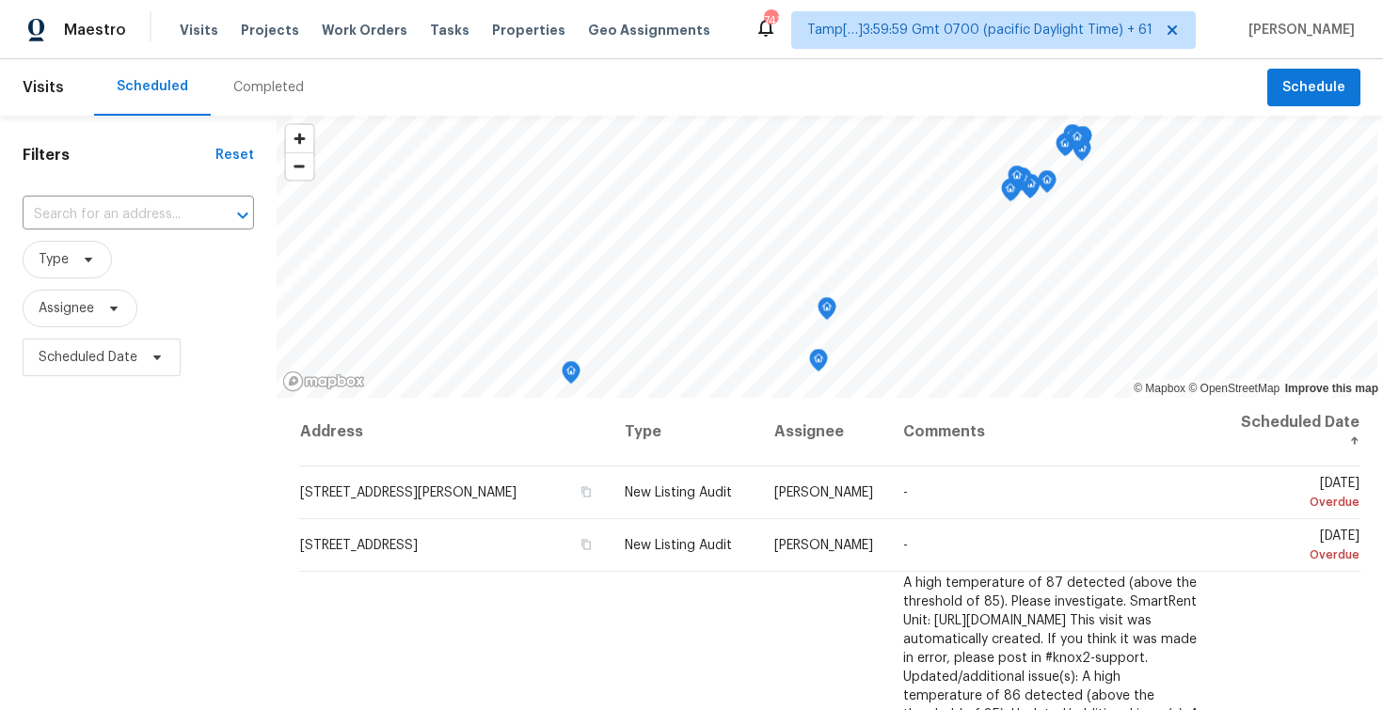
click at [288, 87] on div "Completed" at bounding box center [268, 87] width 71 height 19
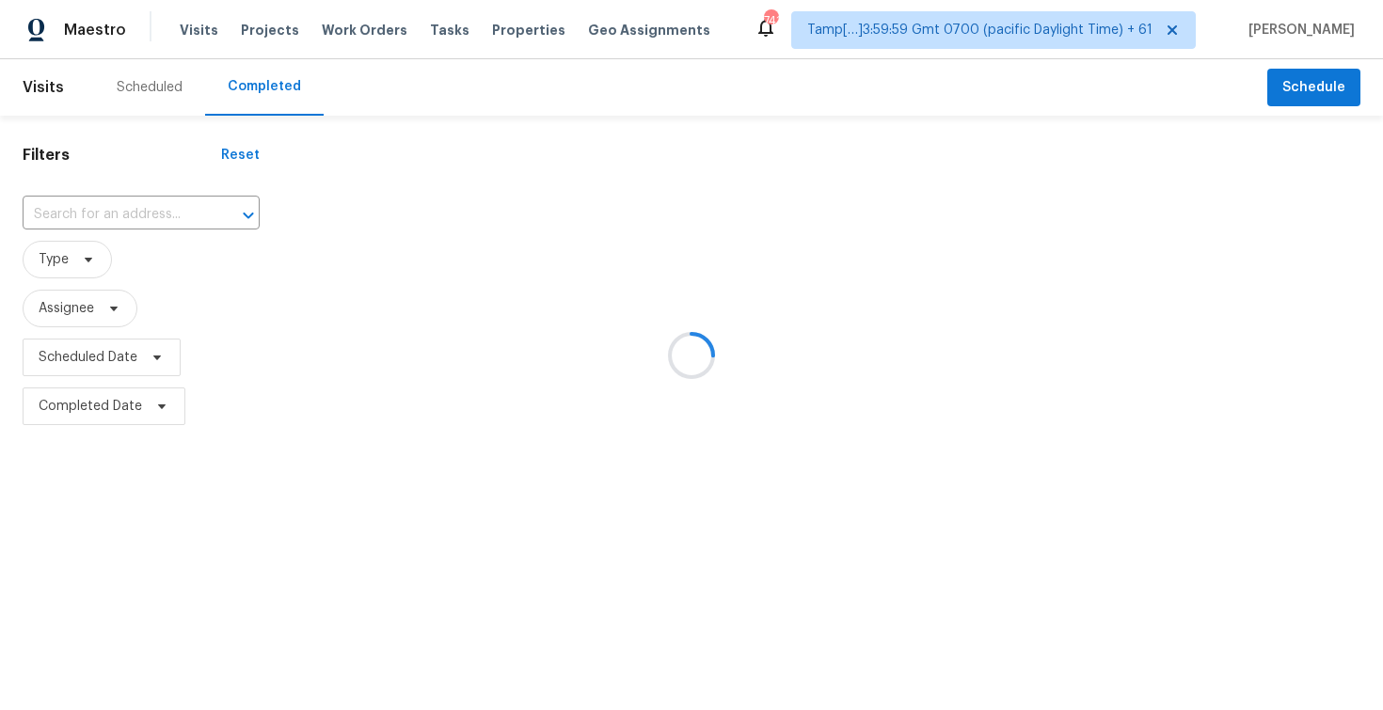
click at [162, 201] on div at bounding box center [691, 355] width 1383 height 710
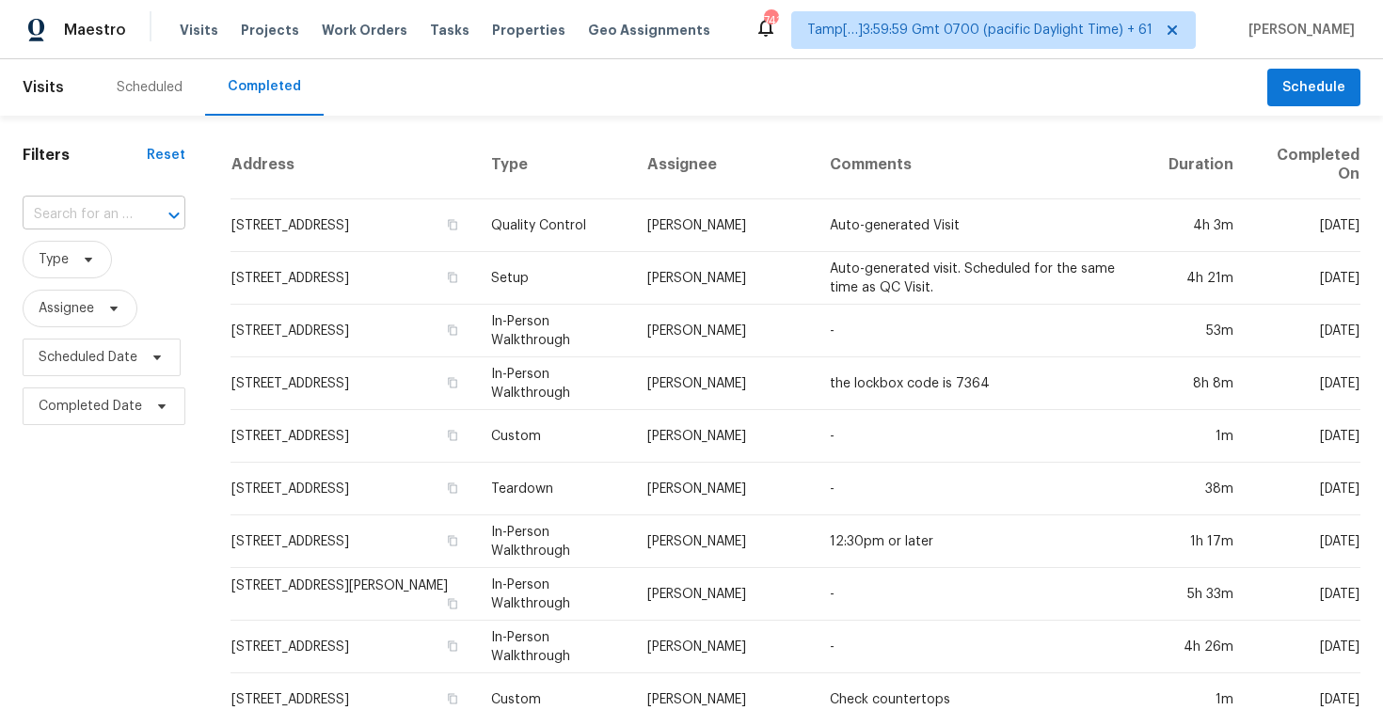
click at [165, 211] on icon "Open" at bounding box center [174, 215] width 23 height 23
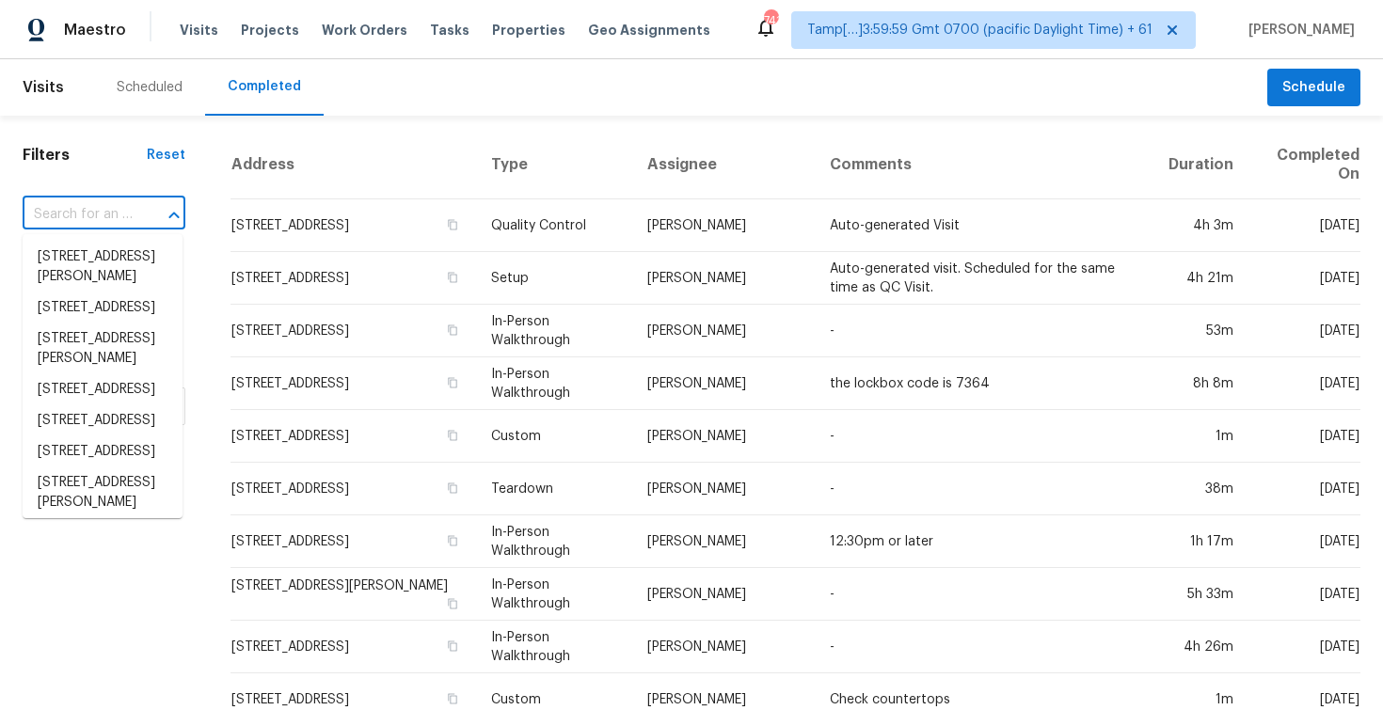
paste input "710 Lacey Way, North Salt Lake, UT 84054"
type input "710 Lacey Way, North Salt Lake, UT 84054"
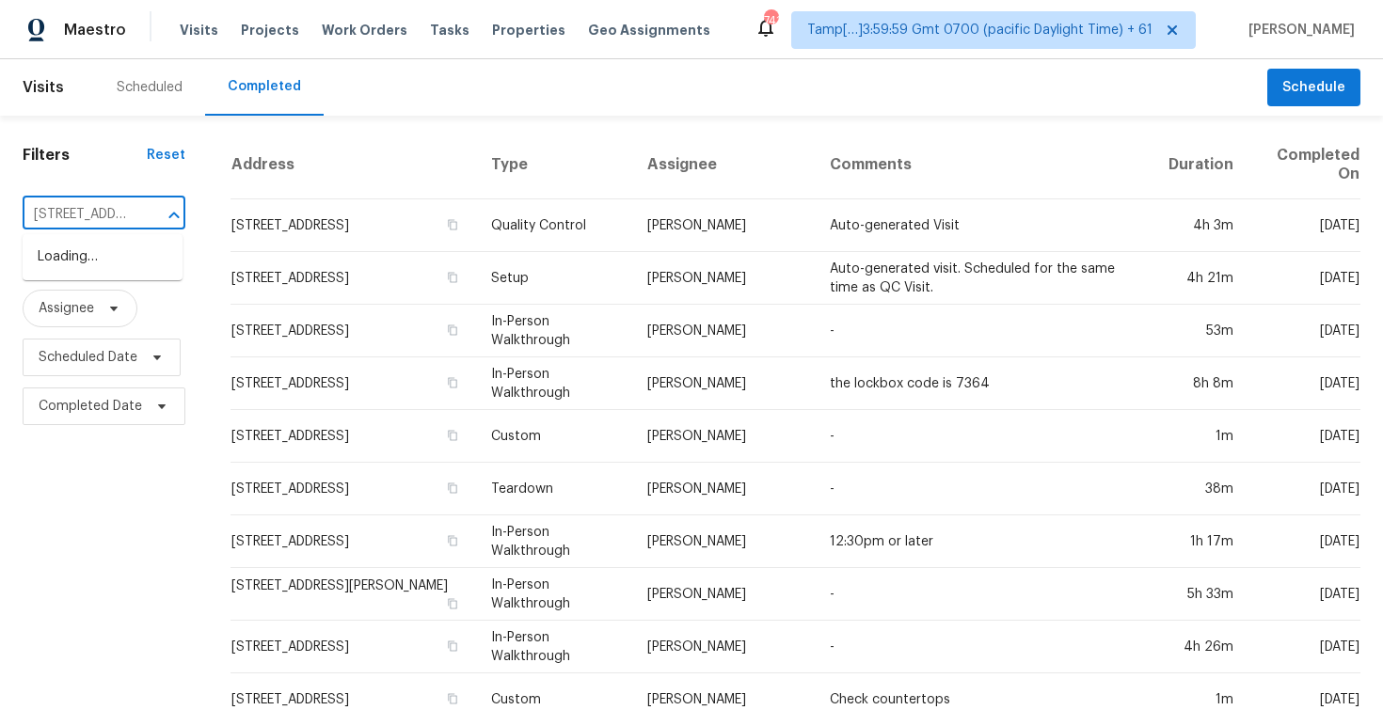
scroll to position [0, 161]
click at [148, 258] on li "710 Lacey Way, North Salt Lake, UT 84054" at bounding box center [103, 257] width 160 height 31
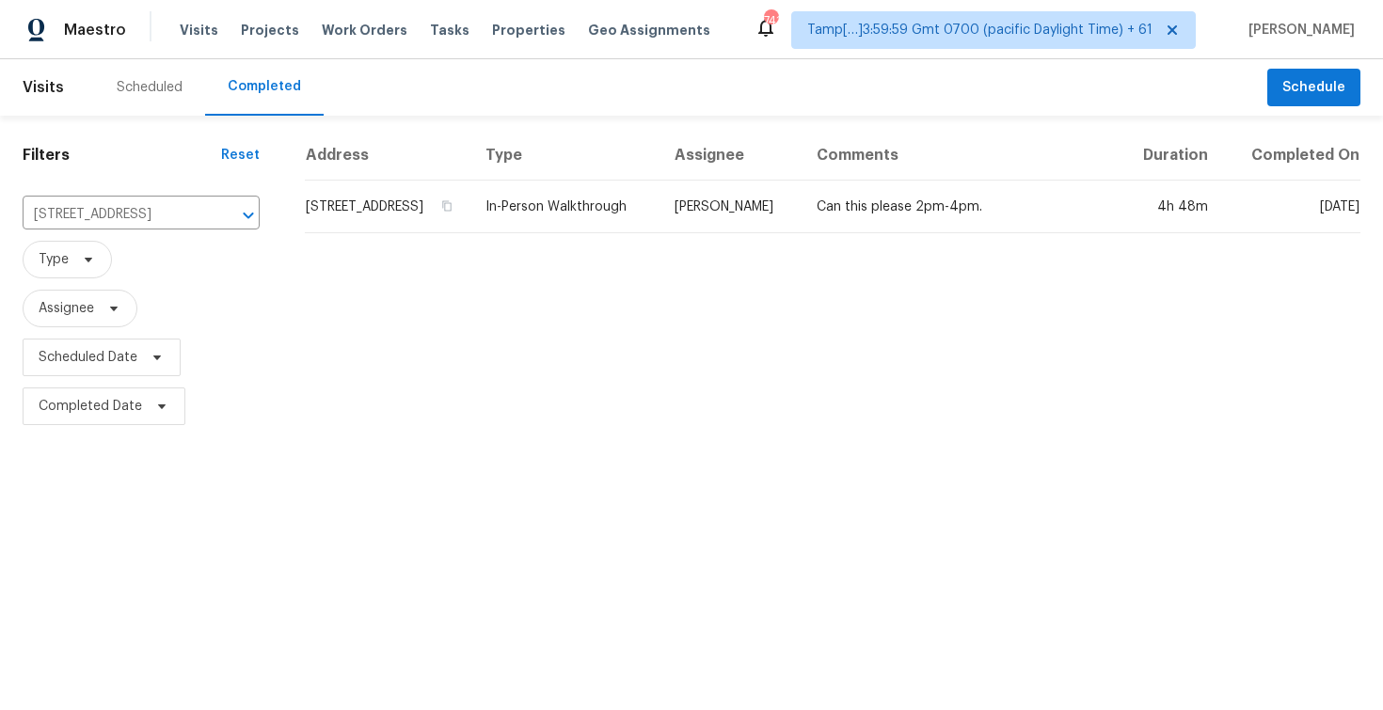
click at [359, 223] on td "710 Lacey Way, North Salt Lake, UT 84054" at bounding box center [388, 207] width 166 height 53
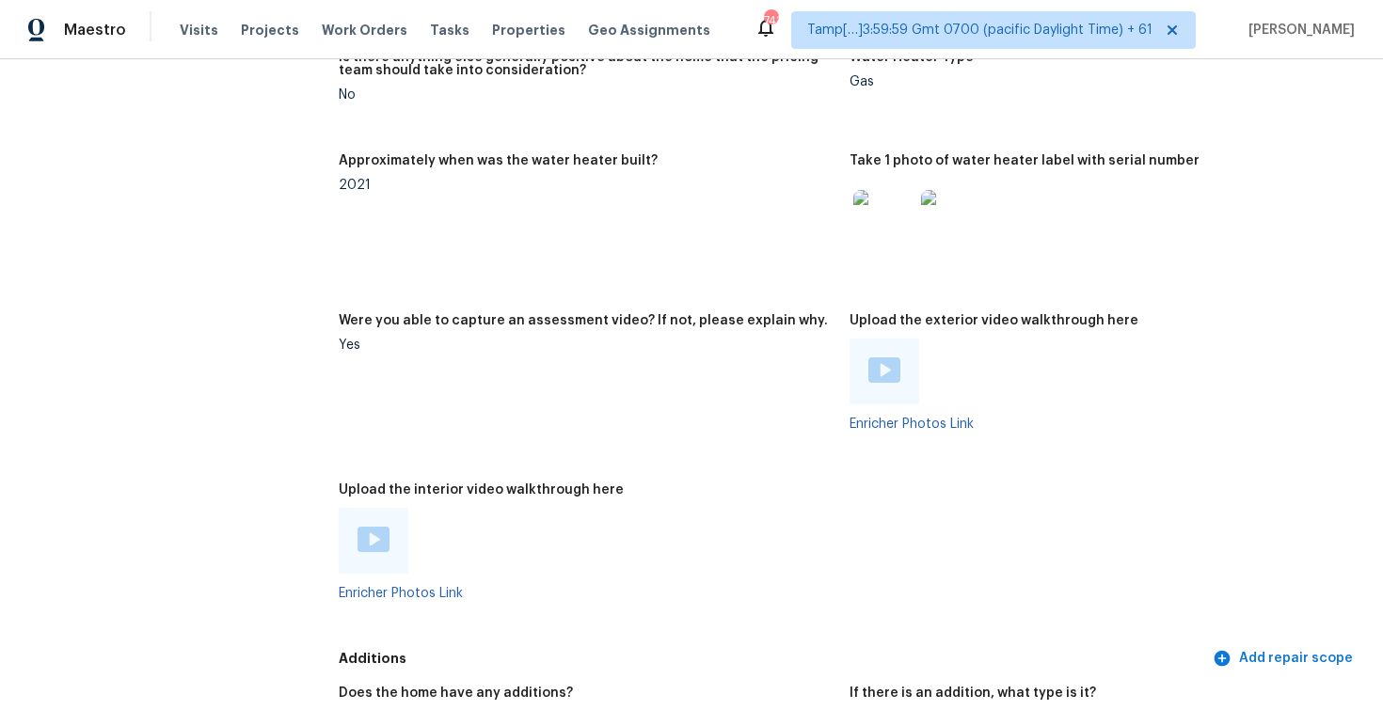
scroll to position [3863, 0]
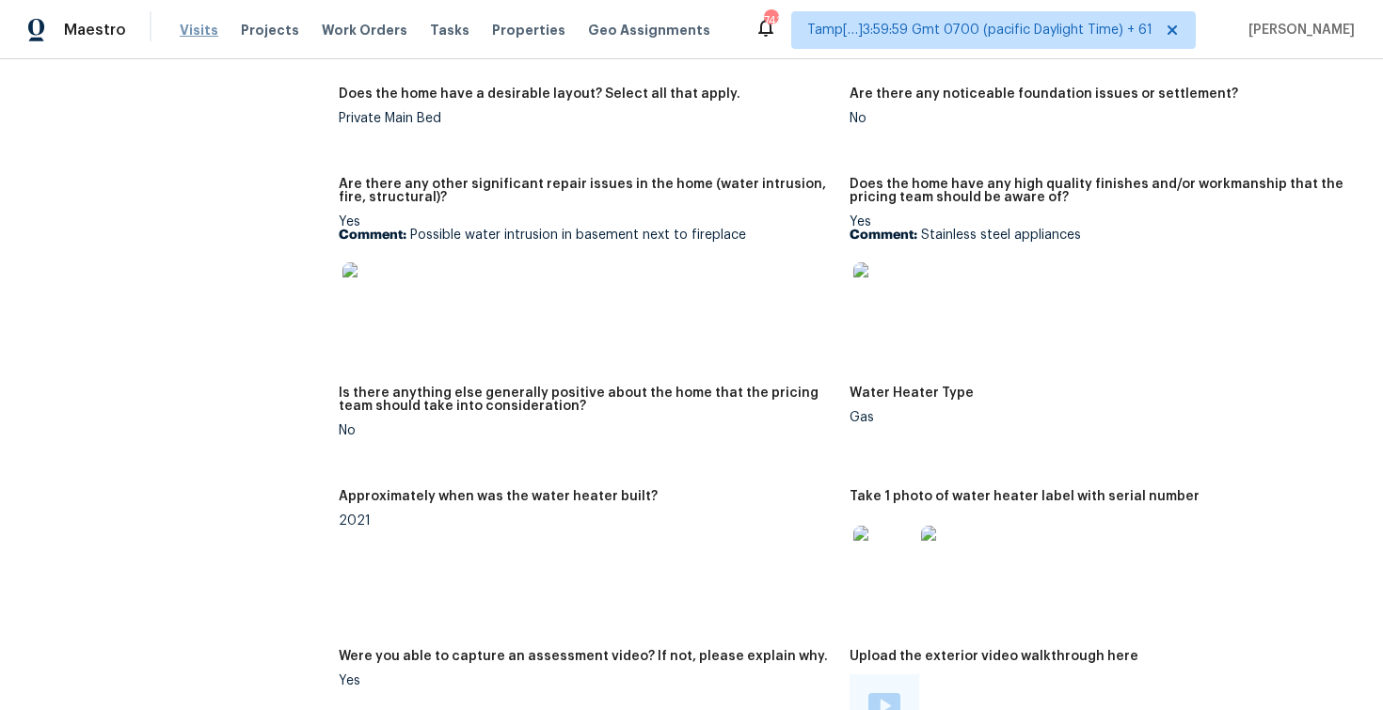
click at [191, 30] on span "Visits" at bounding box center [199, 30] width 39 height 19
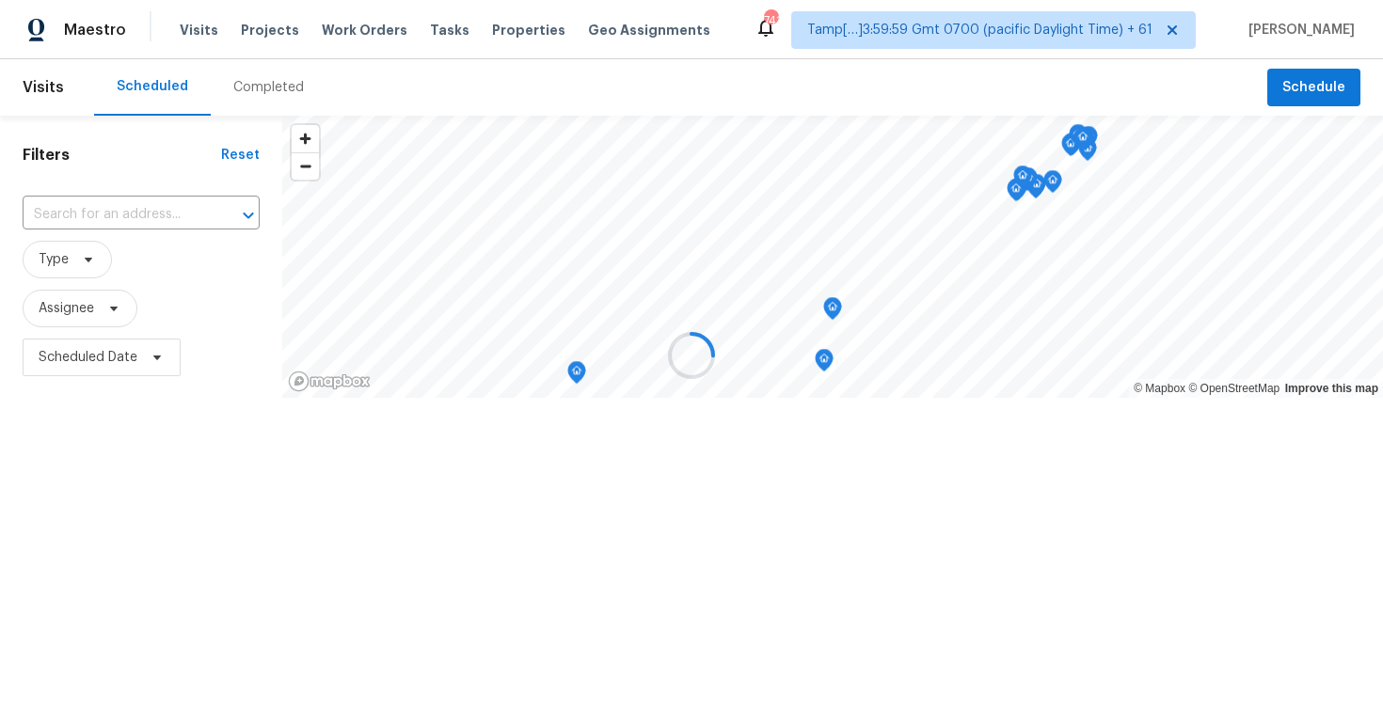
click at [279, 92] on div at bounding box center [691, 355] width 1383 height 710
click at [279, 92] on div "Completed" at bounding box center [268, 87] width 71 height 19
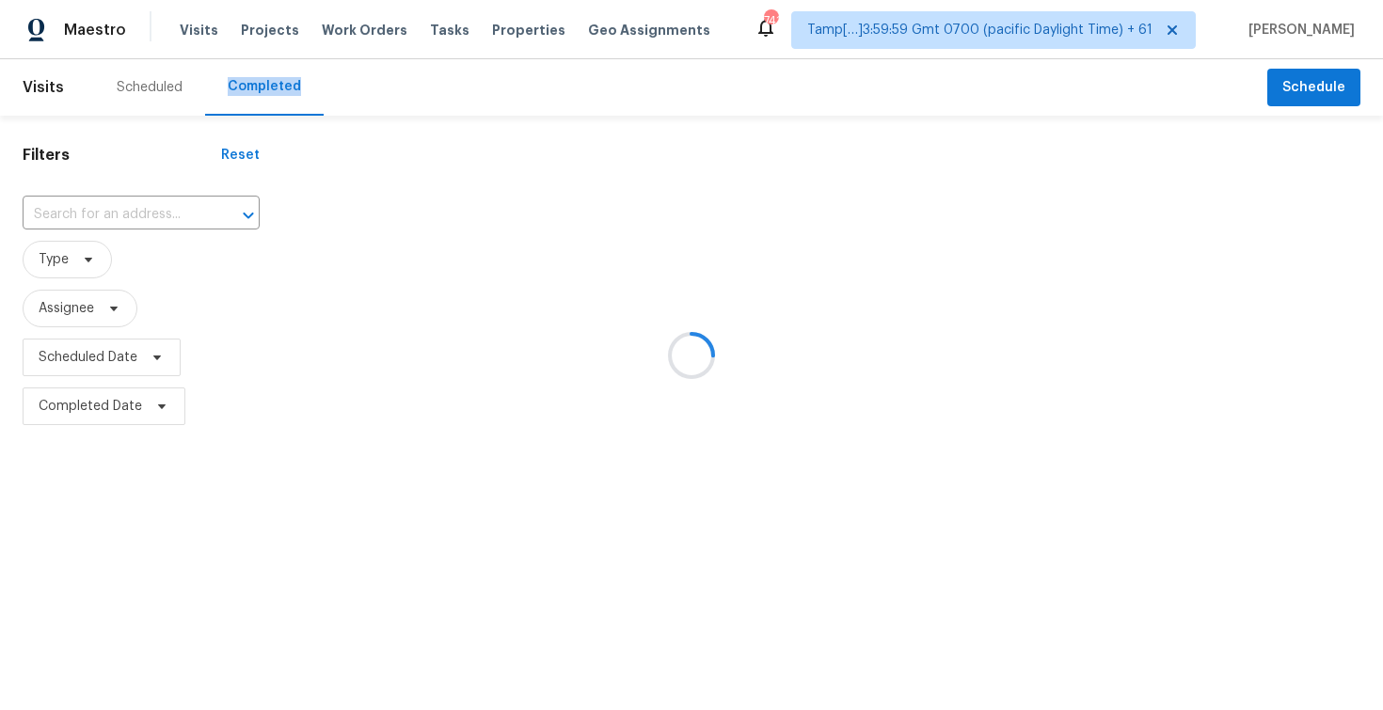
click at [176, 198] on div at bounding box center [691, 355] width 1383 height 710
click at [161, 194] on div at bounding box center [691, 355] width 1383 height 710
click at [163, 214] on div at bounding box center [691, 355] width 1383 height 710
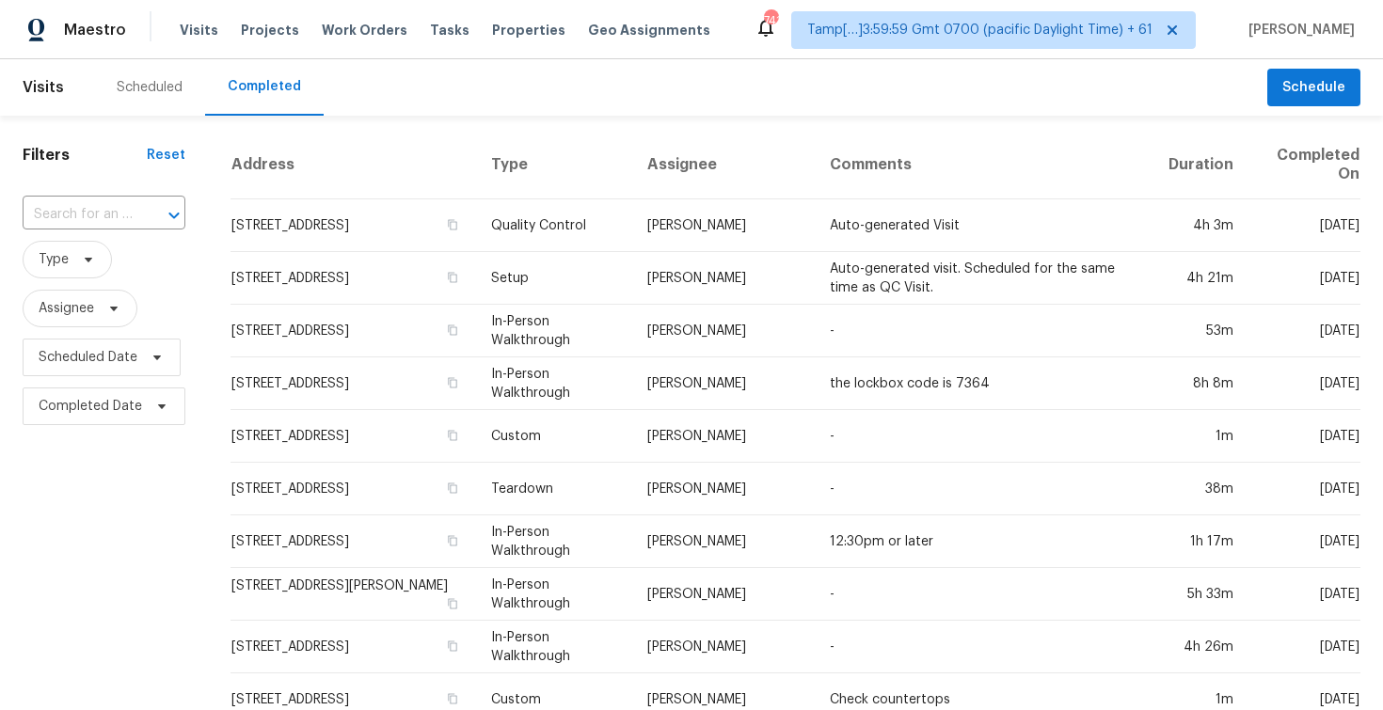
click at [163, 214] on icon "Open" at bounding box center [174, 215] width 23 height 23
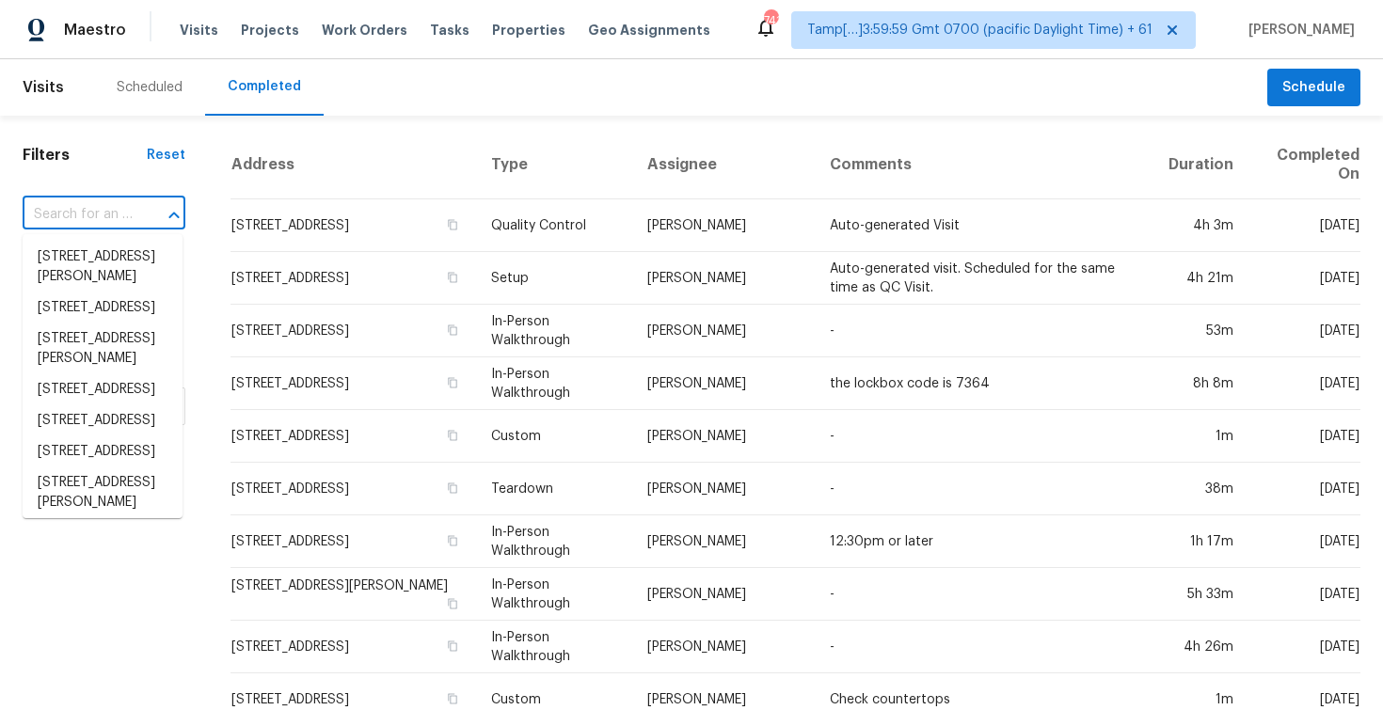
paste input "3885 Perthshire Ln, Colonial Heights, VA 23834"
type input "3885 Perthshire Ln, Colonial Heights, VA 23834"
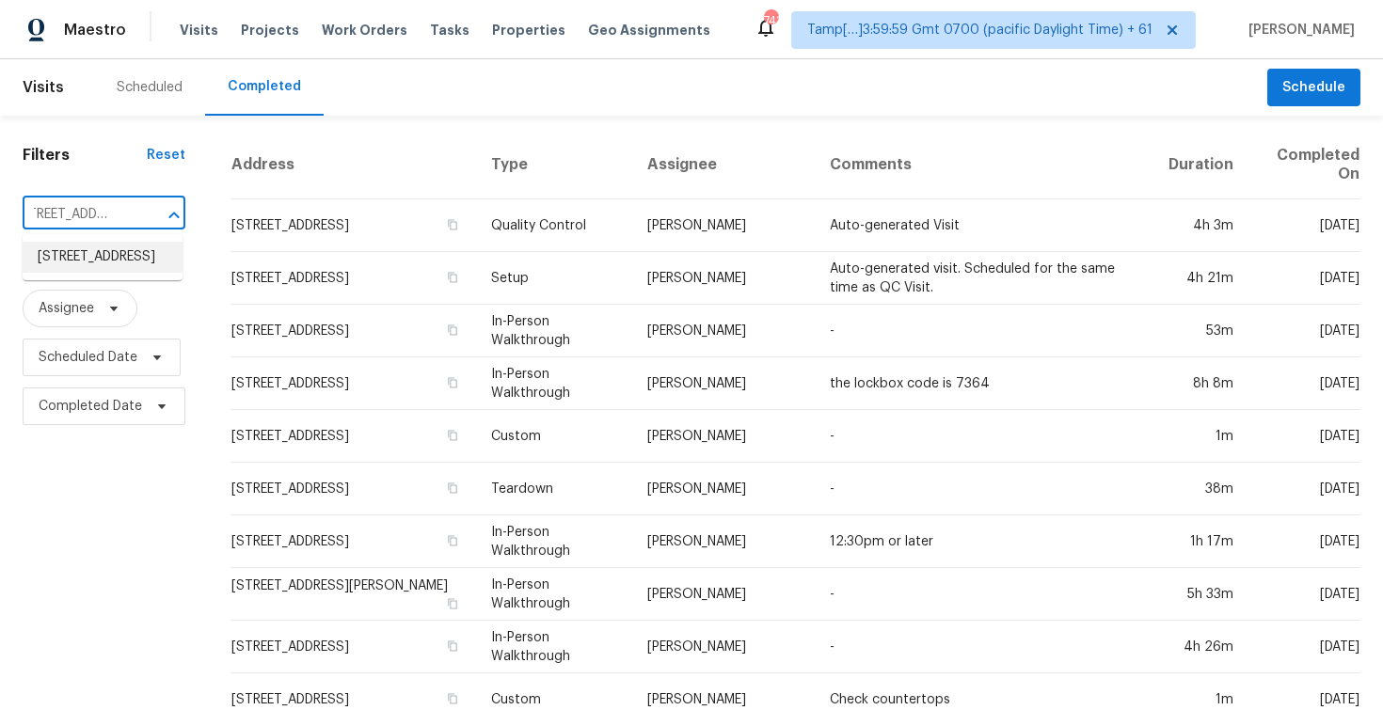
click at [136, 263] on li "3885 Perthshire Ln, Colonial Heights, VA 23834" at bounding box center [103, 257] width 160 height 31
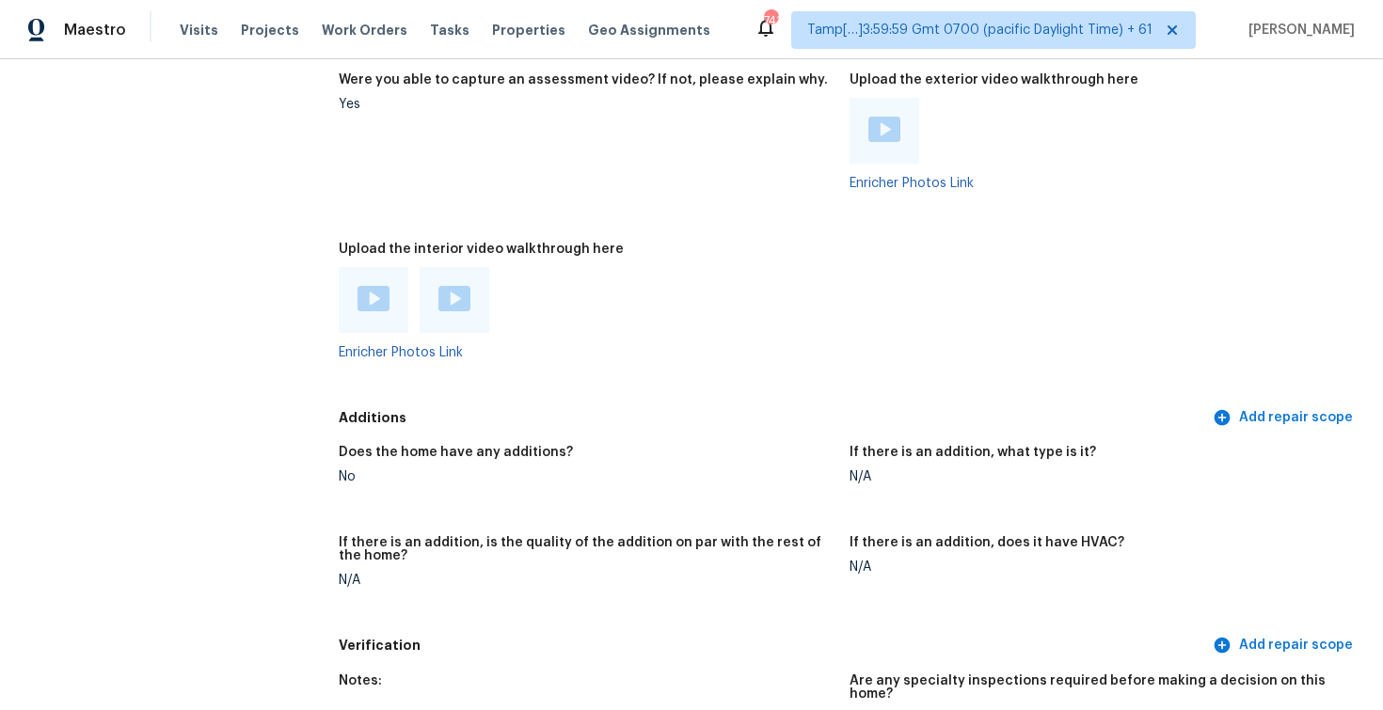
scroll to position [3492, 0]
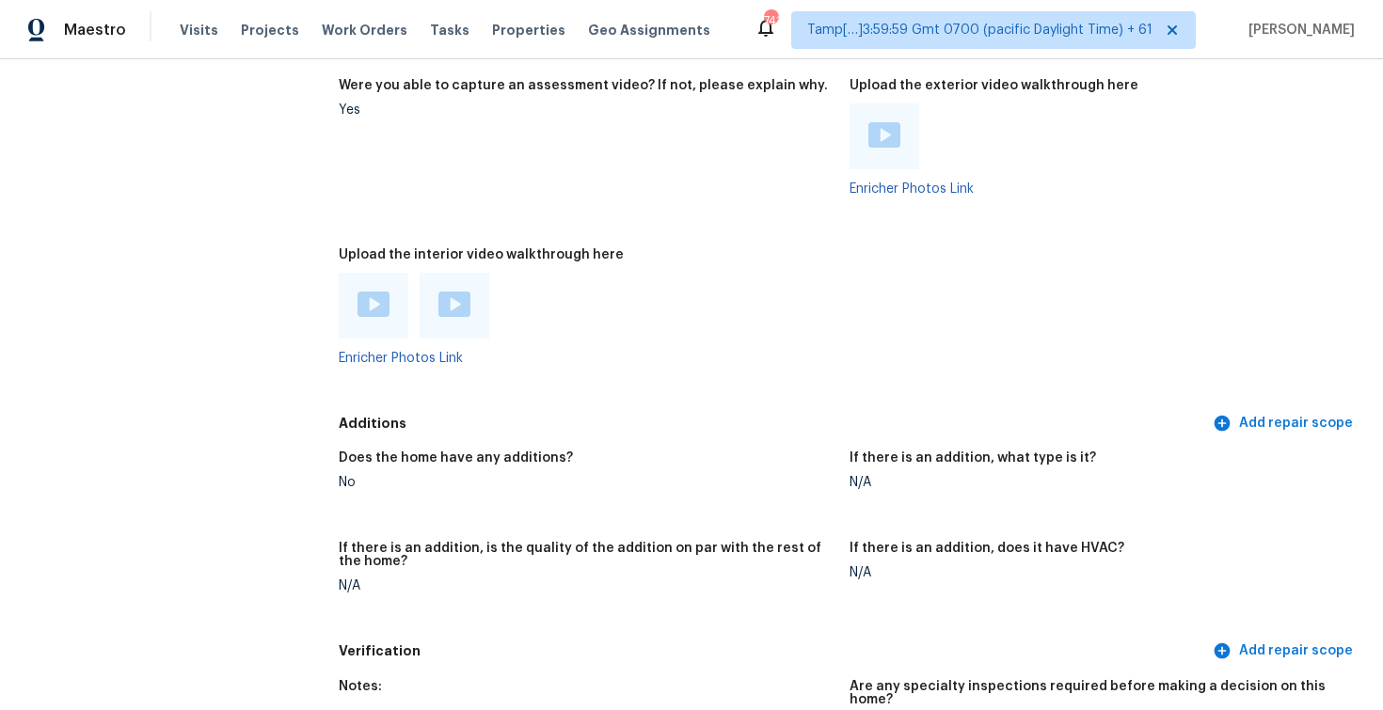
click at [366, 292] on img at bounding box center [373, 304] width 32 height 25
click at [456, 273] on div at bounding box center [455, 306] width 70 height 66
click at [457, 292] on img at bounding box center [454, 304] width 32 height 25
click at [596, 157] on figure "Were you able to capture an assessment video? If not, please explain why. Yes" at bounding box center [594, 152] width 511 height 147
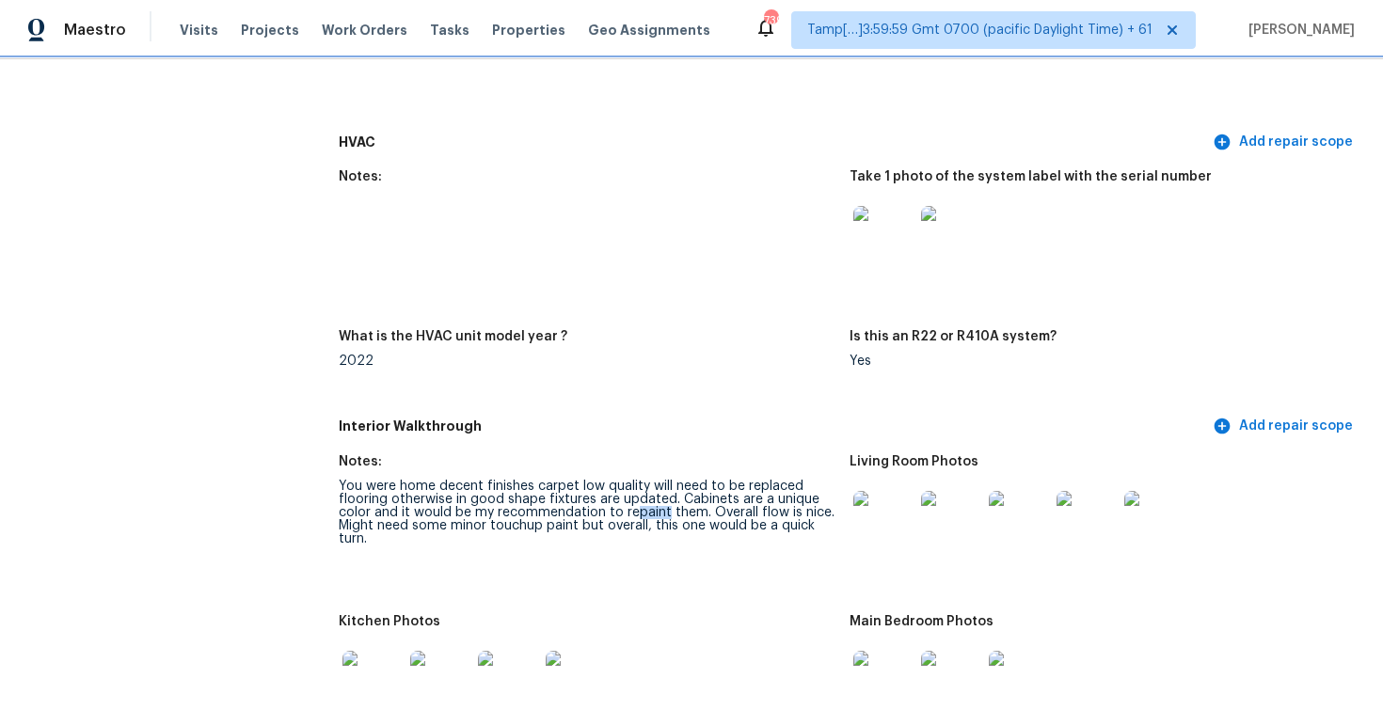
scroll to position [1649, 0]
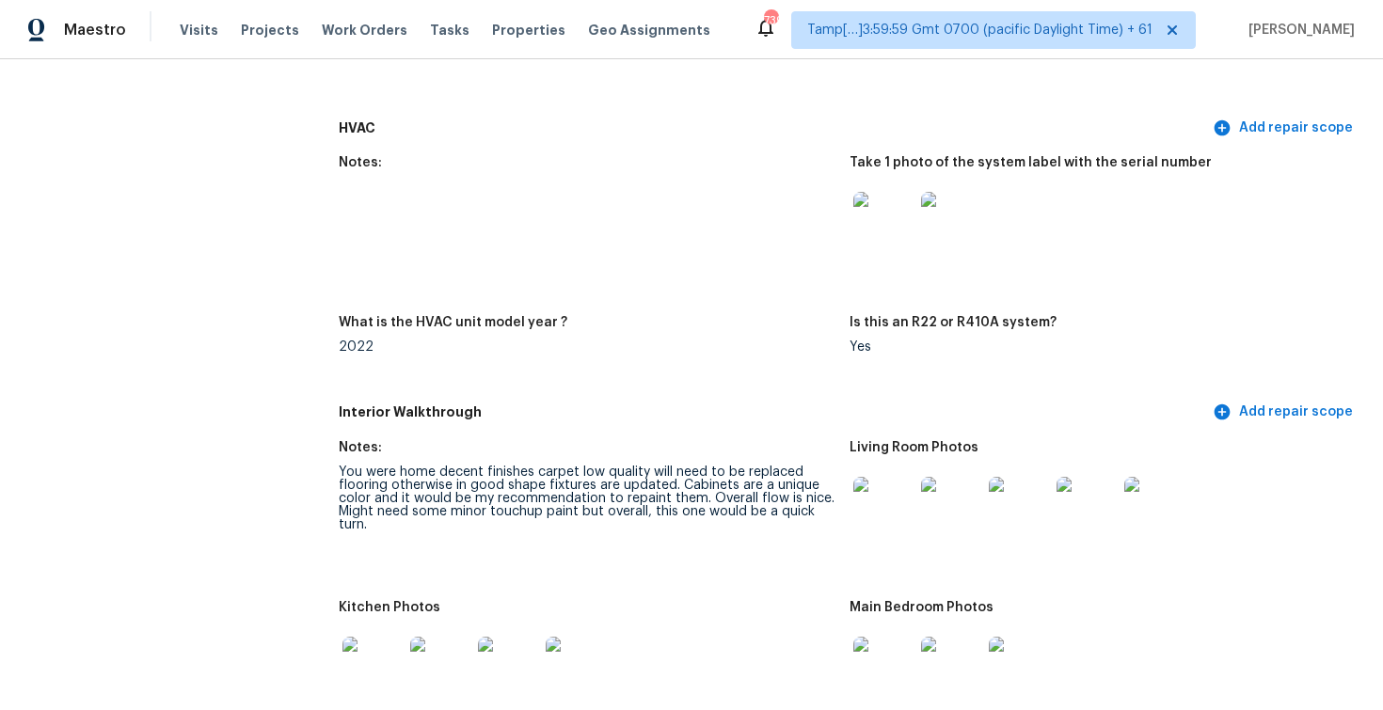
click at [723, 499] on div "You were home decent finishes carpet low quality will need to be replaced floor…" at bounding box center [587, 499] width 496 height 66
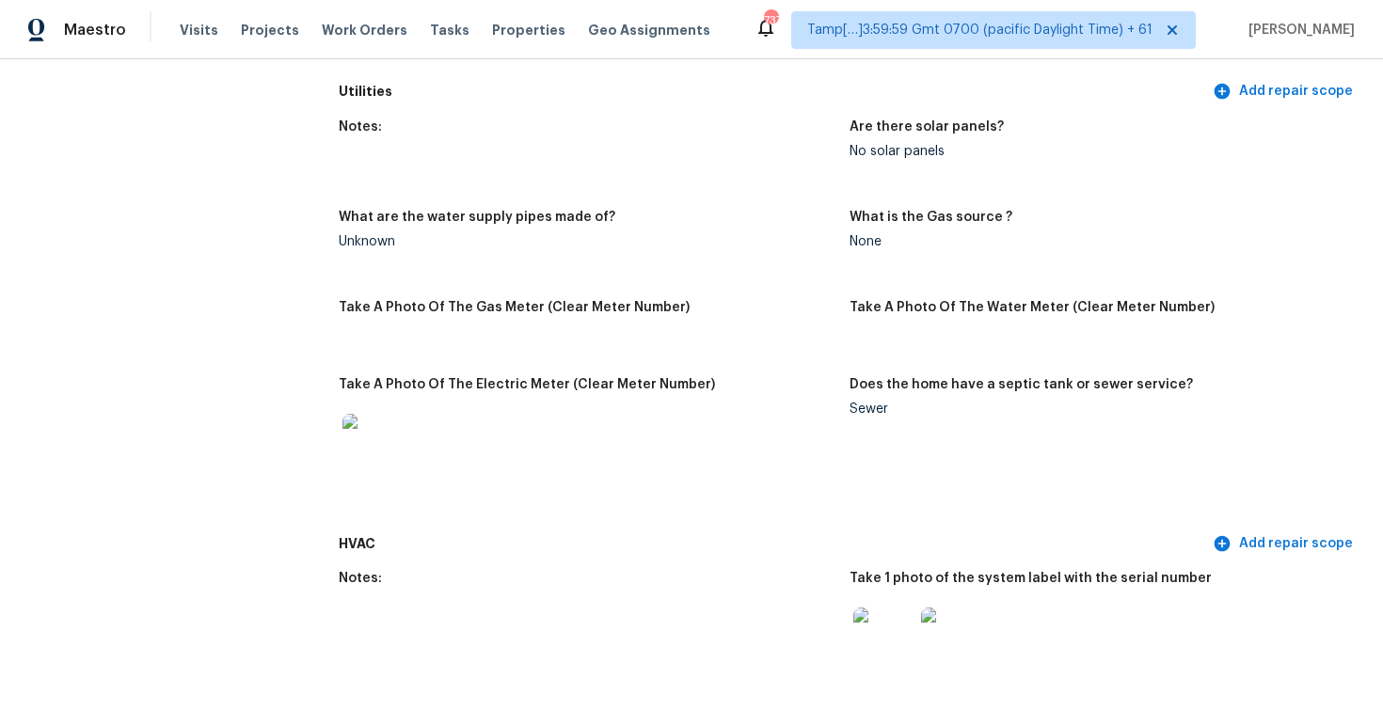
scroll to position [1763, 0]
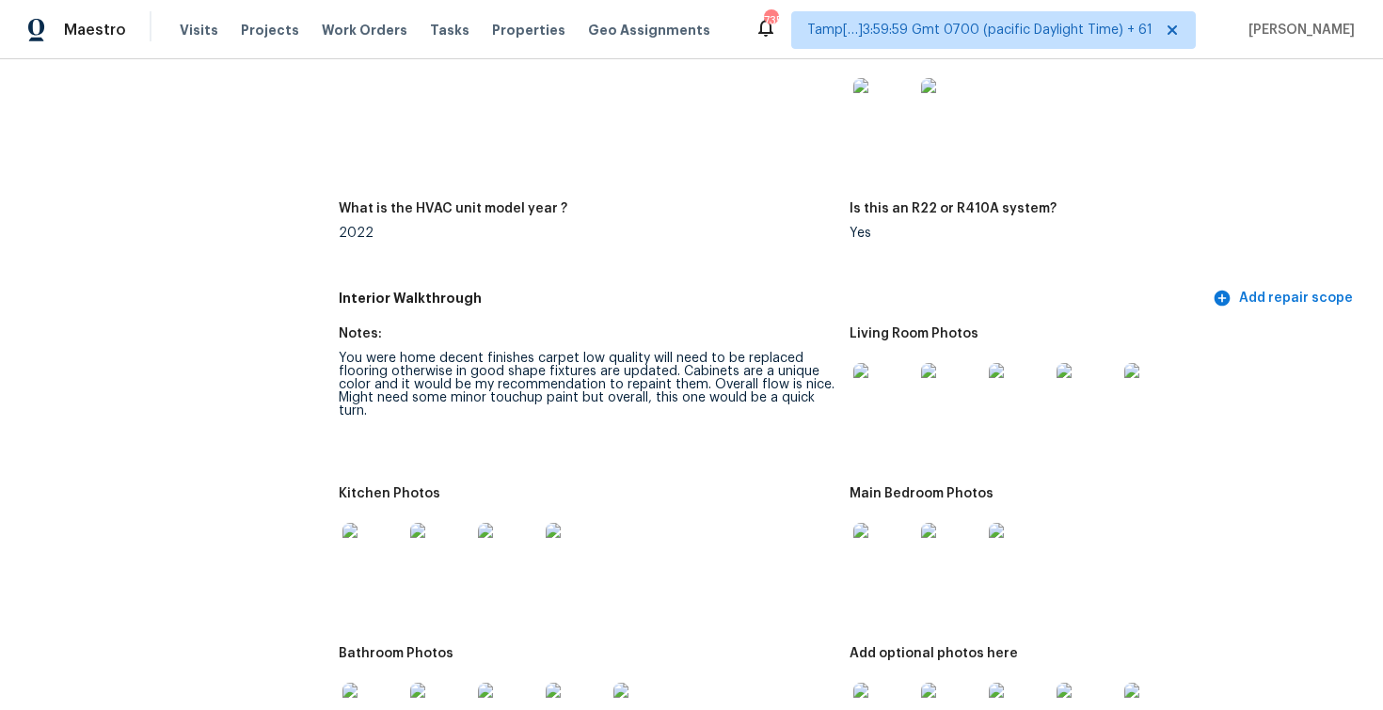
click at [552, 251] on figure "What is the HVAC unit model year ? 2022" at bounding box center [594, 236] width 511 height 68
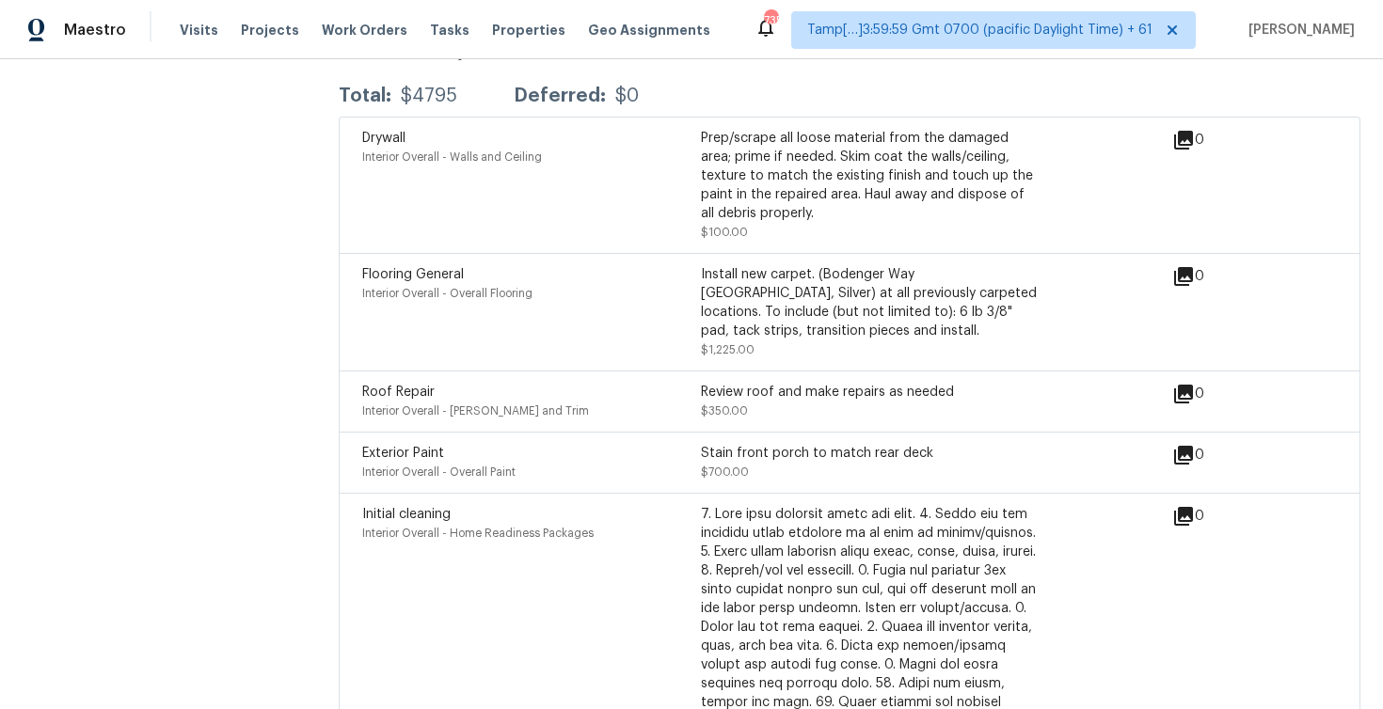
scroll to position [4489, 0]
click at [184, 28] on span "Visits" at bounding box center [199, 30] width 39 height 19
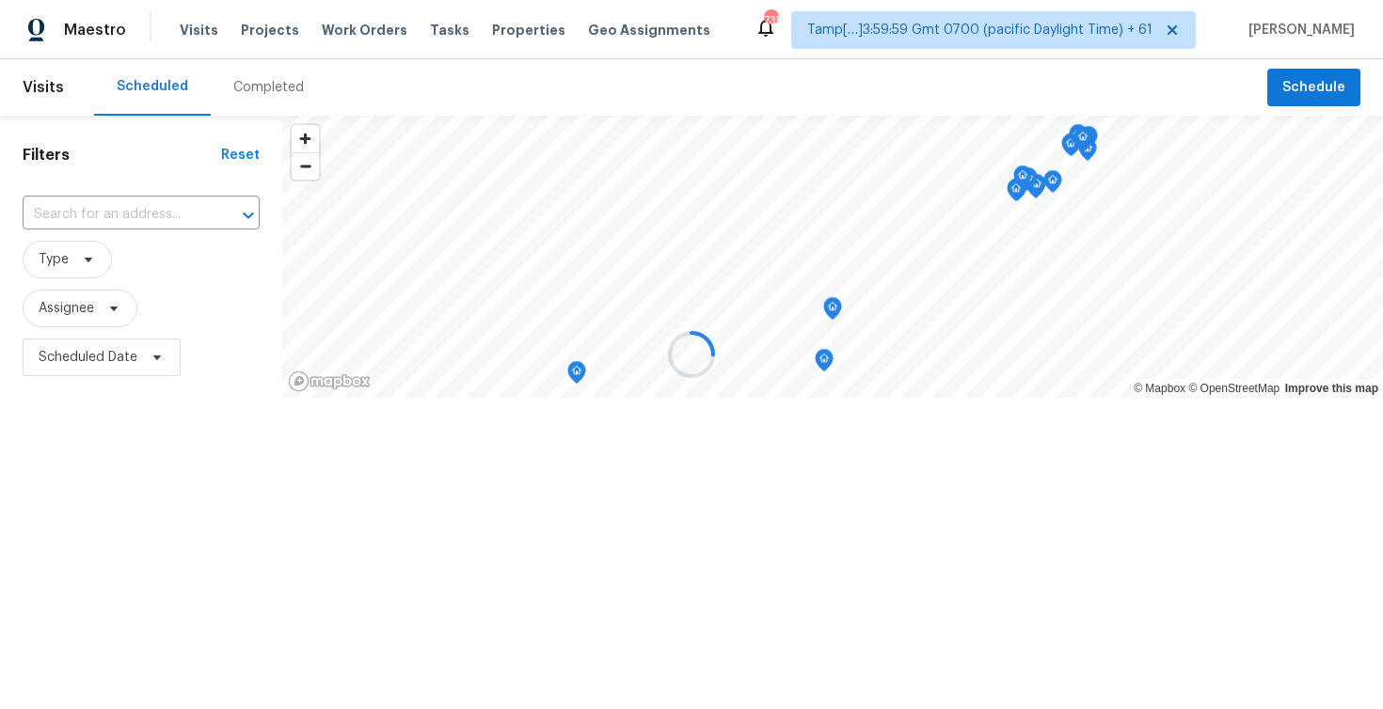
click at [269, 79] on div at bounding box center [691, 354] width 1383 height 709
click at [276, 91] on div at bounding box center [691, 354] width 1383 height 709
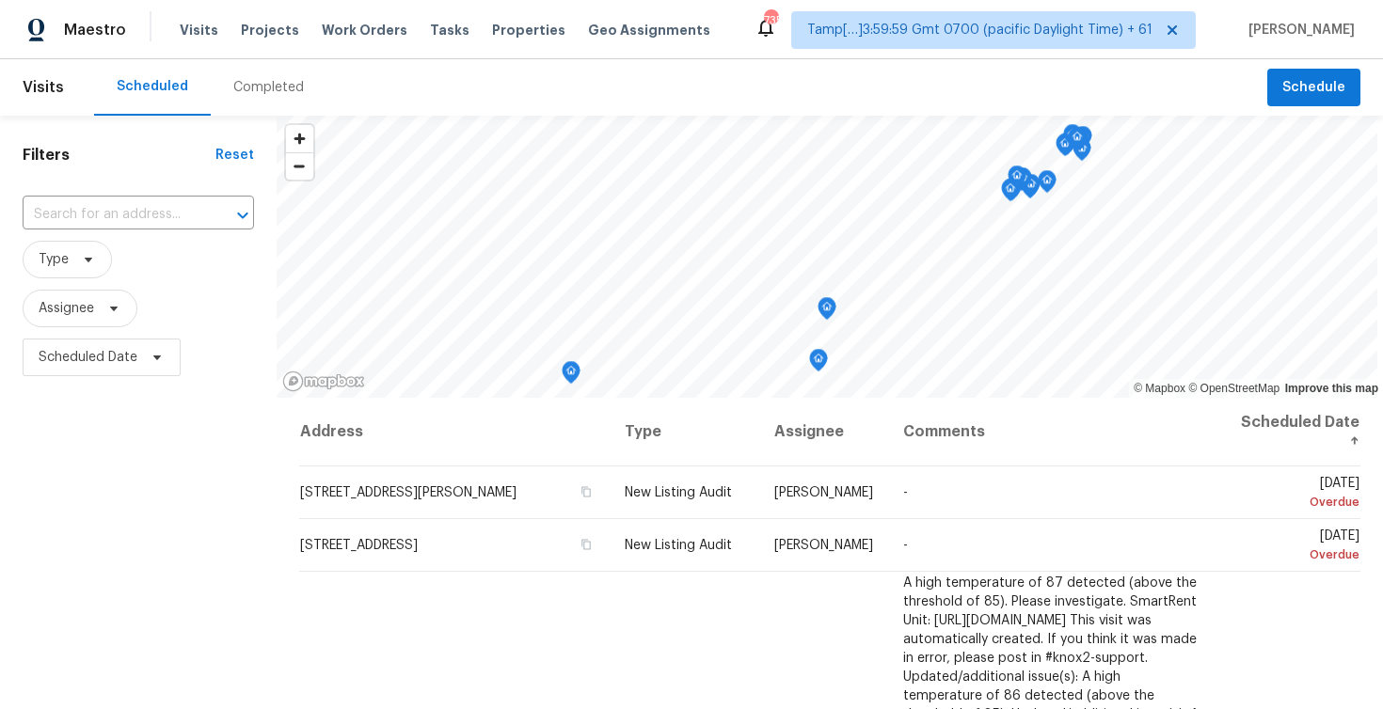
click at [276, 91] on div "Completed" at bounding box center [268, 87] width 71 height 19
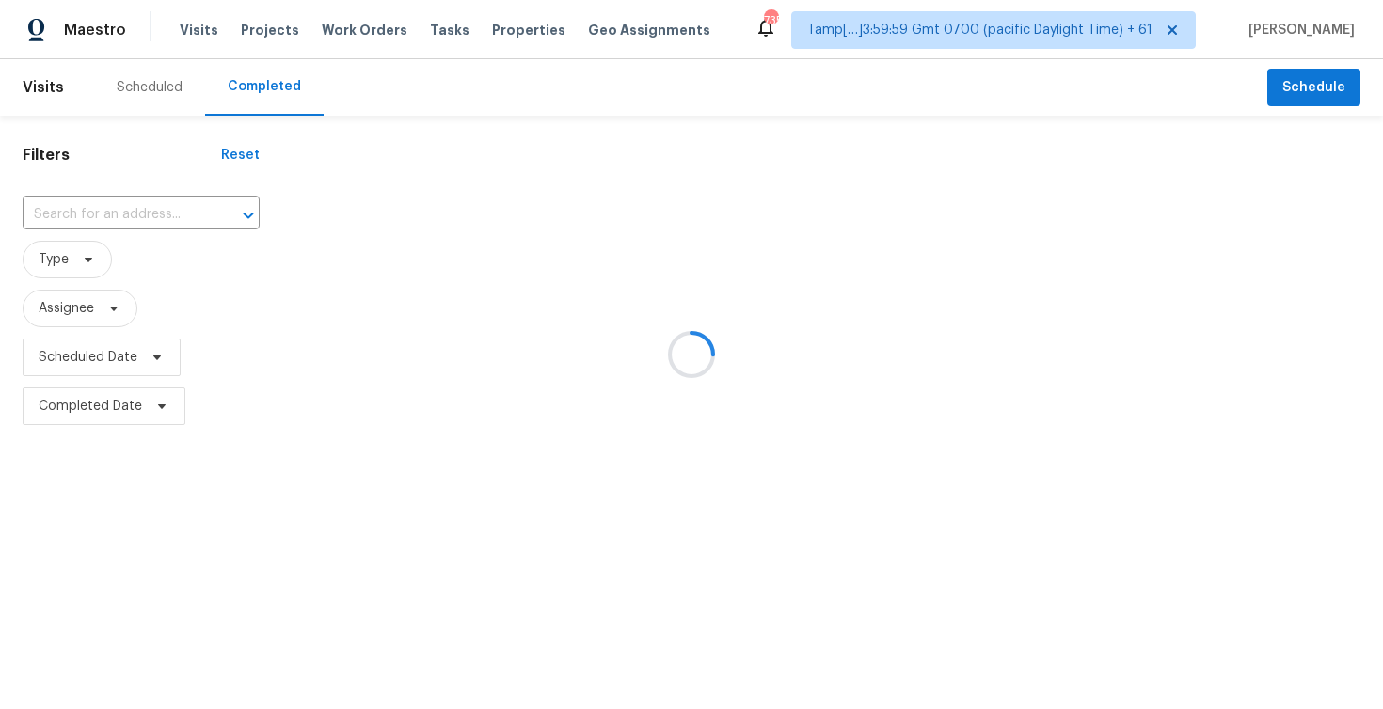
click at [167, 199] on div at bounding box center [691, 354] width 1383 height 709
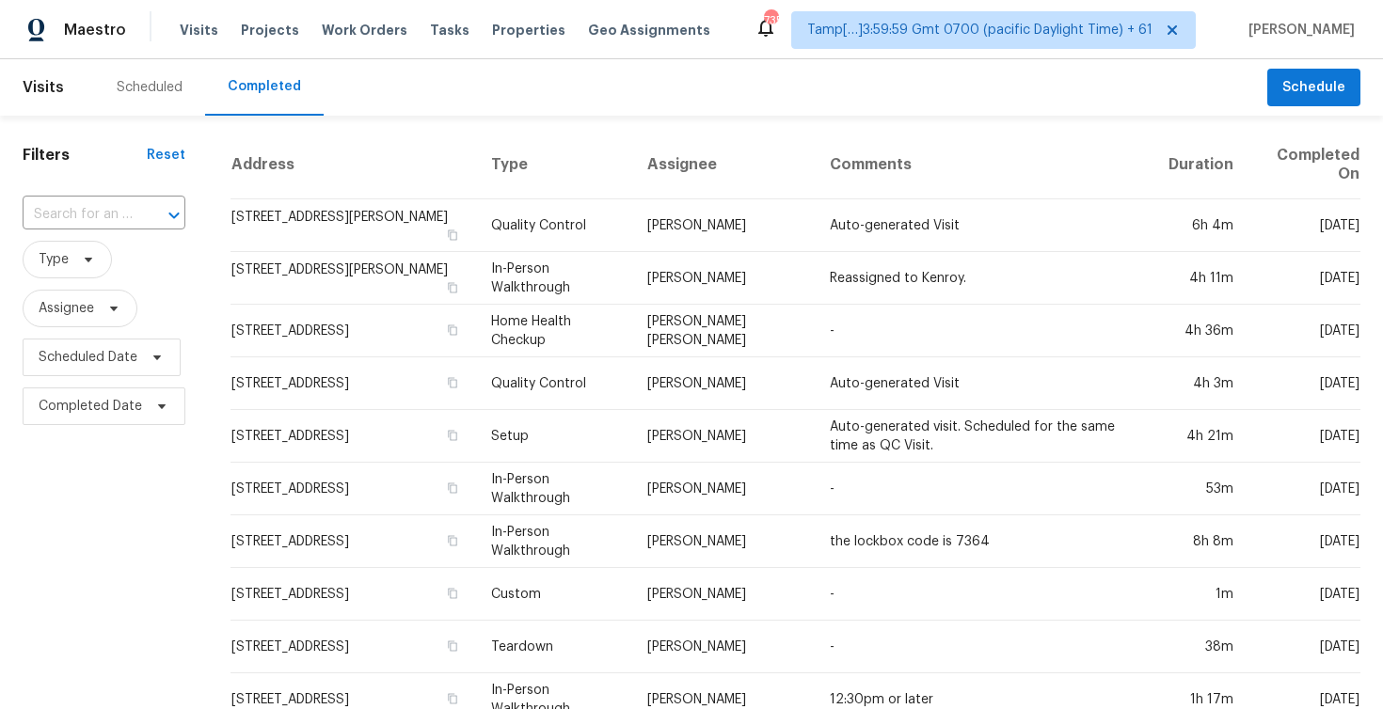
click at [167, 199] on div "​" at bounding box center [104, 215] width 163 height 40
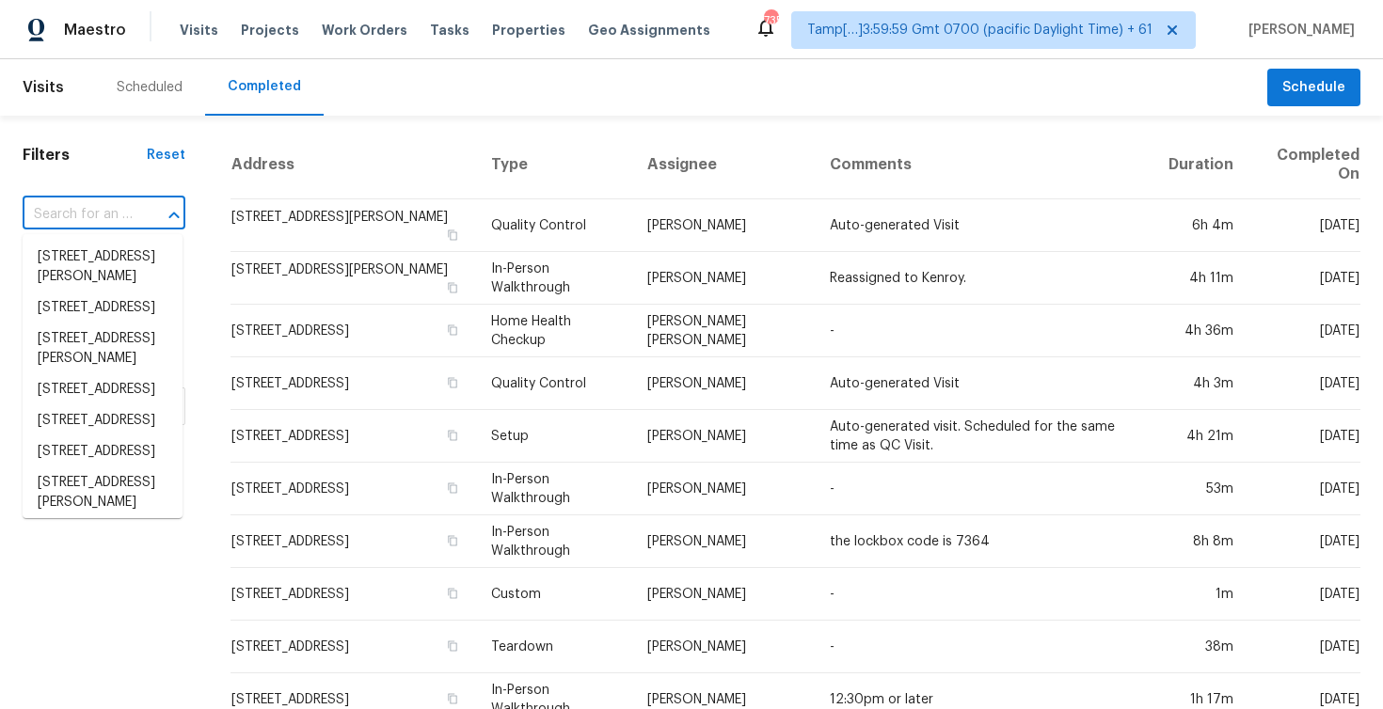
paste input "2474 Harvest Dr SE, Conyers, GA 30013"
type input "2474 Harvest Dr SE, Conyers, GA 30013"
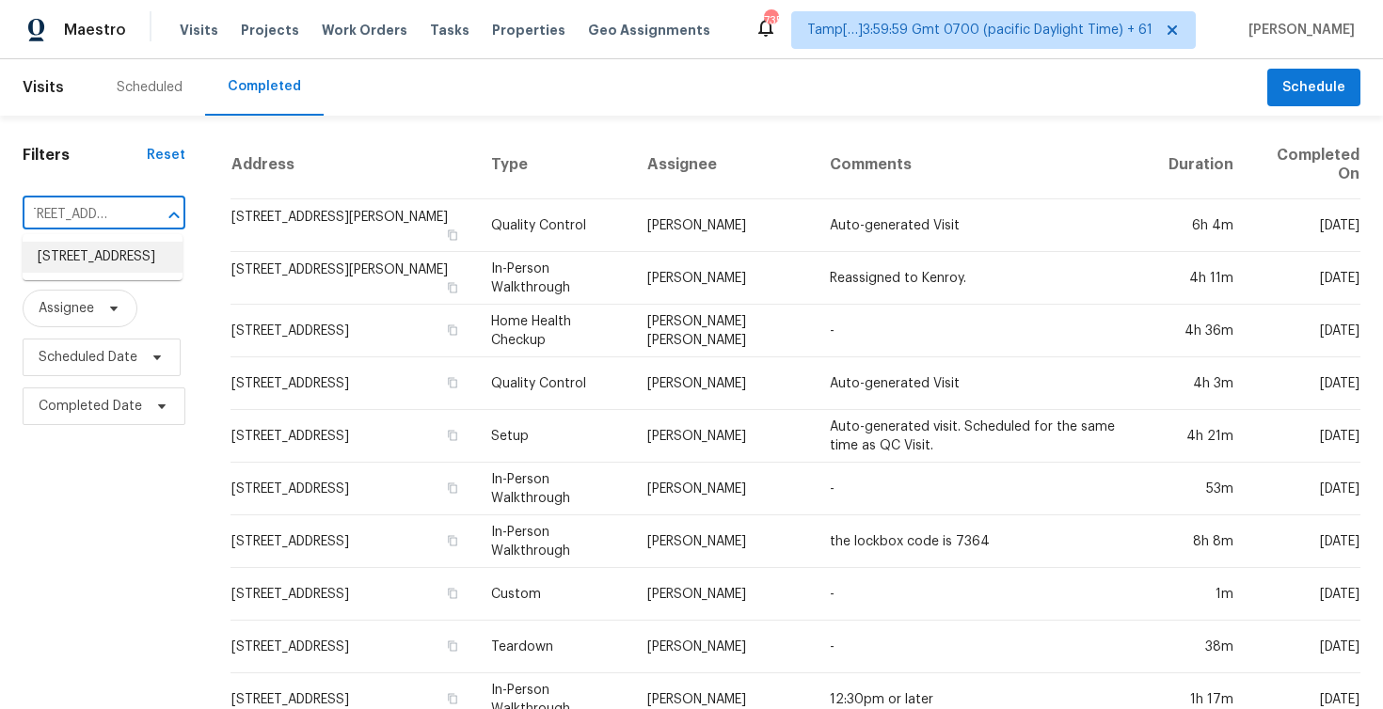
click at [135, 273] on li "2474 Harvest Dr SE, Conyers, GA 30013" at bounding box center [103, 257] width 160 height 31
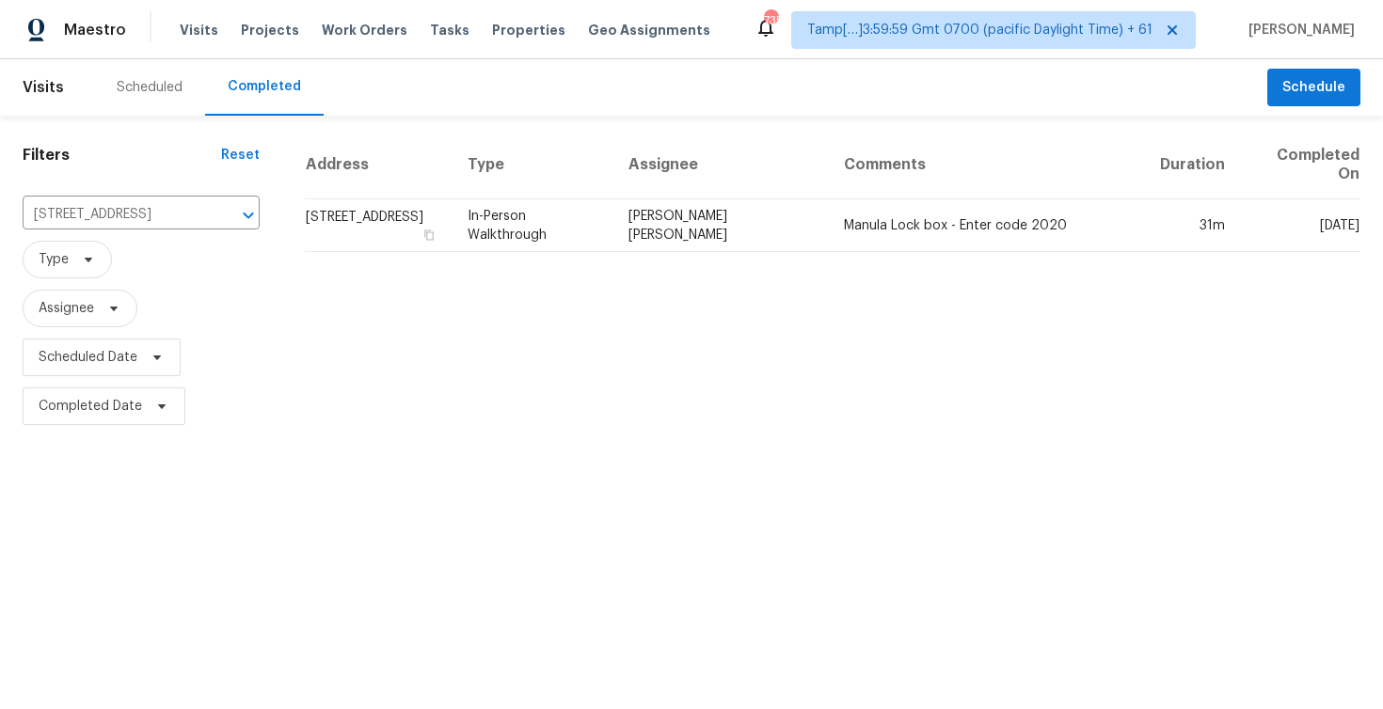
click at [380, 230] on td "2474 Harvest Dr SE, Conyers, GA 30013" at bounding box center [379, 225] width 148 height 53
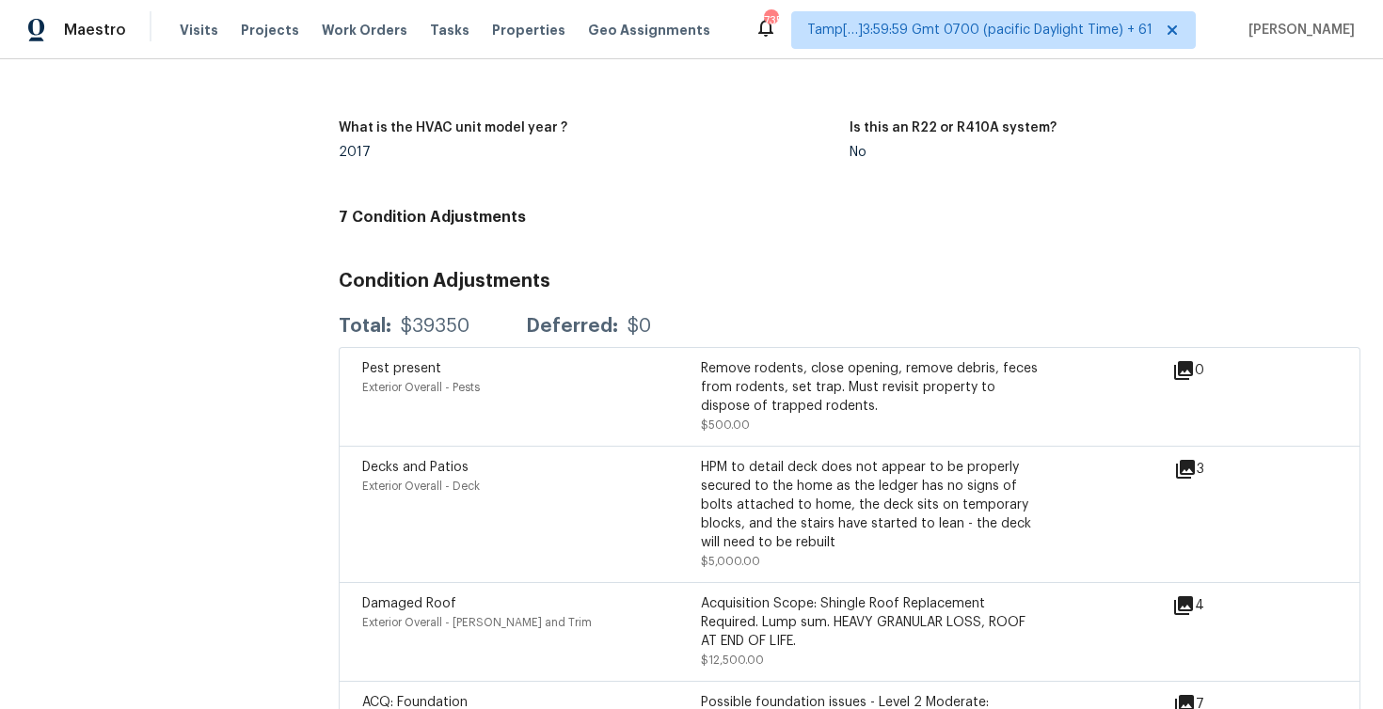
scroll to position [4757, 0]
click at [188, 28] on span "Visits" at bounding box center [199, 30] width 39 height 19
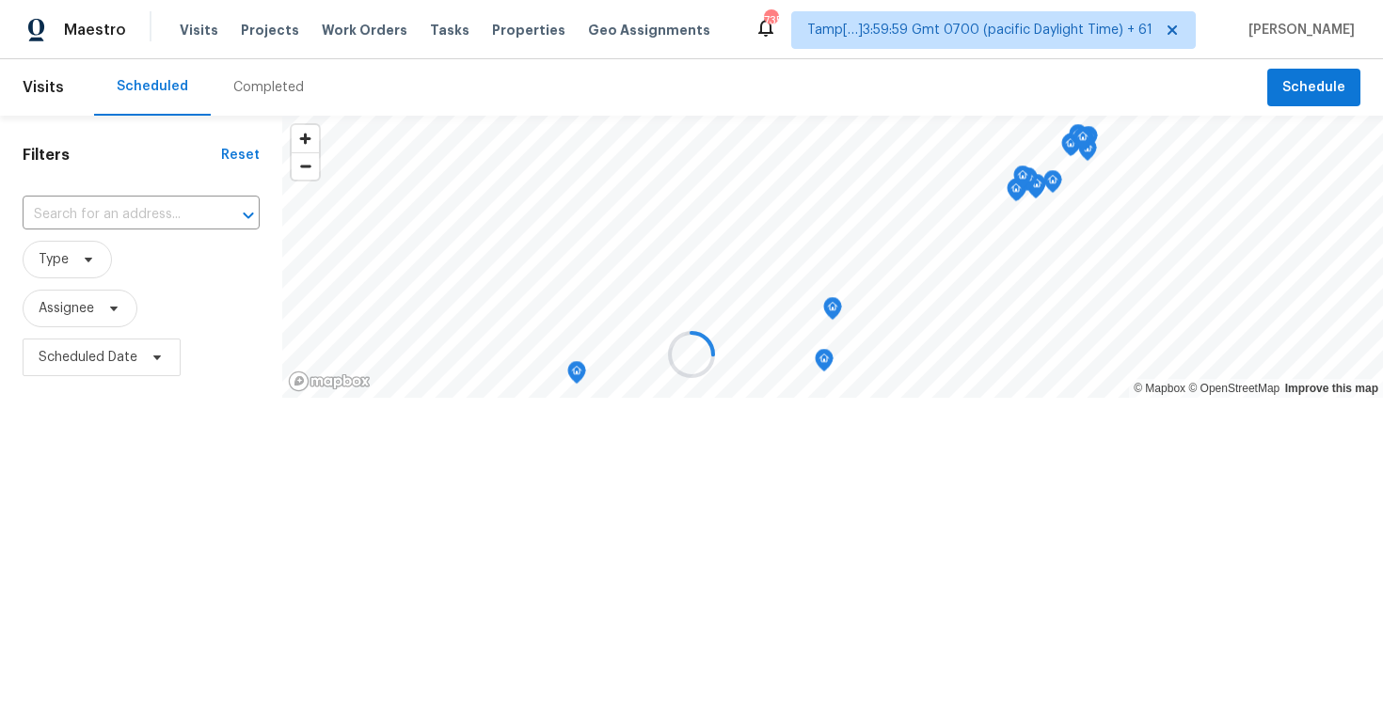
click at [255, 81] on div at bounding box center [691, 354] width 1383 height 709
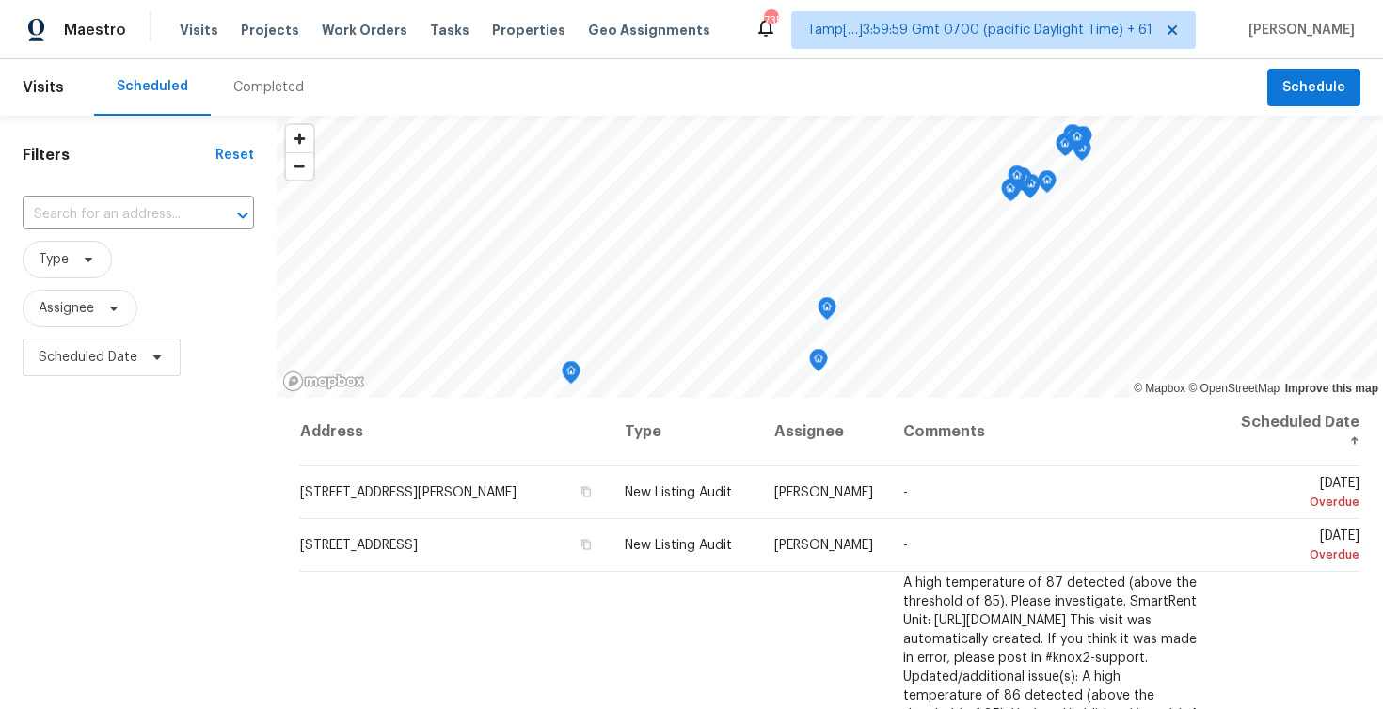
click at [255, 81] on div "Completed" at bounding box center [268, 87] width 71 height 19
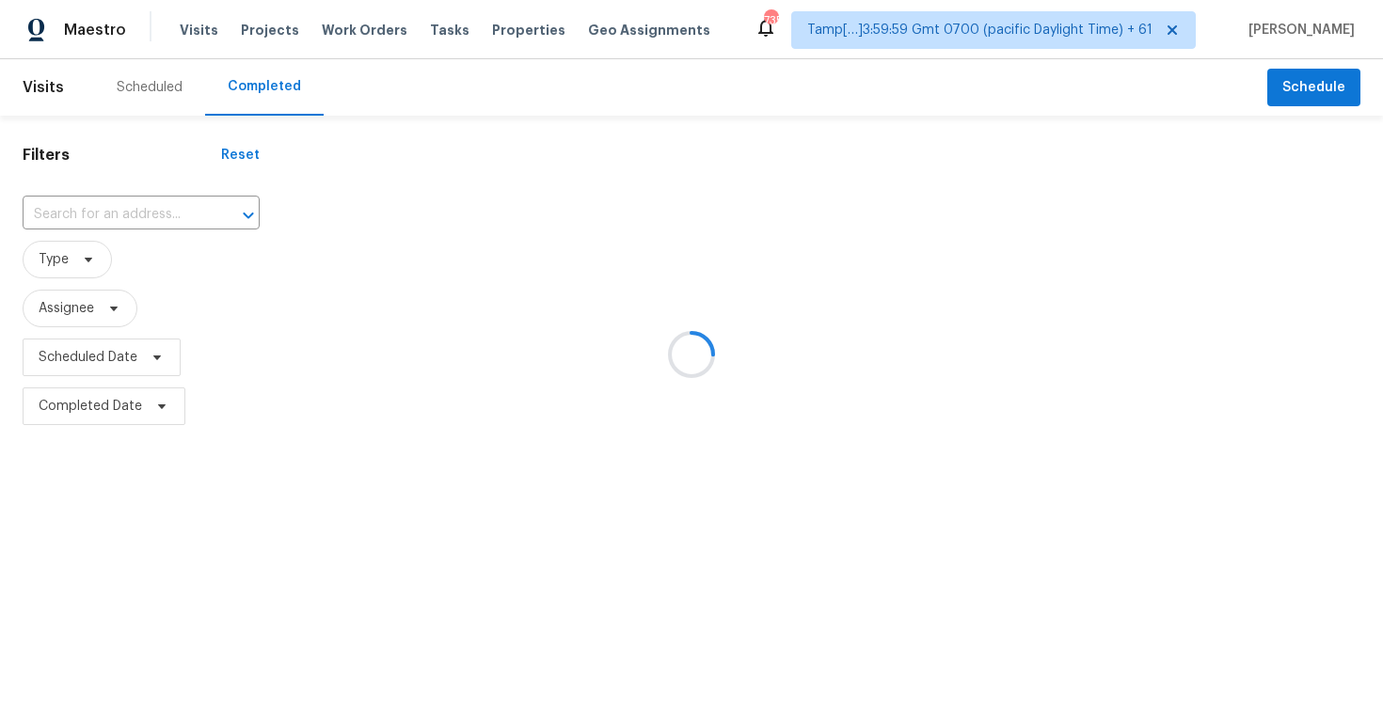
click at [255, 81] on div at bounding box center [691, 354] width 1383 height 709
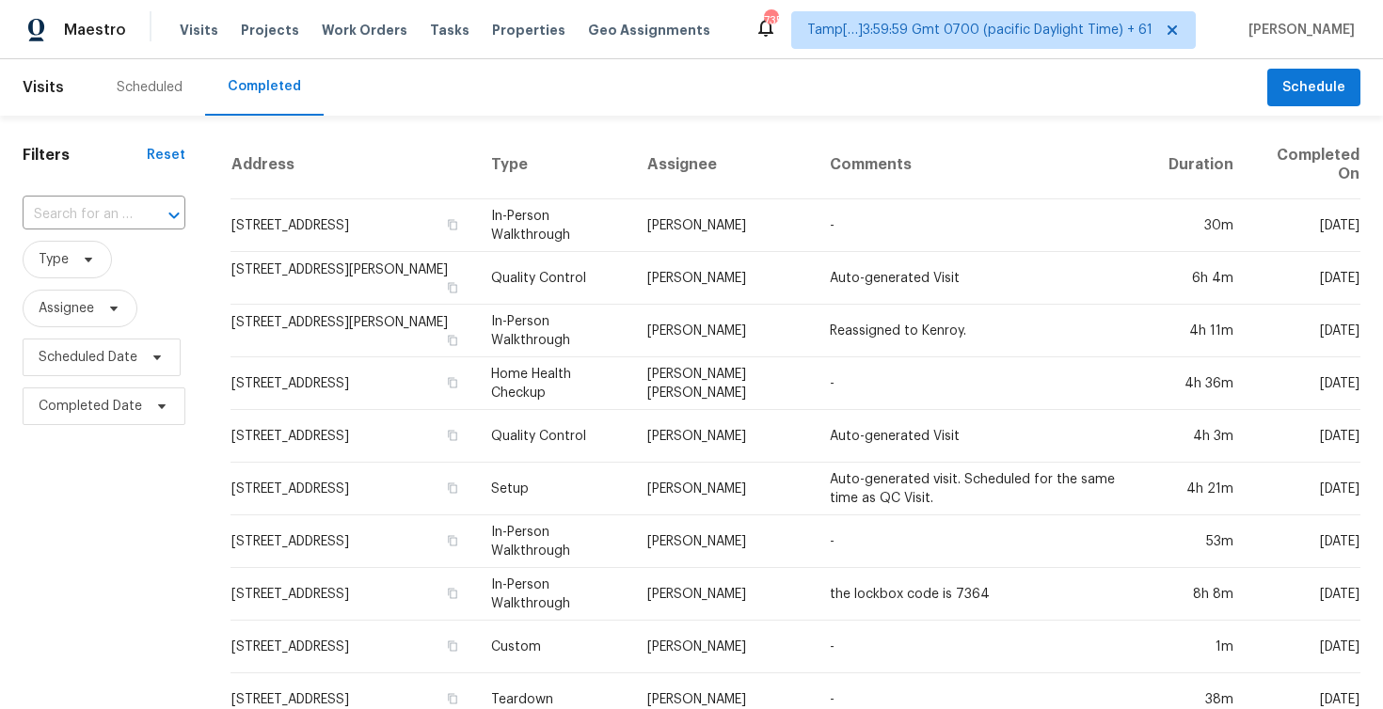
click at [167, 221] on icon "Open" at bounding box center [174, 215] width 23 height 23
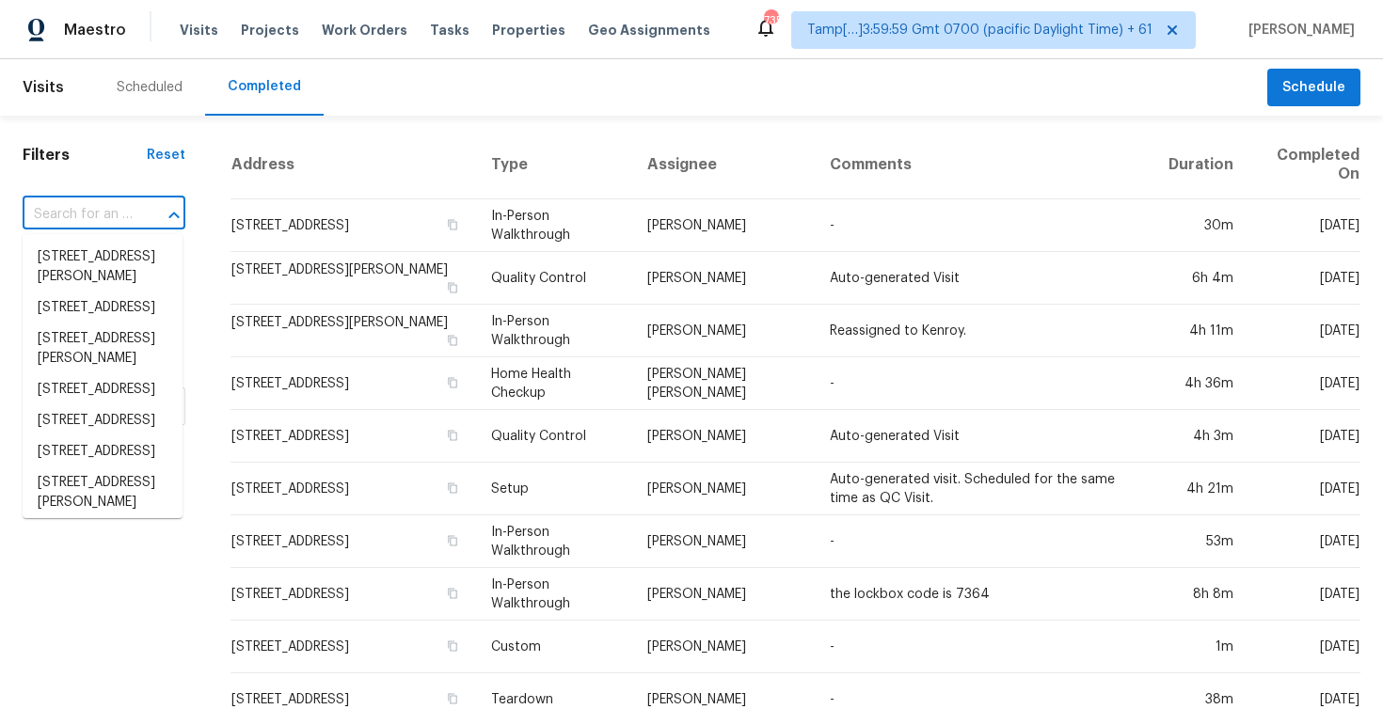
paste input "13533 Skyline Rd NE, Albuquerque, NM 87123"
type input "13533 Skyline Rd NE, Albuquerque, NM 87123"
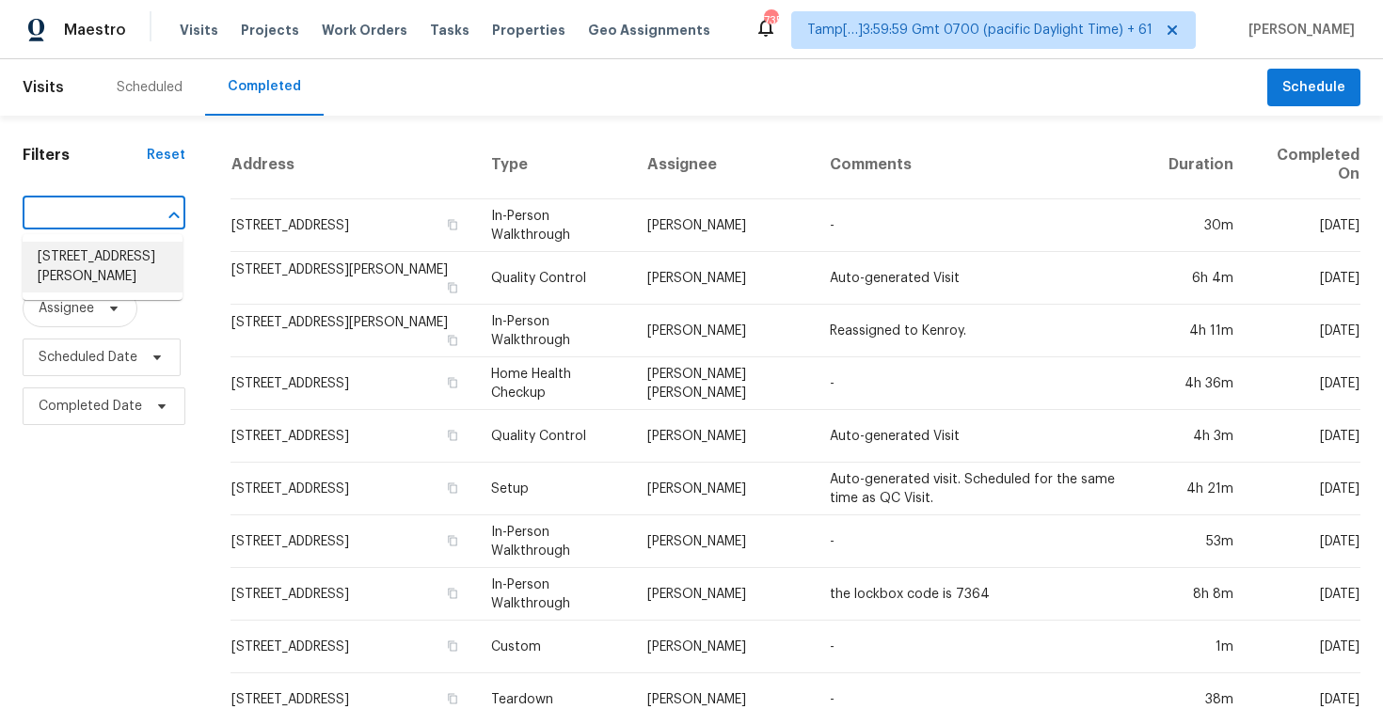
click at [136, 270] on li "13533 Skyline Rd NE, Albuquerque, NM 87123" at bounding box center [103, 267] width 160 height 51
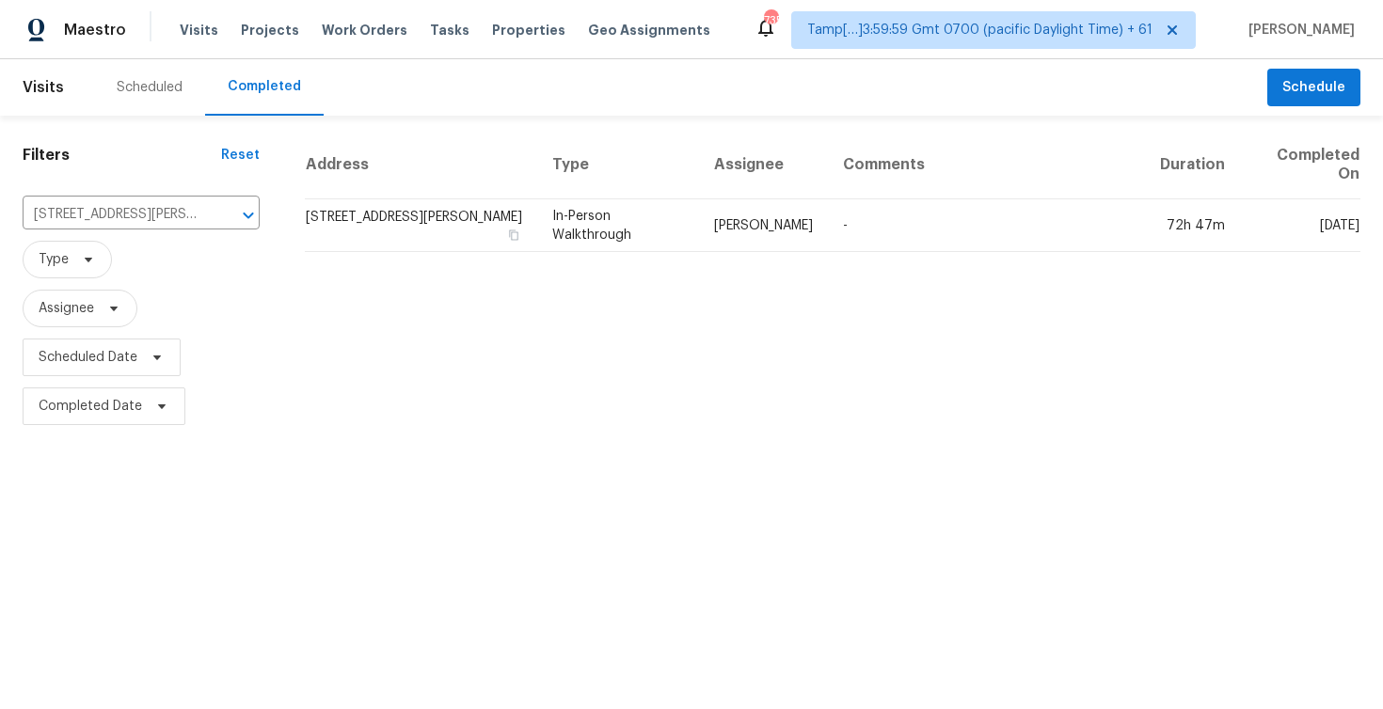
click at [371, 235] on td "13533 Skyline Rd NE, Albuquerque, NM 87123" at bounding box center [421, 225] width 232 height 53
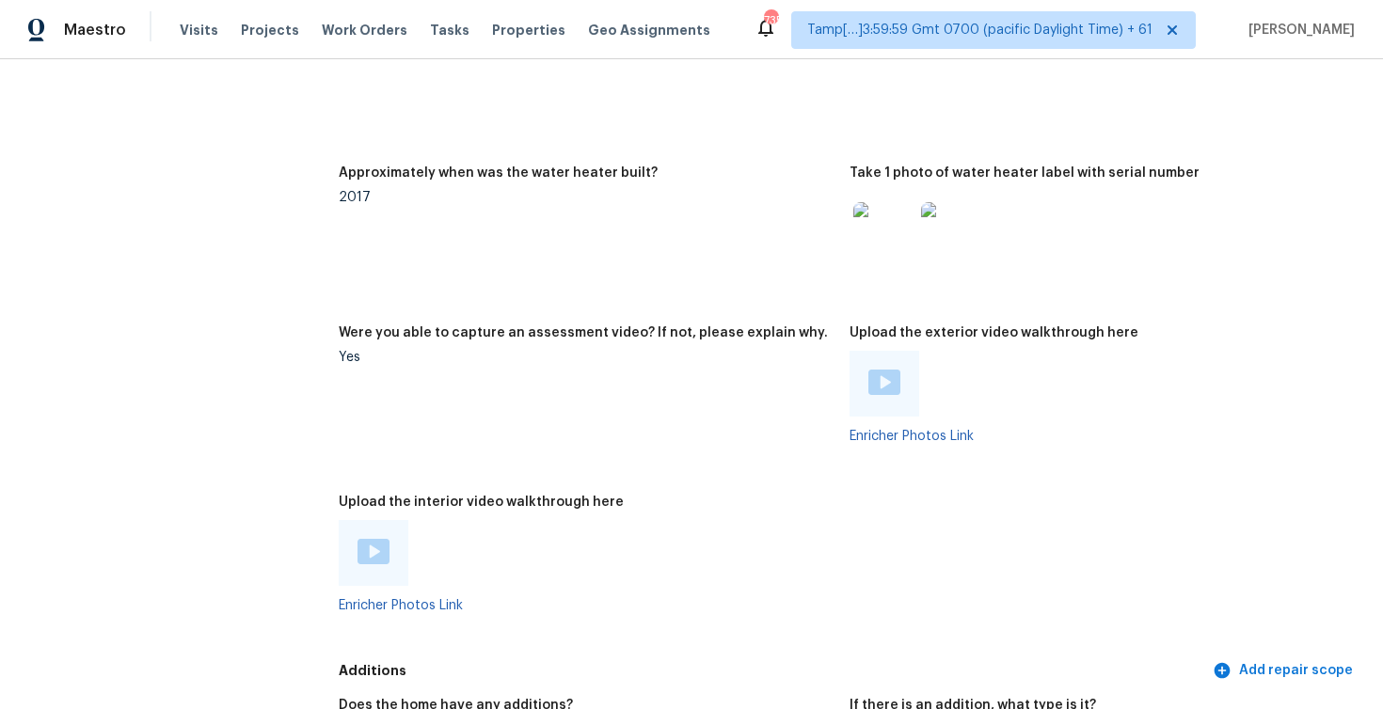
scroll to position [3604, 0]
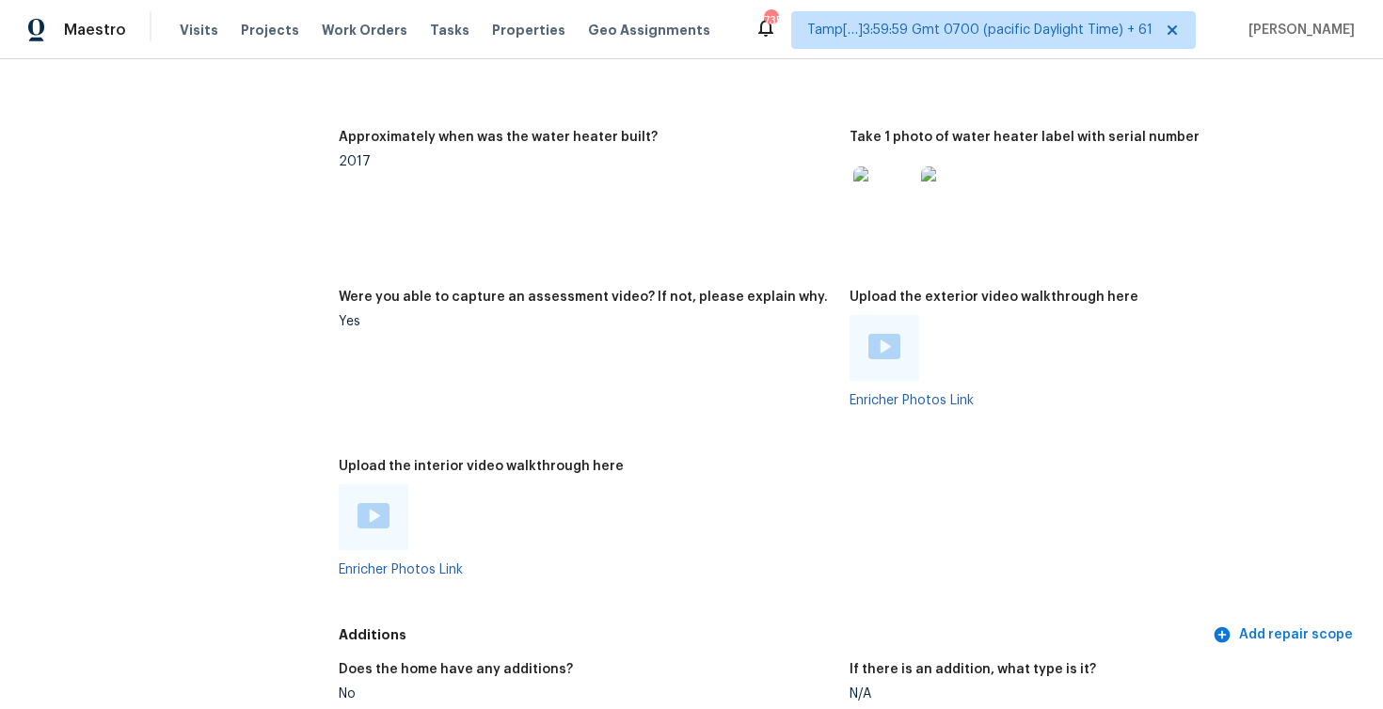
click at [375, 487] on div at bounding box center [374, 517] width 70 height 66
click at [376, 503] on img at bounding box center [373, 515] width 32 height 25
click at [559, 179] on figure "Approximately when was the water heater built? 2017" at bounding box center [594, 199] width 511 height 137
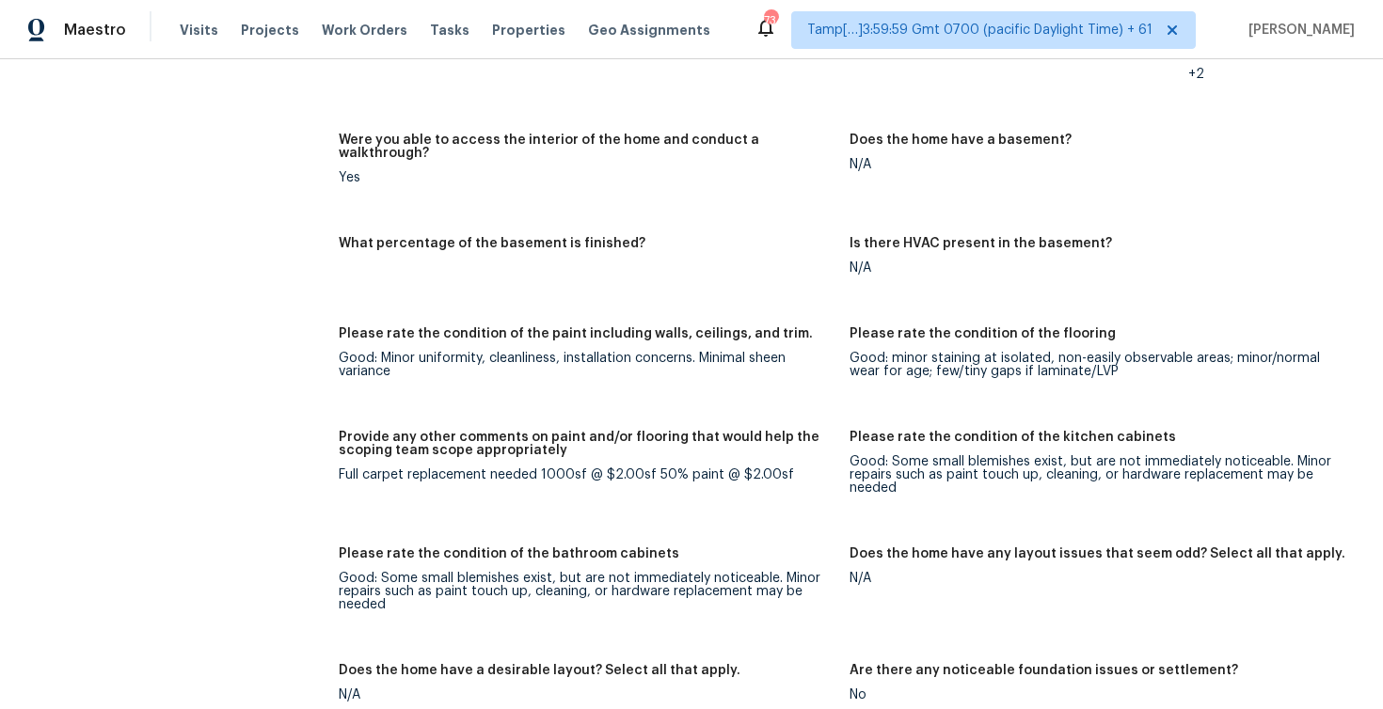
scroll to position [2580, 0]
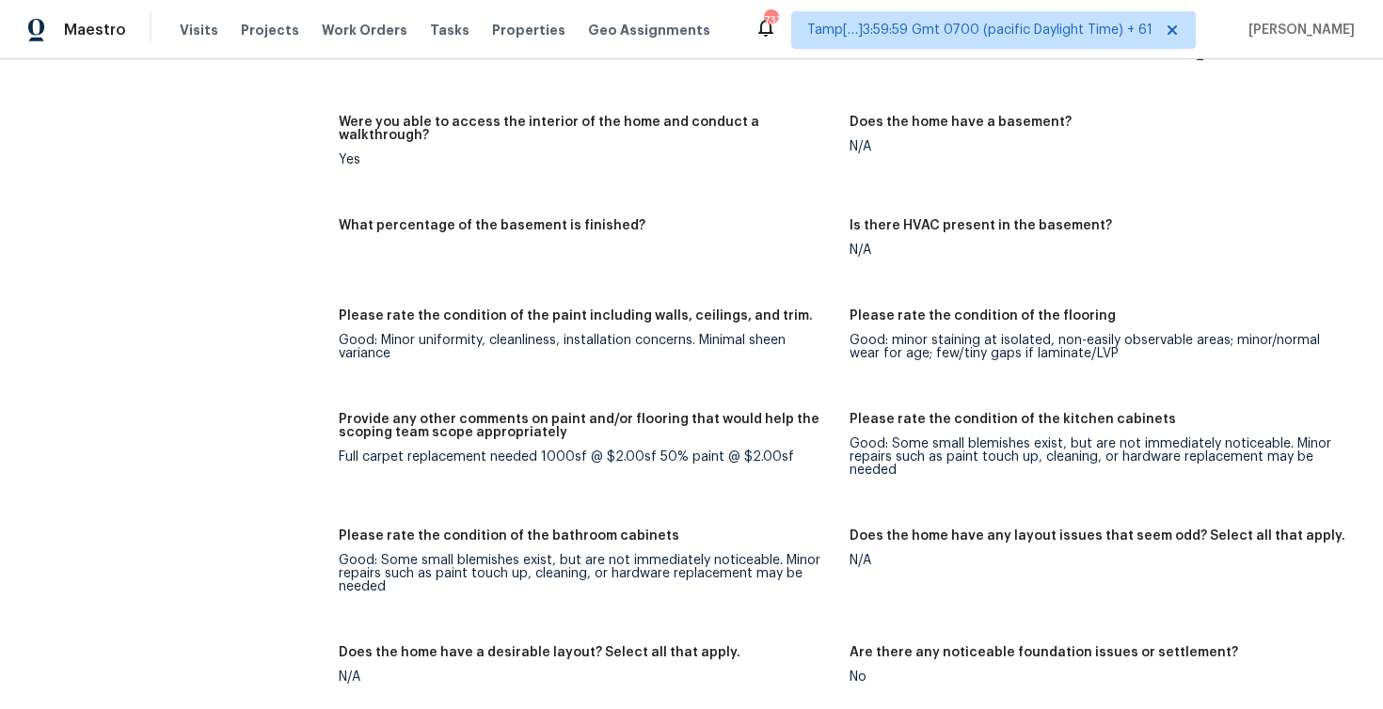
click at [665, 461] on figure "Provide any other comments on paint and/or flooring that would help the scoping…" at bounding box center [594, 460] width 511 height 94
click at [569, 257] on figure "What percentage of the basement is finished?" at bounding box center [594, 253] width 511 height 68
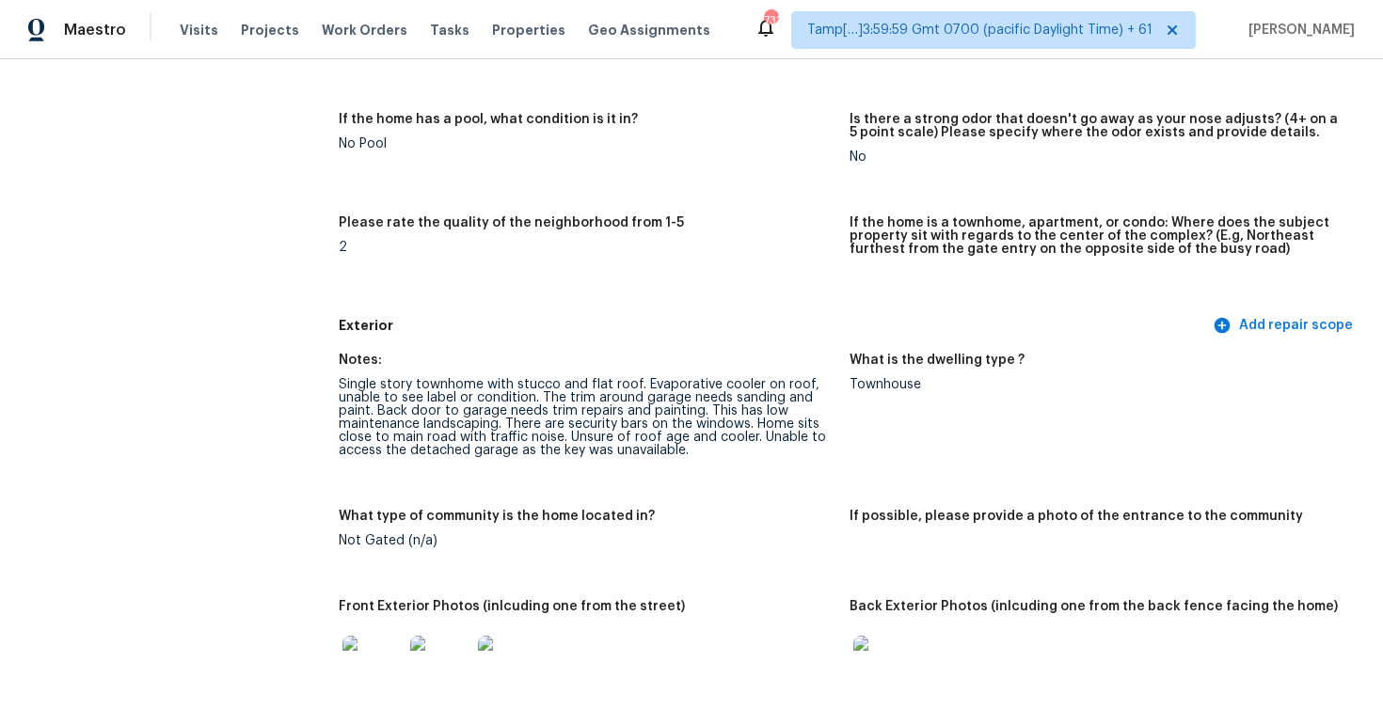
scroll to position [2719, 0]
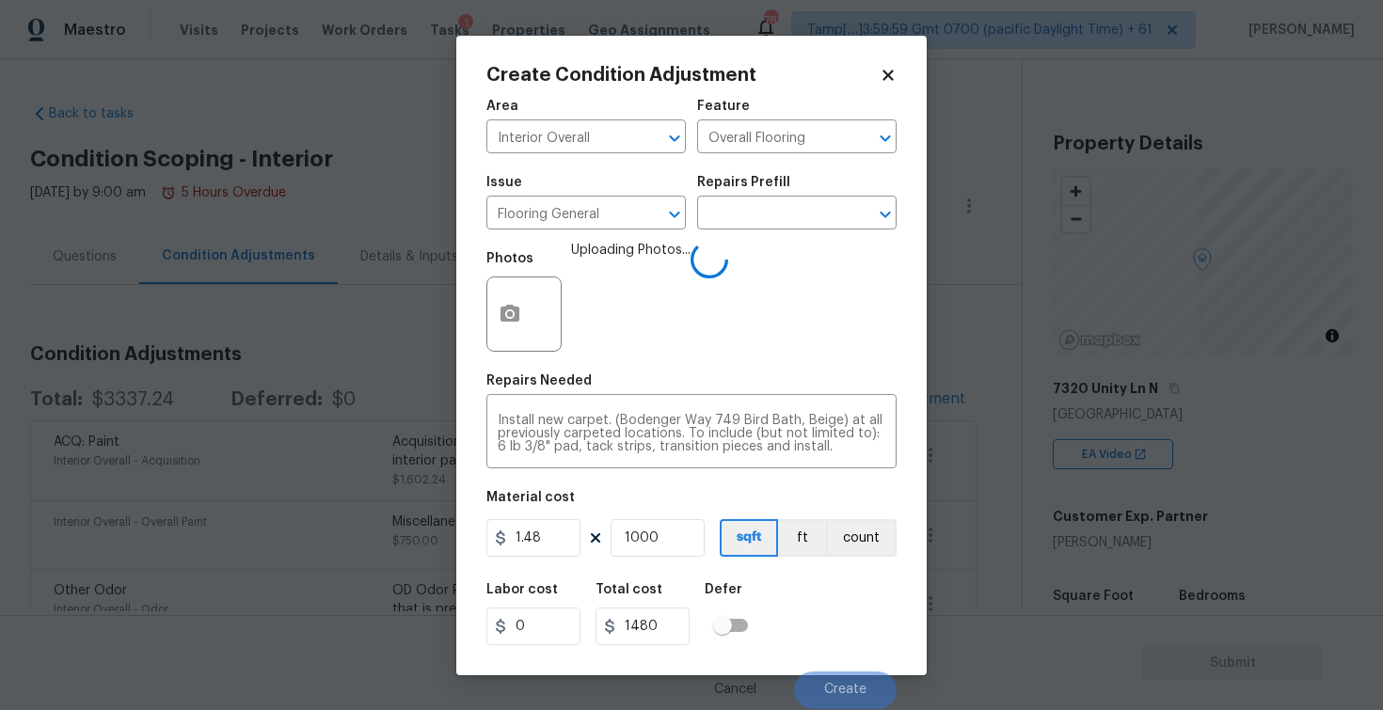
scroll to position [188, 0]
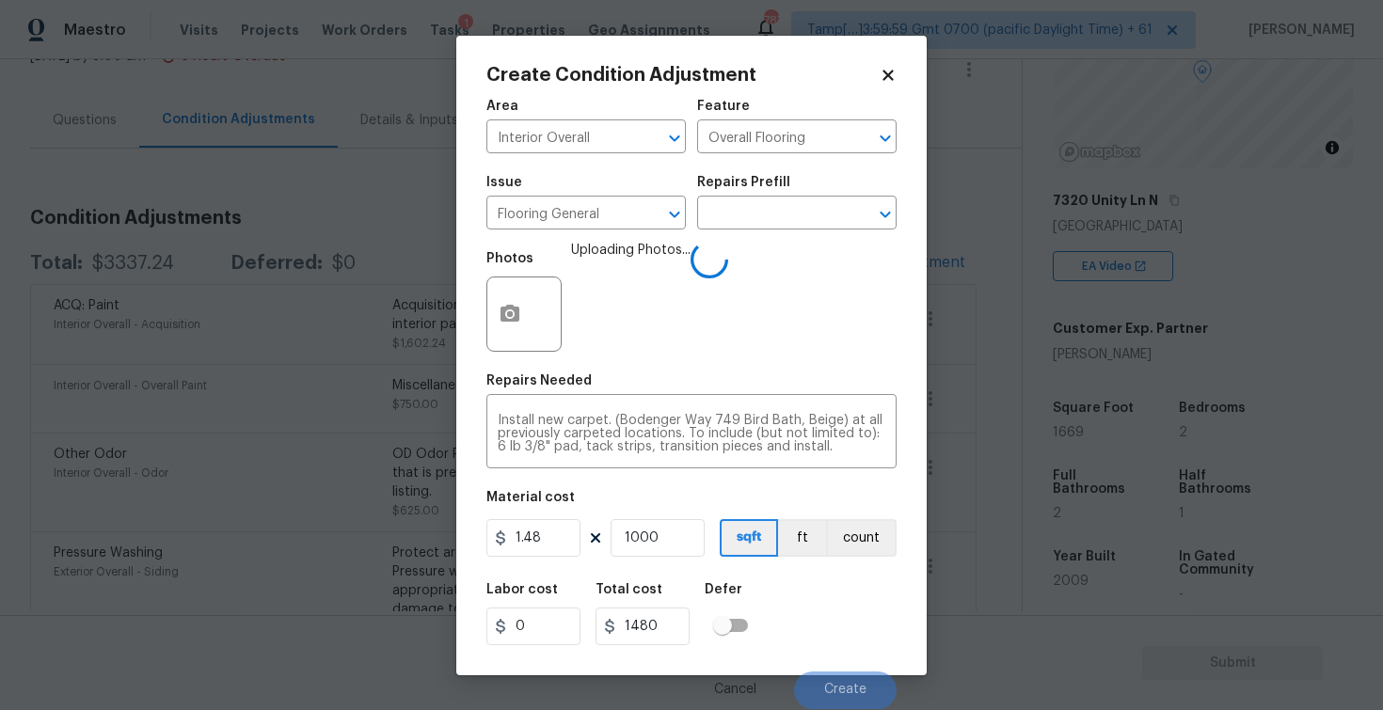
click at [885, 78] on icon at bounding box center [887, 75] width 10 height 10
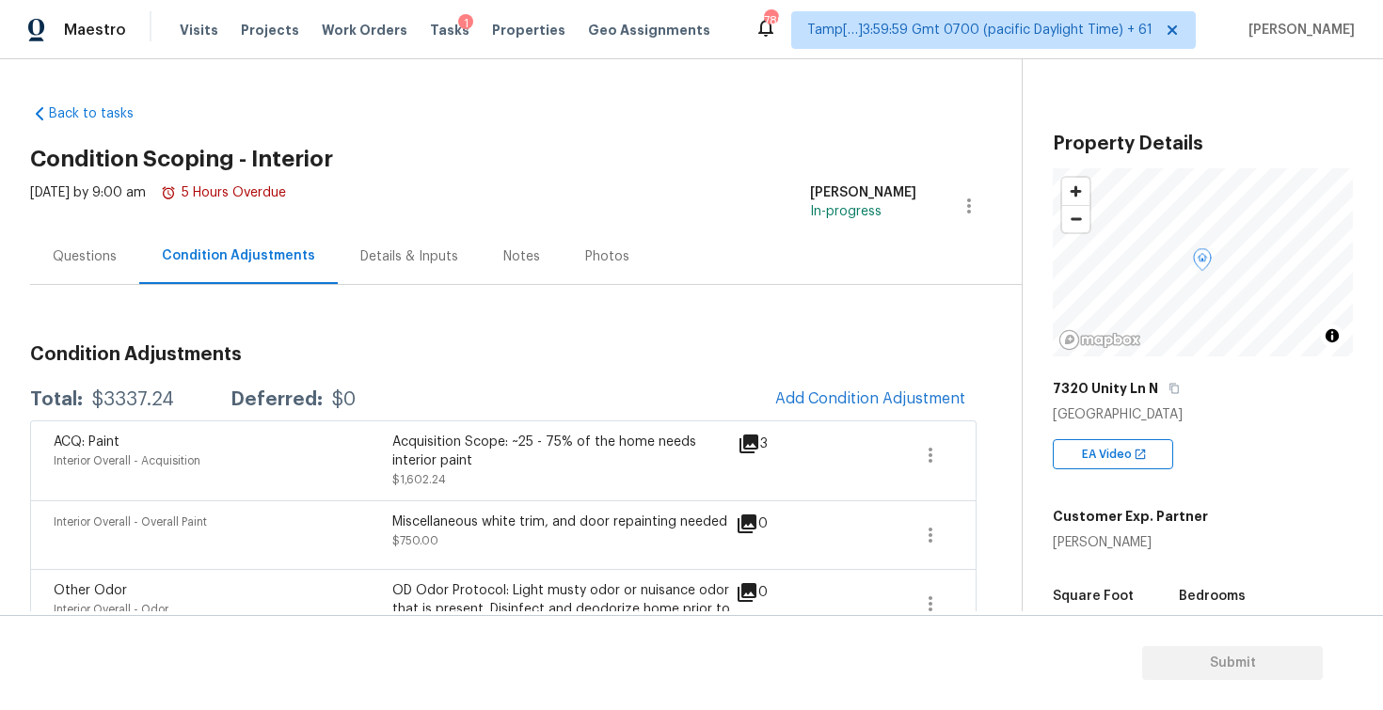
click at [720, 397] on div "Total: $3337.24 Deferred: $0 Add Condition Adjustment" at bounding box center [503, 399] width 946 height 41
click at [796, 402] on span "Add Condition Adjustment" at bounding box center [870, 398] width 190 height 17
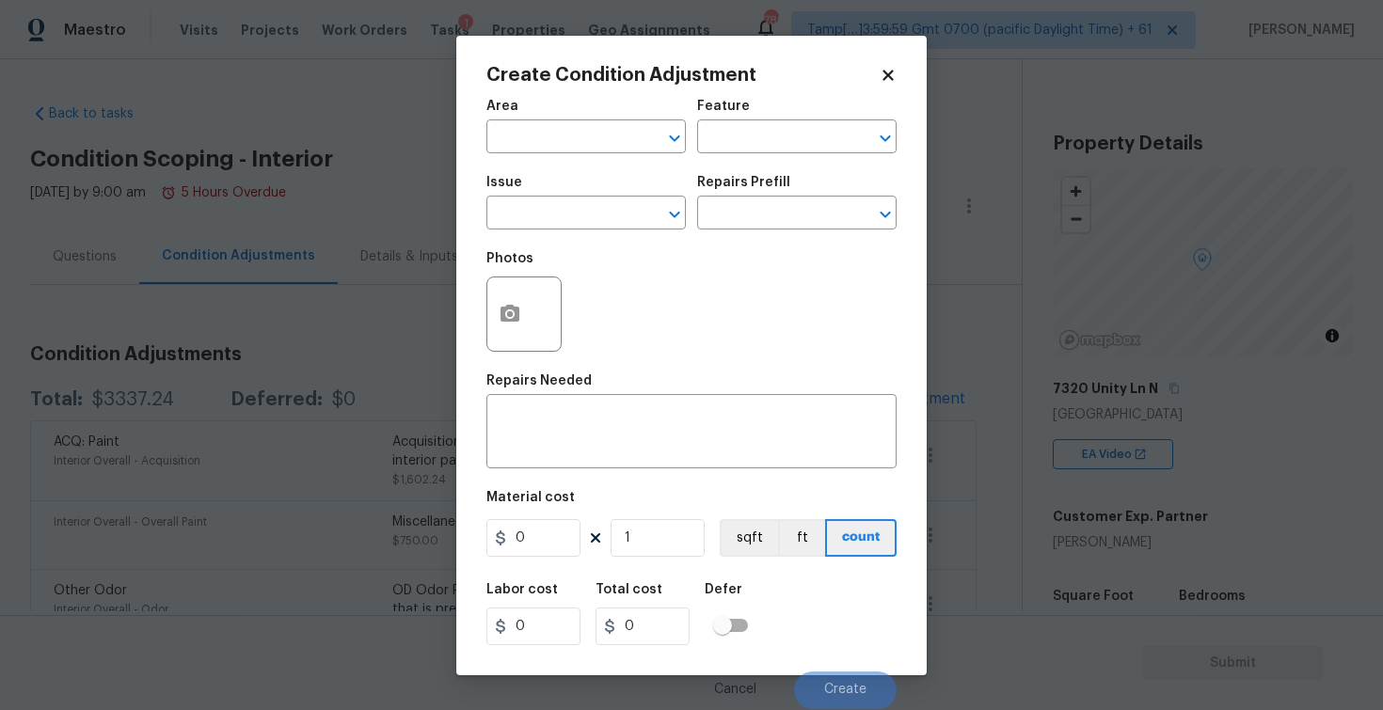
click at [485, 108] on div "Create Condition Adjustment Area ​ Feature ​ Issue ​ Repairs Prefill ​ Photos R…" at bounding box center [691, 356] width 470 height 640
click at [517, 132] on input "text" at bounding box center [559, 138] width 147 height 29
click at [545, 206] on li "Interior Overall" at bounding box center [585, 211] width 199 height 31
type input "Interior Overall"
click at [545, 206] on input "text" at bounding box center [559, 214] width 147 height 29
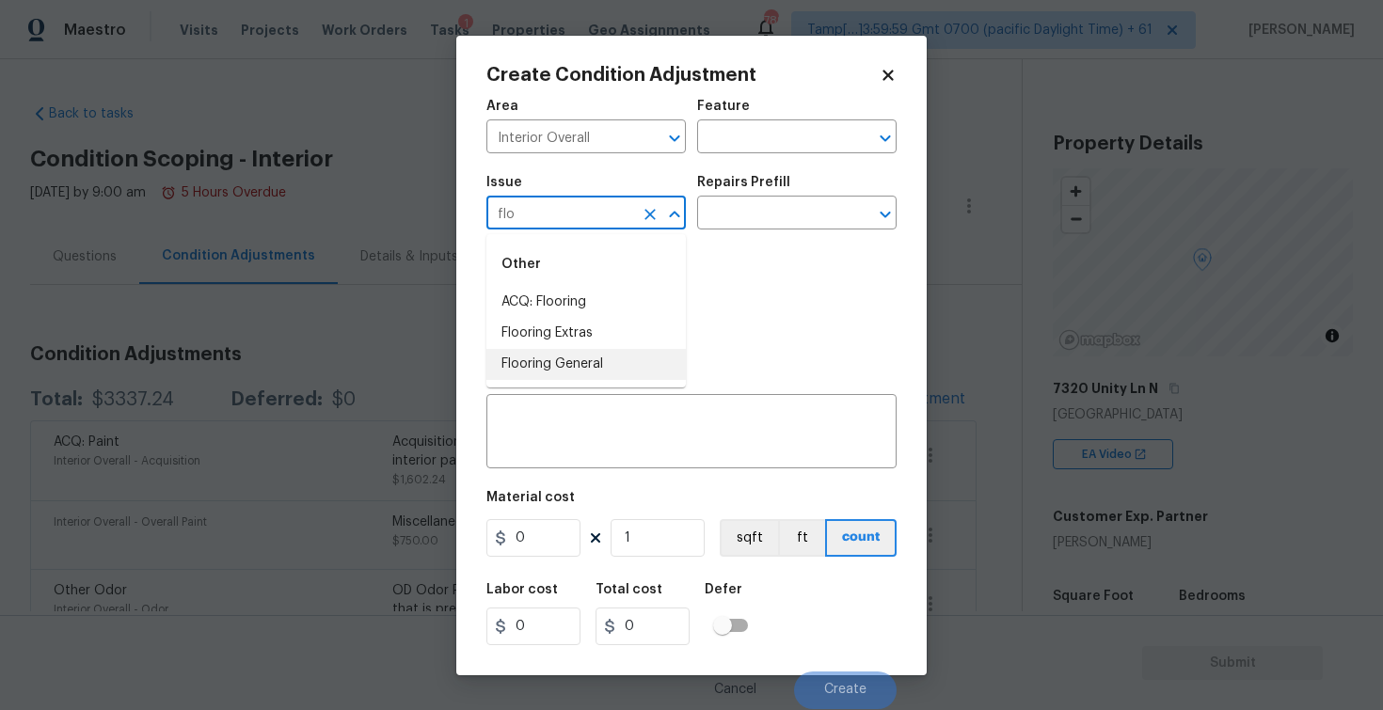
click at [595, 360] on li "Flooring General" at bounding box center [585, 364] width 199 height 31
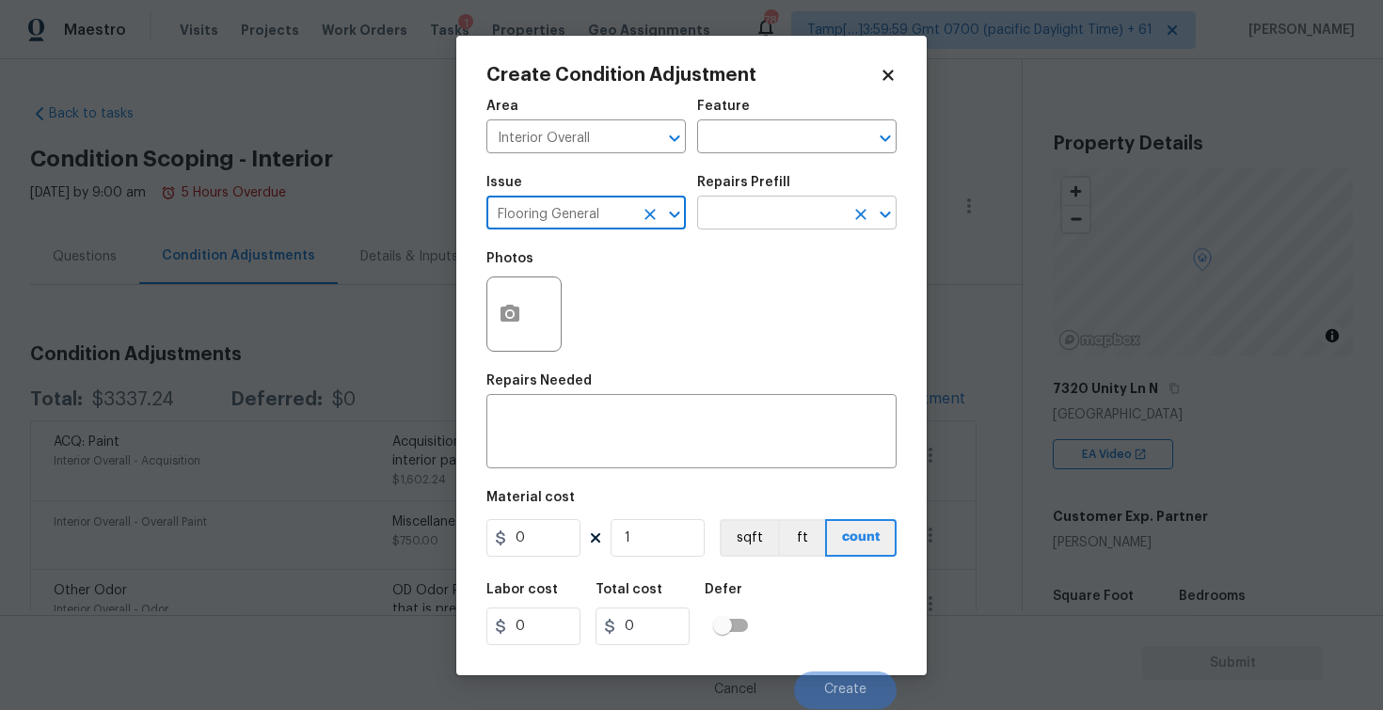
type input "Flooring General"
click at [748, 214] on input "text" at bounding box center [770, 214] width 147 height 29
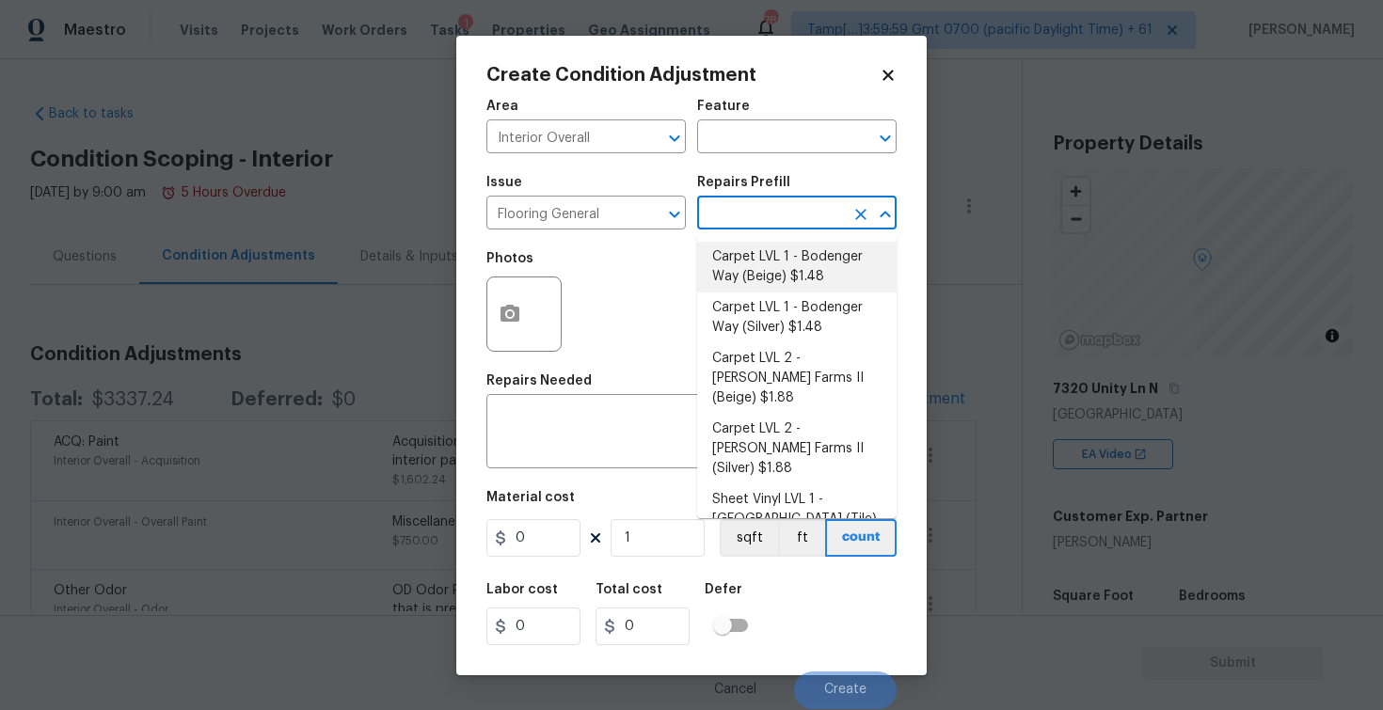
click at [734, 264] on li "Carpet LVL 1 - Bodenger Way (Beige) $1.48" at bounding box center [796, 267] width 199 height 51
type input "Overall Flooring"
type textarea "Install new carpet. (Bodenger Way 749 Bird Bath, Beige) at all previously carpe…"
type input "1.48"
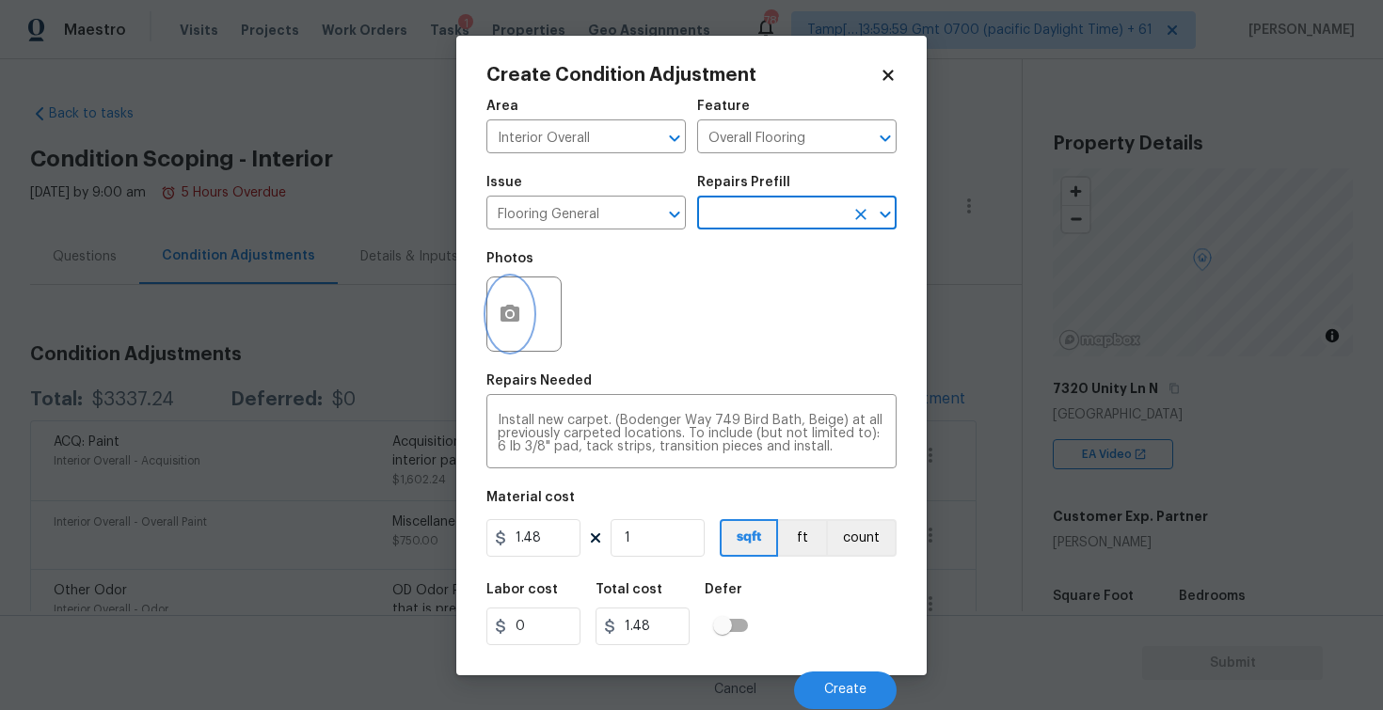
click at [489, 319] on button "button" at bounding box center [509, 314] width 45 height 73
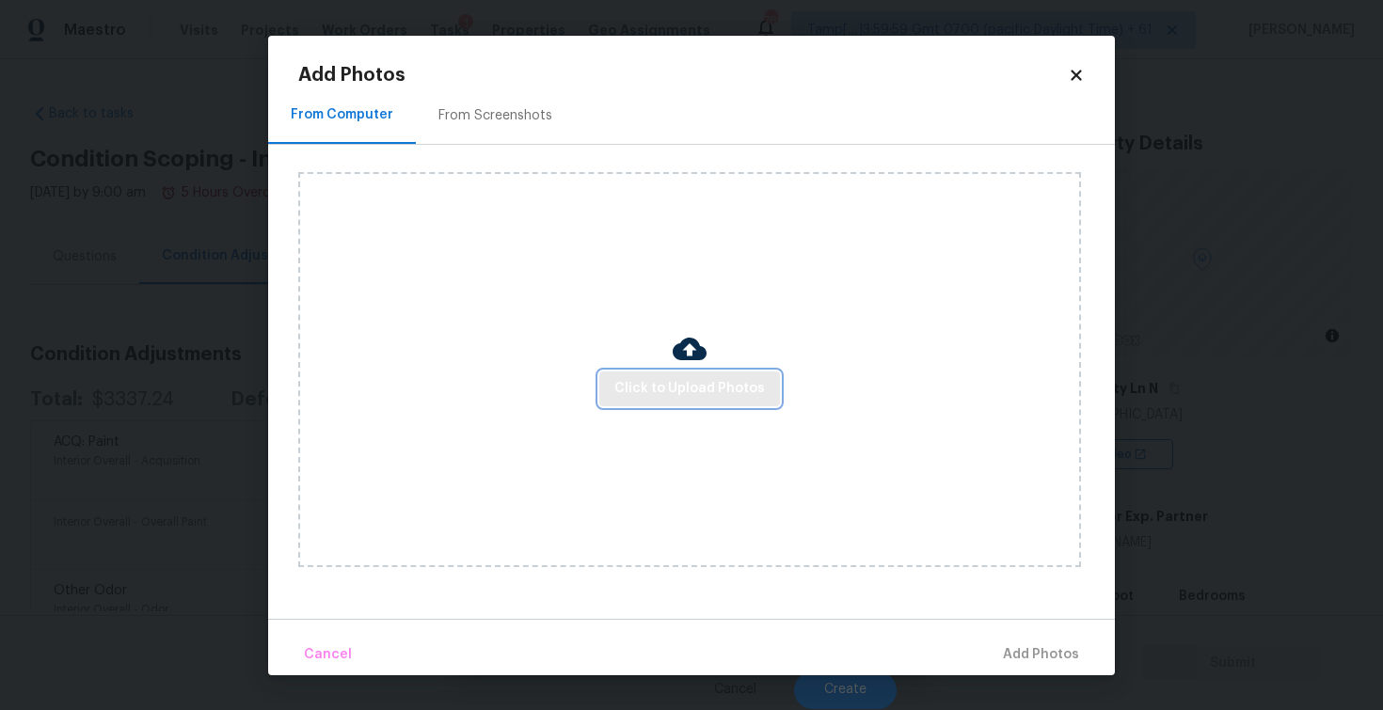
click at [633, 373] on button "Click to Upload Photos" at bounding box center [689, 389] width 181 height 35
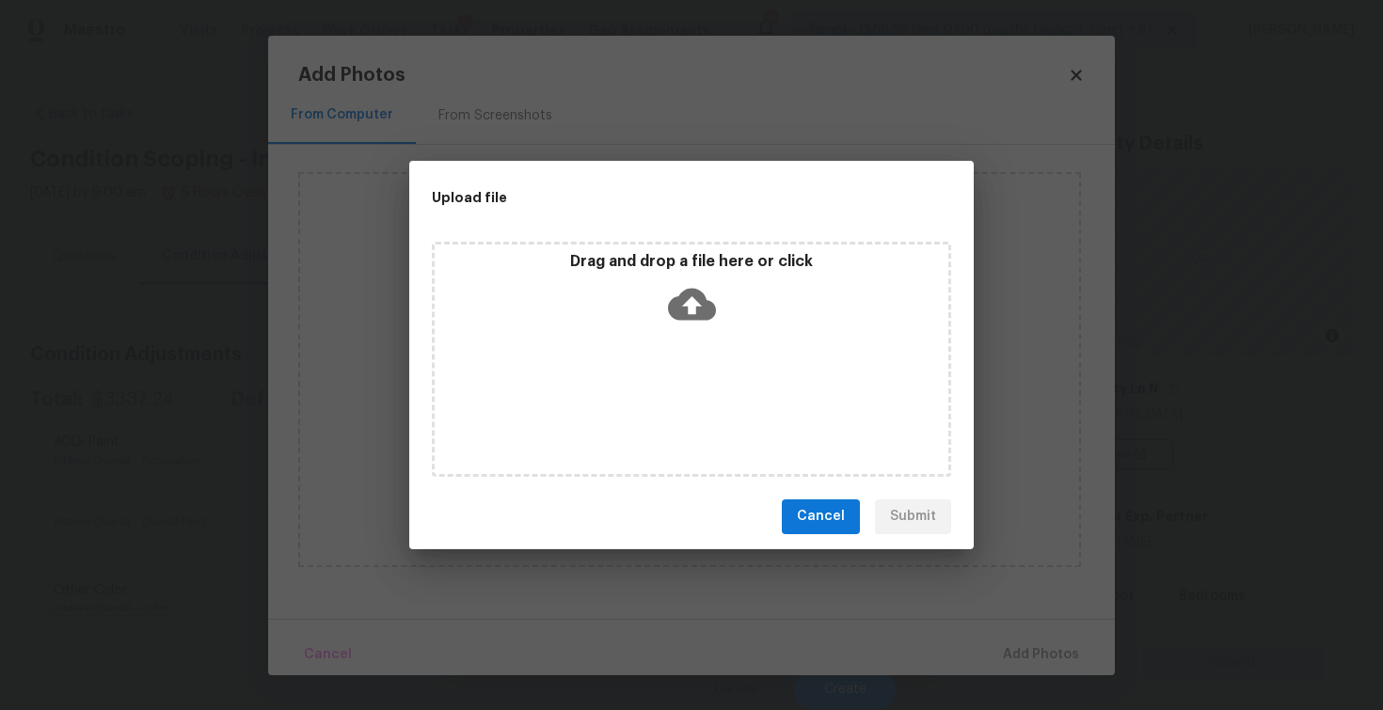
click at [674, 269] on p "Drag and drop a file here or click" at bounding box center [692, 262] width 514 height 20
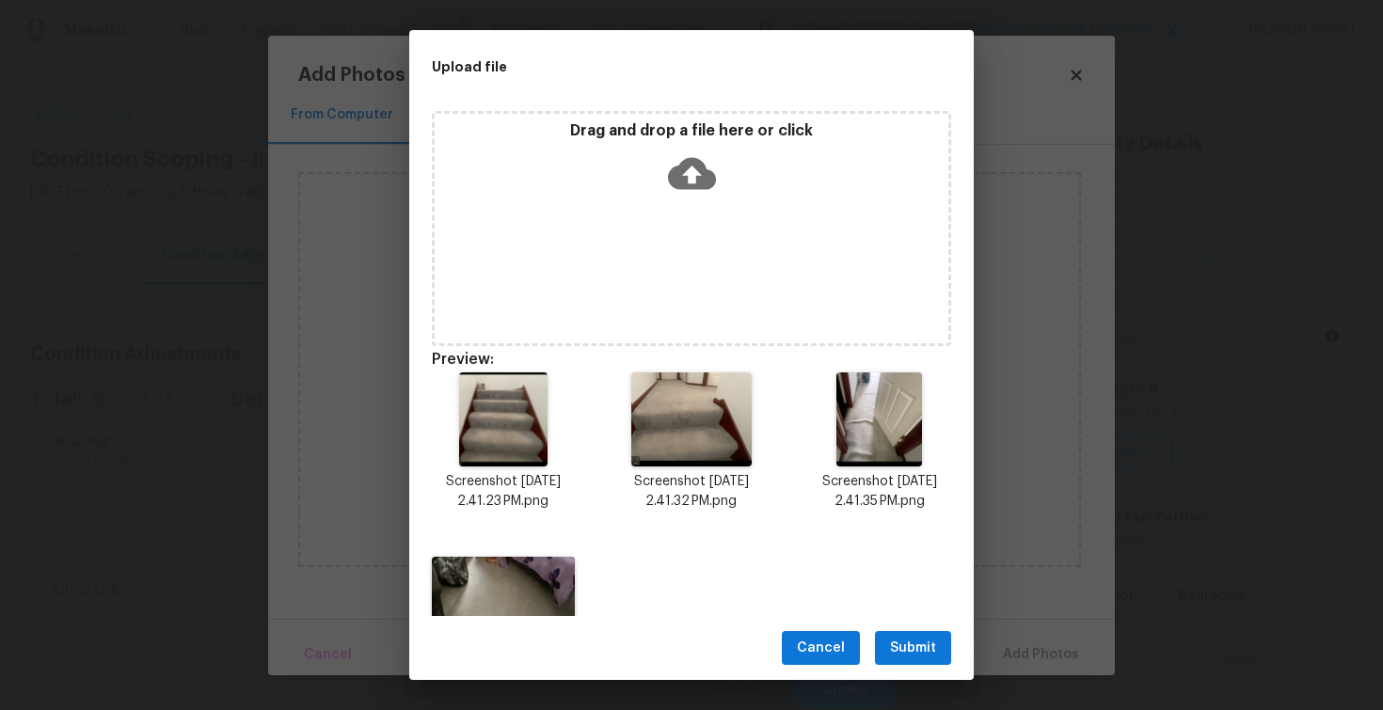
scroll to position [103, 0]
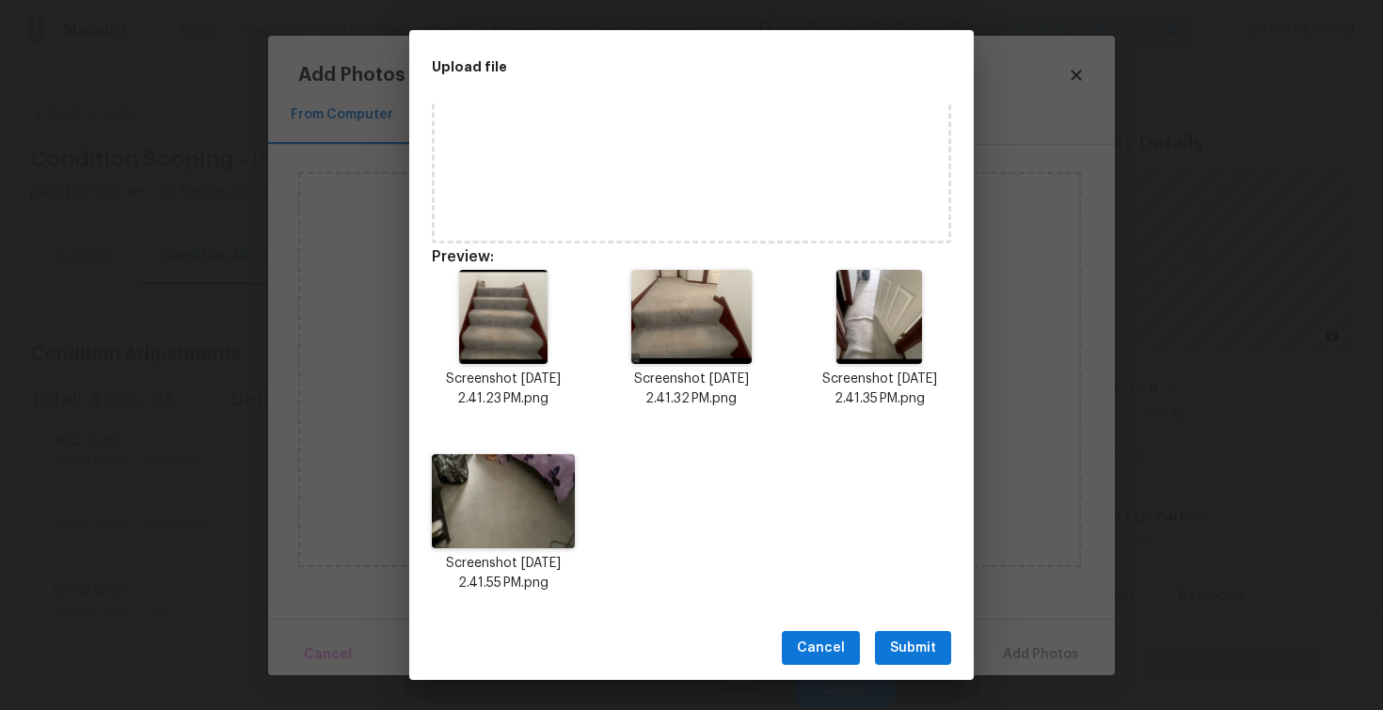
click at [914, 645] on span "Submit" at bounding box center [913, 649] width 46 height 24
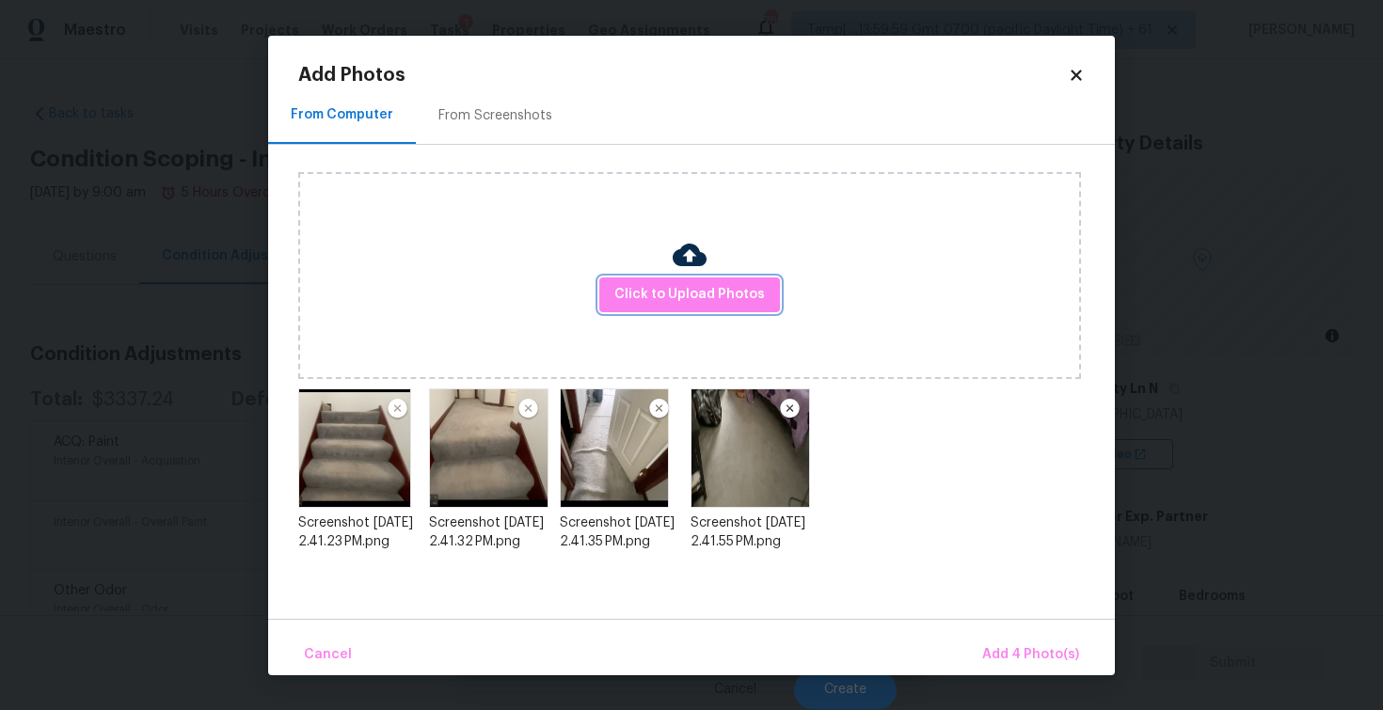
scroll to position [0, 0]
click at [1034, 660] on span "Add 4 Photo(s)" at bounding box center [1030, 655] width 97 height 24
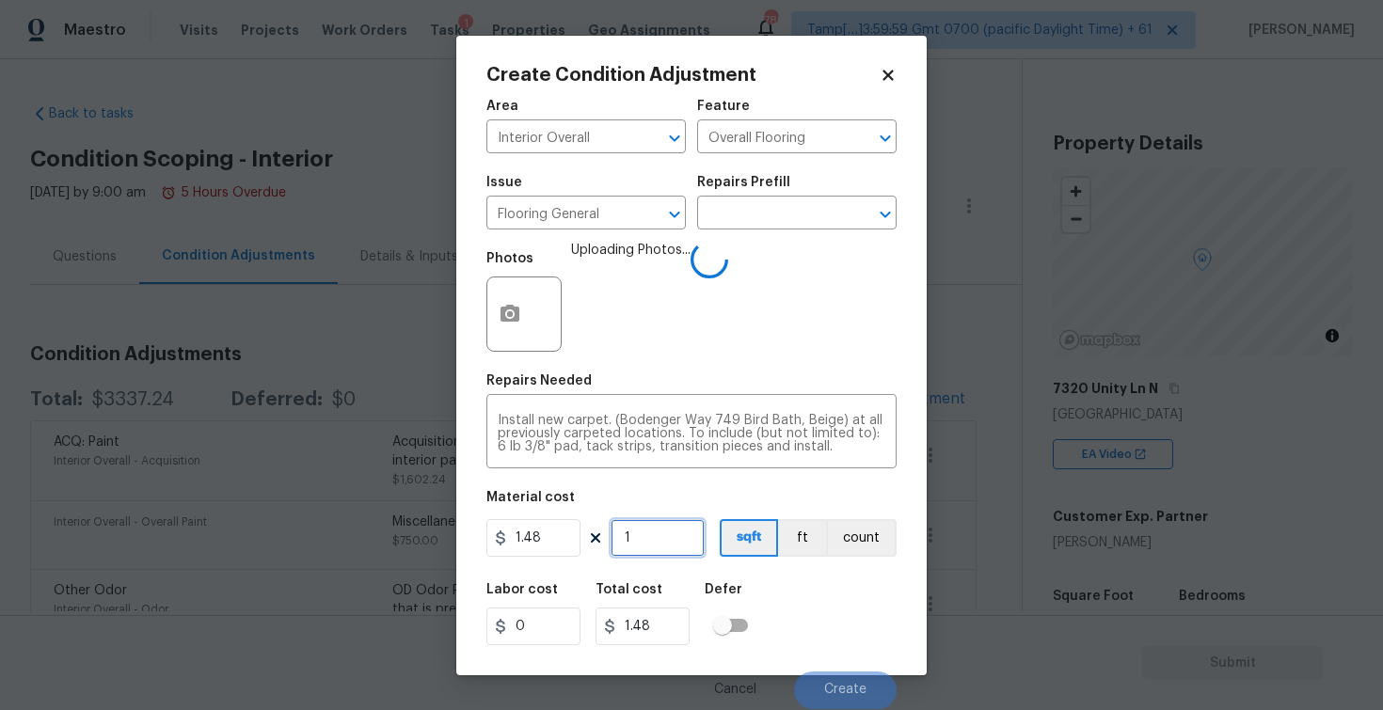
click at [668, 550] on input "1" at bounding box center [658, 538] width 94 height 38
type input "10"
type input "14.8"
type input "100"
type input "148"
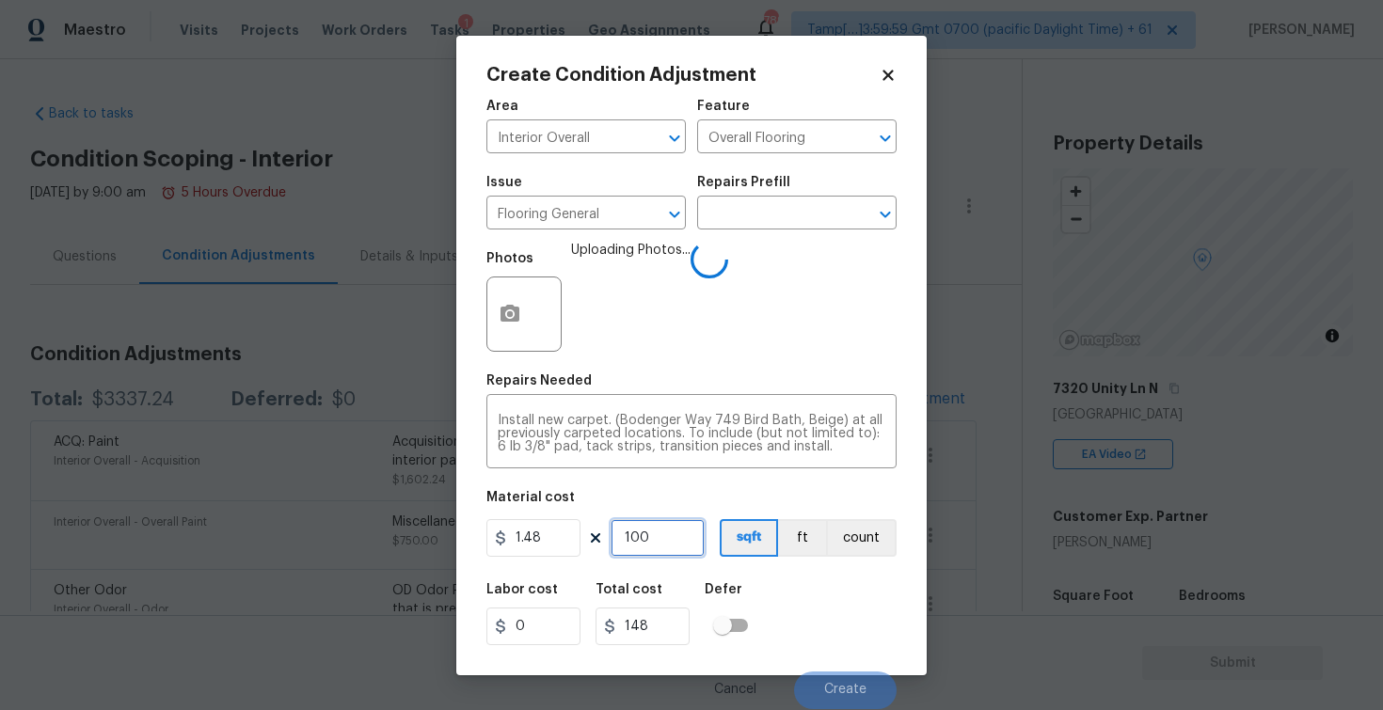
type input "1000"
type input "1480"
type input "1000"
click at [828, 592] on div "Labor cost 0 Total cost 1480 Defer" at bounding box center [691, 614] width 410 height 85
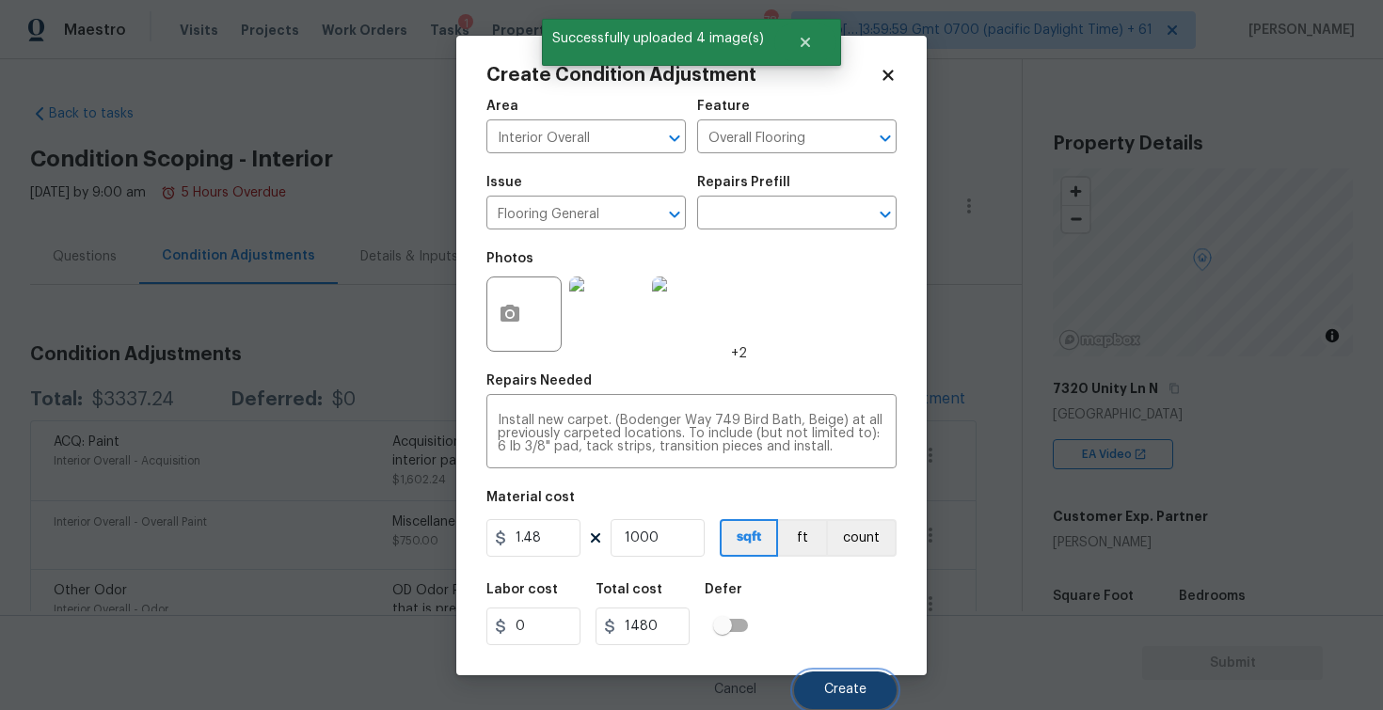
click at [852, 686] on span "Create" at bounding box center [845, 690] width 42 height 14
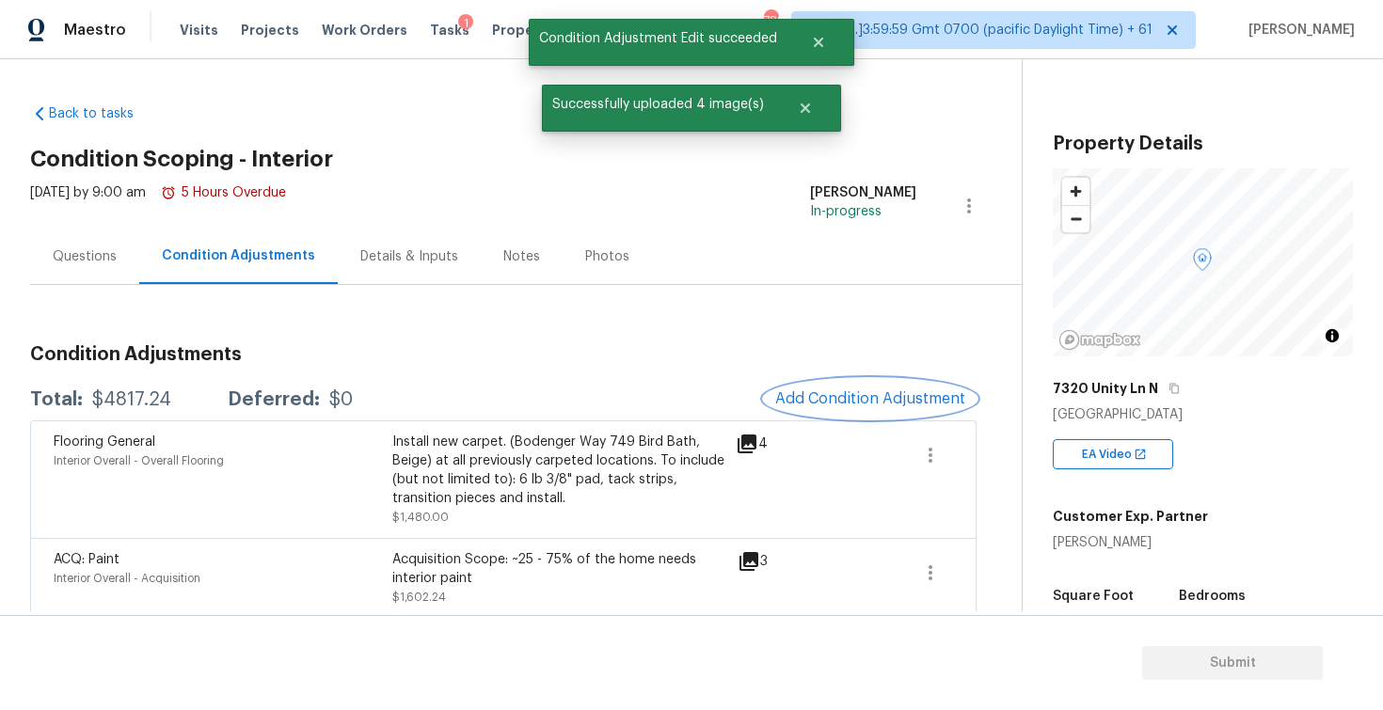
click at [838, 383] on button "Add Condition Adjustment" at bounding box center [870, 399] width 213 height 40
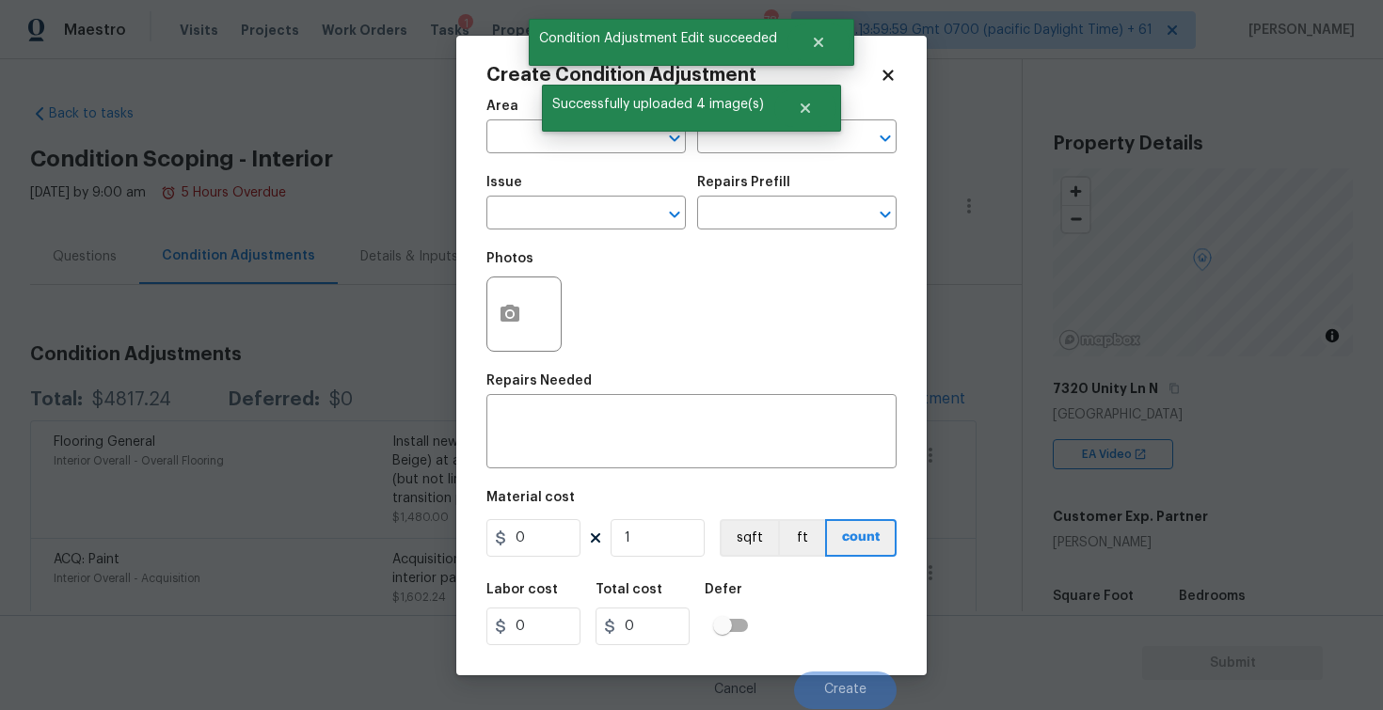
click at [516, 107] on div "Area" at bounding box center [585, 112] width 199 height 24
click at [527, 145] on input "text" at bounding box center [559, 138] width 147 height 29
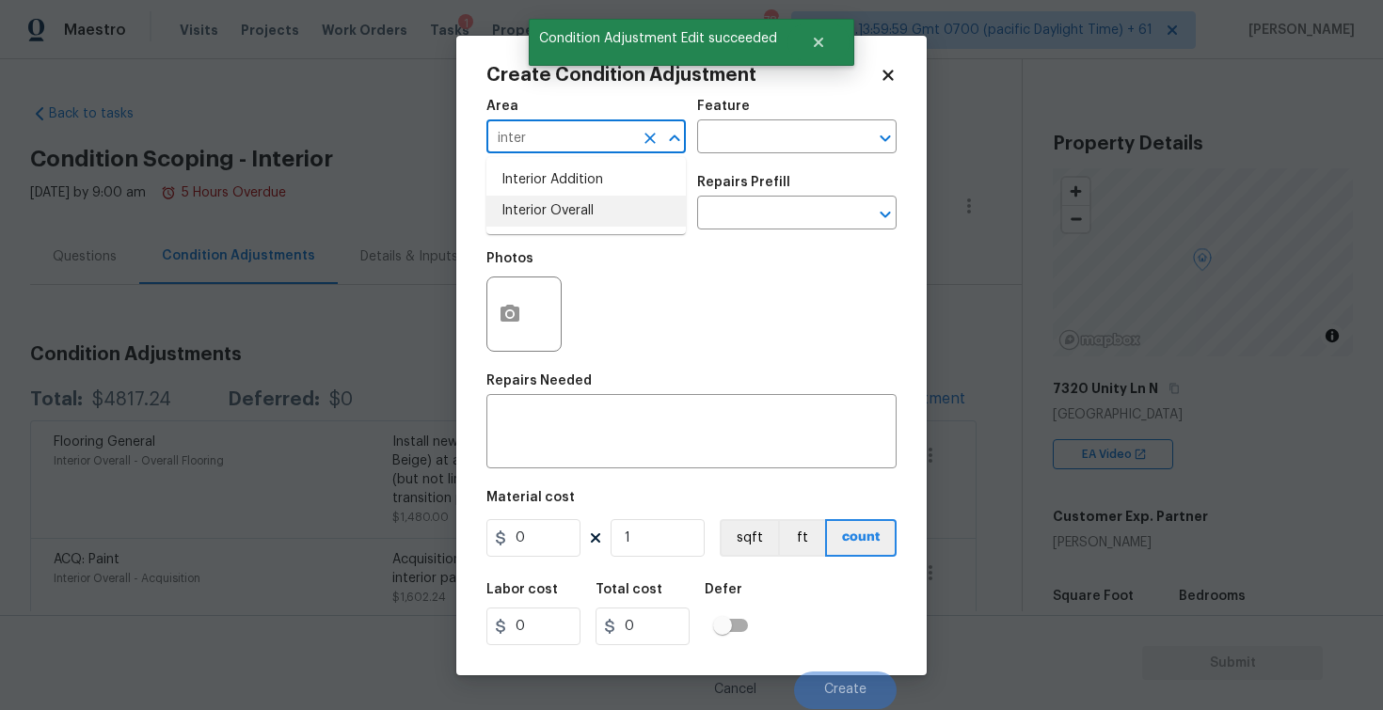
click at [538, 203] on li "Interior Overall" at bounding box center [585, 211] width 199 height 31
type input "Interior Overall"
click at [538, 203] on input "text" at bounding box center [559, 214] width 147 height 29
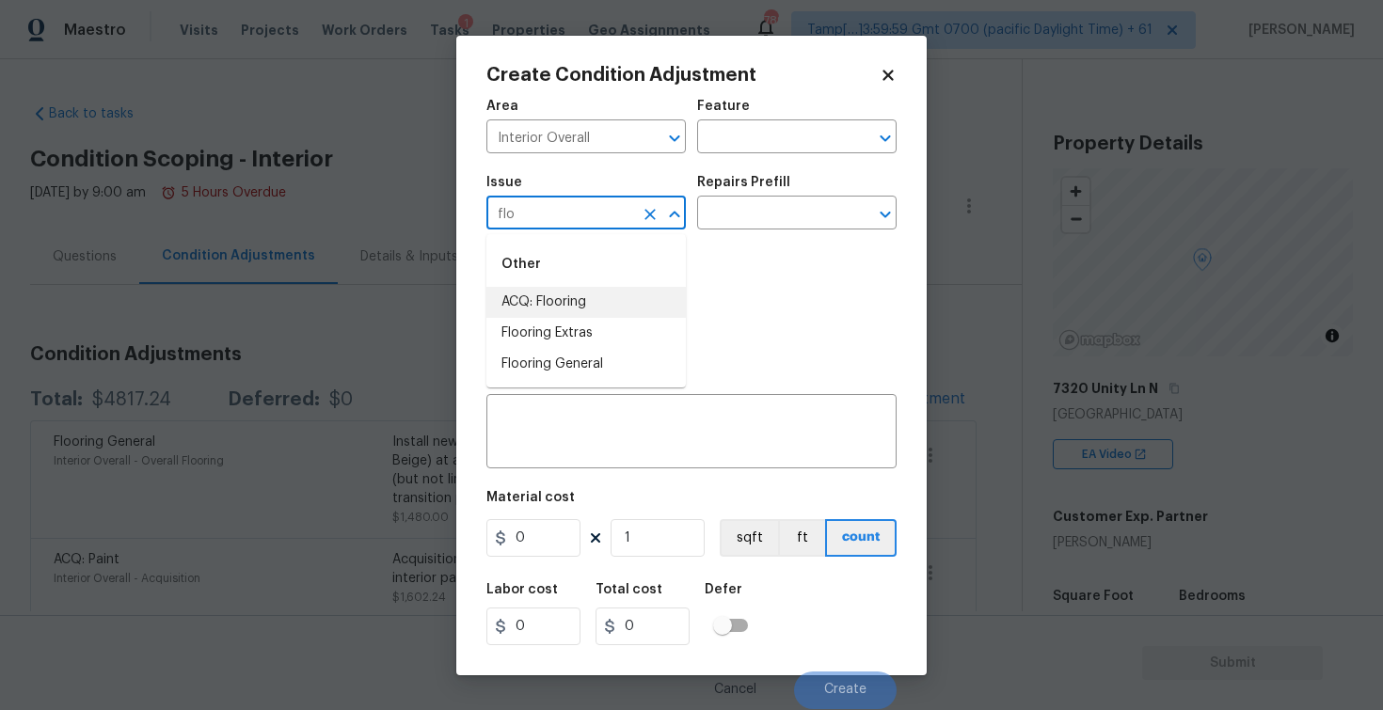
click at [600, 298] on li "ACQ: Flooring" at bounding box center [585, 302] width 199 height 31
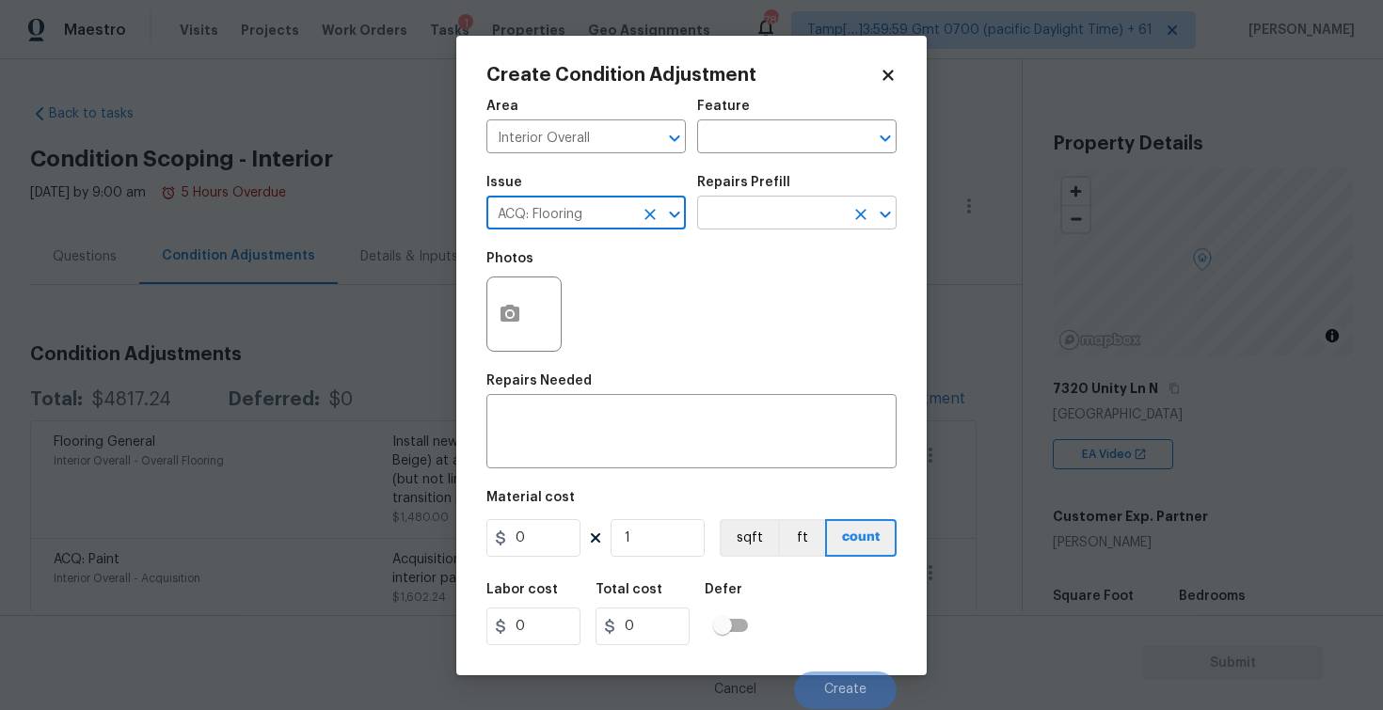
type input "ACQ: Flooring"
click at [739, 226] on input "text" at bounding box center [770, 214] width 147 height 29
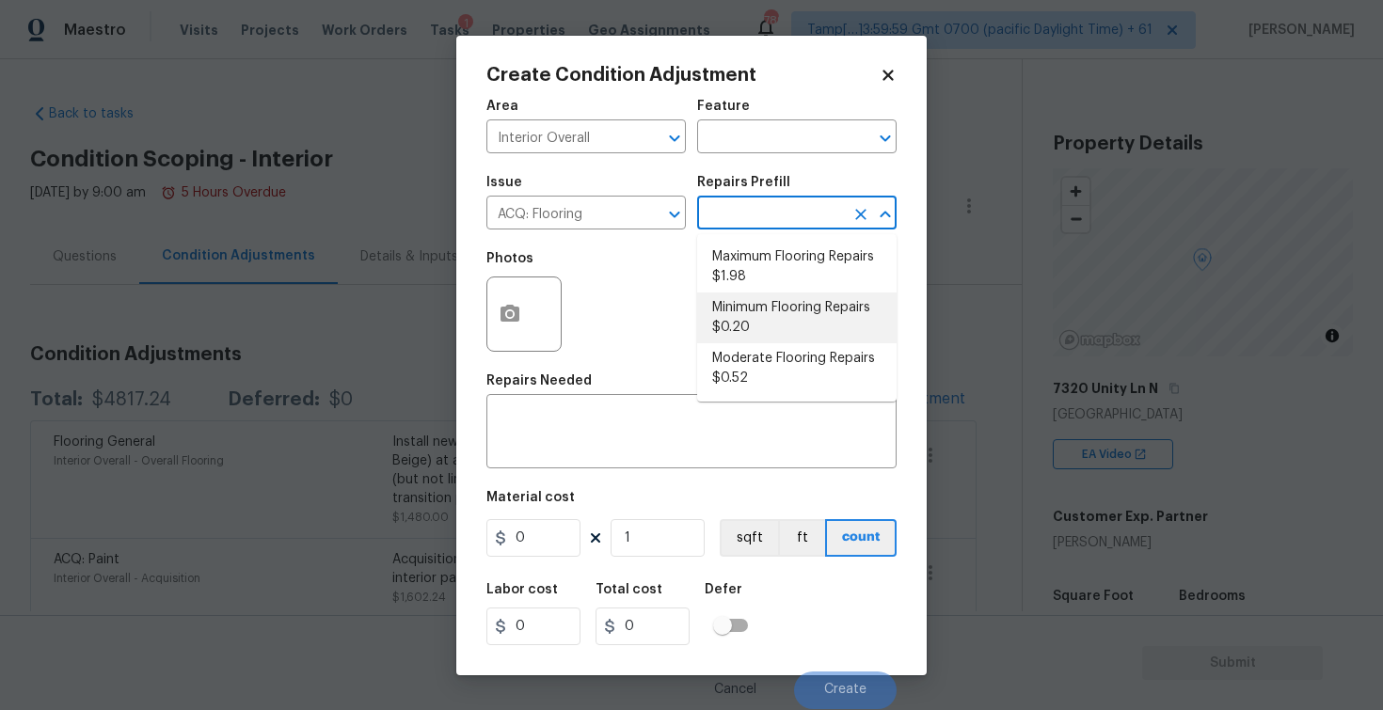
click at [767, 307] on li "Minimum Flooring Repairs $0.20" at bounding box center [796, 318] width 199 height 51
type input "Acquisition"
type textarea "Acquisition Scope: Minimum flooring repairs"
type input "0.2"
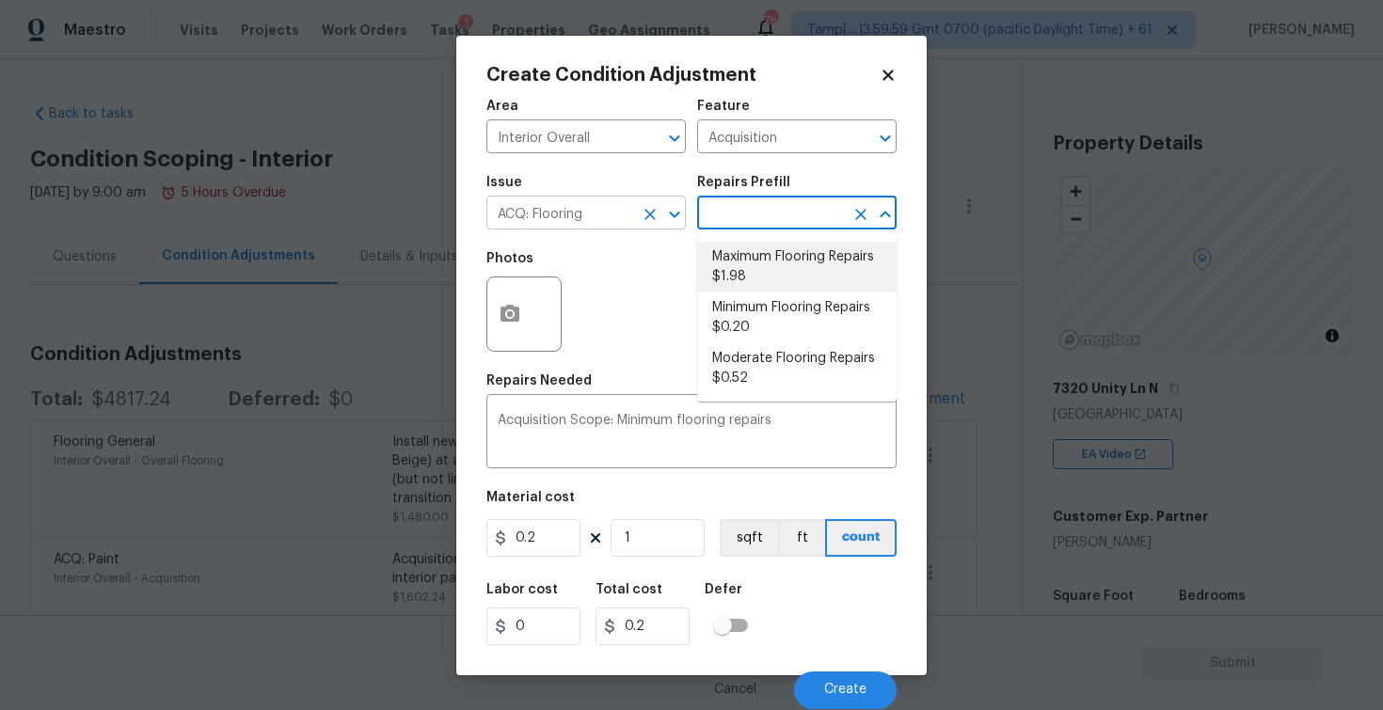
click at [652, 214] on icon "Clear" at bounding box center [650, 214] width 19 height 19
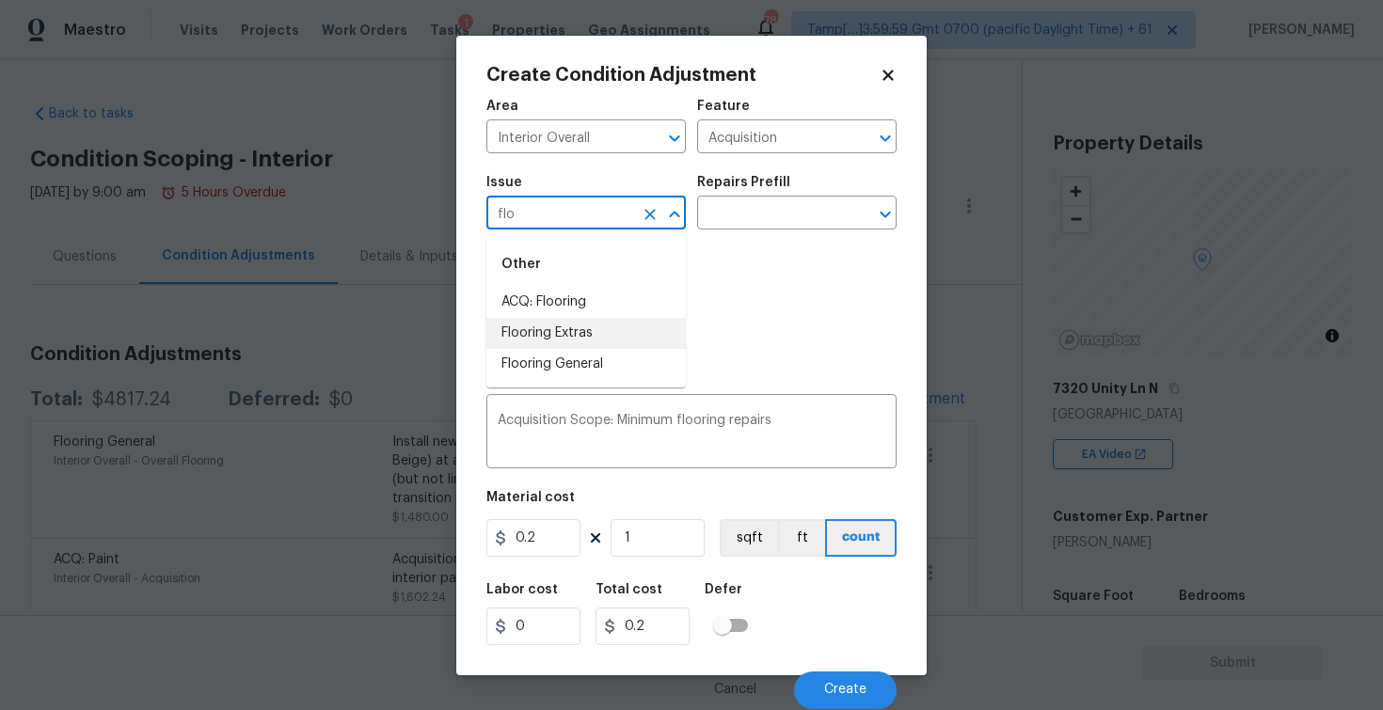
click at [596, 330] on li "Flooring Extras" at bounding box center [585, 333] width 199 height 31
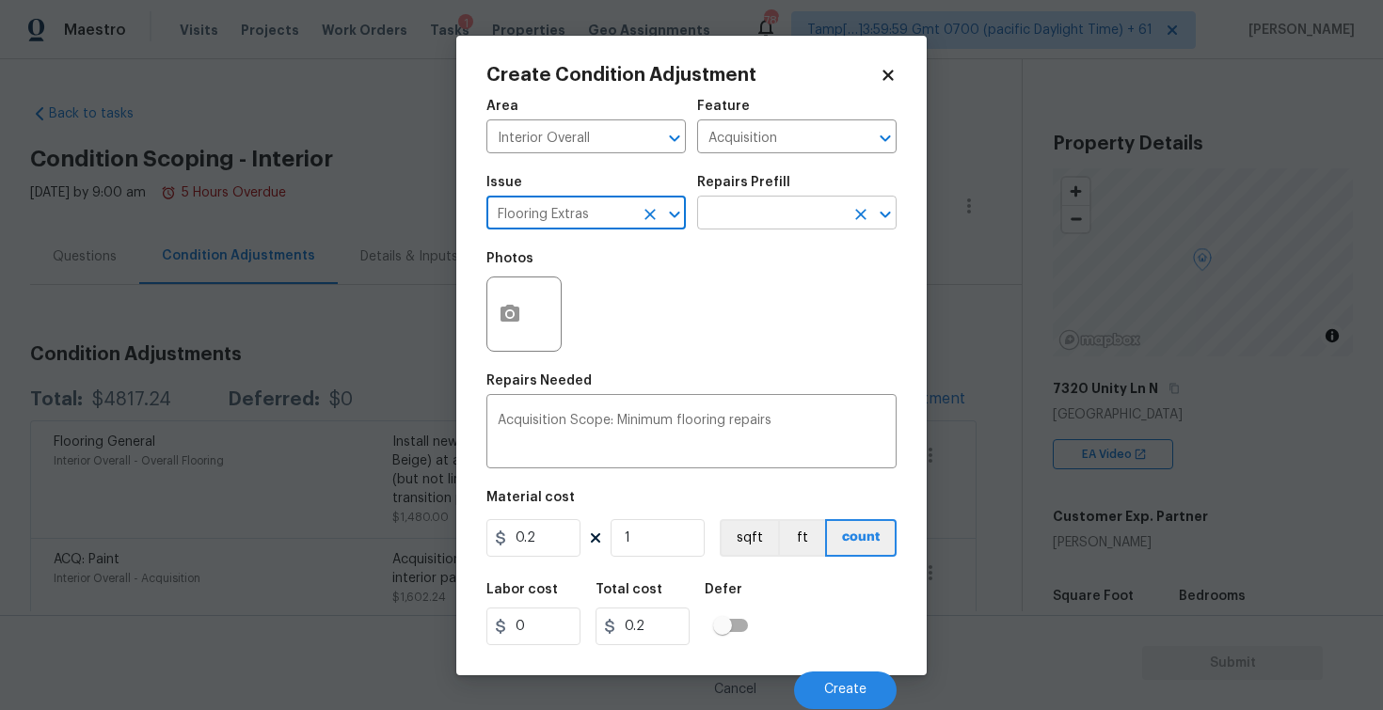
type input "Flooring Extras"
click at [785, 225] on input "text" at bounding box center [770, 214] width 147 height 29
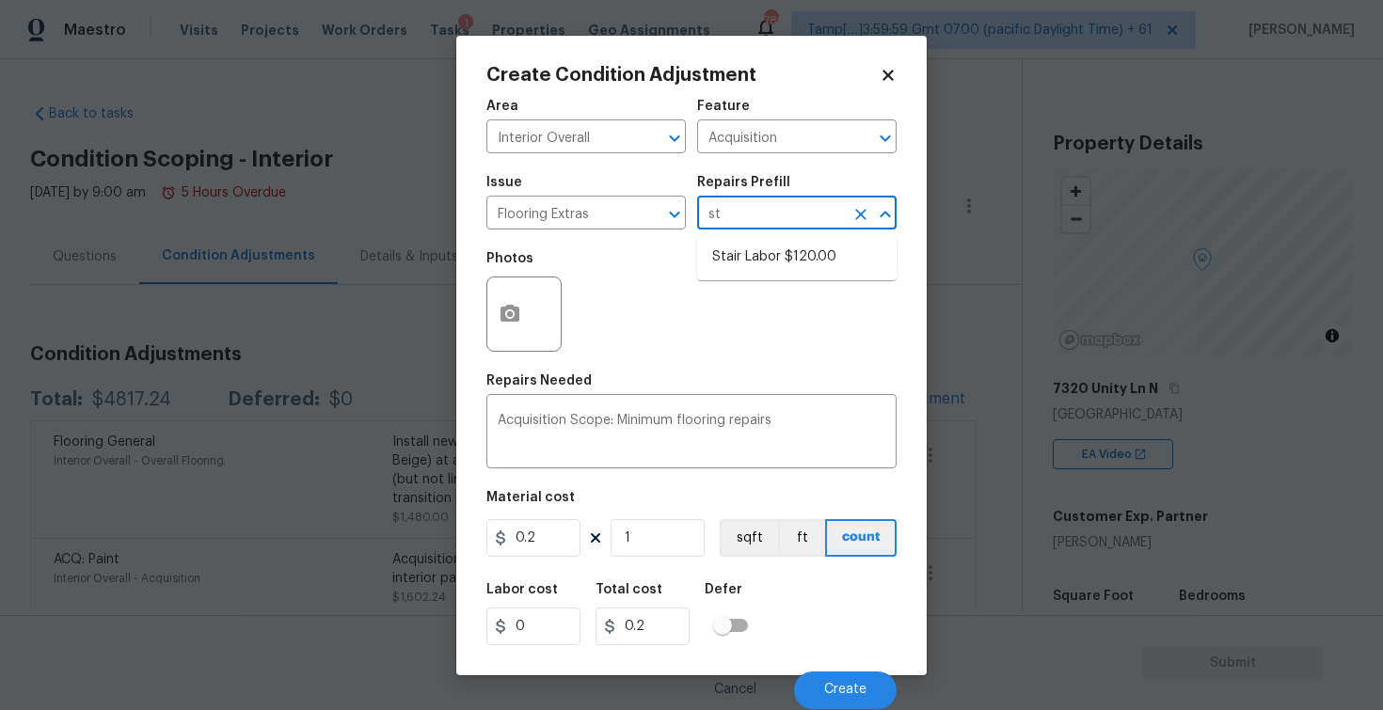
type input "s"
type input "c"
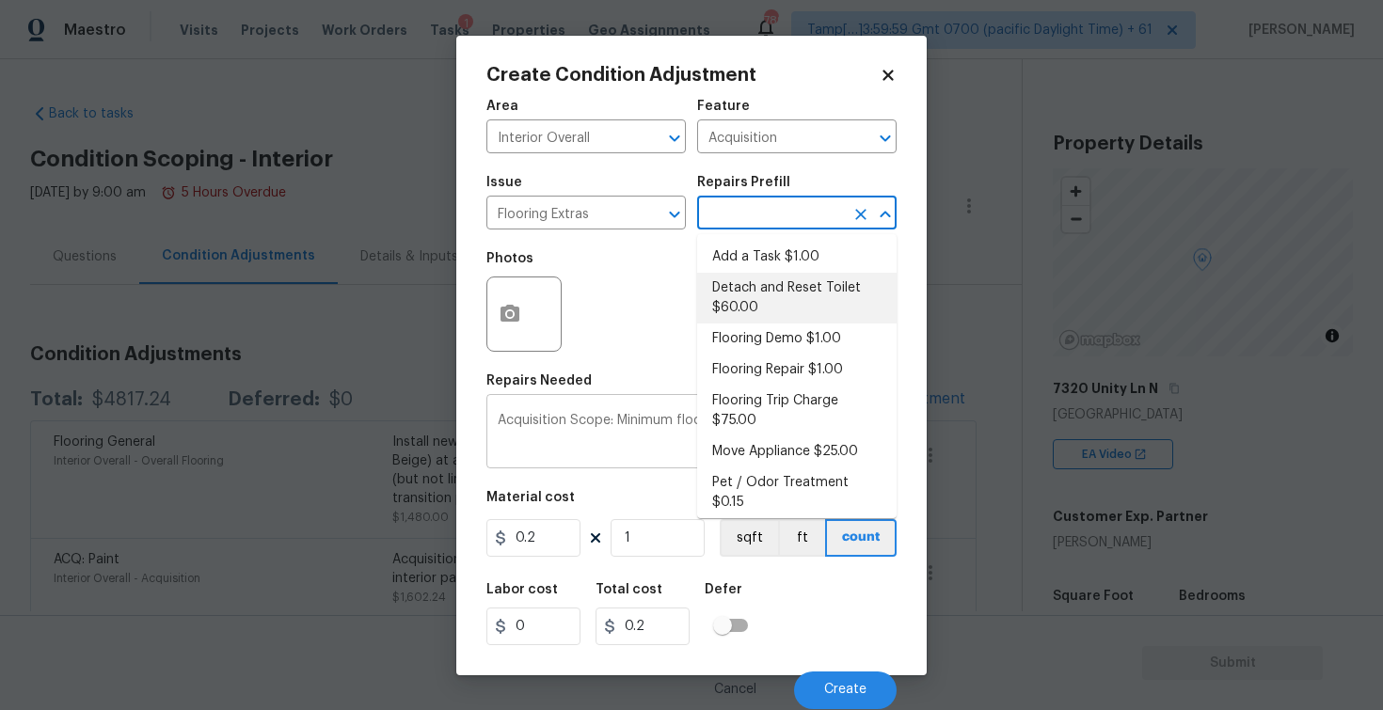
click at [543, 439] on textarea "Acquisition Scope: Minimum flooring repairs" at bounding box center [692, 434] width 388 height 40
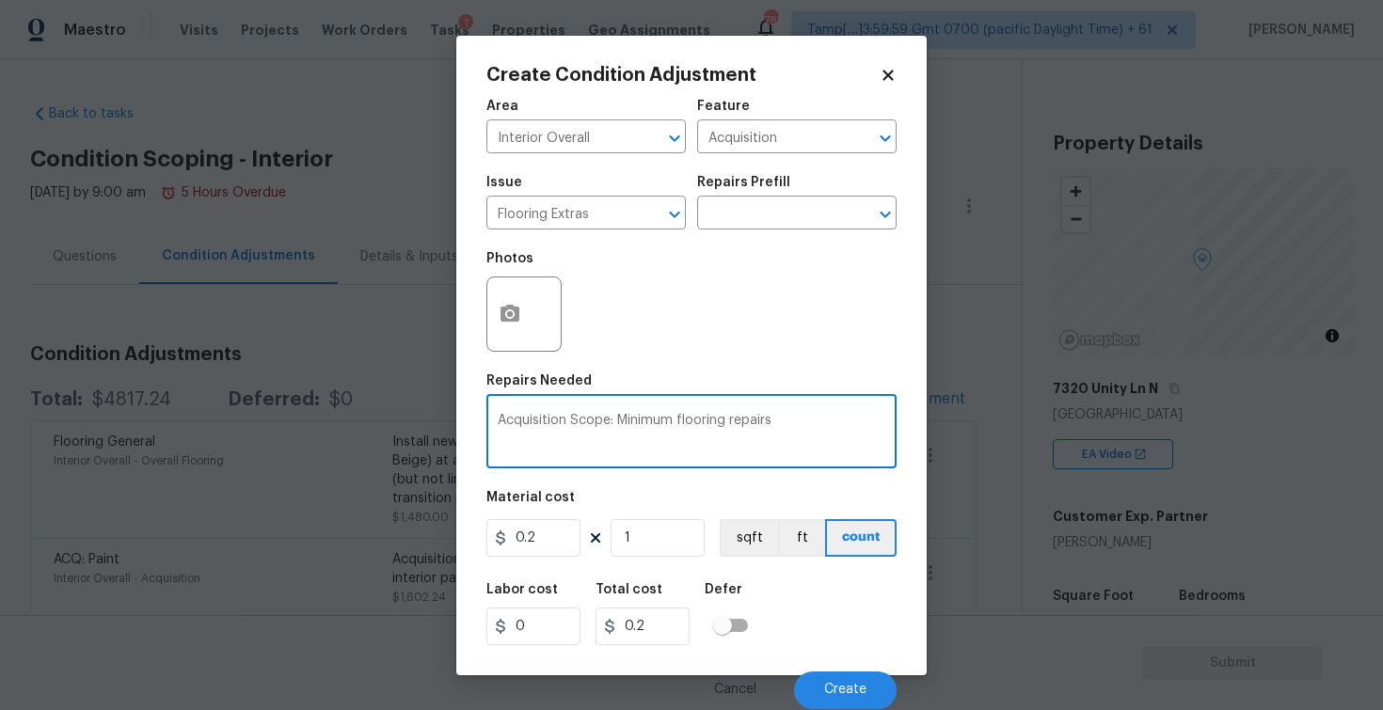
click at [543, 439] on textarea "Acquisition Scope: Minimum flooring repairs" at bounding box center [692, 434] width 388 height 40
click at [683, 435] on textarea "Acquisition Scope: Minimum flooring repairs" at bounding box center [692, 434] width 388 height 40
click at [588, 540] on icon at bounding box center [595, 538] width 15 height 15
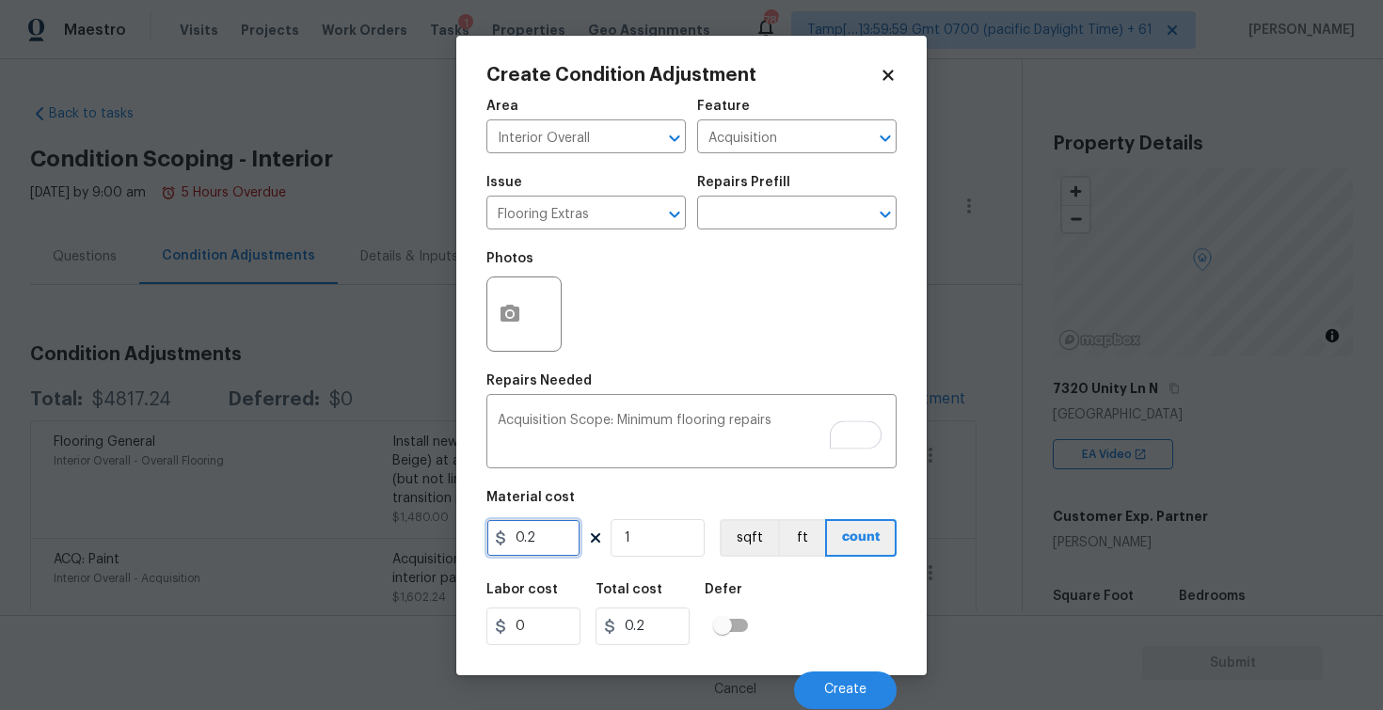
click at [550, 529] on input "0.2" at bounding box center [533, 538] width 94 height 38
type input "300"
click at [690, 536] on input "1" at bounding box center [658, 538] width 94 height 38
type input "300"
click at [644, 212] on icon "Clear" at bounding box center [650, 214] width 19 height 19
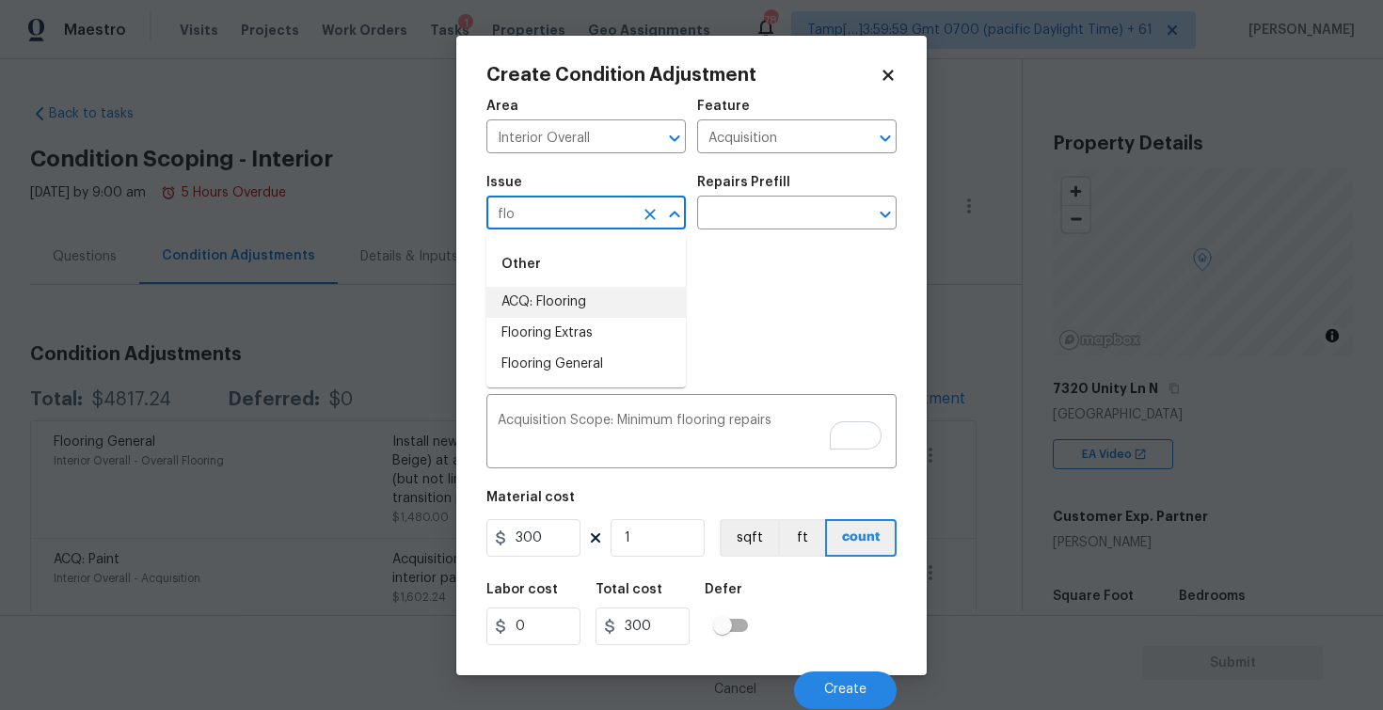
click at [645, 288] on li "ACQ: Flooring" at bounding box center [585, 302] width 199 height 31
type input "ACQ: Flooring"
click at [757, 563] on div "Area Interior Overall ​ Feature Acquisition ​ Issue ACQ: Flooring ​ Repairs Pre…" at bounding box center [691, 398] width 410 height 621
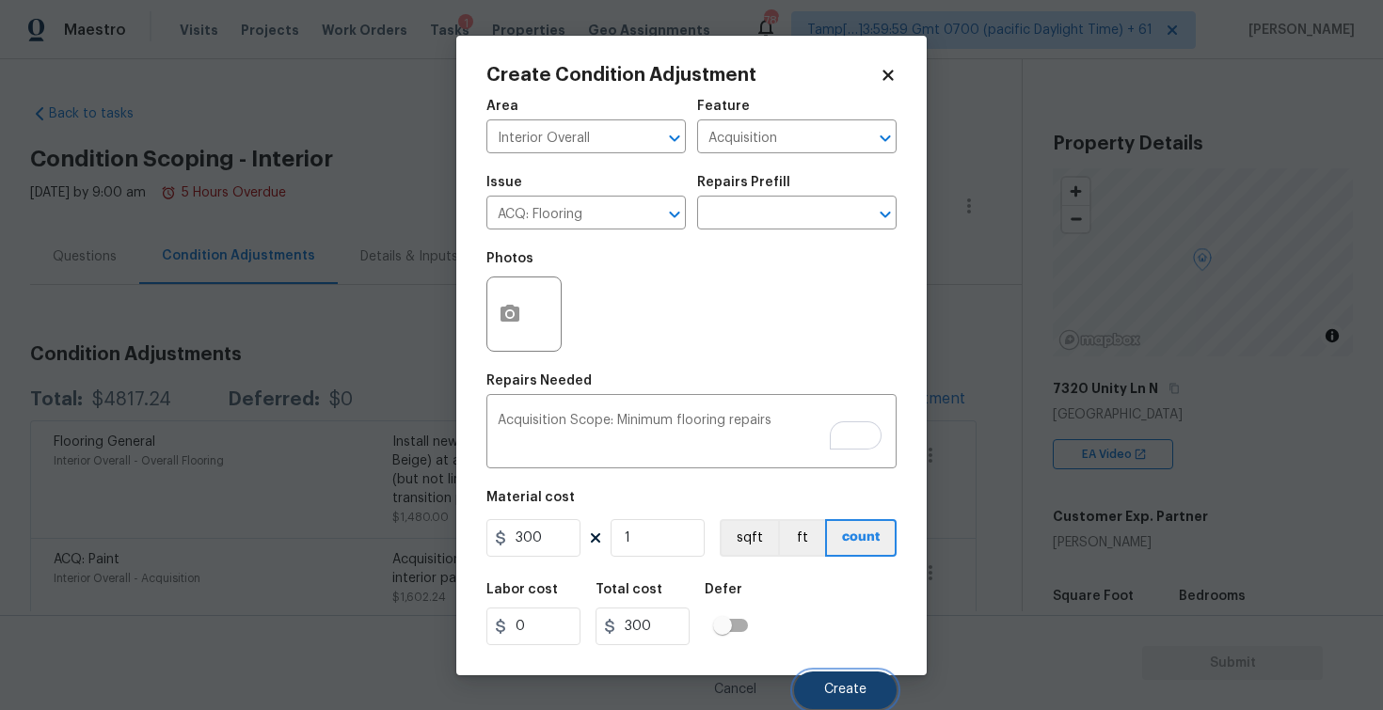
click at [847, 677] on button "Create" at bounding box center [845, 691] width 103 height 38
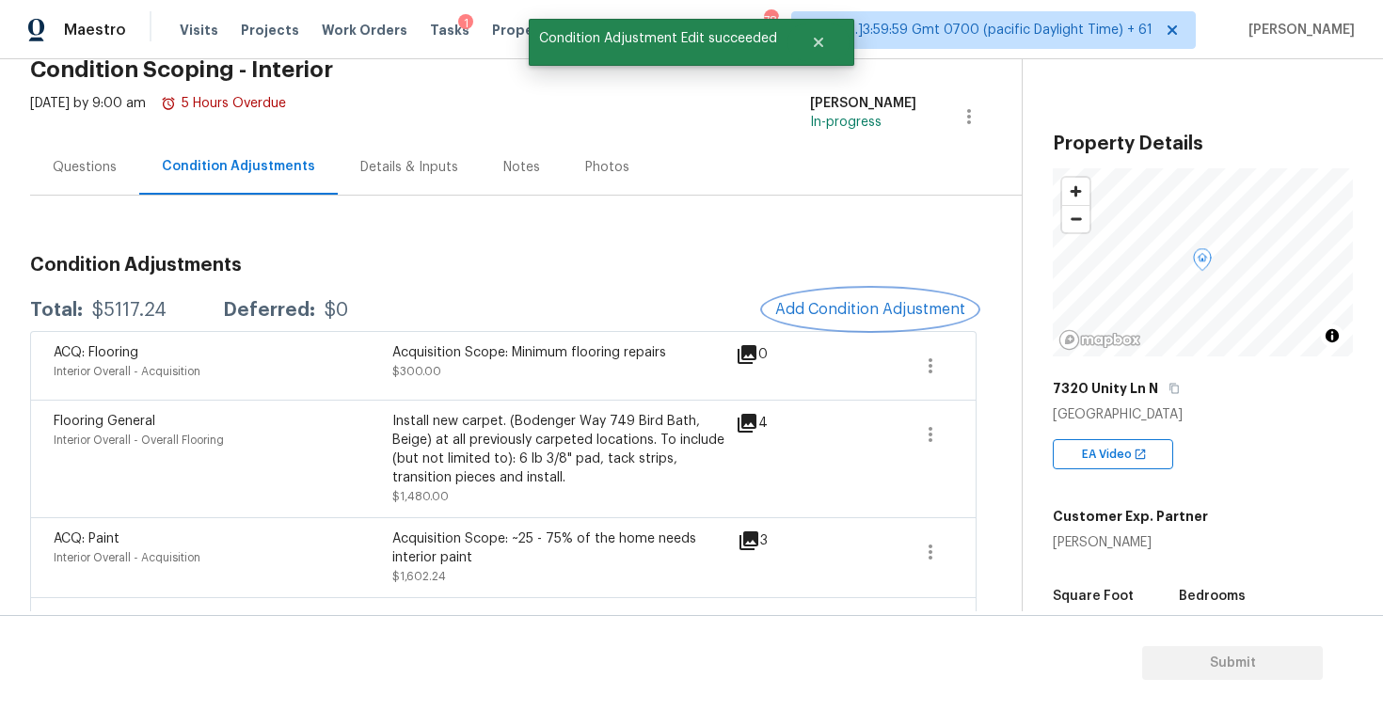
scroll to position [96, 0]
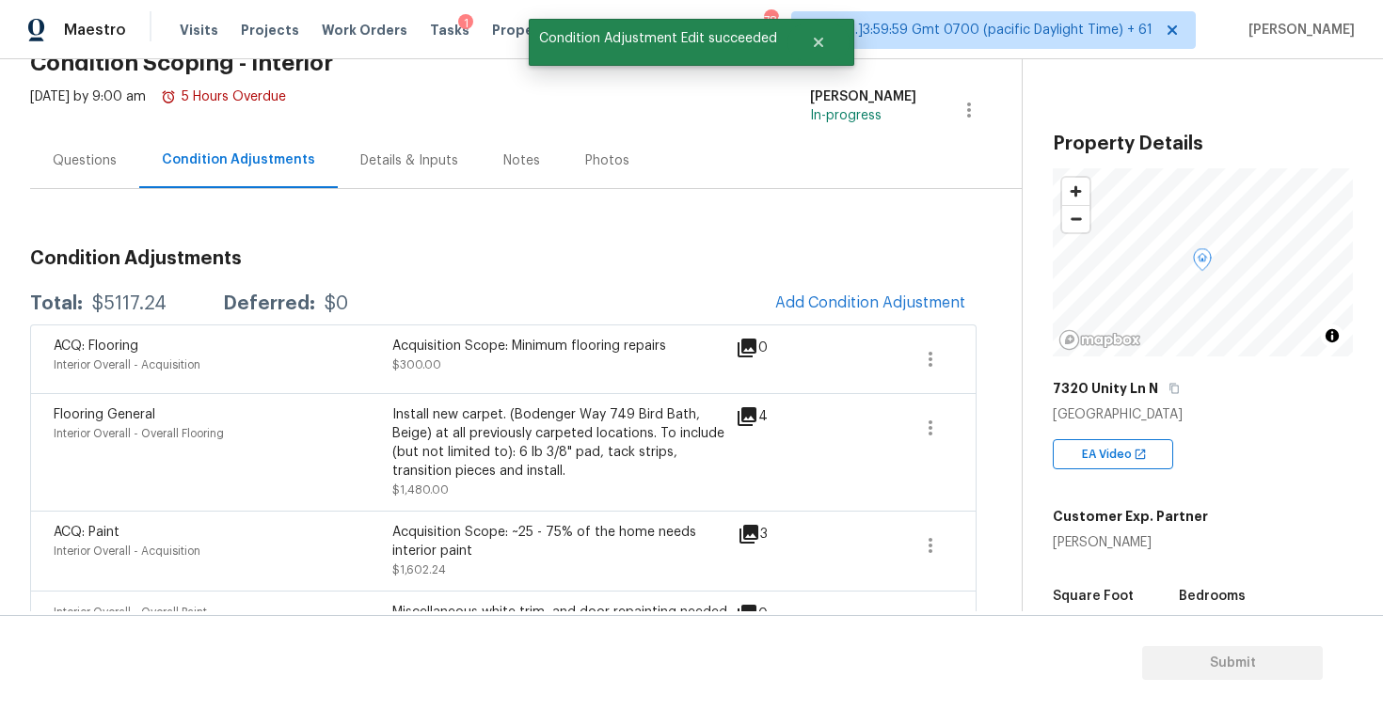
click at [90, 157] on div "Questions" at bounding box center [85, 160] width 64 height 19
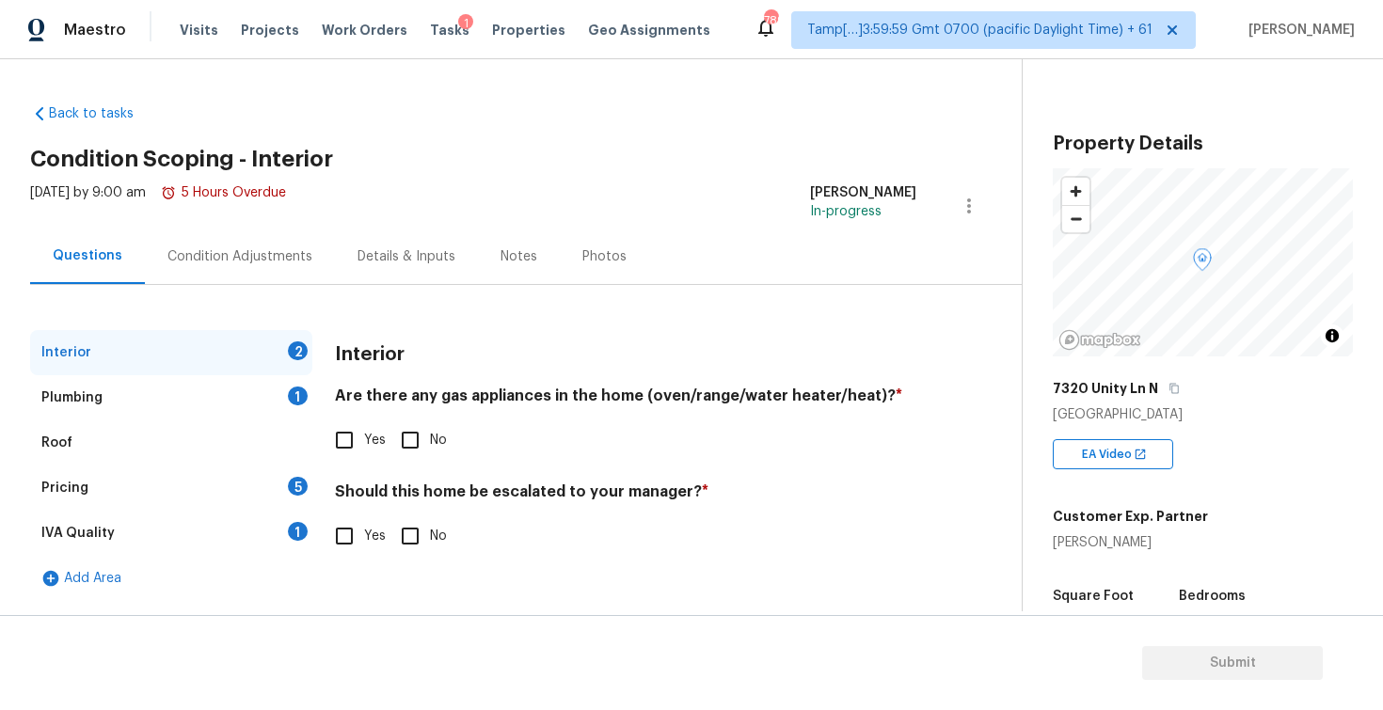
click at [323, 423] on div "Interior 2 Plumbing 1 Roof Pricing 5 IVA Quality 1 Add Area Interior Are there …" at bounding box center [503, 465] width 946 height 271
click at [349, 437] on input "Yes" at bounding box center [345, 441] width 40 height 40
checkbox input "true"
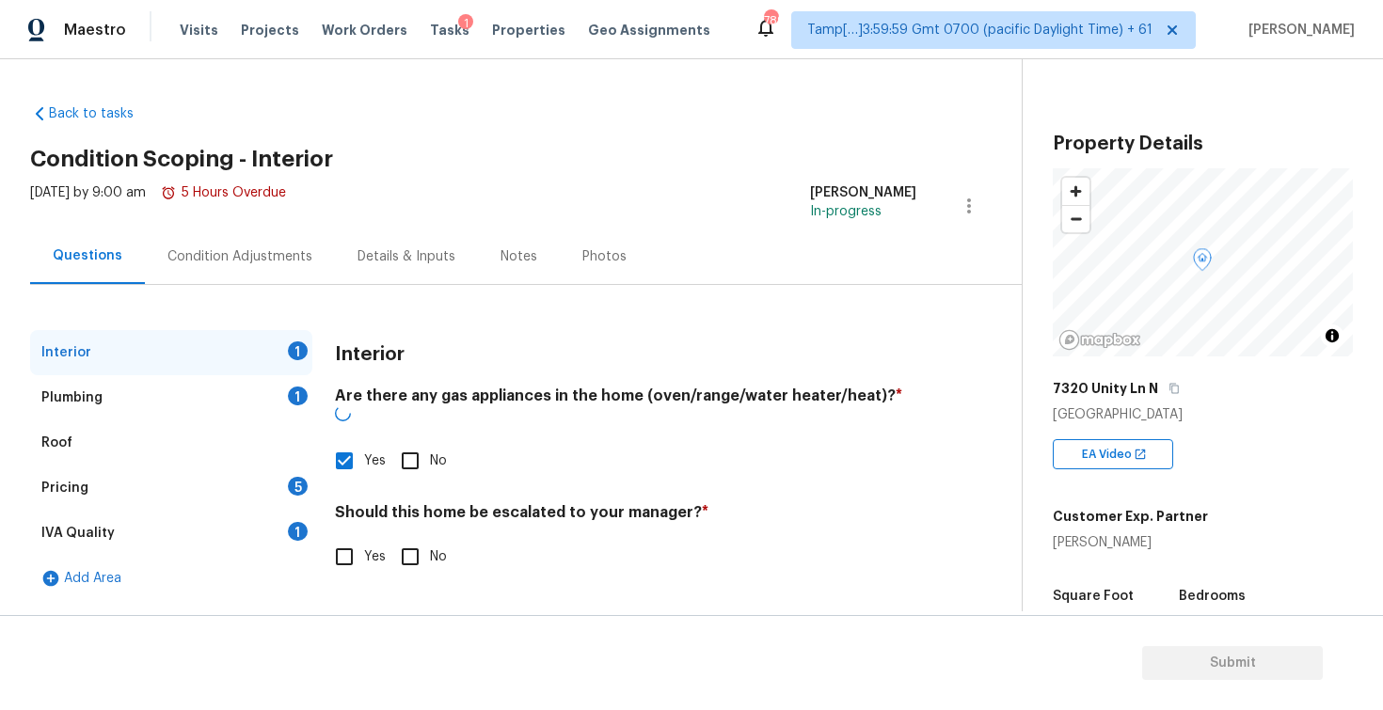
click at [403, 515] on div "Should this home be escalated to your manager? * Yes No" at bounding box center [625, 539] width 581 height 73
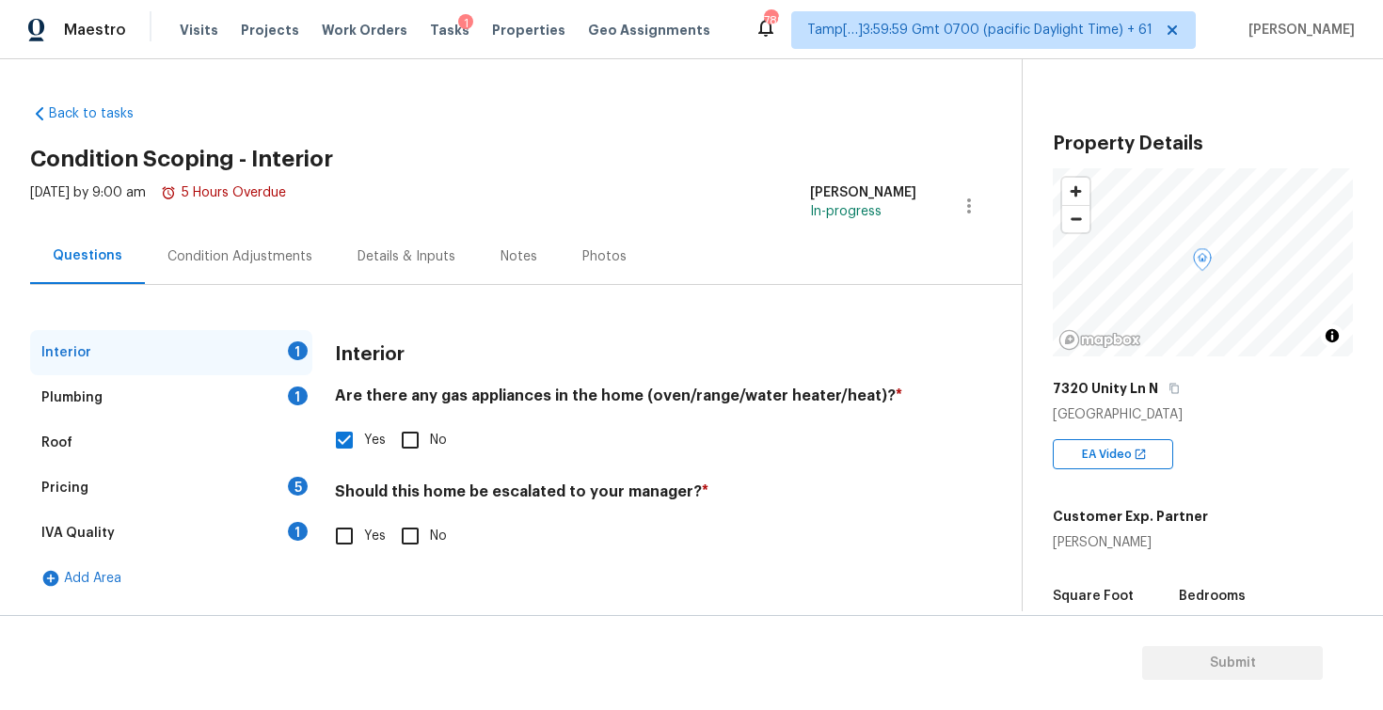
click at [406, 539] on input "No" at bounding box center [410, 536] width 40 height 40
checkbox input "true"
click at [250, 373] on div "Interior" at bounding box center [171, 352] width 282 height 45
click at [268, 374] on div "Interior" at bounding box center [171, 352] width 282 height 45
click at [273, 382] on div "Plumbing 1" at bounding box center [171, 397] width 282 height 45
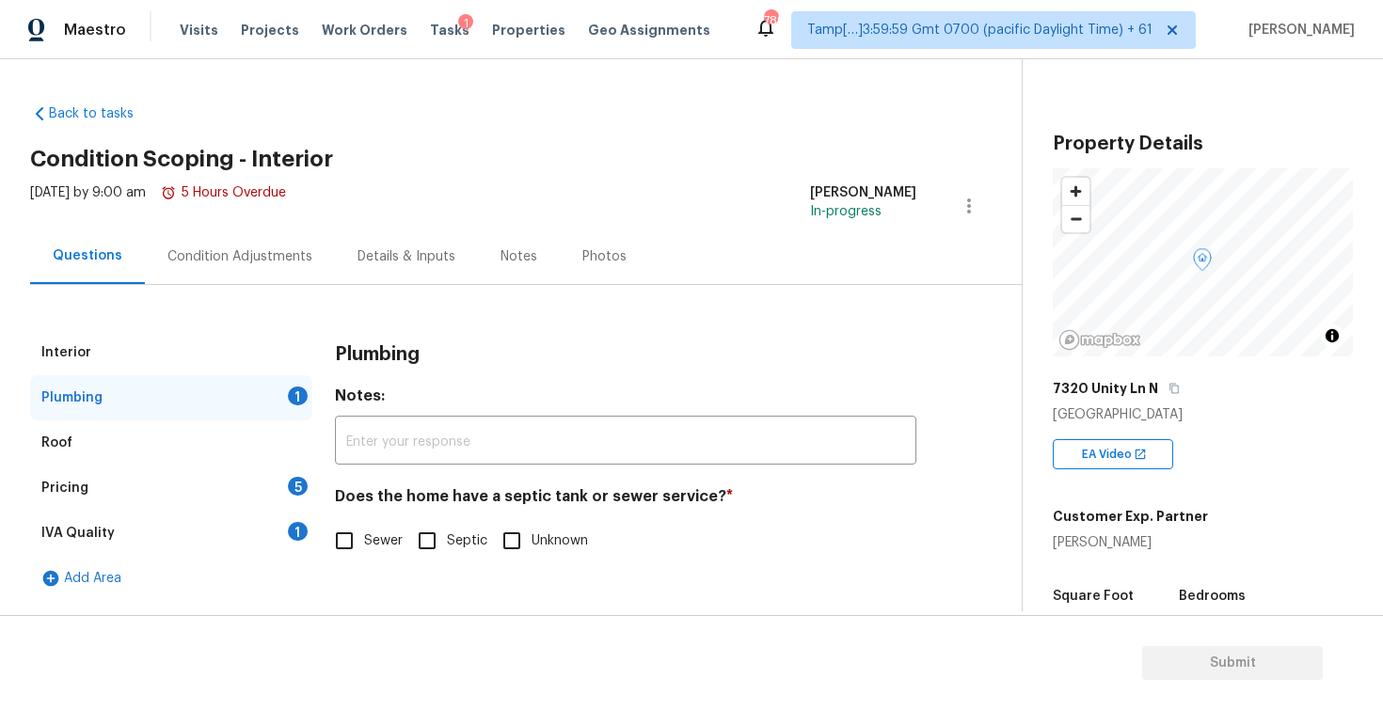
click at [385, 538] on span "Sewer" at bounding box center [383, 542] width 39 height 20
click at [364, 538] on input "Sewer" at bounding box center [345, 541] width 40 height 40
checkbox input "true"
click at [257, 478] on div "Pricing 5" at bounding box center [171, 488] width 282 height 45
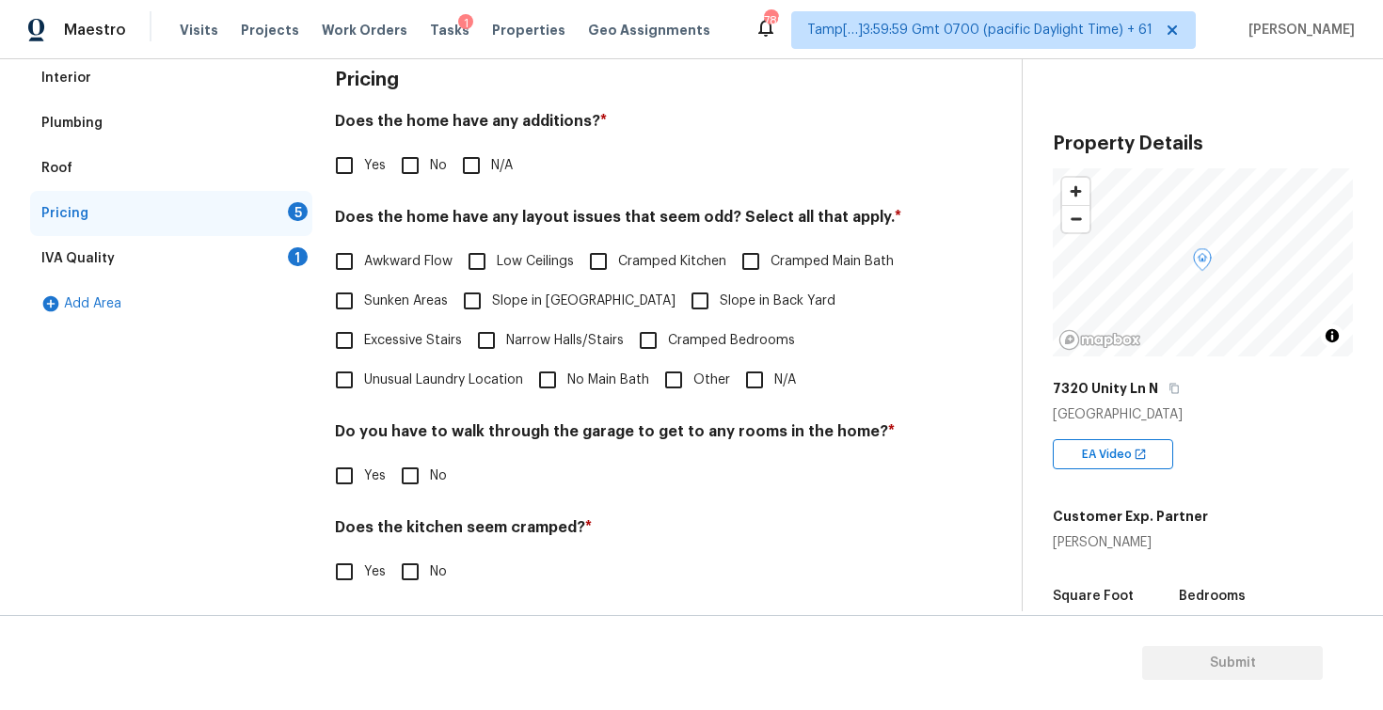
scroll to position [327, 0]
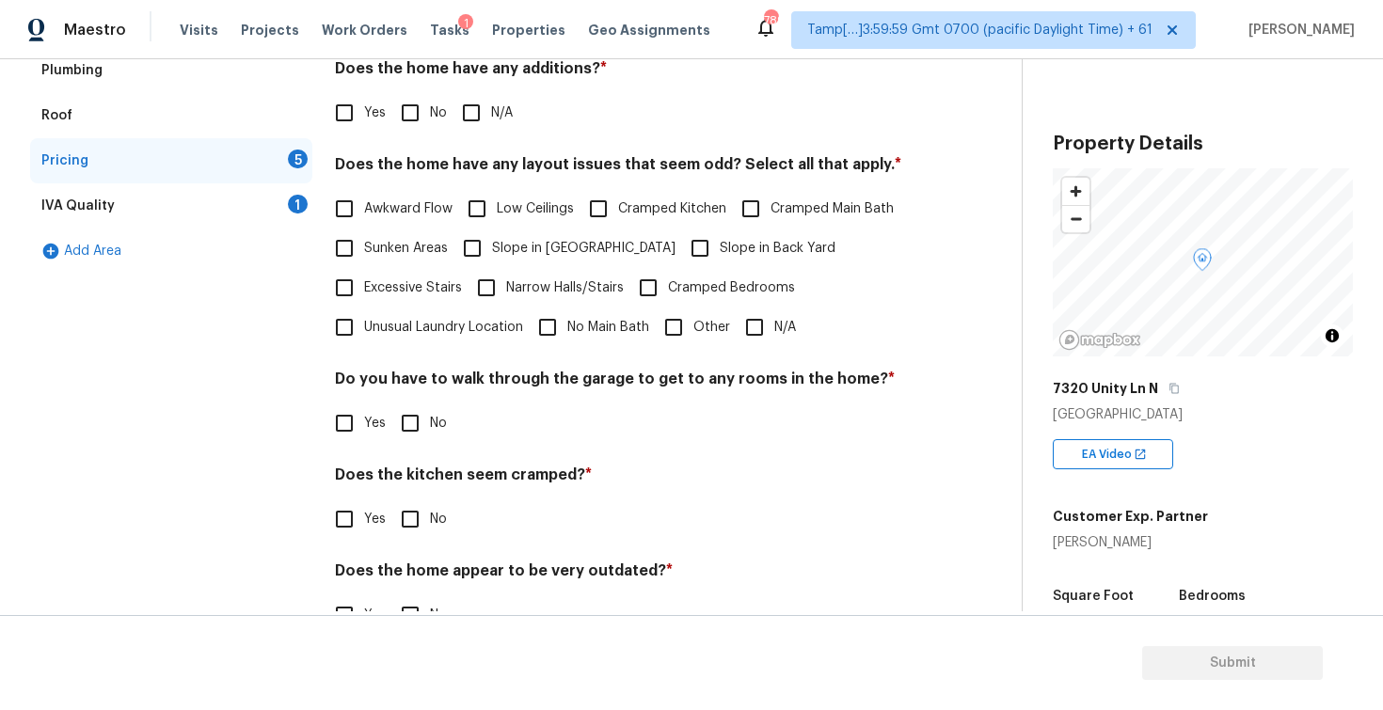
click at [750, 339] on input "N/A" at bounding box center [755, 328] width 40 height 40
checkbox input "true"
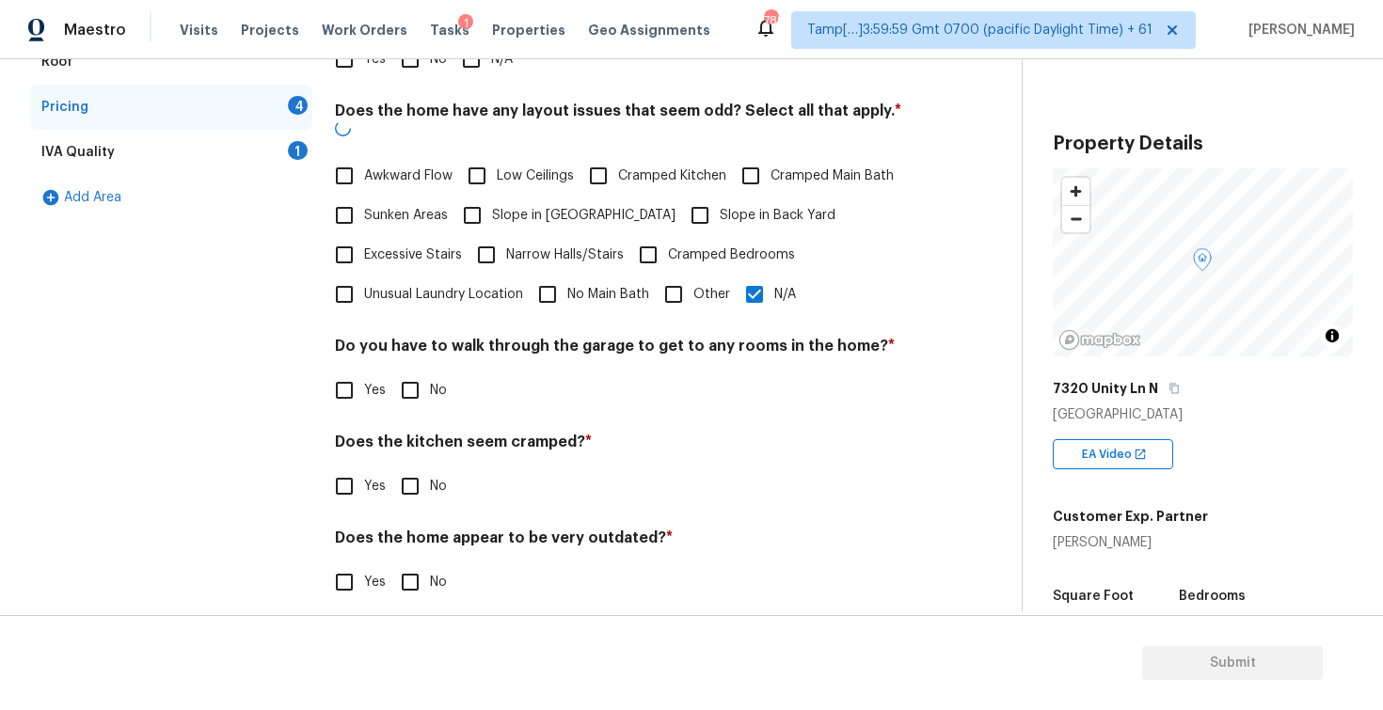
scroll to position [379, 0]
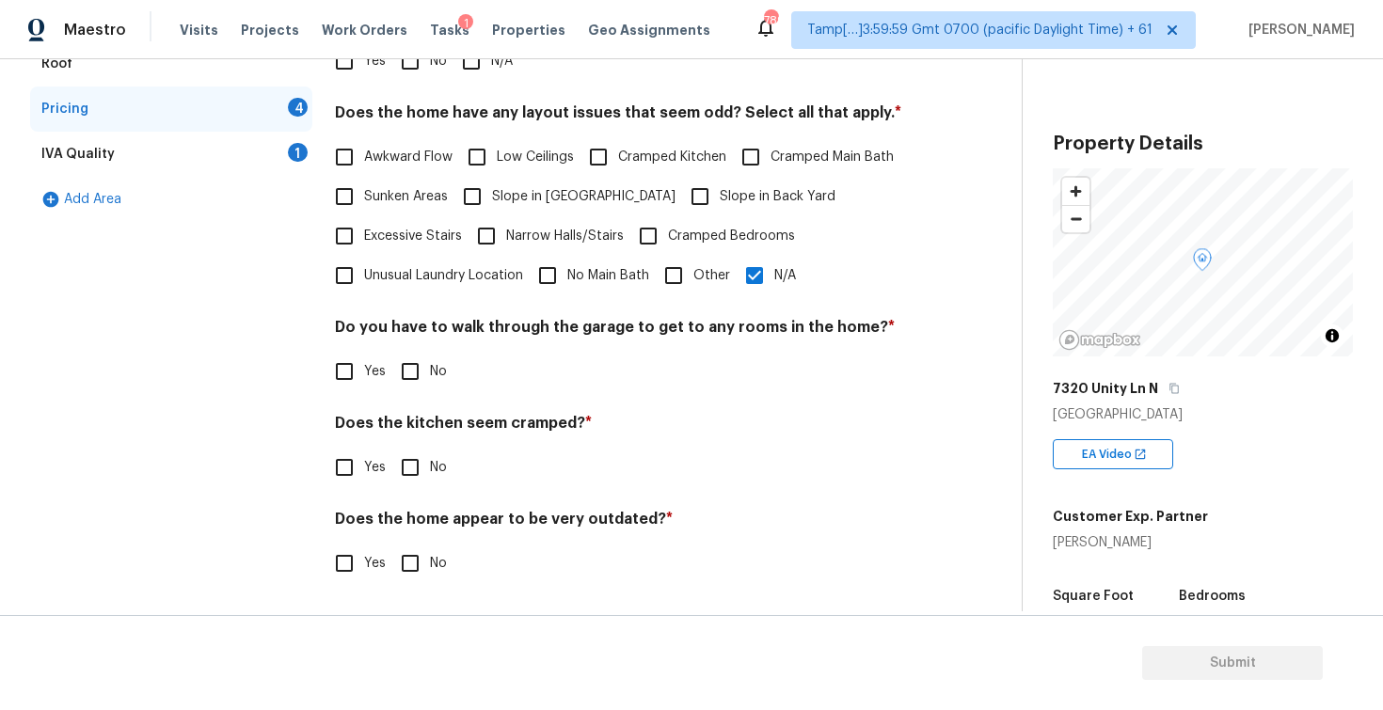
click at [395, 350] on div "Do you have to walk through the garage to get to any rooms in the home? * Yes No" at bounding box center [625, 354] width 581 height 73
click at [399, 378] on input "No" at bounding box center [410, 372] width 40 height 40
checkbox input "true"
click at [412, 479] on input "No" at bounding box center [410, 470] width 40 height 40
checkbox input "true"
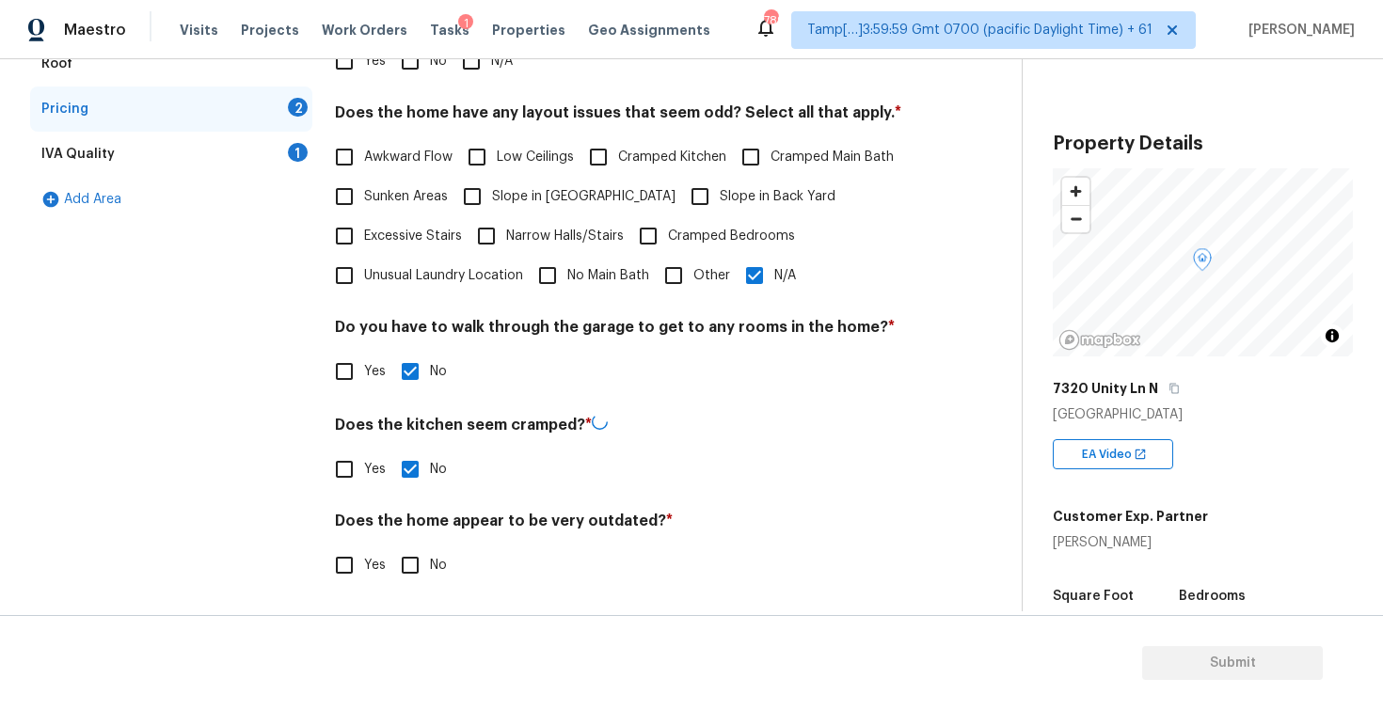
click at [426, 573] on input "No" at bounding box center [410, 566] width 40 height 40
checkbox input "true"
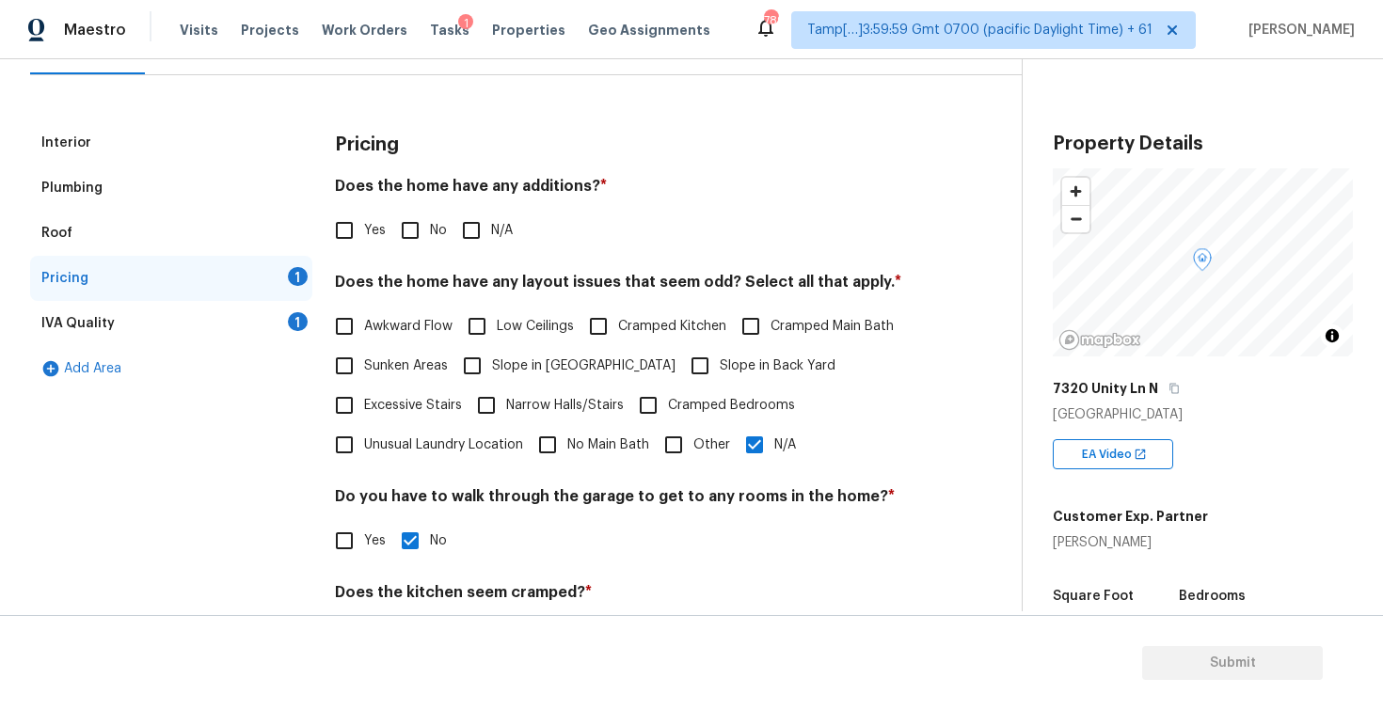
scroll to position [184, 0]
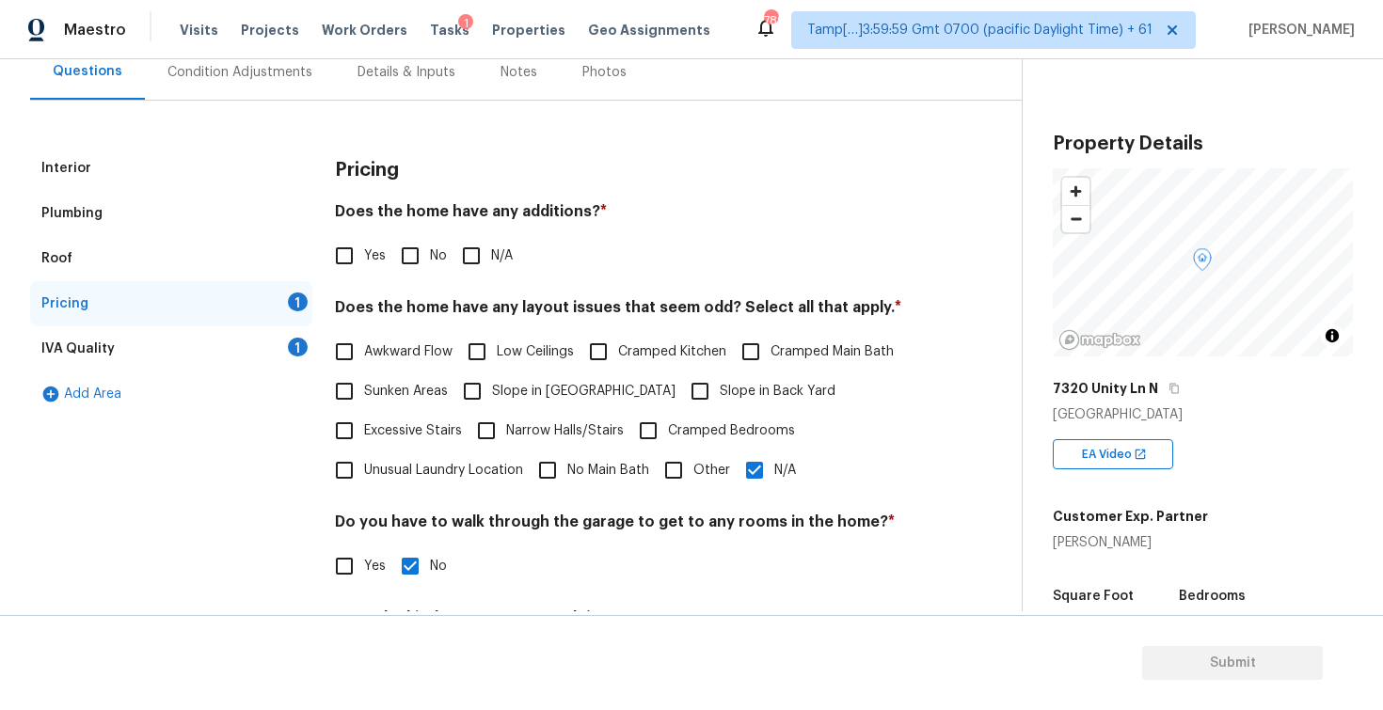
click at [412, 241] on input "No" at bounding box center [410, 256] width 40 height 40
checkbox input "true"
click at [238, 352] on div "IVA Quality 1" at bounding box center [171, 348] width 282 height 45
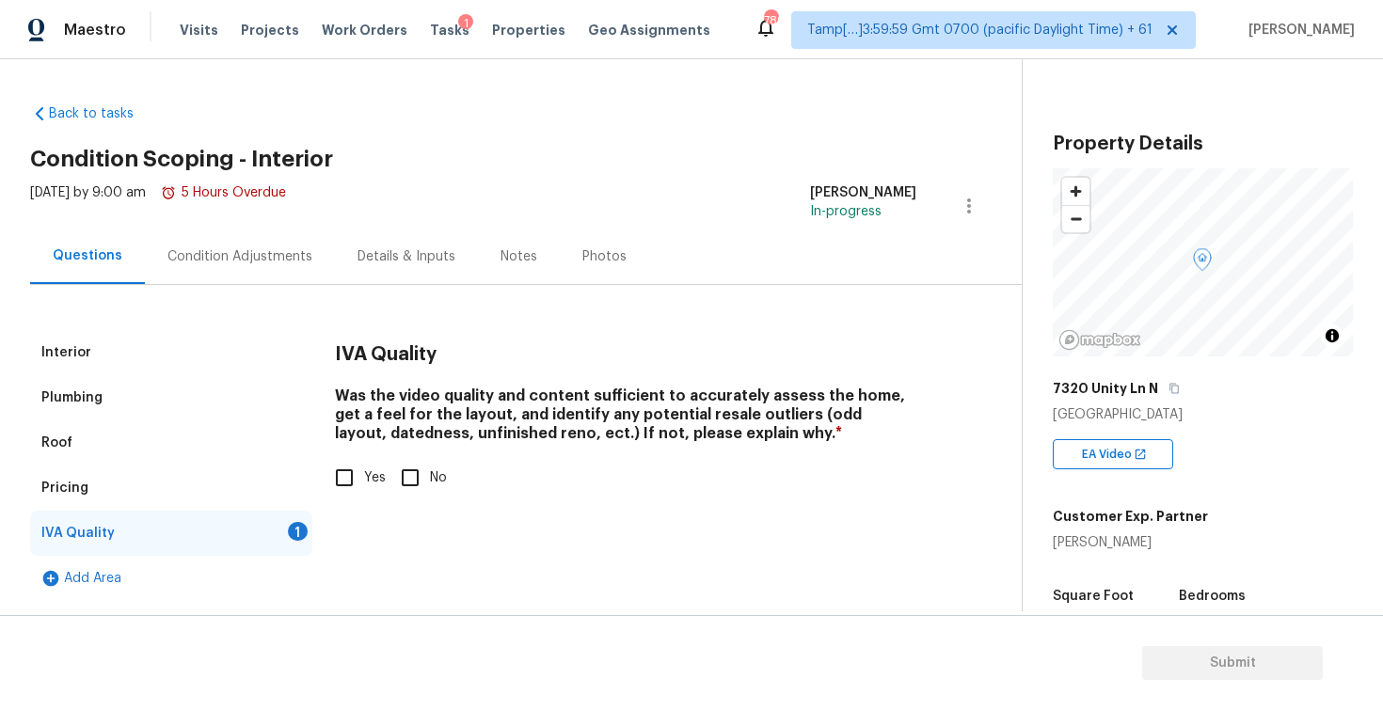
click at [341, 477] on input "Yes" at bounding box center [345, 478] width 40 height 40
checkbox input "true"
click at [276, 273] on div "Condition Adjustments" at bounding box center [240, 257] width 190 height 56
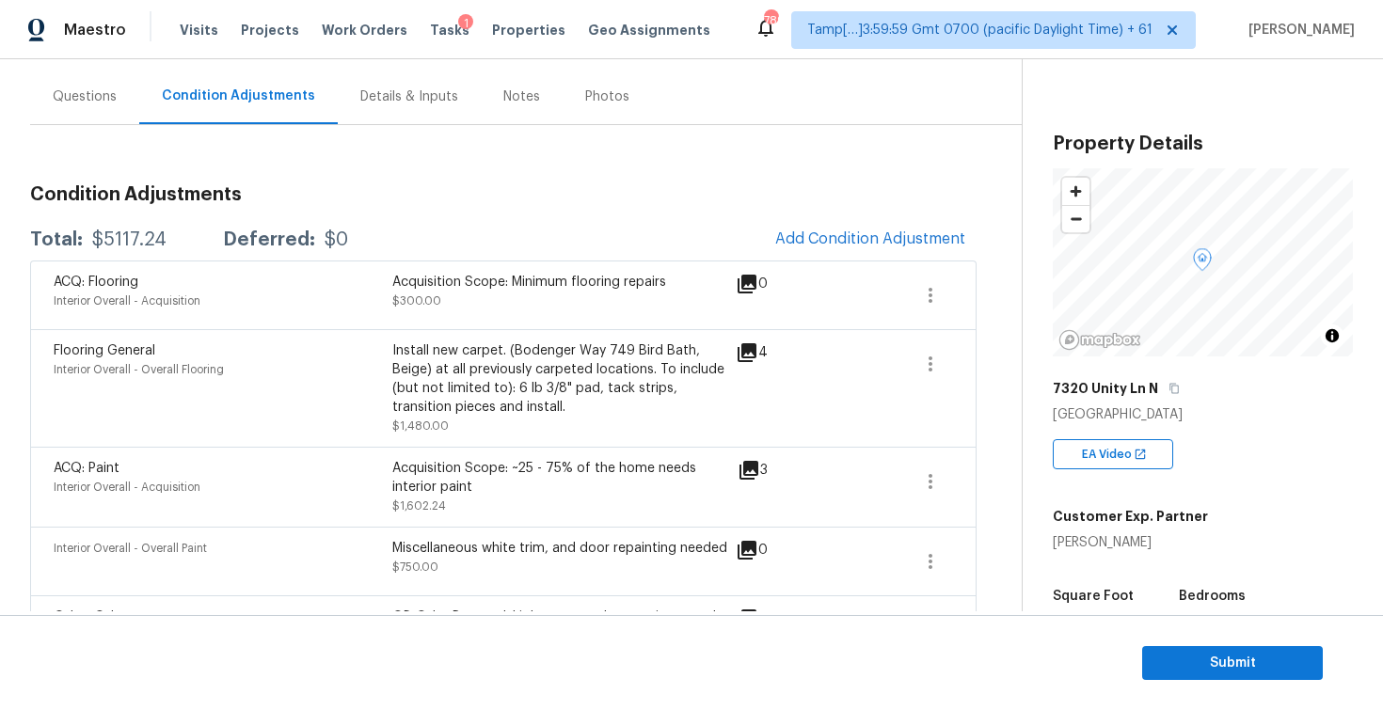
scroll to position [197, 0]
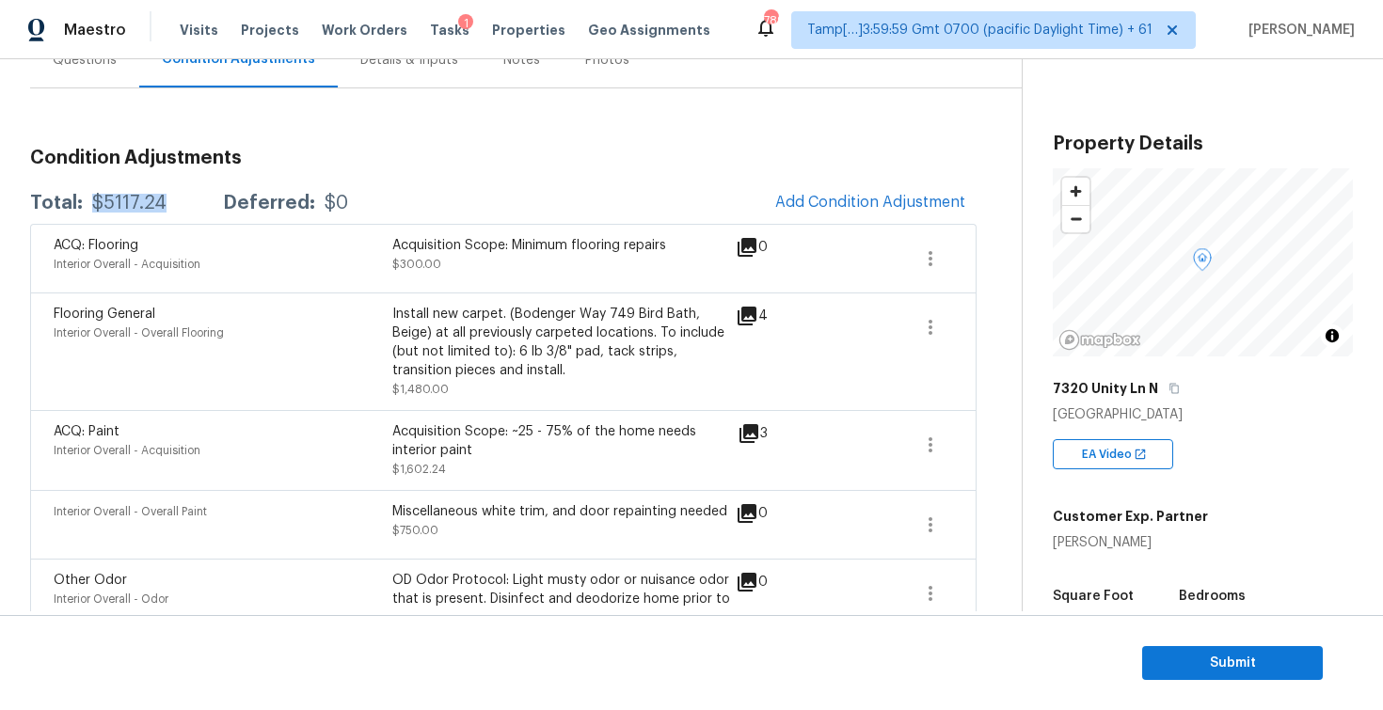
drag, startPoint x: 91, startPoint y: 203, endPoint x: 158, endPoint y: 199, distance: 66.9
click at [159, 200] on div "$5117.24" at bounding box center [129, 203] width 74 height 19
copy div "$5117.24"
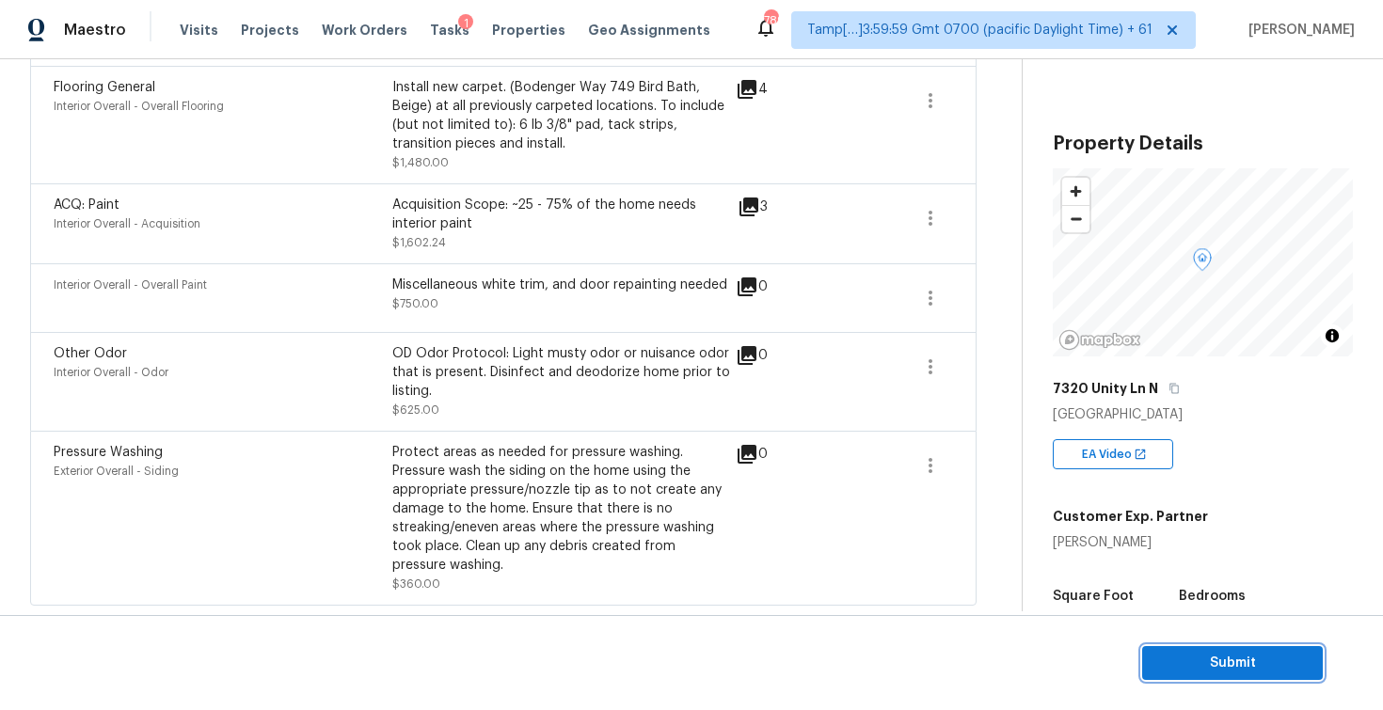
click at [1172, 673] on span "Submit" at bounding box center [1232, 664] width 151 height 24
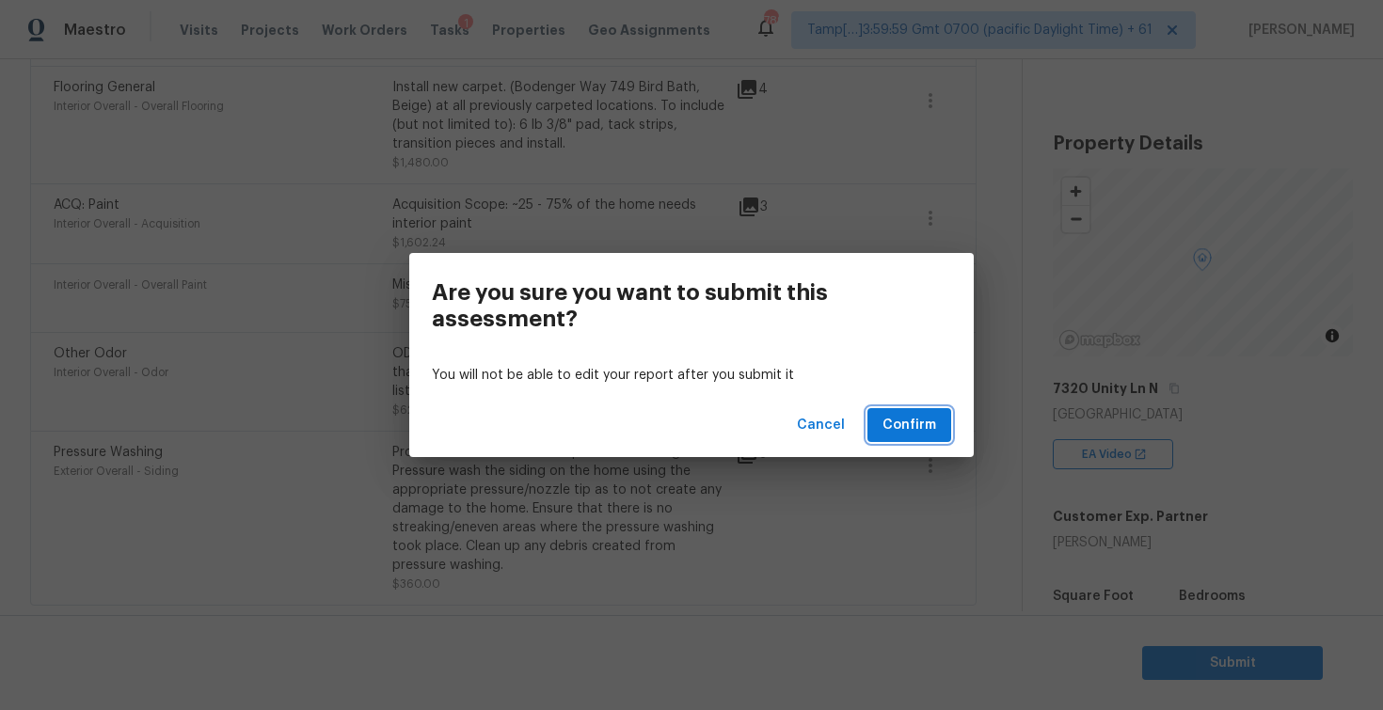
click at [909, 427] on span "Confirm" at bounding box center [909, 426] width 54 height 24
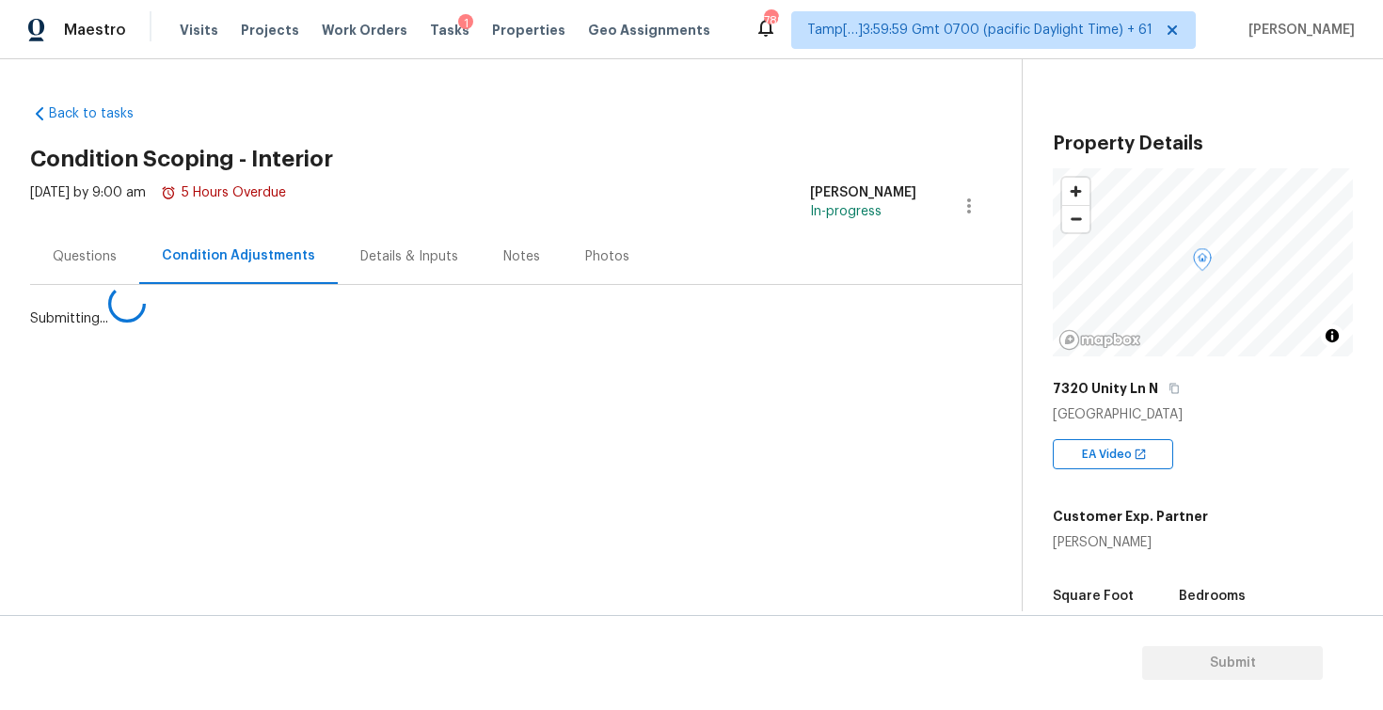
scroll to position [0, 0]
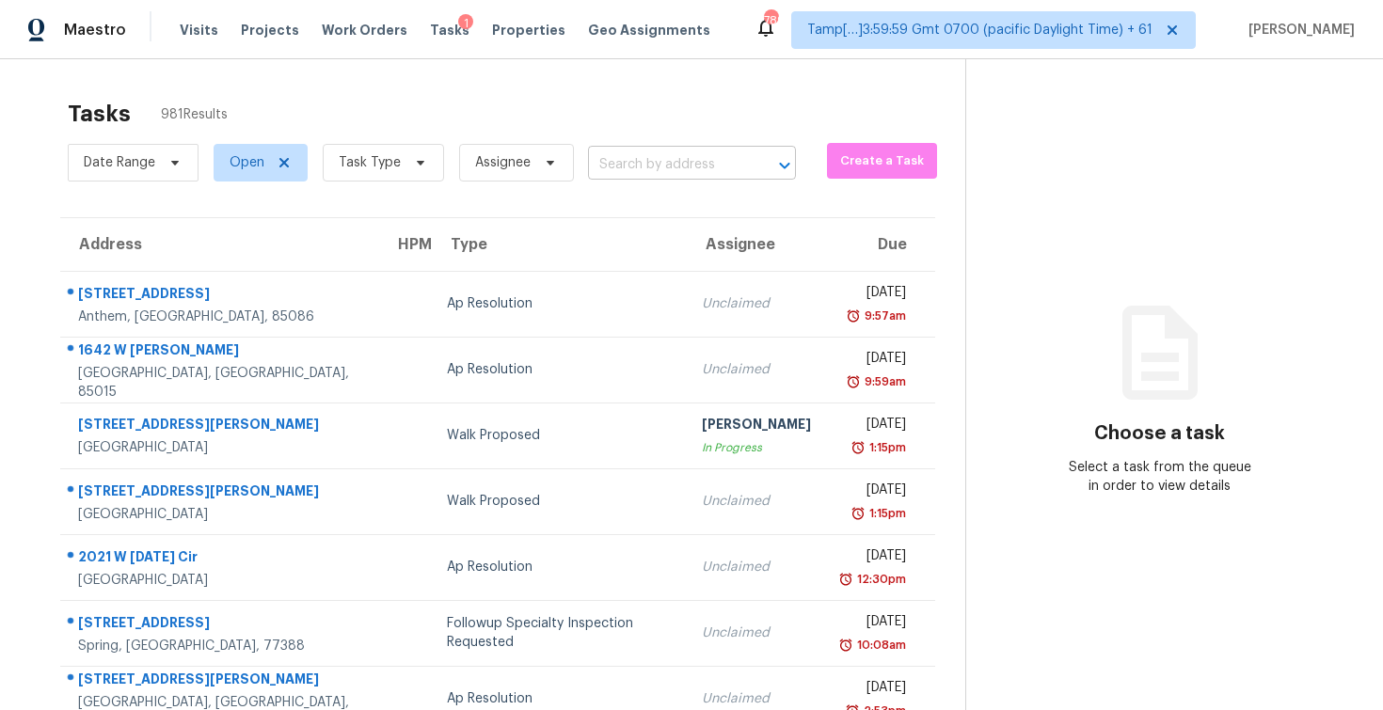
click at [654, 151] on input "text" at bounding box center [665, 165] width 155 height 29
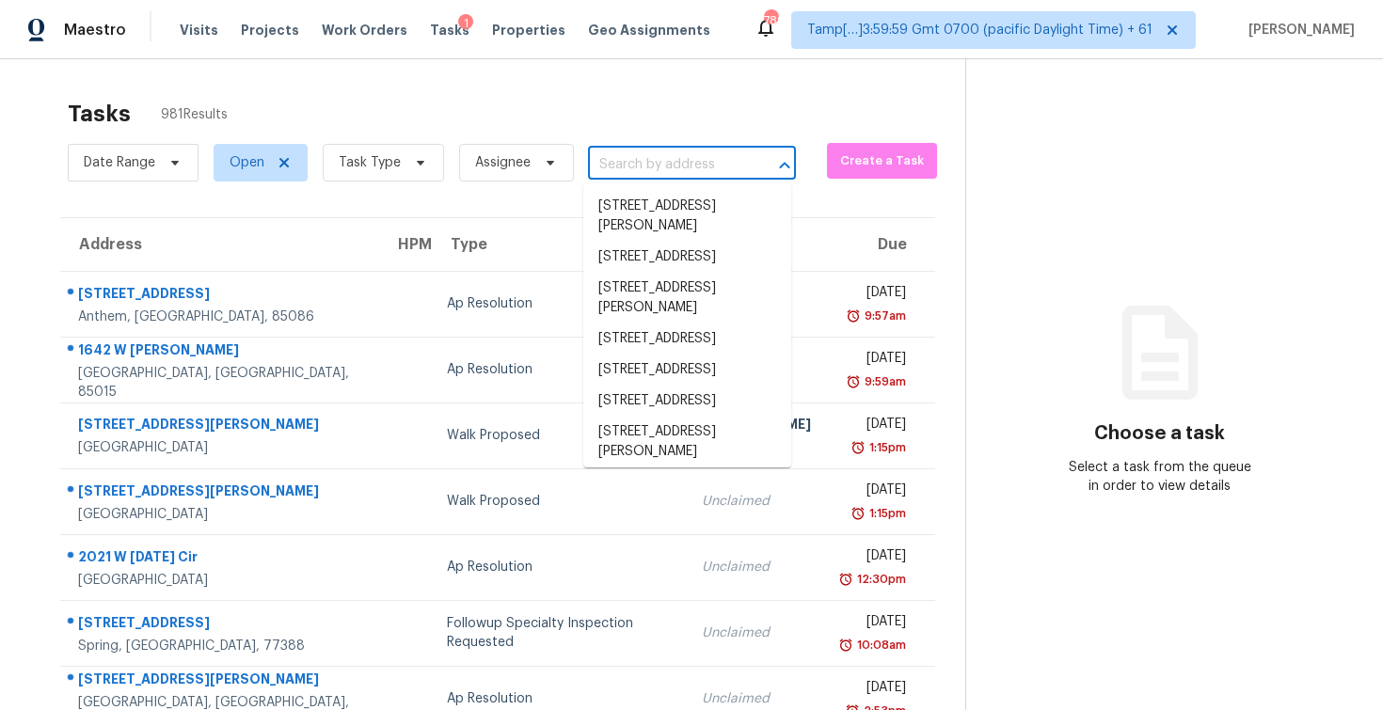
paste input "1709 Masonic Dr, Charlotte, NC 28205"
type input "1709 Masonic Dr, Charlotte, NC 28205"
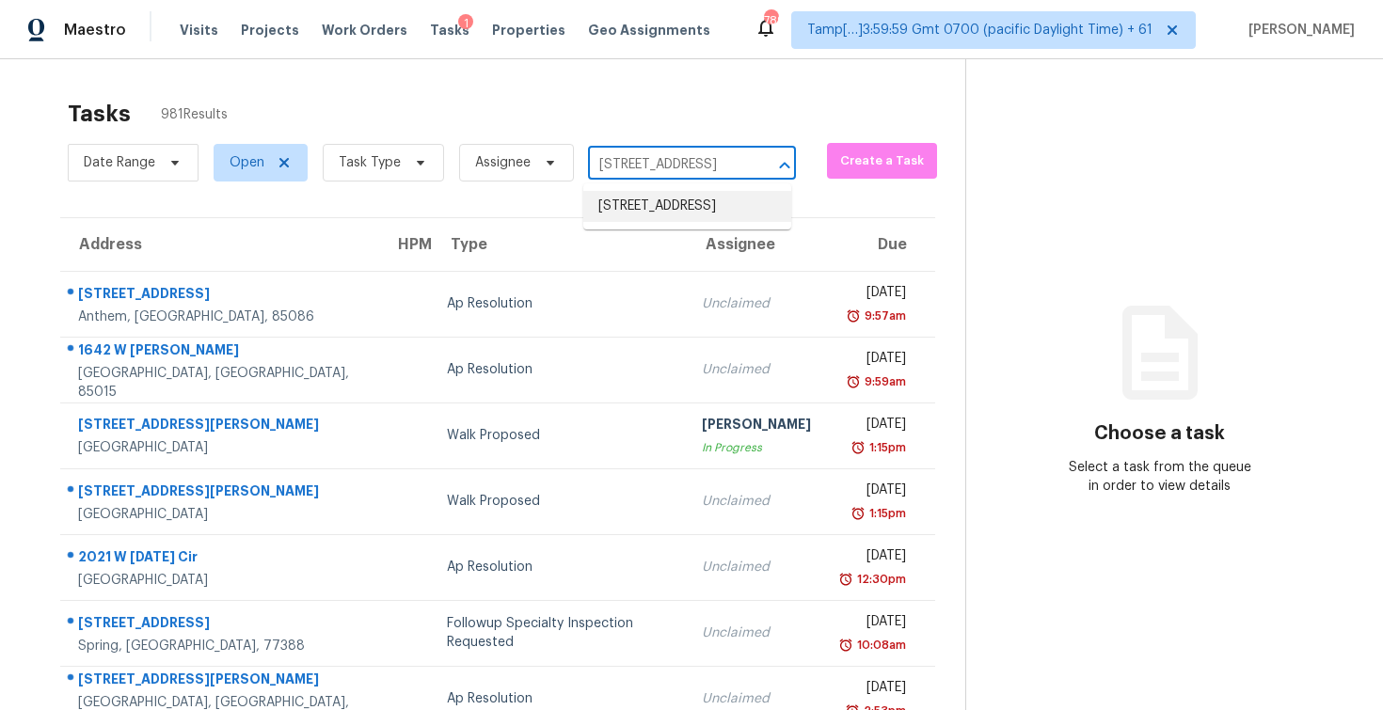
click at [683, 213] on li "1709 Masonic Dr, Charlotte, NC 28205" at bounding box center [687, 206] width 208 height 31
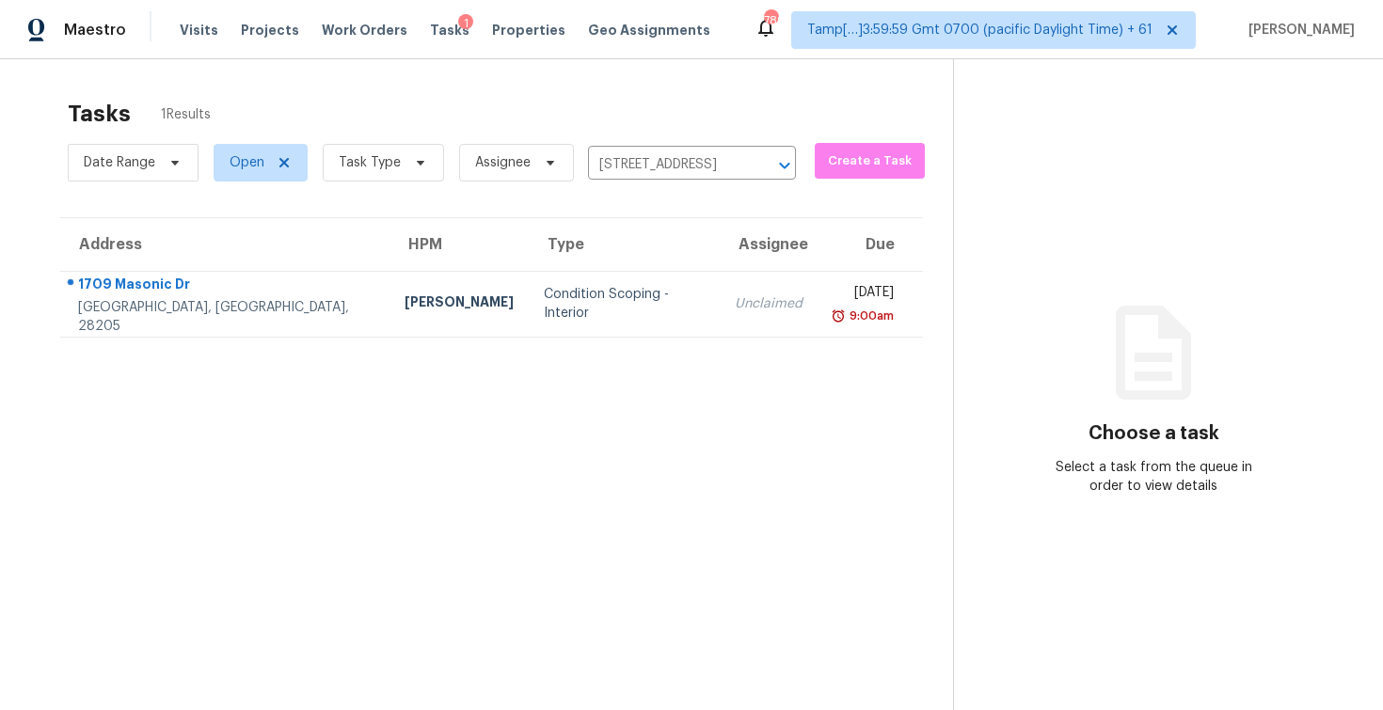
click at [817, 294] on td "Mon, Sep 8th 2025 9:00am" at bounding box center [869, 304] width 105 height 66
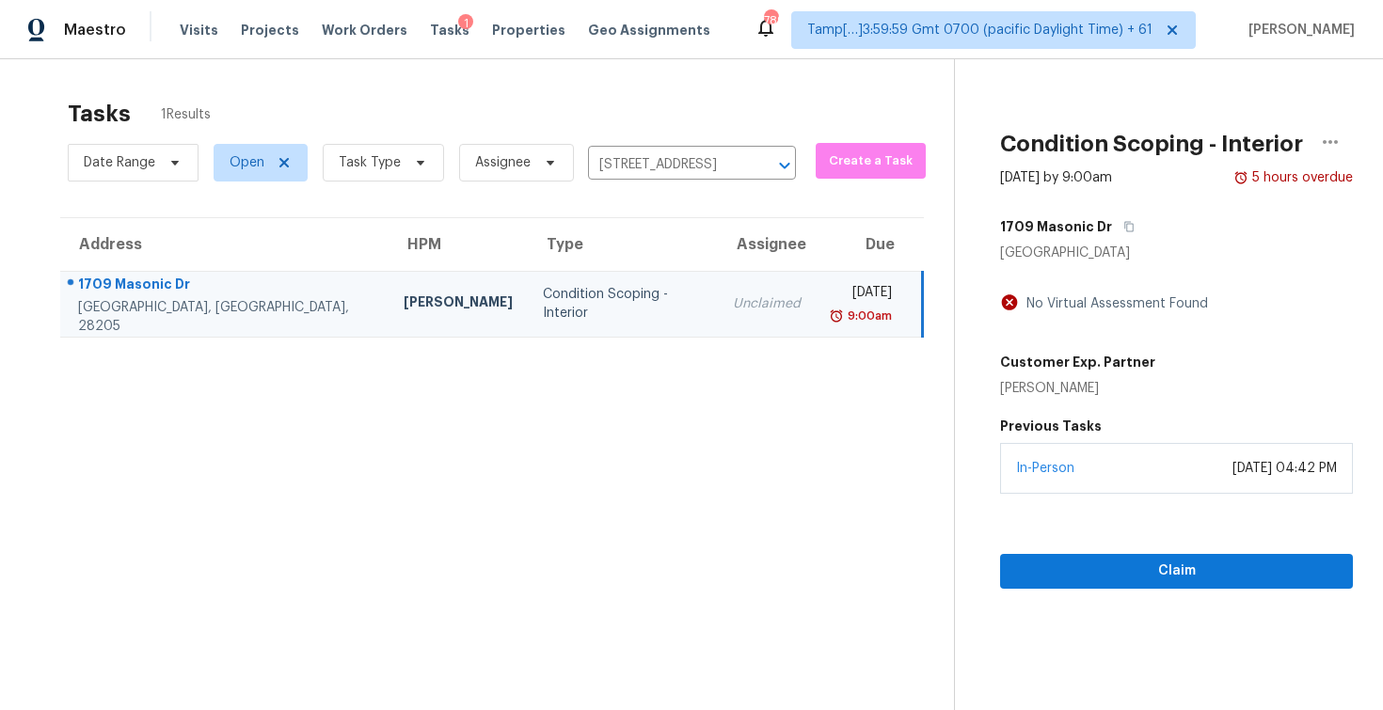
click at [1121, 510] on div "Claim" at bounding box center [1176, 541] width 353 height 95
click at [1132, 555] on button "Claim" at bounding box center [1176, 571] width 353 height 35
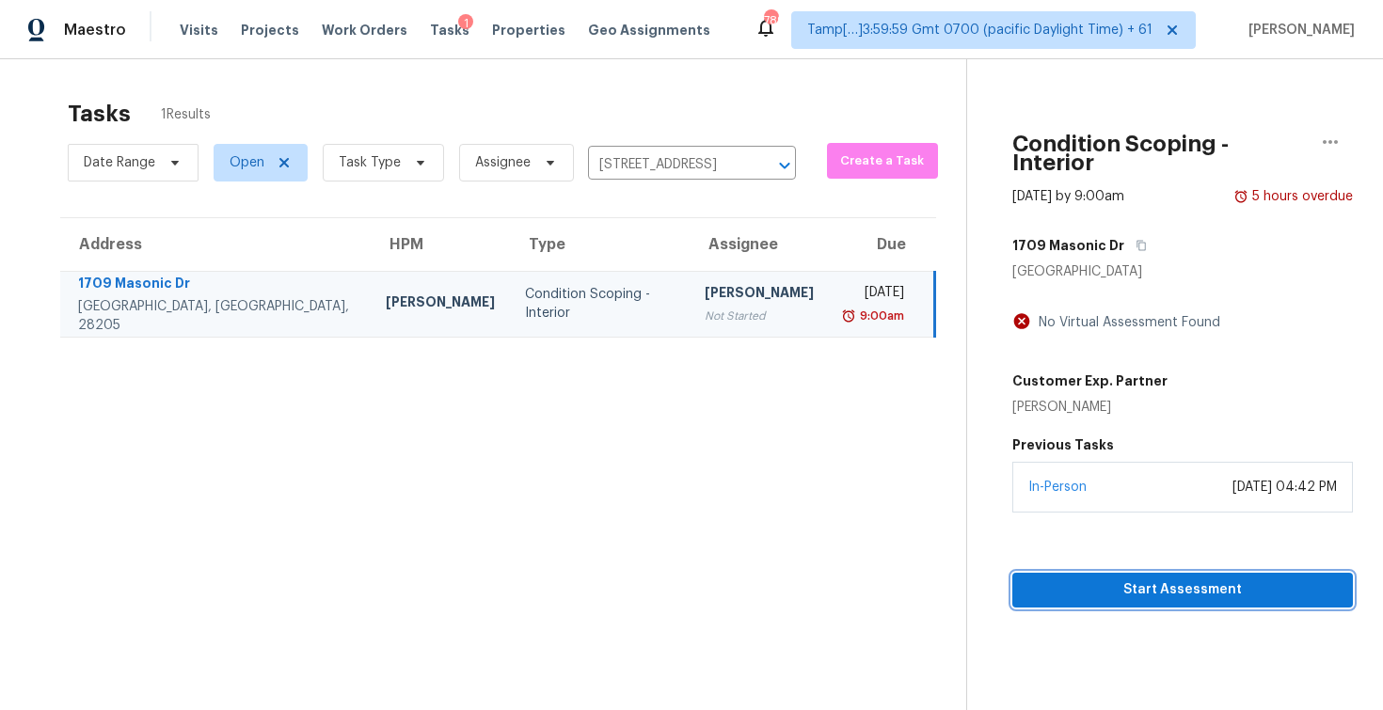
click at [1132, 573] on button "Start Assessment" at bounding box center [1182, 590] width 341 height 35
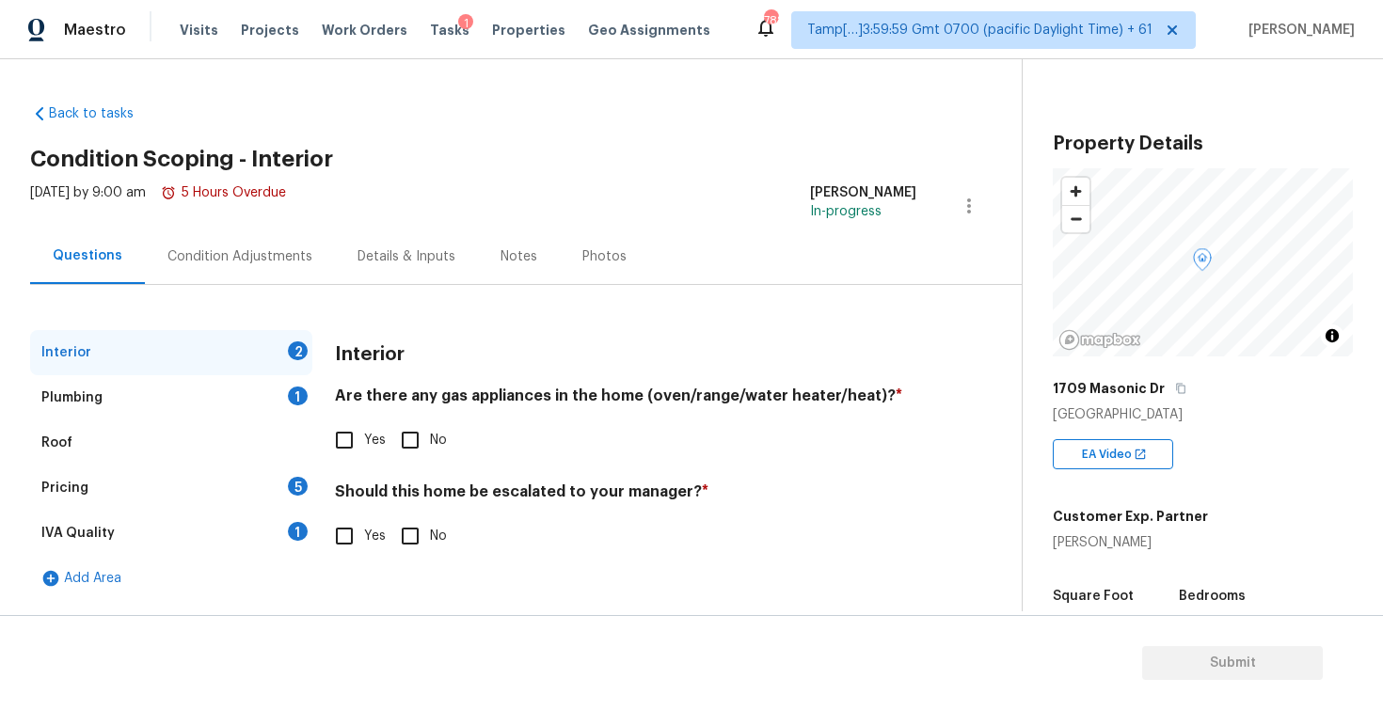
click at [197, 496] on div "Pricing 5" at bounding box center [171, 488] width 282 height 45
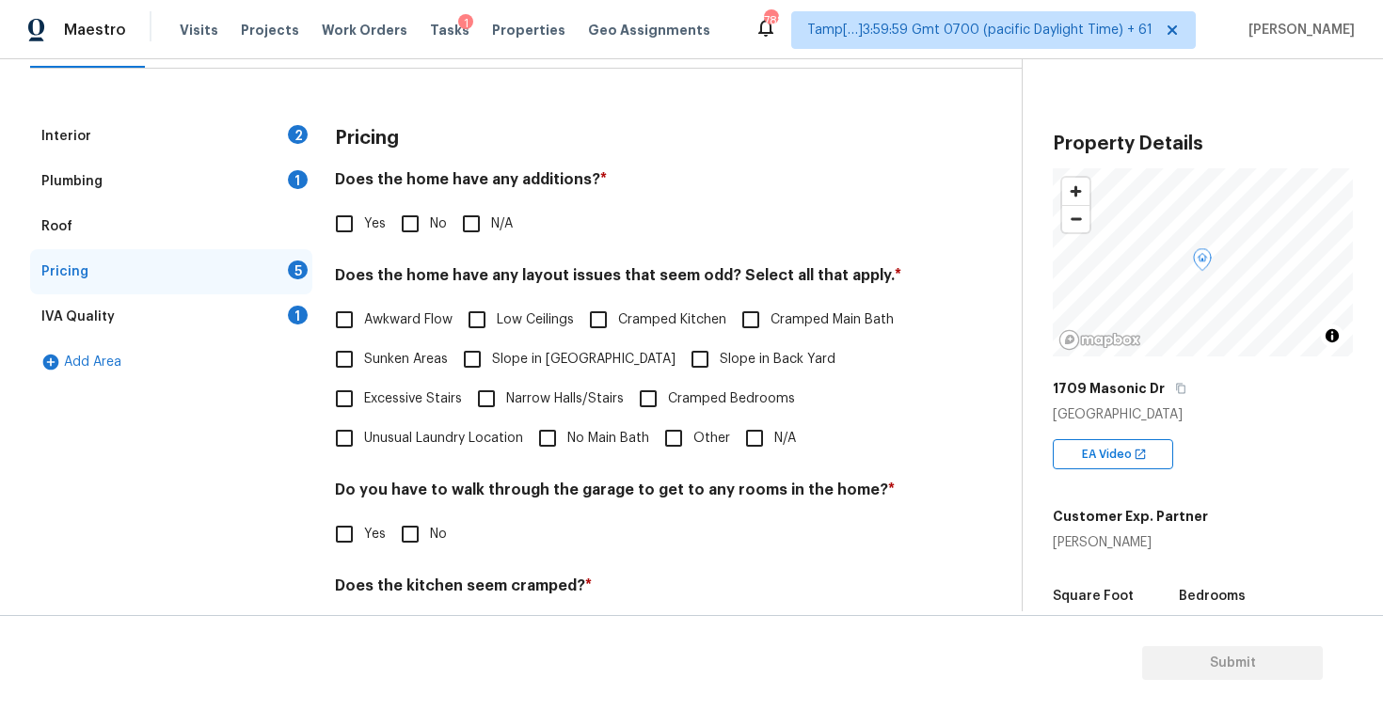
scroll to position [280, 0]
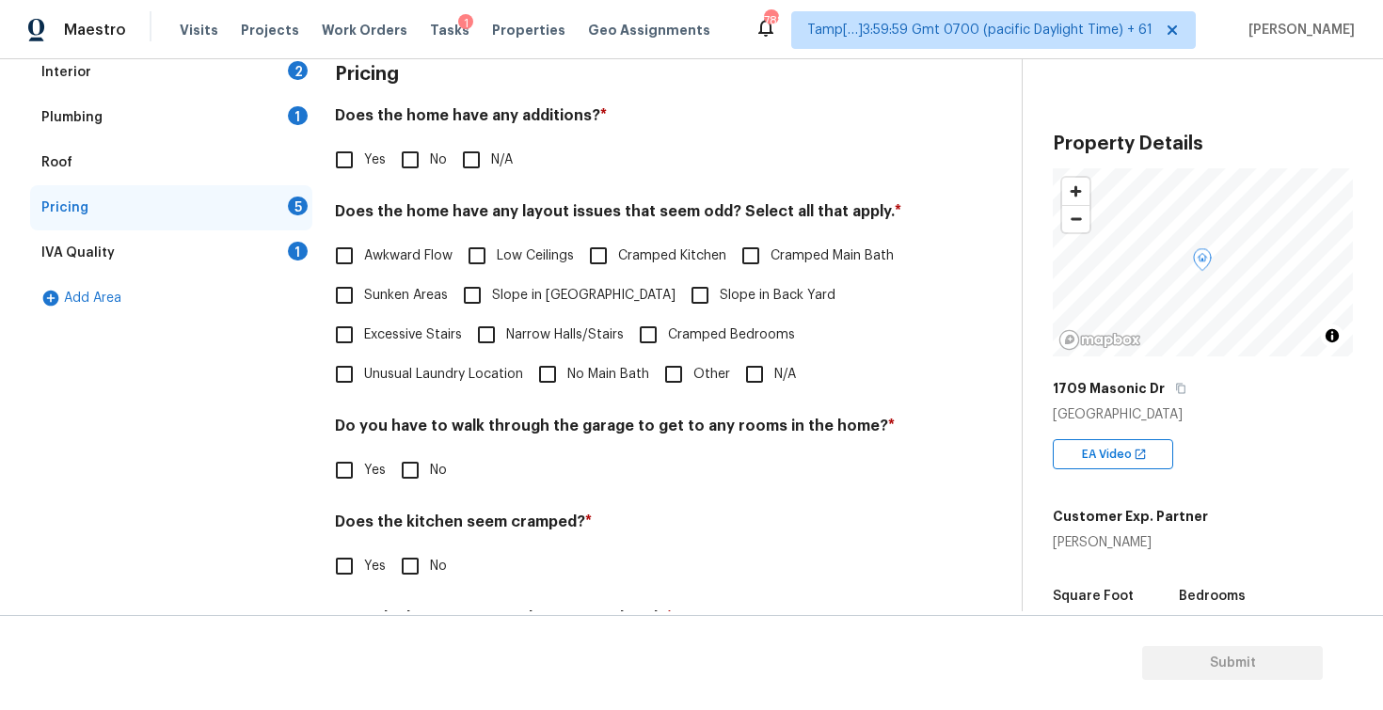
click at [659, 368] on input "Other" at bounding box center [674, 375] width 40 height 40
checkbox input "true"
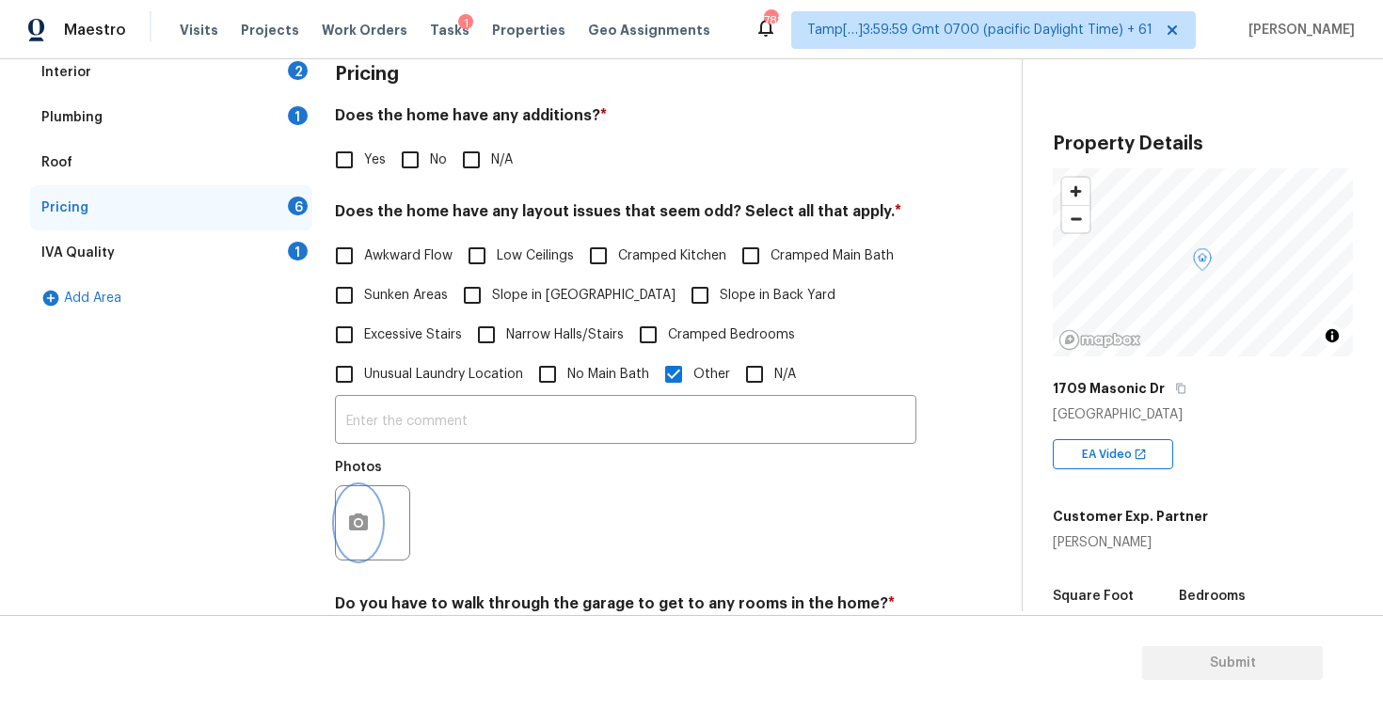
click at [374, 525] on button "button" at bounding box center [358, 522] width 45 height 73
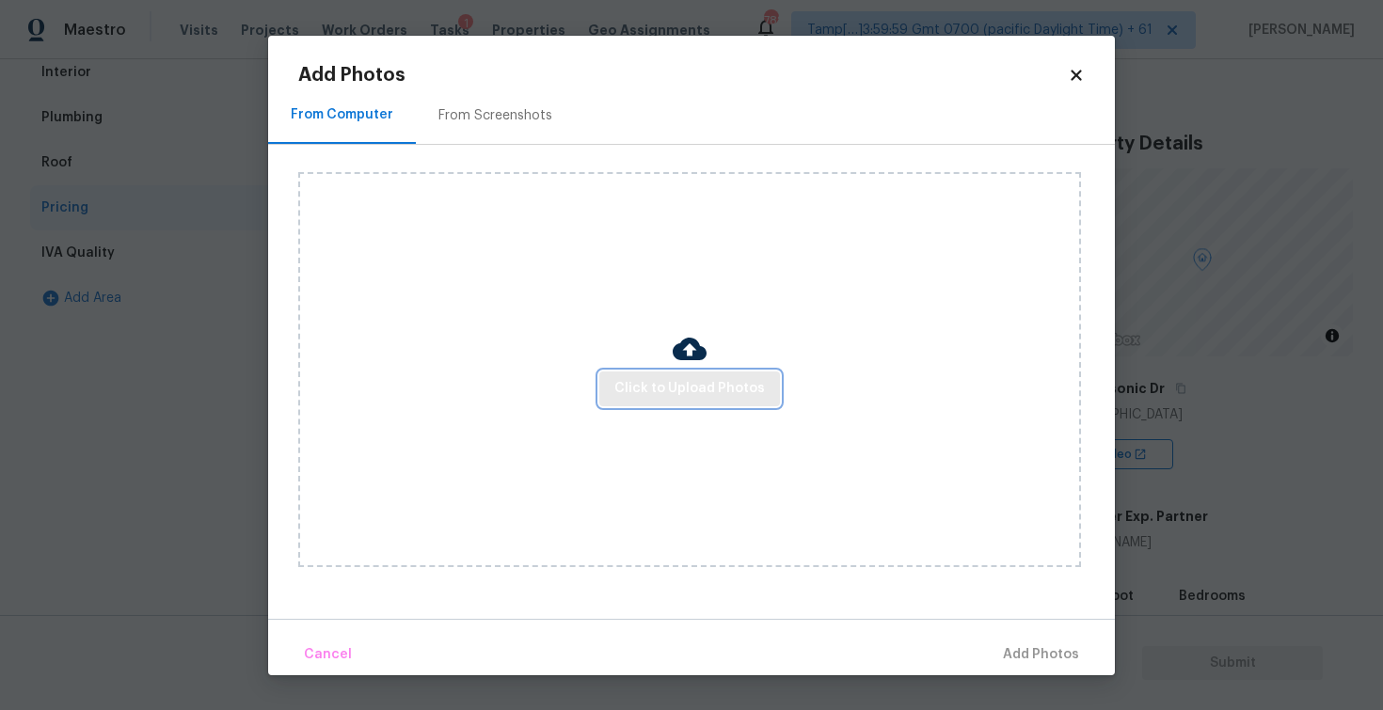
click at [702, 396] on span "Click to Upload Photos" at bounding box center [689, 389] width 151 height 24
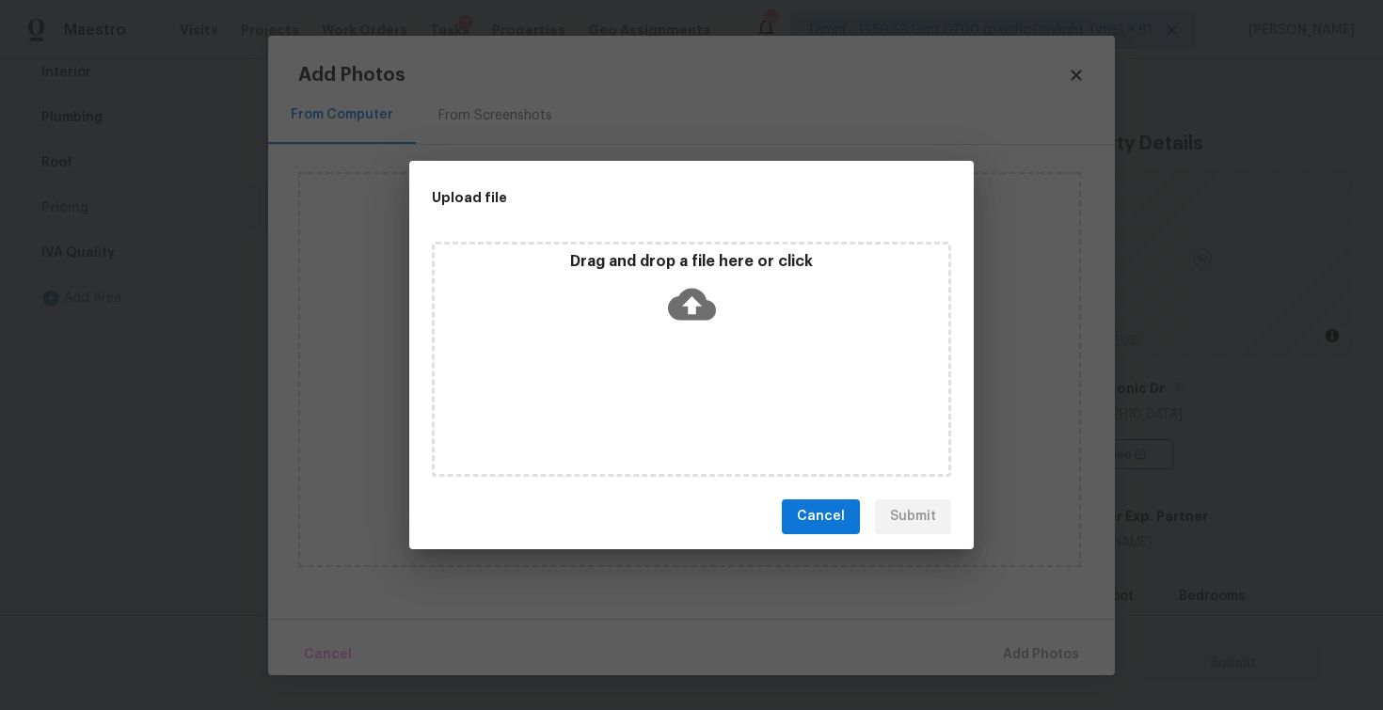
click at [688, 317] on icon at bounding box center [692, 304] width 48 height 32
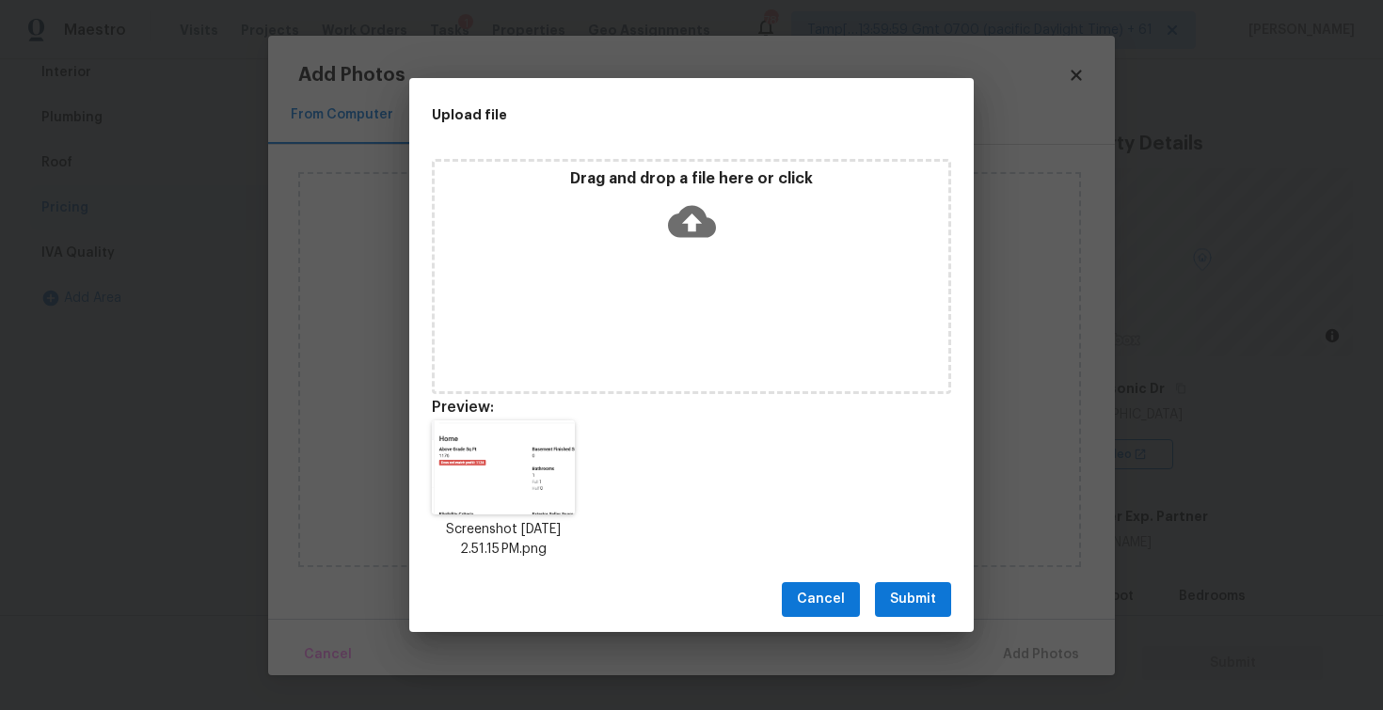
click at [929, 611] on button "Submit" at bounding box center [913, 599] width 76 height 35
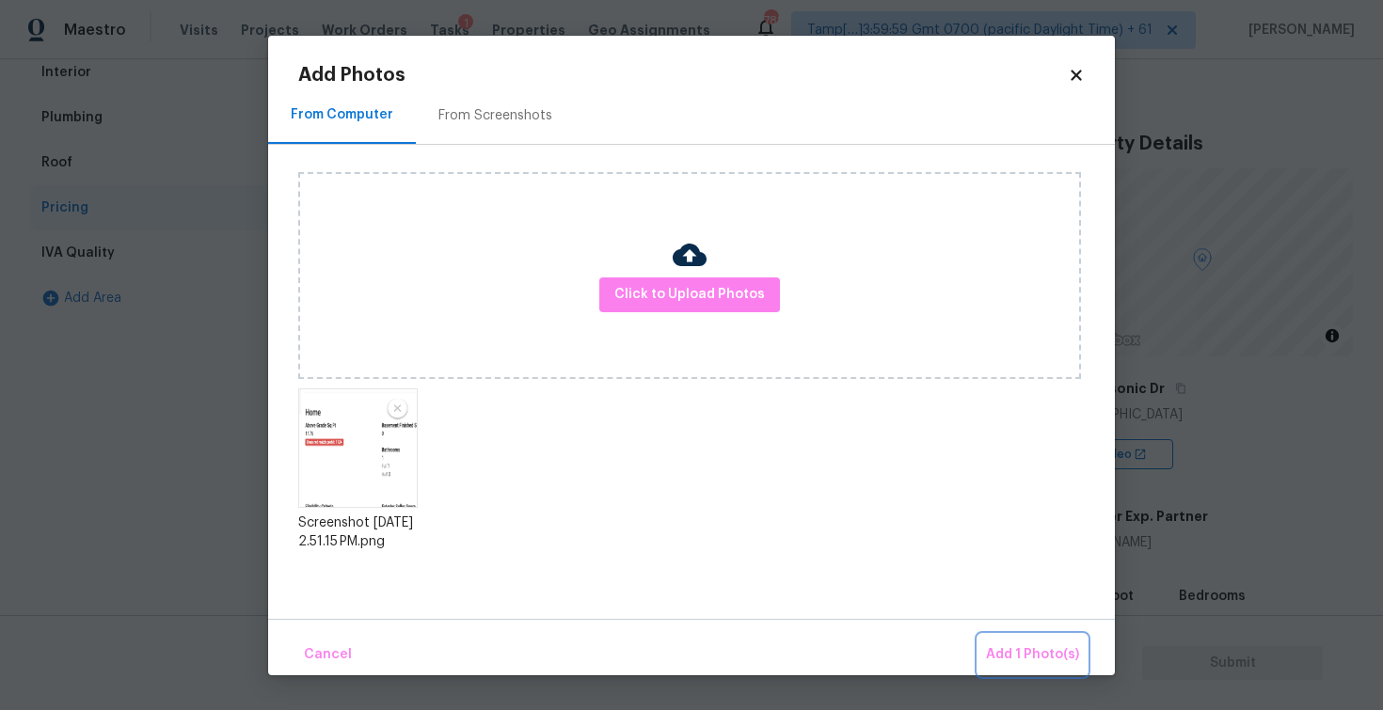
click at [1007, 646] on span "Add 1 Photo(s)" at bounding box center [1032, 655] width 93 height 24
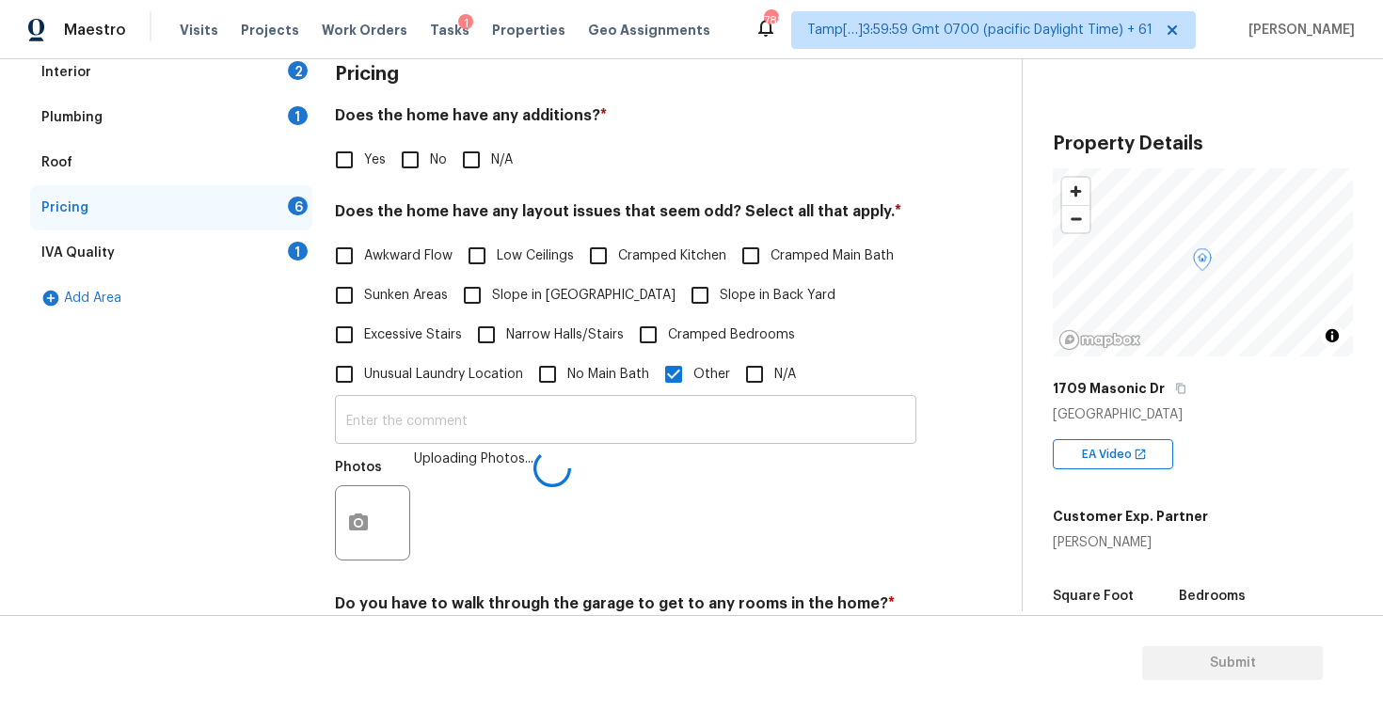
click at [645, 422] on input "text" at bounding box center [625, 422] width 581 height 44
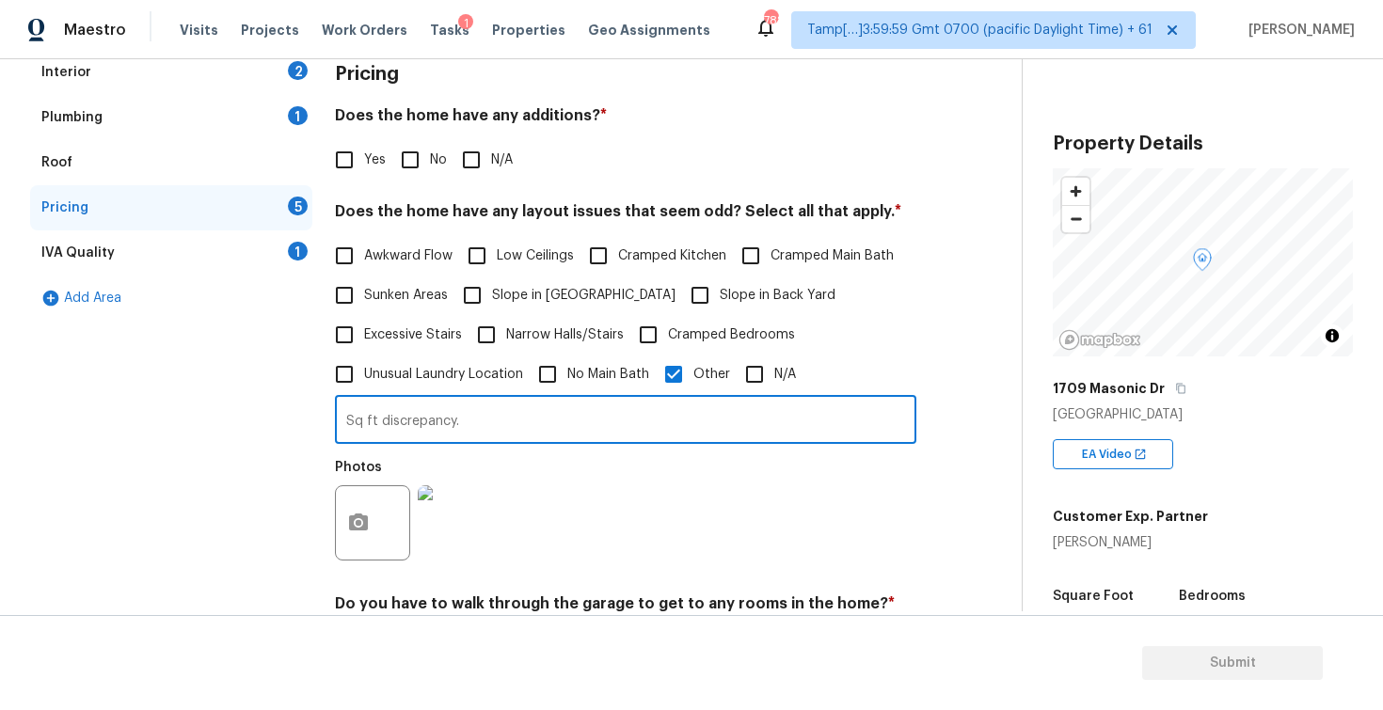
type input "Sq ft discrepancy."
click at [700, 461] on div "Photos" at bounding box center [625, 511] width 581 height 122
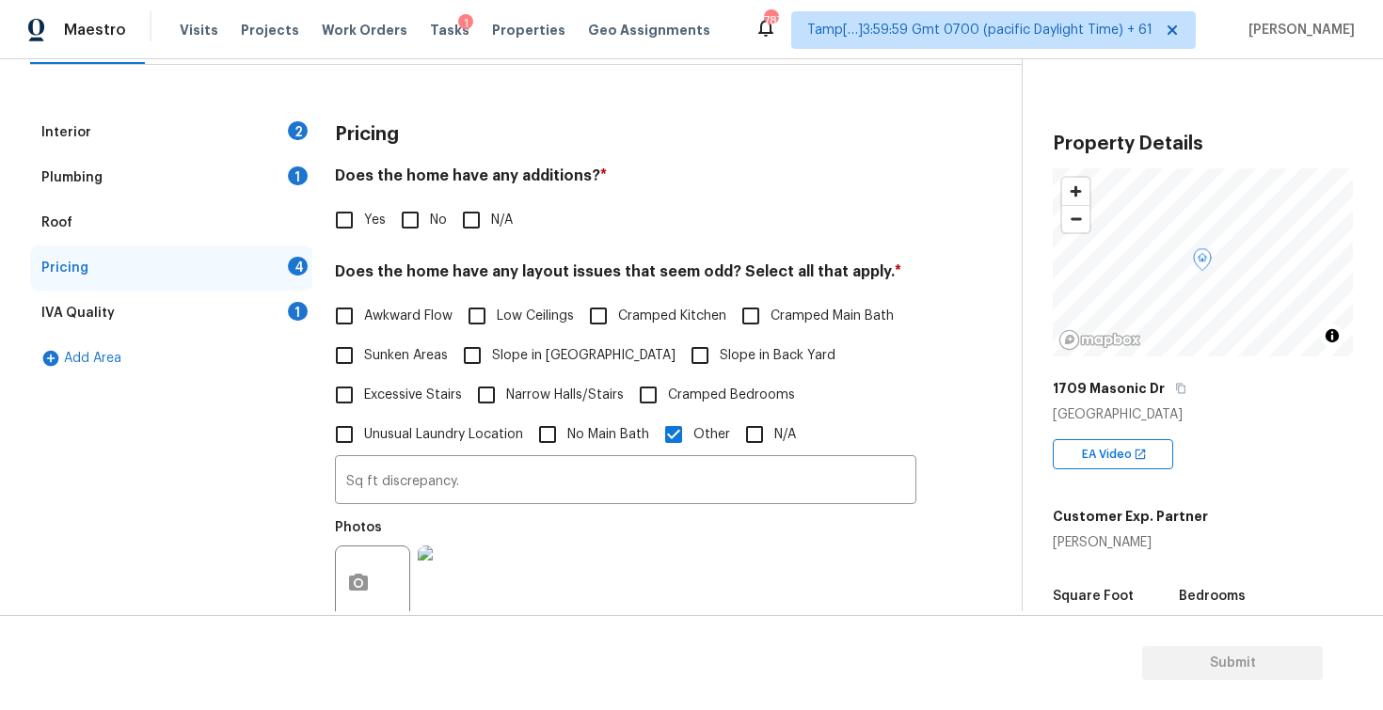
scroll to position [209, 0]
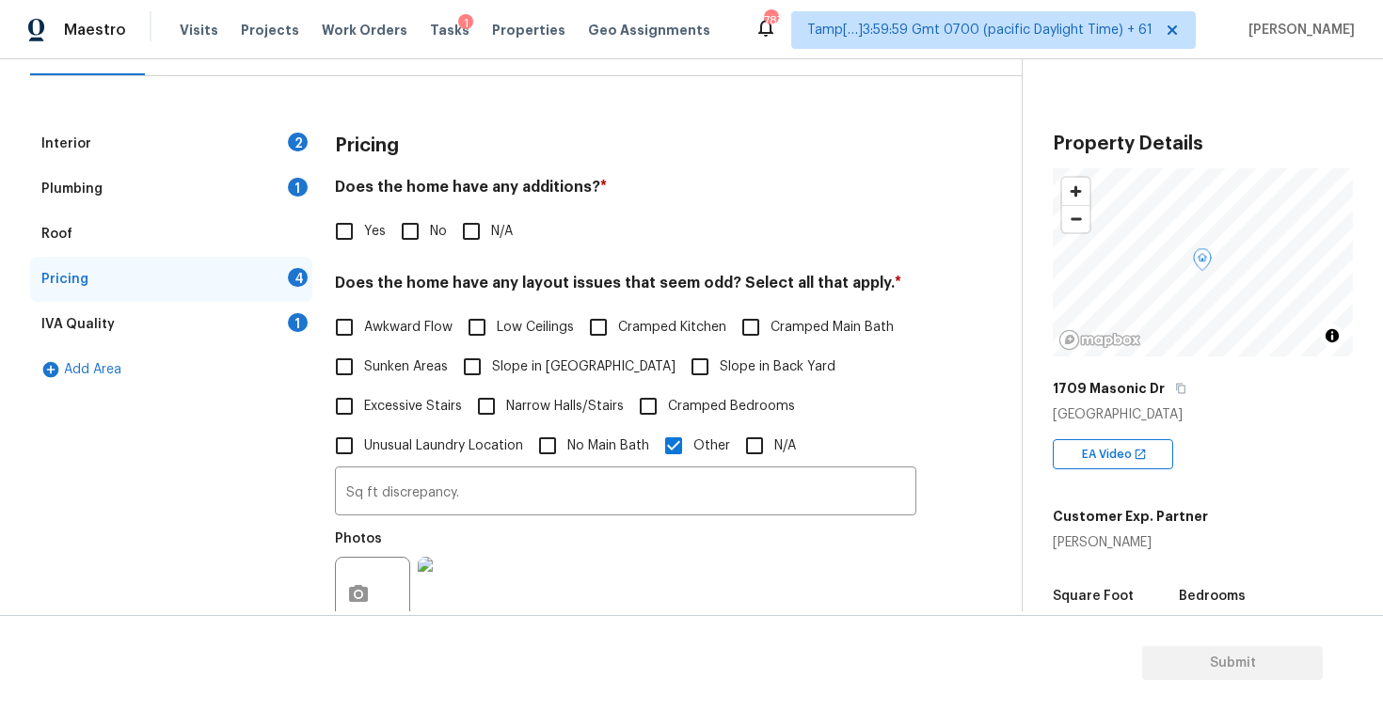
click at [345, 228] on input "Yes" at bounding box center [345, 232] width 40 height 40
checkbox input "true"
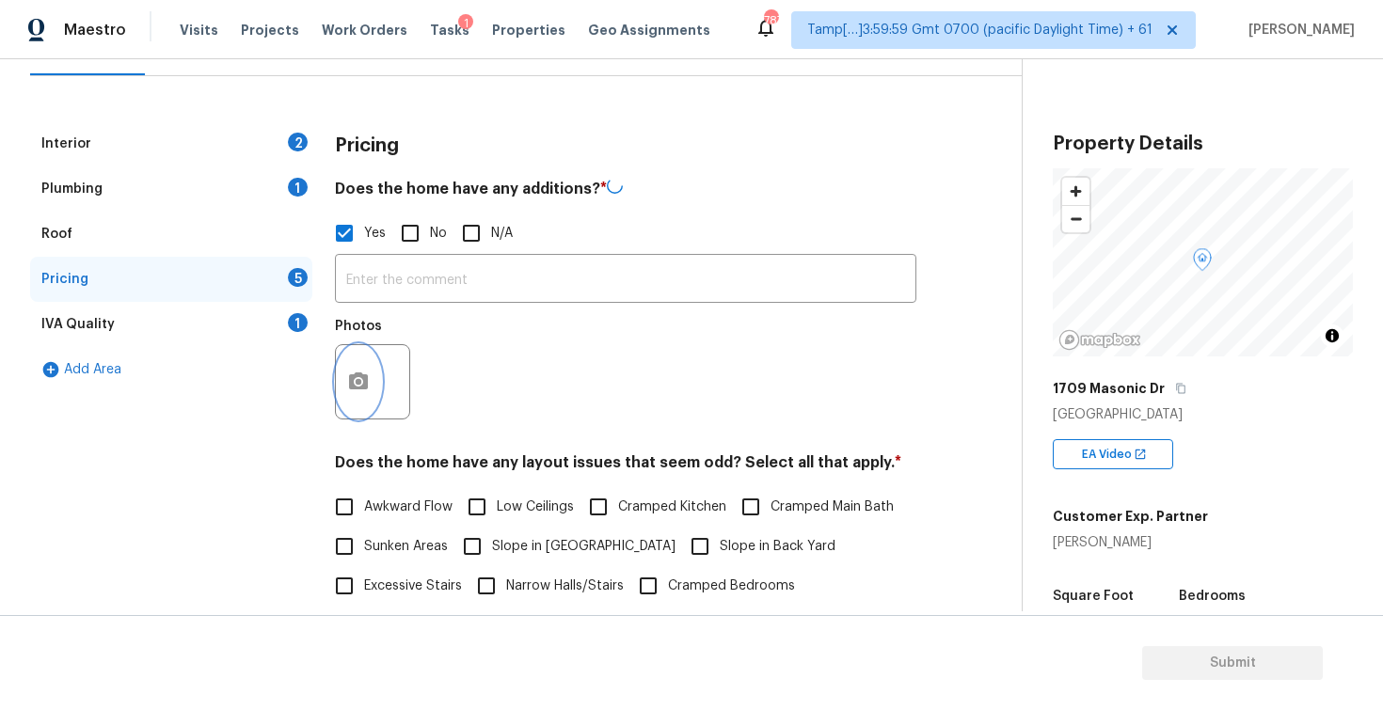
click at [372, 402] on button "button" at bounding box center [358, 381] width 45 height 73
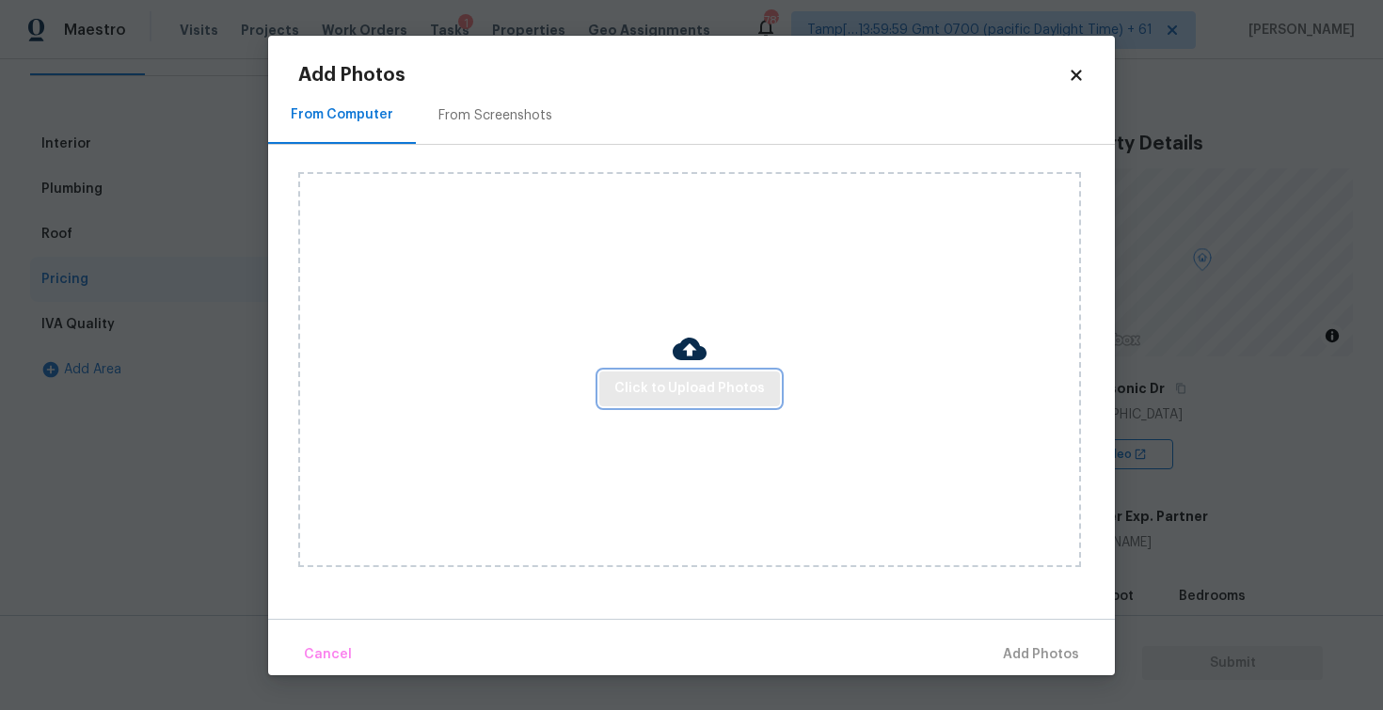
click at [694, 377] on span "Click to Upload Photos" at bounding box center [689, 389] width 151 height 24
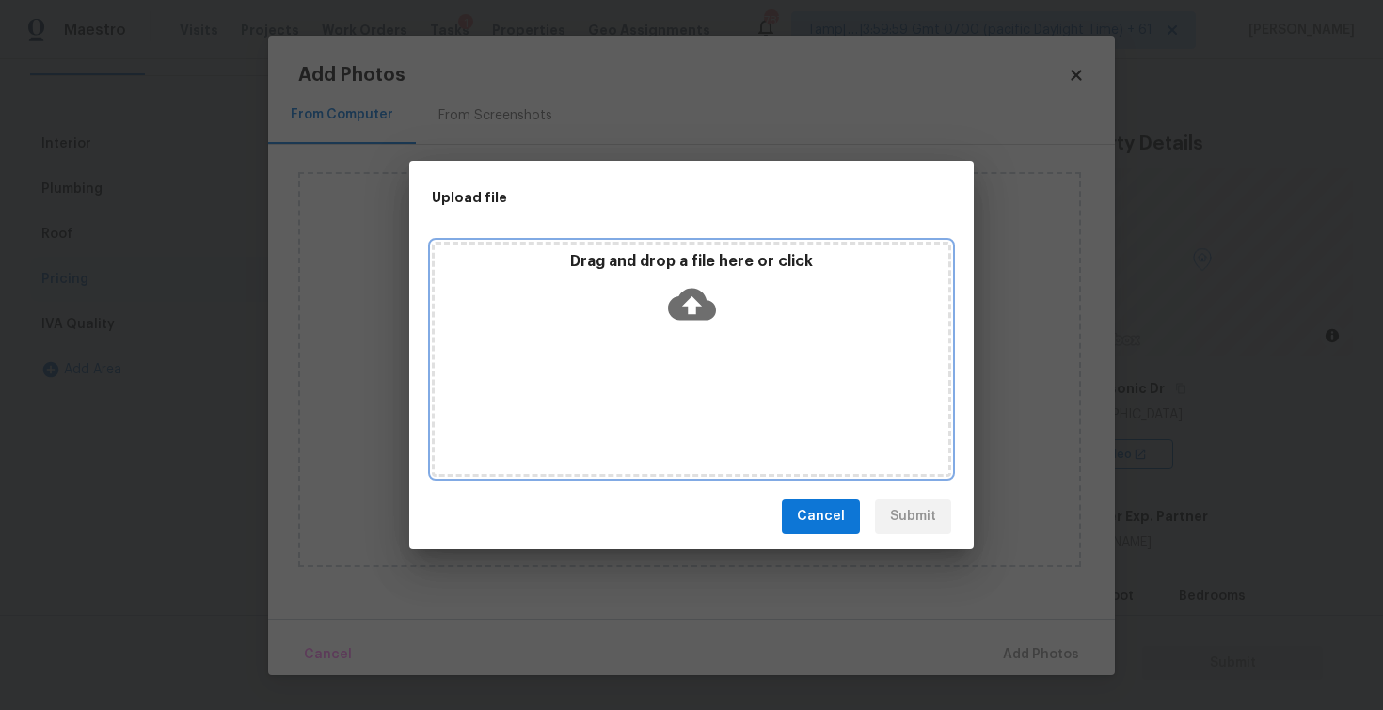
click at [691, 309] on icon at bounding box center [692, 304] width 48 height 48
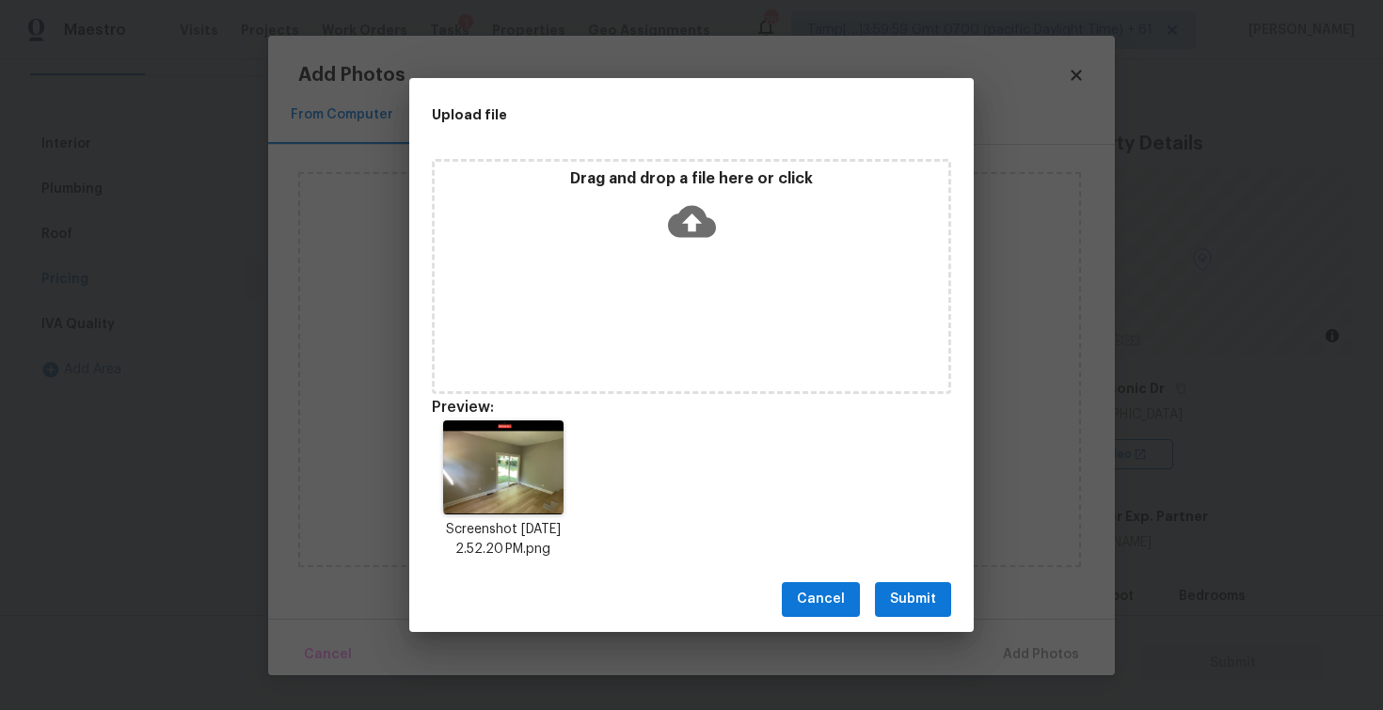
click at [931, 580] on div "Cancel Submit" at bounding box center [691, 599] width 564 height 65
click at [925, 601] on span "Submit" at bounding box center [913, 600] width 46 height 24
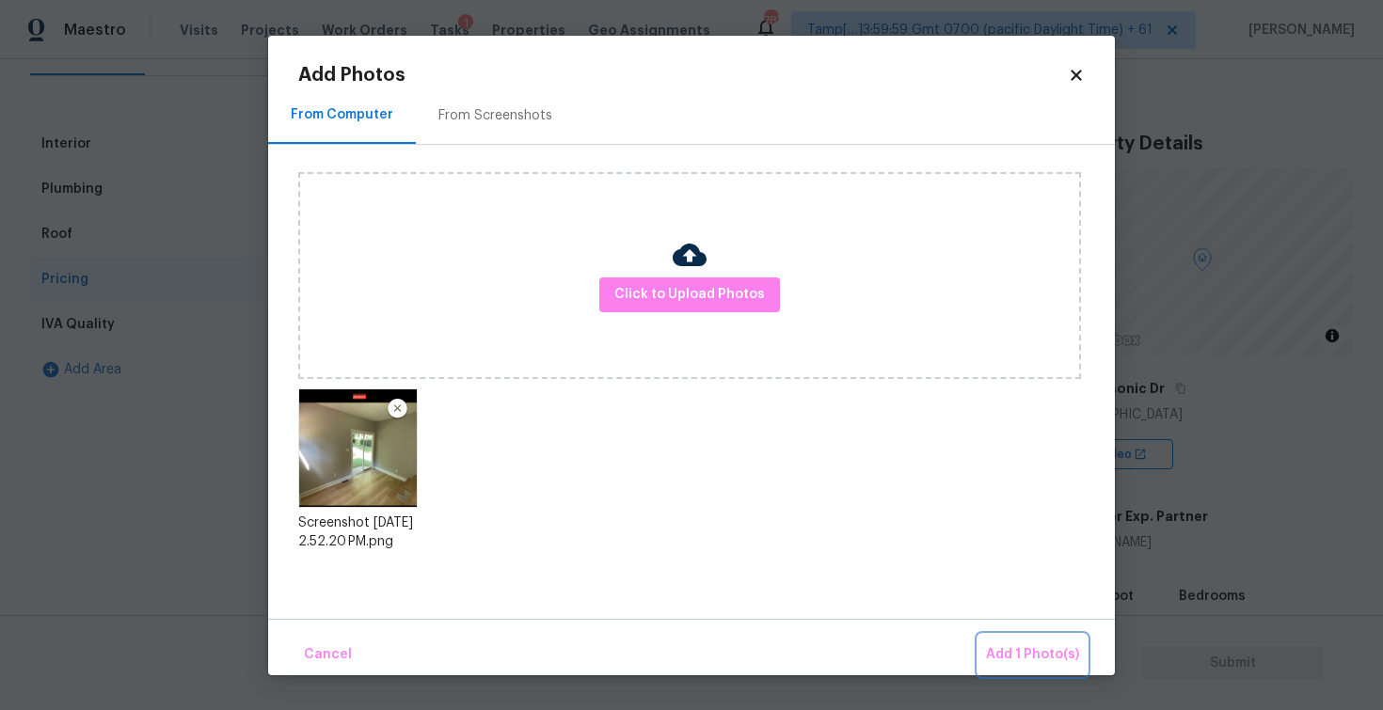
click at [1023, 667] on button "Add 1 Photo(s)" at bounding box center [1032, 655] width 108 height 40
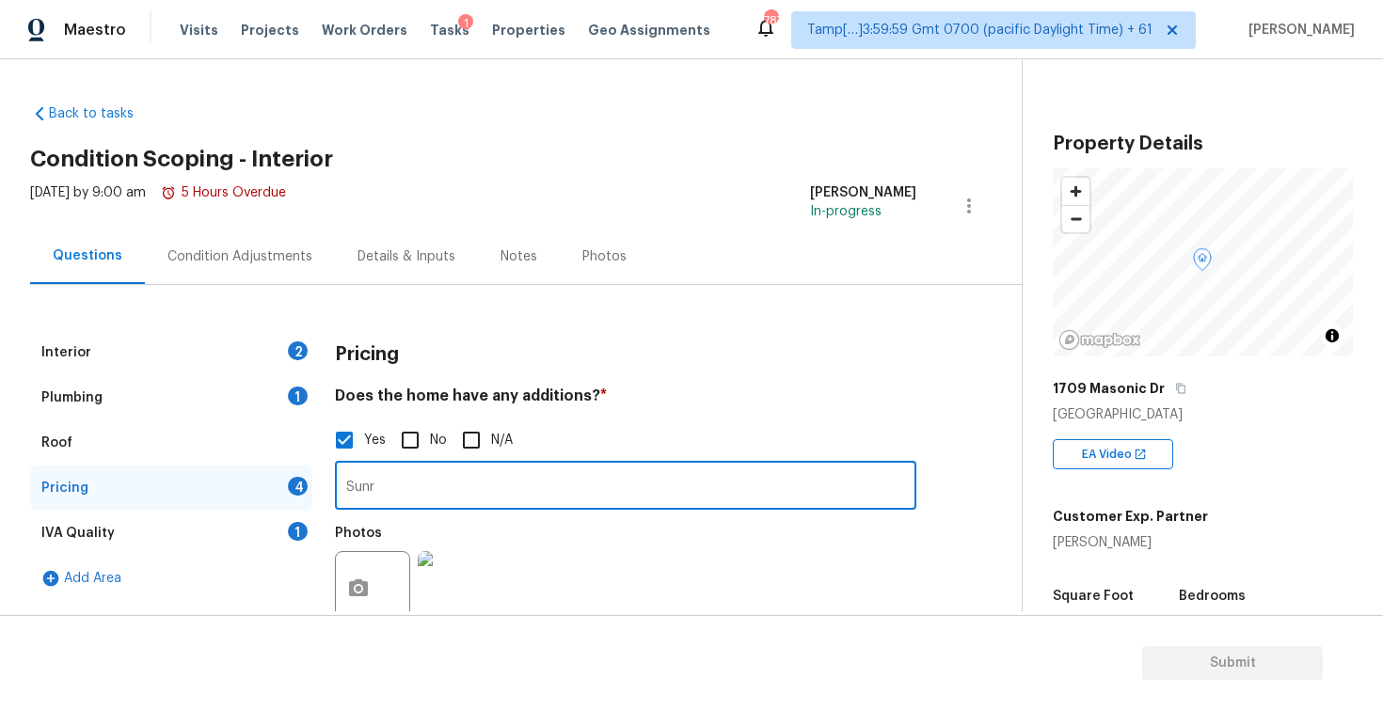
scroll to position [209, 0]
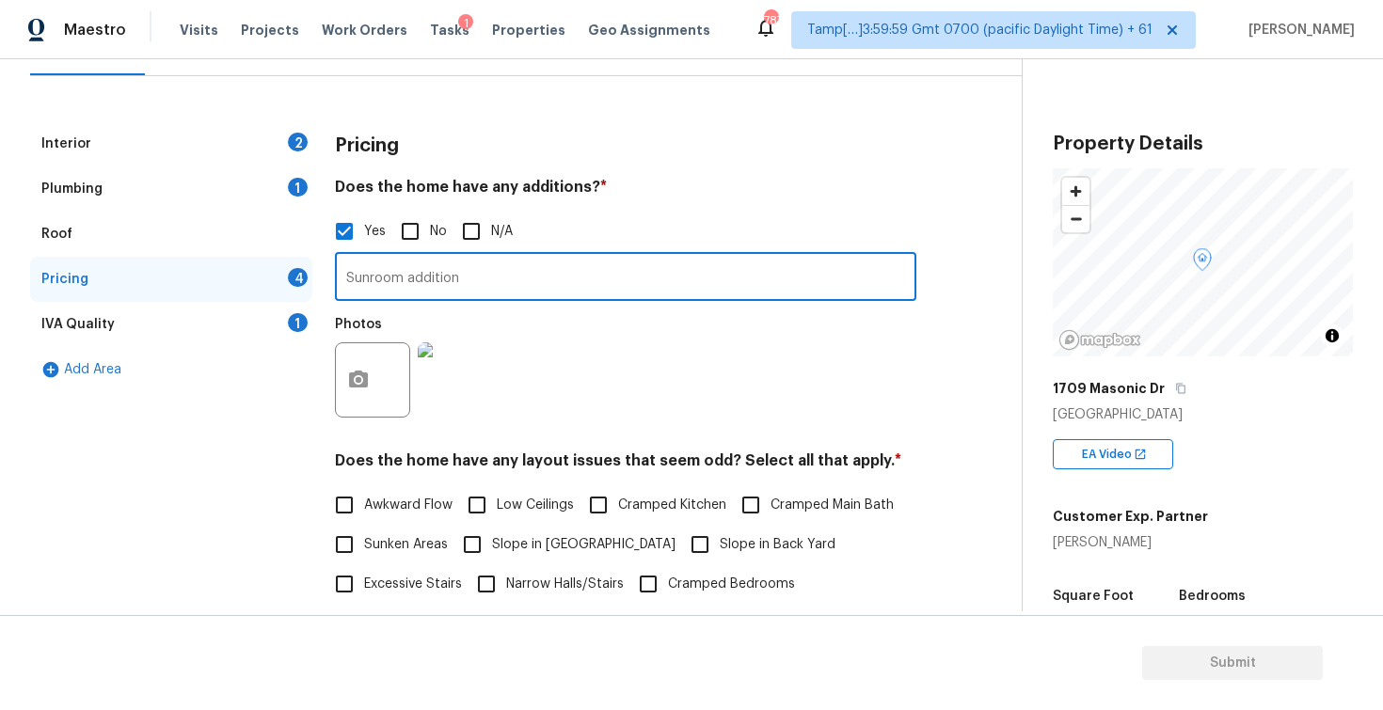
type input "Sunroom addition"
click at [627, 353] on div "Photos" at bounding box center [625, 368] width 581 height 122
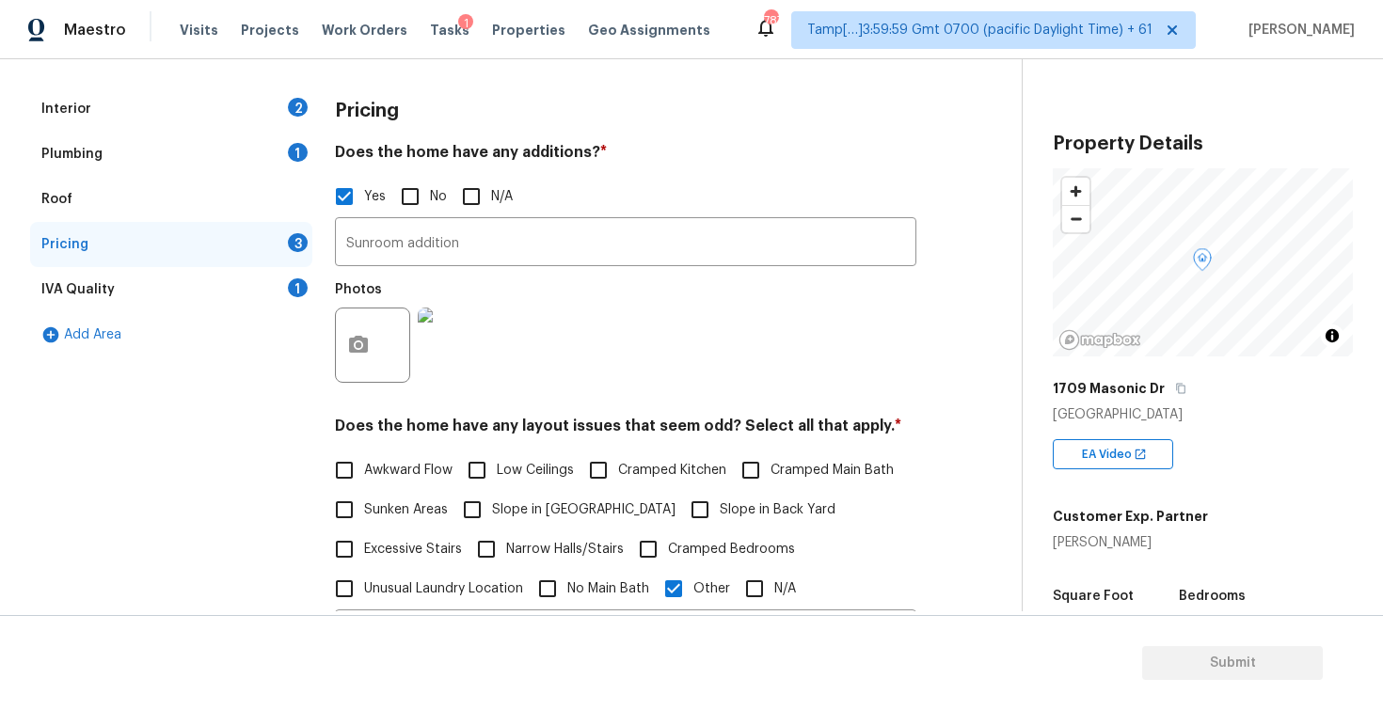
scroll to position [246, 0]
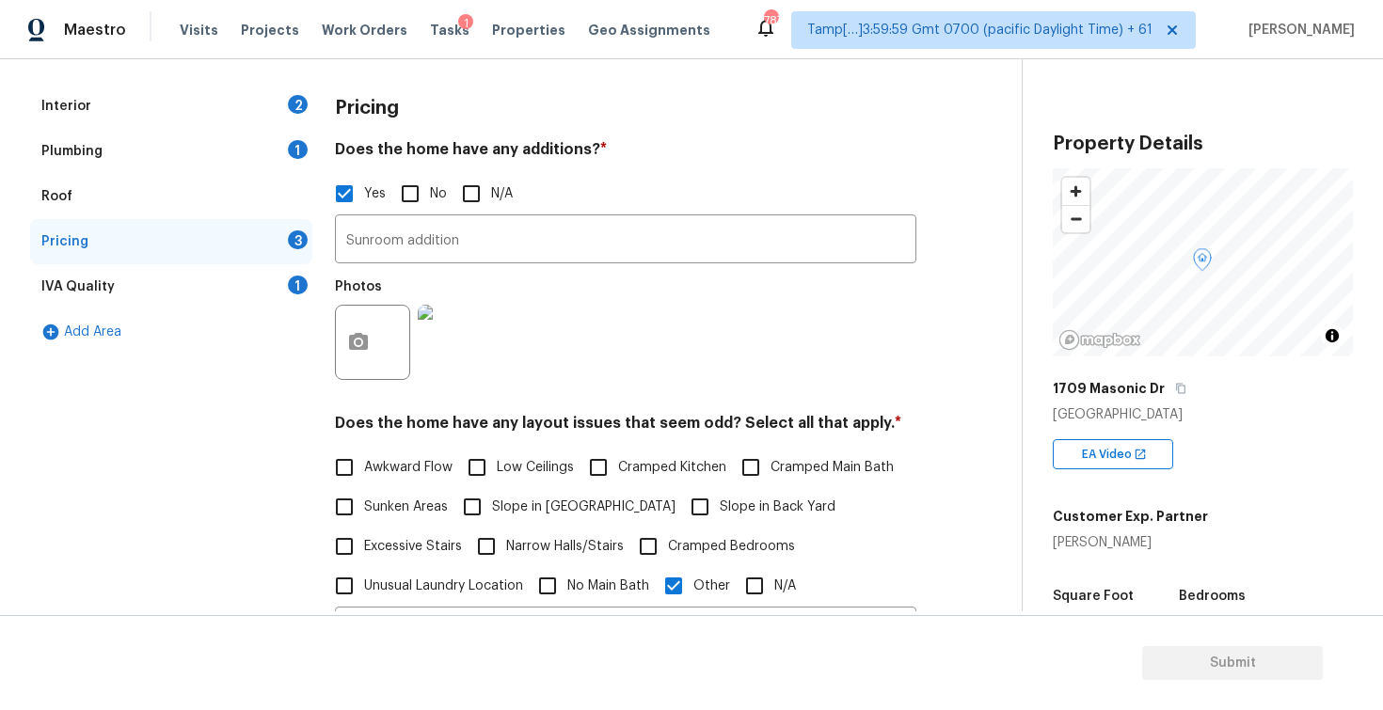
click at [151, 289] on div "IVA Quality 1" at bounding box center [171, 286] width 282 height 45
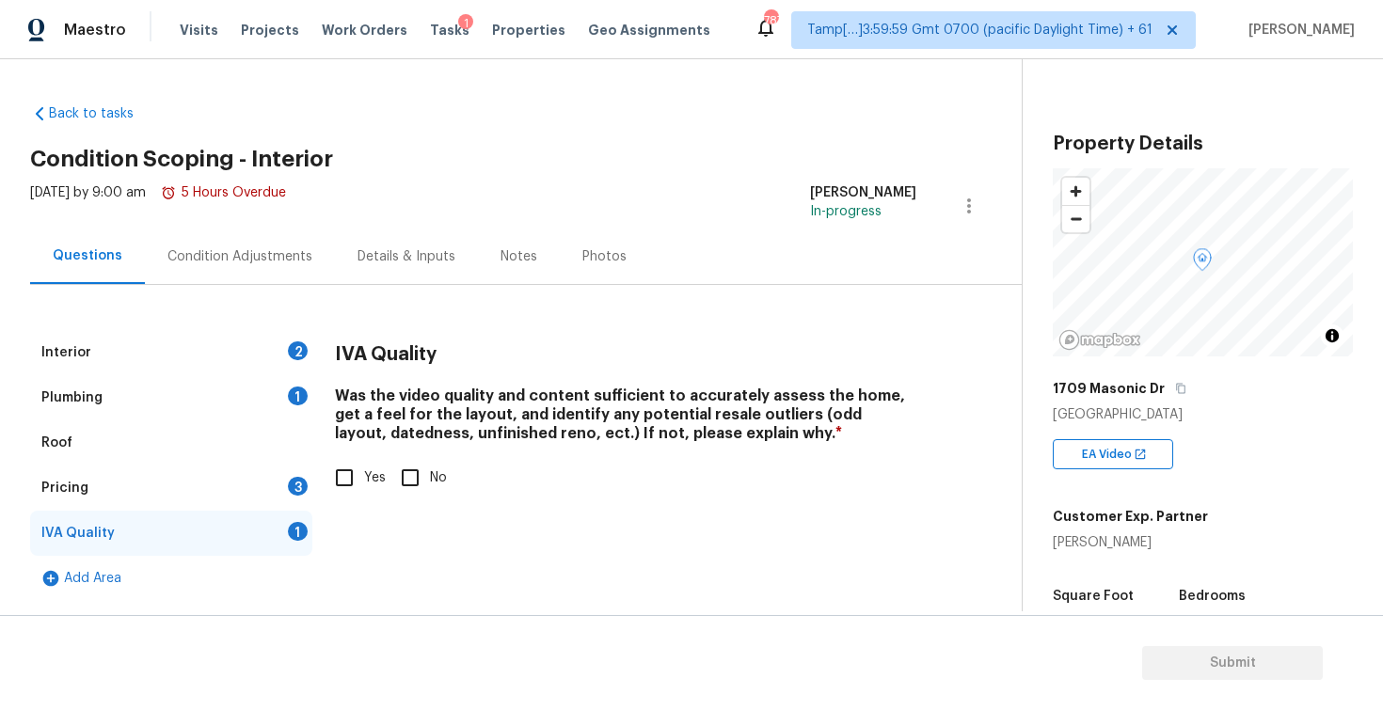
scroll to position [0, 0]
click at [344, 487] on input "Yes" at bounding box center [345, 478] width 40 height 40
checkbox input "true"
click at [214, 341] on div "Interior 2" at bounding box center [171, 352] width 282 height 45
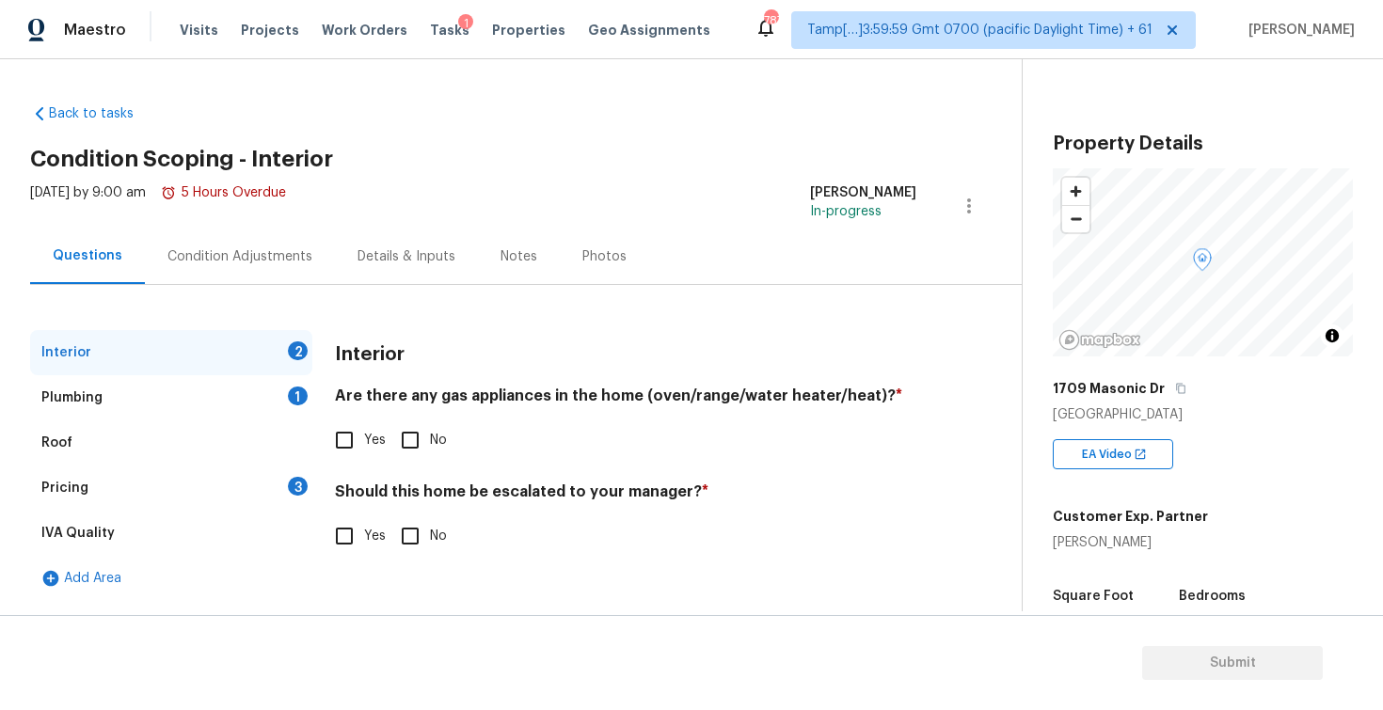
click at [357, 527] on input "Yes" at bounding box center [345, 536] width 40 height 40
checkbox input "true"
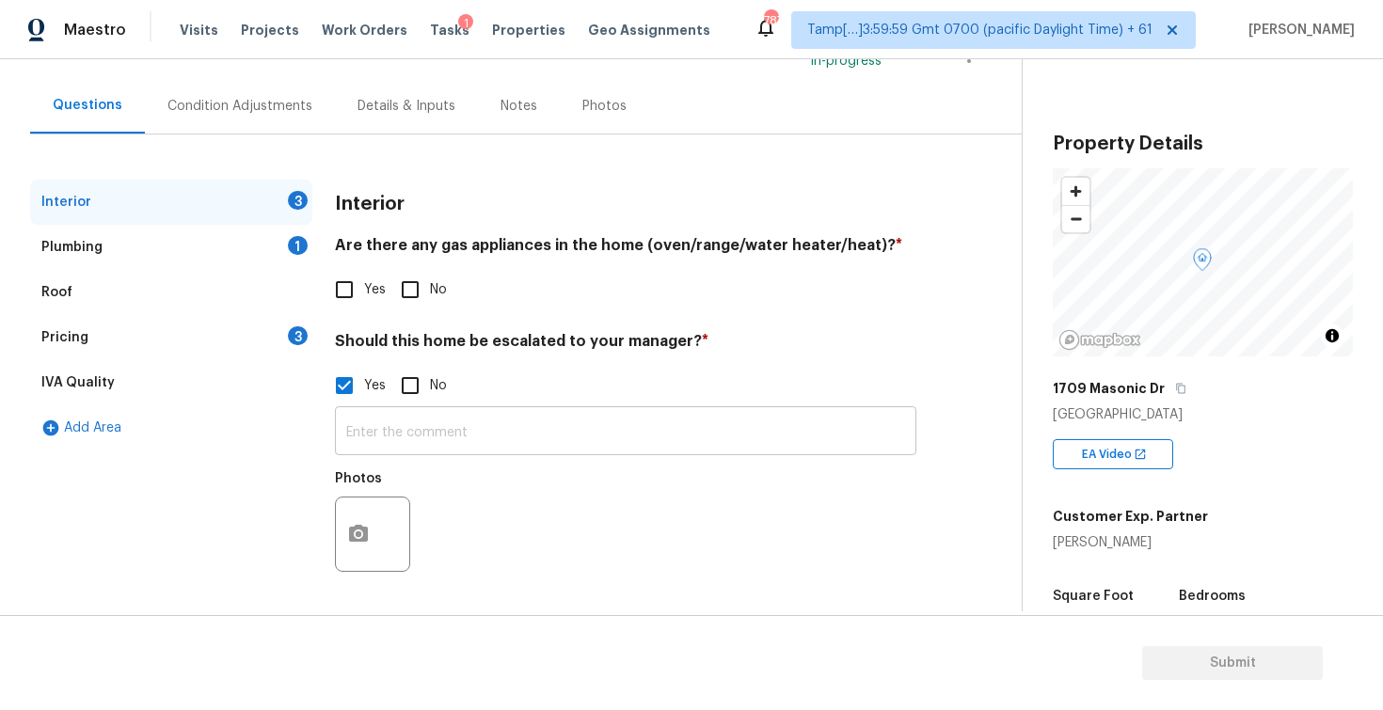
click at [459, 420] on input "text" at bounding box center [625, 433] width 581 height 44
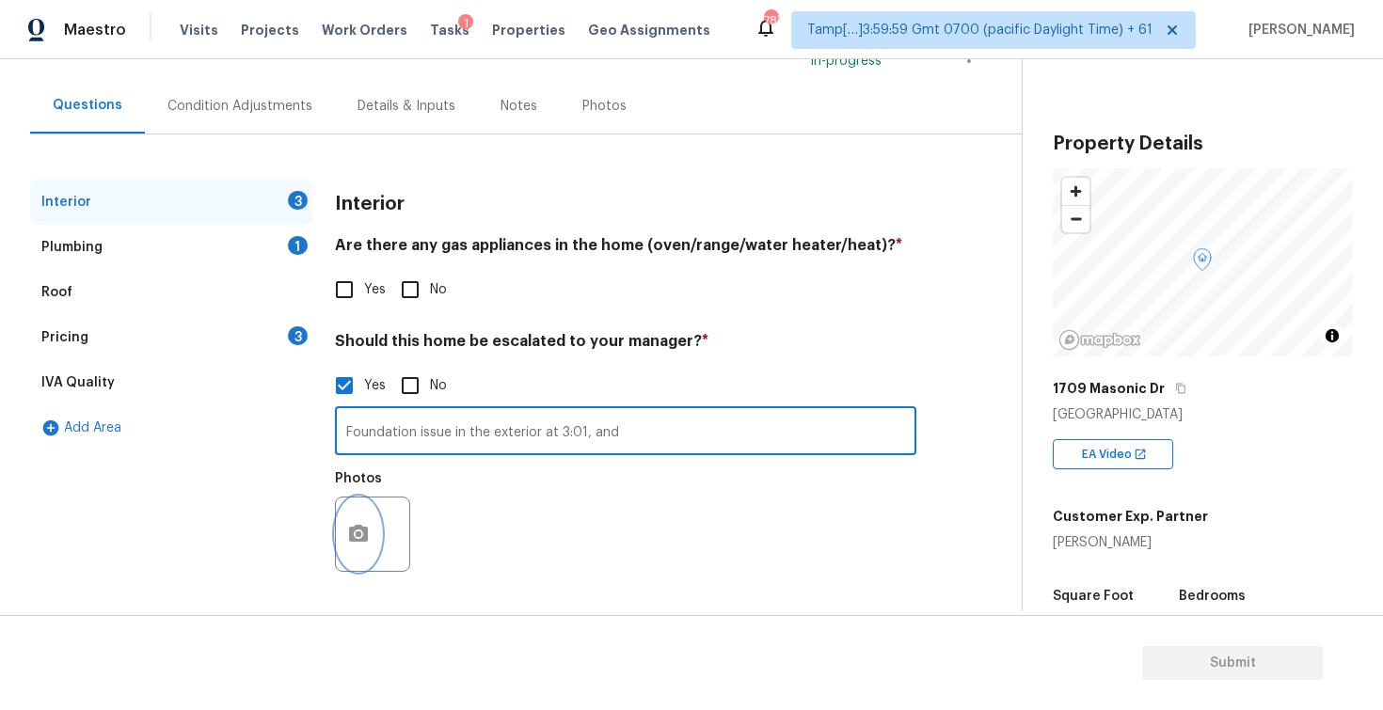
click at [355, 537] on icon "button" at bounding box center [358, 534] width 23 height 23
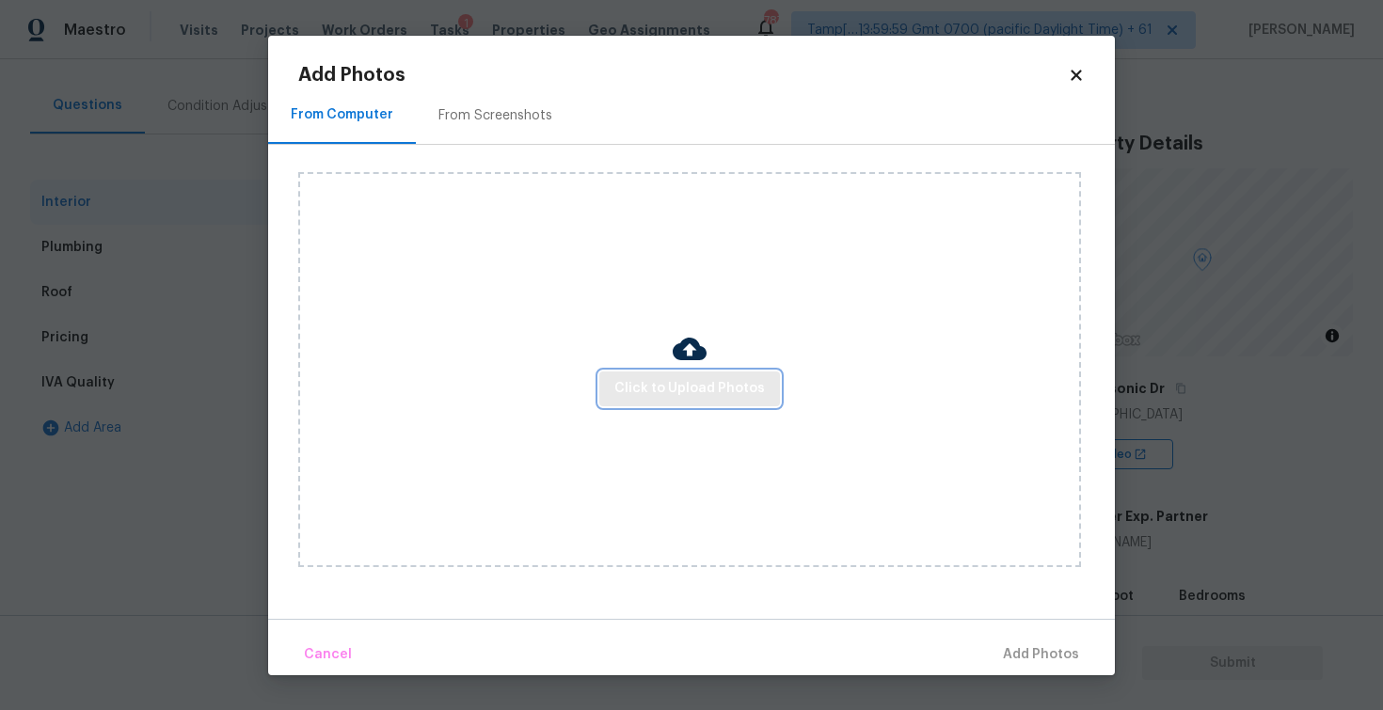
click at [689, 405] on button "Click to Upload Photos" at bounding box center [689, 389] width 181 height 35
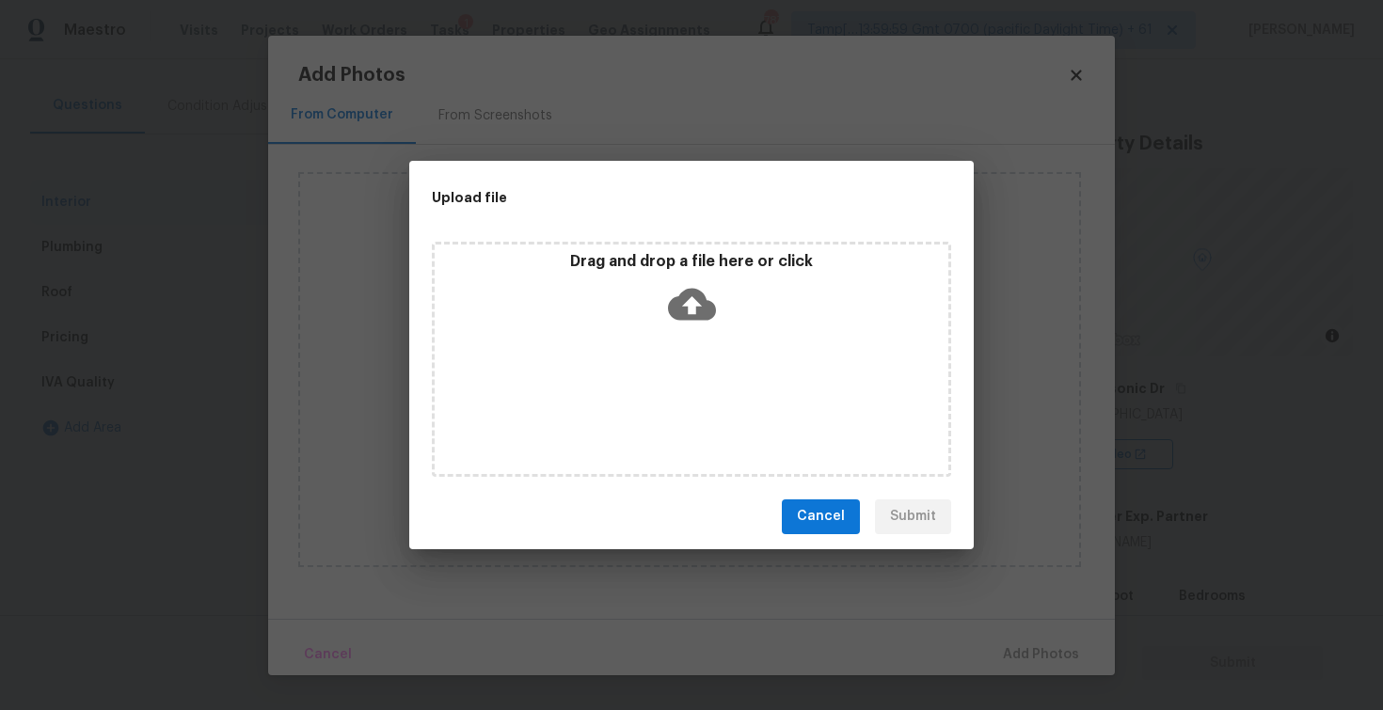
click at [659, 319] on div "Drag and drop a file here or click" at bounding box center [692, 292] width 514 height 81
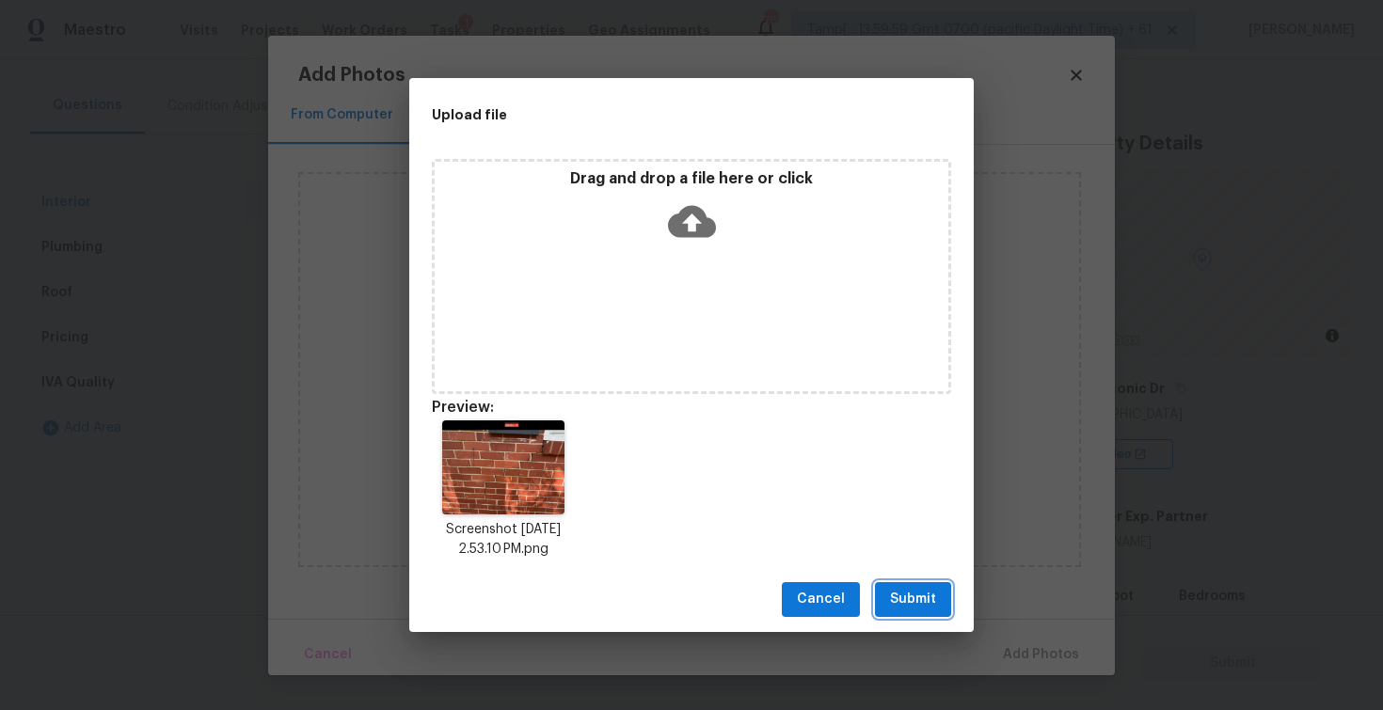
click at [941, 595] on button "Submit" at bounding box center [913, 599] width 76 height 35
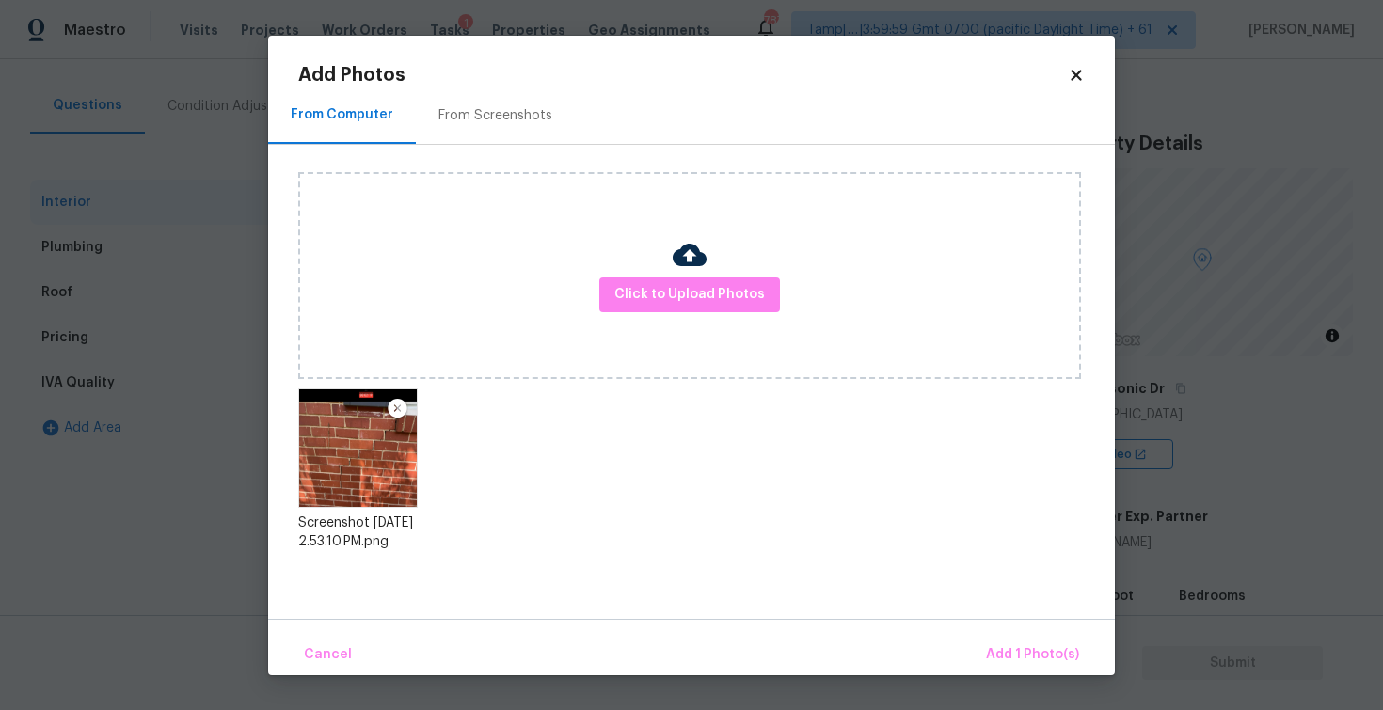
click at [721, 256] on div "Click to Upload Photos" at bounding box center [689, 275] width 783 height 207
click at [711, 286] on span "Click to Upload Photos" at bounding box center [689, 295] width 151 height 24
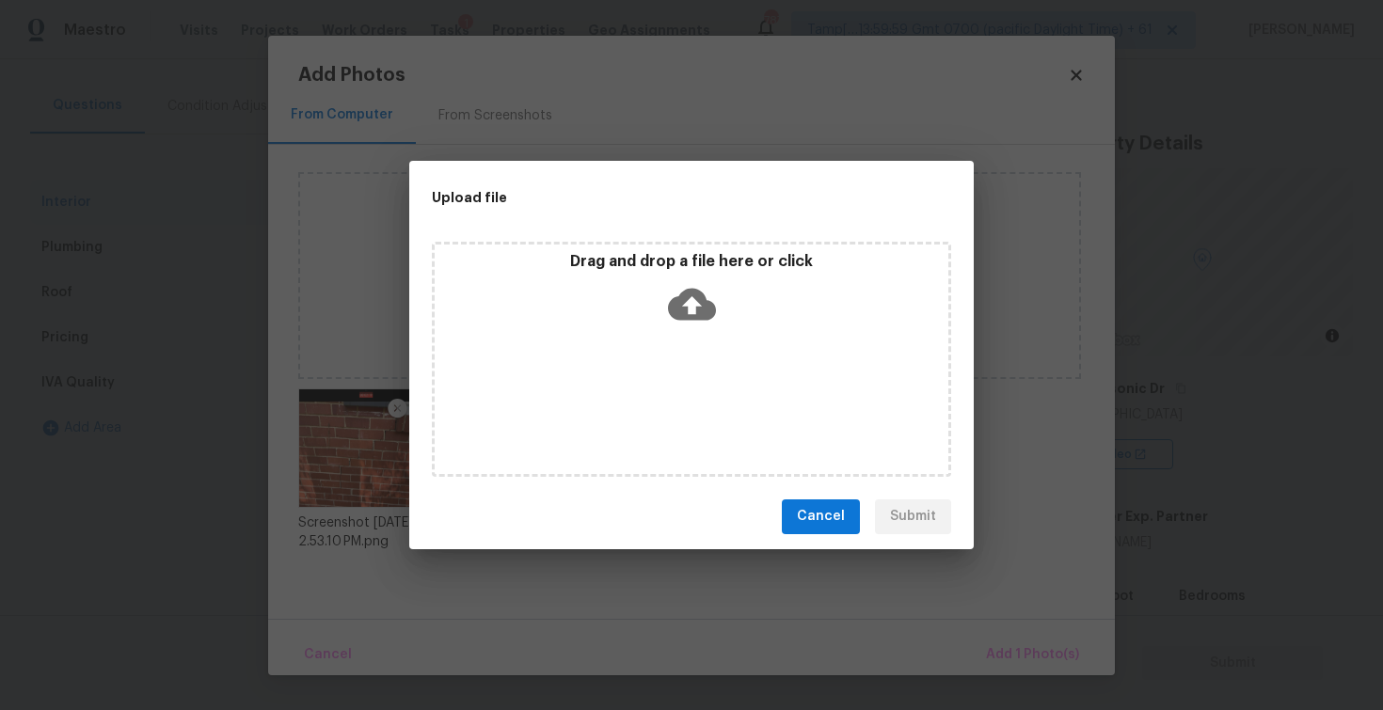
click at [711, 296] on icon at bounding box center [692, 304] width 48 height 48
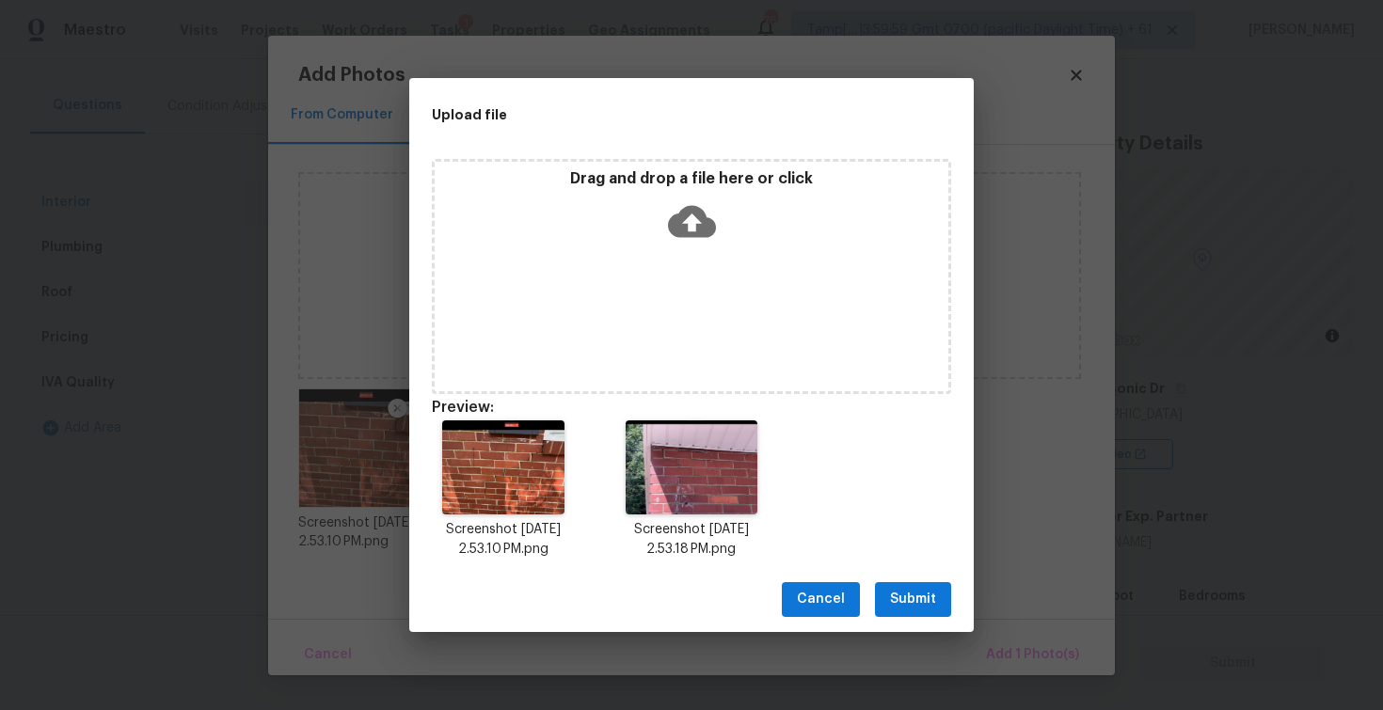
click at [932, 598] on span "Submit" at bounding box center [913, 600] width 46 height 24
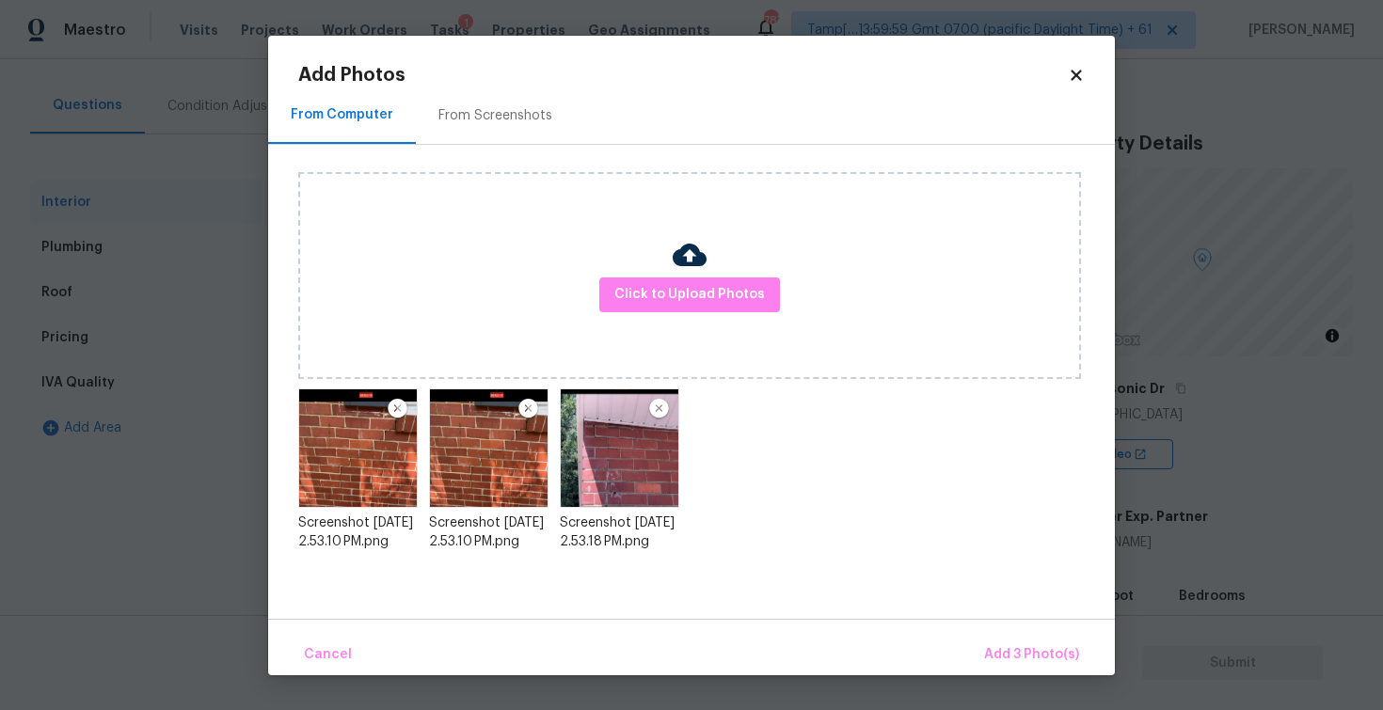
click at [543, 409] on img at bounding box center [488, 448] width 119 height 119
click at [531, 408] on img at bounding box center [528, 409] width 24 height 23
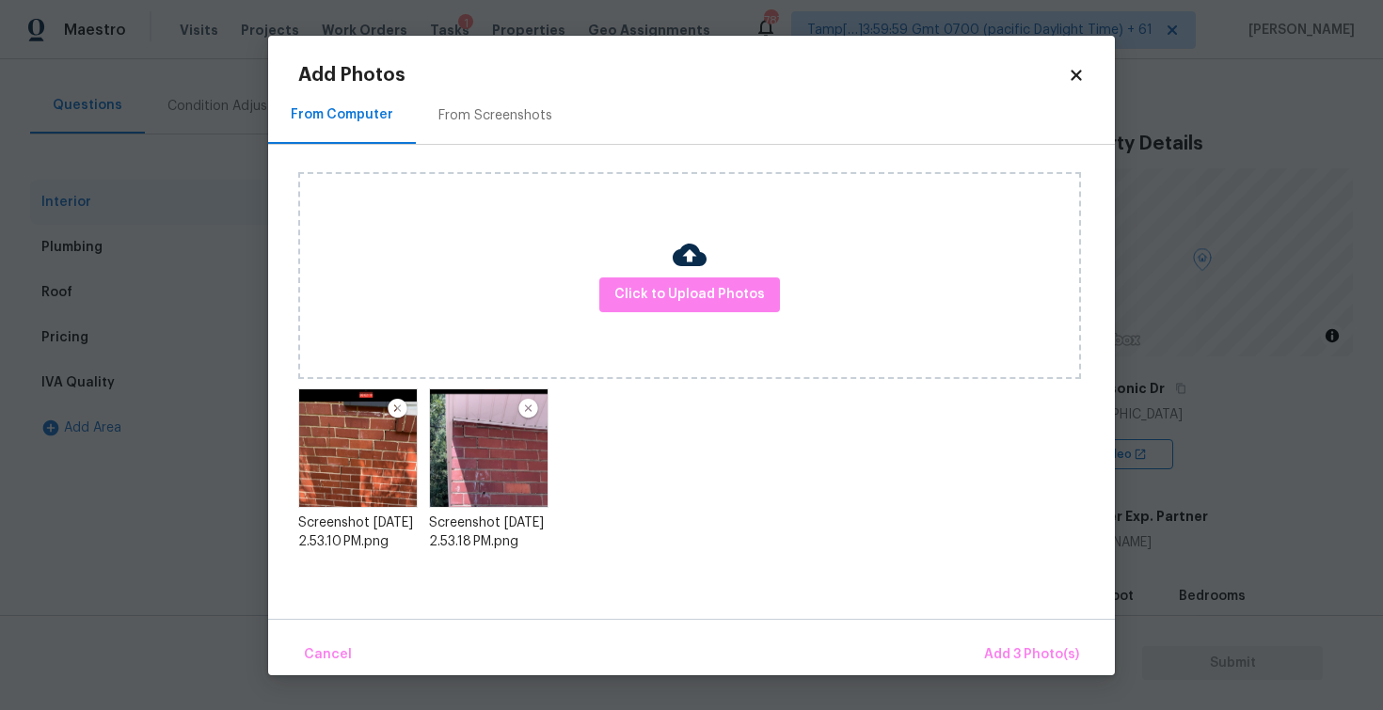
click at [517, 468] on img at bounding box center [488, 448] width 119 height 119
click at [1027, 641] on button "Add 3 Photo(s)" at bounding box center [1031, 655] width 110 height 40
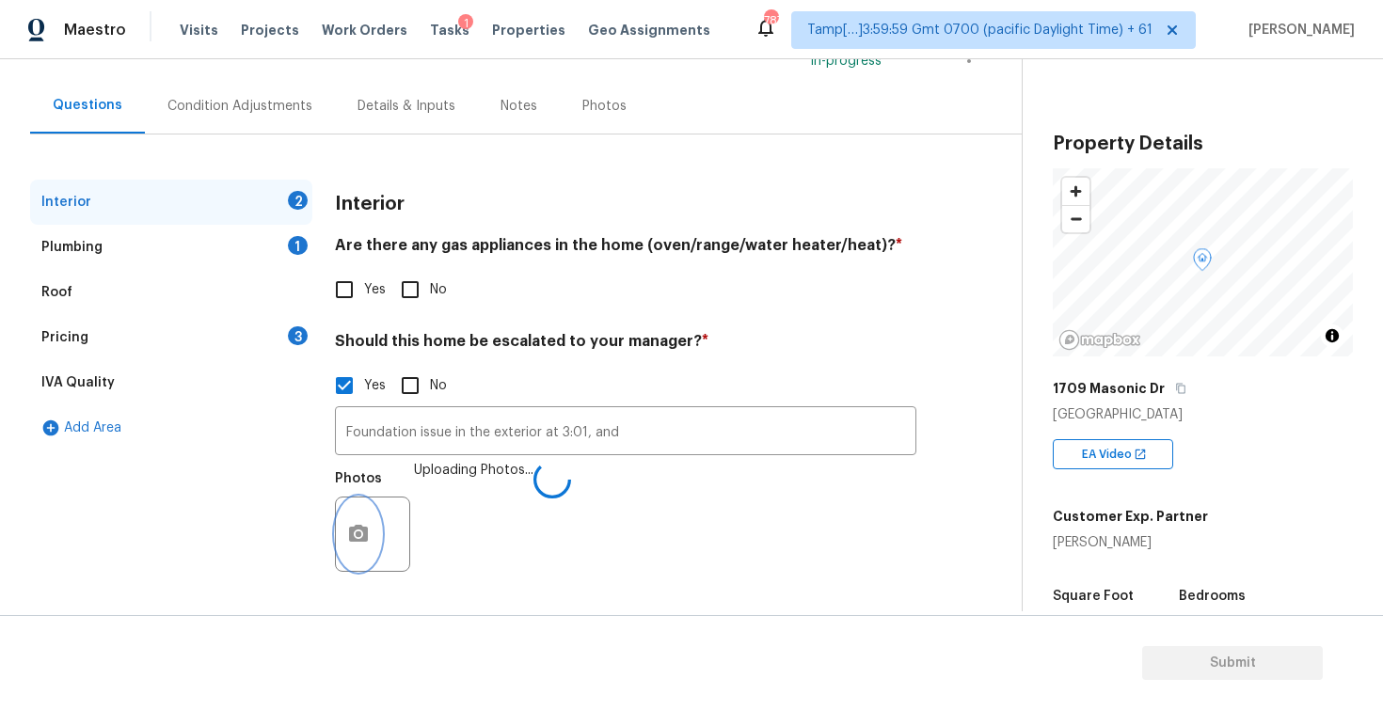
click at [373, 528] on button "button" at bounding box center [358, 534] width 45 height 73
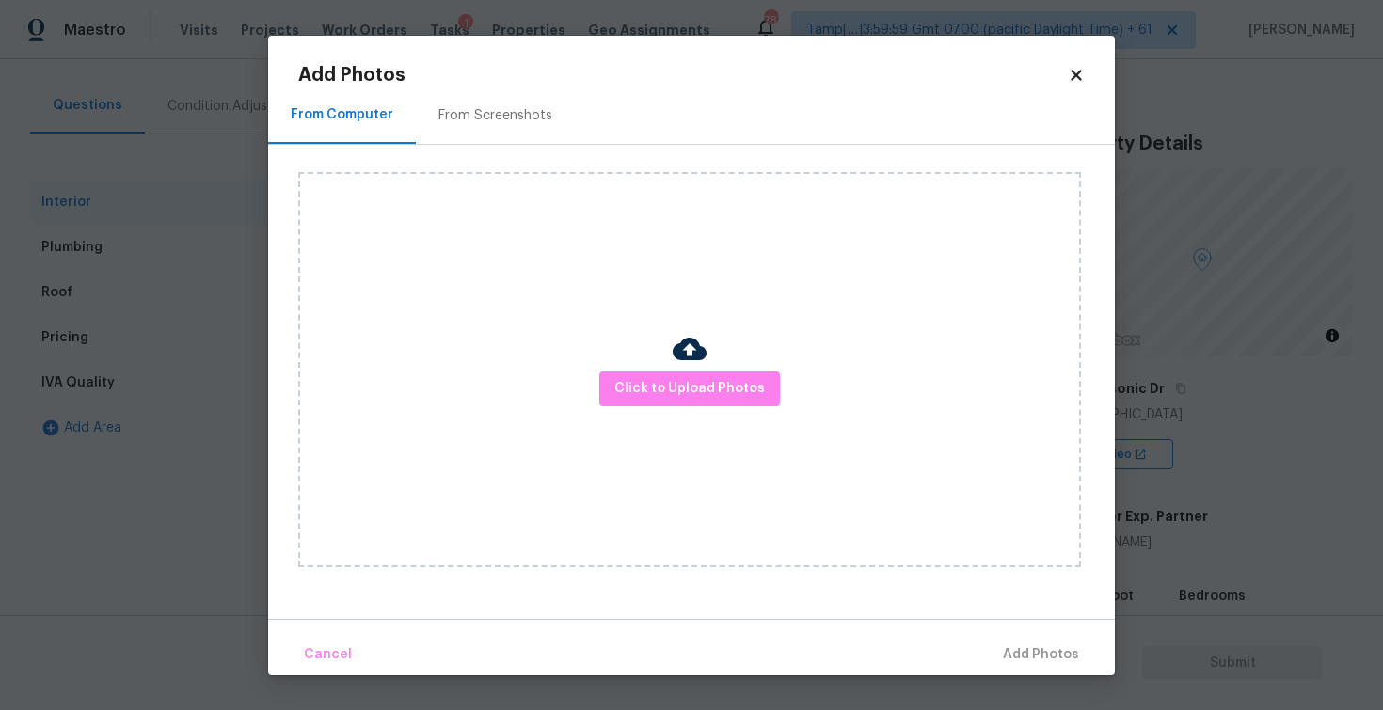
click at [1083, 71] on icon at bounding box center [1076, 75] width 17 height 17
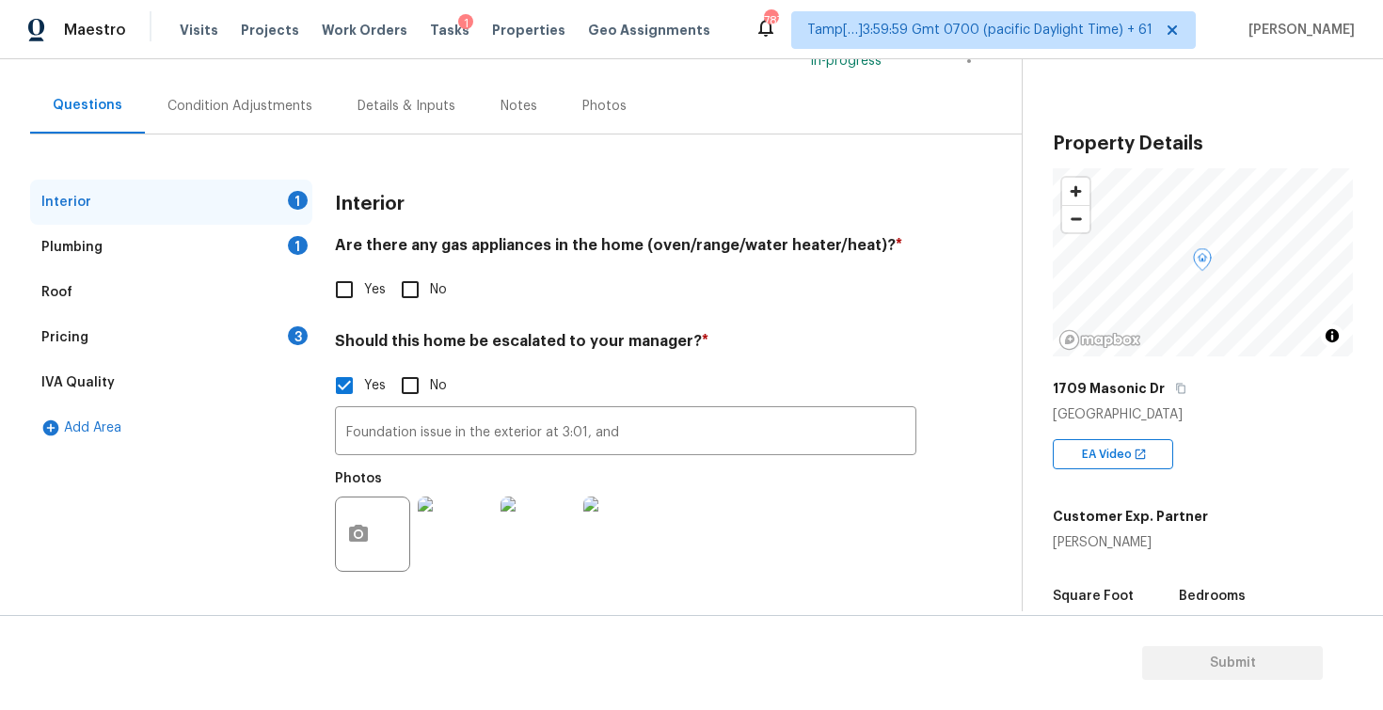
click at [537, 546] on img at bounding box center [537, 534] width 75 height 75
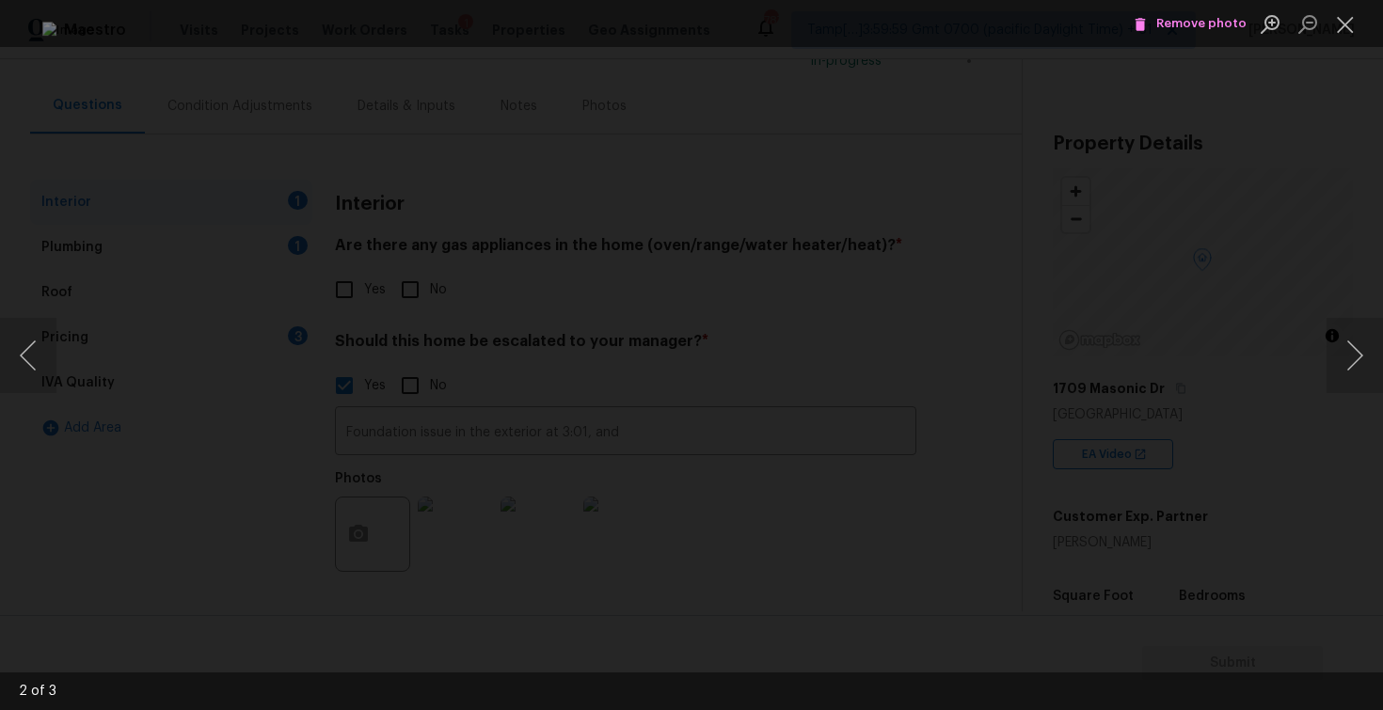
click at [1279, 318] on div "Lightbox" at bounding box center [691, 355] width 1383 height 710
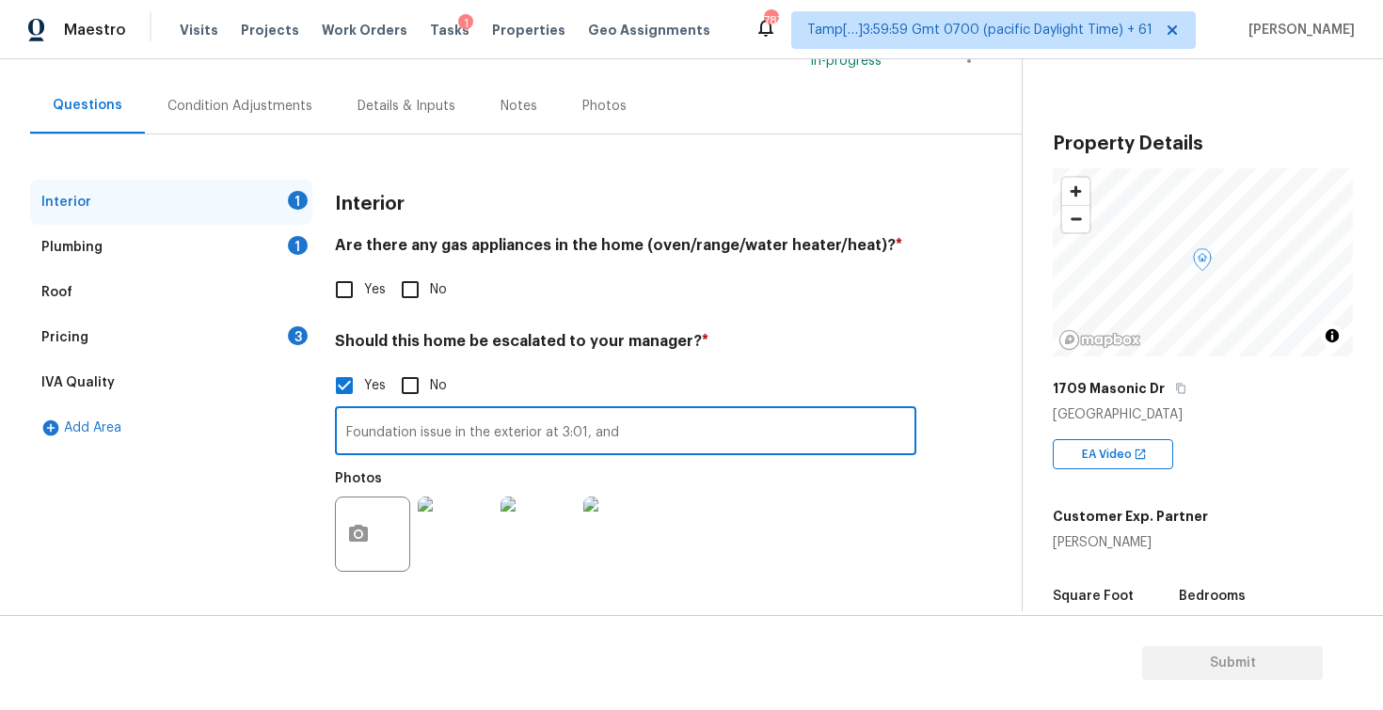
click at [587, 437] on input "Foundation issue in the exterior at 3:01, and" at bounding box center [625, 433] width 581 height 44
click at [634, 434] on input "Foundation issue in the exterior at 3:01 and" at bounding box center [625, 433] width 581 height 44
click at [741, 419] on input "Foundation issue in the exterior at 3:01 and 2:19." at bounding box center [625, 433] width 581 height 44
click at [662, 436] on input "Foundation issue in the exterior at 3:01 and 2:19." at bounding box center [625, 433] width 581 height 44
click at [368, 549] on button "button" at bounding box center [358, 534] width 45 height 73
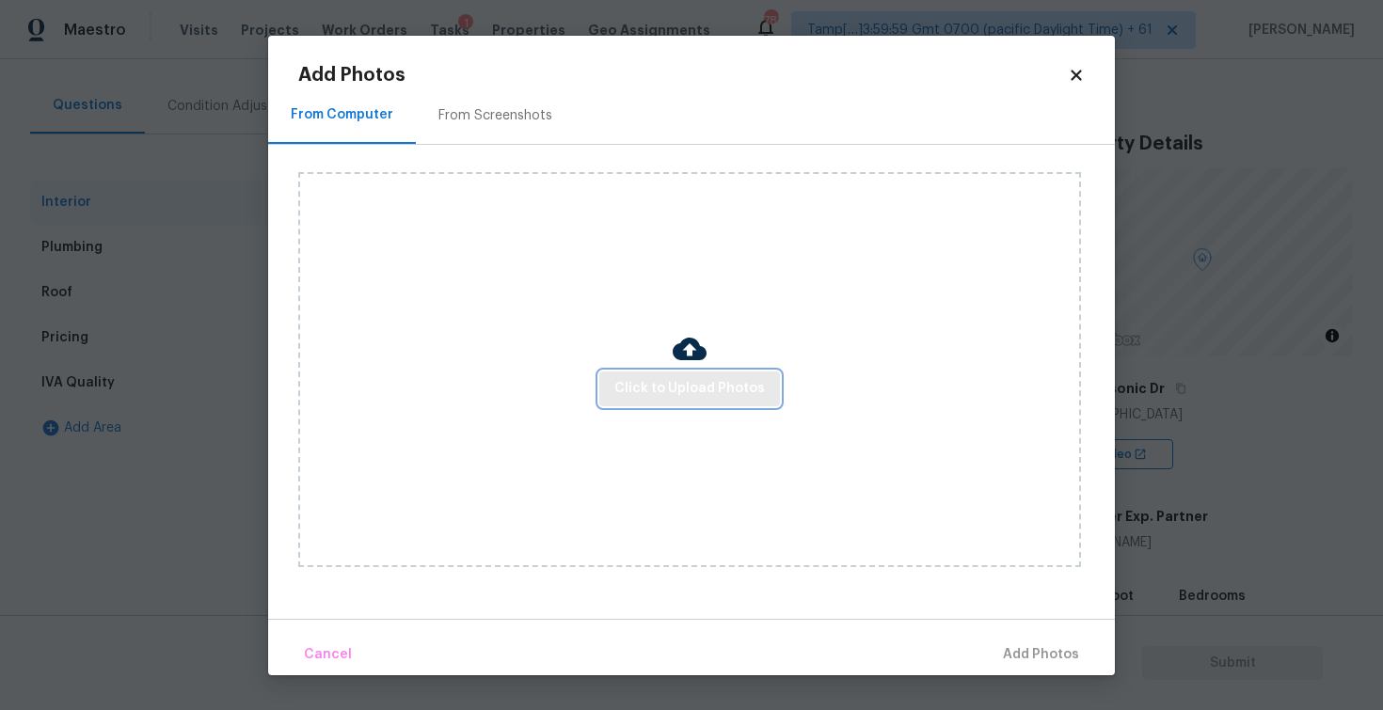
click at [630, 393] on span "Click to Upload Photos" at bounding box center [689, 389] width 151 height 24
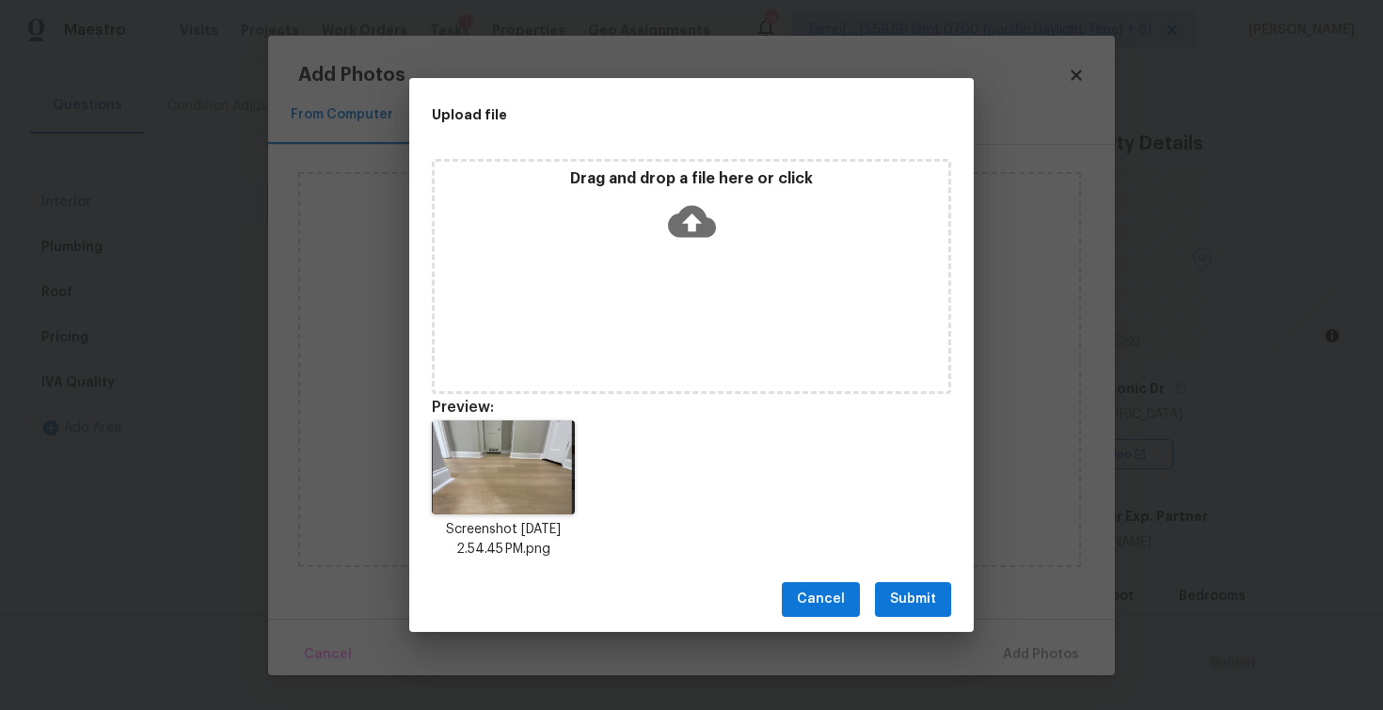
click at [876, 595] on button "Submit" at bounding box center [913, 599] width 76 height 35
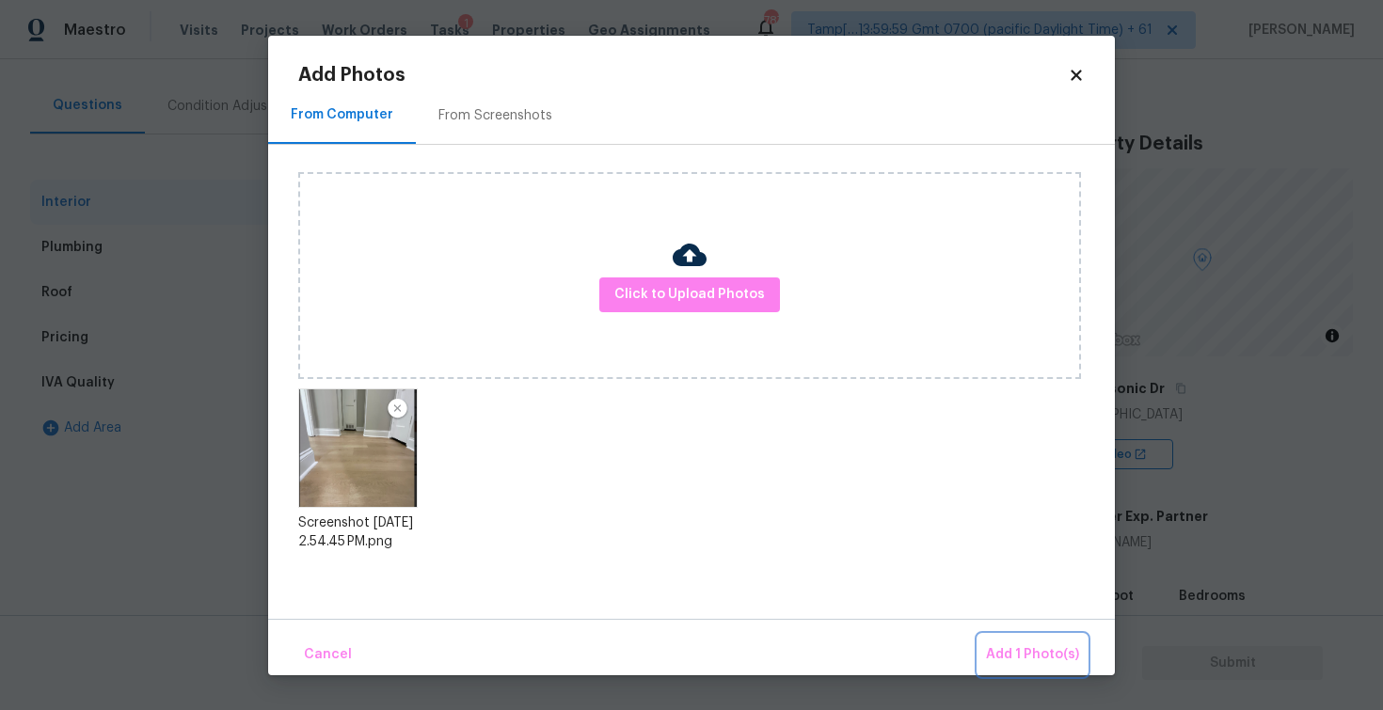
click at [1059, 648] on span "Add 1 Photo(s)" at bounding box center [1032, 655] width 93 height 24
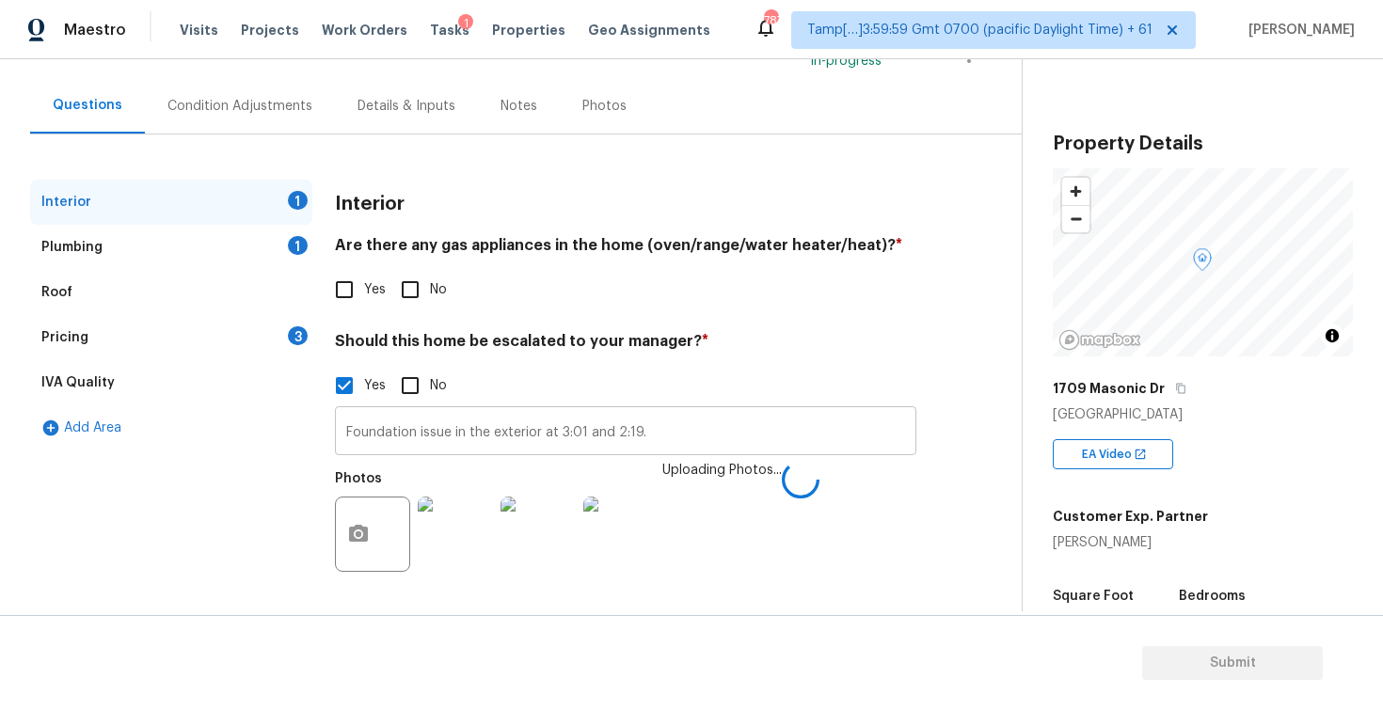
click at [780, 447] on input "Foundation issue in the exterior at 3:01 and 2:19." at bounding box center [625, 433] width 581 height 44
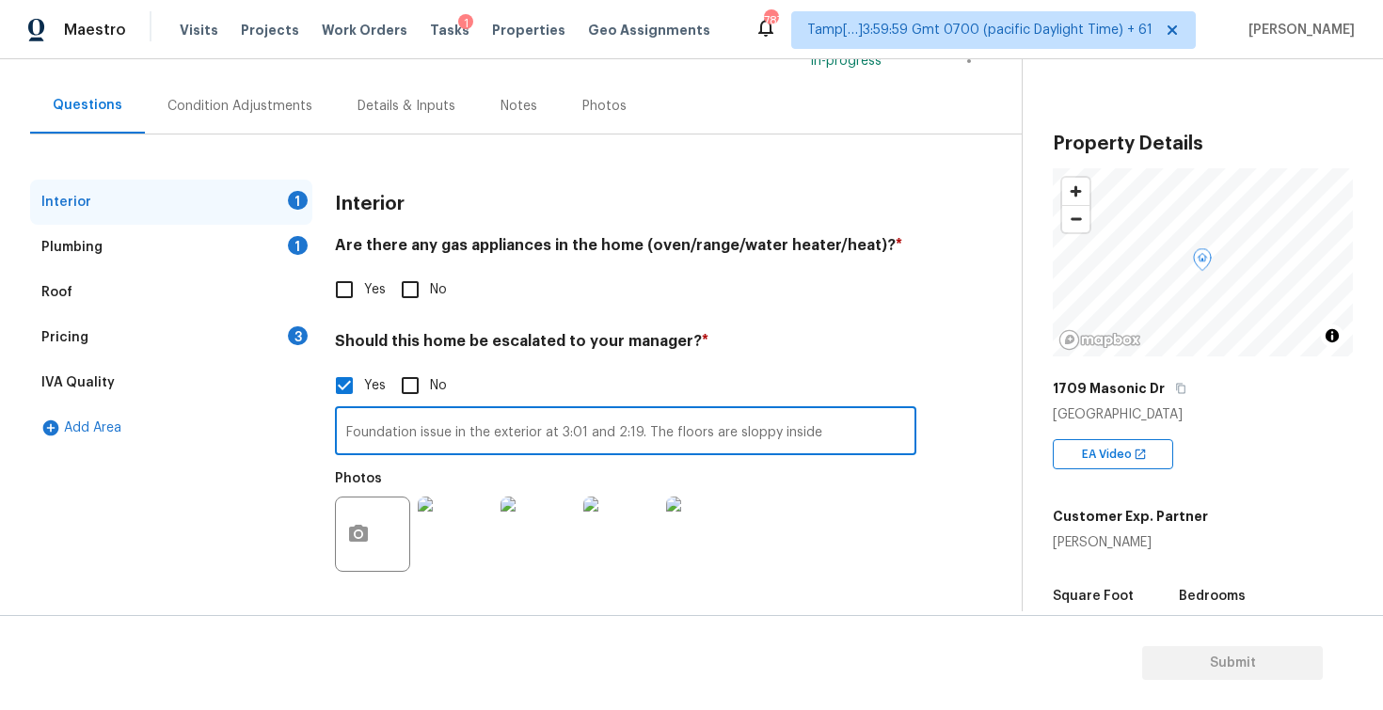
click at [851, 523] on div "Photos" at bounding box center [625, 522] width 581 height 122
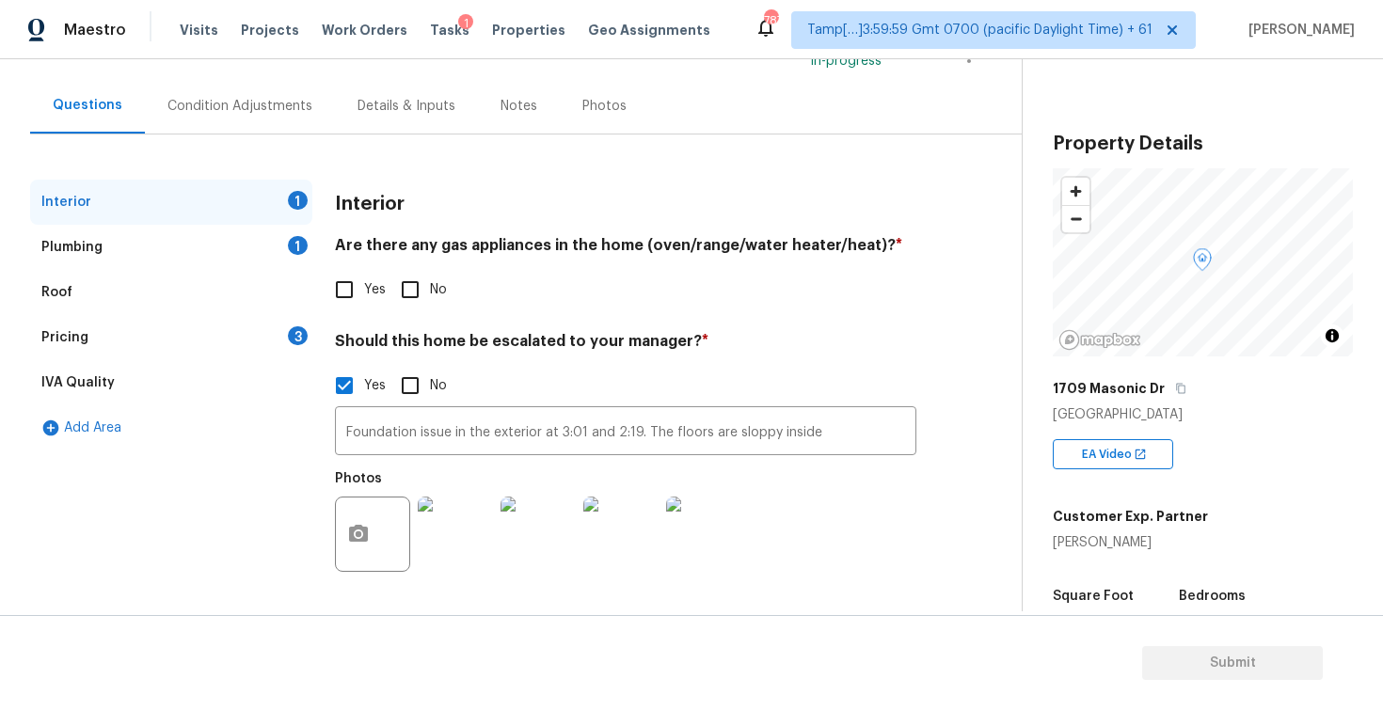
click at [831, 460] on div "Foundation issue in the exterior at 3:01 and 2:19. The floors are sloppy inside…" at bounding box center [625, 494] width 581 height 178
click at [833, 450] on input "Foundation issue in the exterior at 3:01 and 2:19. The floors are sloppy inside" at bounding box center [625, 433] width 581 height 44
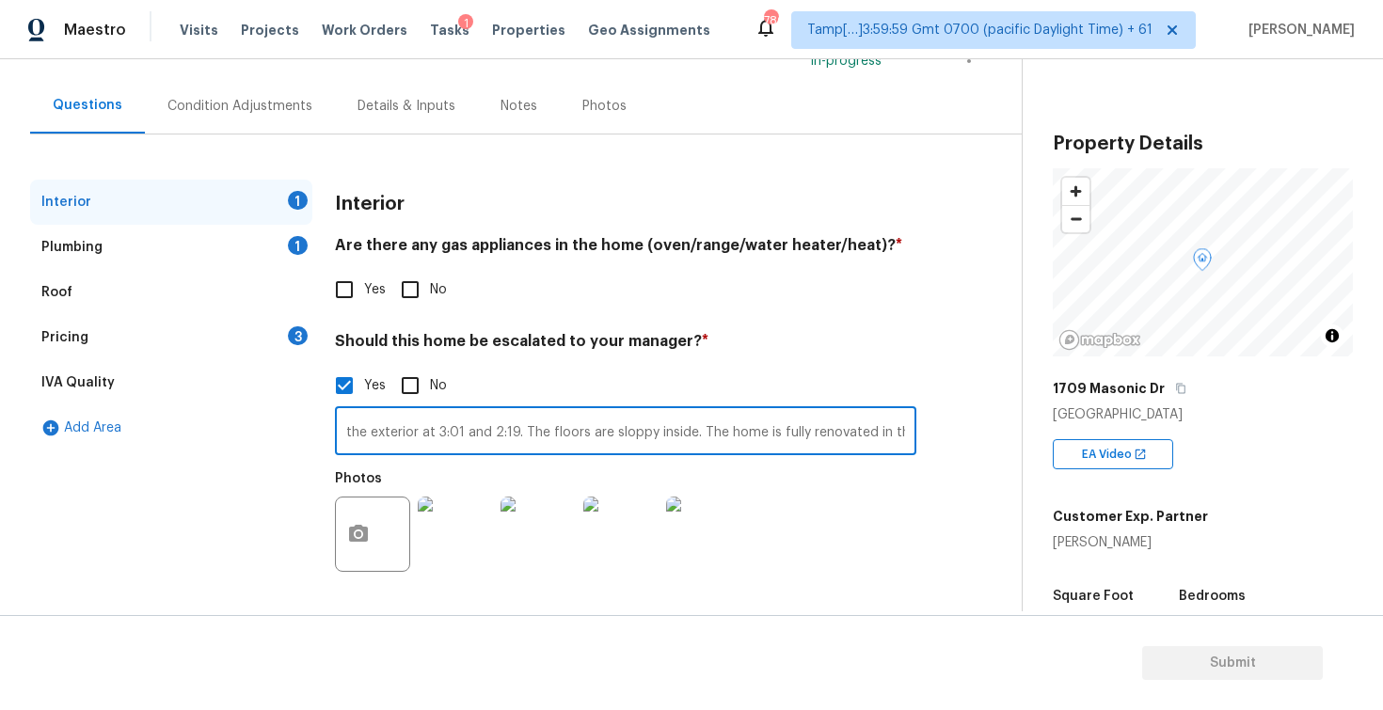
scroll to position [0, 127]
click at [900, 426] on input "Foundation issue in the exterior at 3:01 and 2:19. The floors are sloppy inside…" at bounding box center [625, 433] width 581 height 44
click at [909, 431] on input "Foundation issue in the exterior at 3:01 and 2:19. The floors are sloppy inside…" at bounding box center [625, 433] width 581 height 44
click at [913, 436] on input "Foundation issue in the exterior at 3:01 and 2:19. The floors are sloppy inside…" at bounding box center [625, 433] width 581 height 44
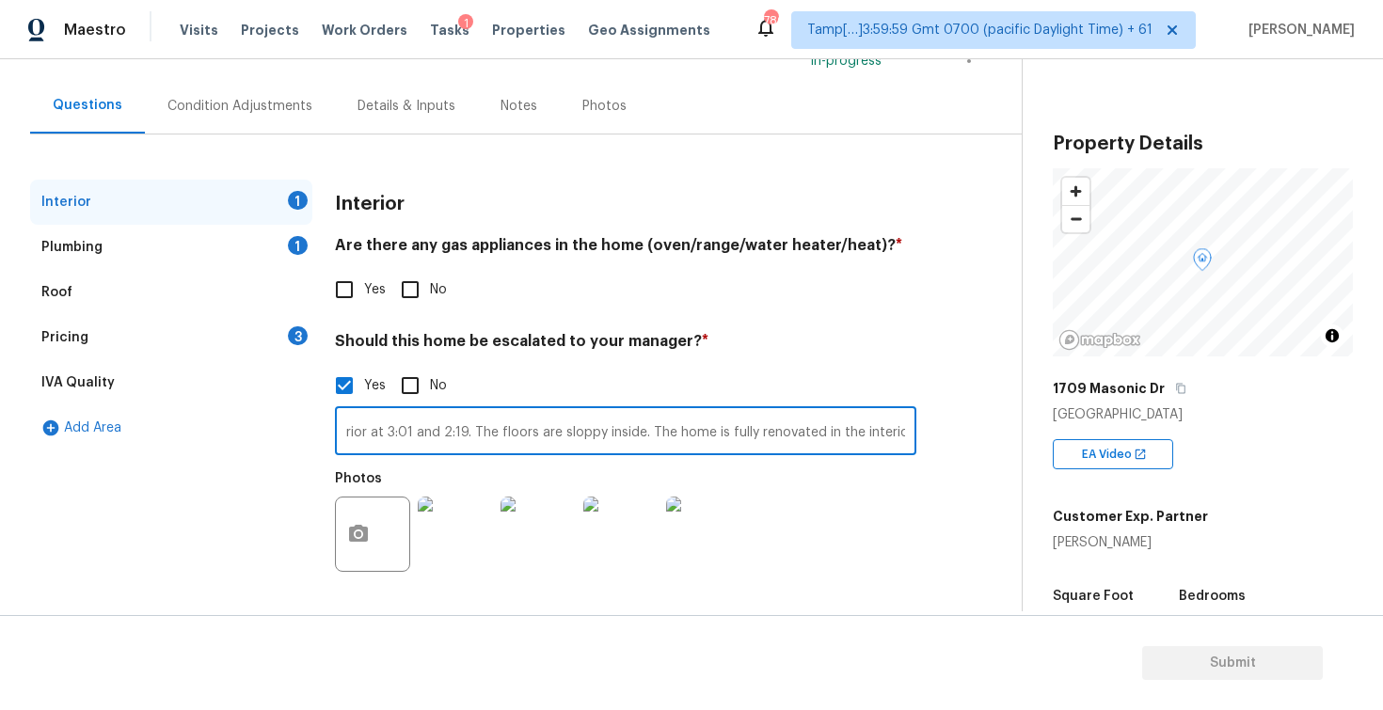
click at [909, 433] on input "Foundation issue in the exterior at 3:01 and 2:19. The floors are sloppy inside…" at bounding box center [625, 433] width 581 height 44
type input "Foundation issue in the exterior at 3:01 and 2:19. The floors are sloppy inside…"
click at [721, 436] on input "Foundation issue in the exterior at 3:01 and 2:19. The floors are sloppy inside…" at bounding box center [625, 433] width 581 height 44
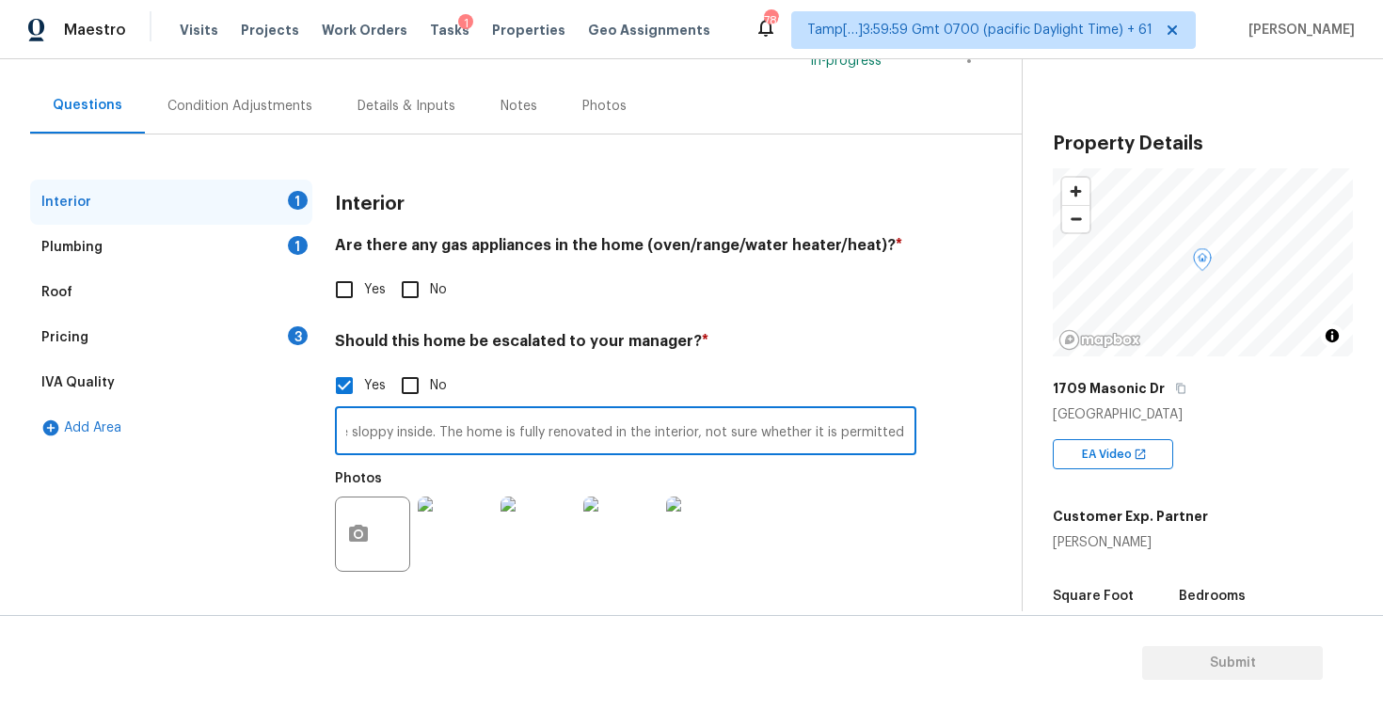
scroll to position [0, 464]
click at [903, 431] on input "Foundation issue in the exterior at 3:01 and 2:19. The floors are sloppy inside…" at bounding box center [625, 433] width 581 height 44
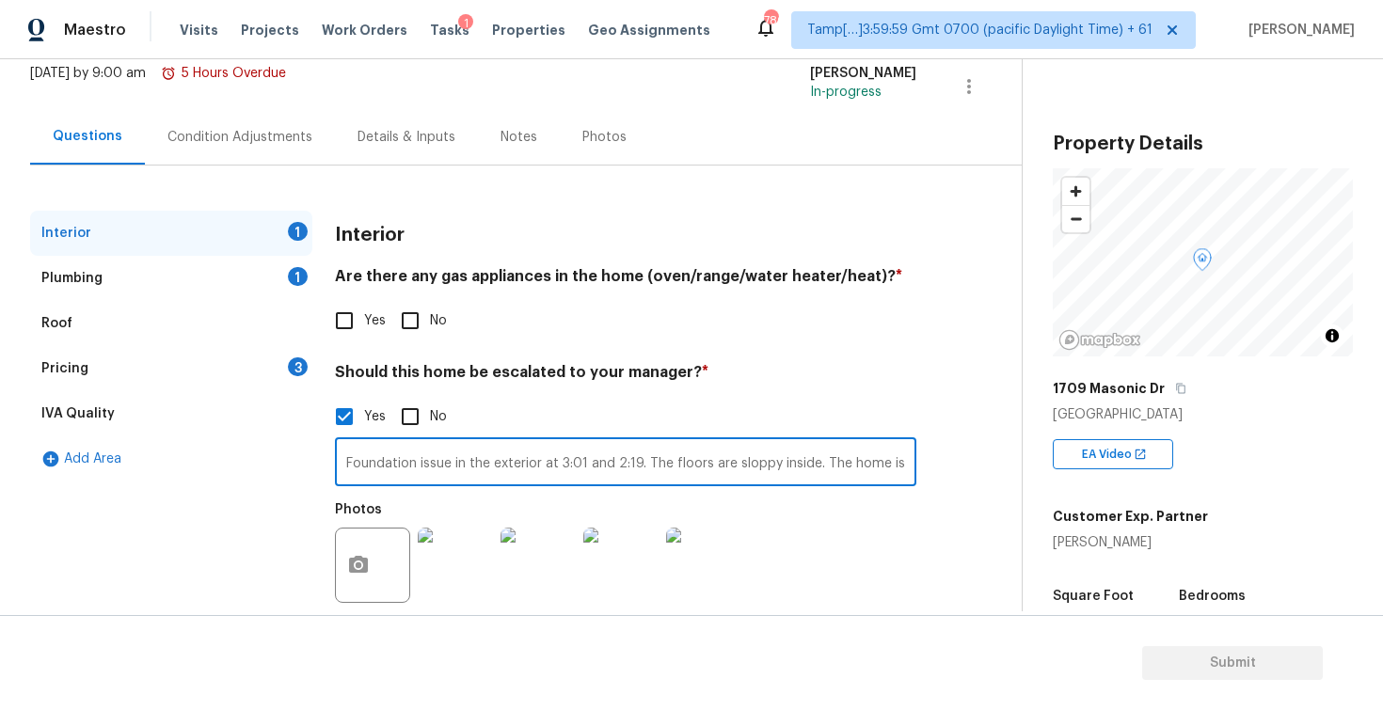
click at [762, 461] on input "Foundation issue in the exterior at 3:01 and 2:19. The floors are sloppy inside…" at bounding box center [625, 464] width 581 height 44
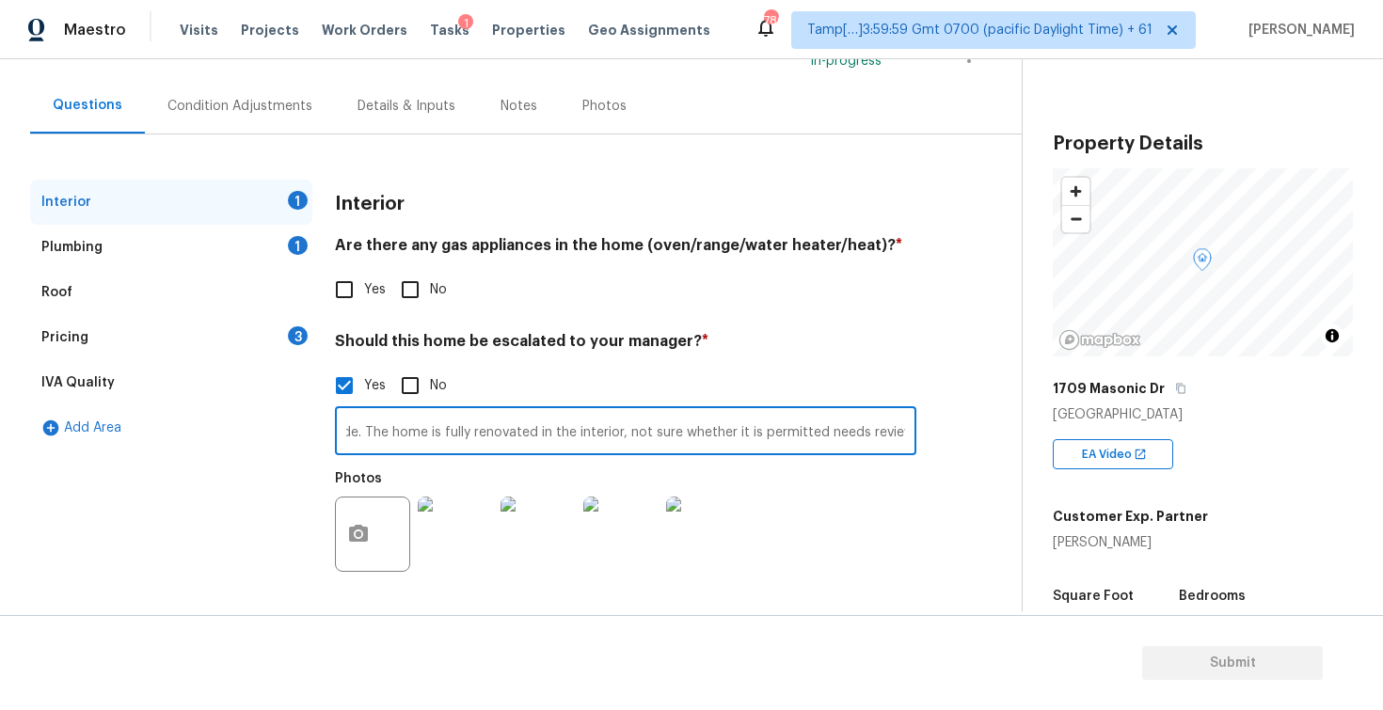
scroll to position [0, 0]
click at [737, 421] on input "Foundation issue in the exterior at 3:01 and 2:19. The floors are sloppy inside…" at bounding box center [625, 433] width 581 height 44
click at [915, 436] on input "Foundation issue in the exterior at 3:01 and 2:19. The floors are sloppy inside…" at bounding box center [625, 433] width 581 height 44
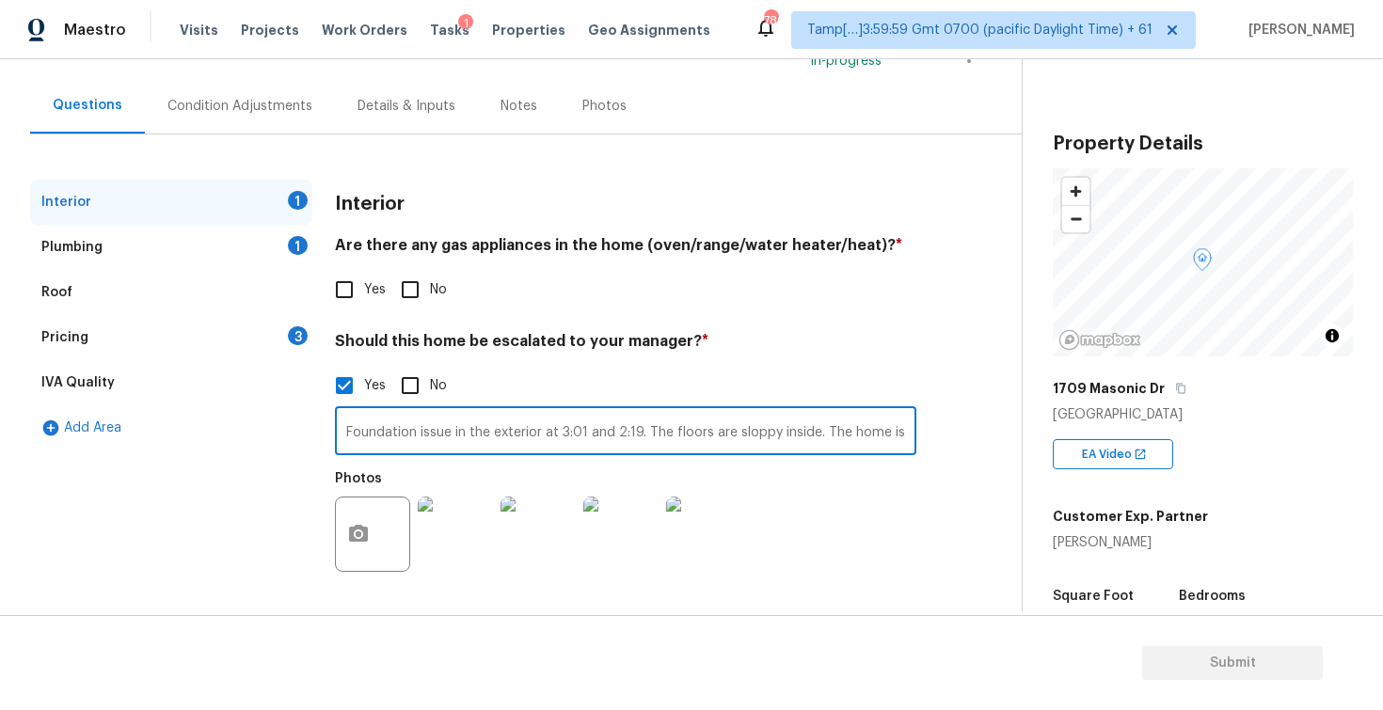
click at [366, 276] on label "Yes" at bounding box center [355, 290] width 61 height 40
click at [364, 276] on input "Yes" at bounding box center [345, 290] width 40 height 40
checkbox input "true"
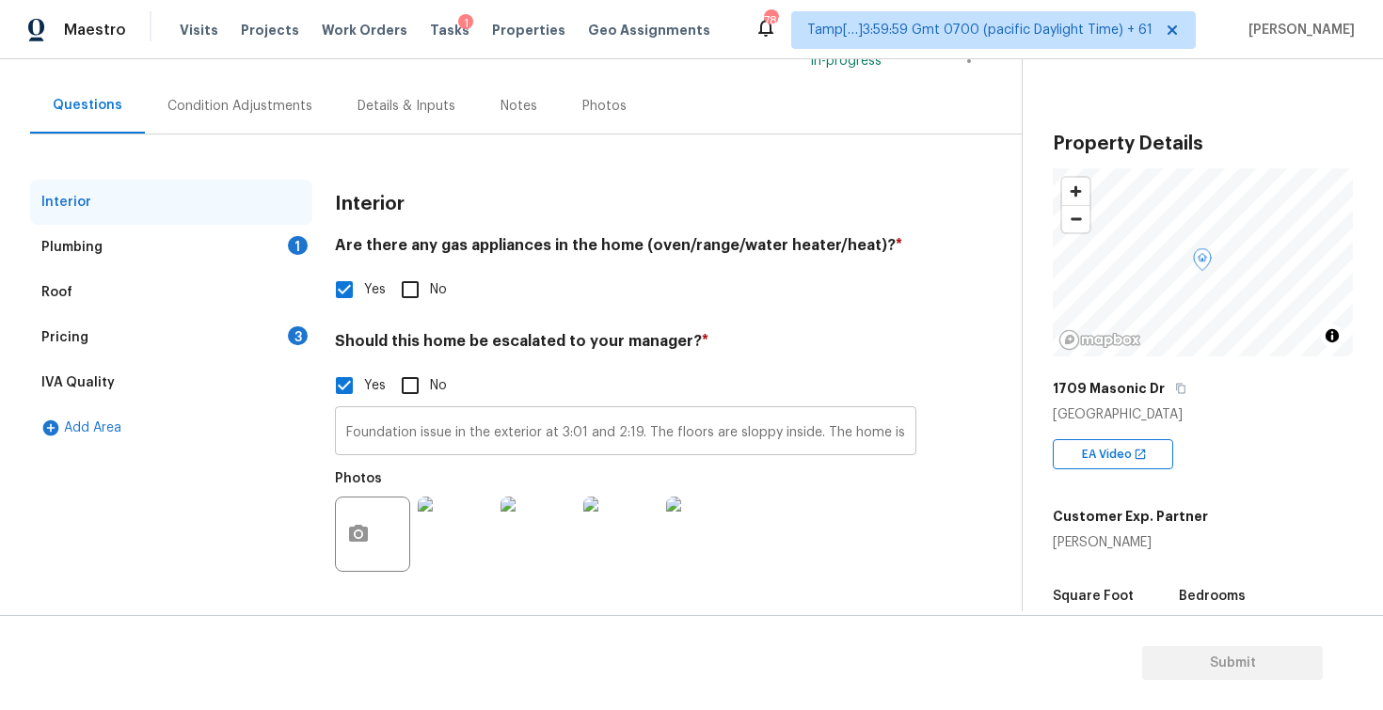
click at [861, 436] on input "Foundation issue in the exterior at 3:01 and 2:19. The floors are sloppy inside…" at bounding box center [625, 433] width 581 height 44
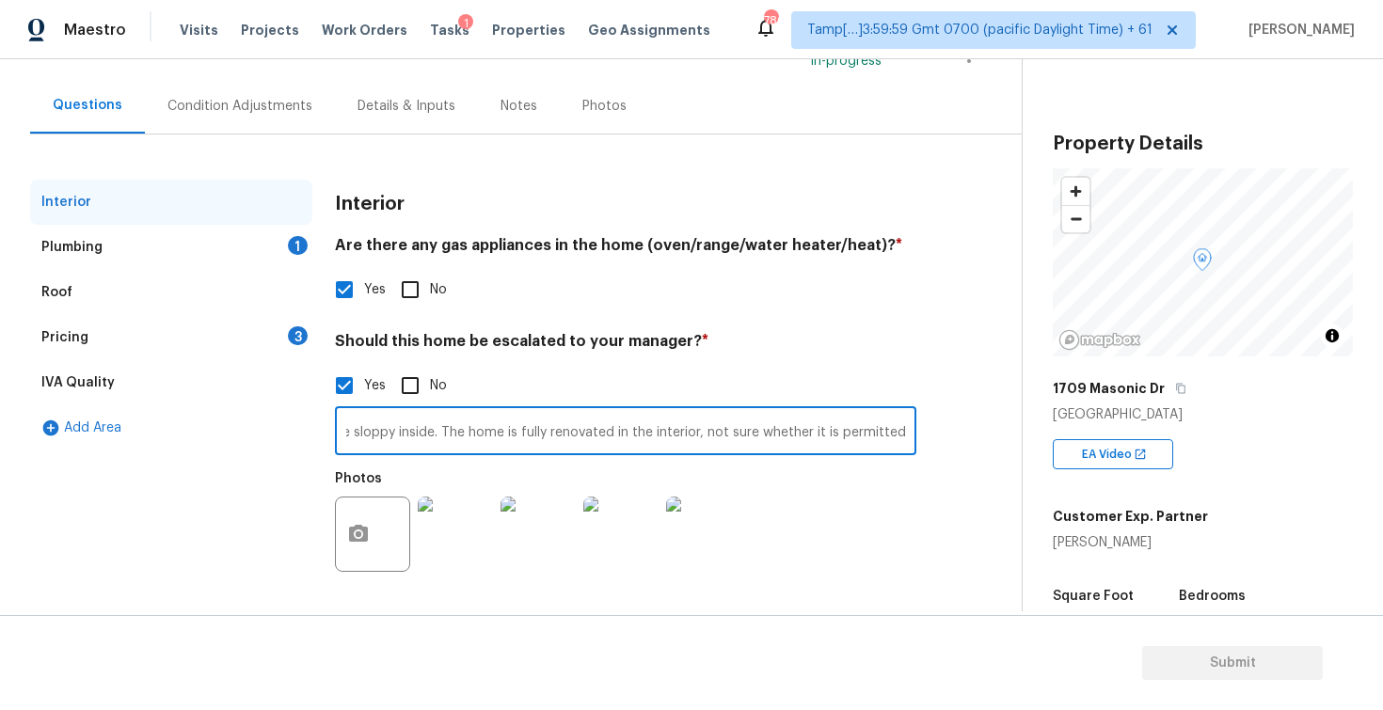
scroll to position [0, 464]
click at [874, 483] on div "Photos" at bounding box center [625, 522] width 581 height 122
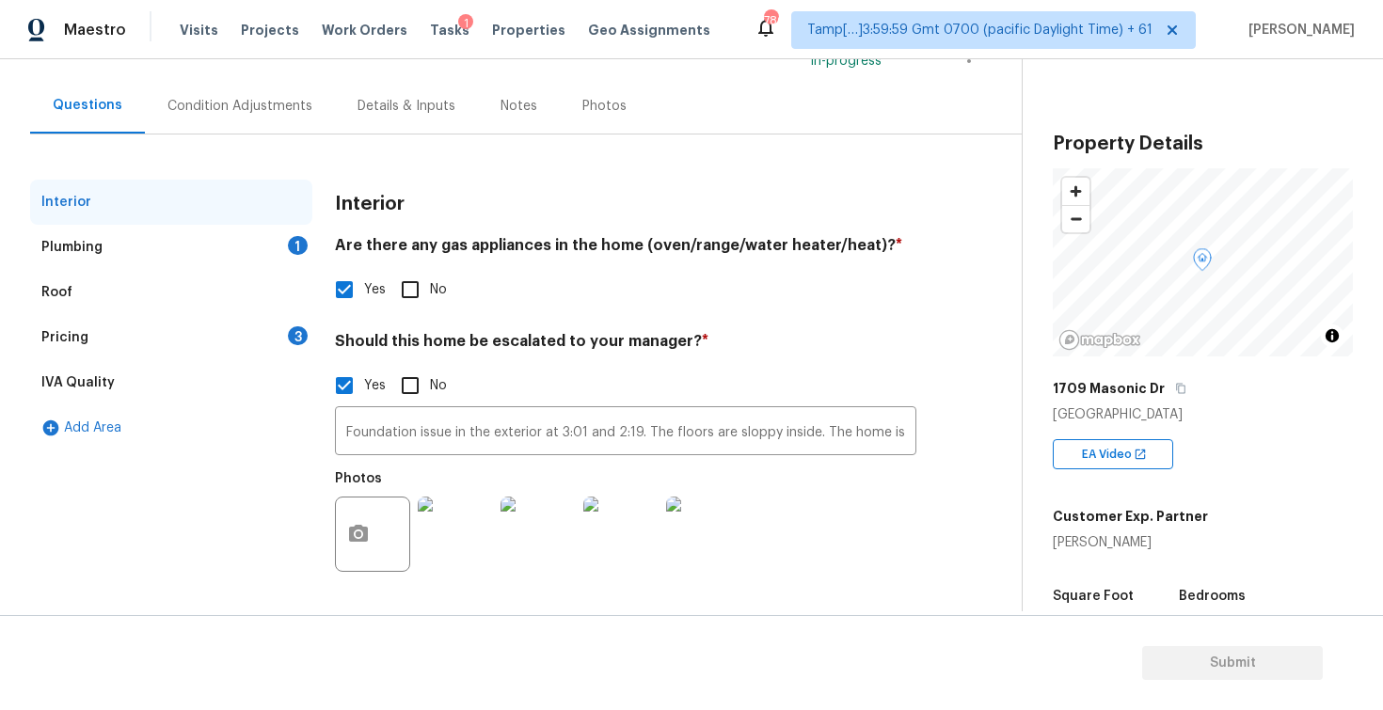
click at [302, 102] on div "Condition Adjustments" at bounding box center [239, 106] width 145 height 19
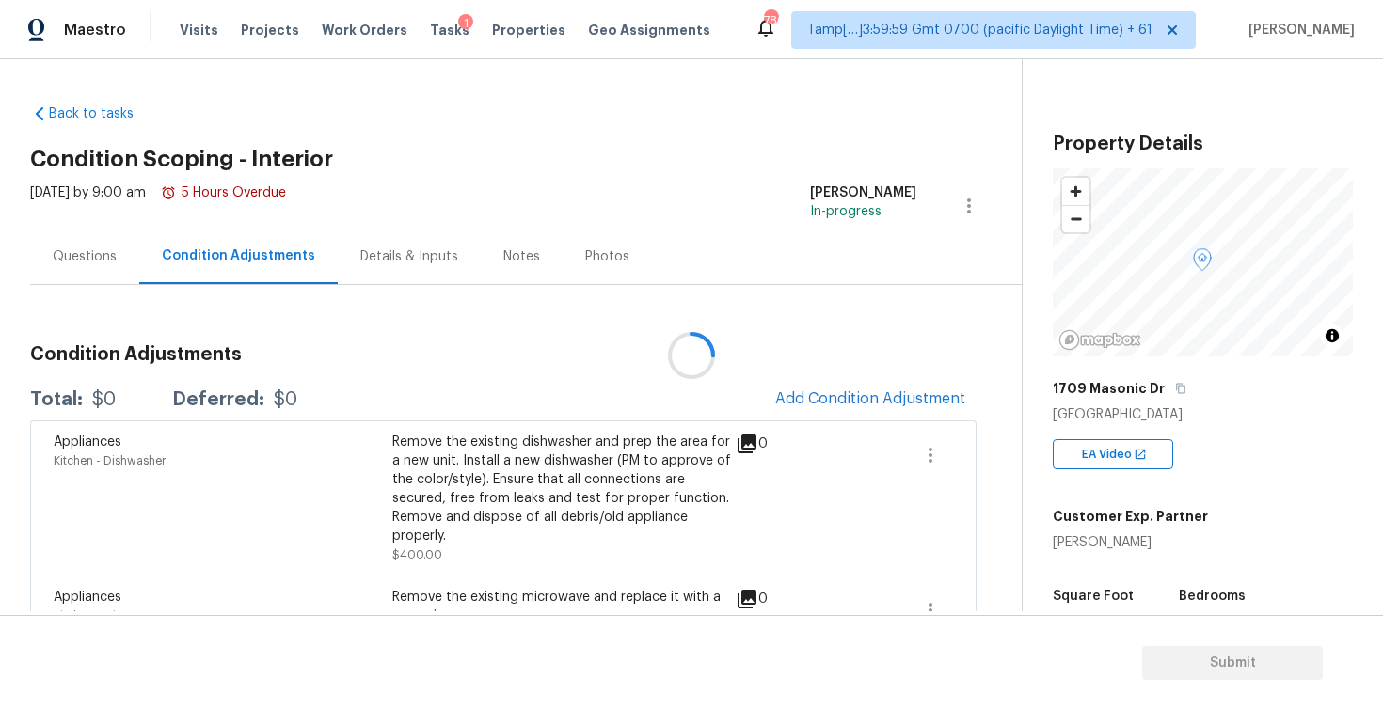
click at [838, 382] on div at bounding box center [691, 355] width 1383 height 710
click at [840, 395] on div at bounding box center [691, 355] width 1383 height 710
click at [834, 405] on span "Add Condition Adjustment" at bounding box center [870, 398] width 190 height 17
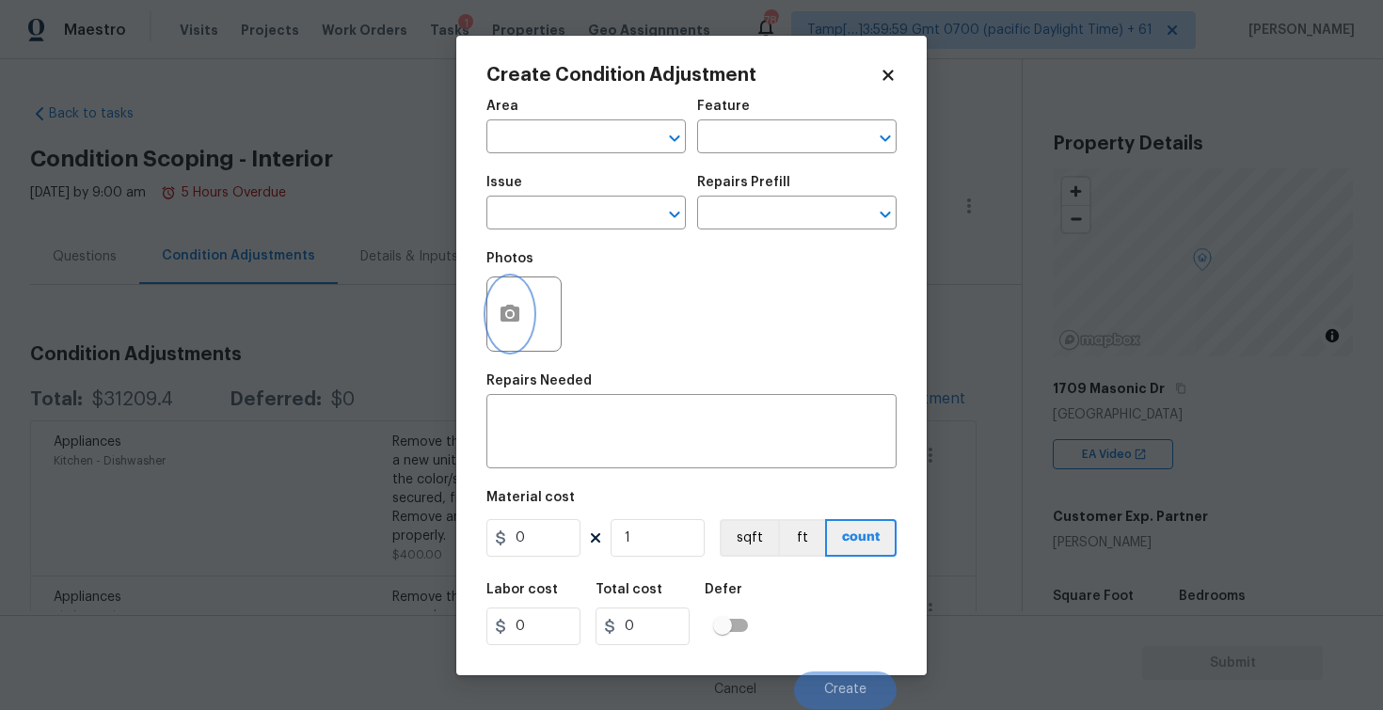
click at [512, 311] on icon "button" at bounding box center [509, 313] width 19 height 17
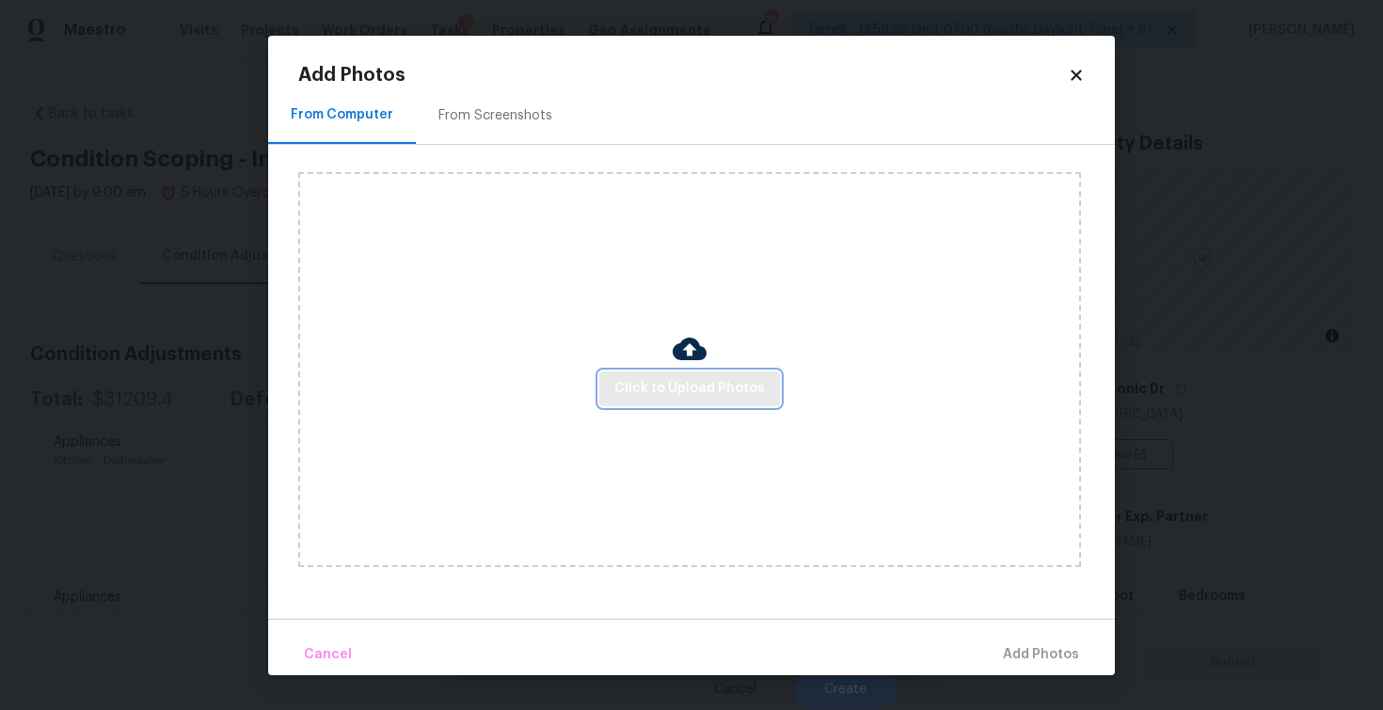
click at [659, 373] on button "Click to Upload Photos" at bounding box center [689, 389] width 181 height 35
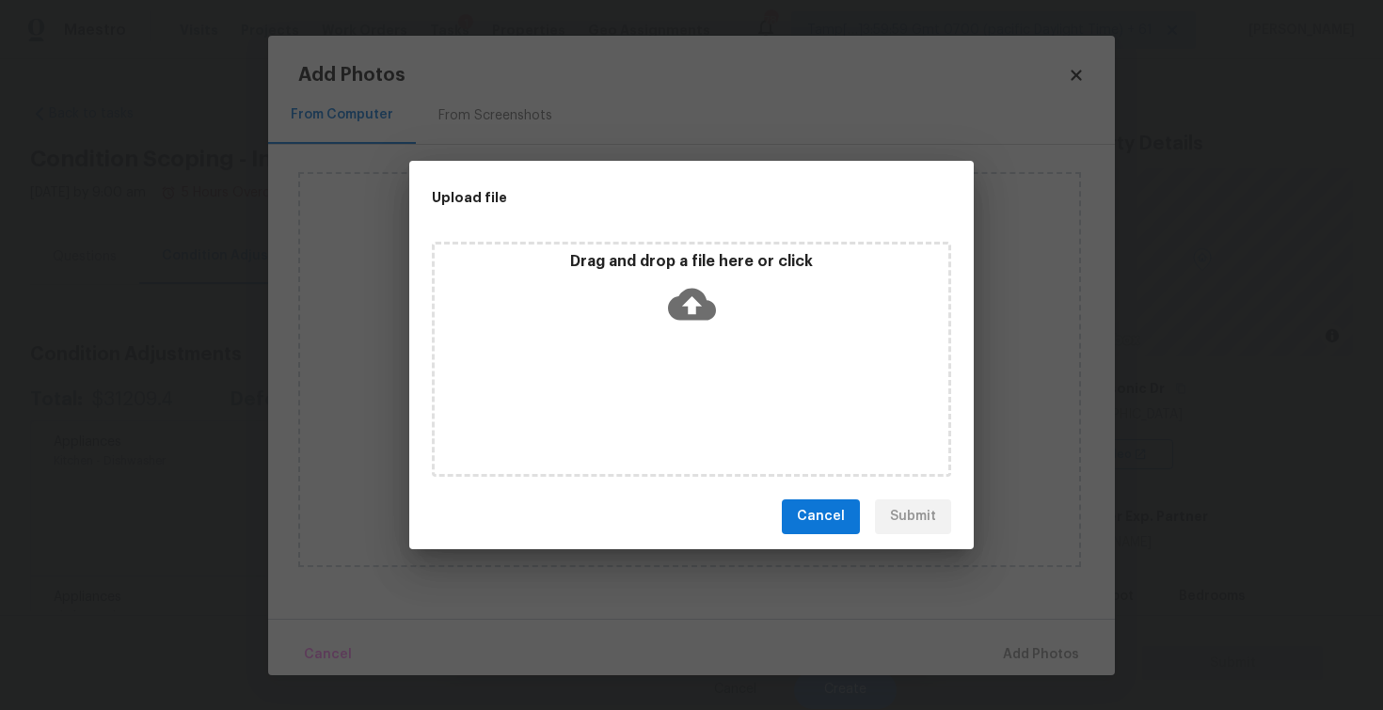
click at [670, 312] on icon at bounding box center [692, 304] width 48 height 32
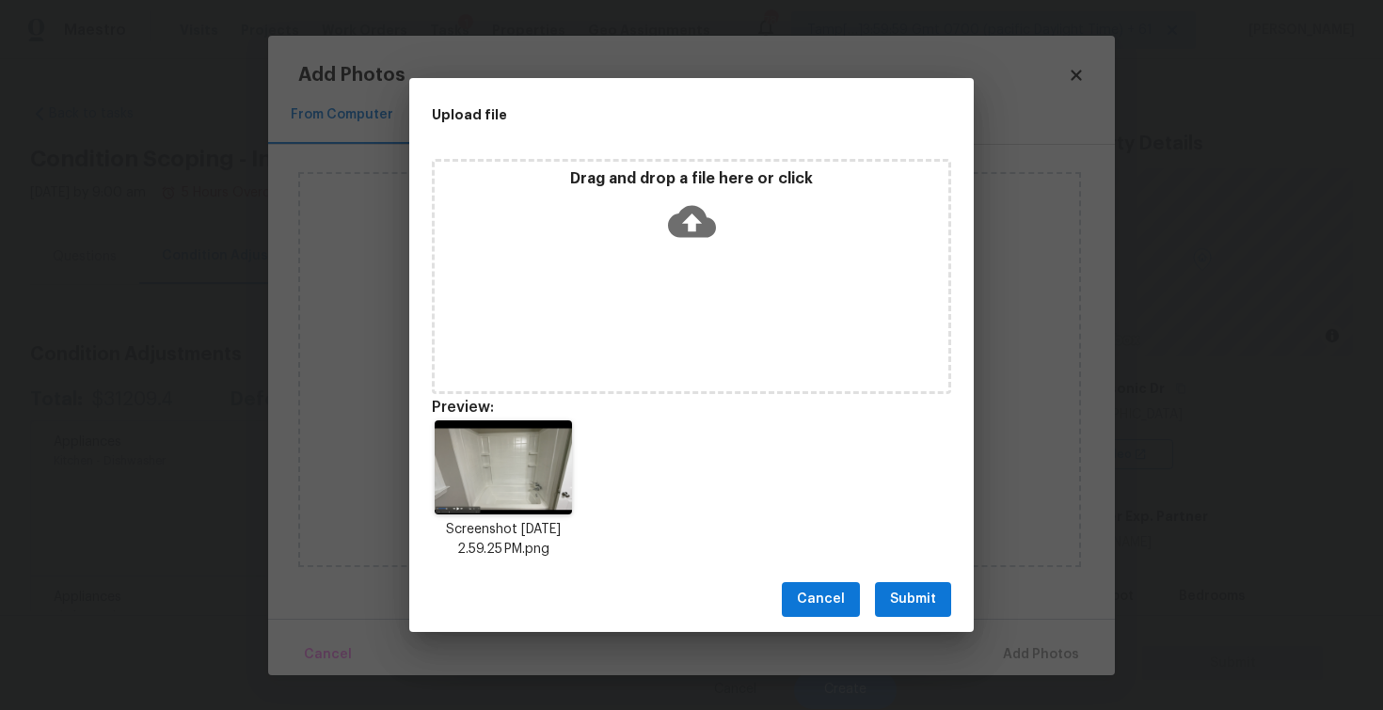
click at [962, 569] on div "Cancel Submit" at bounding box center [691, 599] width 564 height 65
click at [925, 600] on span "Submit" at bounding box center [913, 600] width 46 height 24
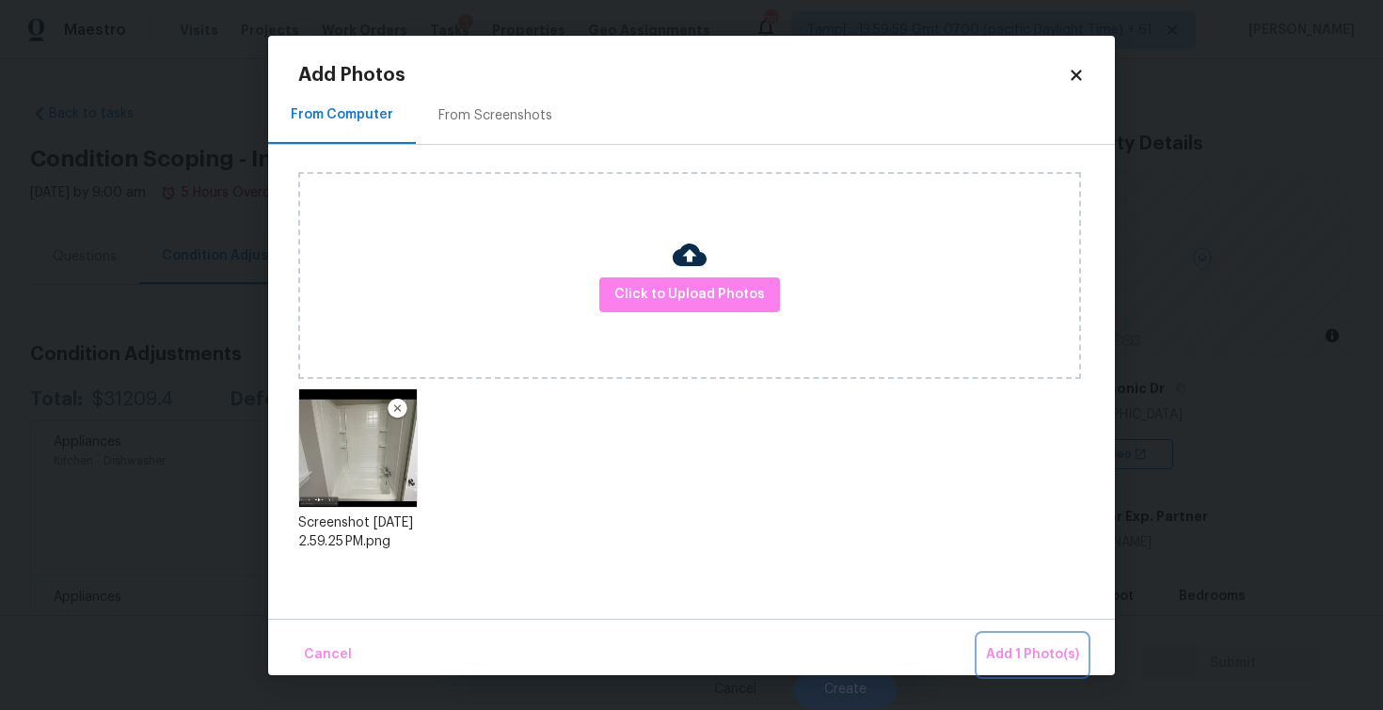
click at [1027, 652] on span "Add 1 Photo(s)" at bounding box center [1032, 655] width 93 height 24
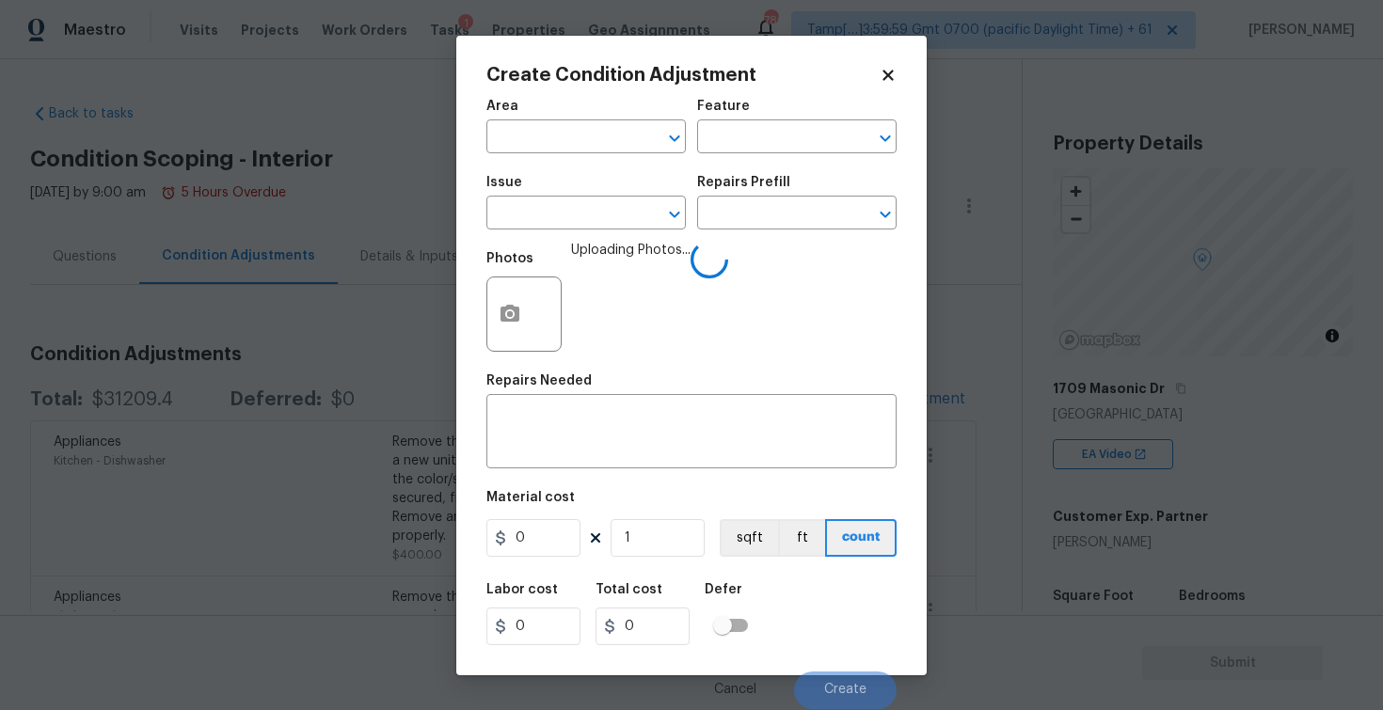
click at [605, 156] on span "Area ​" at bounding box center [585, 126] width 199 height 76
click at [580, 135] on input "text" at bounding box center [559, 138] width 147 height 29
type input "inter"
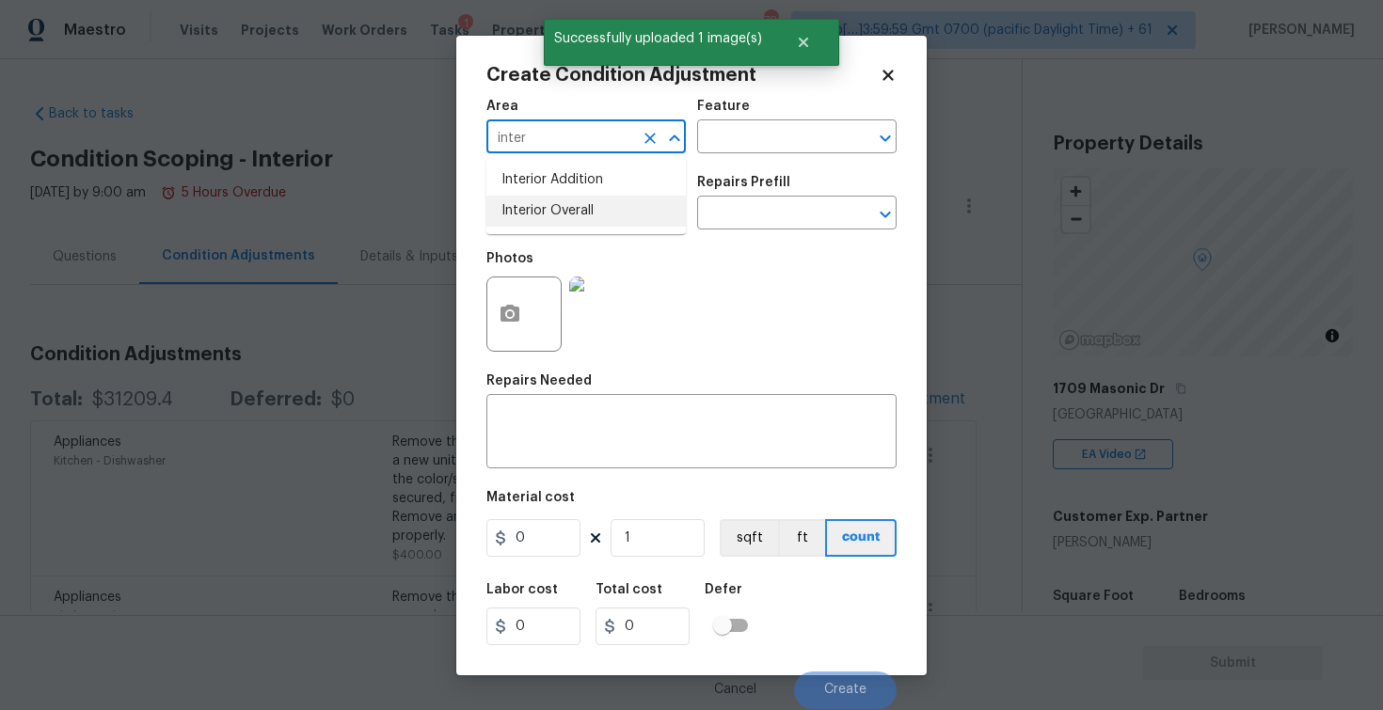
click at [549, 209] on li "Interior Overall" at bounding box center [585, 211] width 199 height 31
type input "Interior Overall"
click at [549, 209] on input "text" at bounding box center [559, 214] width 147 height 29
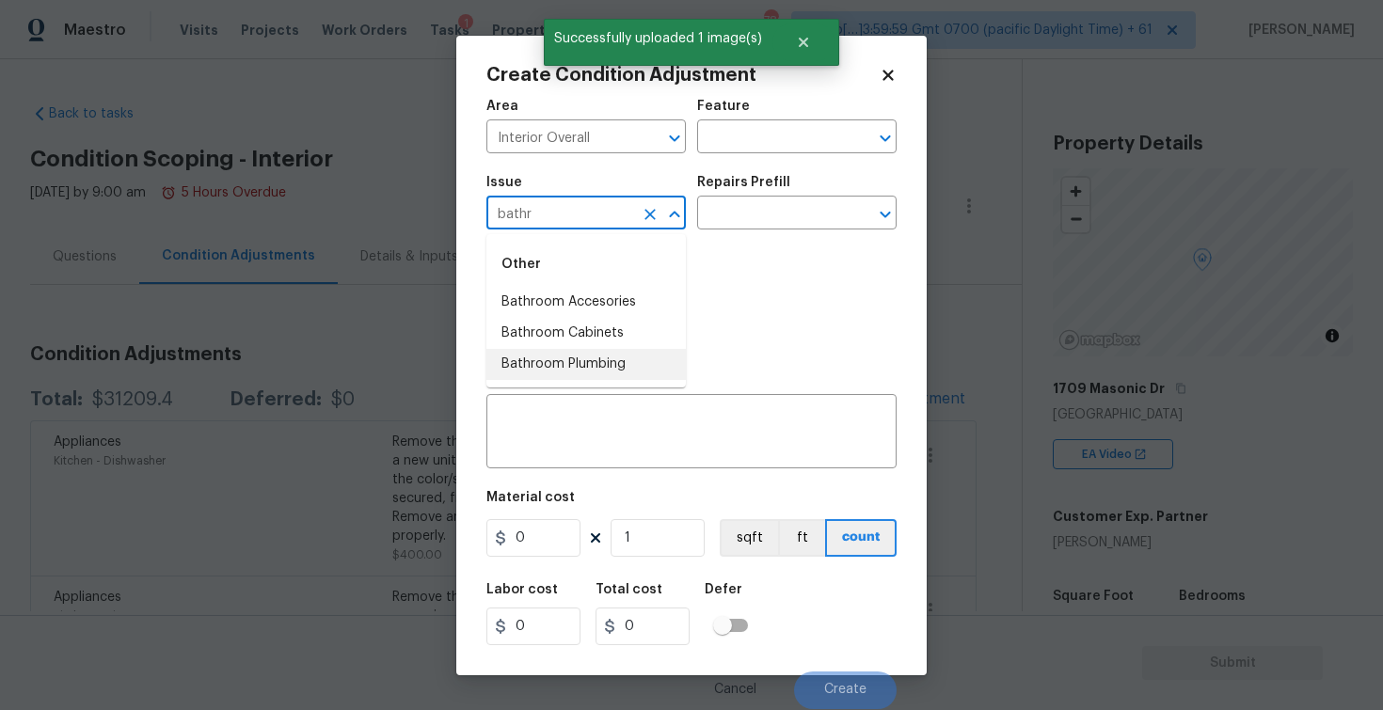
click at [579, 361] on li "Bathroom Plumbing" at bounding box center [585, 364] width 199 height 31
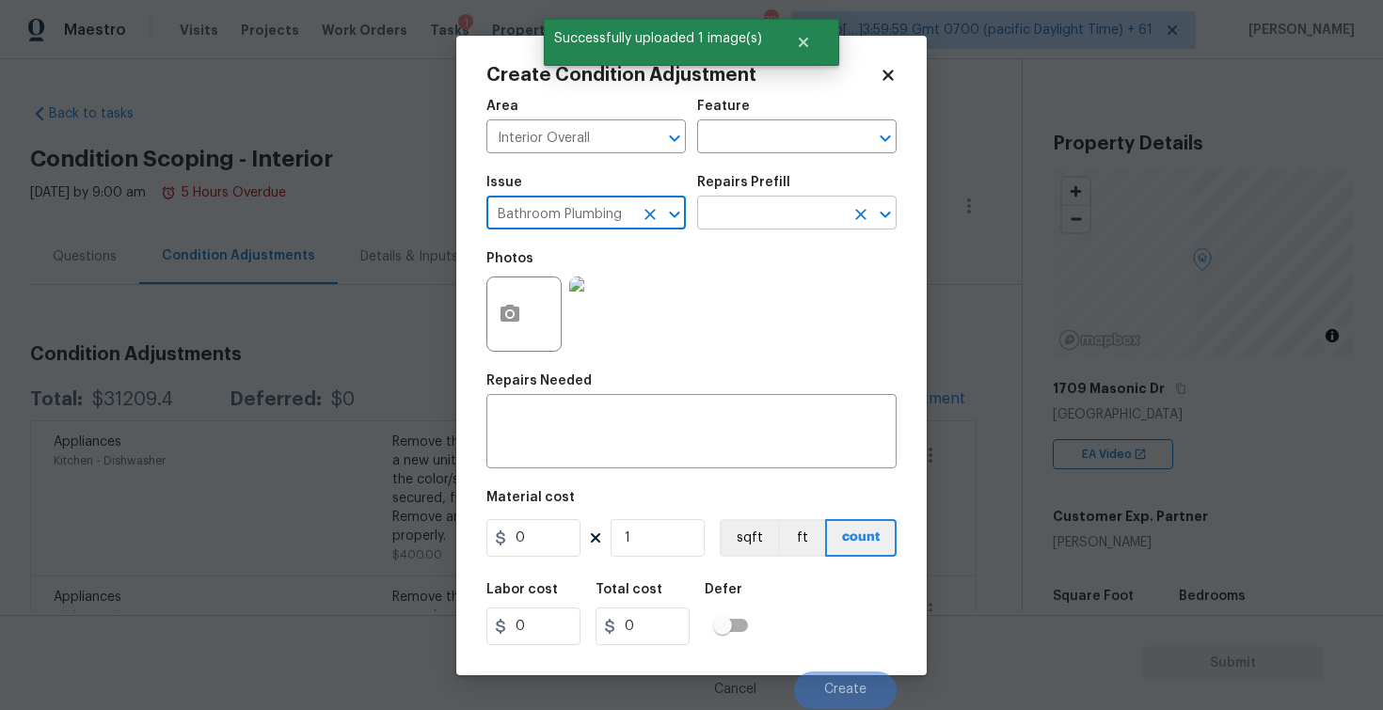
type input "Bathroom Plumbing"
click at [735, 210] on input "text" at bounding box center [770, 214] width 147 height 29
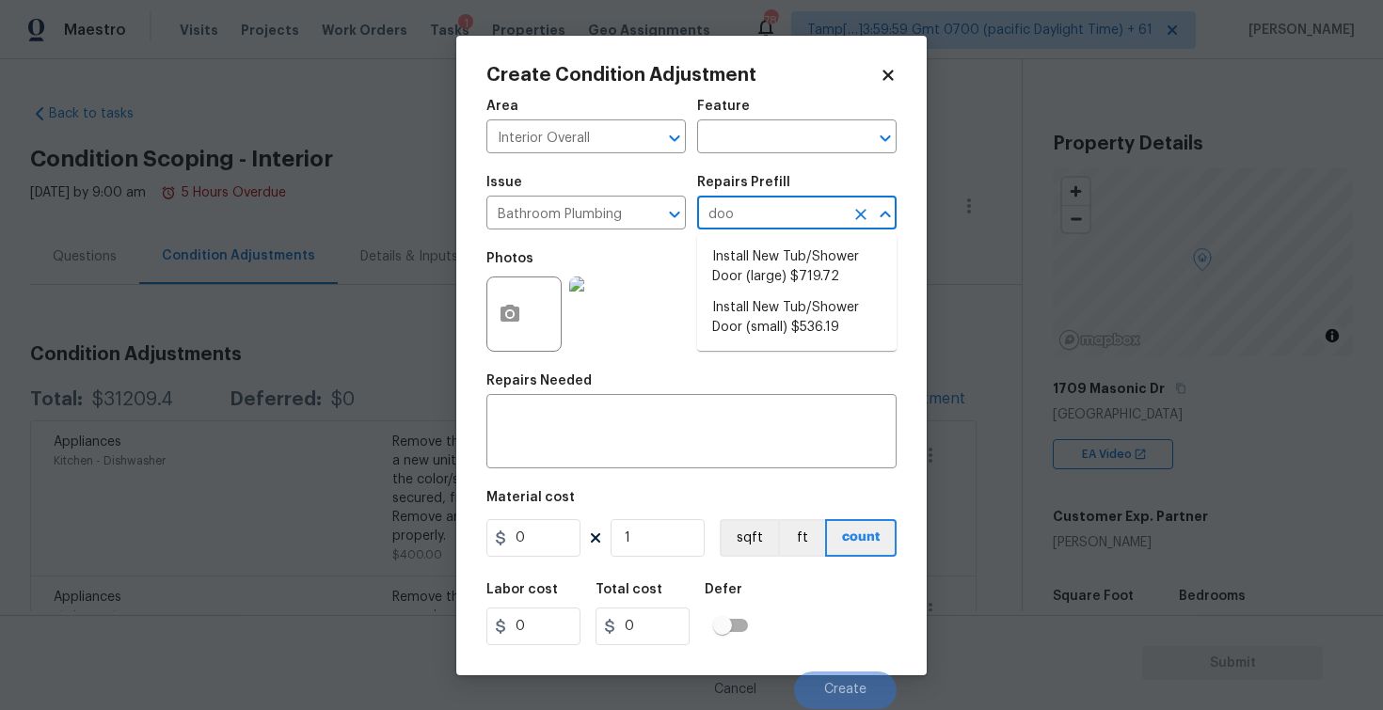
type input "door"
click at [773, 295] on li "Install New Tub/Shower Door (small) $536.19" at bounding box center [796, 318] width 199 height 51
type input "Plumbing"
type textarea "Prep the tub/shower surround and install a new 32''-36'' tempered shower door. …"
type input "536.19"
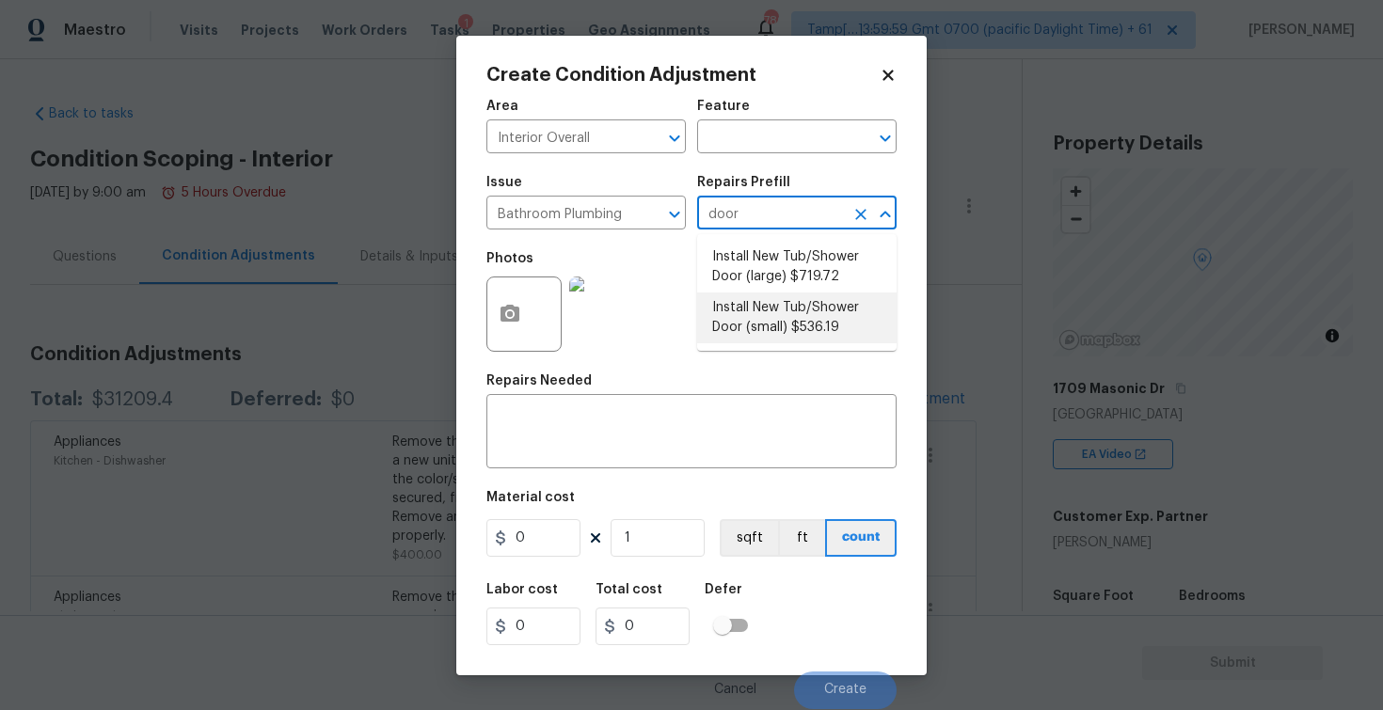
type input "536.19"
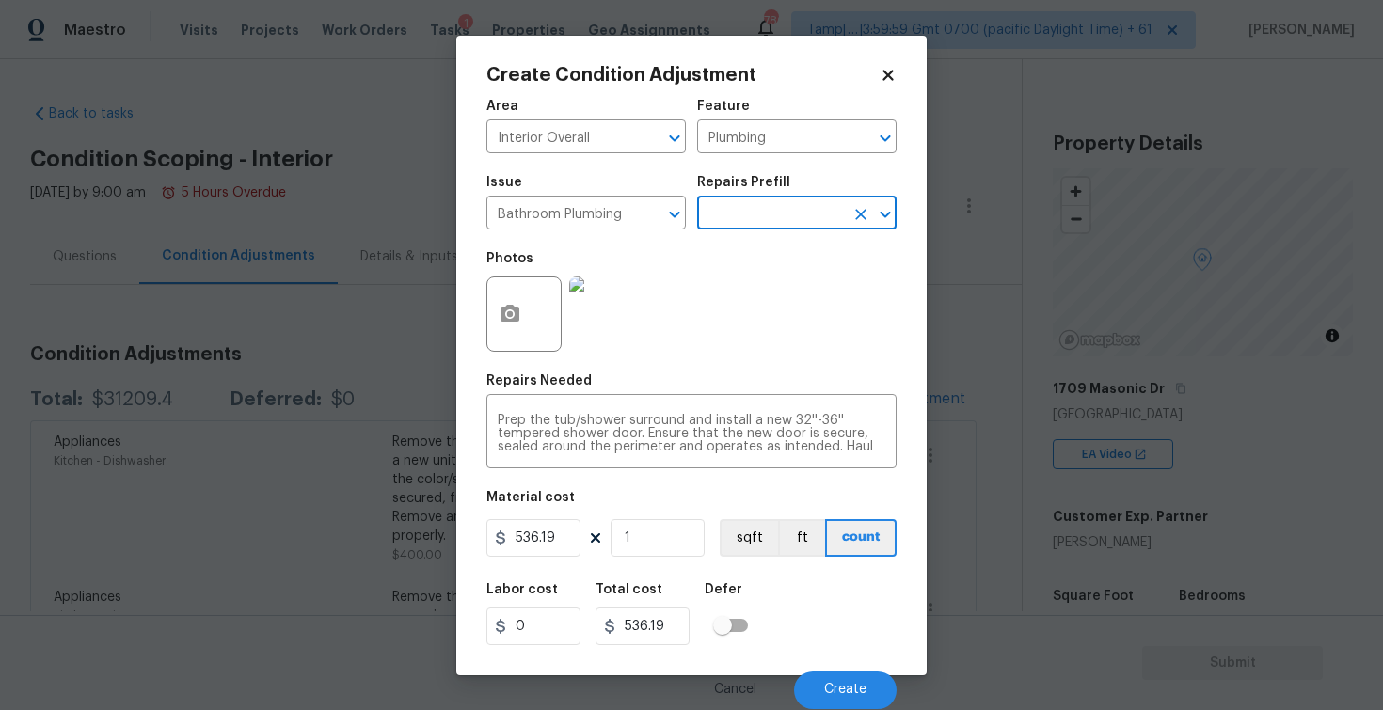
click at [839, 663] on div "Cancel Create" at bounding box center [691, 683] width 410 height 53
click at [843, 678] on button "Create" at bounding box center [845, 691] width 103 height 38
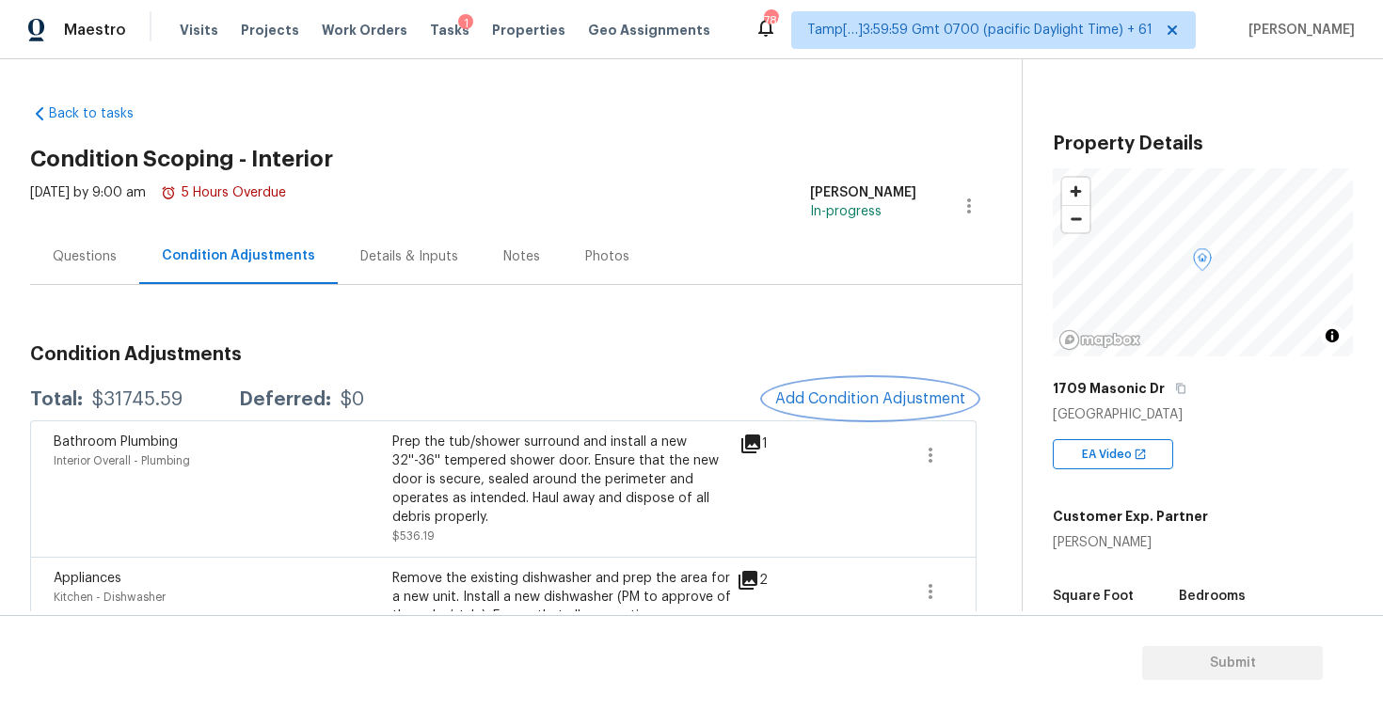
click at [881, 391] on span "Add Condition Adjustment" at bounding box center [870, 398] width 190 height 17
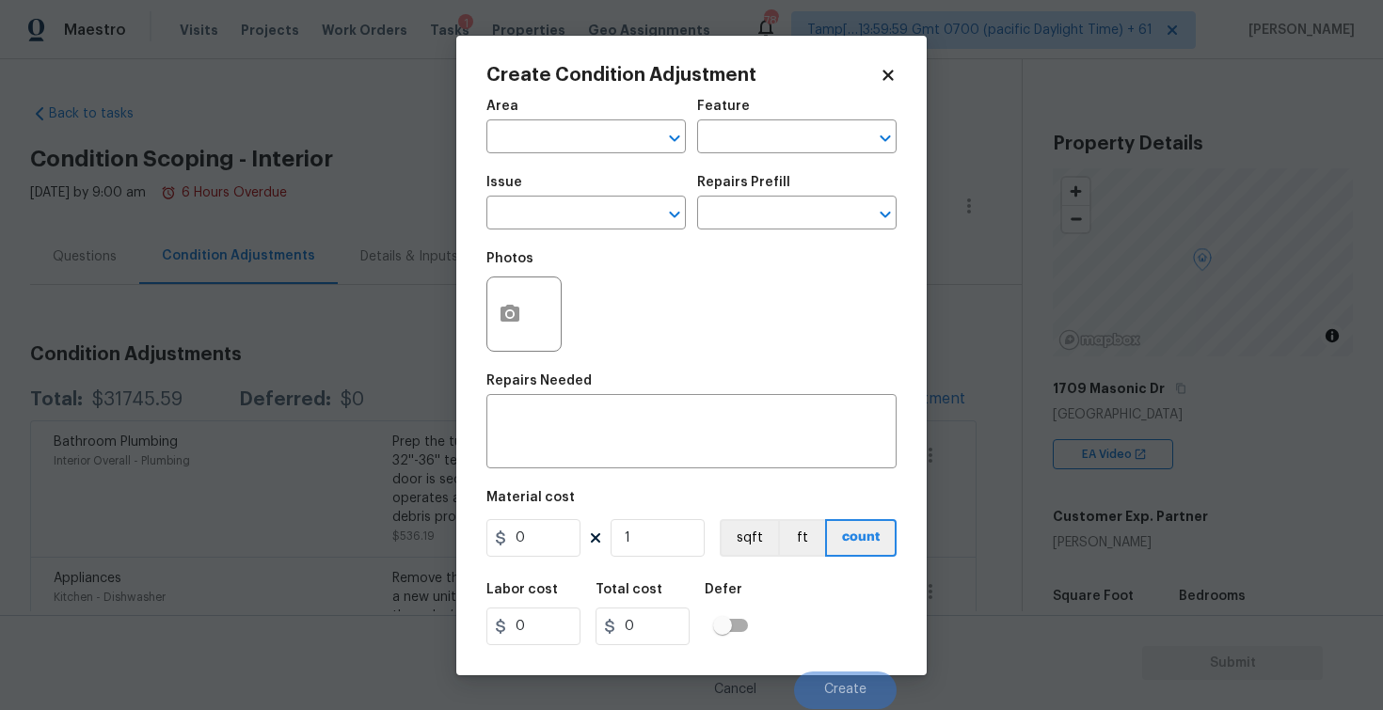
click at [499, 86] on div "Create Condition Adjustment Area ​ Feature ​ Issue ​ Repairs Prefill ​ Photos R…" at bounding box center [691, 355] width 410 height 579
click at [521, 129] on input "text" at bounding box center [559, 138] width 147 height 29
click at [528, 196] on li "Interior Overall" at bounding box center [585, 211] width 199 height 31
type input "Interior Overall"
click at [538, 207] on input "text" at bounding box center [559, 214] width 147 height 29
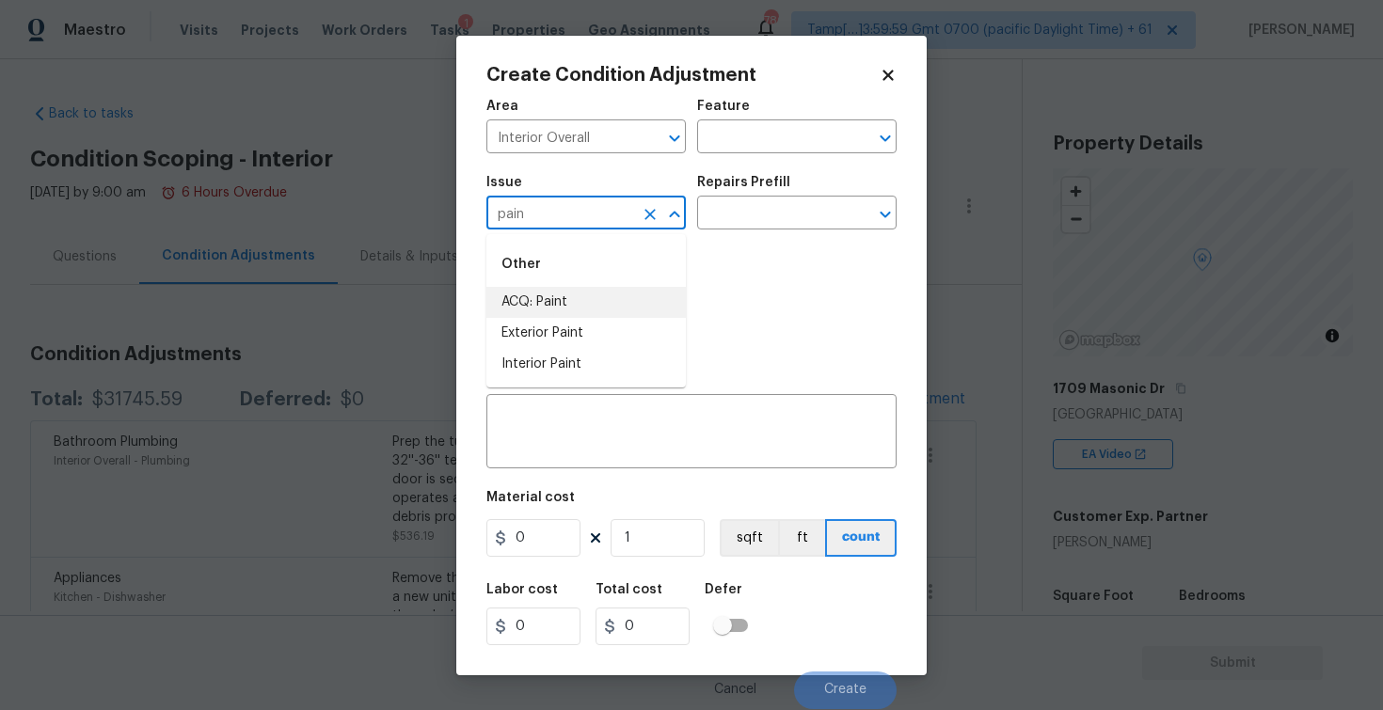
click at [557, 310] on li "ACQ: Paint" at bounding box center [585, 302] width 199 height 31
type input "ACQ: Paint"
click at [775, 187] on h5 "Repairs Prefill" at bounding box center [743, 182] width 93 height 13
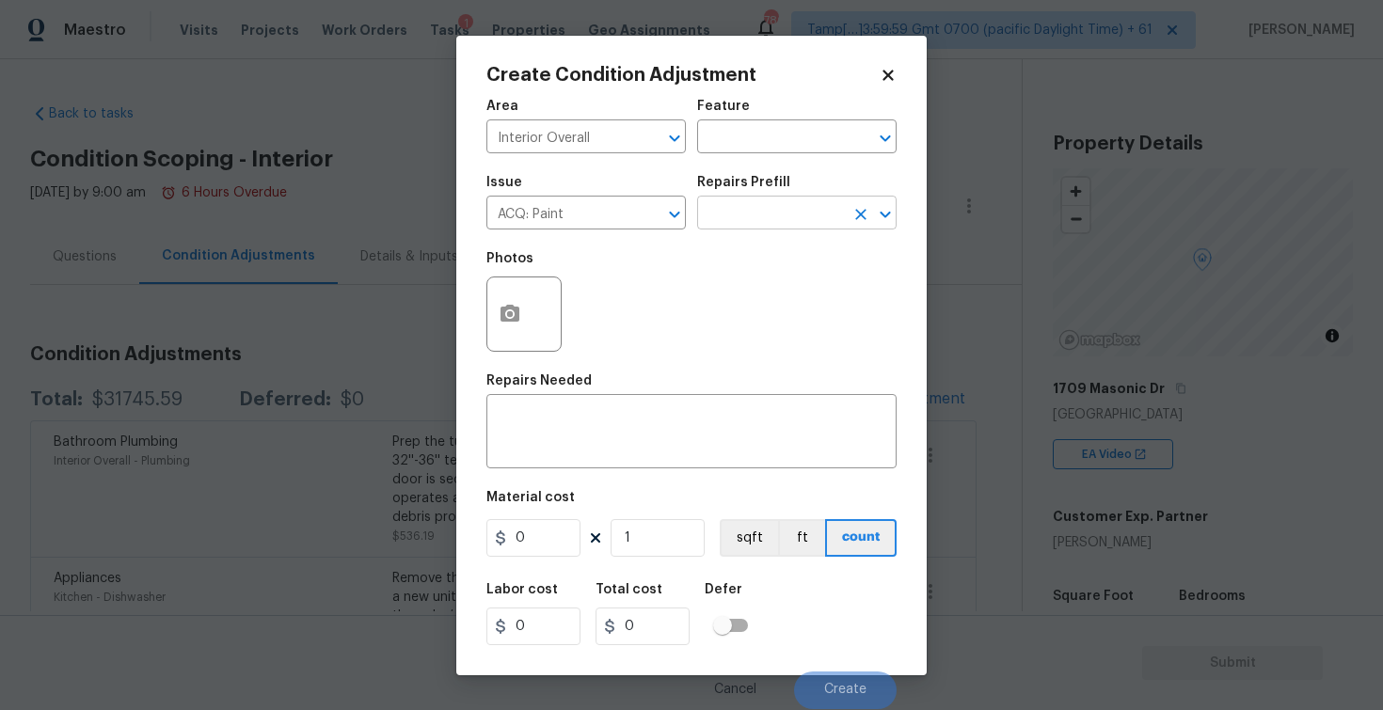
click at [777, 205] on input "text" at bounding box center [770, 214] width 147 height 29
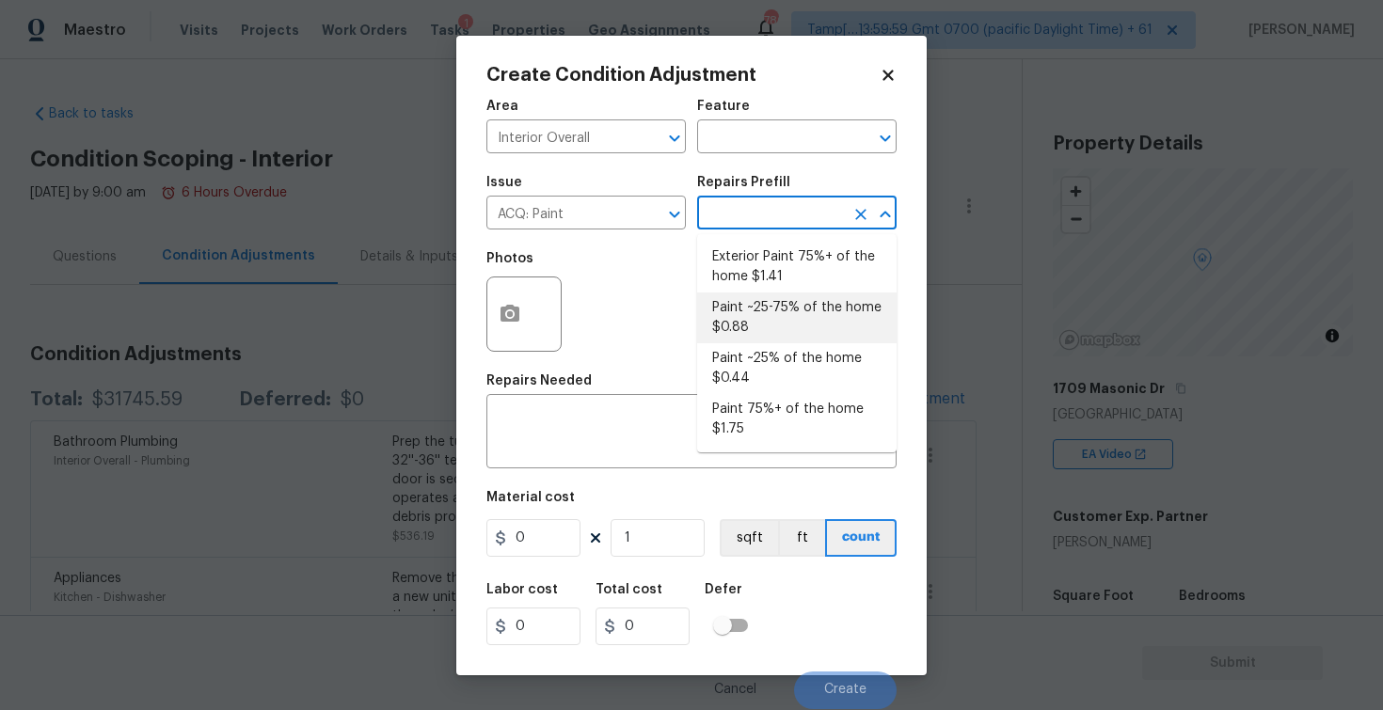
click at [768, 336] on li "Paint ~25-75% of the home $0.88" at bounding box center [796, 318] width 199 height 51
type input "Acquisition"
type textarea "Acquisition Scope: ~25 - 75% of the home needs interior paint"
type input "0.88"
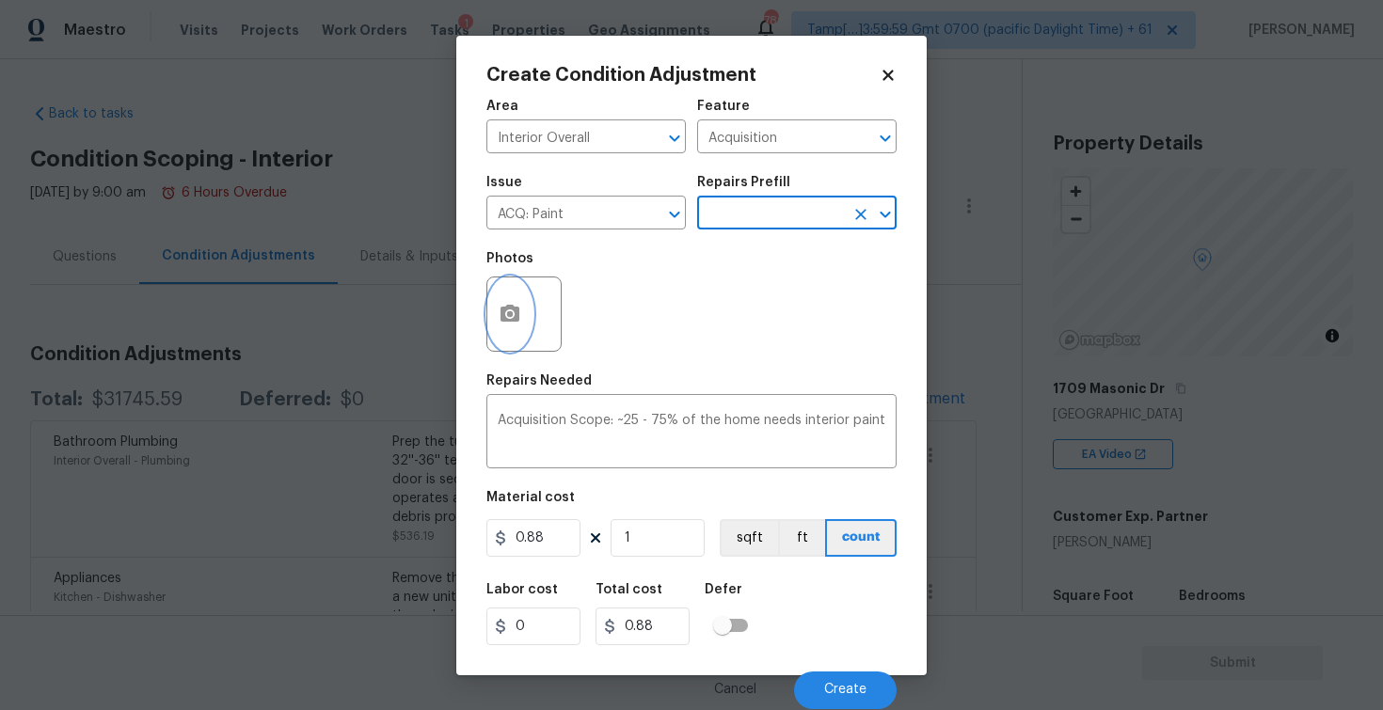
click at [515, 309] on icon "button" at bounding box center [509, 313] width 19 height 17
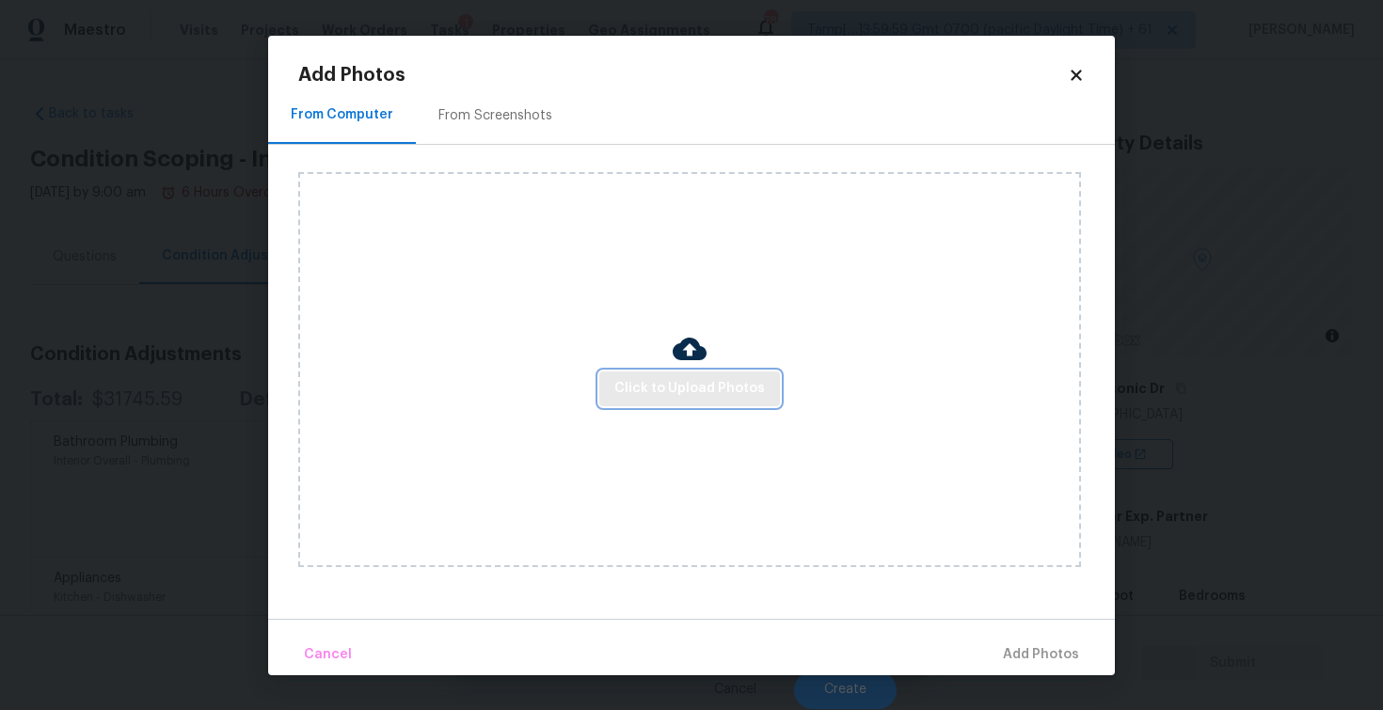
click at [659, 384] on span "Click to Upload Photos" at bounding box center [689, 389] width 151 height 24
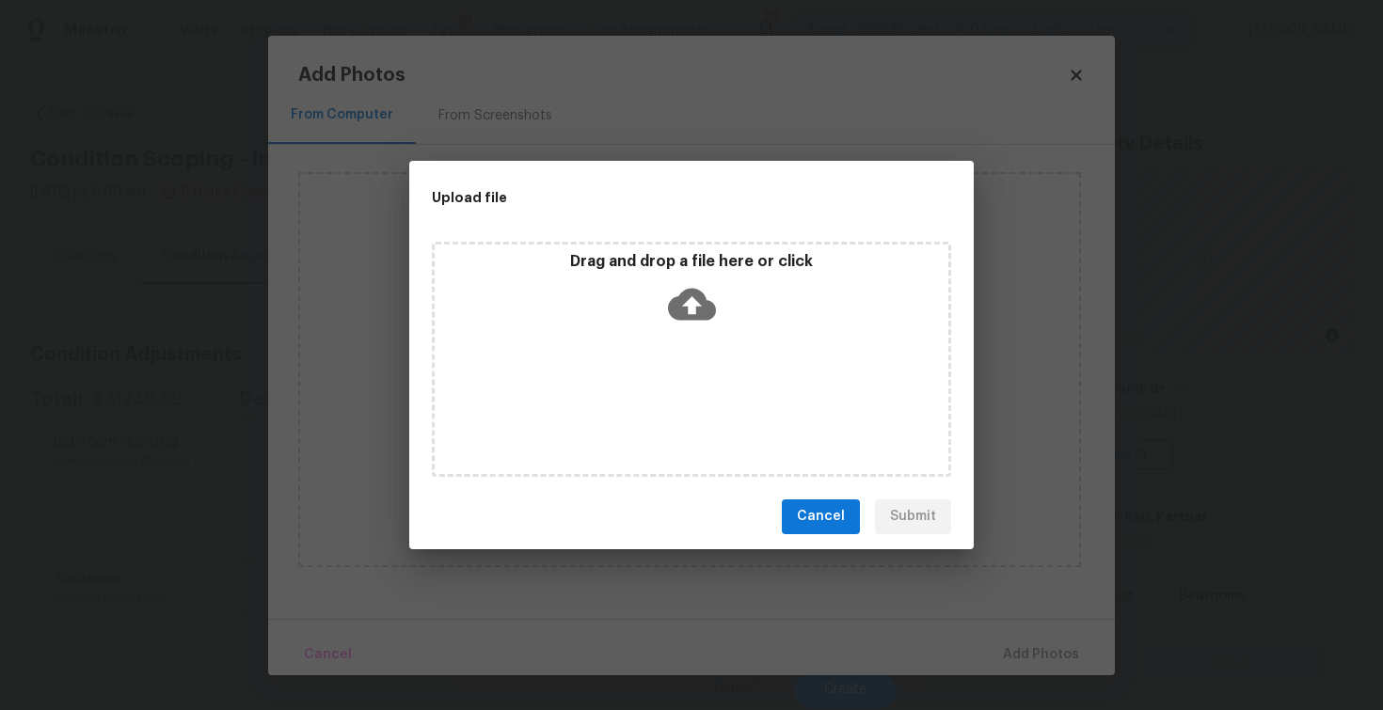
click at [694, 286] on icon at bounding box center [692, 304] width 48 height 48
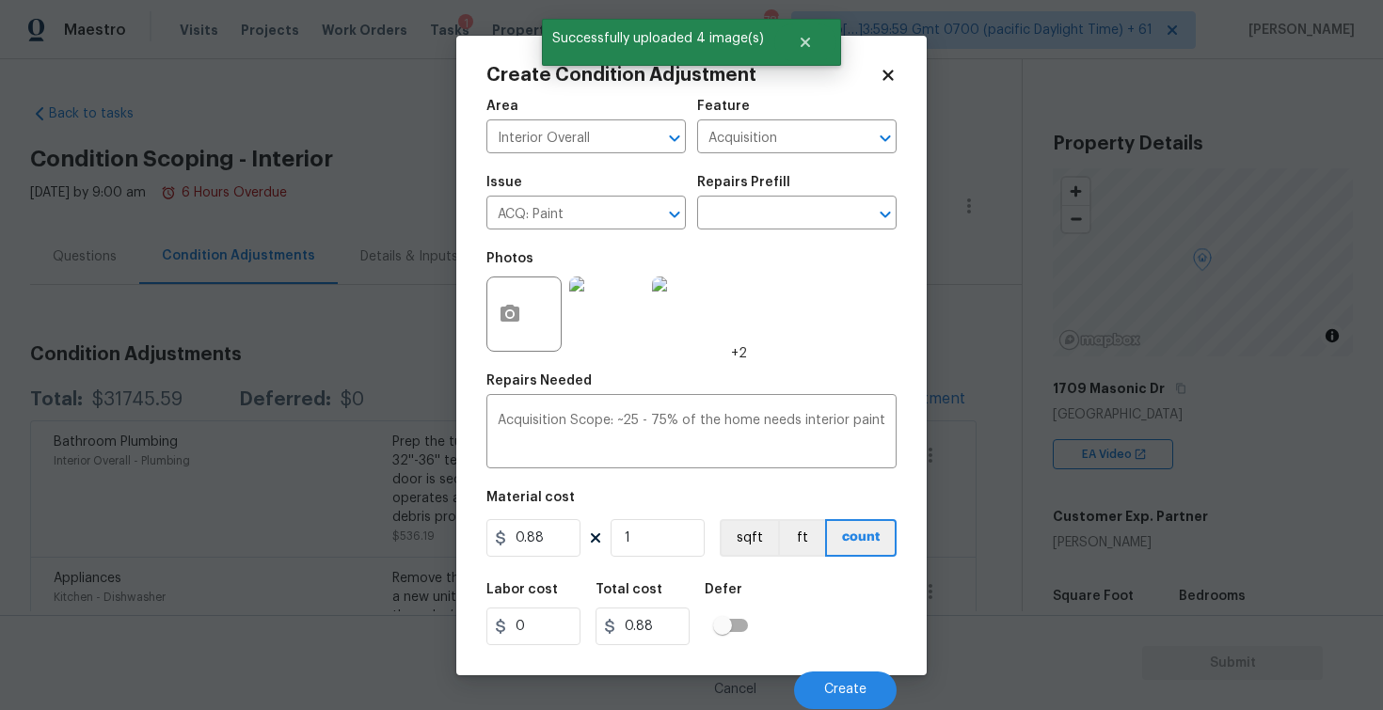
type input "0"
type input "1176"
type input "1034.88"
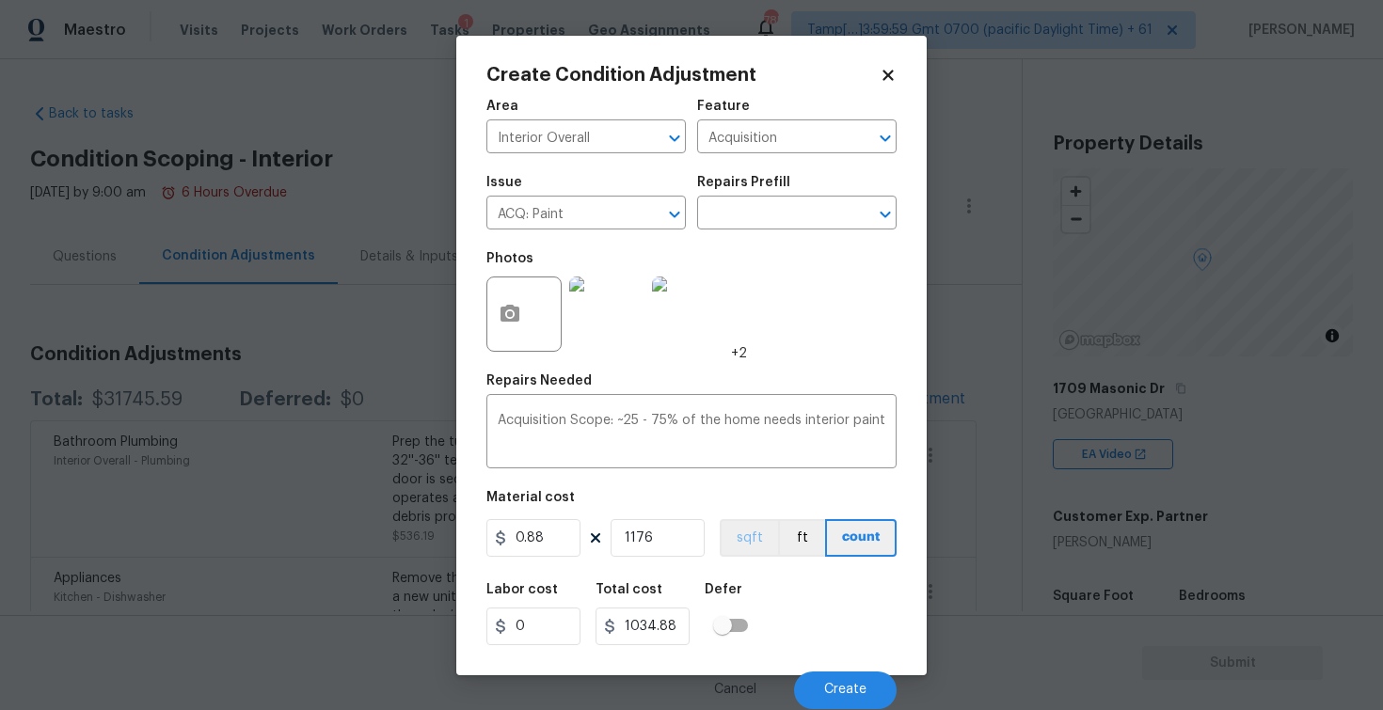
type input "1176"
click at [726, 538] on button "sqft" at bounding box center [749, 538] width 58 height 38
click at [881, 686] on button "Create" at bounding box center [845, 691] width 103 height 38
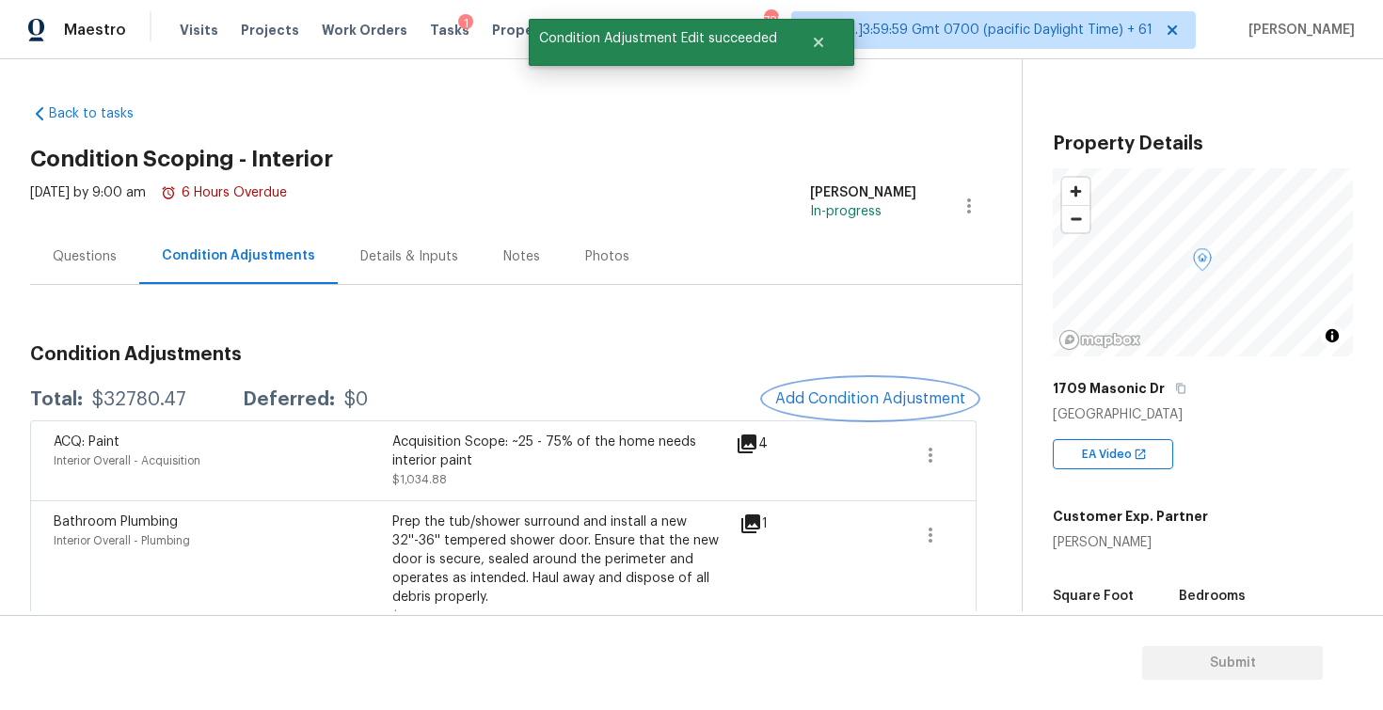
click at [834, 393] on span "Add Condition Adjustment" at bounding box center [870, 398] width 190 height 17
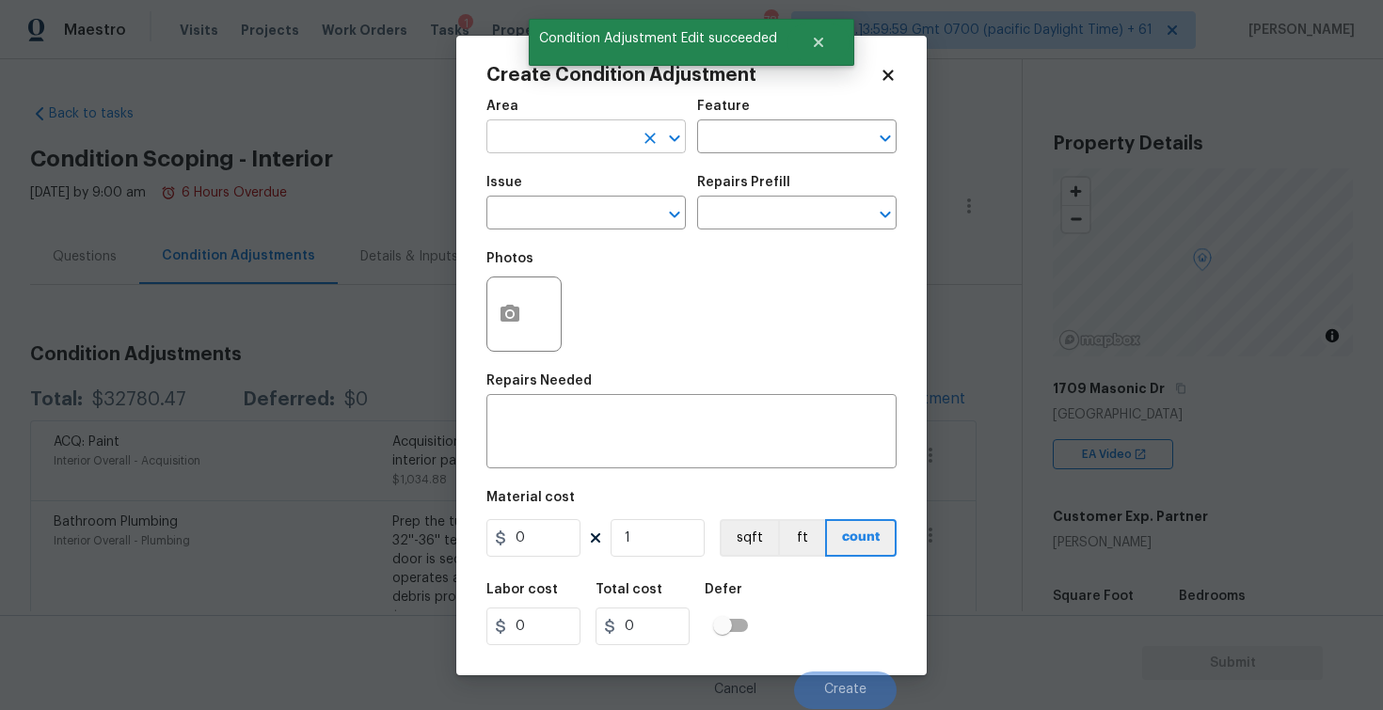
click at [567, 138] on input "text" at bounding box center [559, 138] width 147 height 29
click at [585, 216] on li "Interior Overall" at bounding box center [585, 211] width 199 height 31
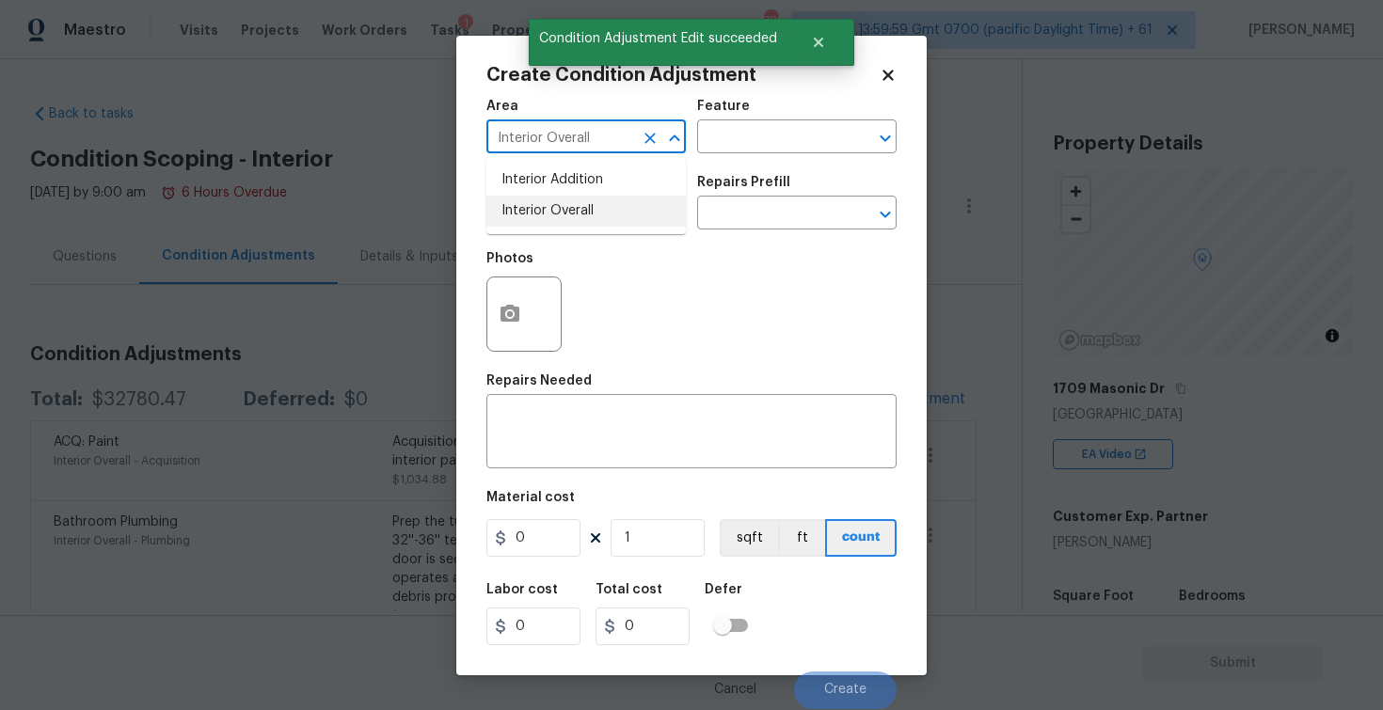
type input "Interior Overall"
click at [585, 216] on input "text" at bounding box center [559, 214] width 147 height 29
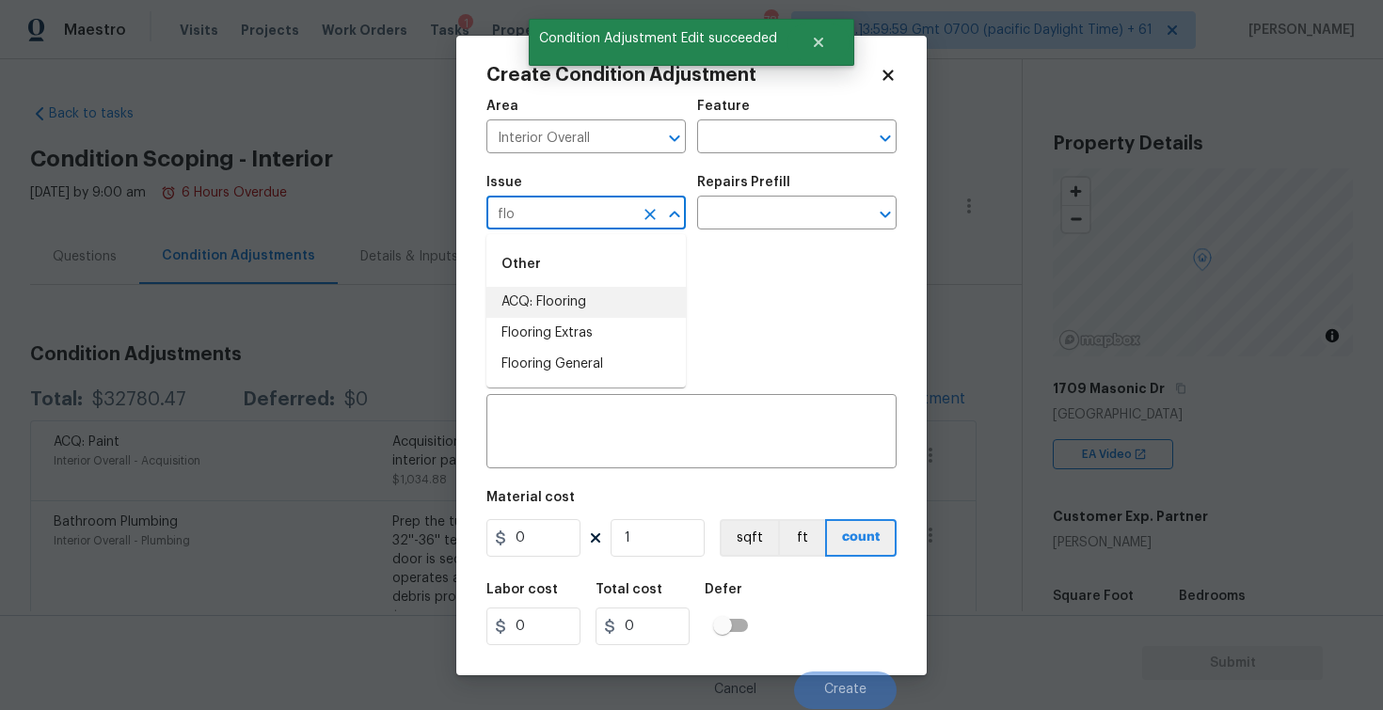
click at [592, 294] on li "ACQ: Flooring" at bounding box center [585, 302] width 199 height 31
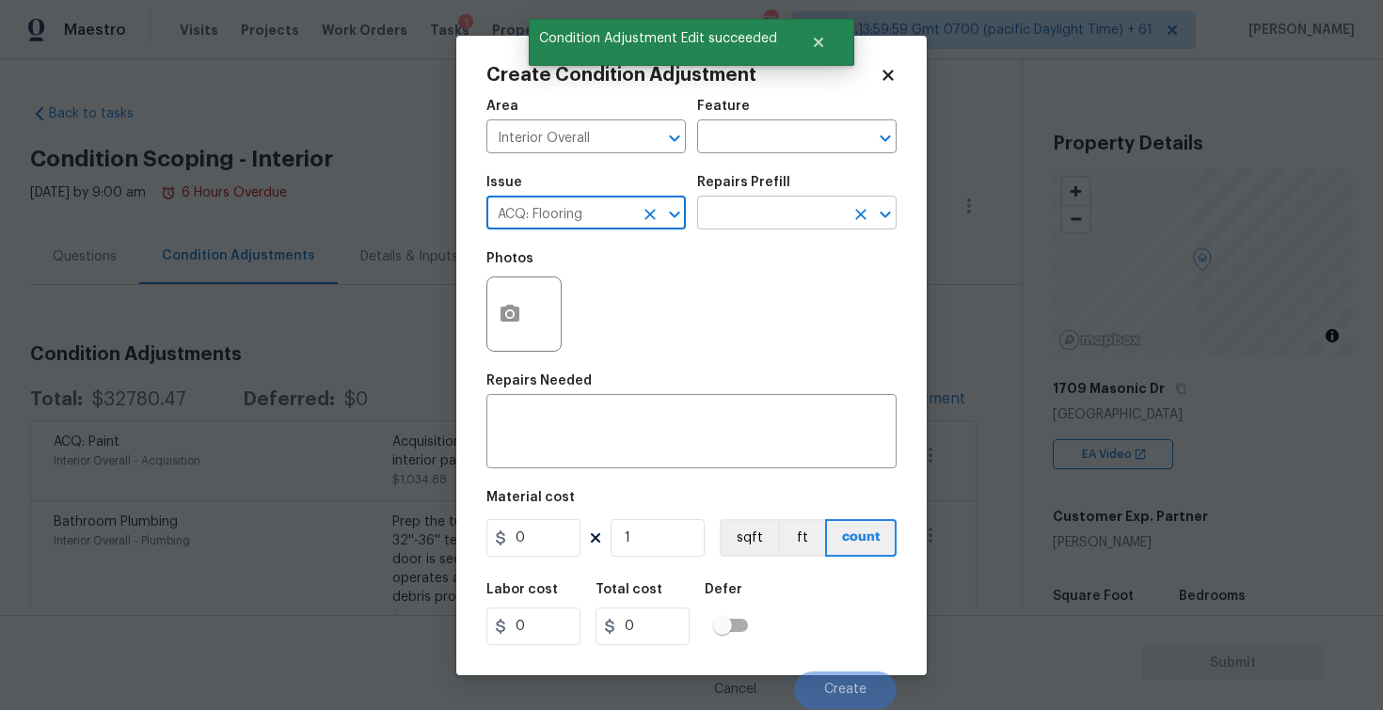
type input "ACQ: Flooring"
click at [766, 228] on input "text" at bounding box center [770, 214] width 147 height 29
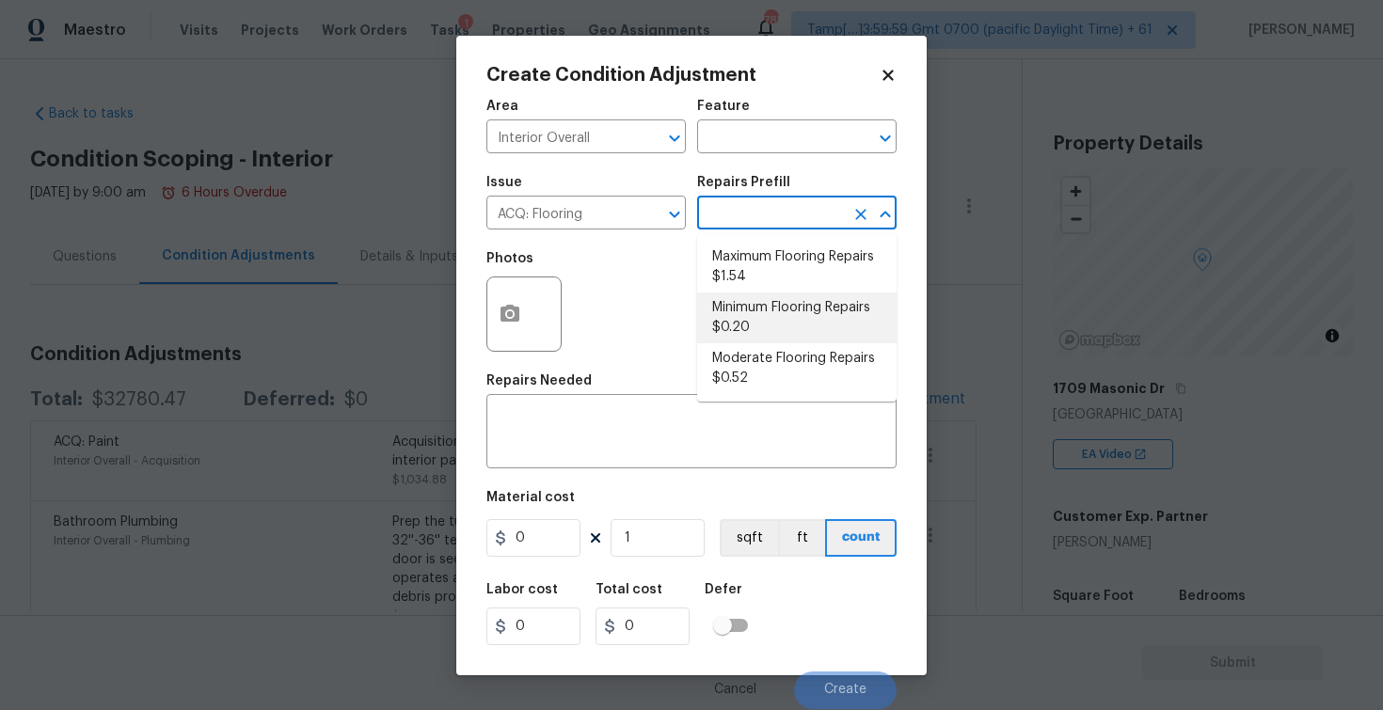
click at [771, 312] on li "Minimum Flooring Repairs $0.20" at bounding box center [796, 318] width 199 height 51
type input "Acquisition"
type textarea "Acquisition Scope: Minimum flooring repairs"
type input "0.2"
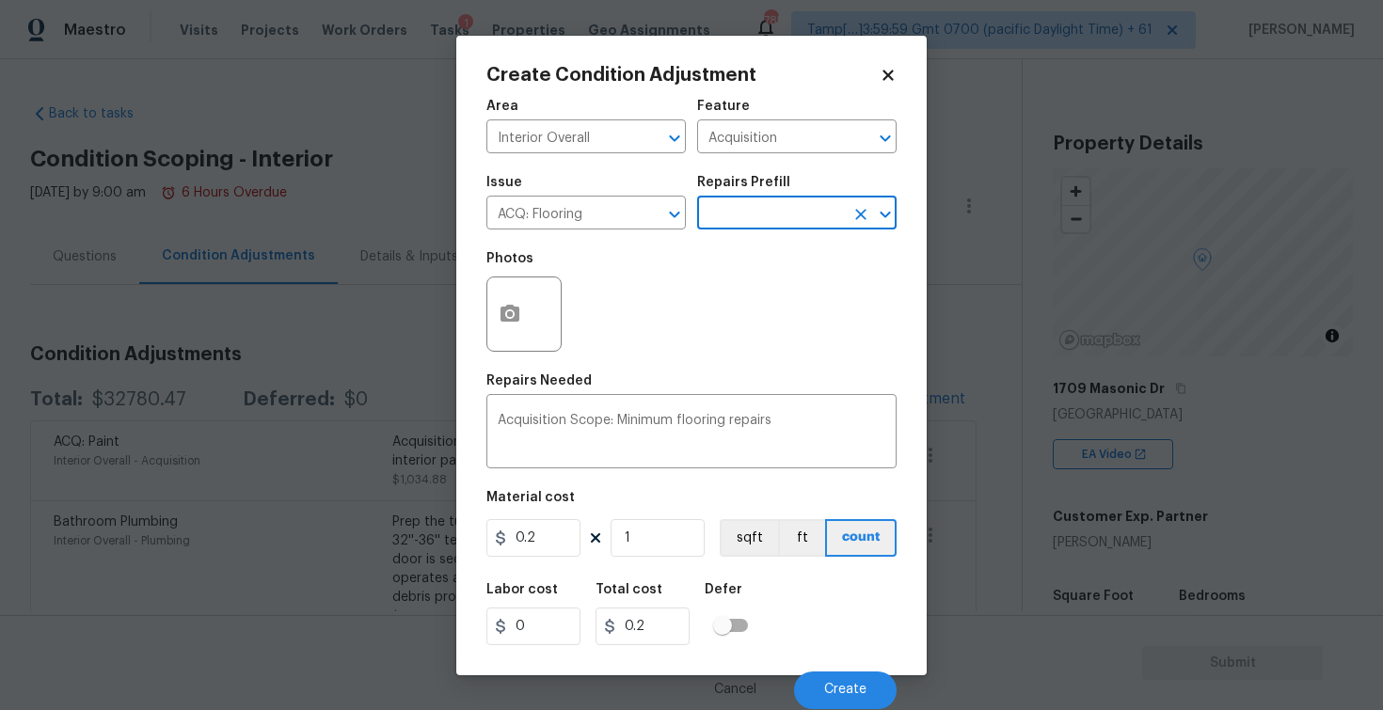
click at [671, 583] on div "Total cost" at bounding box center [649, 595] width 109 height 24
click at [671, 553] on input "1" at bounding box center [658, 538] width 94 height 38
type input "0"
paste input "1176"
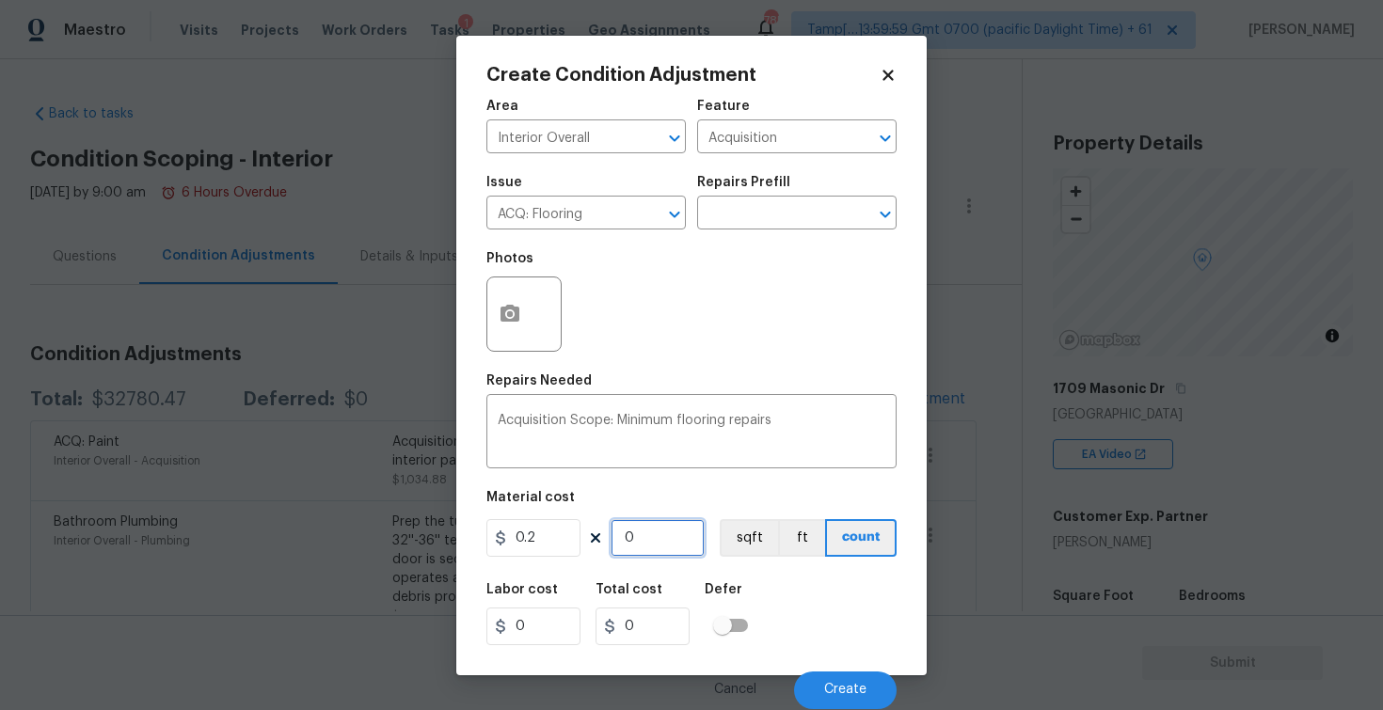
type input "1176"
type input "235.2"
type input "1176"
click at [758, 547] on button "sqft" at bounding box center [749, 538] width 58 height 38
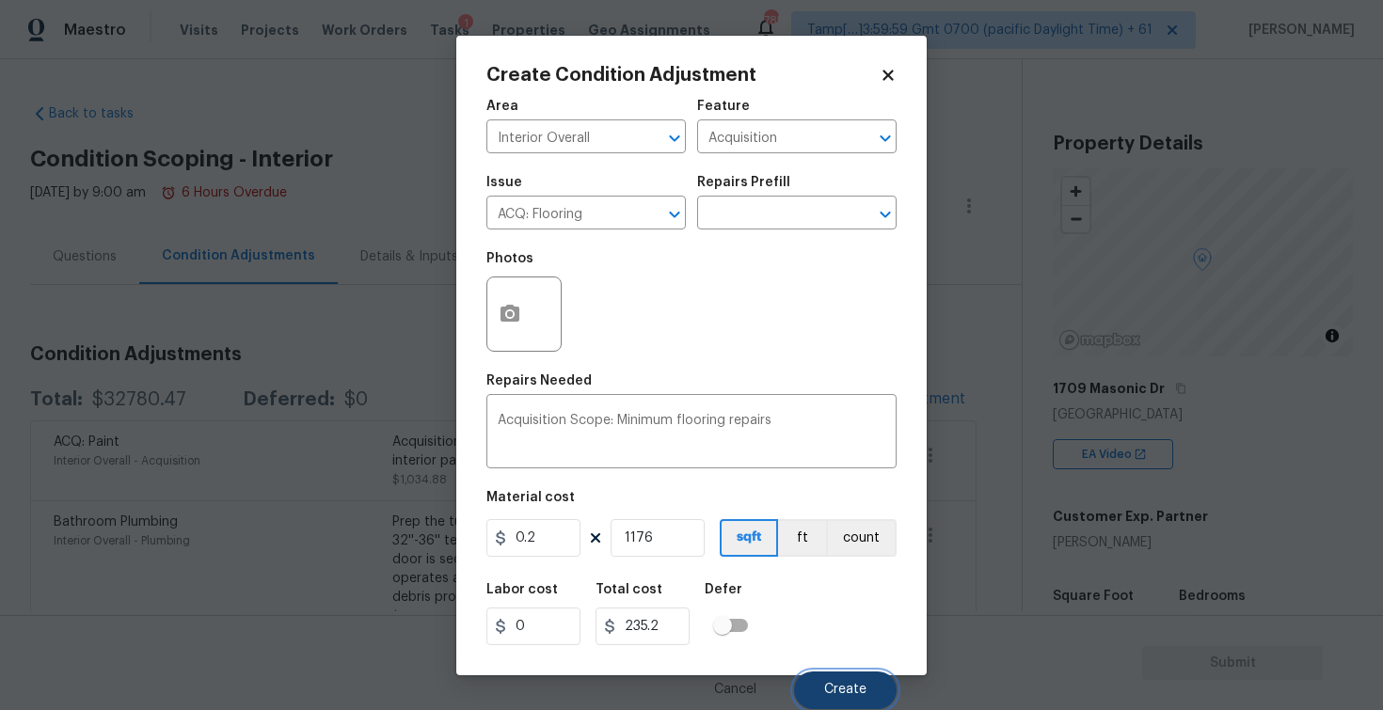
click at [843, 680] on button "Create" at bounding box center [845, 691] width 103 height 38
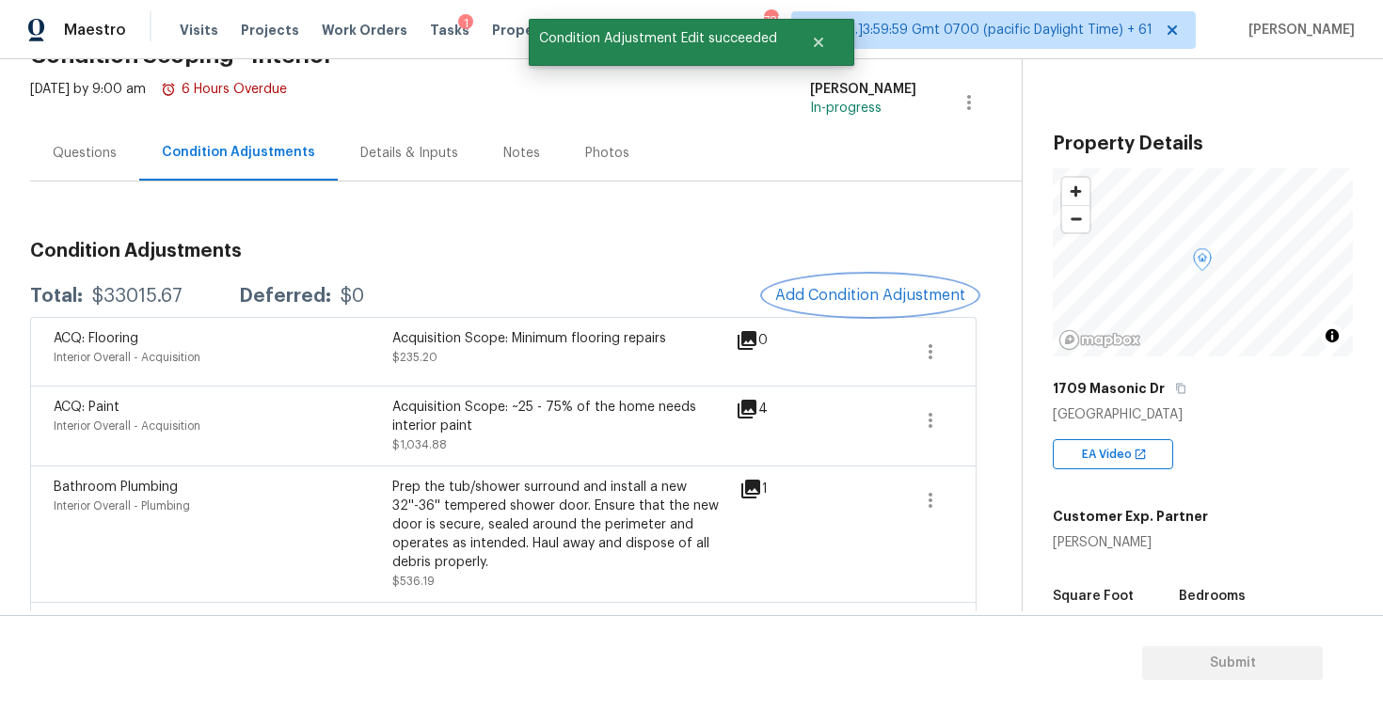
scroll to position [100, 0]
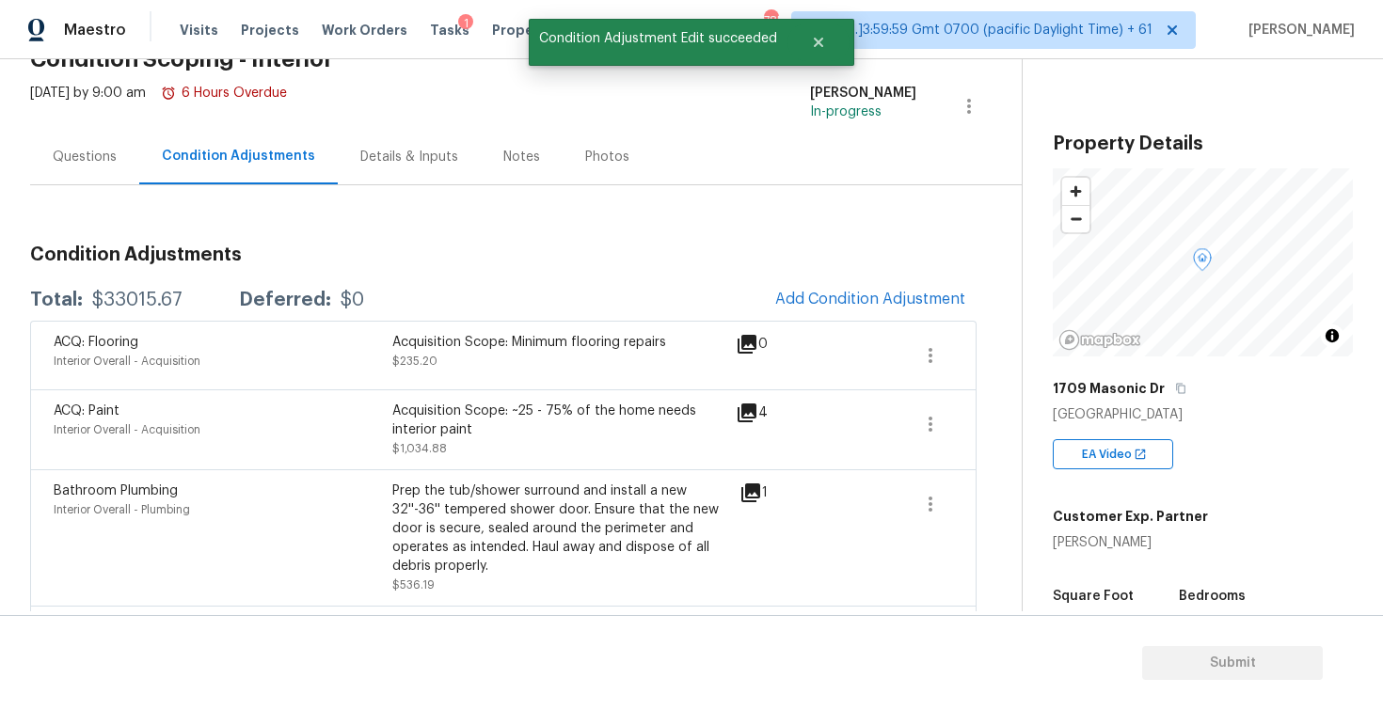
click at [101, 162] on div "Questions" at bounding box center [85, 157] width 64 height 19
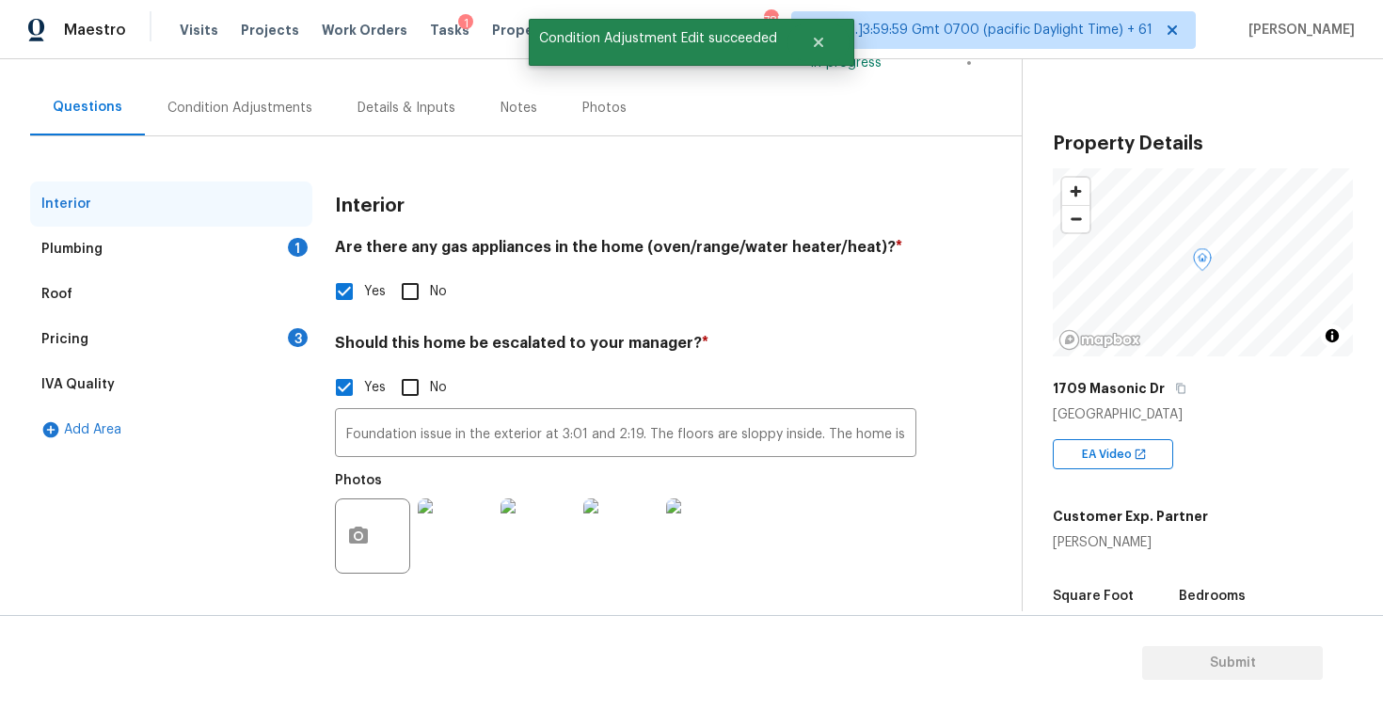
scroll to position [151, 0]
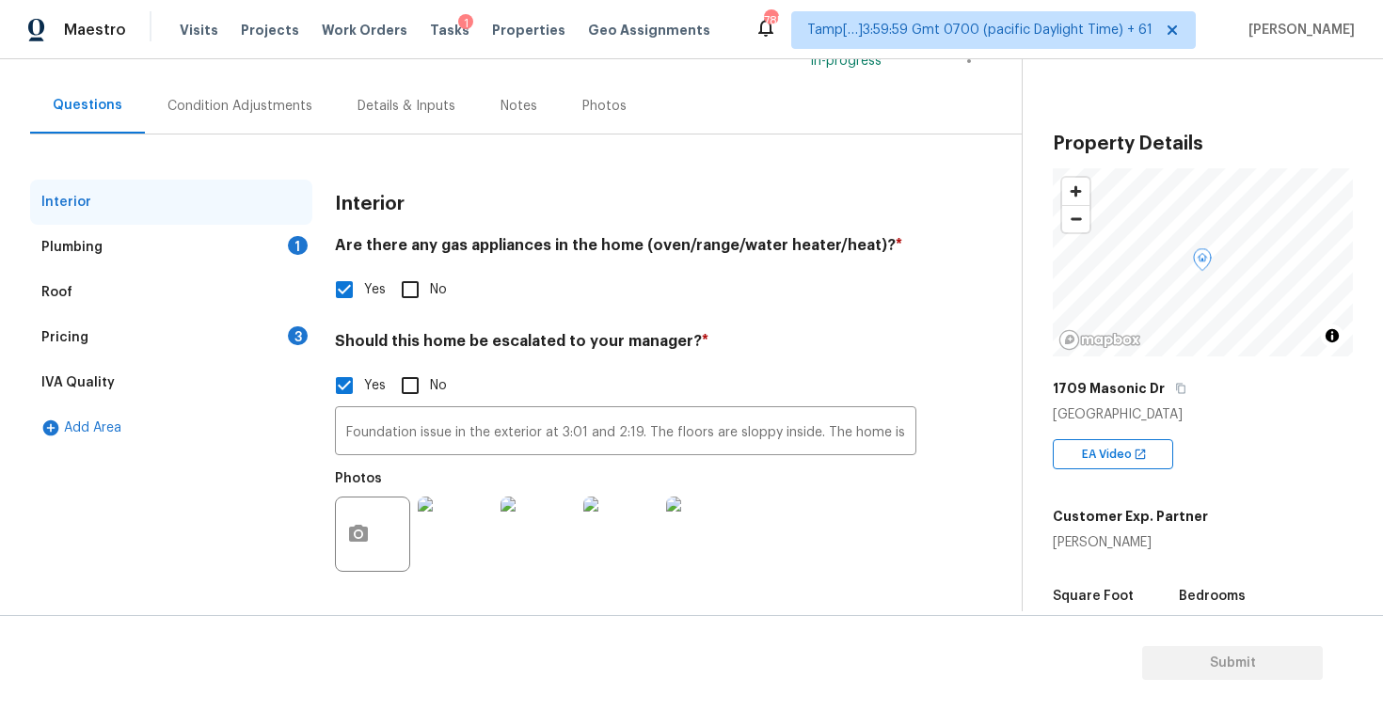
click at [252, 254] on div "Plumbing 1" at bounding box center [171, 247] width 282 height 45
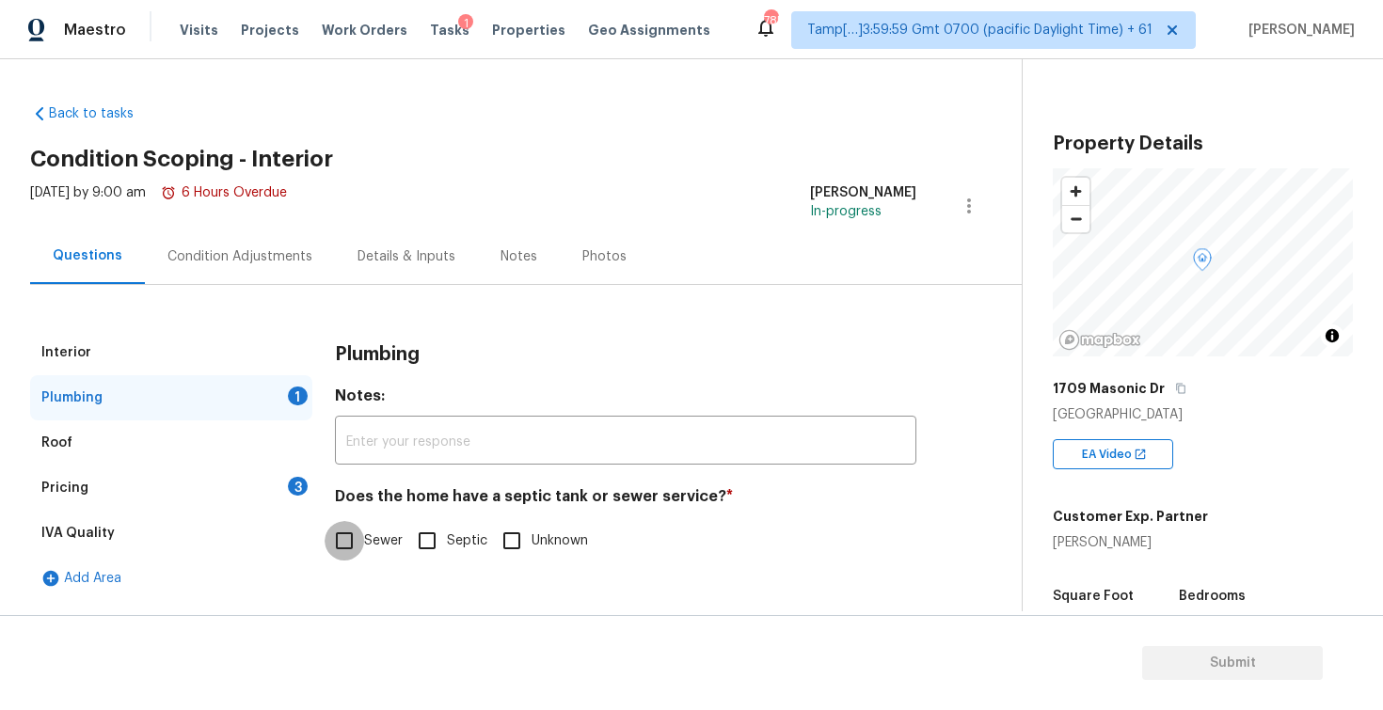
click at [348, 542] on input "Sewer" at bounding box center [345, 541] width 40 height 40
checkbox input "true"
click at [278, 494] on div "Pricing 3" at bounding box center [171, 488] width 282 height 45
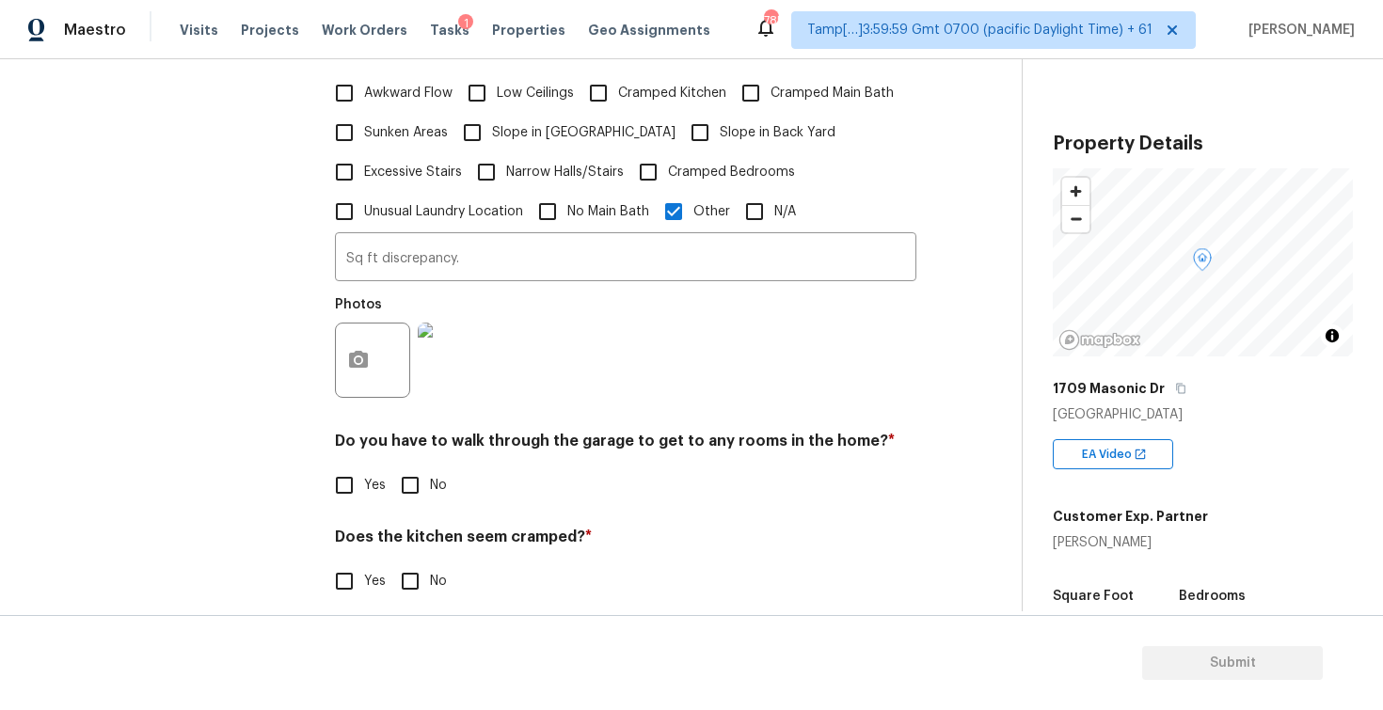
scroll to position [641, 0]
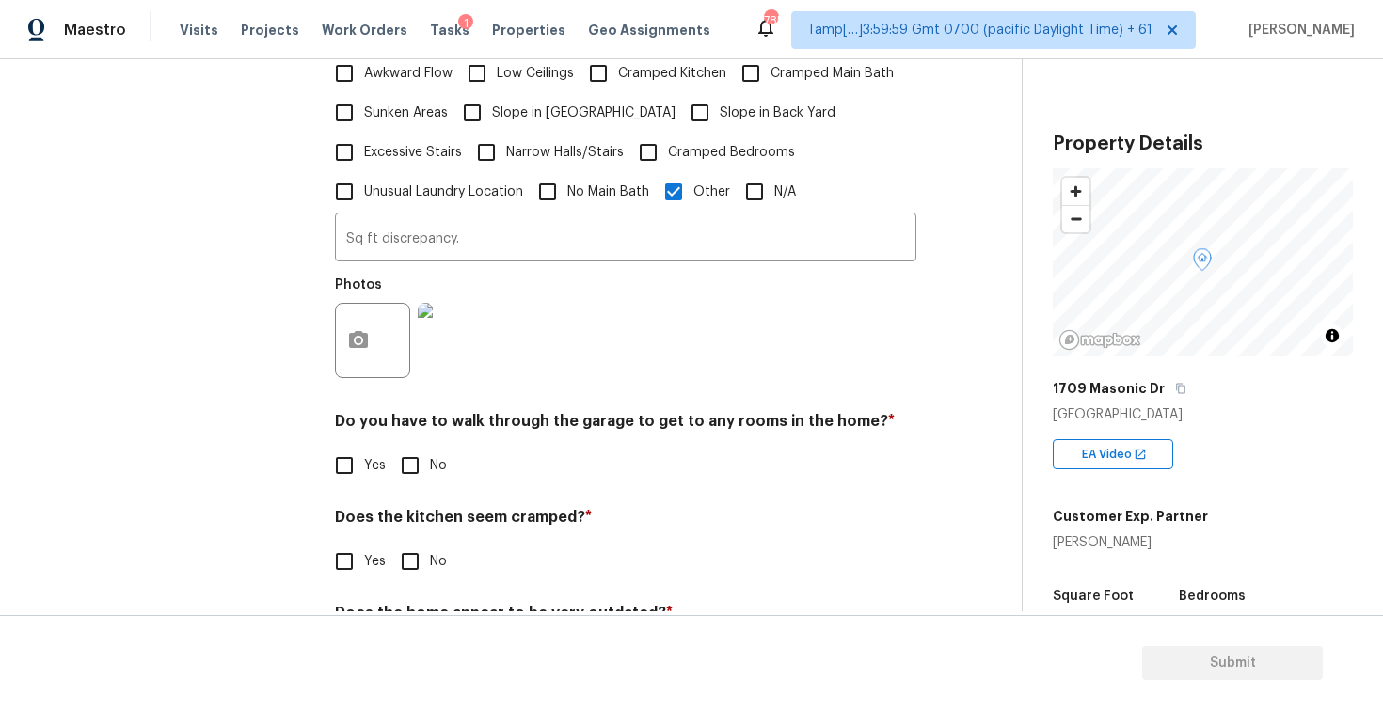
click at [422, 499] on div "Pricing Does the home have any additions? * Yes No N/A Sunroom addition ​ Photo…" at bounding box center [625, 195] width 581 height 1010
click at [418, 475] on input "No" at bounding box center [410, 466] width 40 height 40
checkbox input "true"
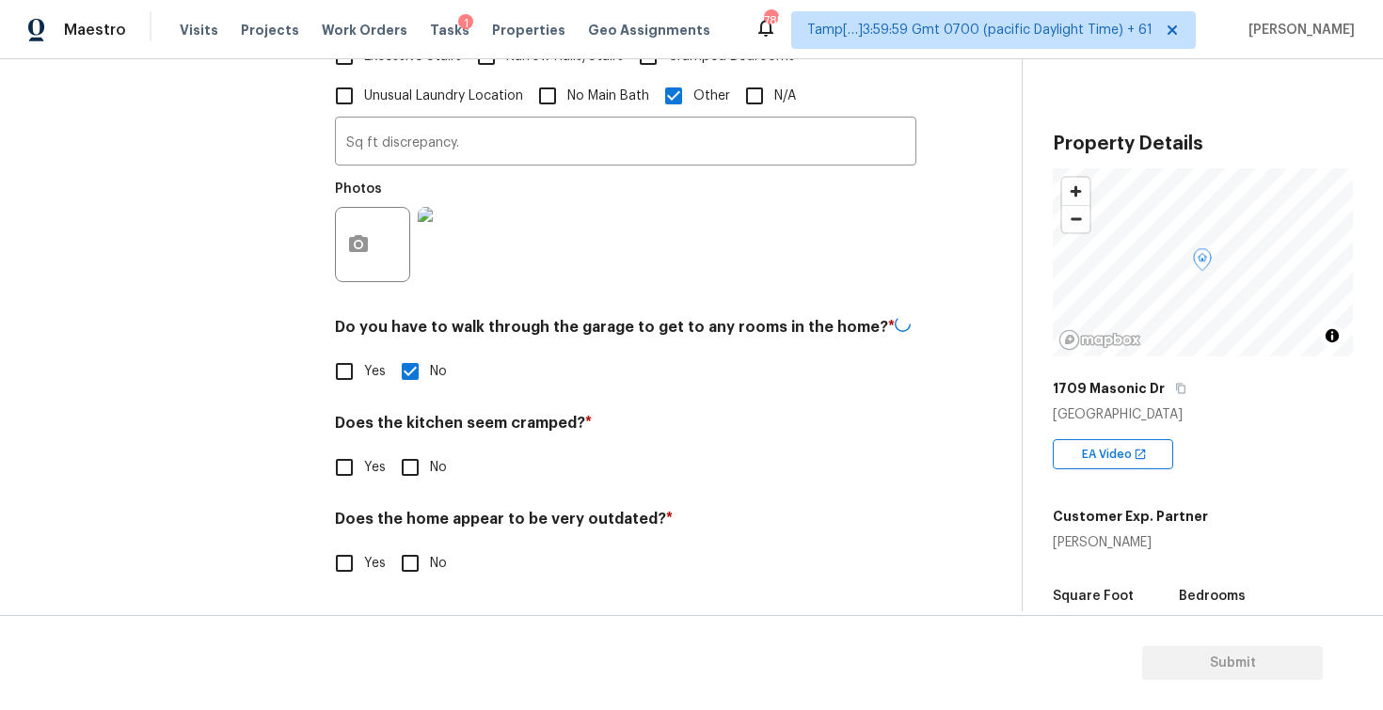
scroll to position [736, 0]
click at [415, 450] on input "No" at bounding box center [410, 468] width 40 height 40
click at [415, 468] on input "No" at bounding box center [410, 469] width 40 height 40
checkbox input "false"
click at [423, 559] on input "No" at bounding box center [410, 564] width 40 height 40
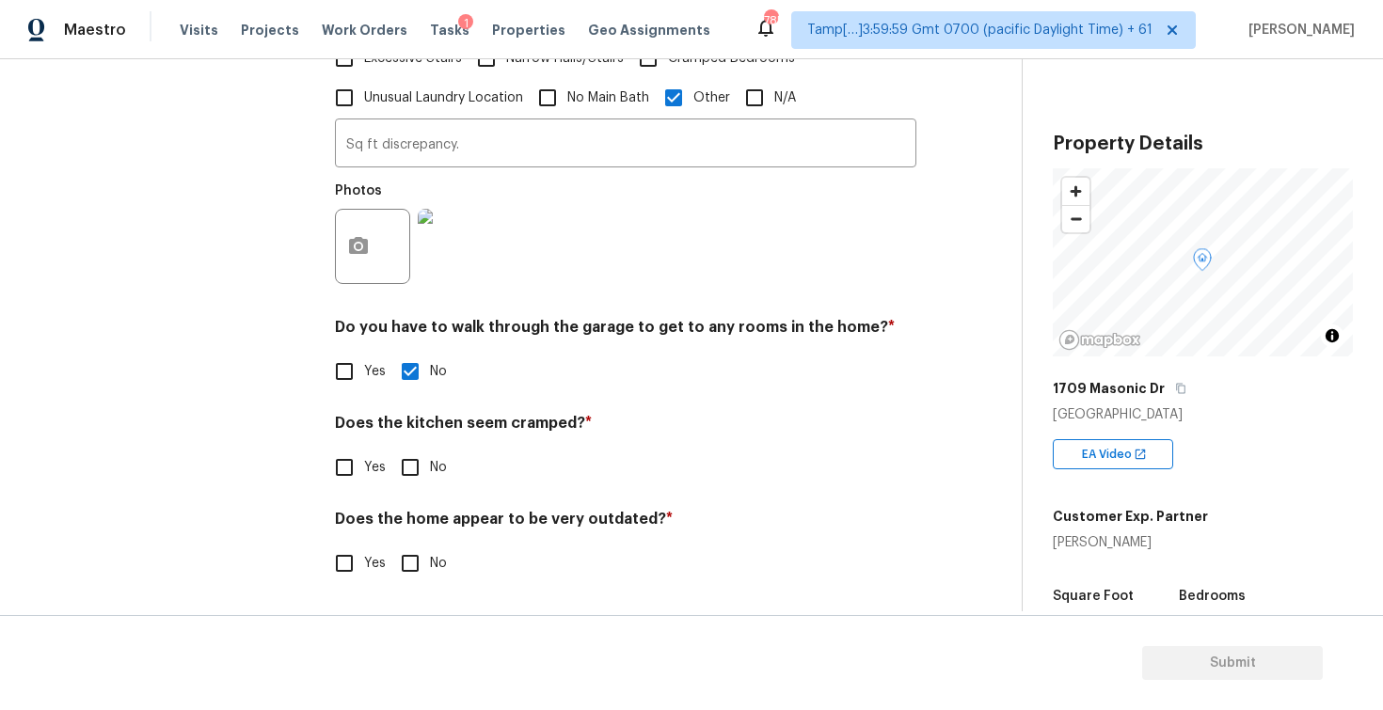
checkbox input "true"
click at [407, 482] on input "No" at bounding box center [410, 467] width 40 height 40
checkbox input "true"
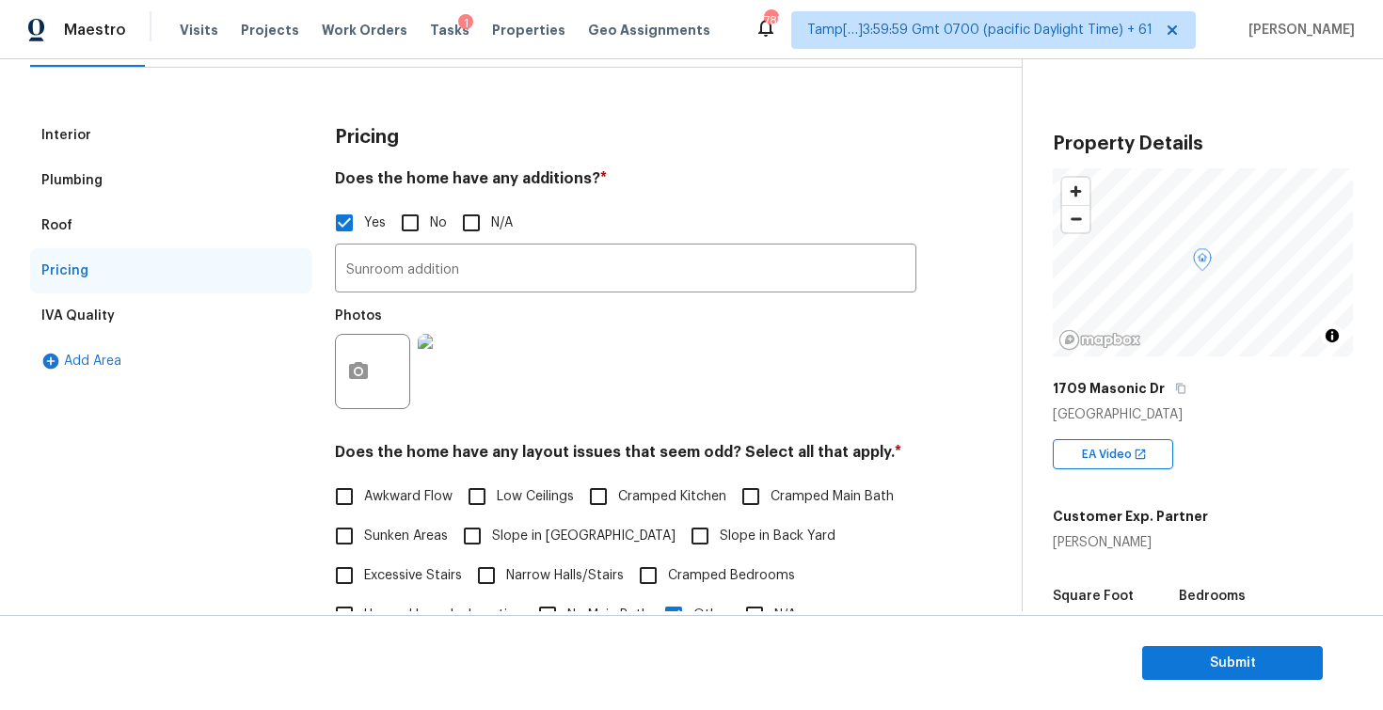
scroll to position [140, 0]
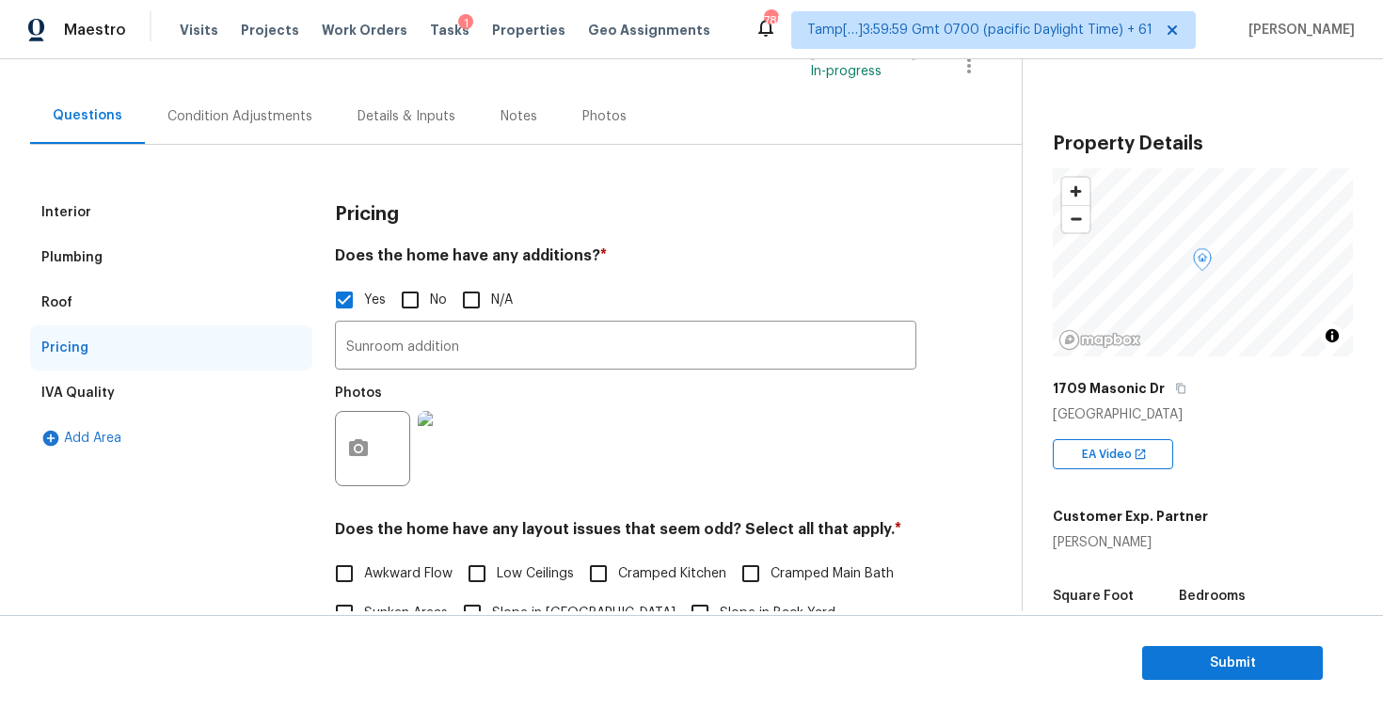
click at [275, 123] on div "Condition Adjustments" at bounding box center [239, 116] width 145 height 19
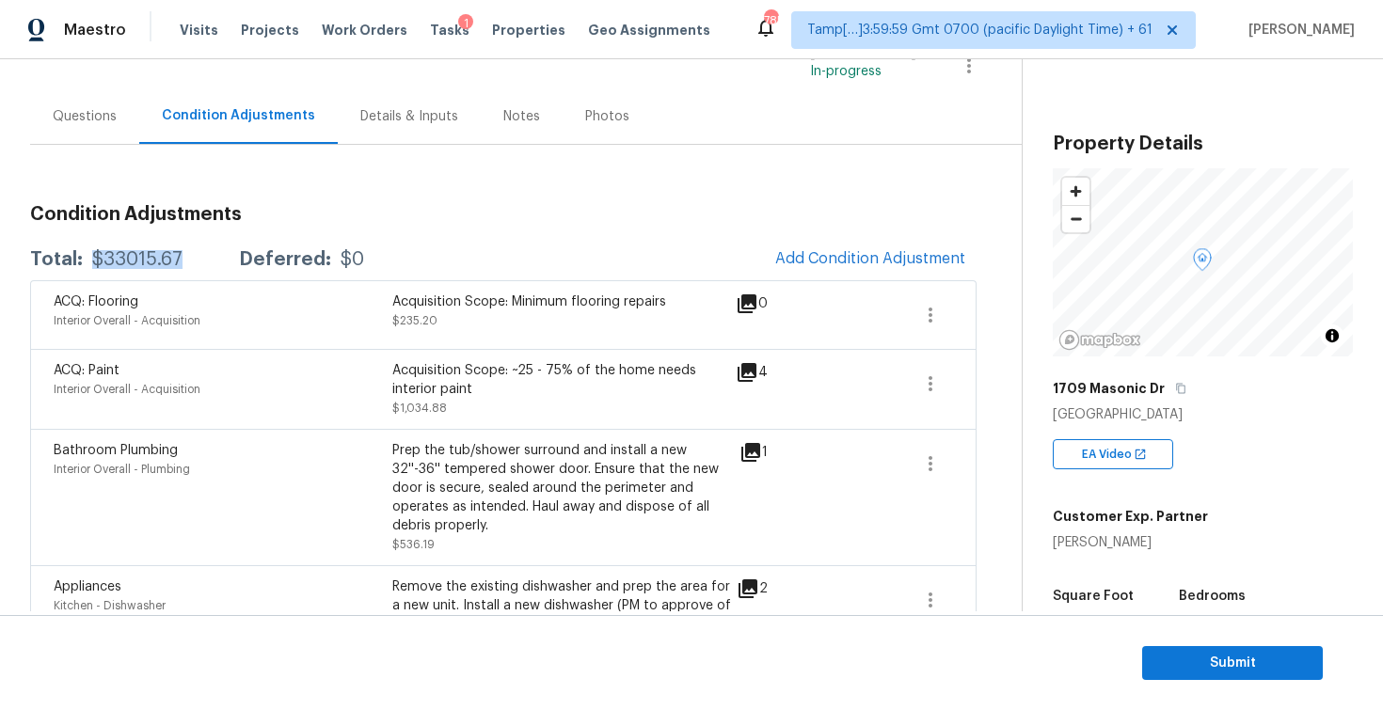
drag, startPoint x: 87, startPoint y: 253, endPoint x: 184, endPoint y: 255, distance: 96.9
click at [185, 256] on div "Total: $33015.67 Deferred: $0" at bounding box center [197, 259] width 334 height 19
copy div "$33015.67"
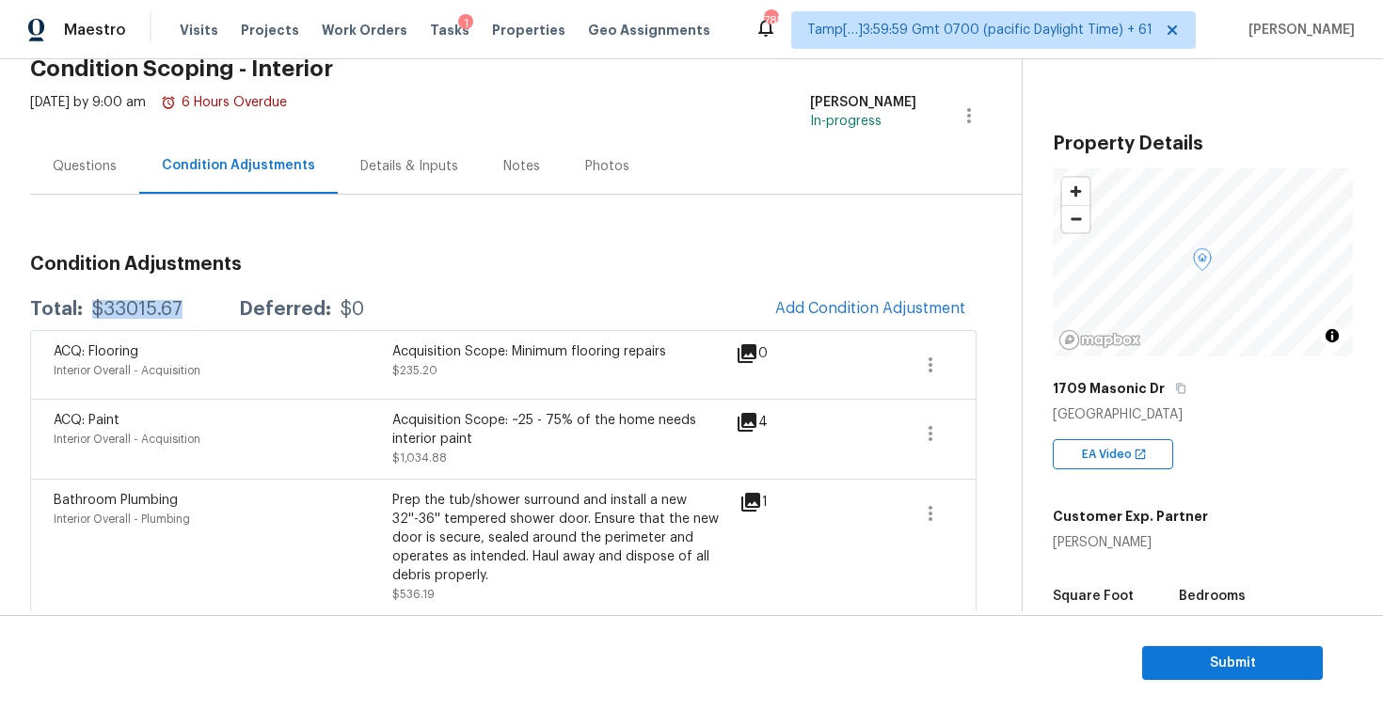
scroll to position [82, 0]
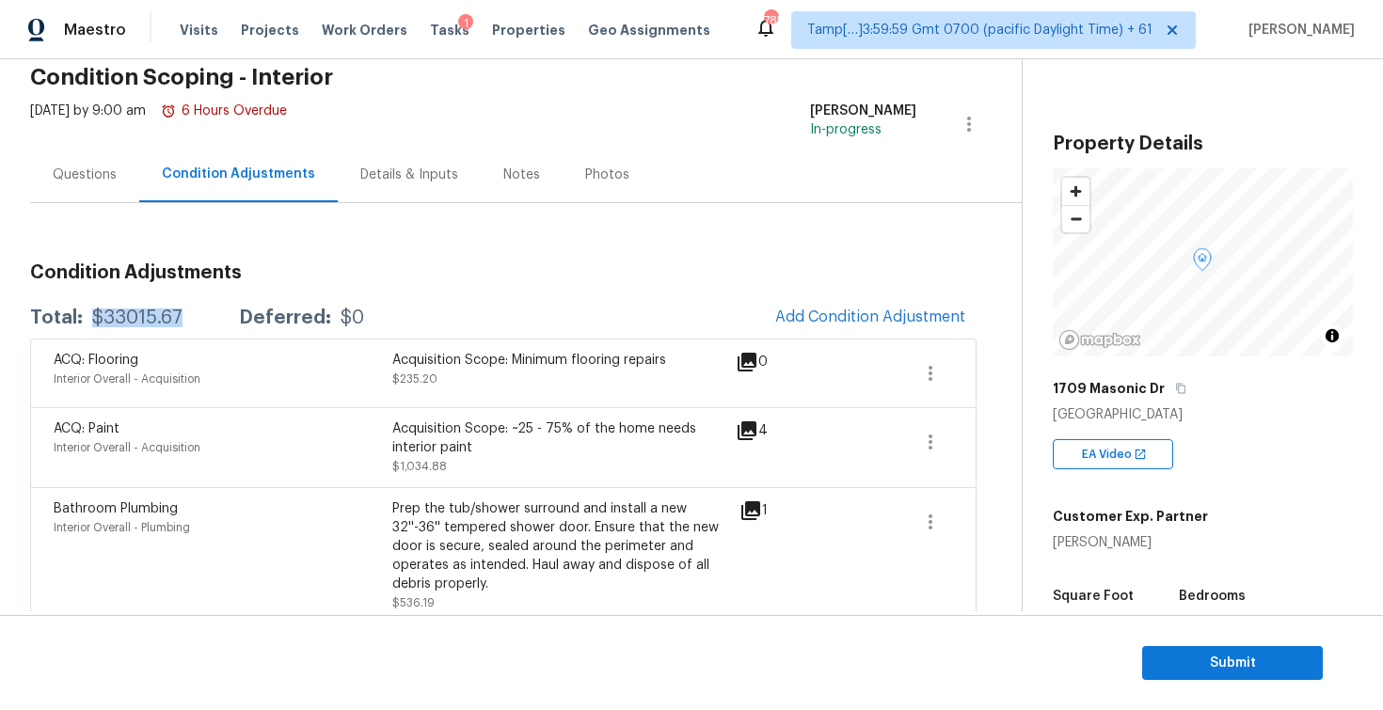
click at [89, 190] on div "Questions" at bounding box center [84, 175] width 109 height 56
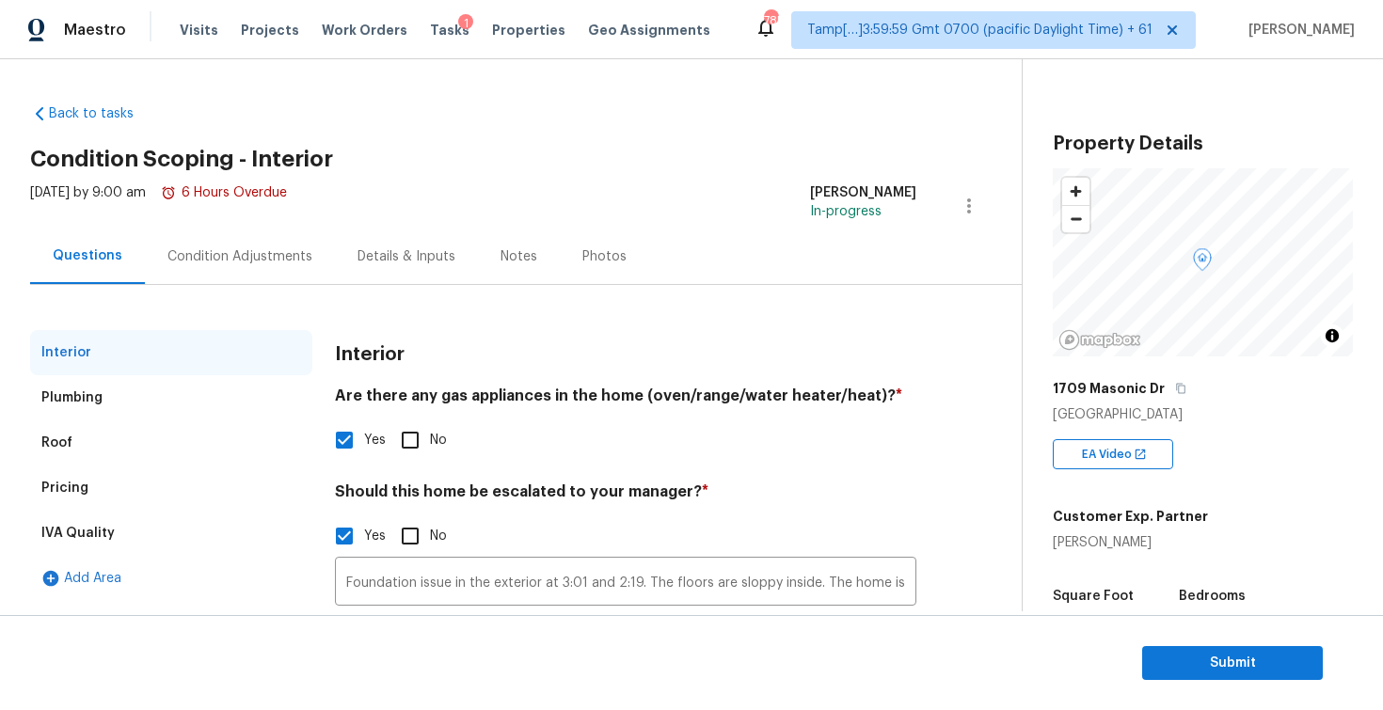
scroll to position [151, 0]
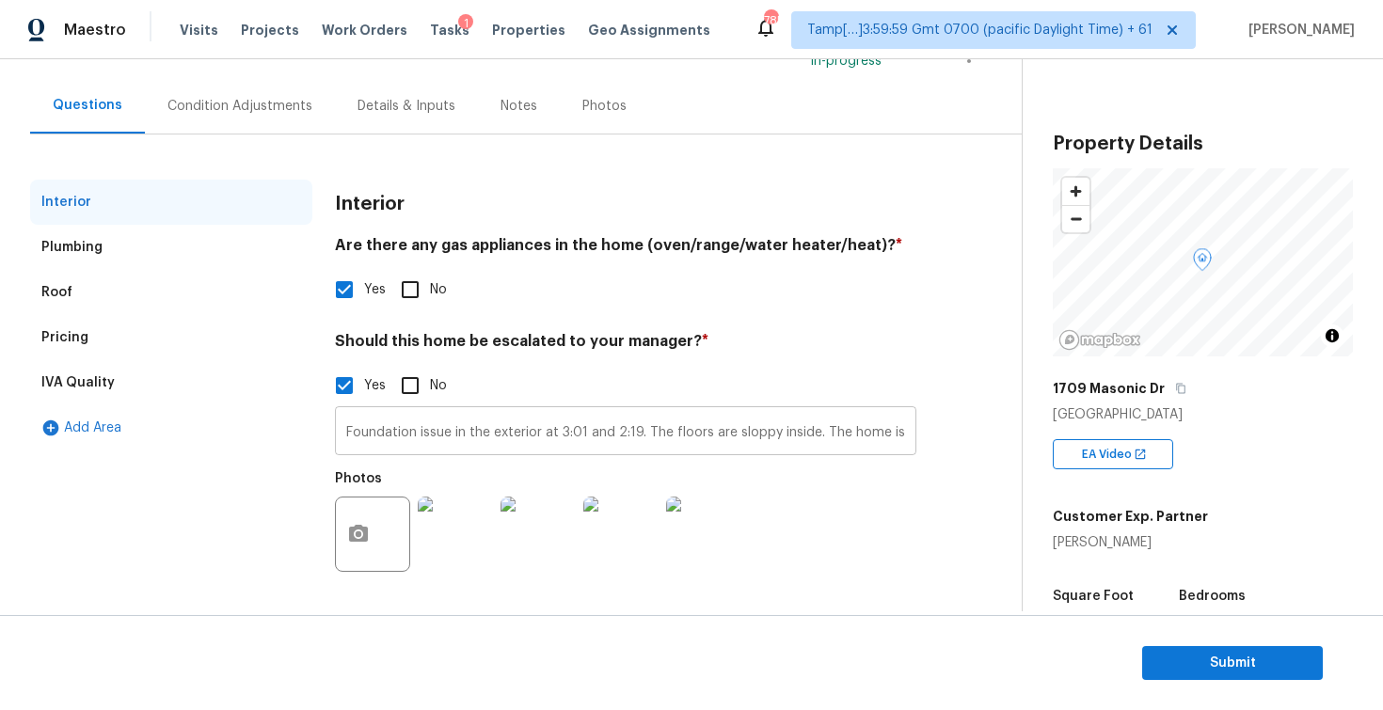
click at [430, 443] on input "Foundation issue in the exterior at 3:01 and 2:19. The floors are sloppy inside…" at bounding box center [625, 433] width 581 height 44
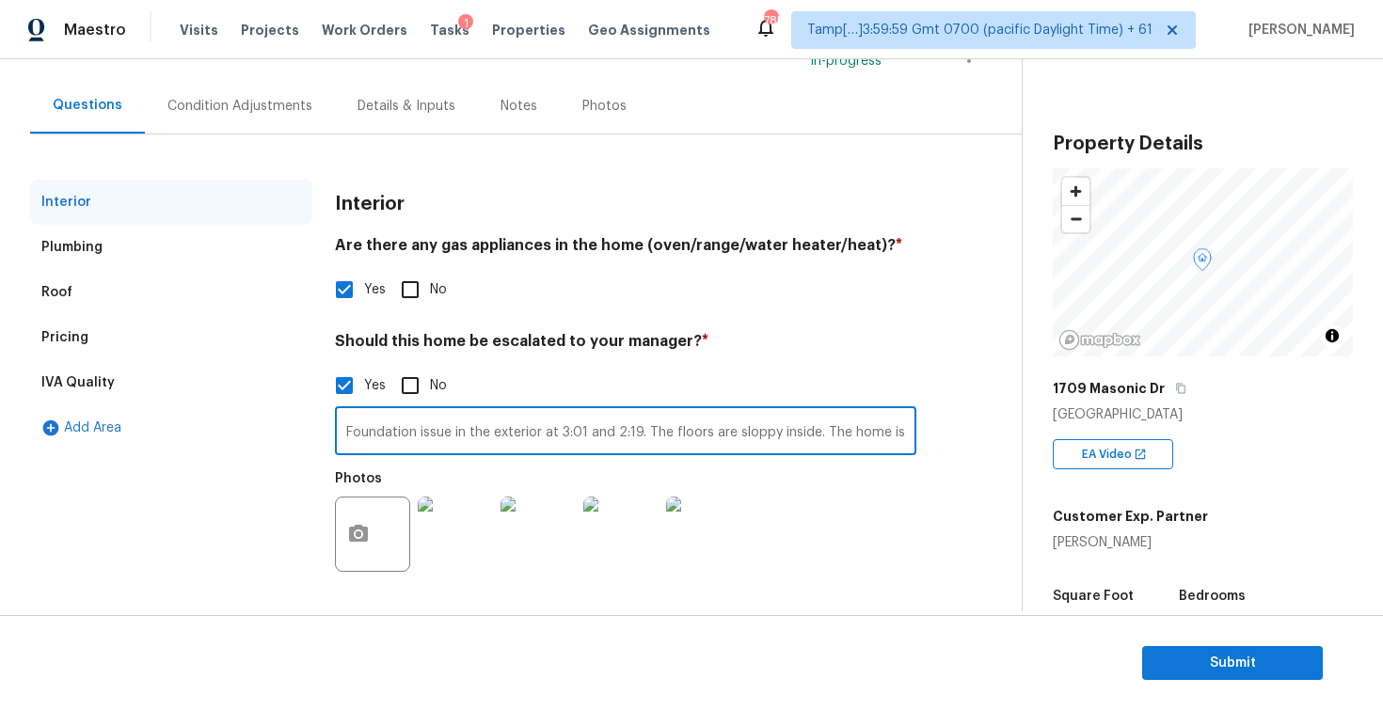
click at [471, 417] on input "Foundation issue in the exterior at 3:01 and 2:19. The floors are sloppy inside…" at bounding box center [625, 433] width 581 height 44
click at [477, 428] on input "Foundation issue in the exterior at 3:01 and 2:19. The floors are sloppy inside…" at bounding box center [625, 433] width 581 height 44
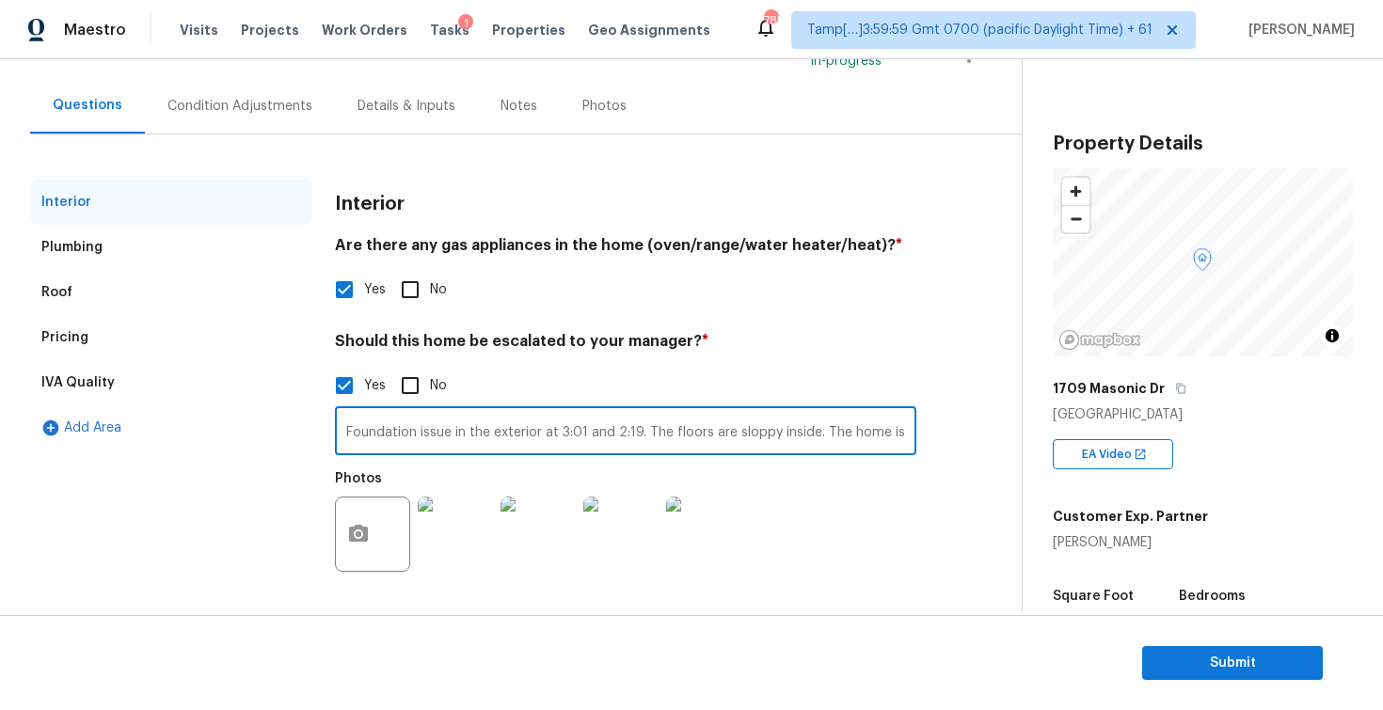
click at [246, 342] on div "Pricing" at bounding box center [171, 337] width 282 height 45
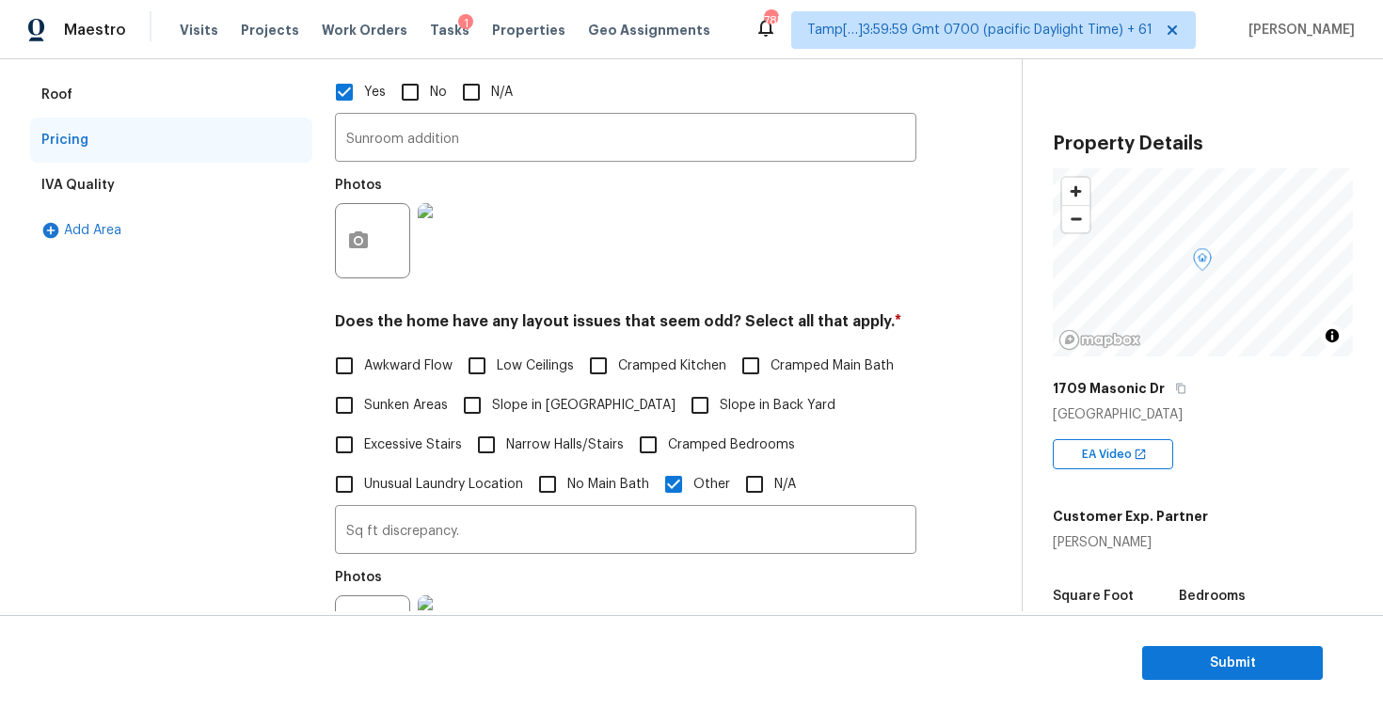
scroll to position [428, 0]
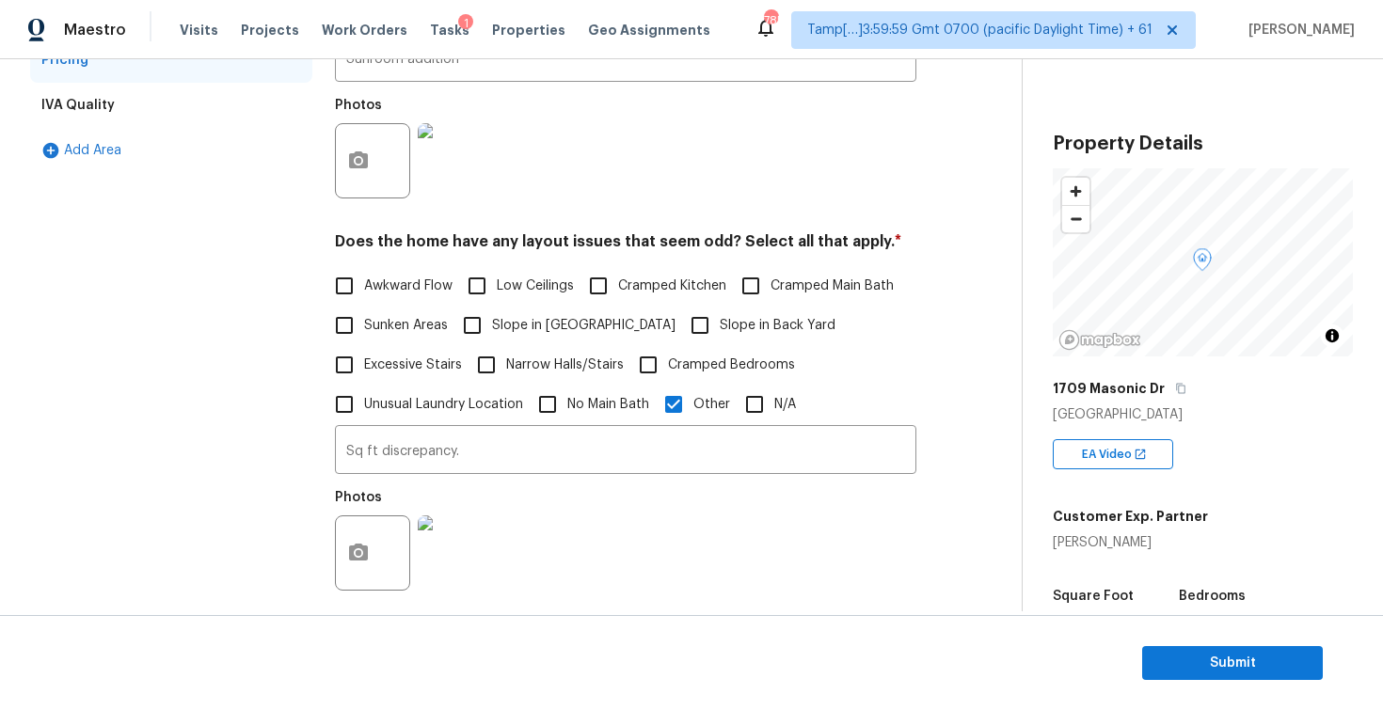
click at [445, 279] on span "Awkward Flow" at bounding box center [408, 287] width 88 height 20
click at [364, 279] on input "Awkward Flow" at bounding box center [345, 286] width 40 height 40
checkbox input "true"
click at [557, 398] on input "No Main Bath" at bounding box center [548, 405] width 40 height 40
checkbox input "true"
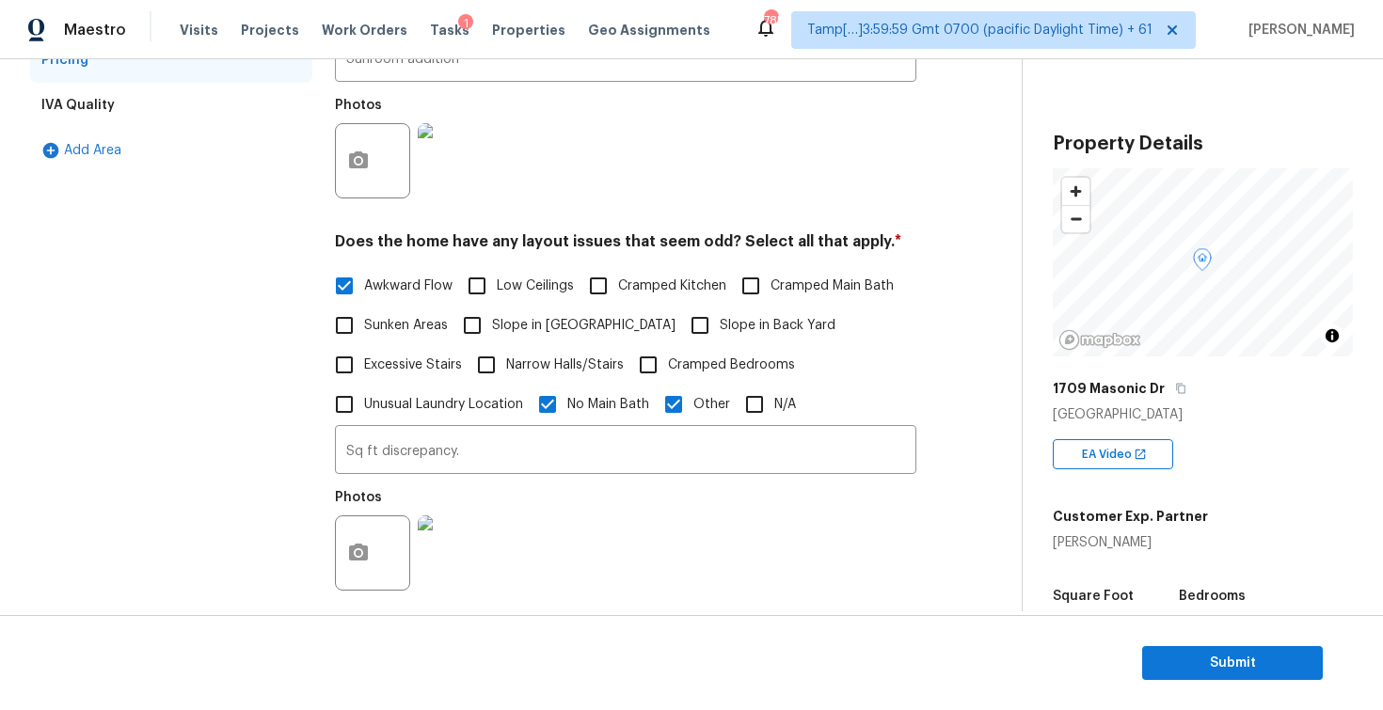
click at [528, 273] on label "Low Ceilings" at bounding box center [515, 286] width 117 height 40
click at [497, 273] on input "Low Ceilings" at bounding box center [477, 286] width 40 height 40
checkbox input "true"
click at [679, 294] on span "Cramped Kitchen" at bounding box center [672, 287] width 108 height 20
click at [618, 294] on input "Cramped Kitchen" at bounding box center [599, 286] width 40 height 40
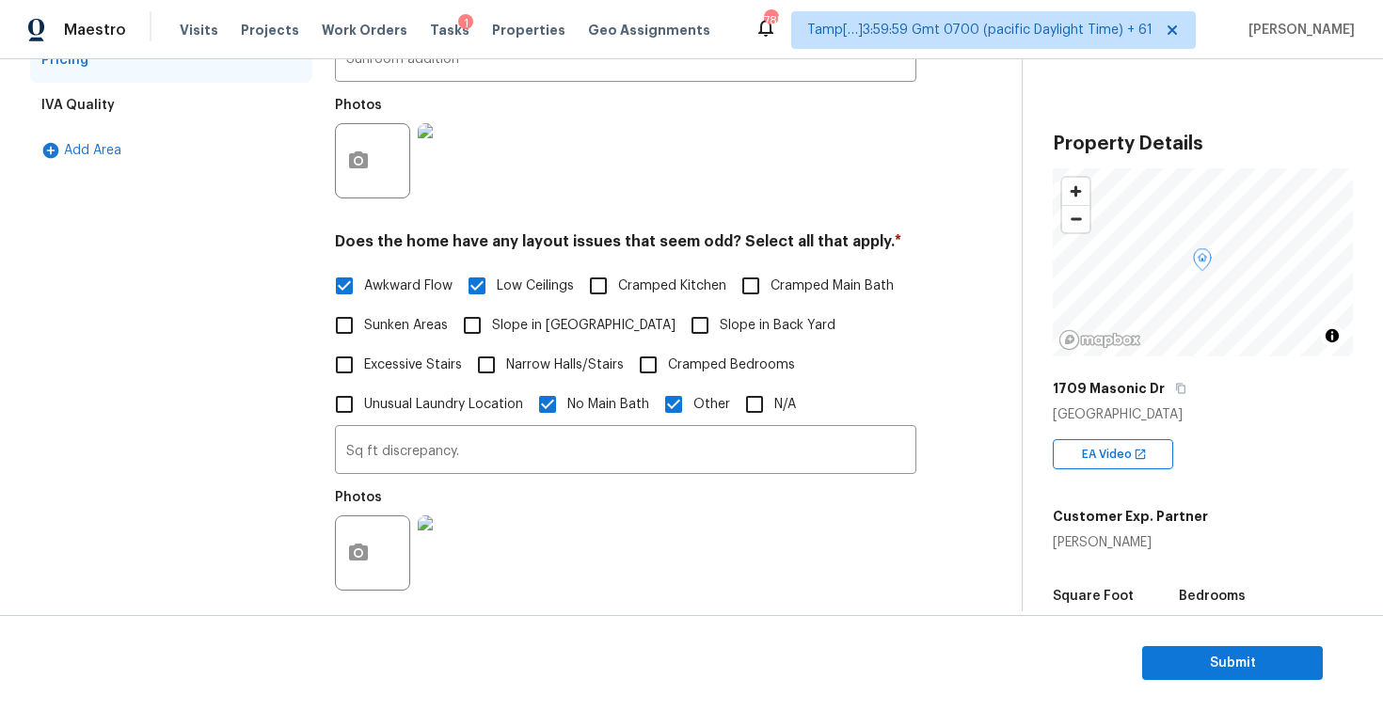
checkbox input "true"
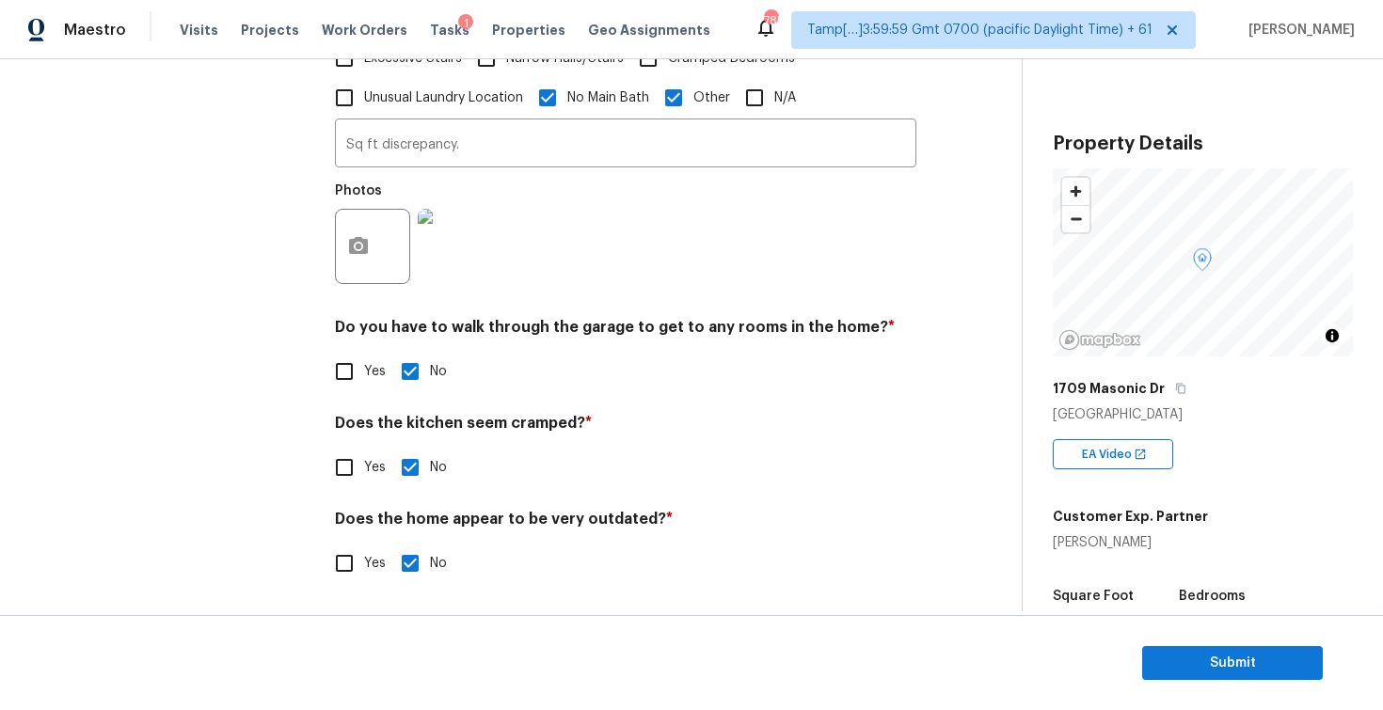
click at [346, 474] on input "Yes" at bounding box center [345, 468] width 40 height 40
checkbox input "true"
checkbox input "false"
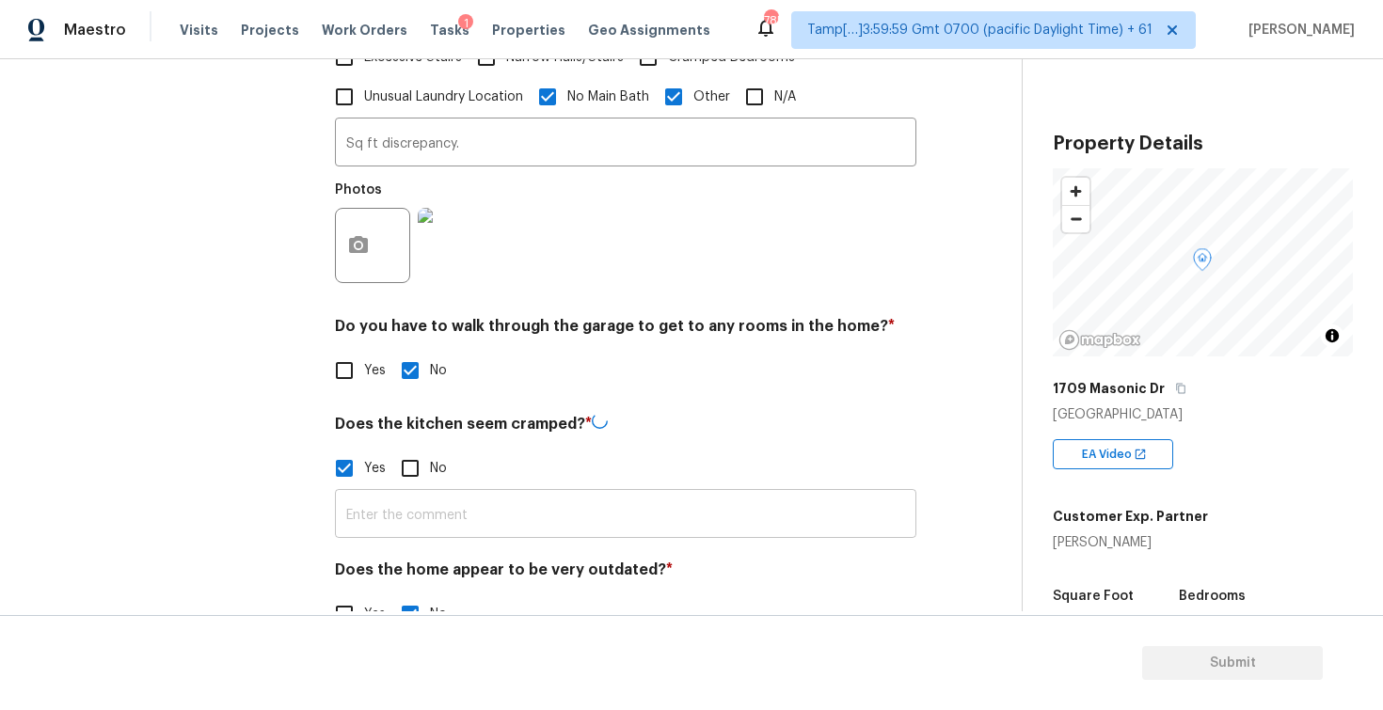
click at [430, 504] on input "text" at bounding box center [625, 516] width 581 height 44
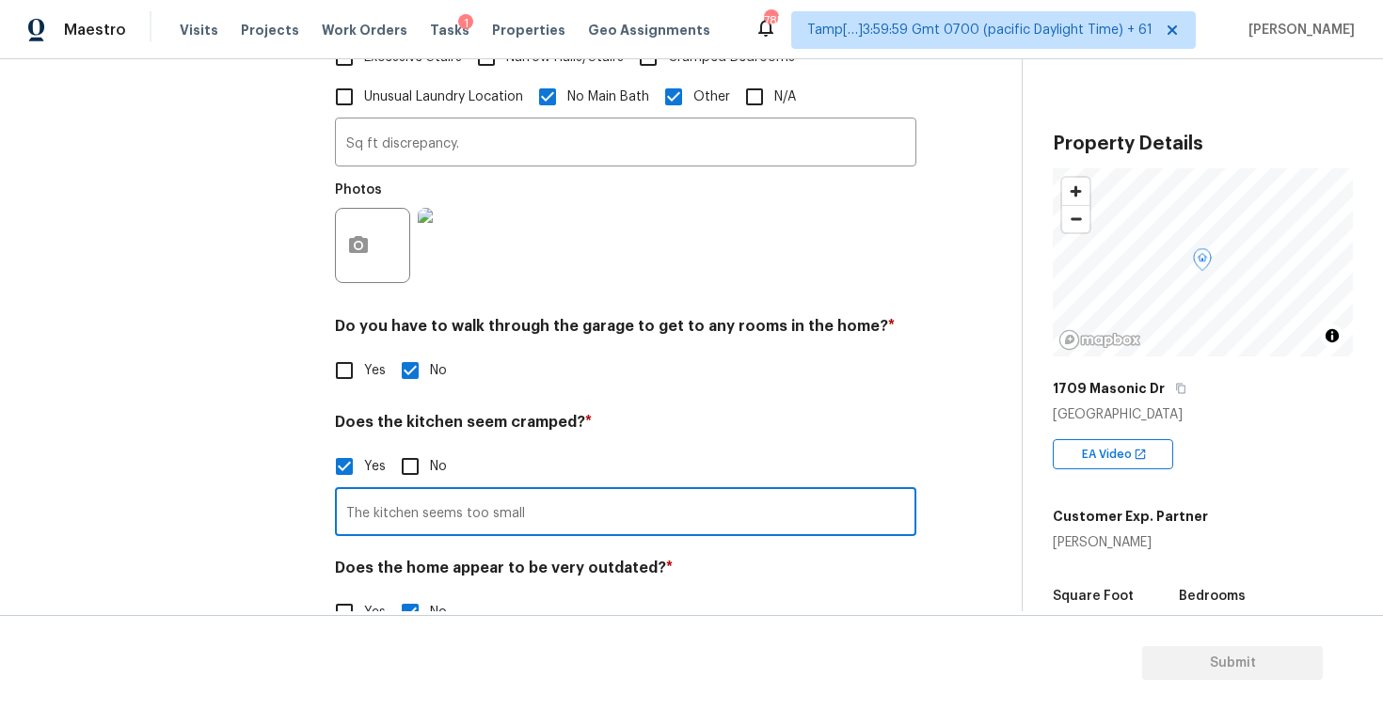
type input "The kitchen seems too small"
click at [590, 410] on div "Pricing Does the home have any additions? * Yes No N/A Sunroom addition ​ Photo…" at bounding box center [625, 125] width 581 height 1060
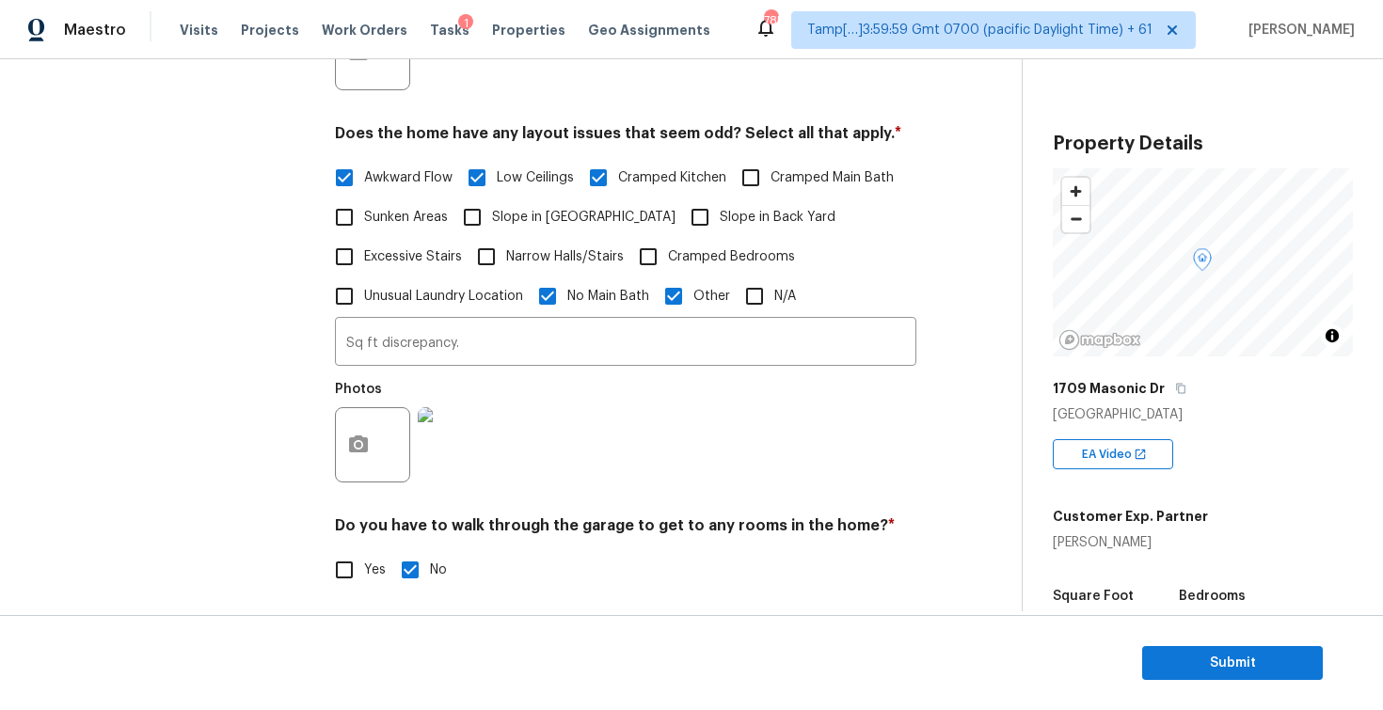
scroll to position [484, 0]
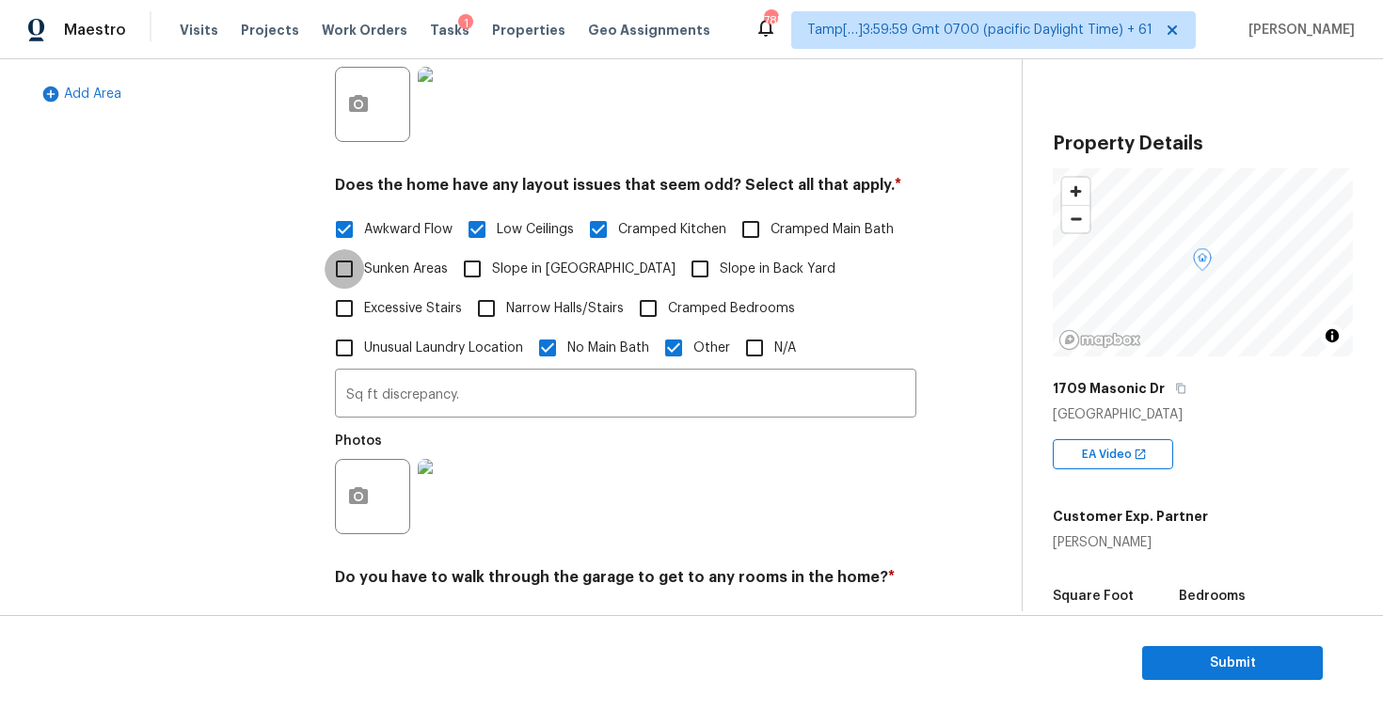
click at [344, 287] on input "Sunken Areas" at bounding box center [345, 269] width 40 height 40
checkbox input "true"
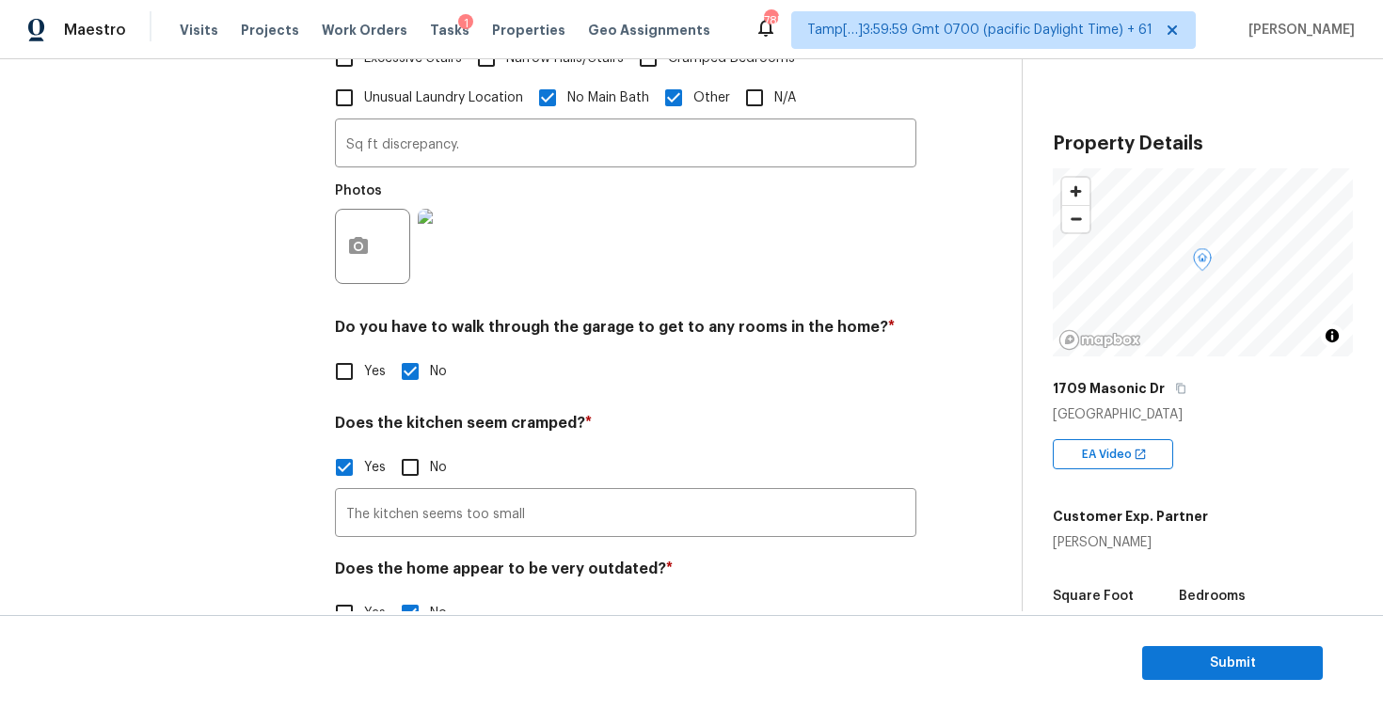
scroll to position [786, 0]
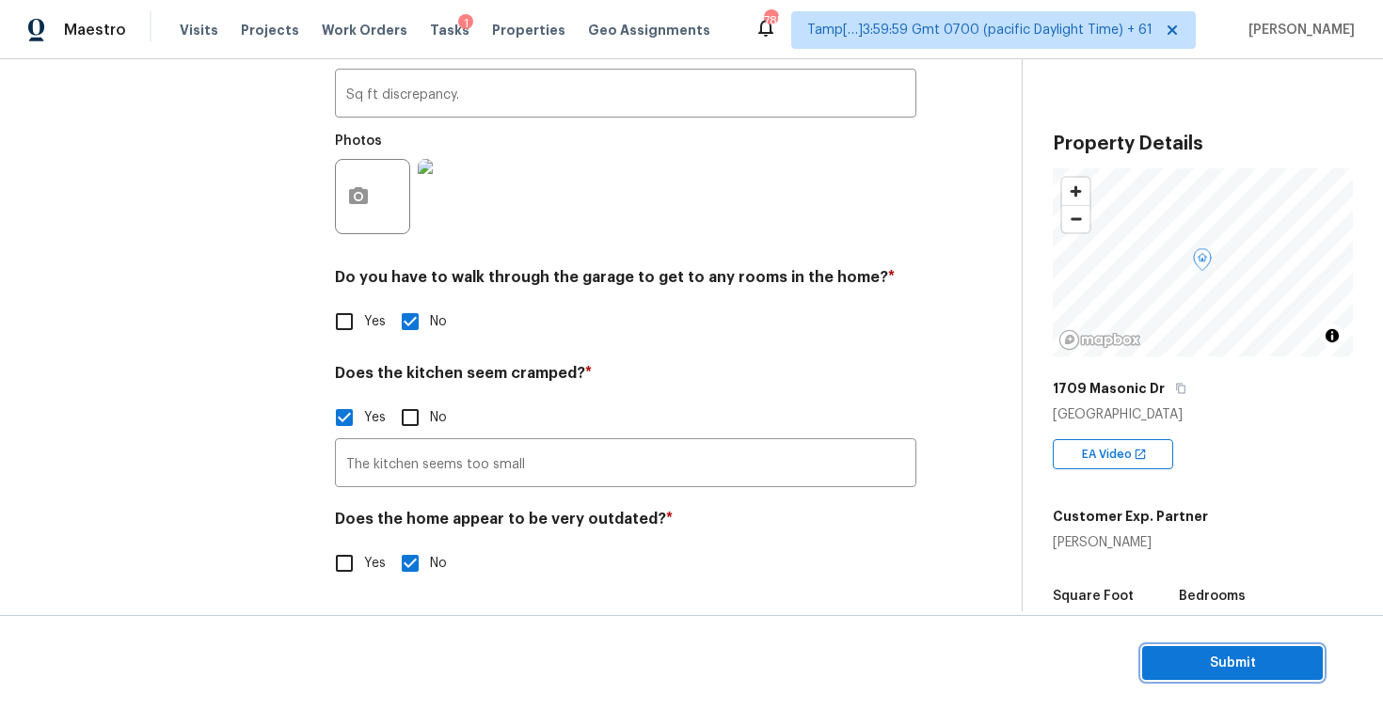
click at [1186, 653] on span "Submit" at bounding box center [1232, 664] width 151 height 24
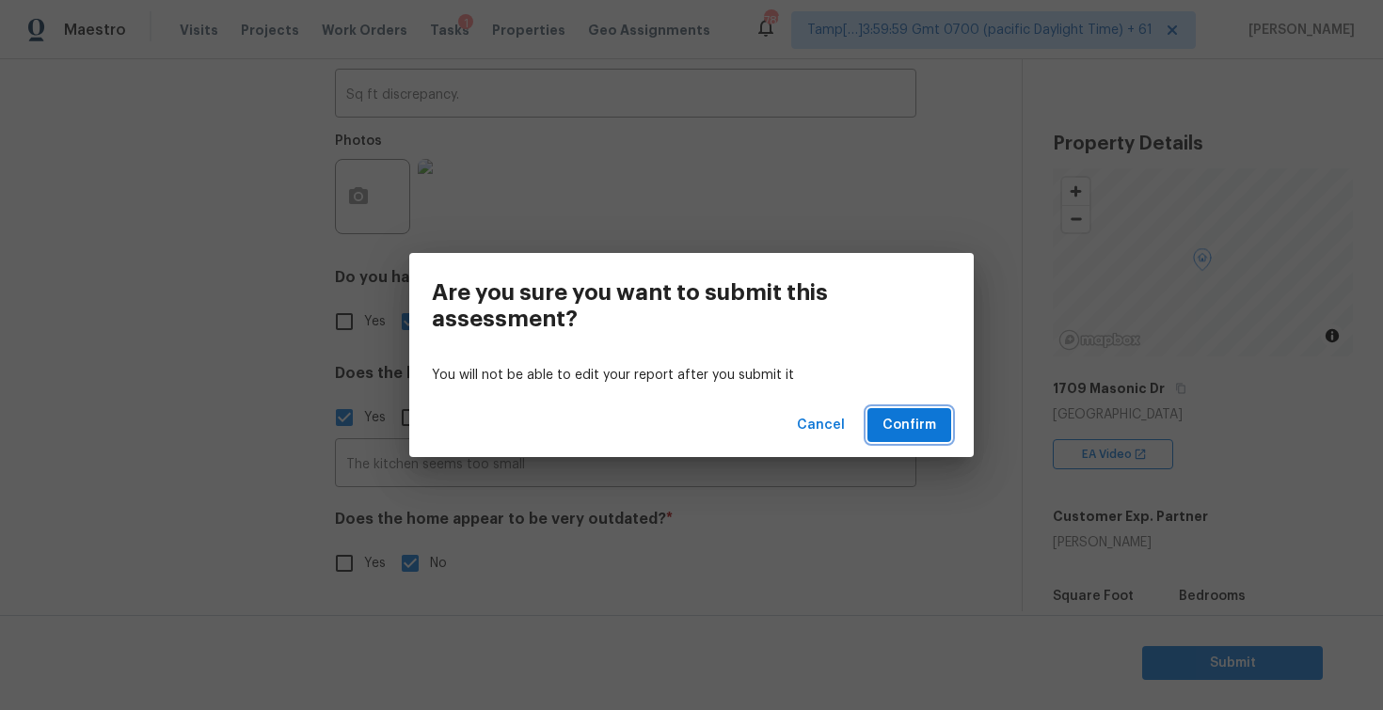
click at [913, 421] on span "Confirm" at bounding box center [909, 426] width 54 height 24
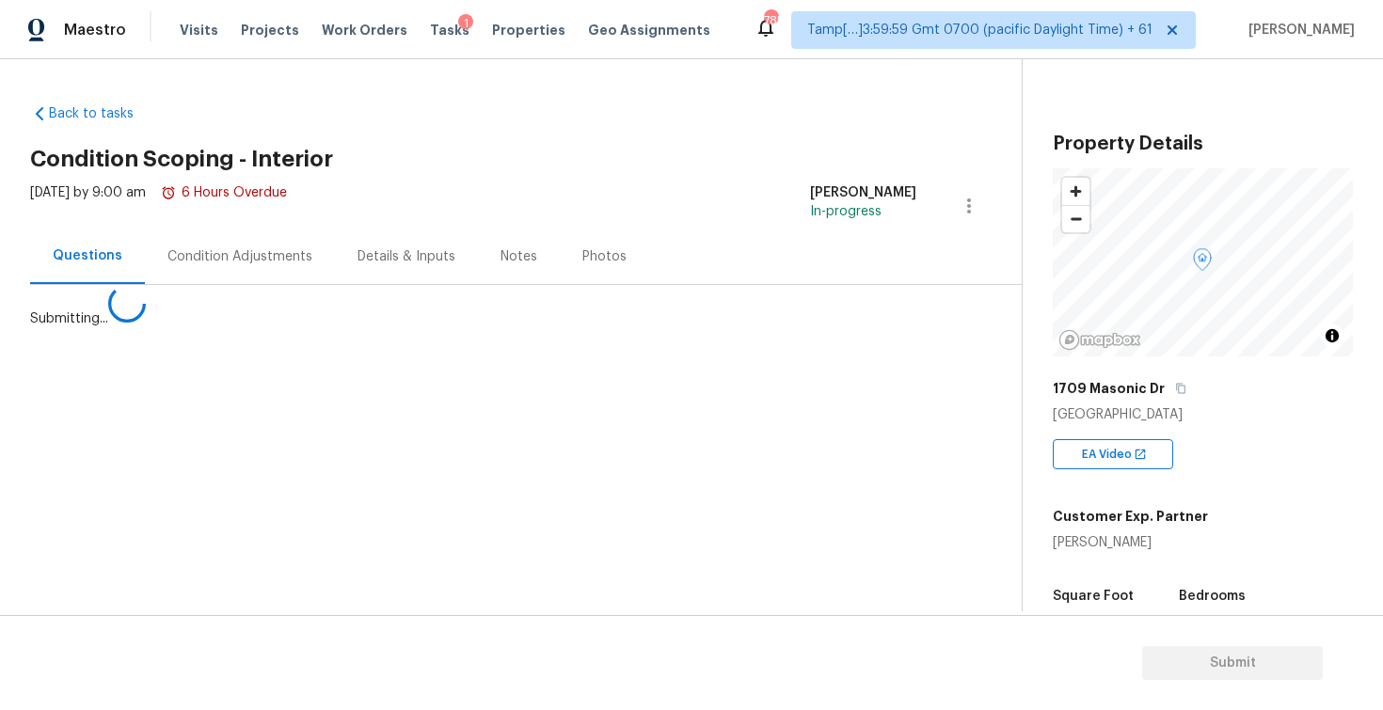
scroll to position [0, 0]
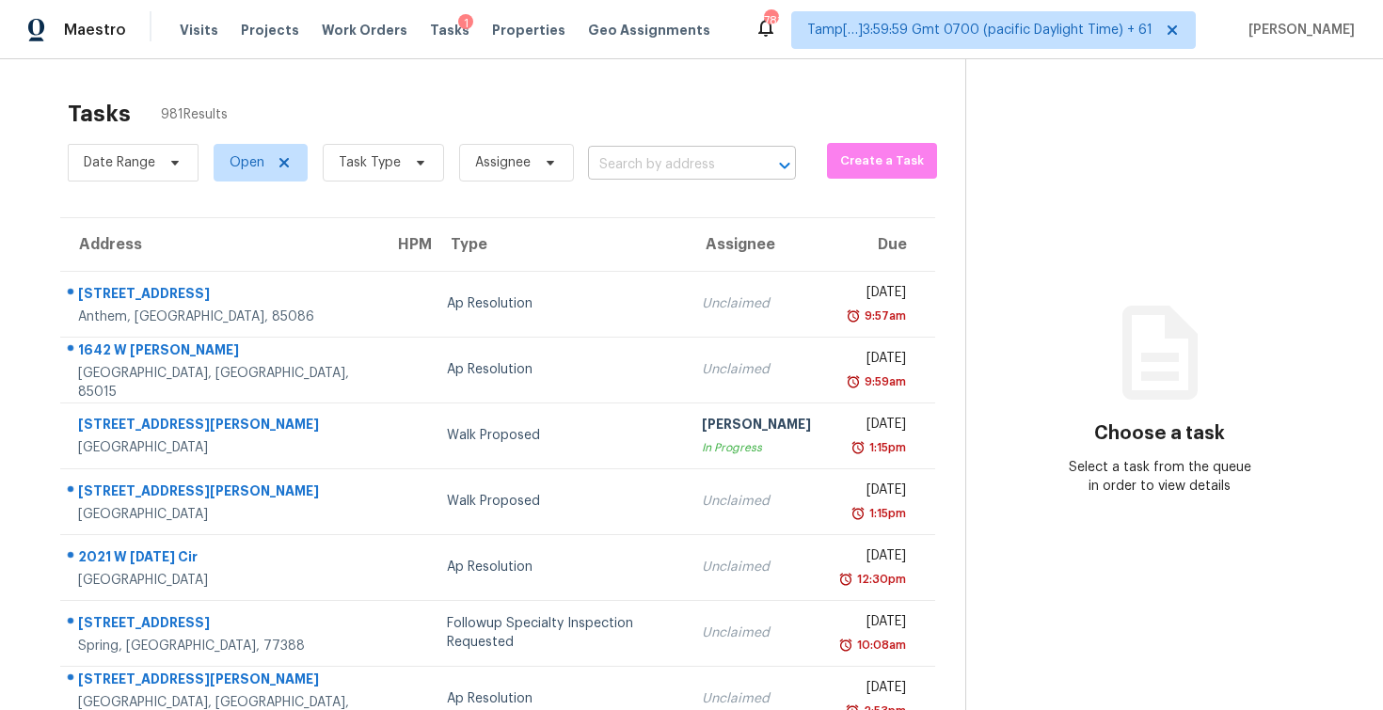
click at [631, 168] on input "text" at bounding box center [665, 165] width 155 height 29
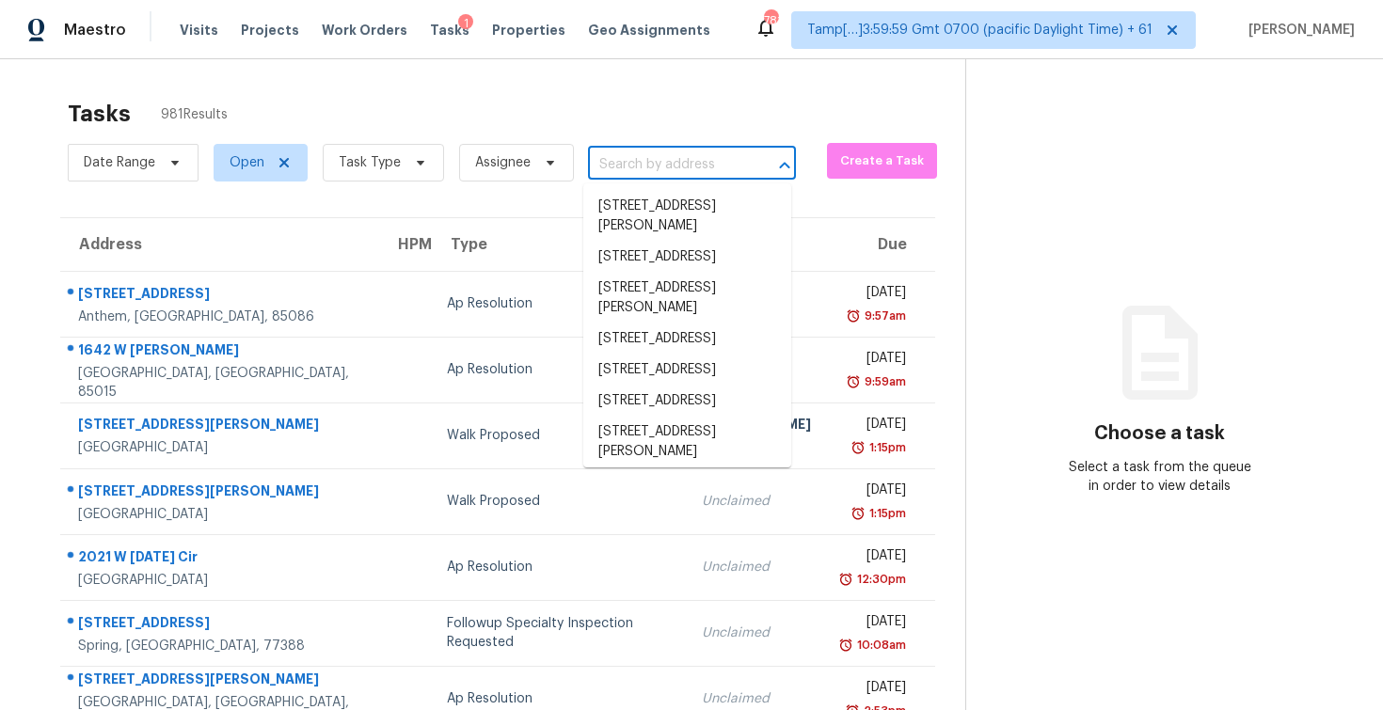
paste input "39 Barrowby Dr, Clayton, NC 27527"
type input "39 Barrowby Dr, Clayton, NC 27527"
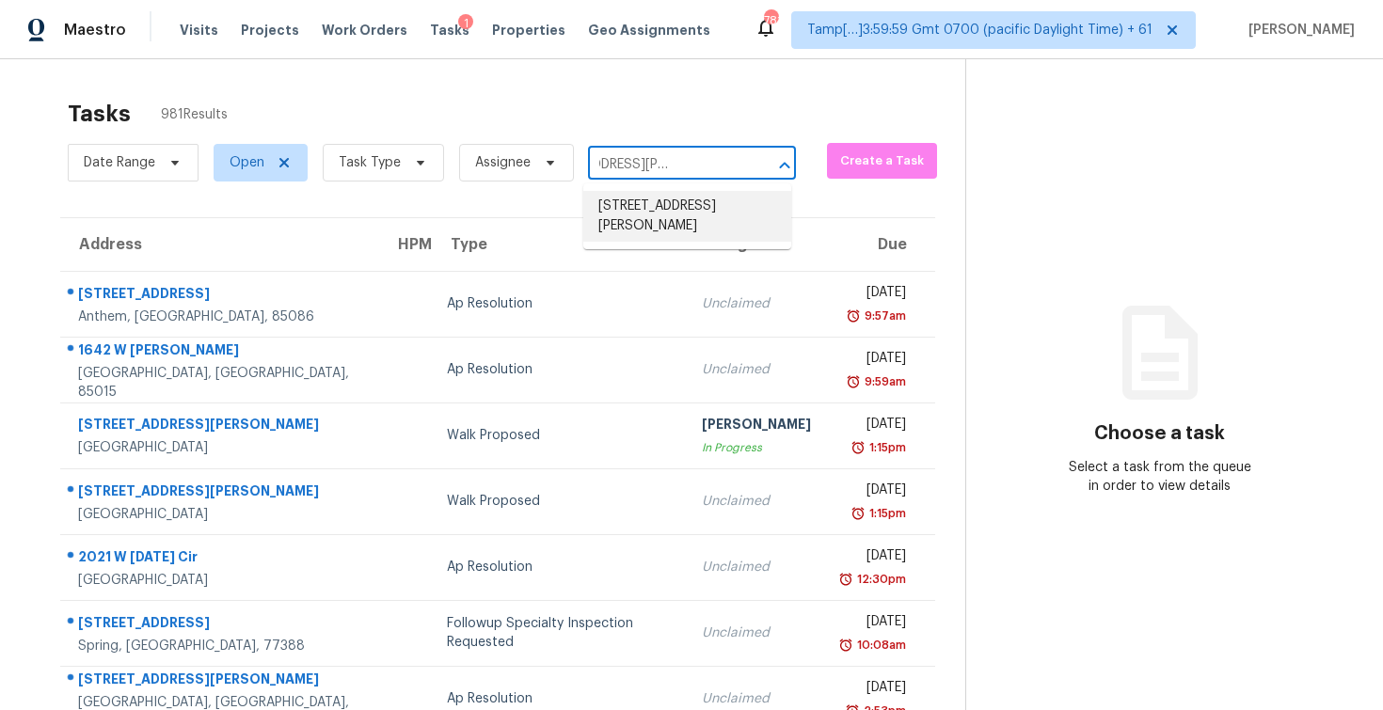
click at [664, 208] on li "39 Barrowby Dr, Clayton, NC 27527" at bounding box center [687, 216] width 208 height 51
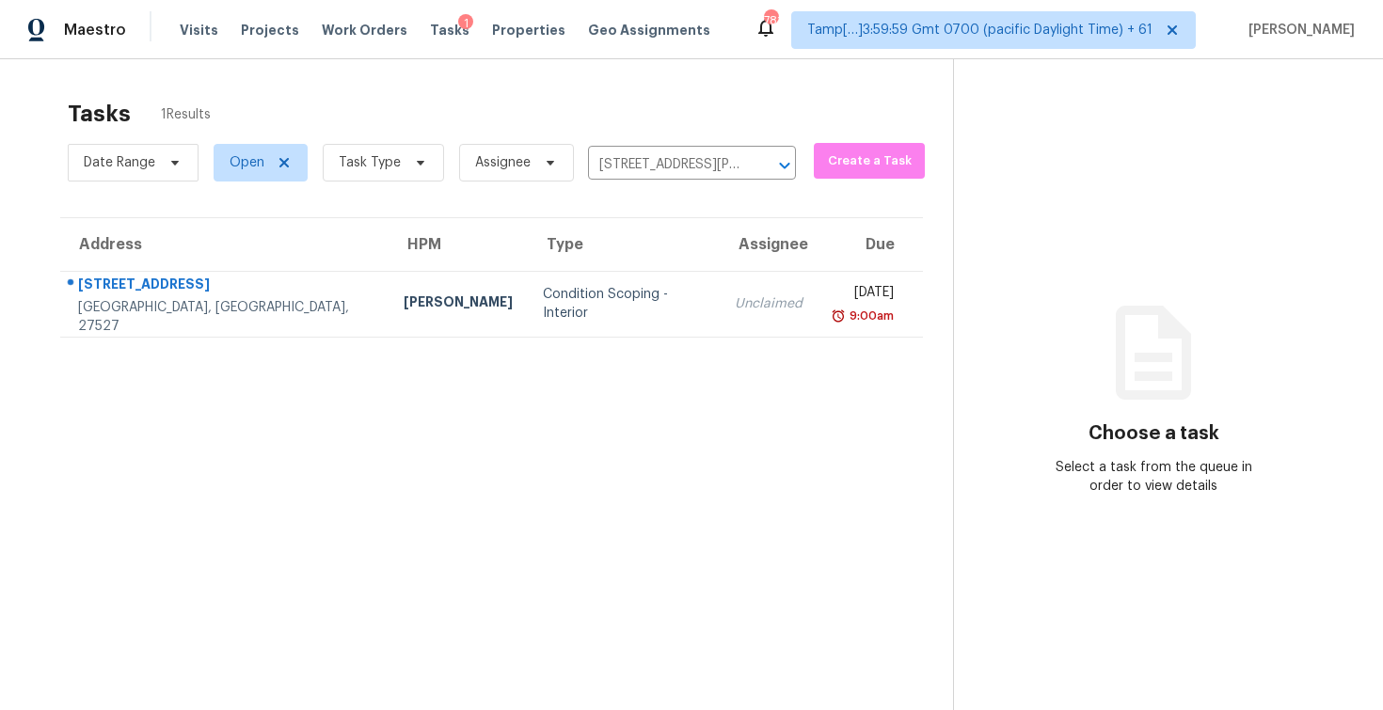
click at [833, 308] on div "9:00am" at bounding box center [863, 316] width 61 height 19
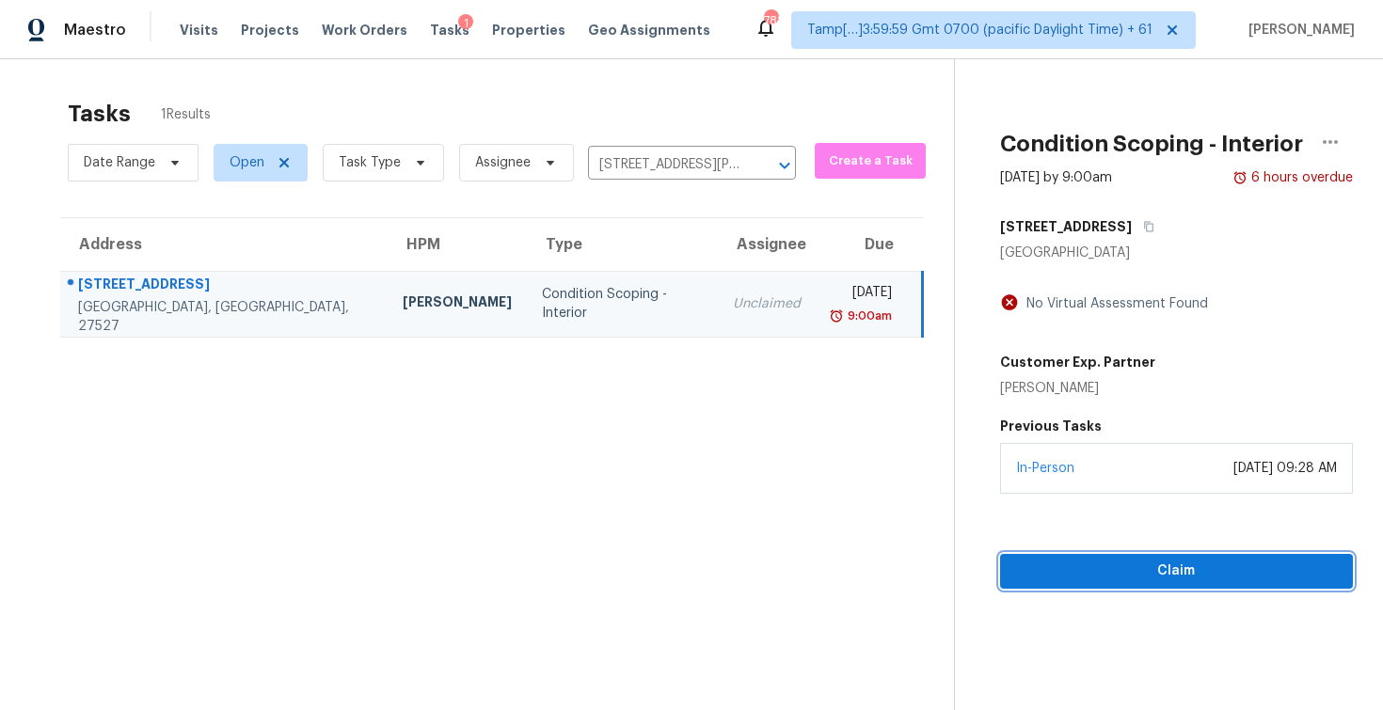
click at [1186, 581] on span "Claim" at bounding box center [1176, 572] width 323 height 24
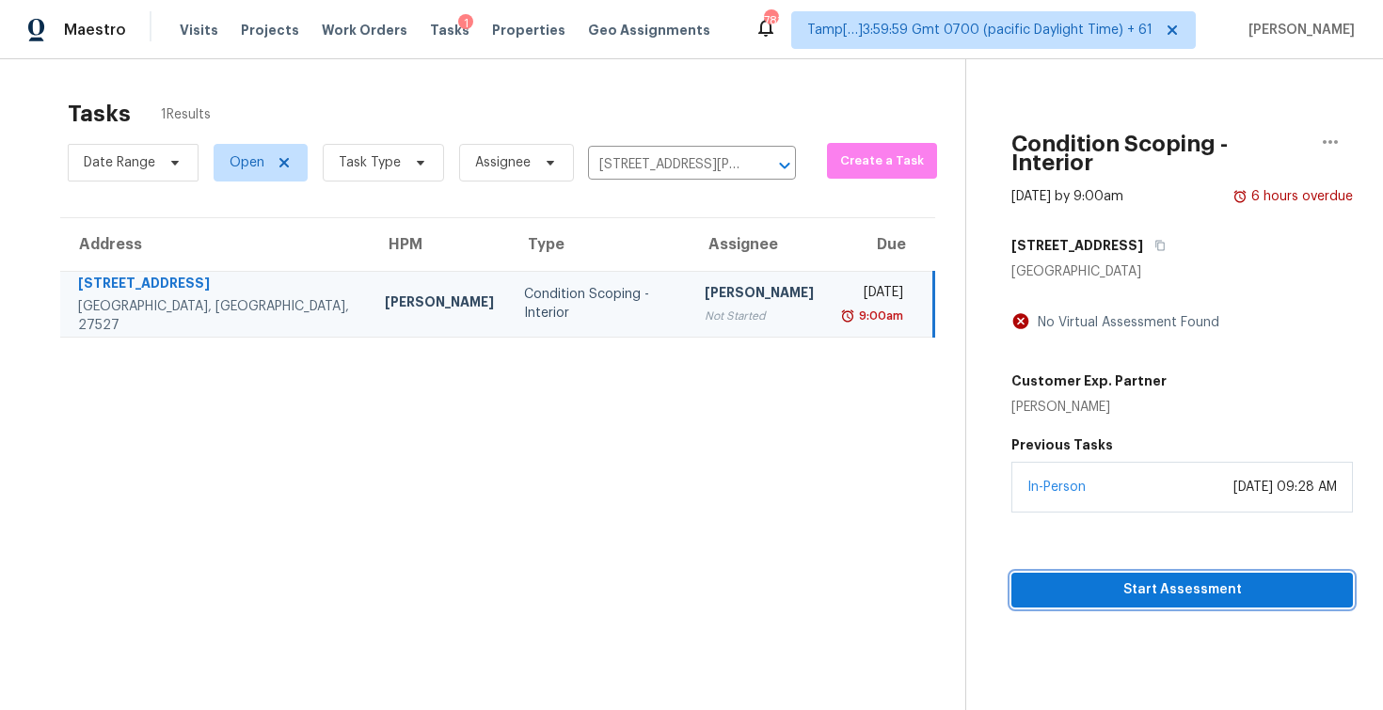
click at [1152, 579] on span "Start Assessment" at bounding box center [1181, 591] width 311 height 24
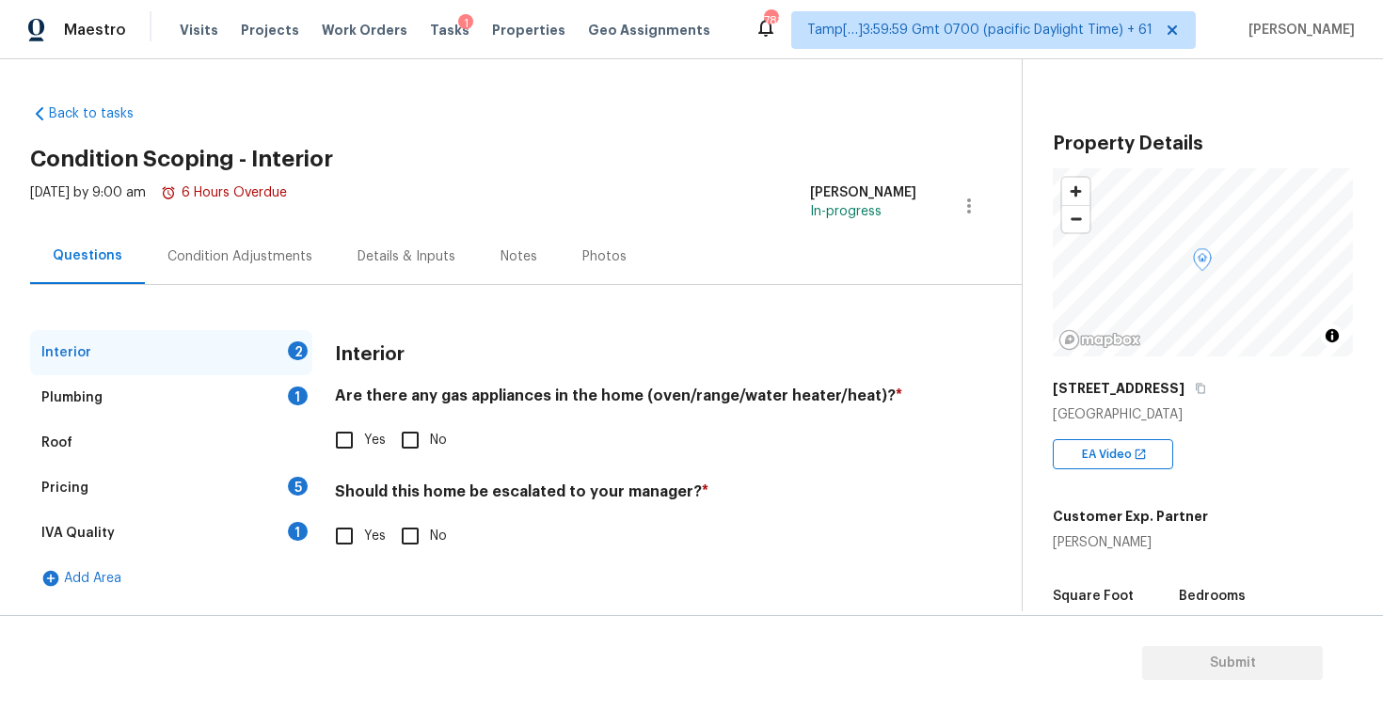
click at [239, 278] on div "Condition Adjustments" at bounding box center [240, 257] width 190 height 56
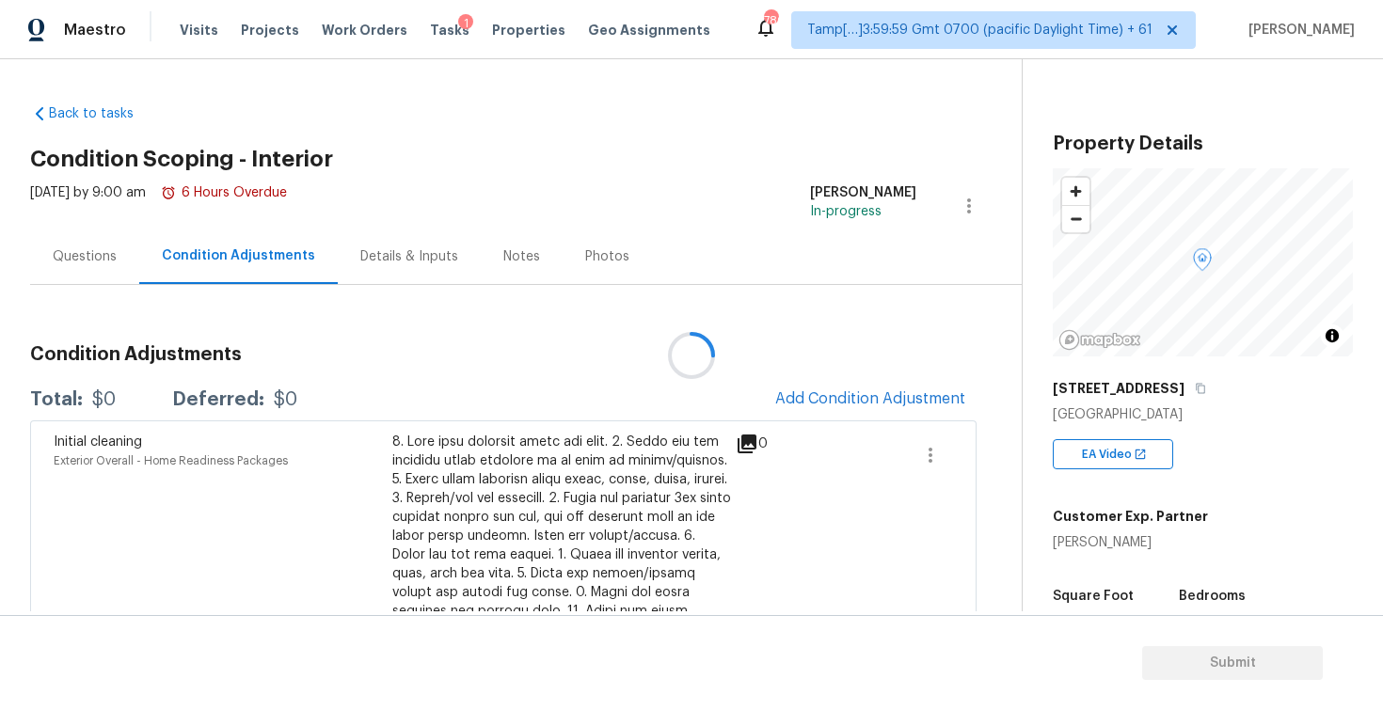
click at [900, 401] on div at bounding box center [691, 355] width 1383 height 710
click at [829, 424] on div "Initial cleaning Exterior Overall - Home Readiness Packages $300.00 0" at bounding box center [503, 687] width 946 height 532
click at [830, 402] on span "Add Condition Adjustment" at bounding box center [870, 398] width 190 height 17
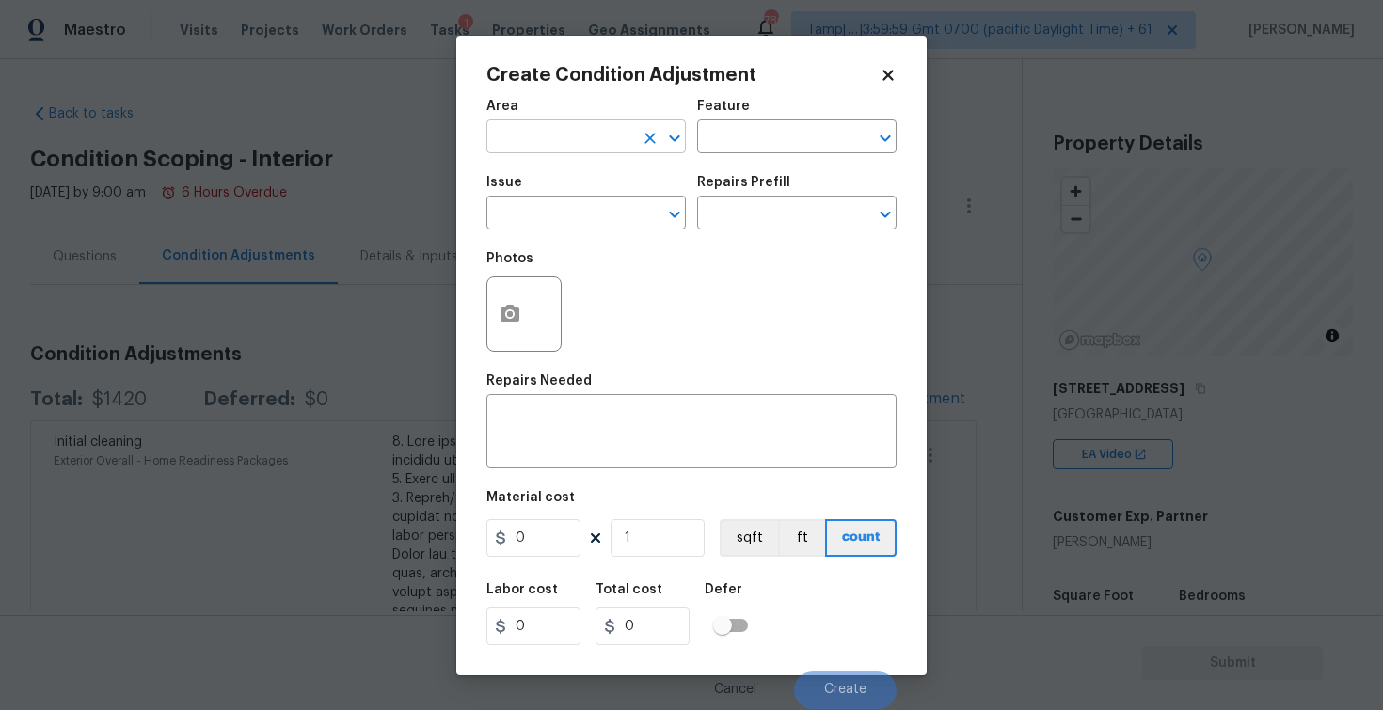
click at [562, 150] on input "text" at bounding box center [559, 138] width 147 height 29
click at [562, 199] on li "Interior Overall" at bounding box center [585, 211] width 199 height 31
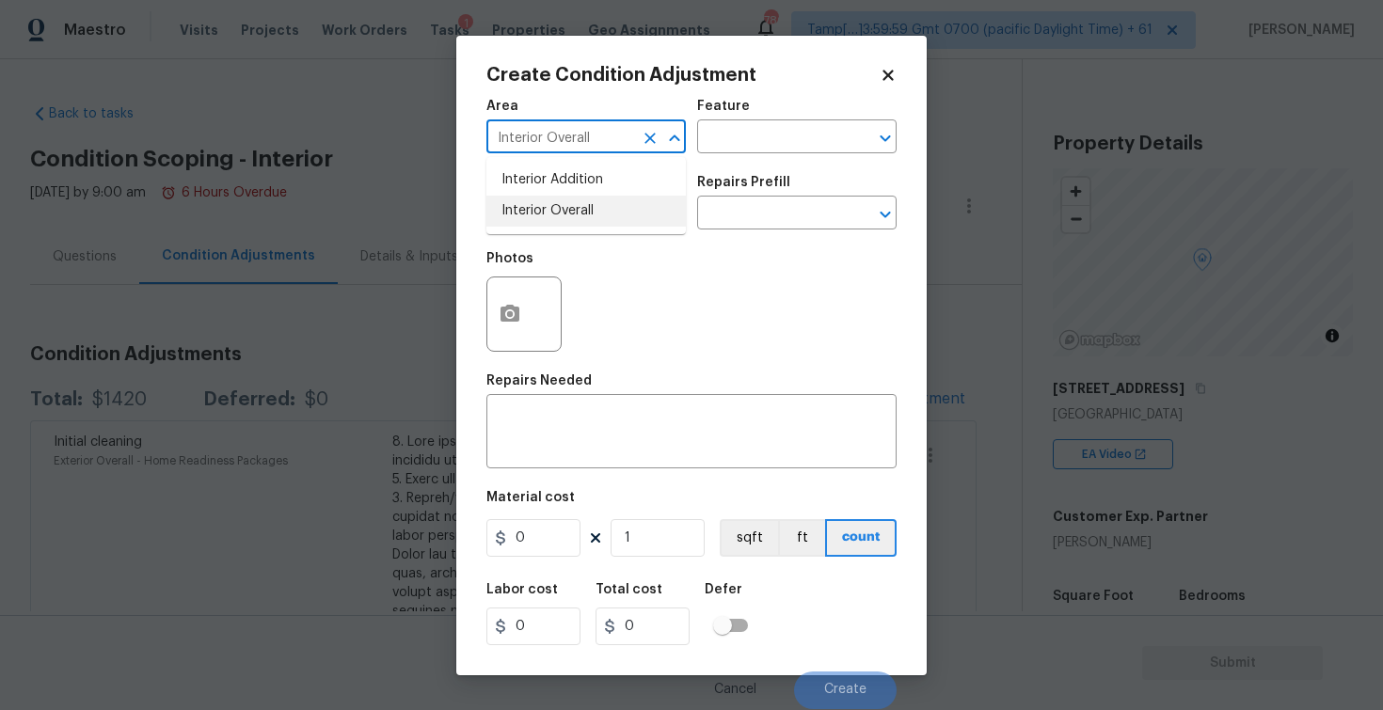
type input "Interior Overall"
click at [562, 199] on div "Issue" at bounding box center [585, 188] width 199 height 24
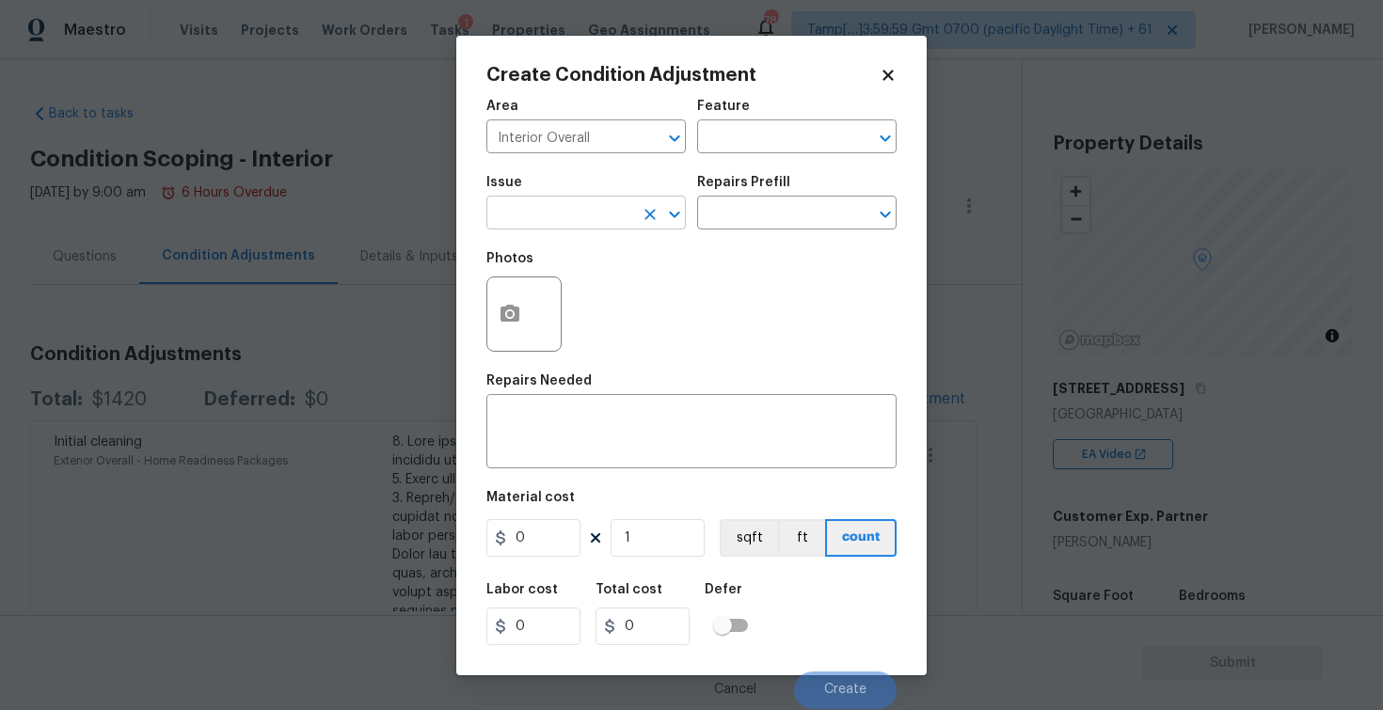
click at [563, 218] on input "text" at bounding box center [559, 214] width 147 height 29
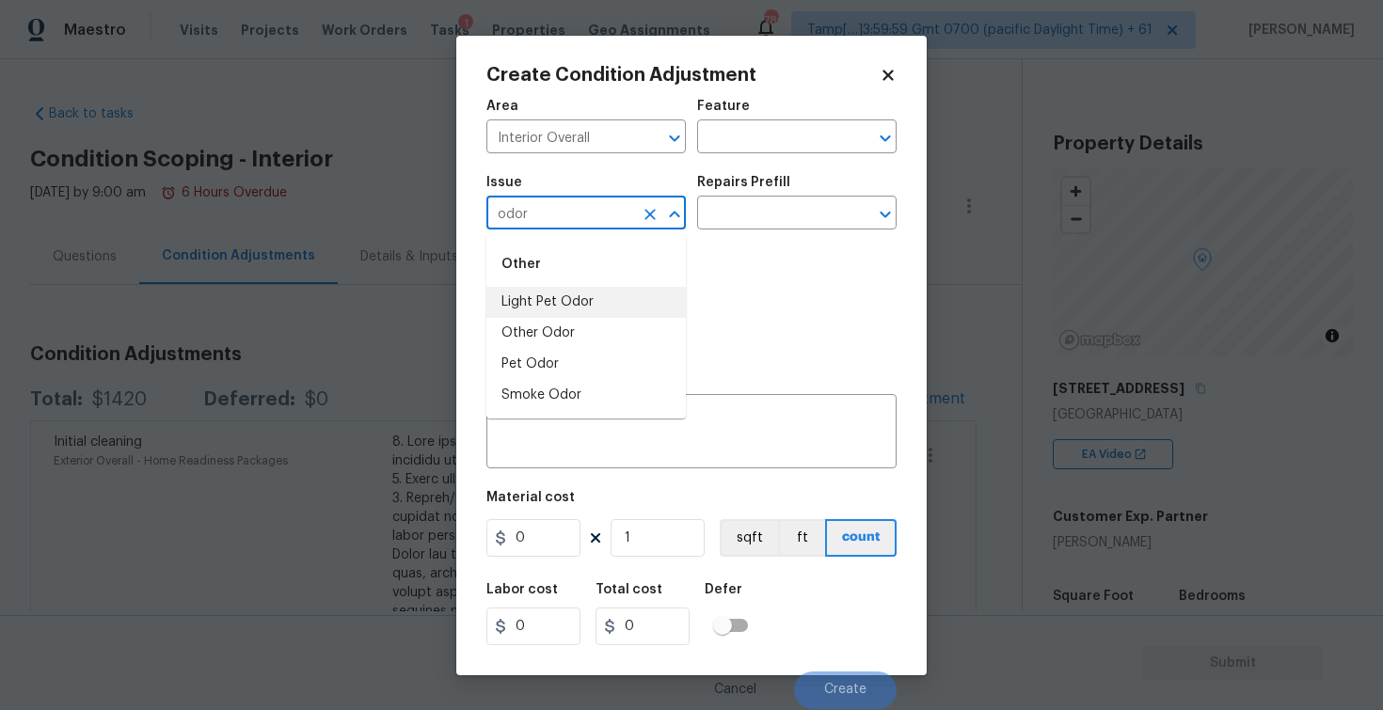
click at [602, 306] on li "Light Pet Odor" at bounding box center [585, 302] width 199 height 31
type input "Light Pet Odor"
click at [746, 210] on input "text" at bounding box center [770, 214] width 147 height 29
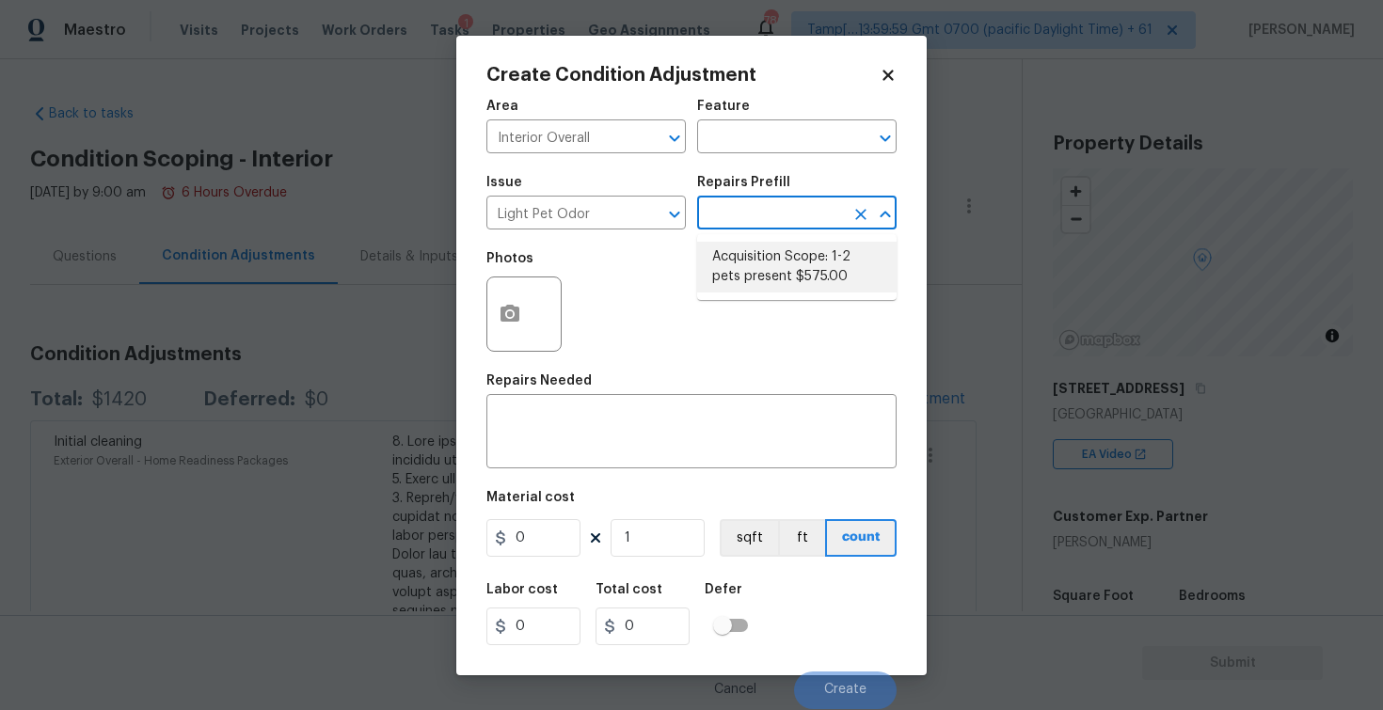
click at [767, 268] on li "Acquisition Scope: 1-2 pets present $575.00" at bounding box center [796, 267] width 199 height 51
type textarea "Acquisition Scope: 1-2 pets present"
type input "575"
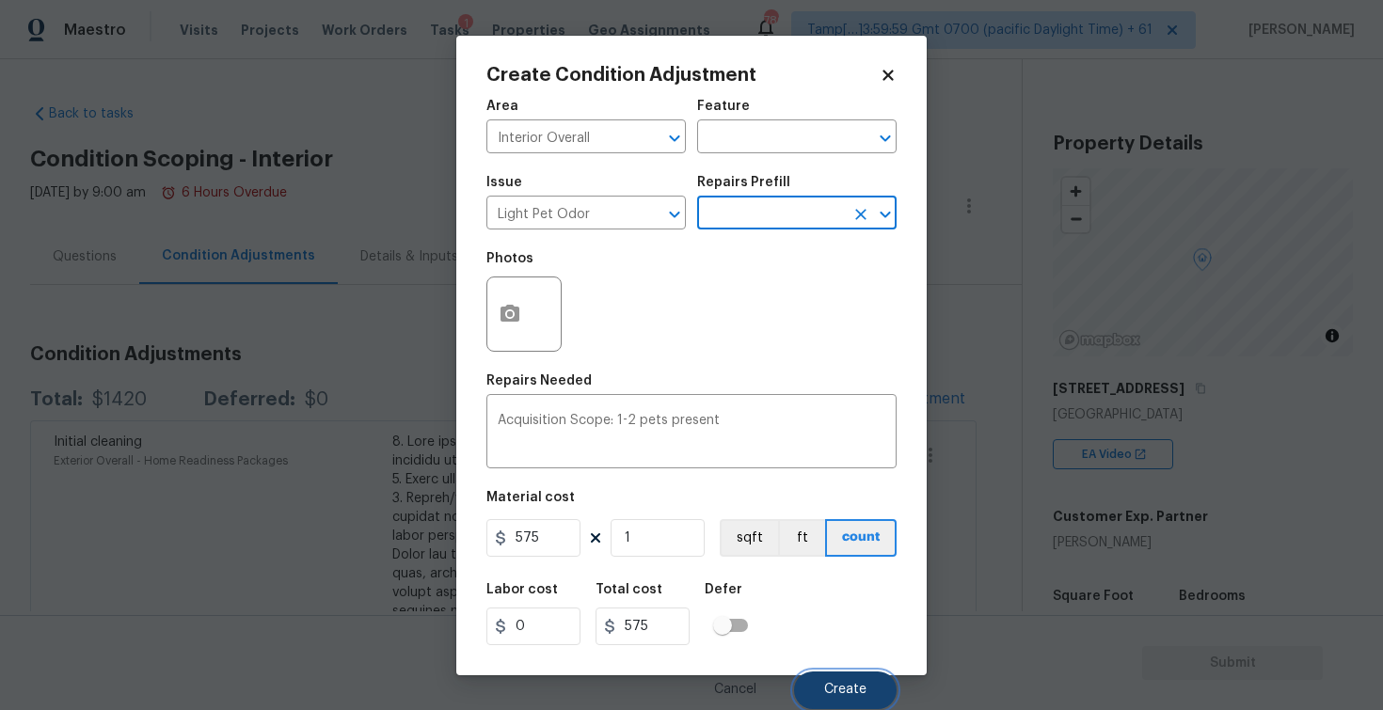
click at [864, 695] on span "Create" at bounding box center [845, 690] width 42 height 14
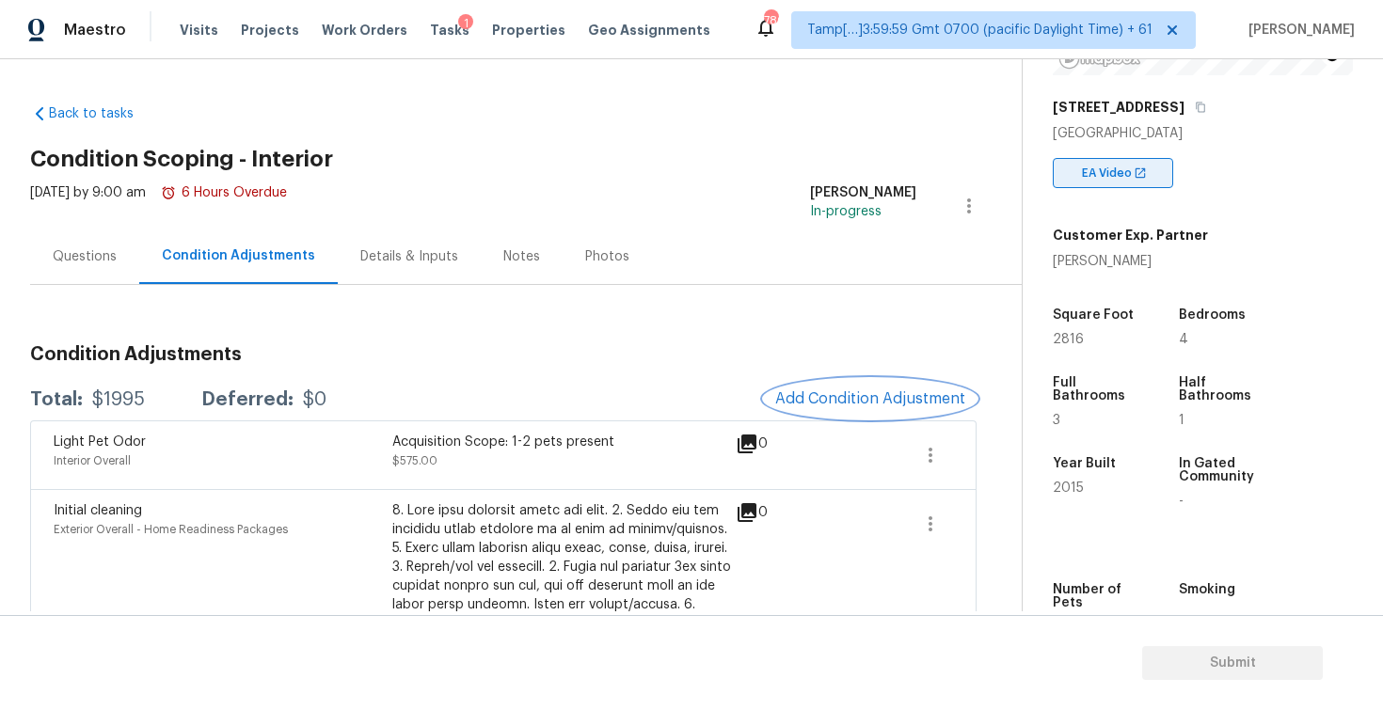
scroll to position [284, 0]
click at [880, 390] on span "Add Condition Adjustment" at bounding box center [870, 398] width 190 height 17
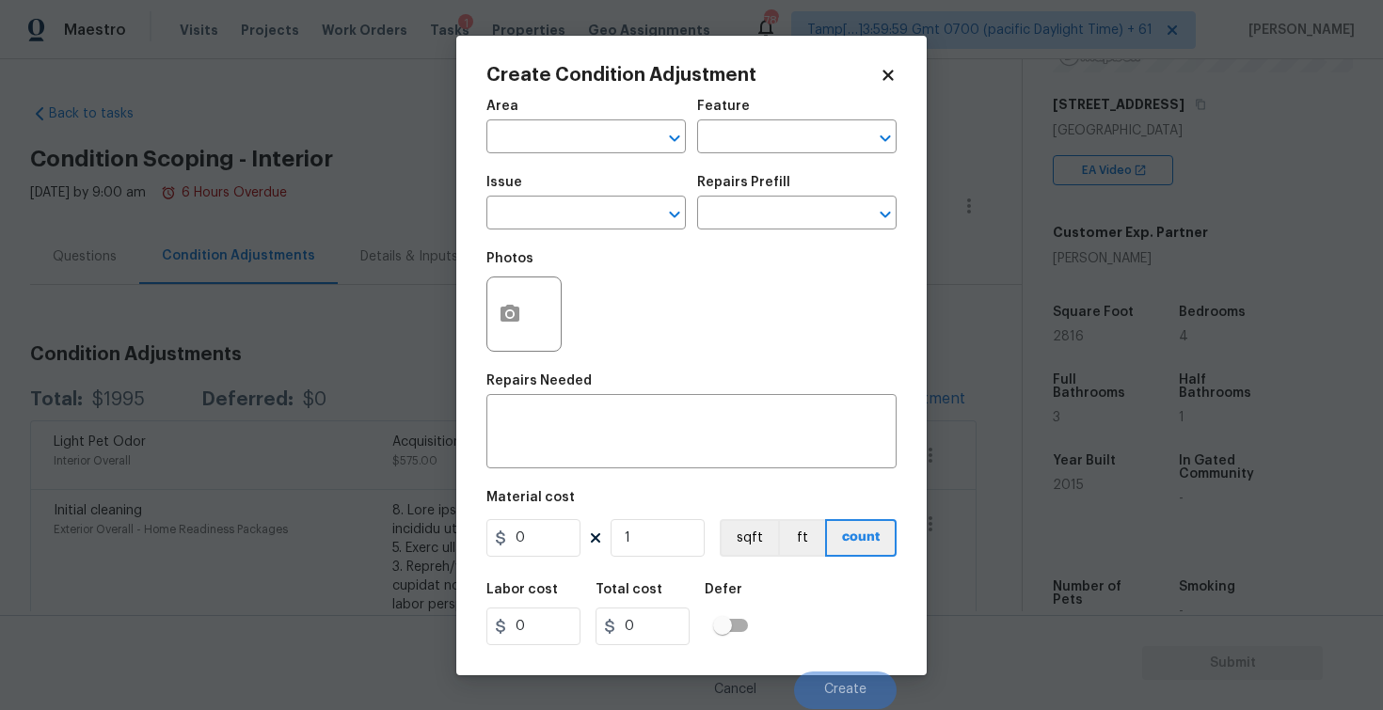
click at [519, 151] on input "text" at bounding box center [559, 138] width 147 height 29
click at [529, 214] on li "Interior Overall" at bounding box center [585, 211] width 199 height 31
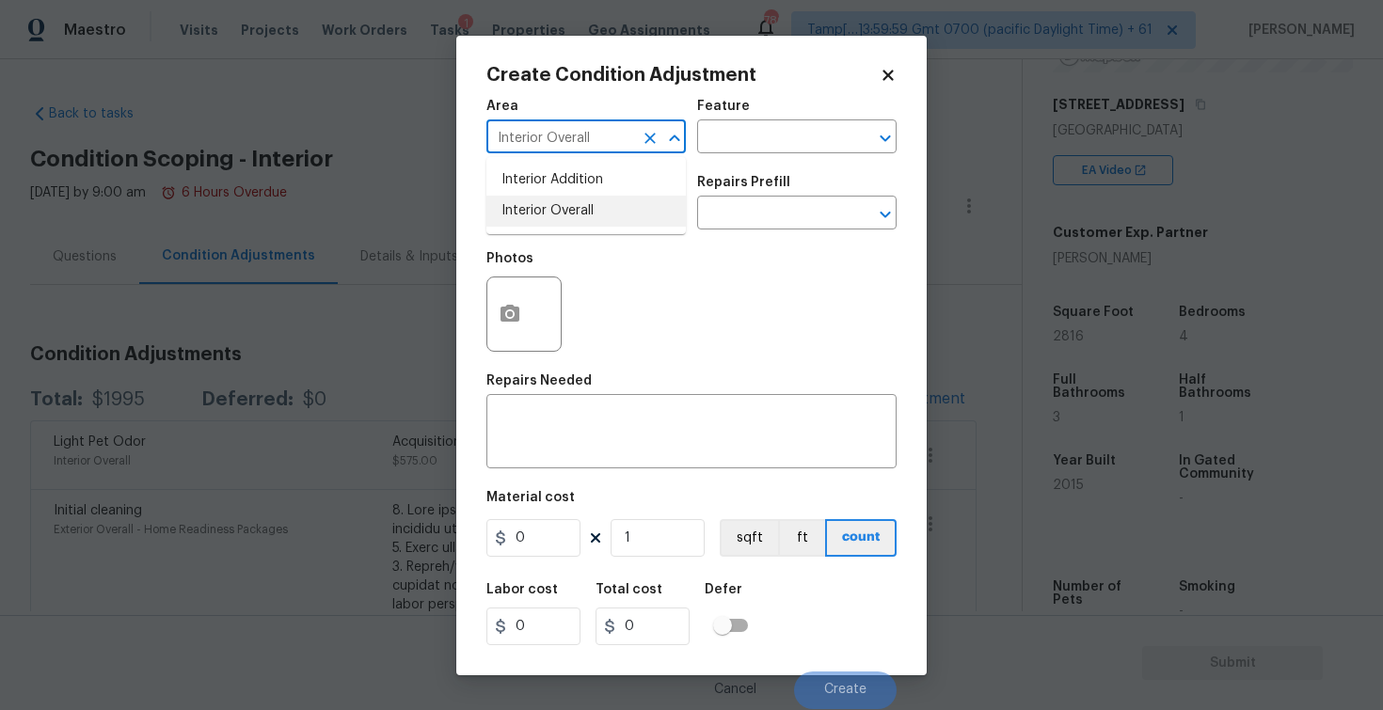
type input "Interior Overall"
click at [529, 214] on input "text" at bounding box center [559, 214] width 147 height 29
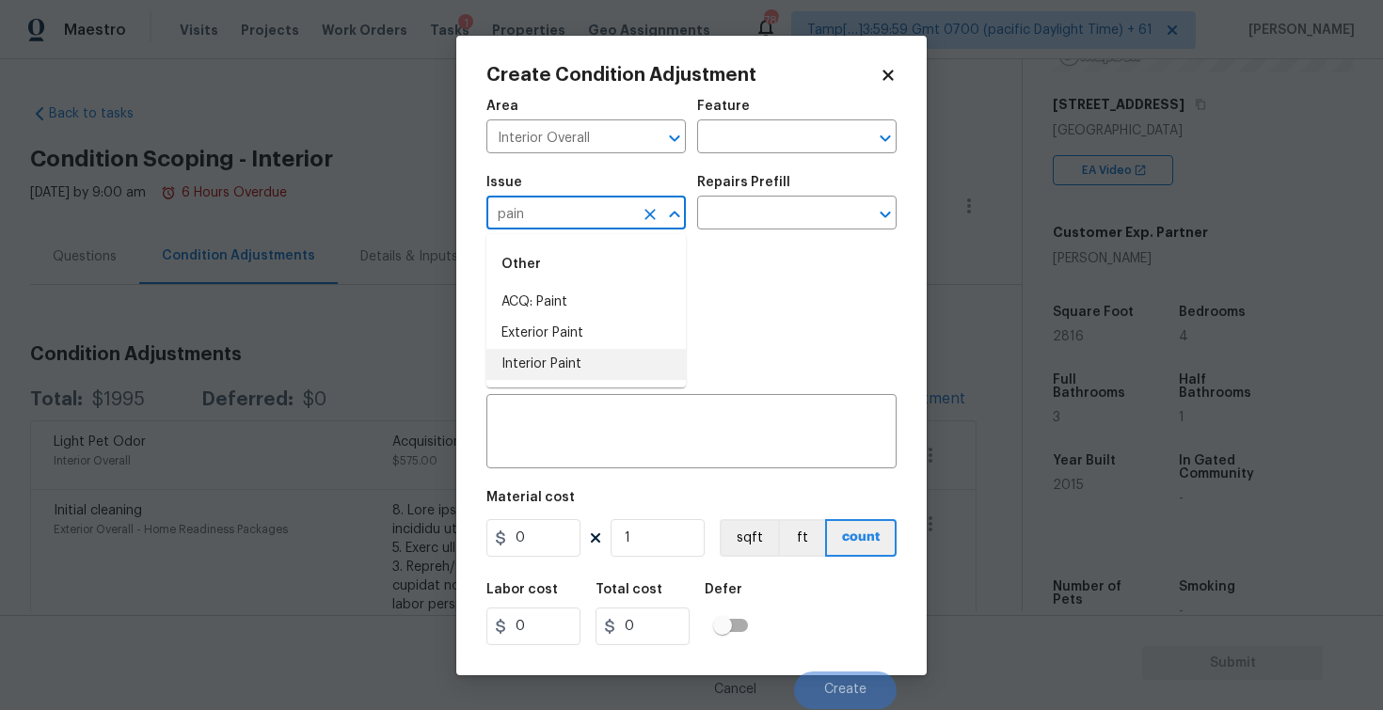
click at [546, 349] on li "Interior Paint" at bounding box center [585, 364] width 199 height 31
type input "Interior Paint"
click at [651, 216] on icon "Clear" at bounding box center [649, 214] width 11 height 11
click at [501, 311] on li "ACQ: Paint" at bounding box center [585, 302] width 199 height 31
type input "ACQ: Paint"
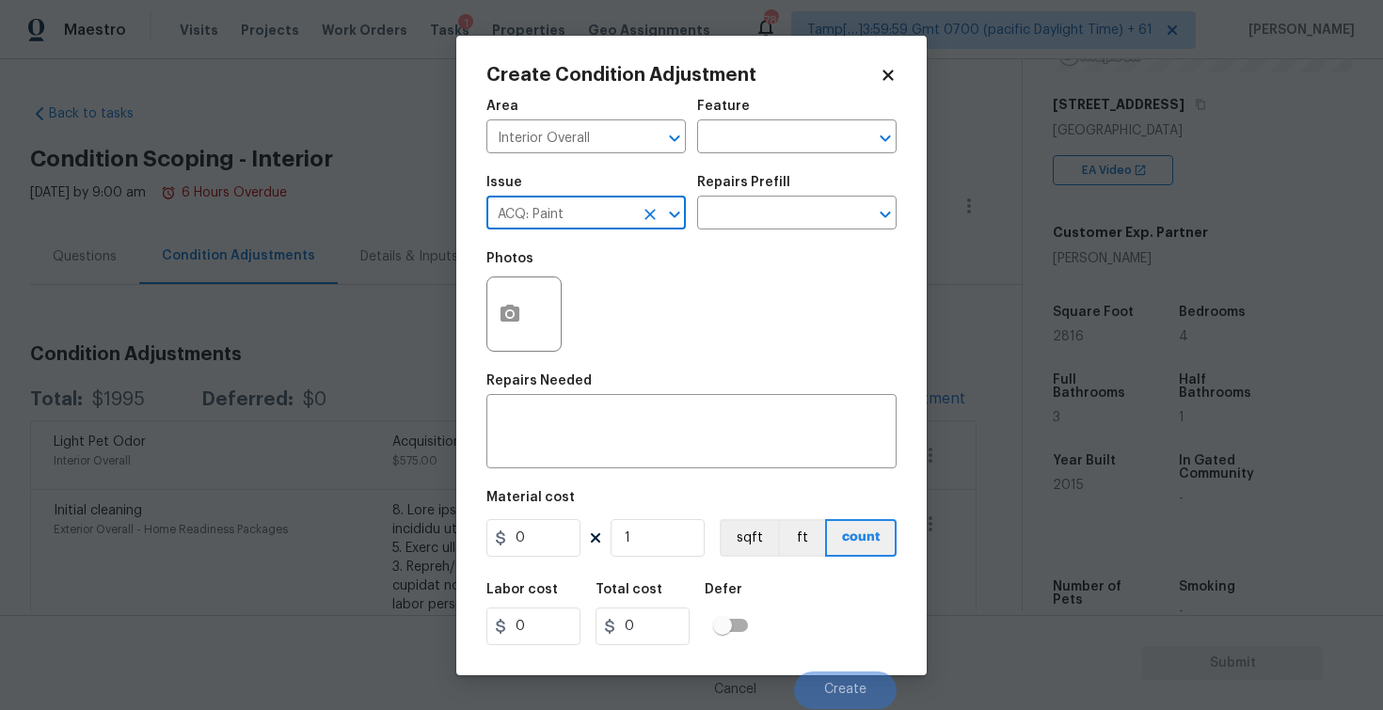
click at [770, 185] on h5 "Repairs Prefill" at bounding box center [743, 182] width 93 height 13
click at [770, 212] on input "text" at bounding box center [770, 214] width 147 height 29
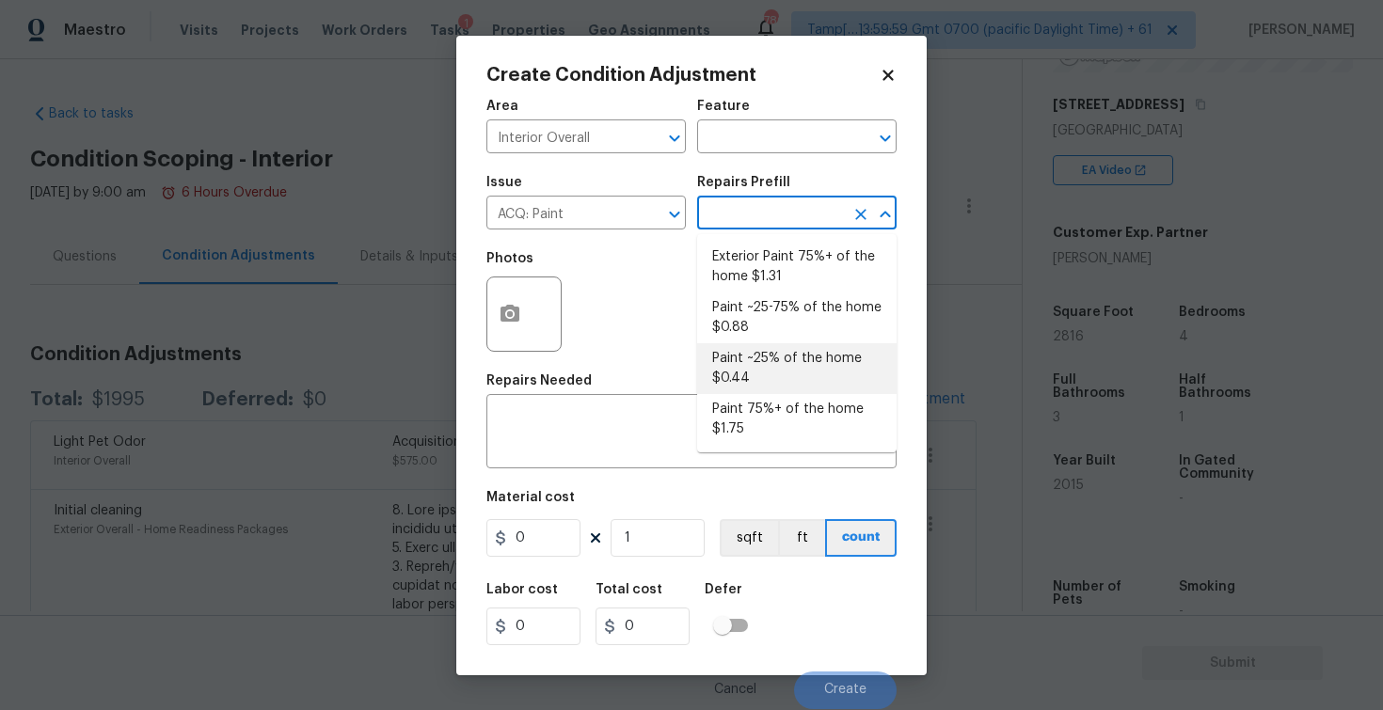
click at [761, 365] on li "Paint ~25% of the home $0.44" at bounding box center [796, 368] width 199 height 51
type input "Acquisition"
type textarea "Acquisition Scope: ~25% of the home needs interior paint"
type input "0.44"
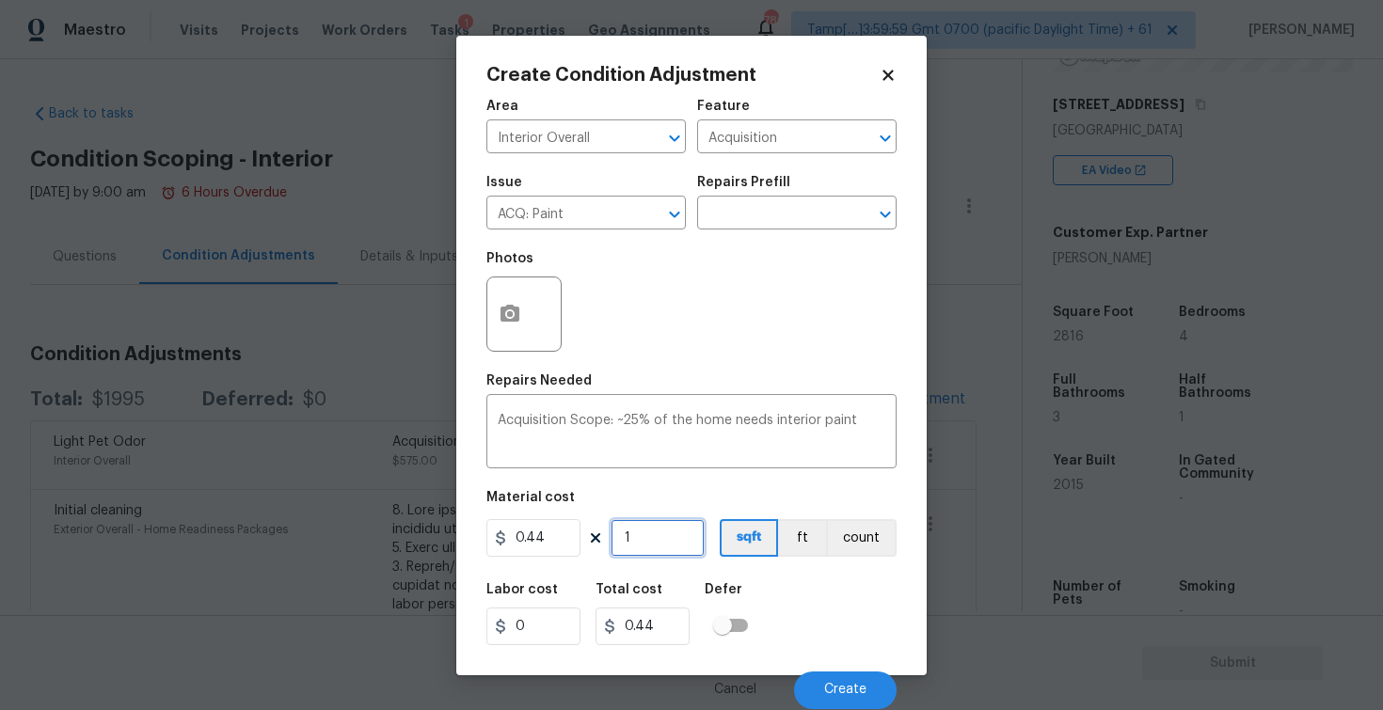
click at [643, 536] on input "1" at bounding box center [658, 538] width 94 height 38
type input "0"
paste input "3616"
type input "3616"
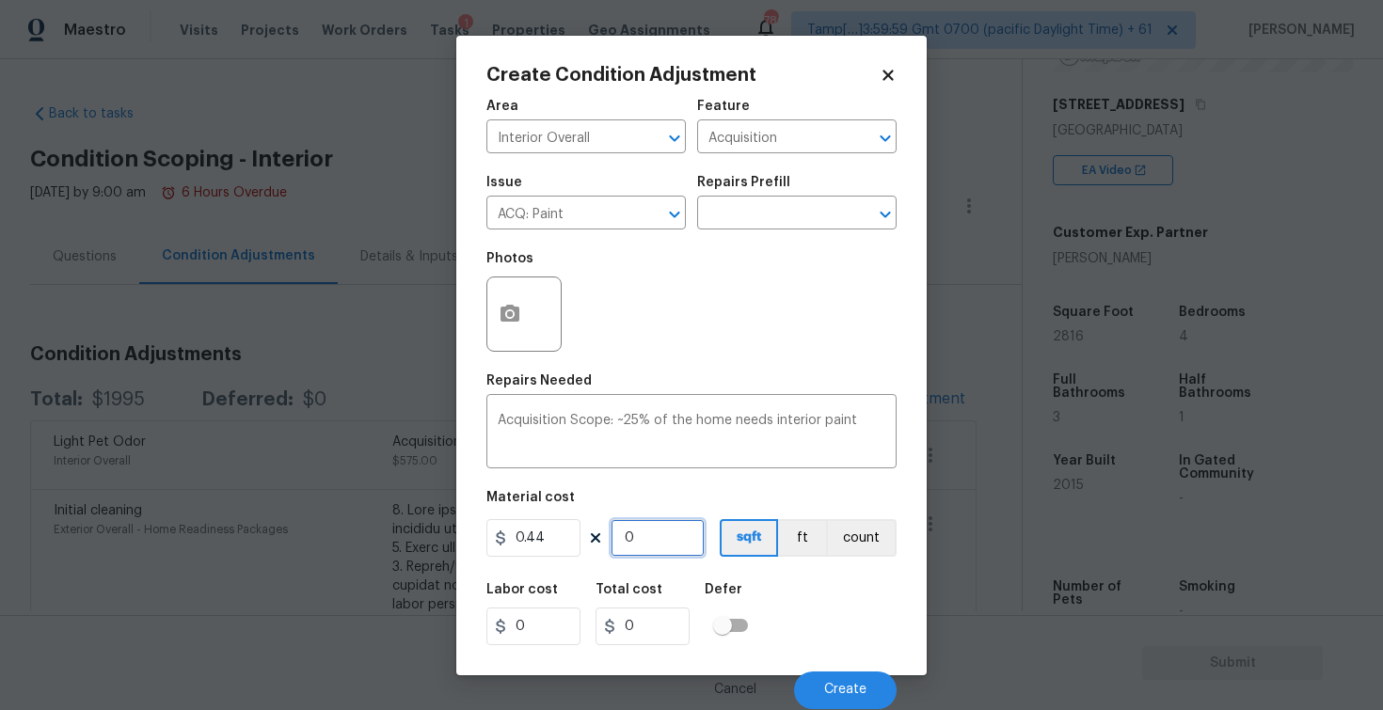
type input "1591.04"
type input "3616"
click at [796, 586] on div "Labor cost 0 Total cost 1591.04 Defer" at bounding box center [691, 614] width 410 height 85
click at [836, 679] on button "Create" at bounding box center [845, 691] width 103 height 38
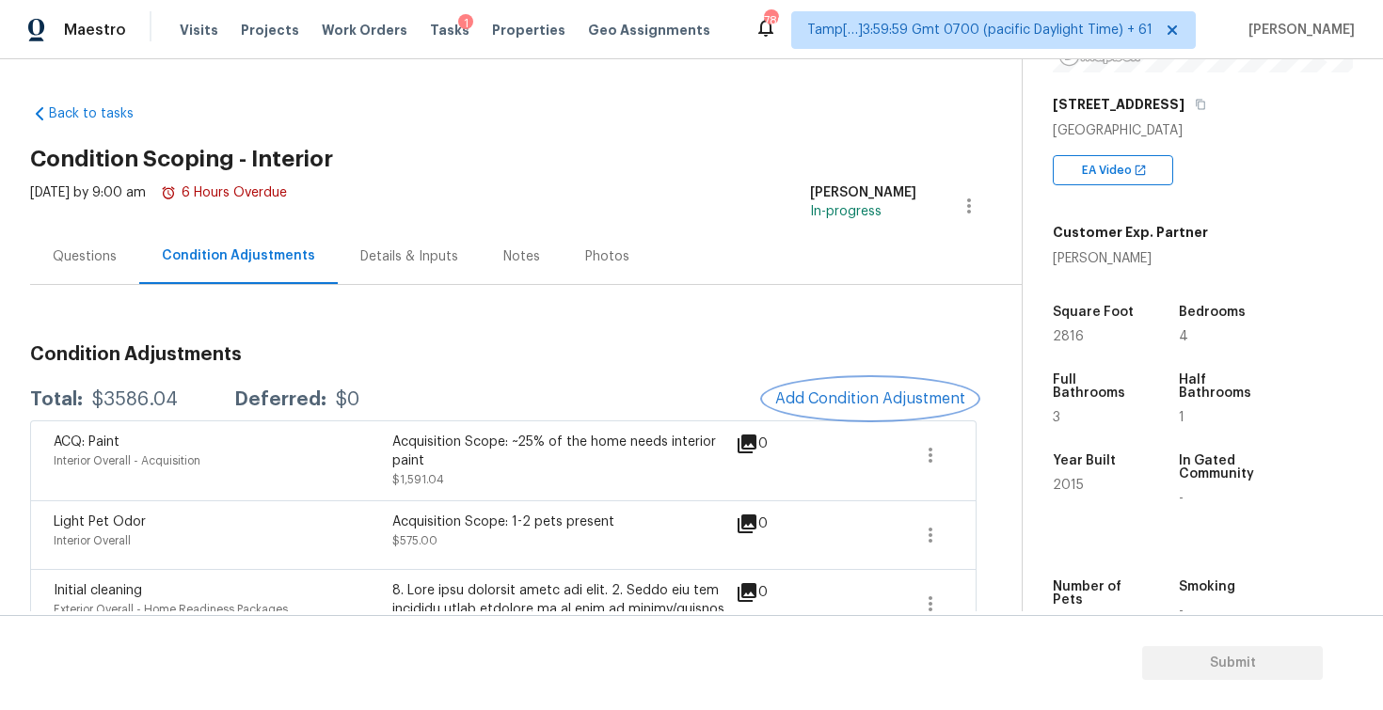
click at [884, 392] on span "Add Condition Adjustment" at bounding box center [870, 398] width 190 height 17
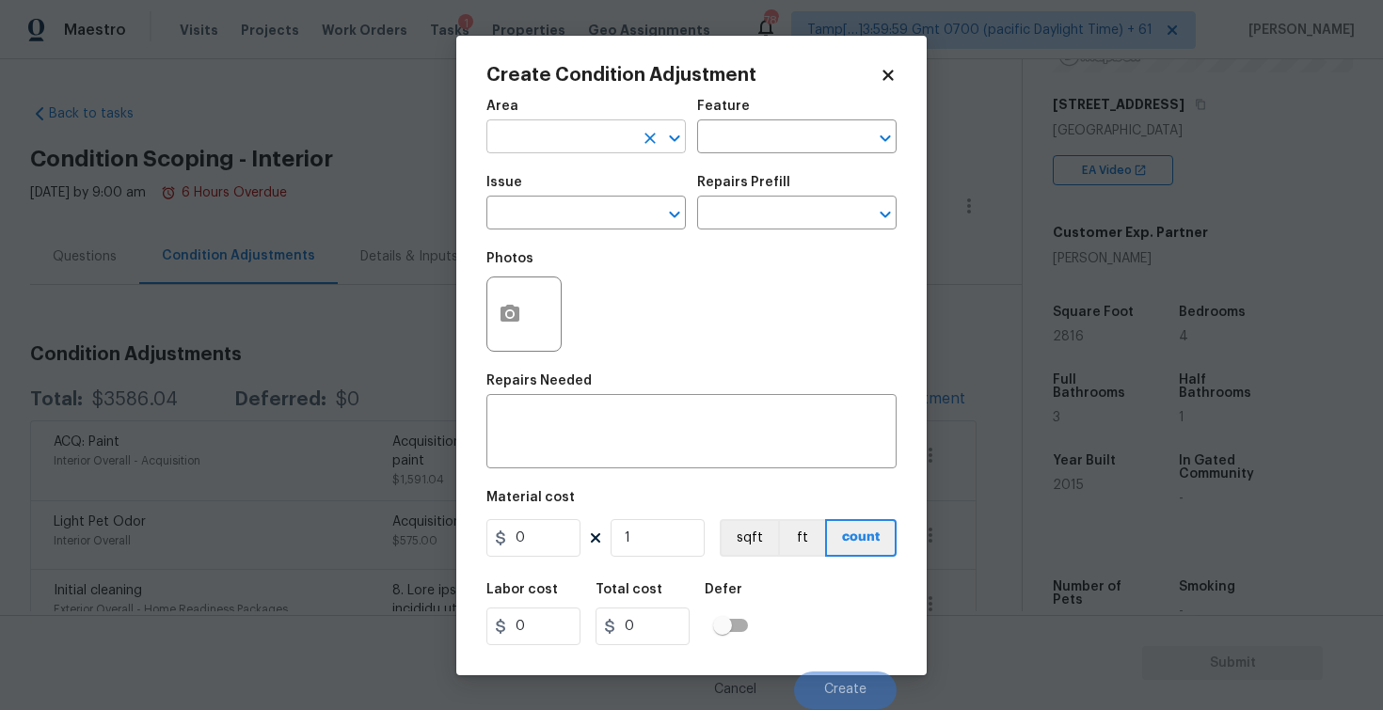
click at [600, 152] on input "text" at bounding box center [559, 138] width 147 height 29
click at [600, 198] on li "Interior Overall" at bounding box center [585, 211] width 199 height 31
type input "Interior Overall"
click at [599, 212] on input "text" at bounding box center [559, 214] width 147 height 29
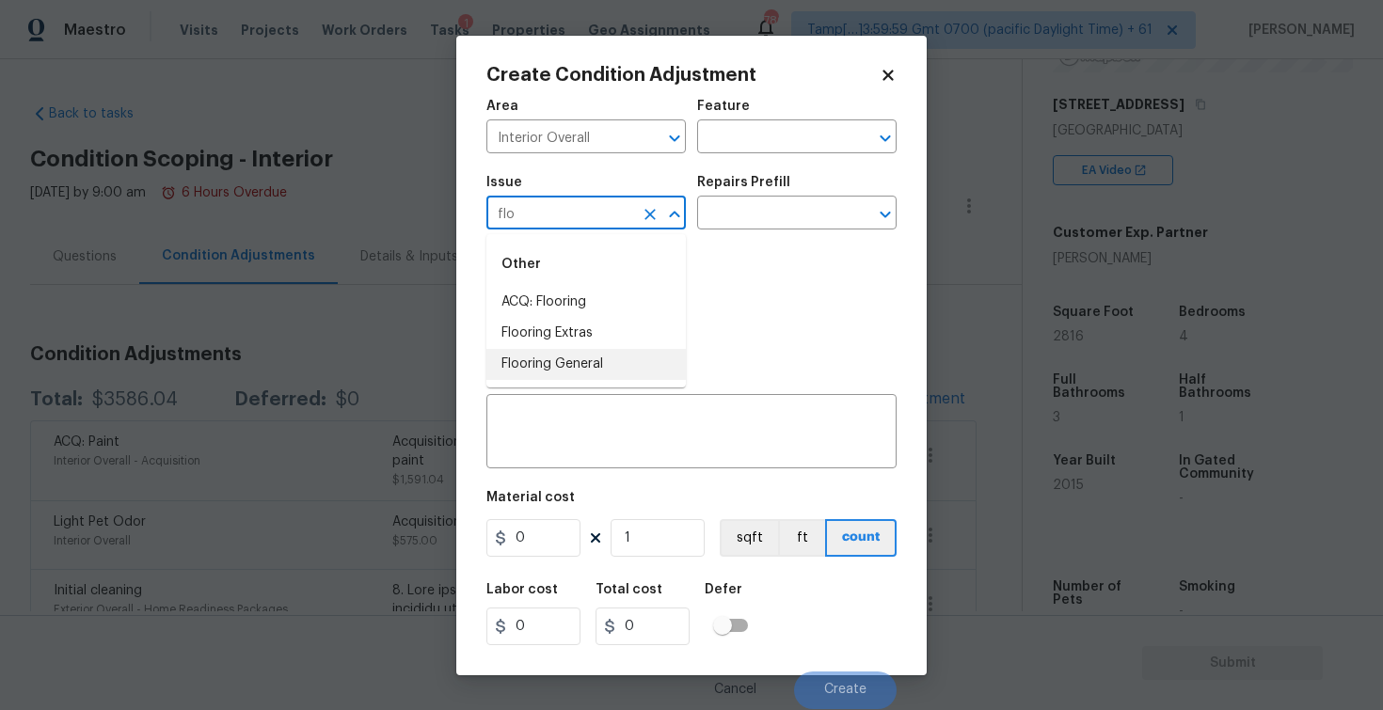
click at [597, 362] on li "Flooring General" at bounding box center [585, 364] width 199 height 31
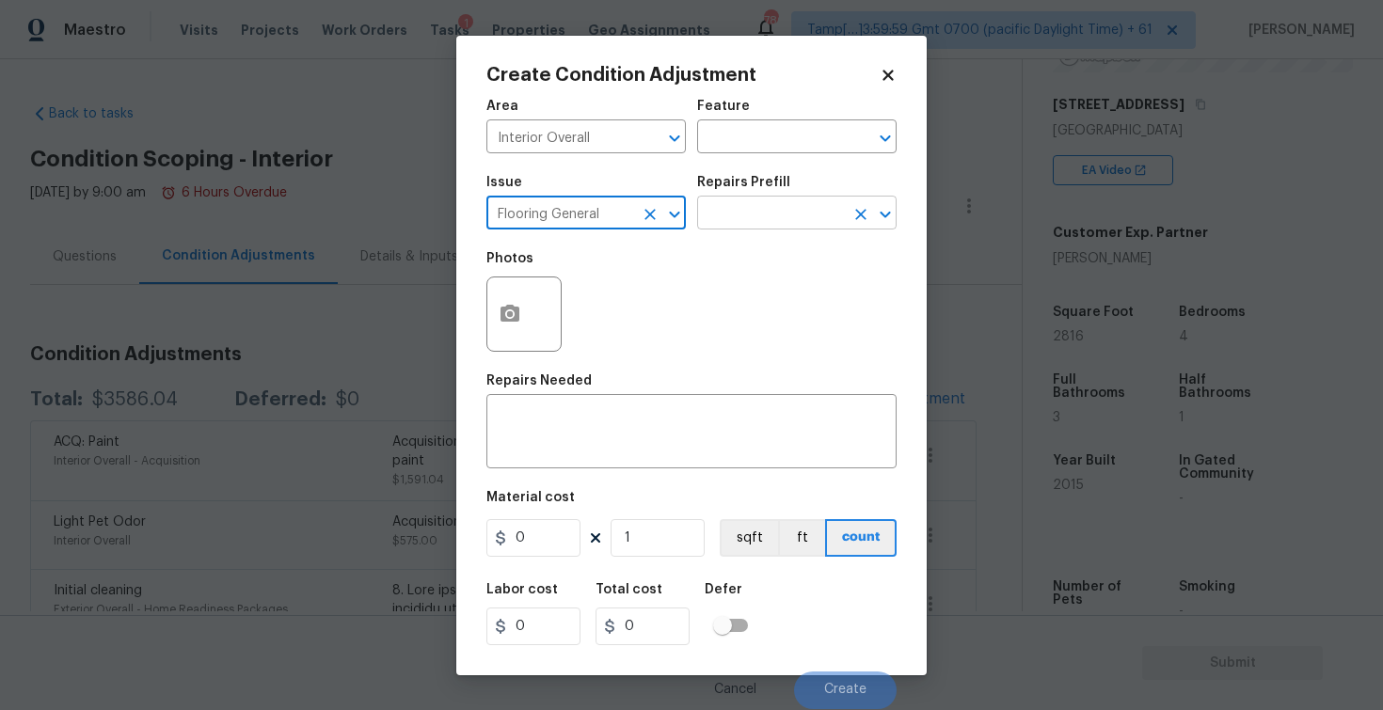
type input "Flooring General"
click at [722, 221] on input "text" at bounding box center [770, 214] width 147 height 29
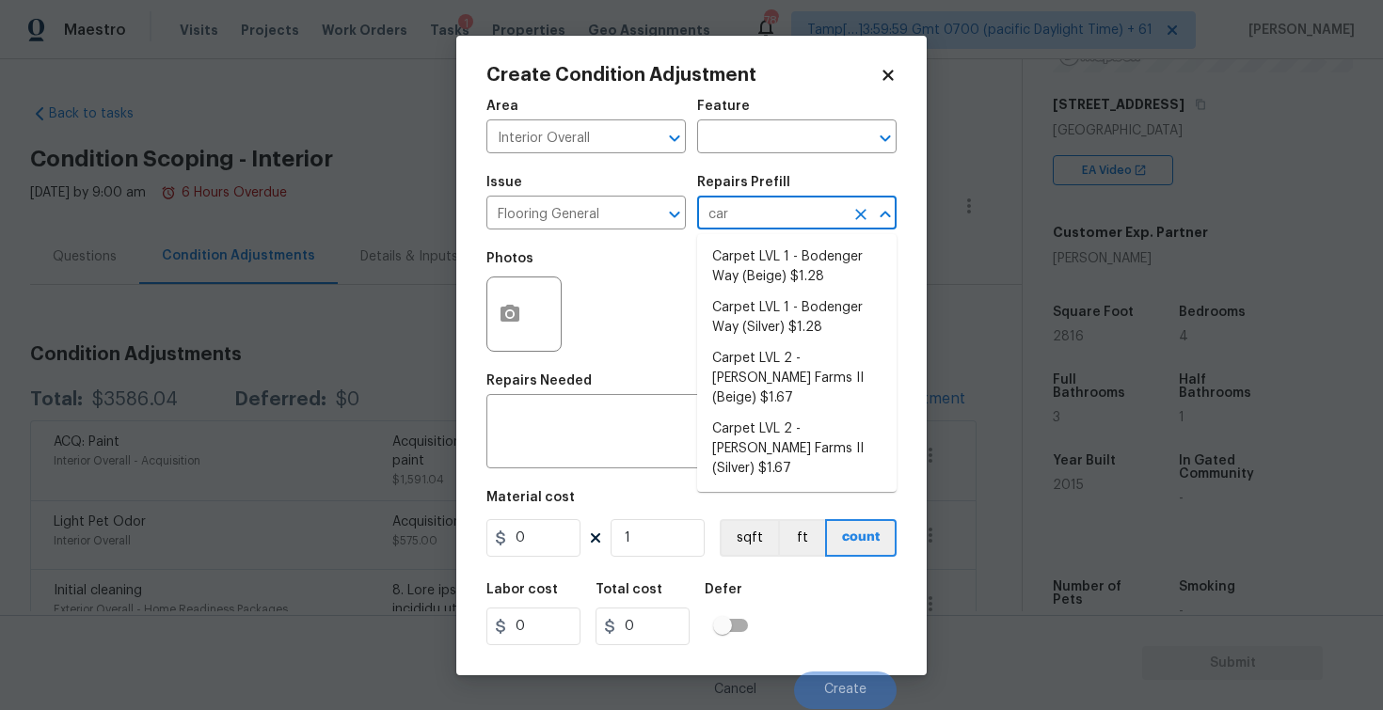
type input "carp"
click at [744, 267] on li "Carpet LVL 1 - Bodenger Way (Beige) $1.28" at bounding box center [796, 267] width 199 height 51
type input "Overall Flooring"
type textarea "Install new carpet. (Bodenger Way 749 Bird Bath, Beige) at all previously carpe…"
type input "1.28"
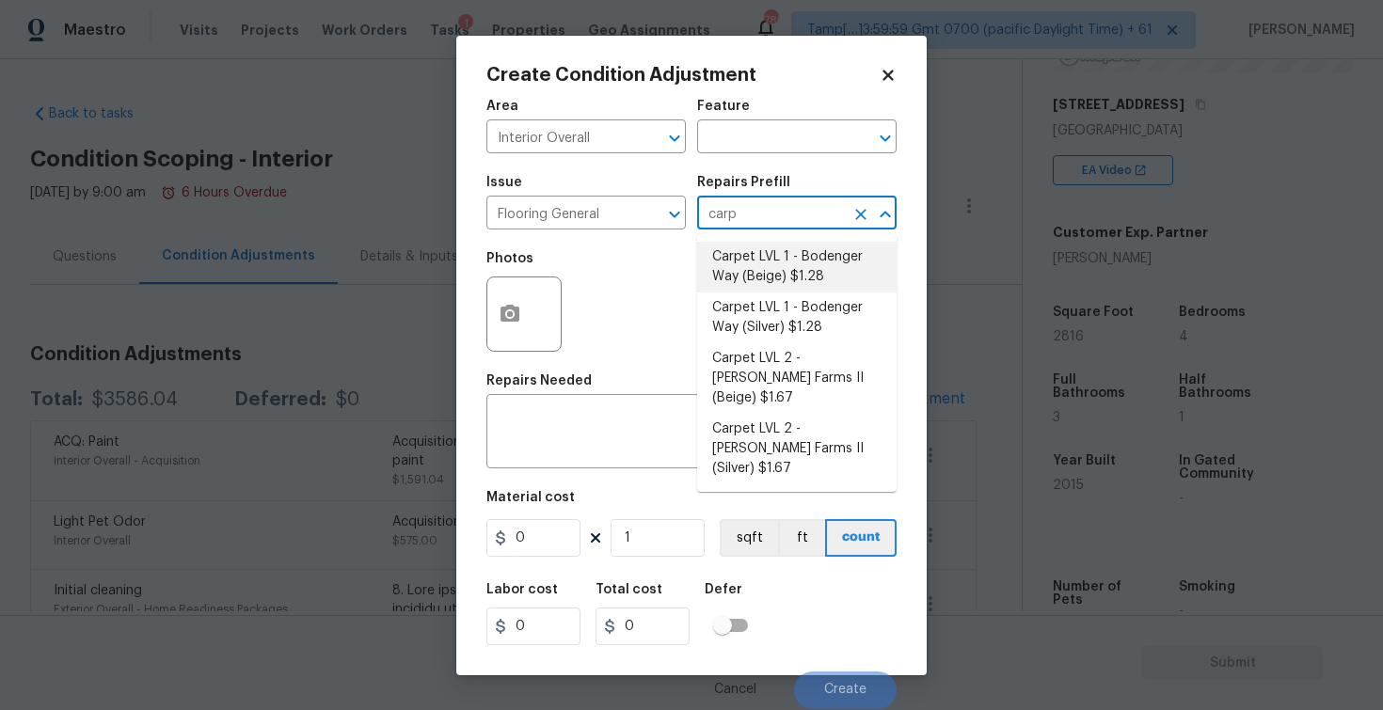
type input "1.28"
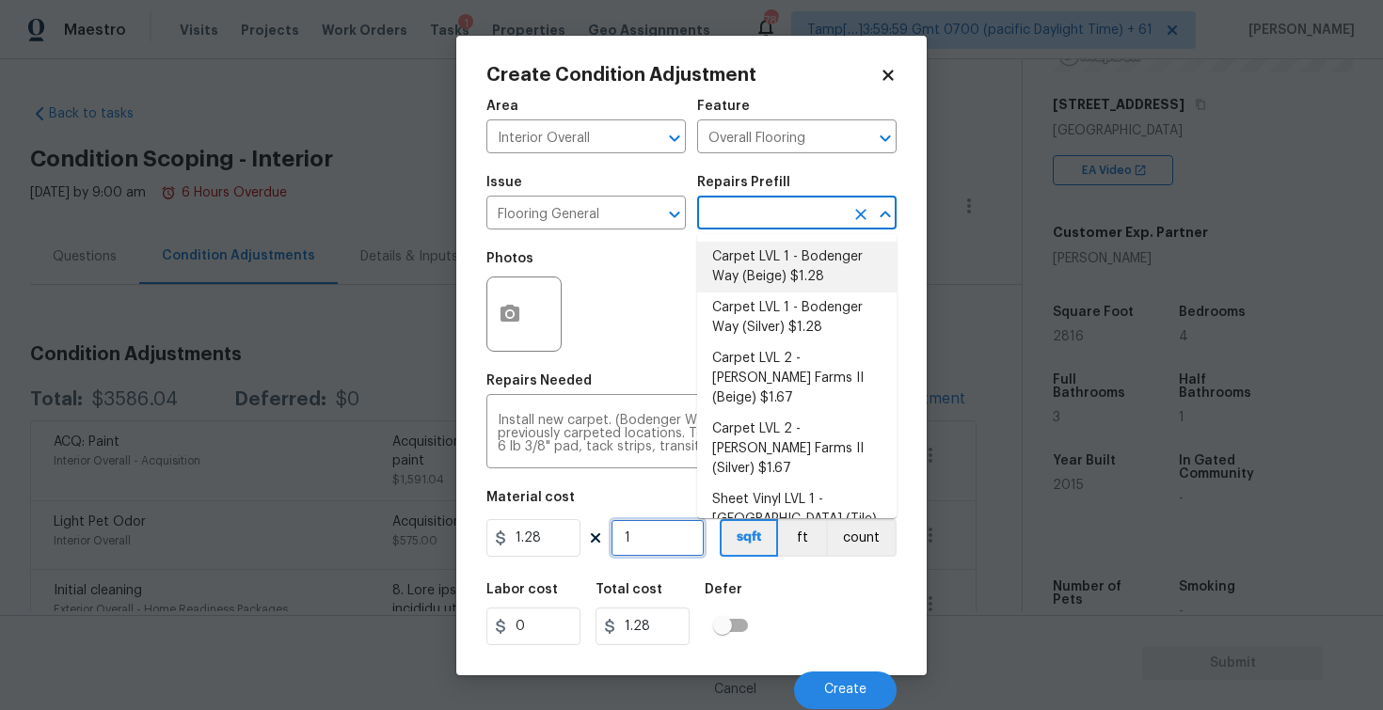
click at [653, 542] on input "1" at bounding box center [658, 538] width 94 height 38
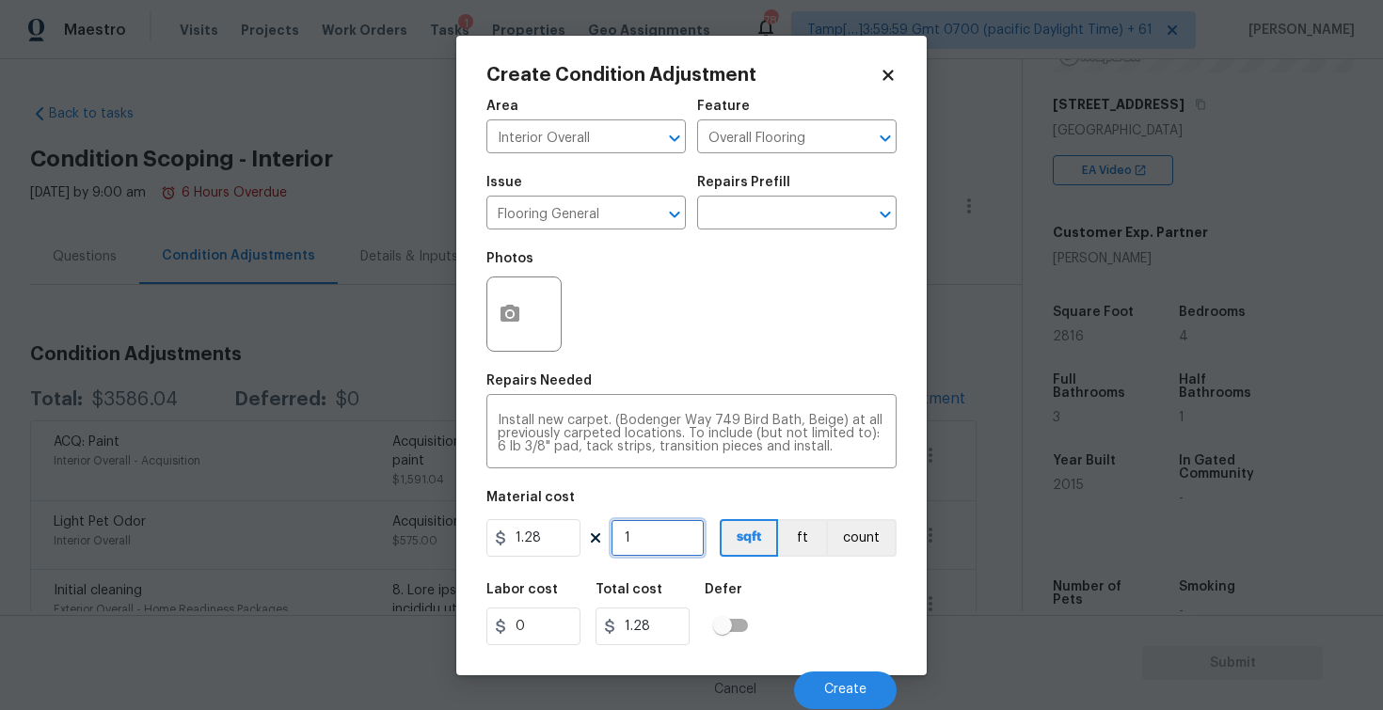
type input "18"
type input "23.04"
type input "180"
type input "230.4"
type input "1808"
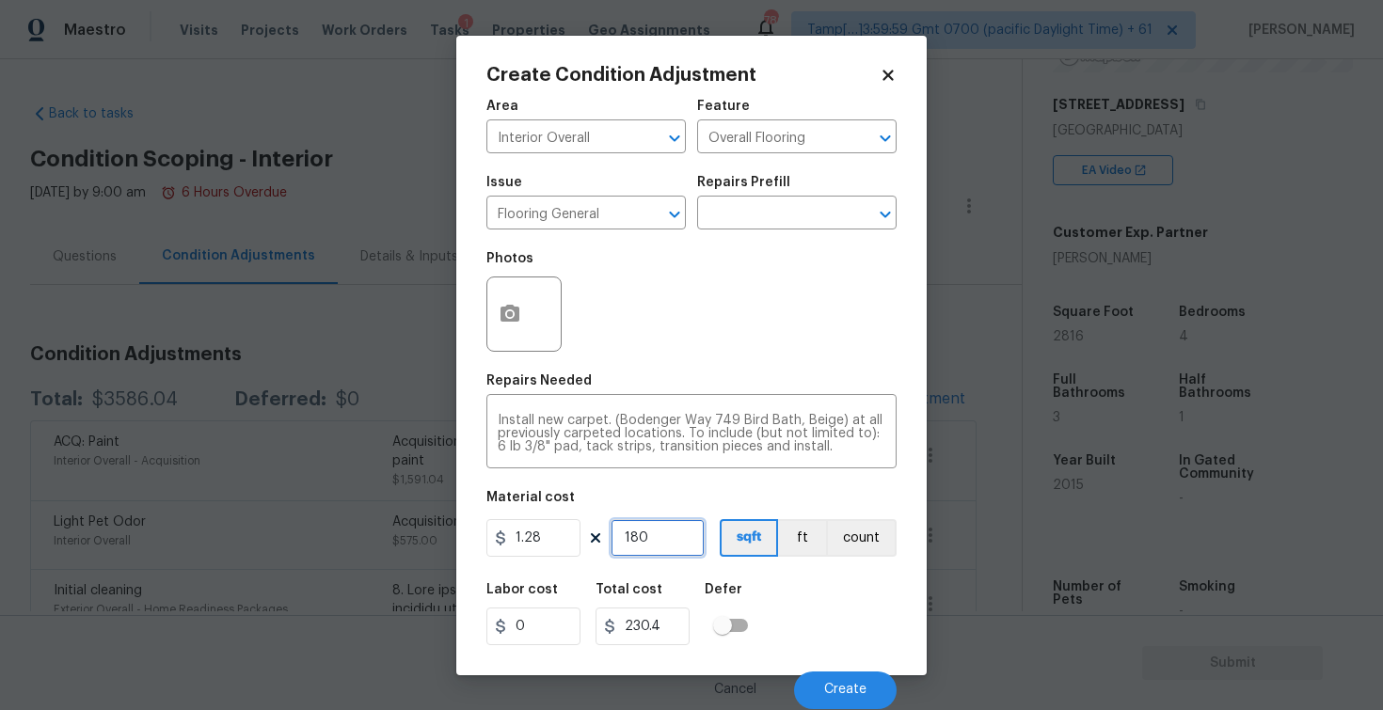
type input "2314.24"
type input "1808"
click at [786, 590] on div "Labor cost 0 Total cost 2314.24 Defer" at bounding box center [691, 614] width 410 height 85
click at [520, 320] on icon "button" at bounding box center [510, 314] width 23 height 23
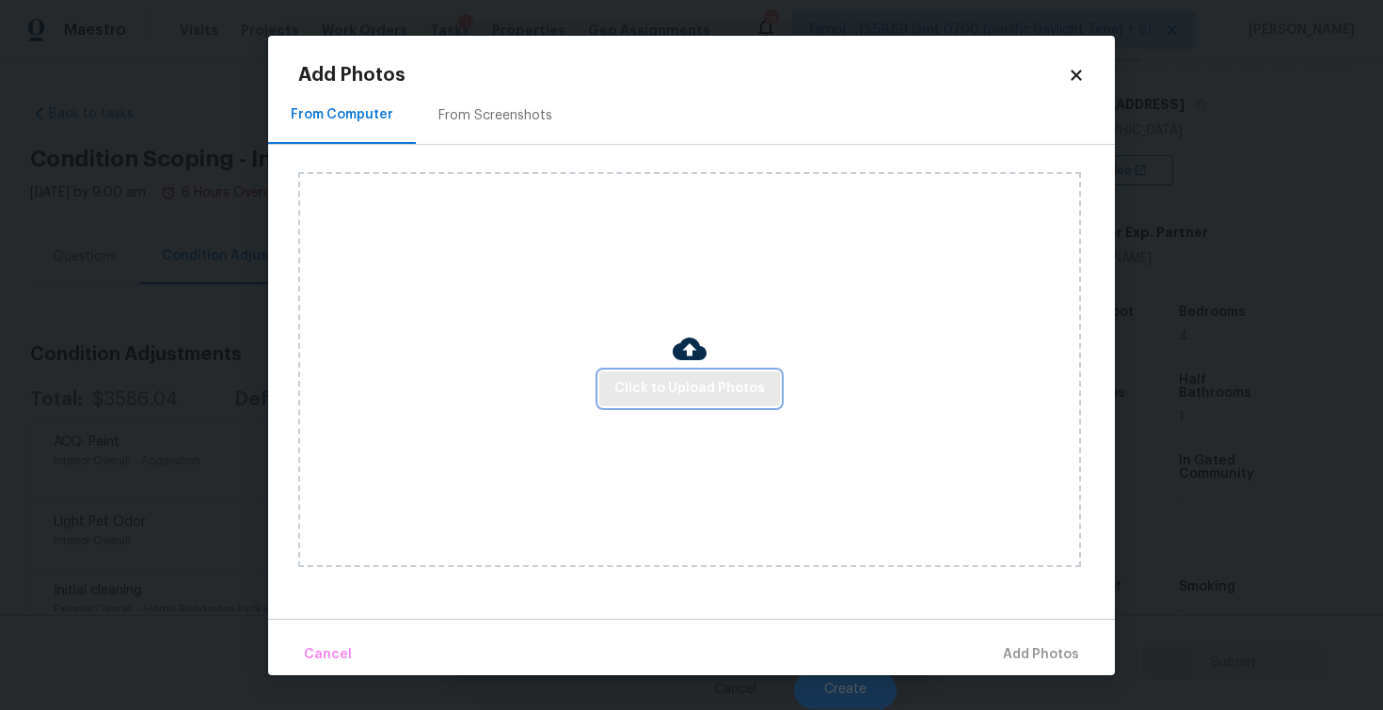
click at [675, 391] on span "Click to Upload Photos" at bounding box center [689, 389] width 151 height 24
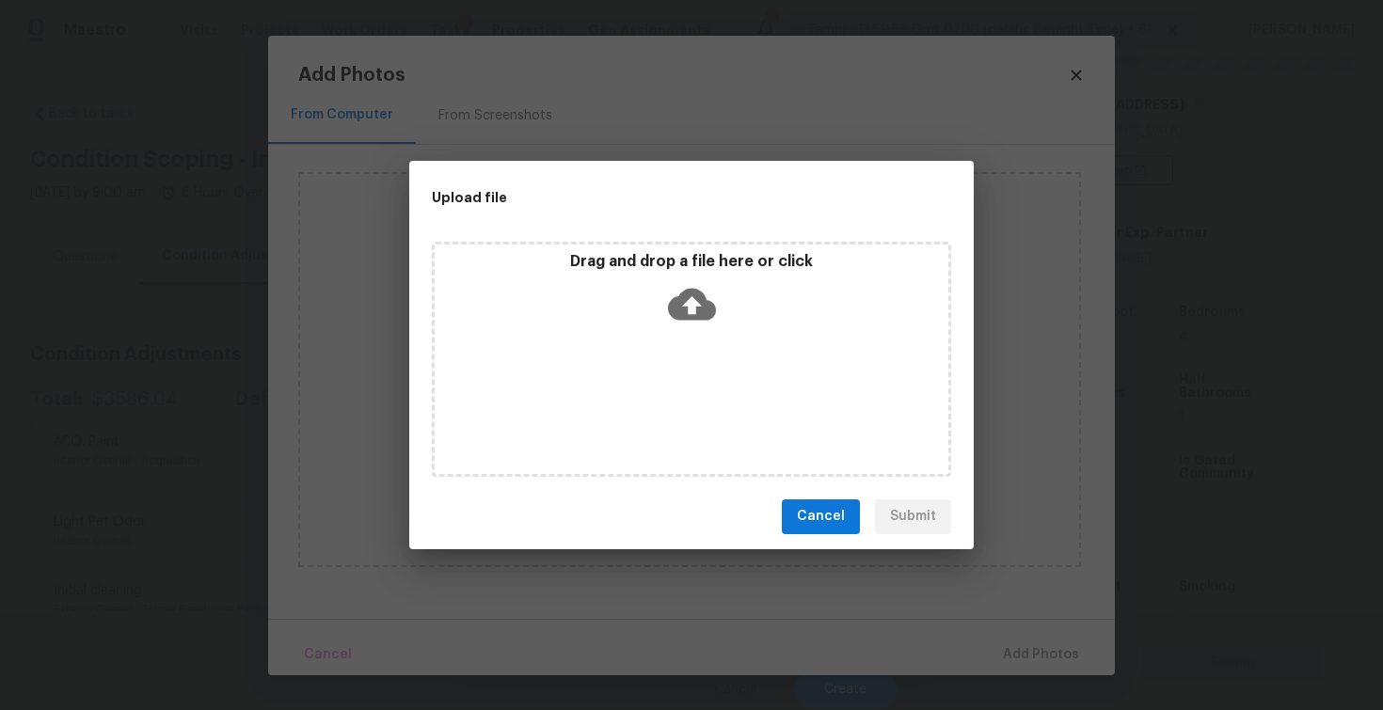
click at [682, 292] on icon at bounding box center [692, 304] width 48 height 32
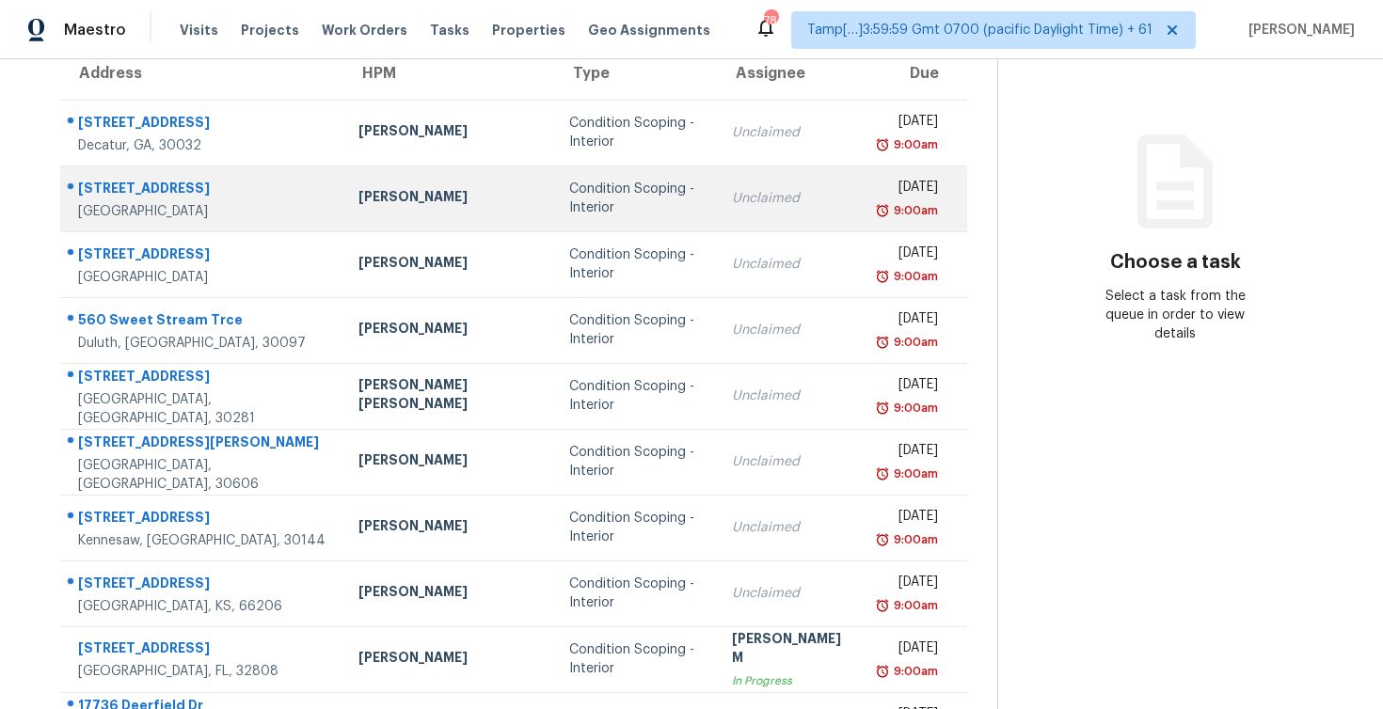
scroll to position [270, 0]
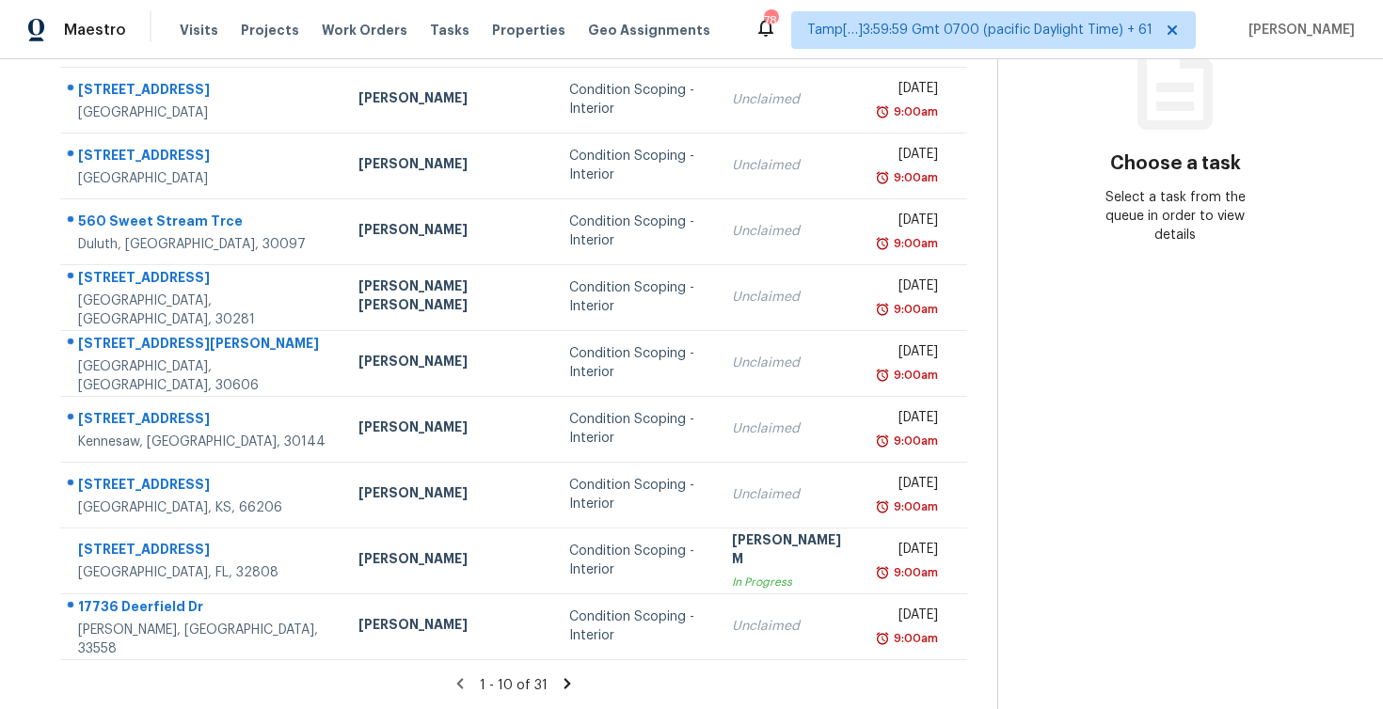
click at [562, 676] on icon at bounding box center [567, 683] width 17 height 17
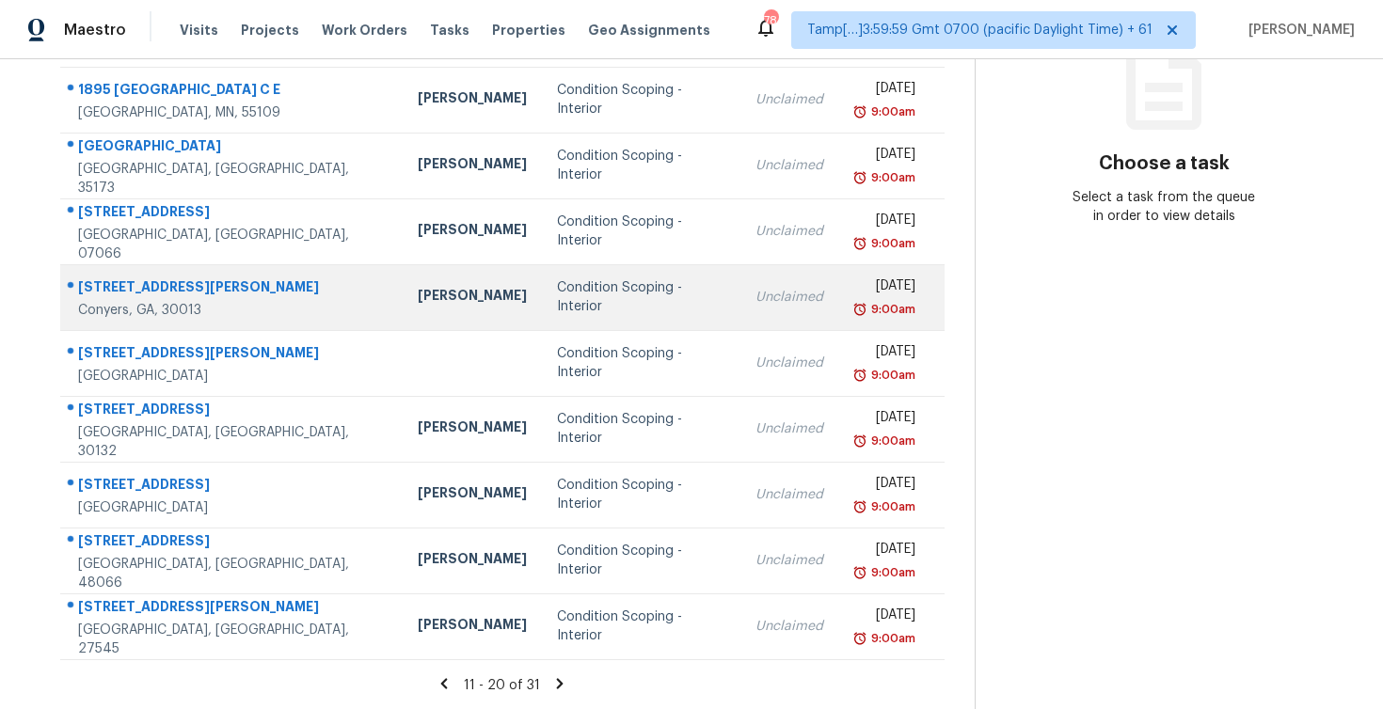
click at [542, 327] on td "Condition Scoping - Interior" at bounding box center [641, 297] width 198 height 66
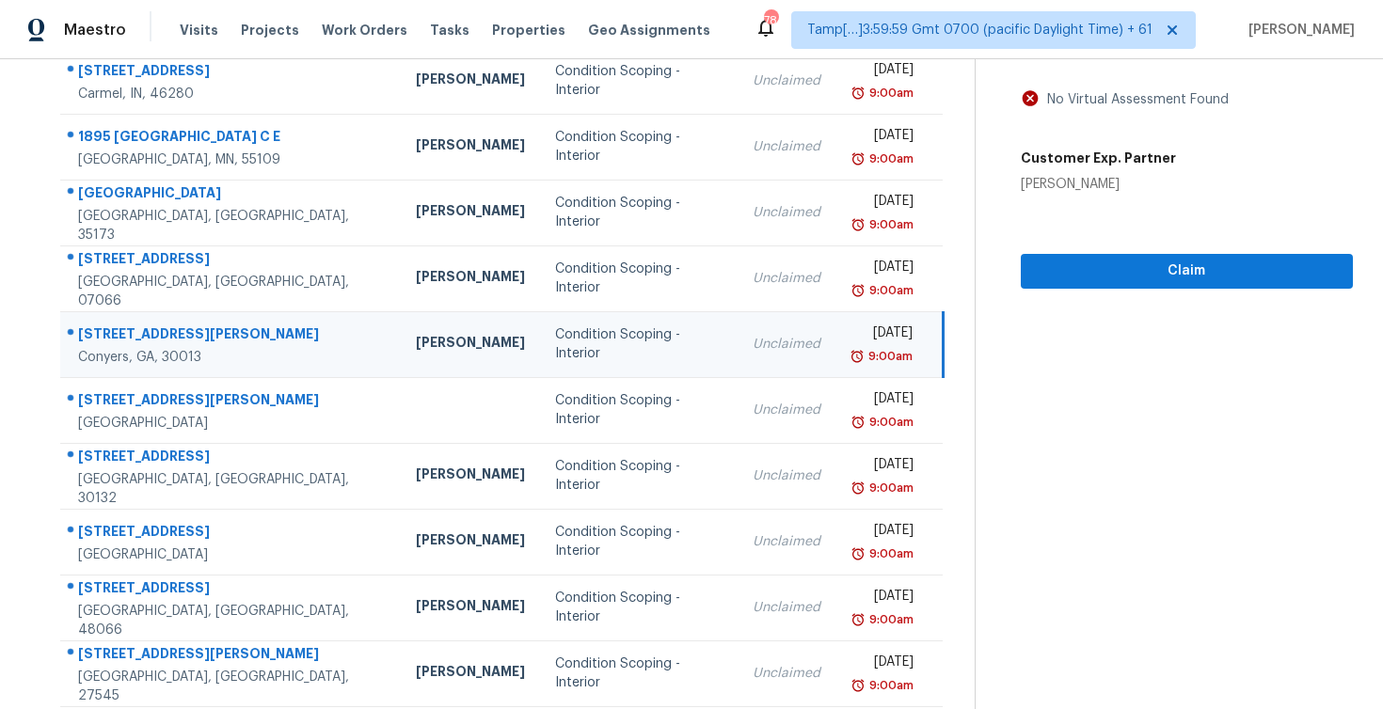
scroll to position [142, 0]
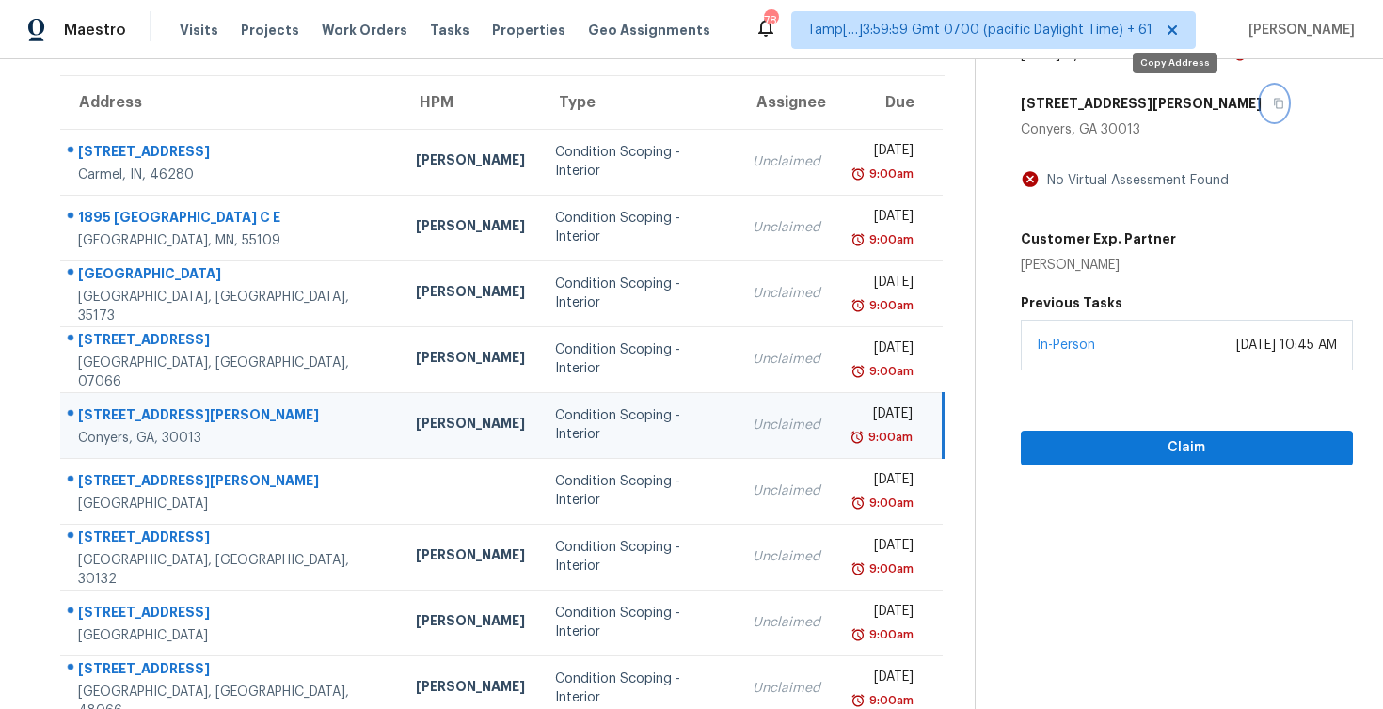
click at [1273, 98] on icon "button" at bounding box center [1278, 103] width 11 height 11
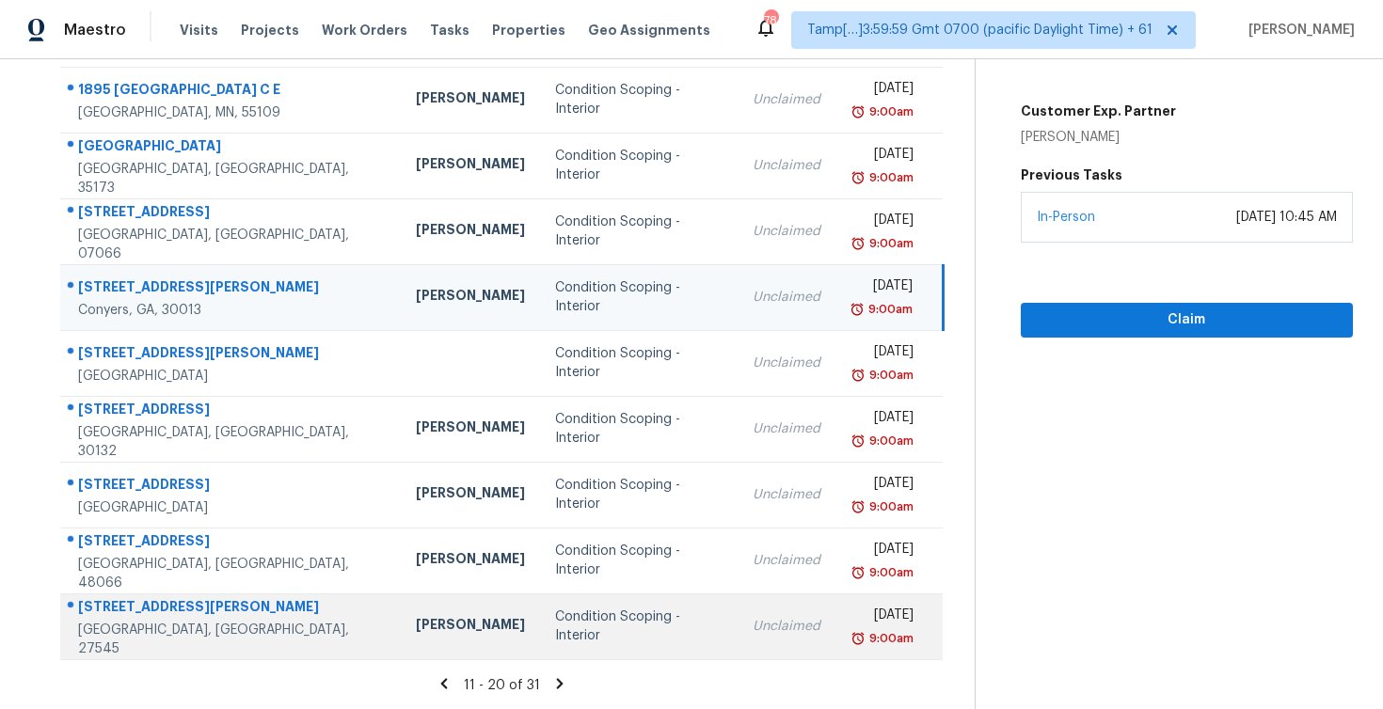
click at [555, 626] on div "Condition Scoping - Interior" at bounding box center [638, 627] width 167 height 38
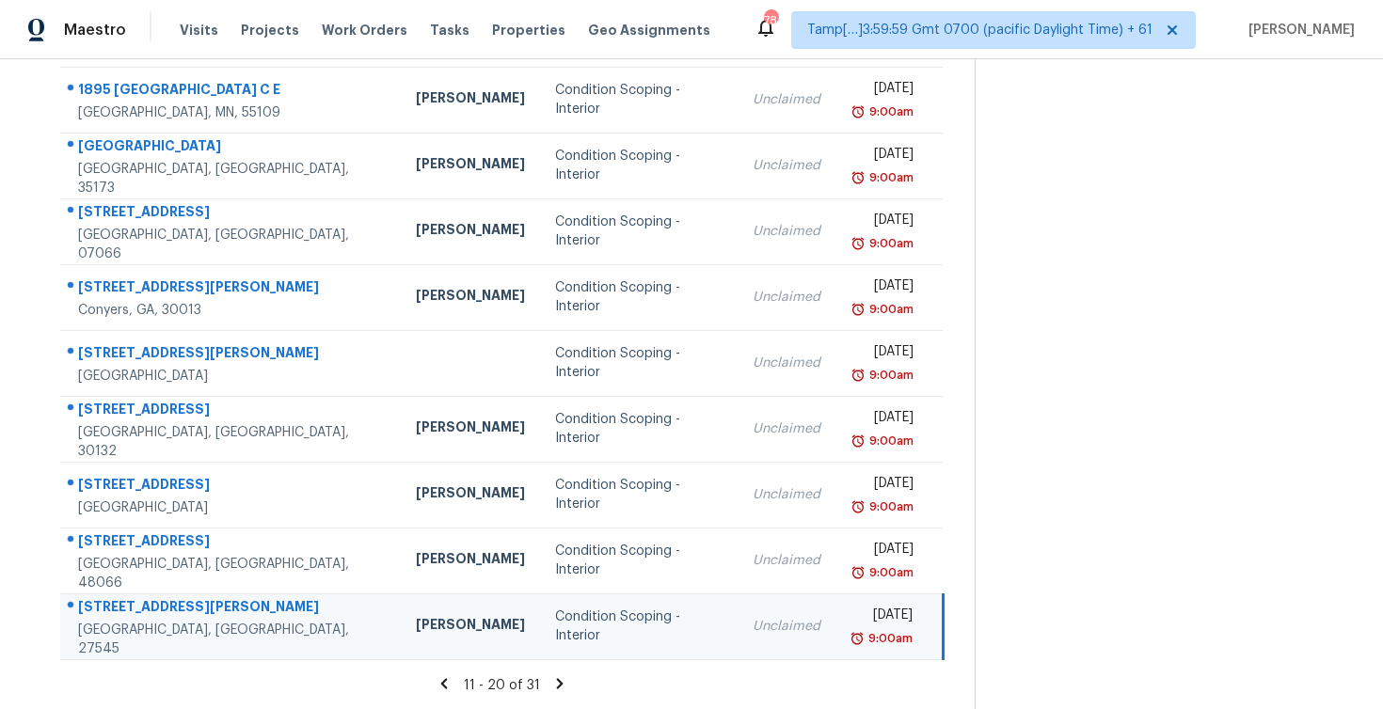
click at [575, 675] on div "11 - 20 of 31" at bounding box center [502, 685] width 944 height 20
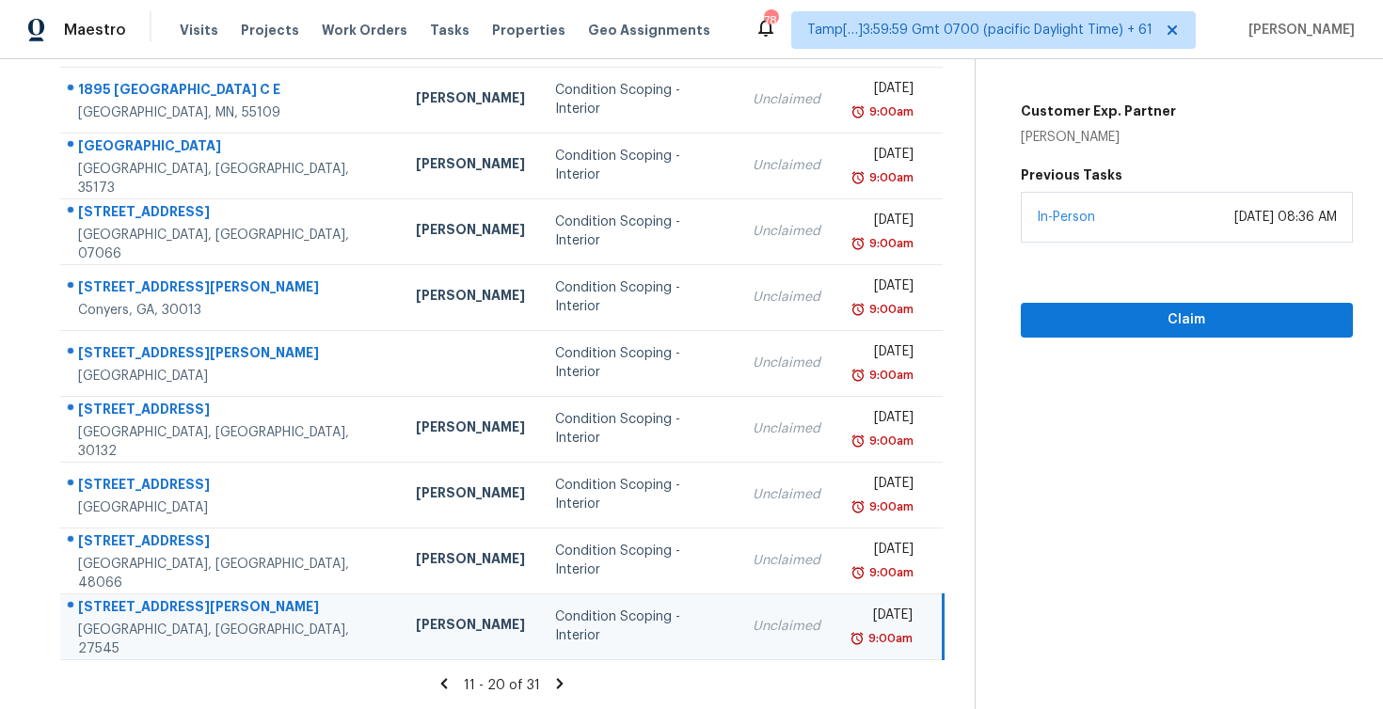
click at [568, 678] on icon at bounding box center [559, 683] width 17 height 17
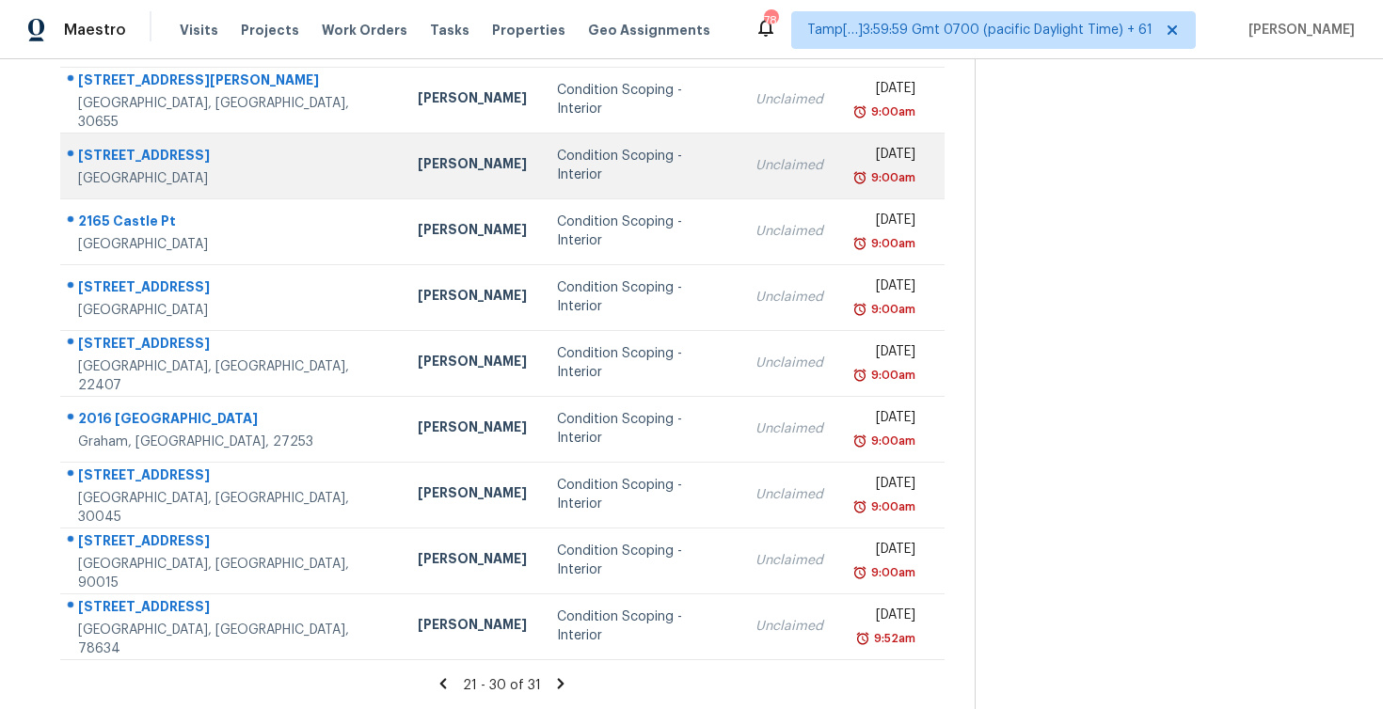
click at [622, 191] on td "Condition Scoping - Interior" at bounding box center [641, 166] width 198 height 66
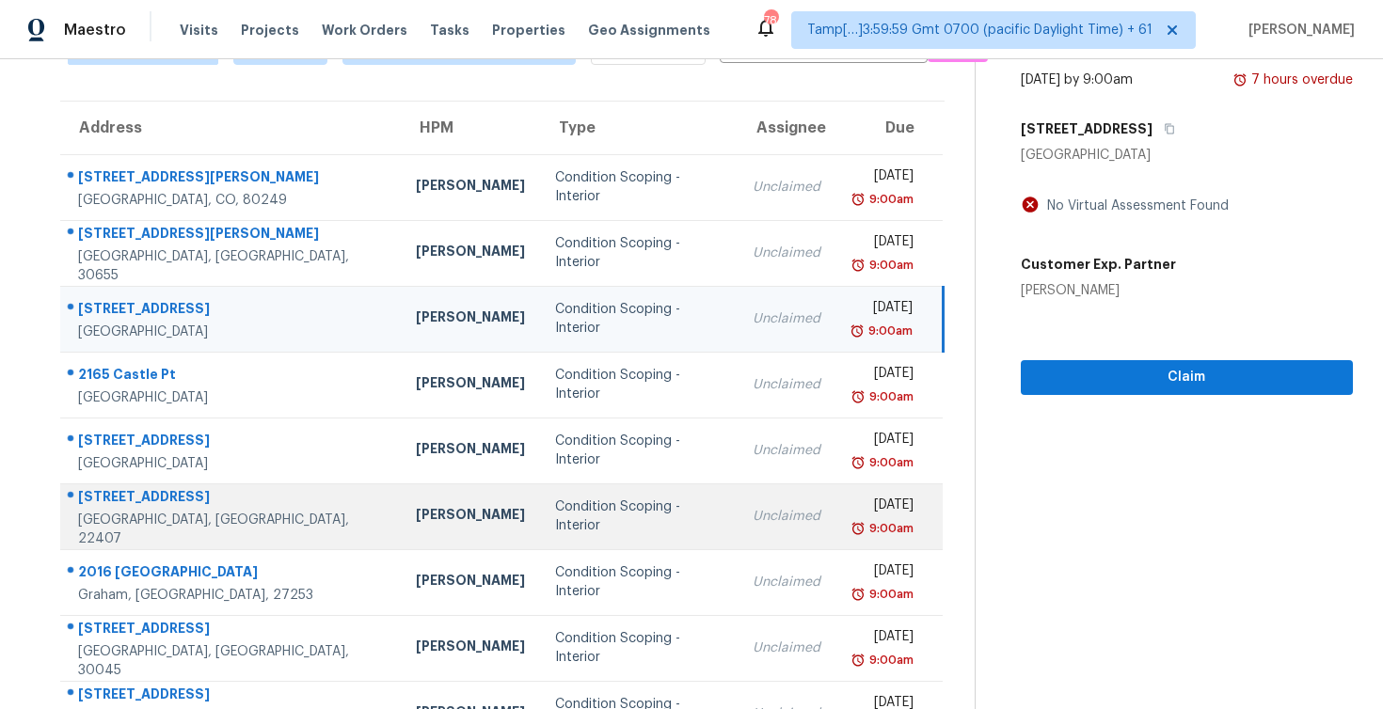
scroll to position [101, 0]
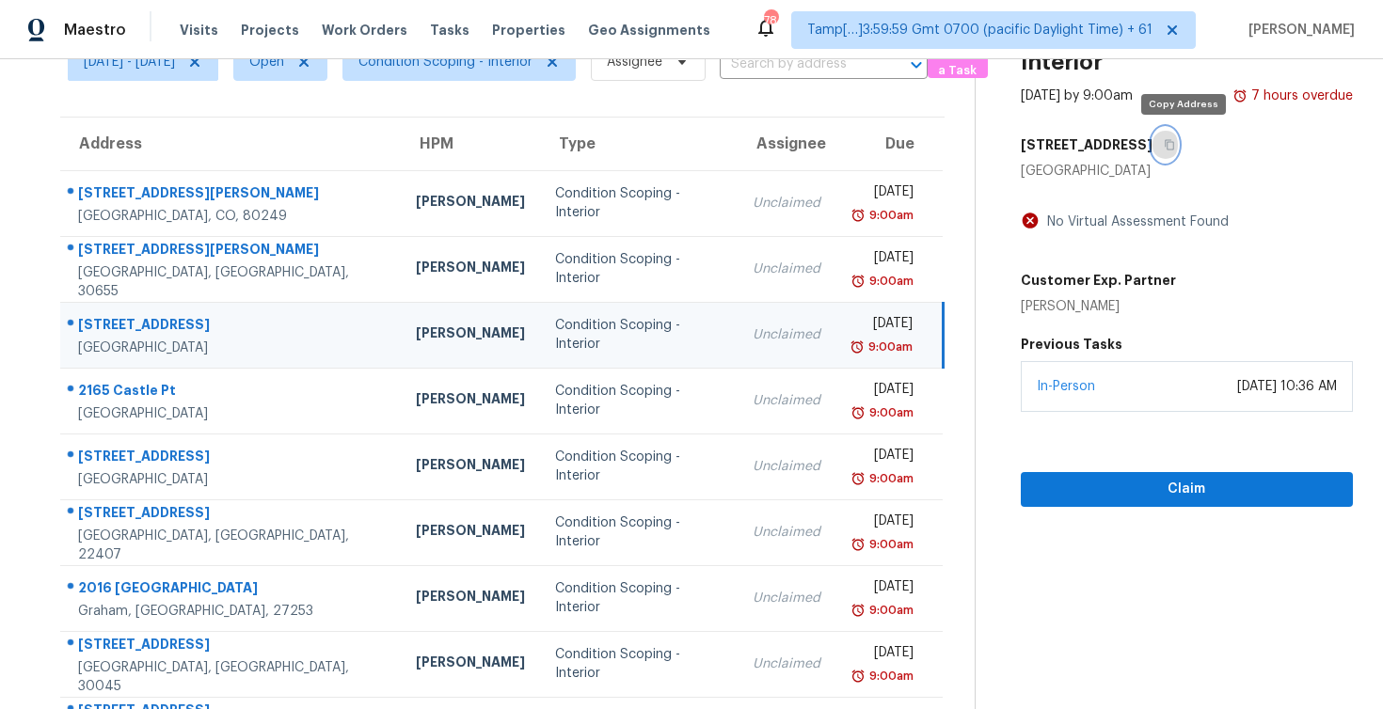
click at [1176, 150] on button "button" at bounding box center [1164, 145] width 25 height 34
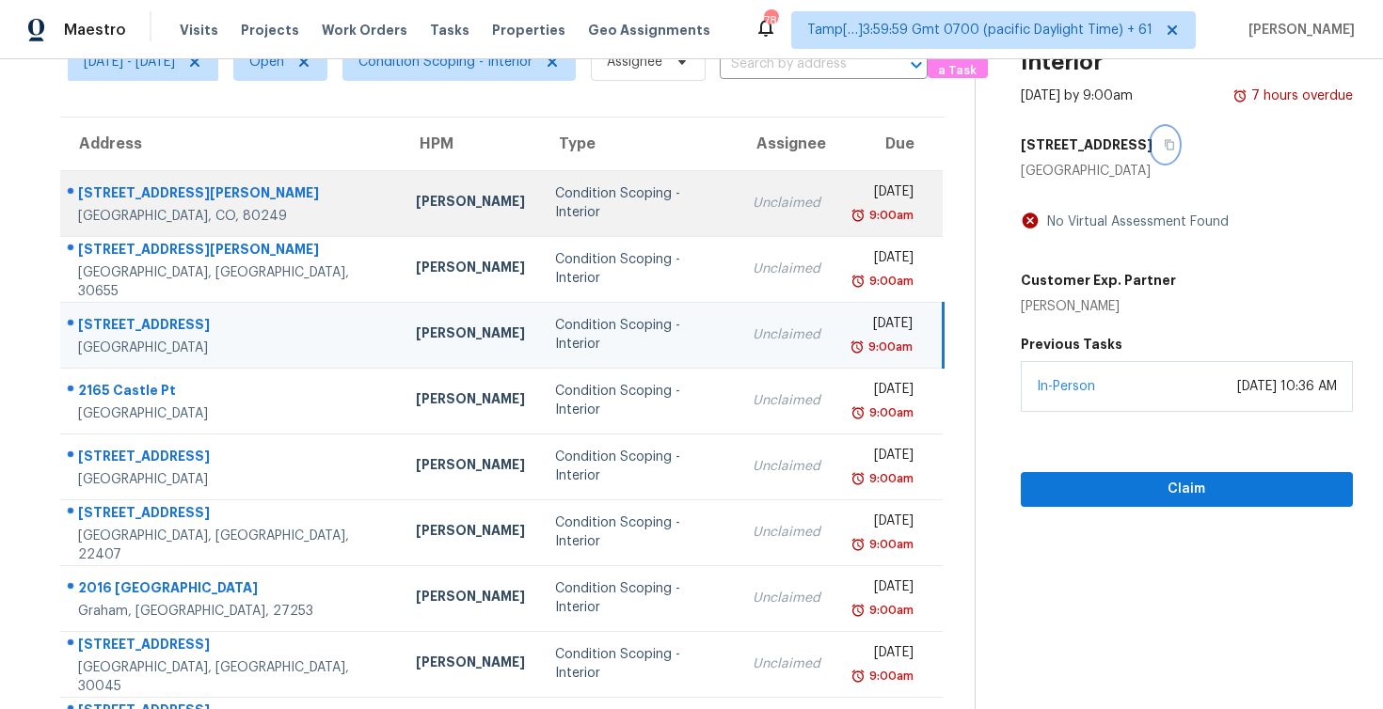
scroll to position [0, 0]
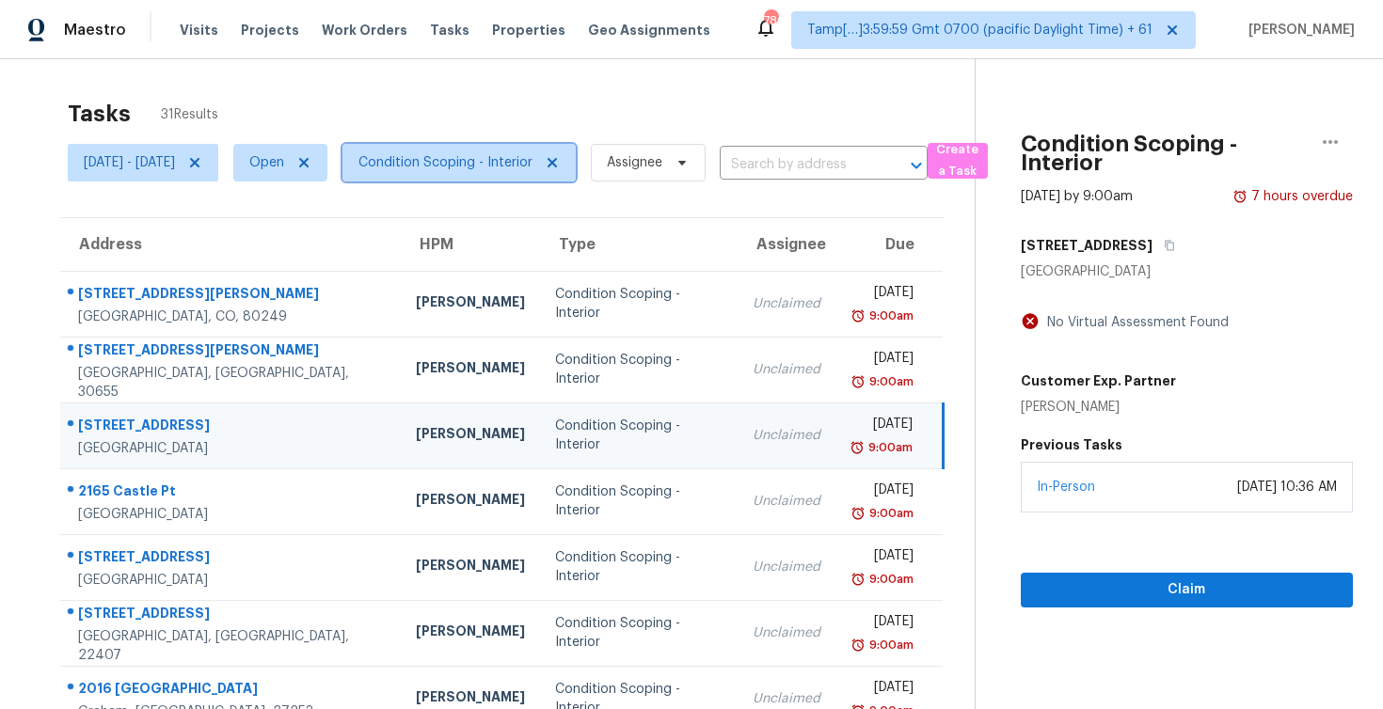
click at [532, 159] on span "Condition Scoping - Interior" at bounding box center [445, 162] width 174 height 19
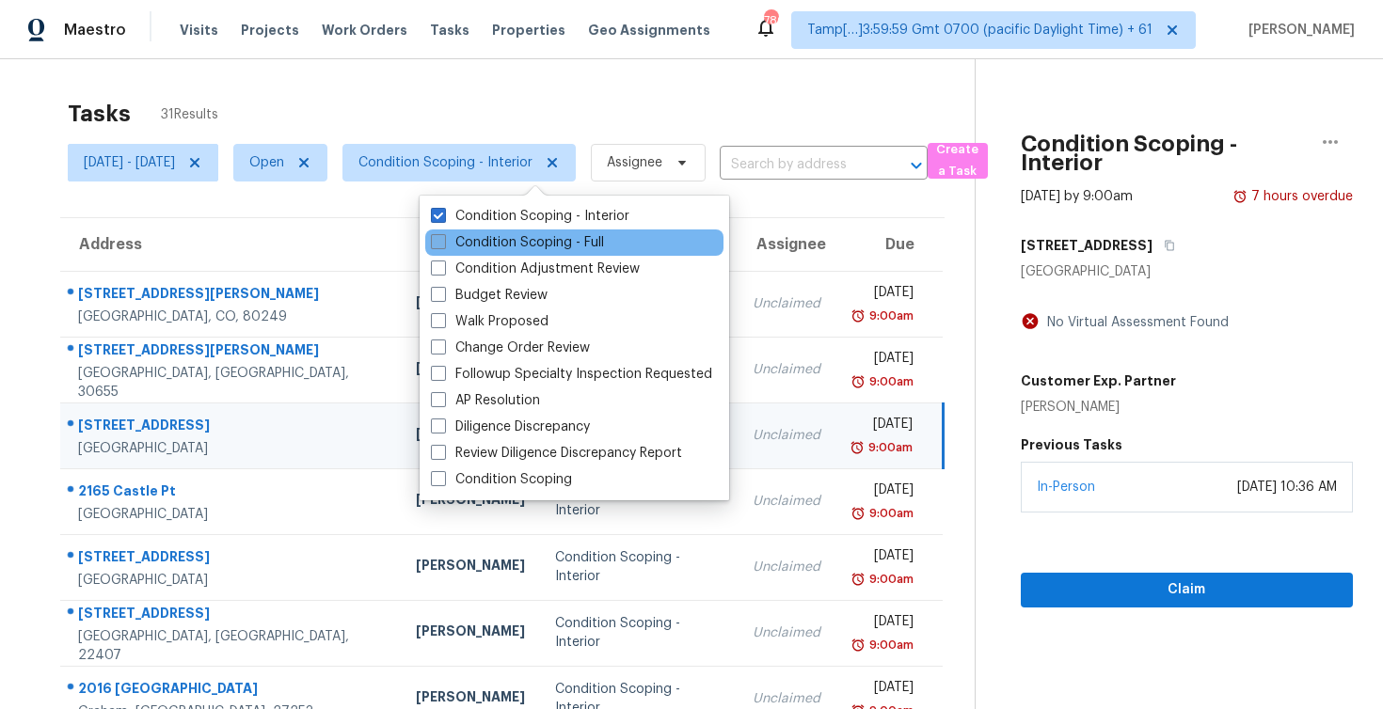
click at [556, 237] on label "Condition Scoping - Full" at bounding box center [517, 242] width 173 height 19
click at [443, 237] on input "Condition Scoping - Full" at bounding box center [437, 239] width 12 height 12
checkbox input "true"
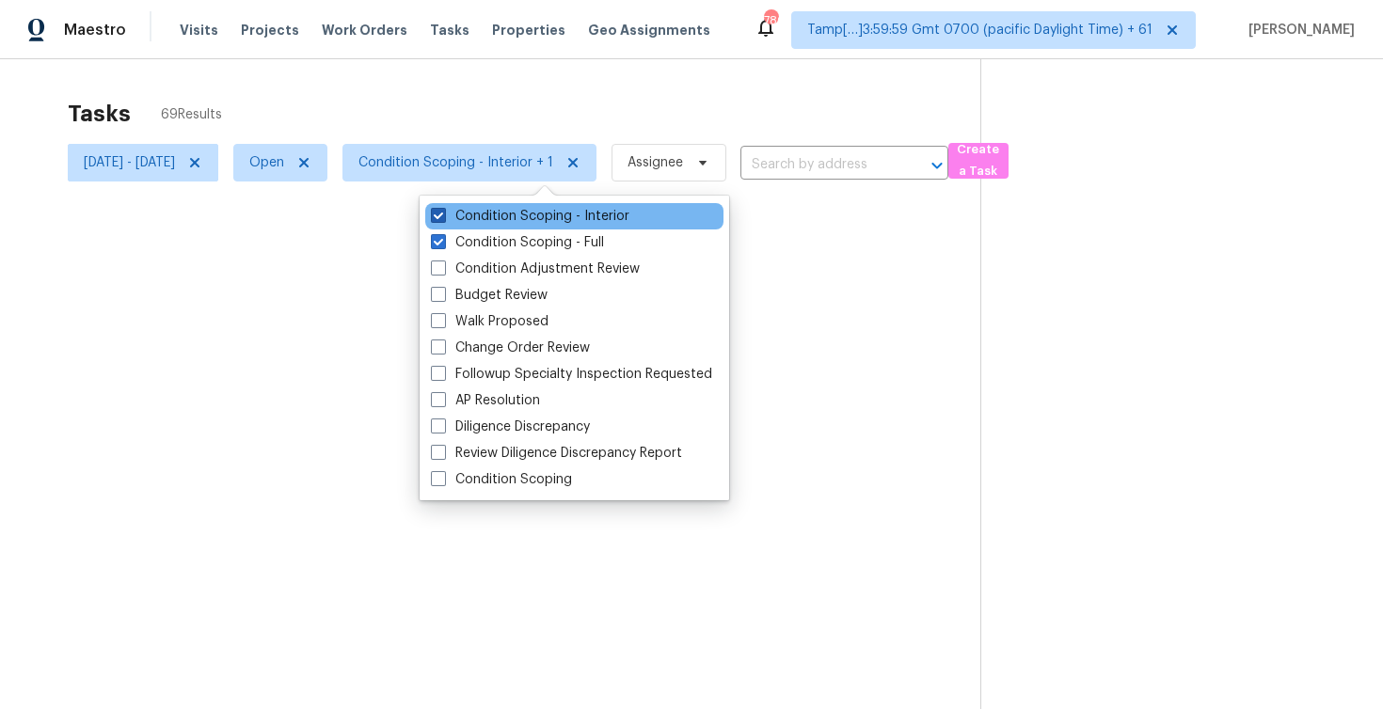
click at [559, 212] on label "Condition Scoping - Interior" at bounding box center [530, 216] width 198 height 19
click at [443, 212] on input "Condition Scoping - Interior" at bounding box center [437, 213] width 12 height 12
click at [559, 212] on label "Condition Scoping - Interior" at bounding box center [530, 216] width 198 height 19
click at [443, 212] on input "Condition Scoping - Interior" at bounding box center [437, 213] width 12 height 12
checkbox input "true"
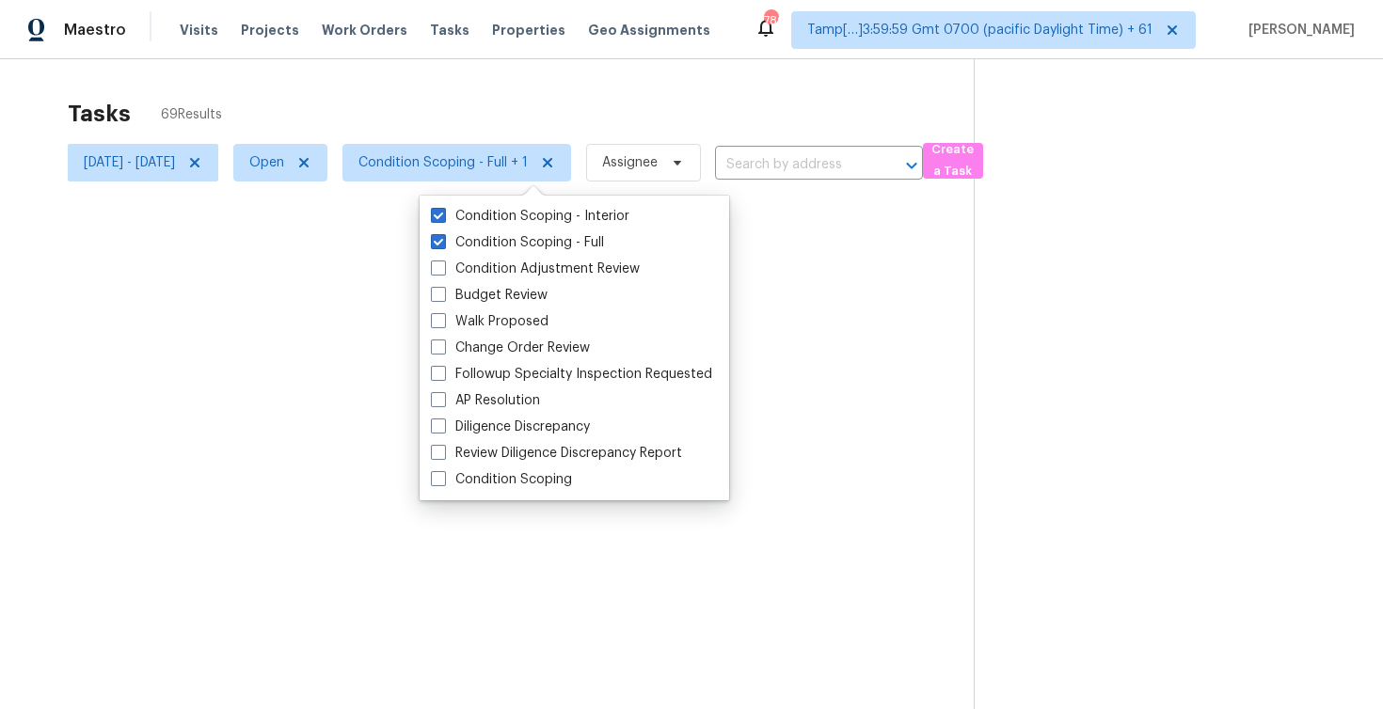
click at [535, 131] on div at bounding box center [691, 354] width 1383 height 709
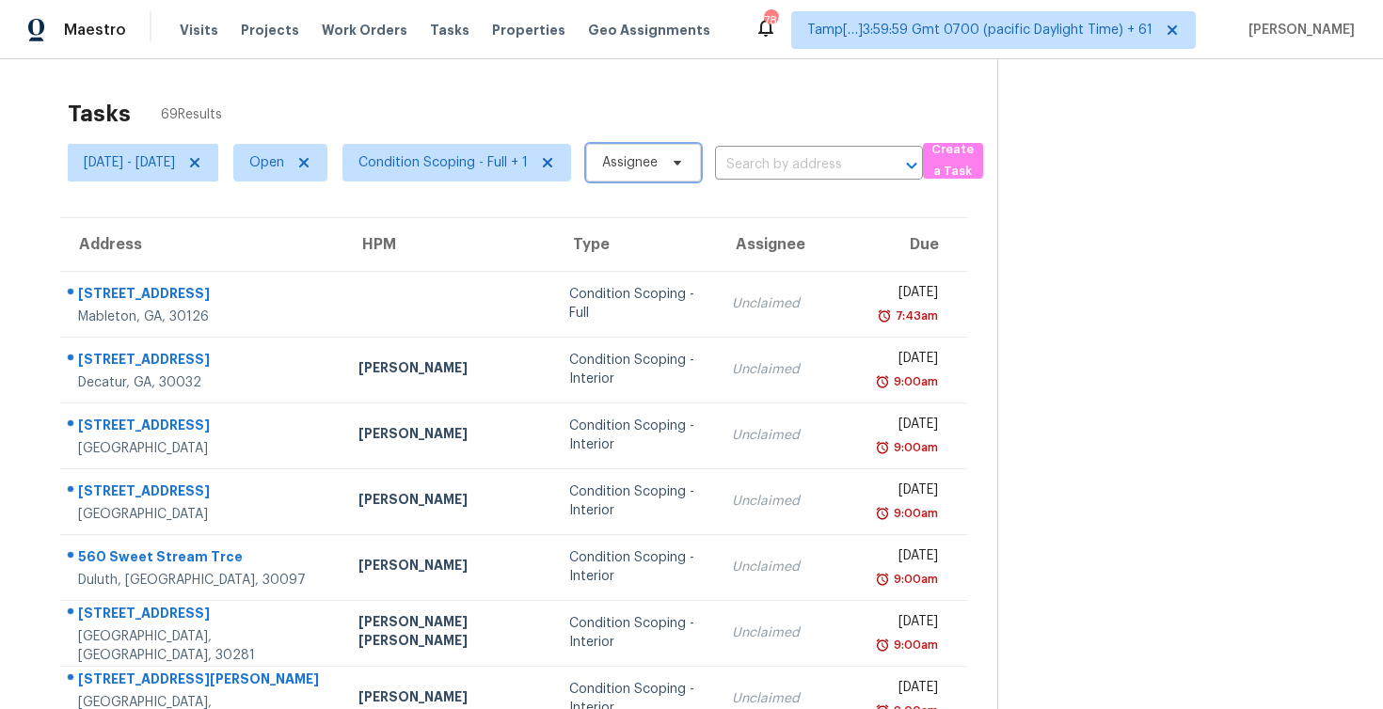
click at [701, 180] on span "Assignee" at bounding box center [643, 163] width 115 height 38
click at [658, 153] on span "Assignee" at bounding box center [630, 162] width 56 height 19
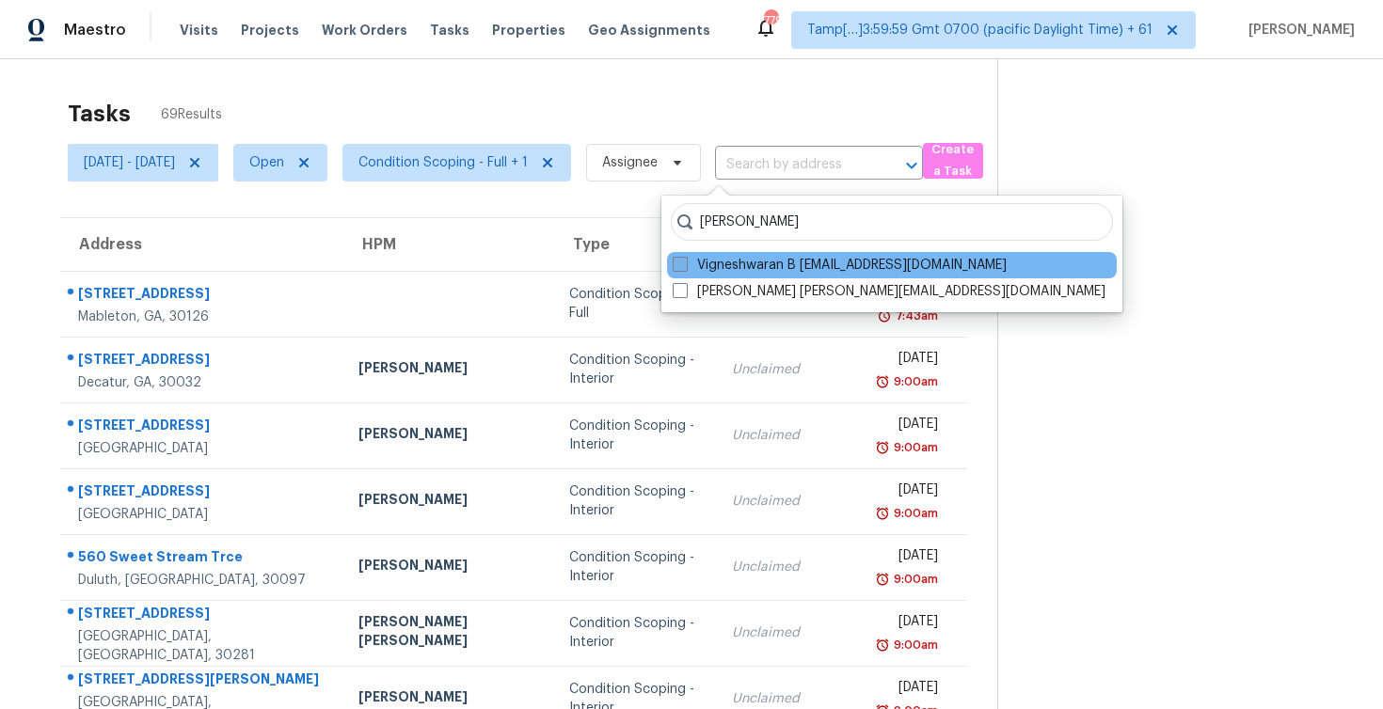
type input "[PERSON_NAME]"
click at [683, 268] on span at bounding box center [680, 264] width 15 height 15
click at [683, 268] on input "Vigneshwaran B [EMAIL_ADDRESS][DOMAIN_NAME]" at bounding box center [679, 262] width 12 height 12
checkbox input "true"
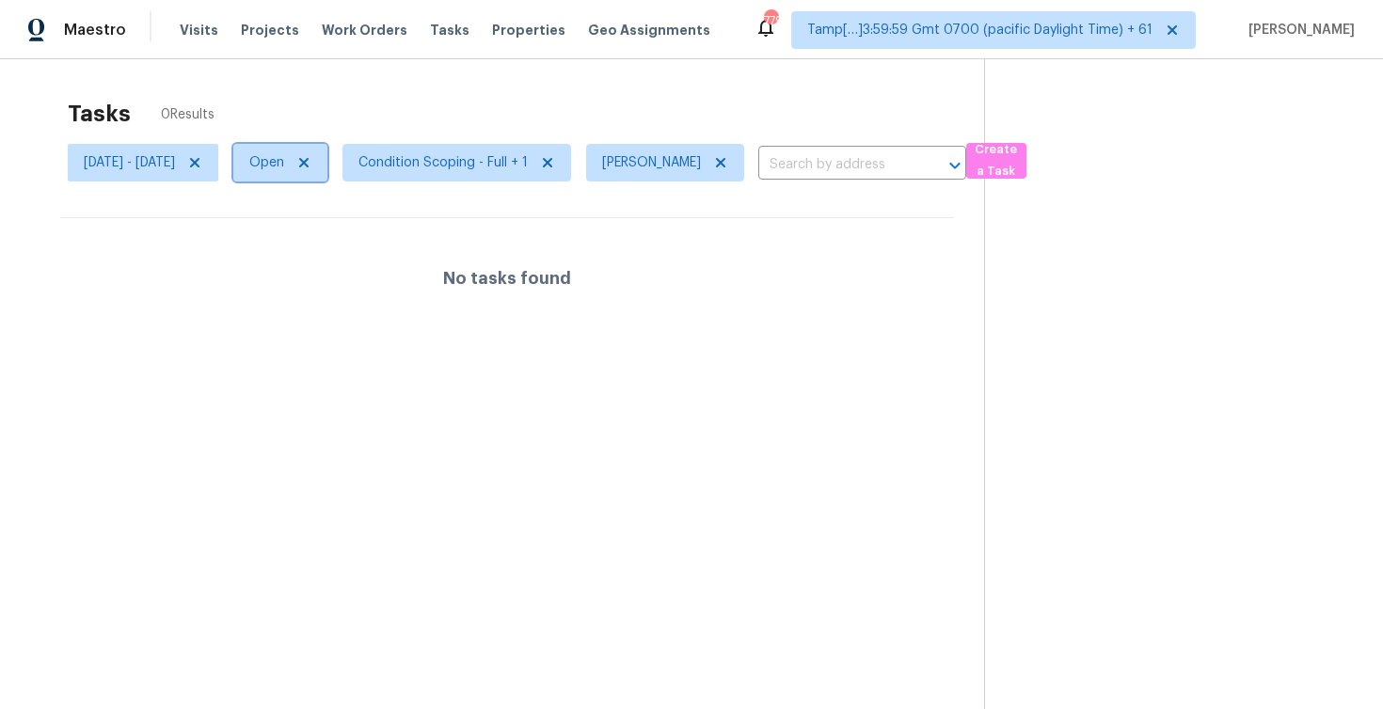
click at [284, 156] on span "Open" at bounding box center [266, 162] width 35 height 19
click at [351, 279] on div "Blocked" at bounding box center [361, 269] width 91 height 26
click at [351, 263] on label "Blocked" at bounding box center [359, 269] width 74 height 19
click at [334, 263] on input "Blocked" at bounding box center [328, 266] width 12 height 12
checkbox input "true"
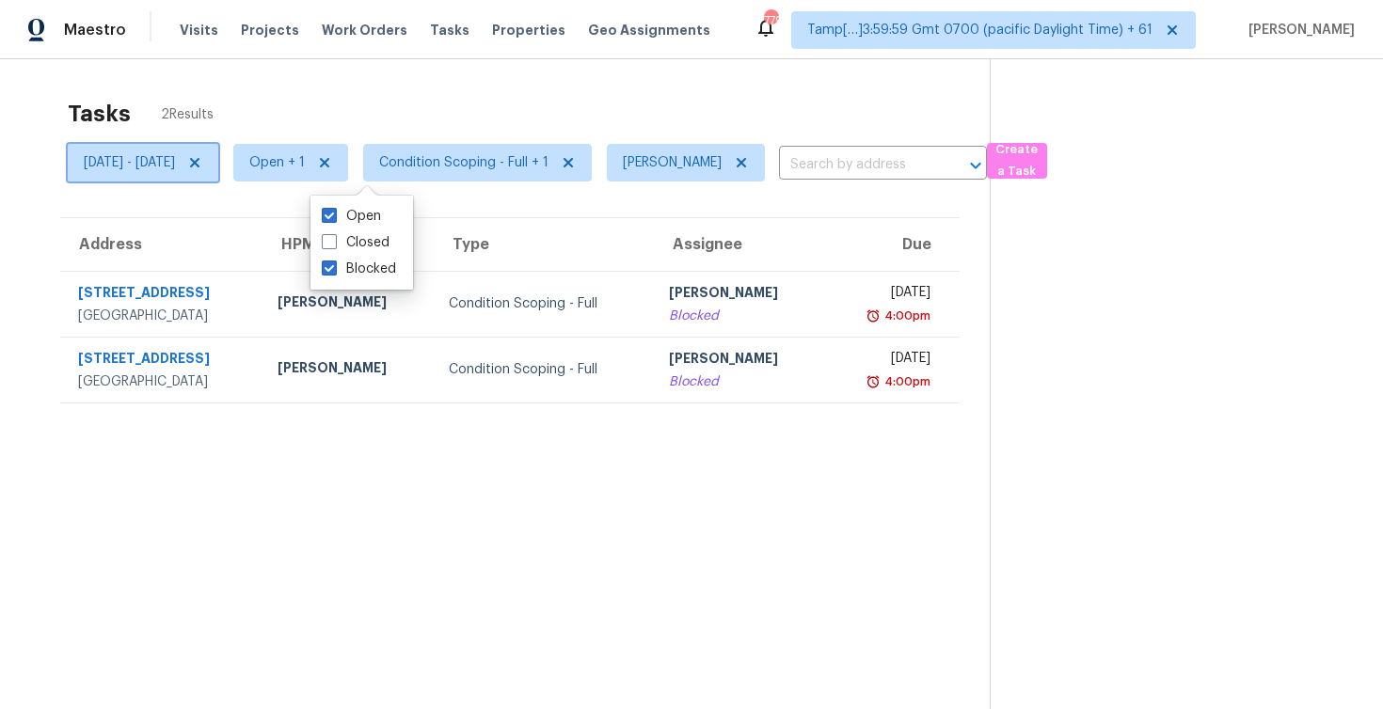
click at [202, 160] on span at bounding box center [192, 162] width 21 height 15
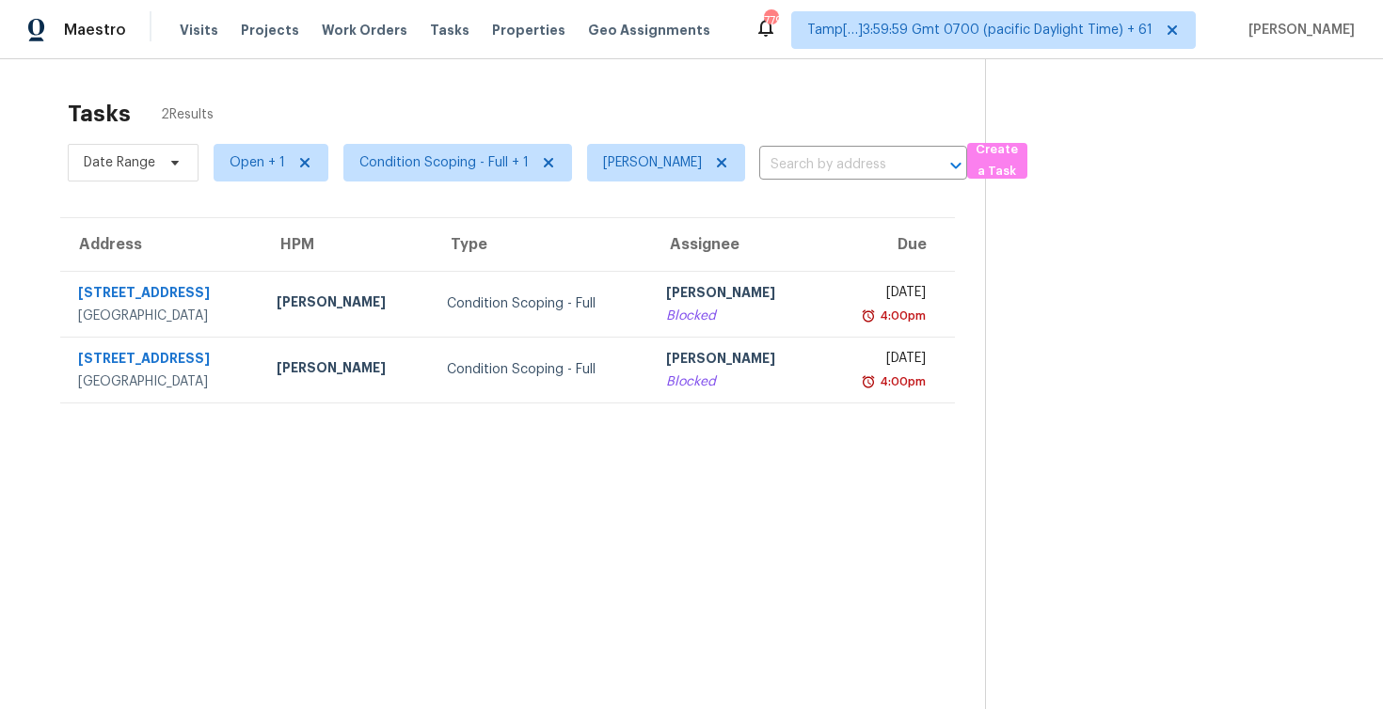
click at [332, 100] on div "Tasks 2 Results" at bounding box center [526, 113] width 917 height 49
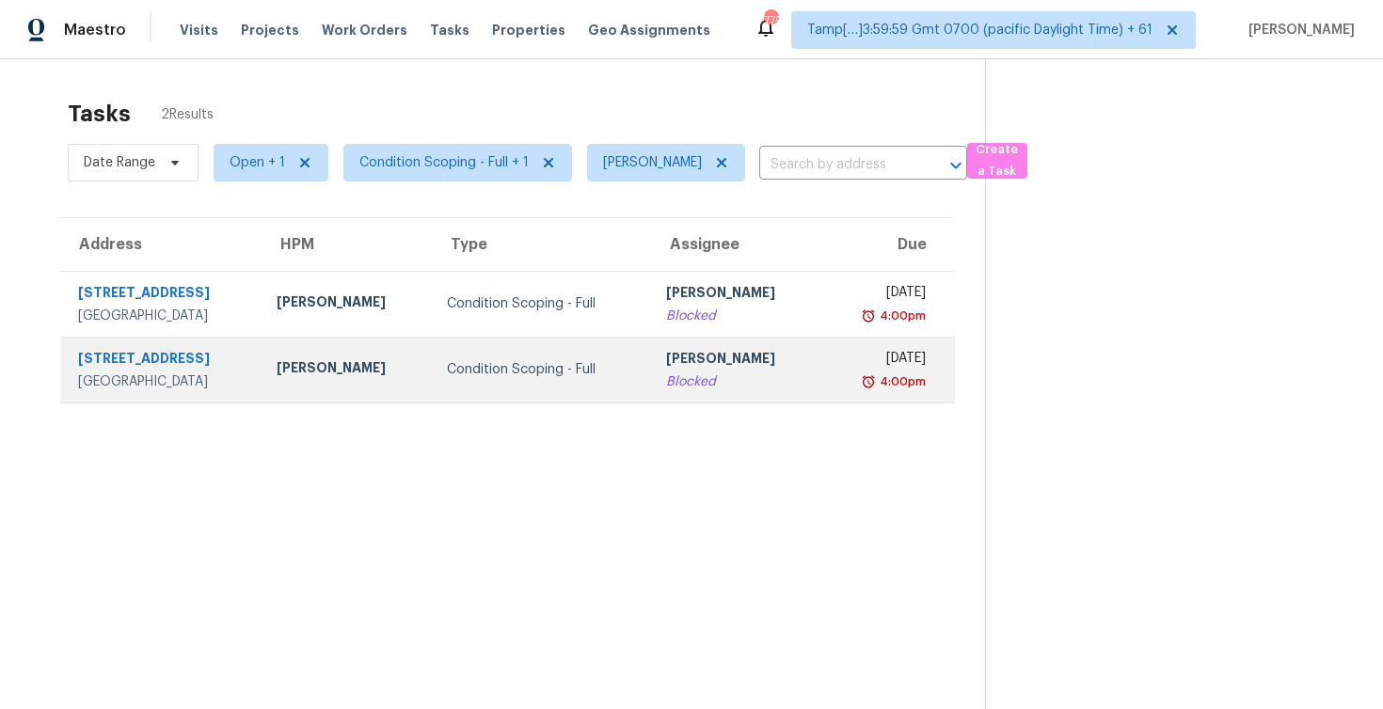
scroll to position [59, 0]
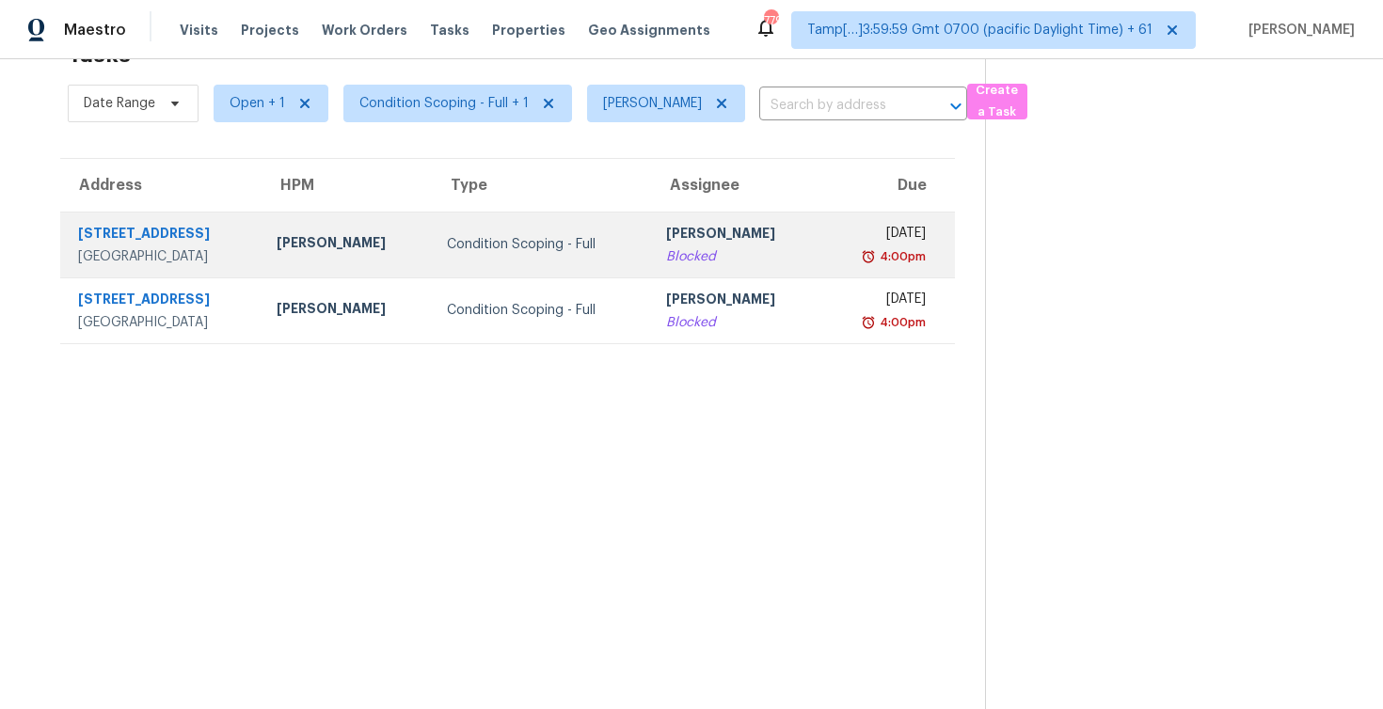
click at [555, 248] on div "Condition Scoping - Full" at bounding box center [541, 244] width 188 height 19
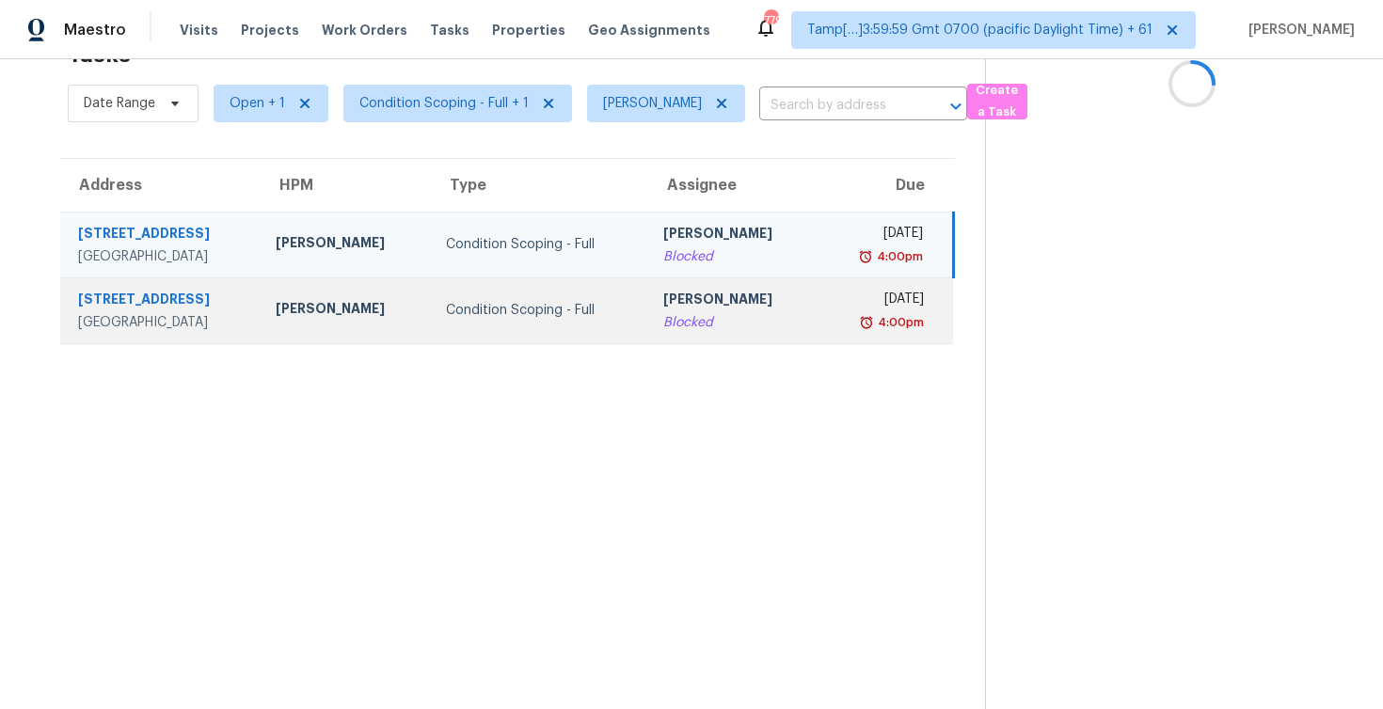
click at [563, 304] on div "Condition Scoping - Full" at bounding box center [540, 310] width 188 height 19
